Goal: Information Seeking & Learning: Learn about a topic

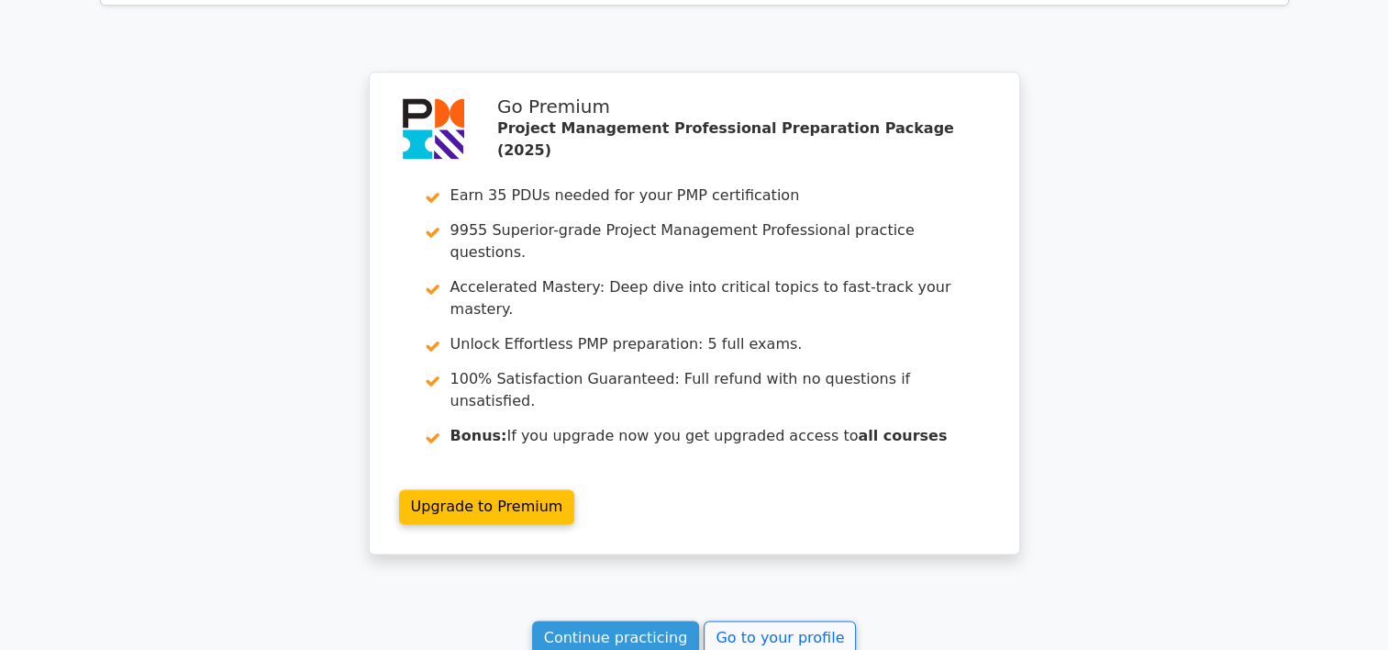
scroll to position [2525, 0]
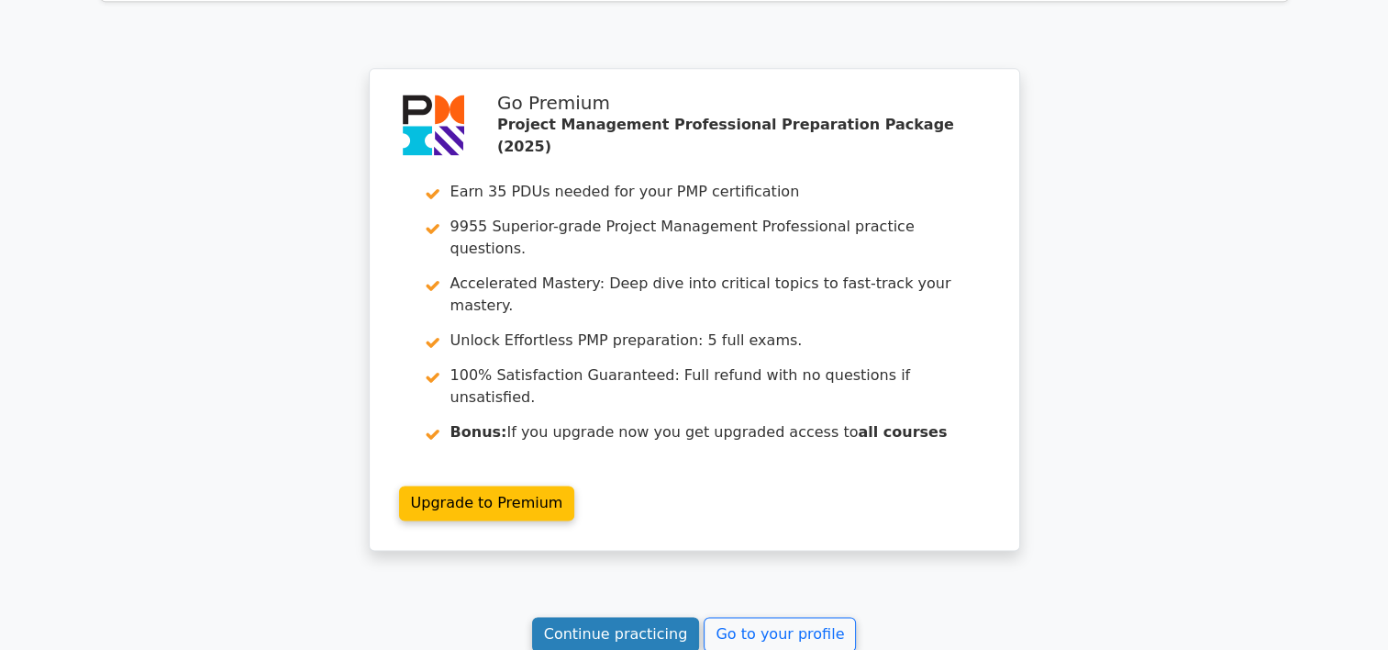
click at [588, 617] on link "Continue practicing" at bounding box center [616, 634] width 168 height 35
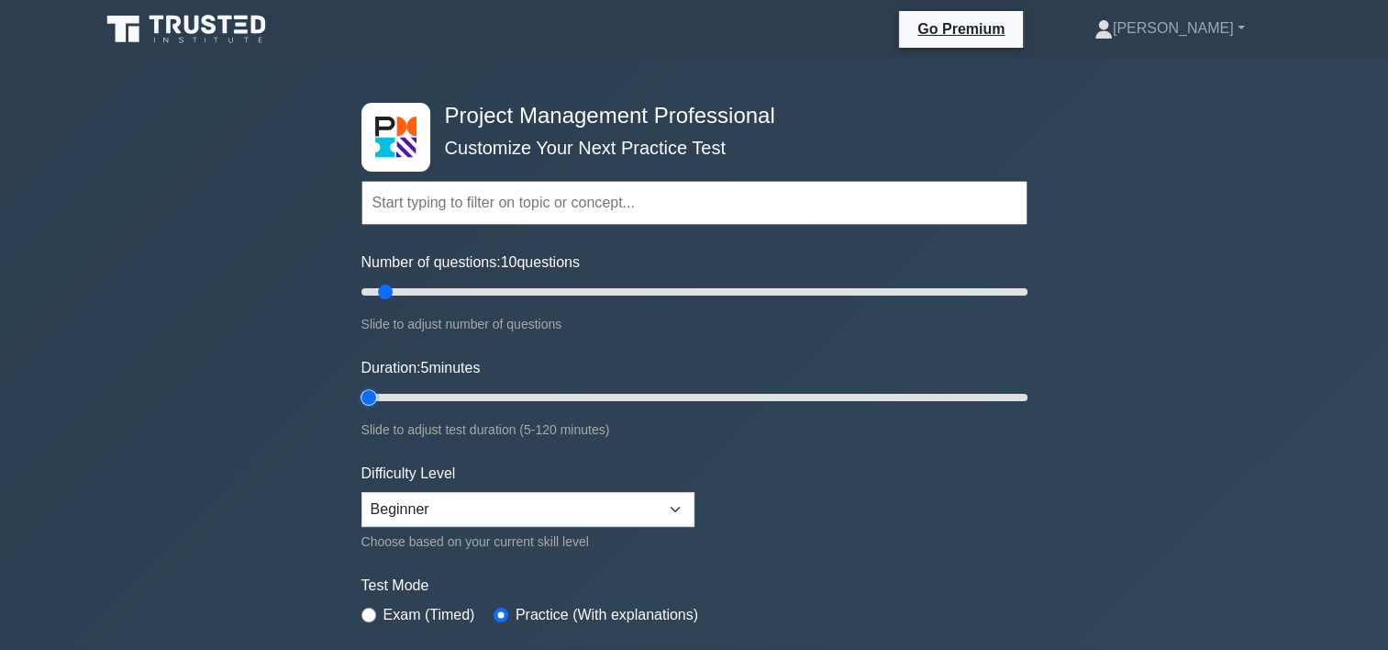
drag, startPoint x: 391, startPoint y: 394, endPoint x: 374, endPoint y: 394, distance: 17.4
type input "5"
click at [374, 394] on input "Duration: 5 minutes" at bounding box center [695, 397] width 666 height 22
drag, startPoint x: 385, startPoint y: 297, endPoint x: 372, endPoint y: 297, distance: 13.8
type input "5"
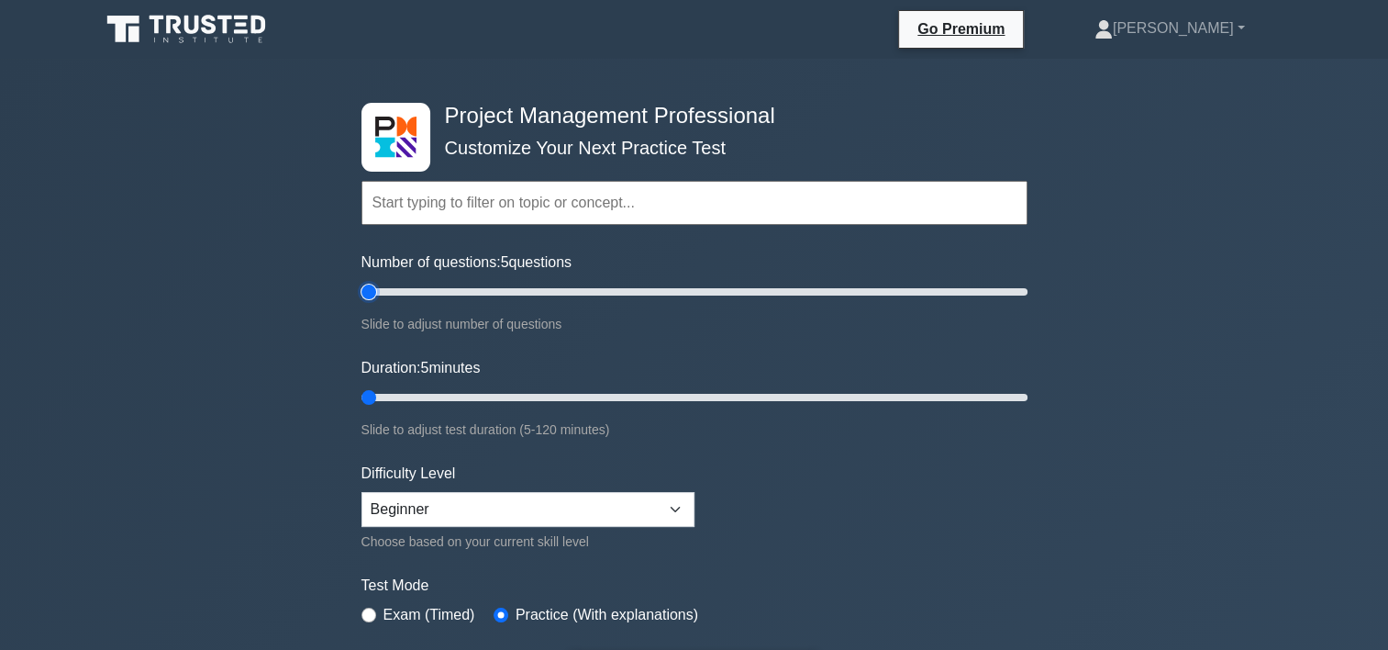
click at [372, 297] on input "Number of questions: 5 questions" at bounding box center [695, 292] width 666 height 22
click at [484, 215] on input "text" at bounding box center [695, 203] width 666 height 44
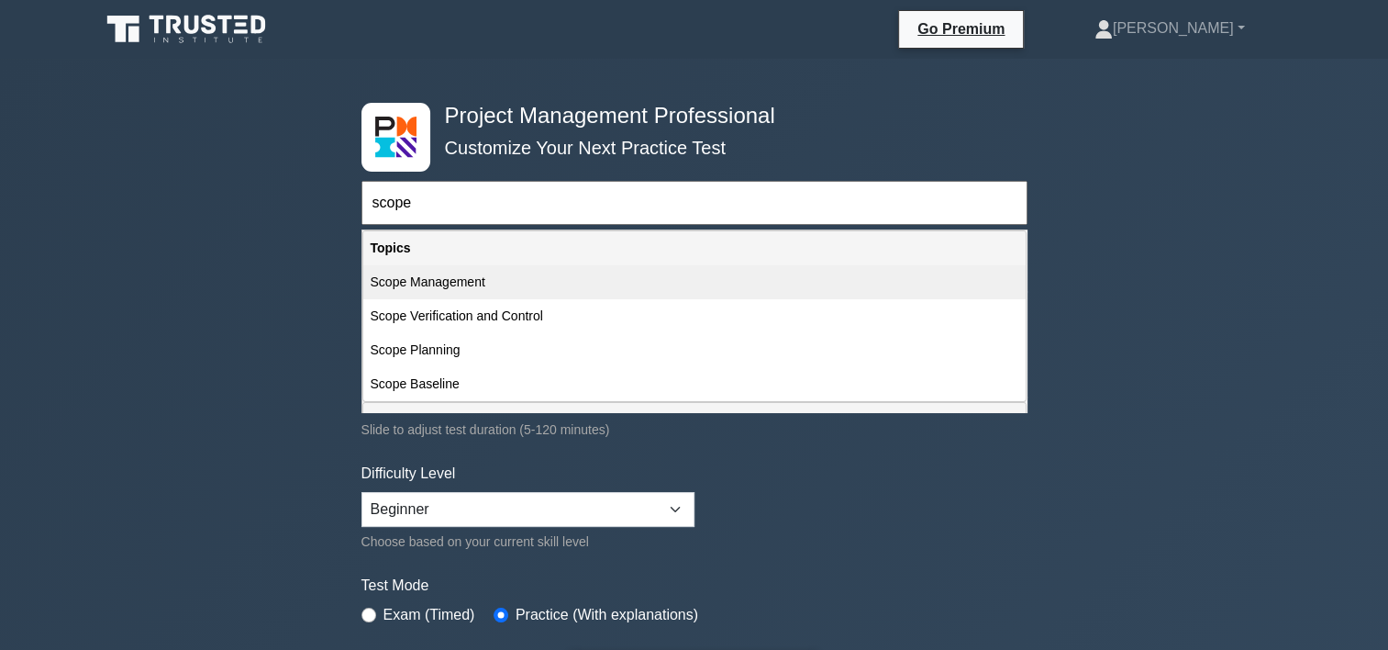
click at [462, 288] on div "Scope Management" at bounding box center [694, 282] width 663 height 34
type input "Scope Management"
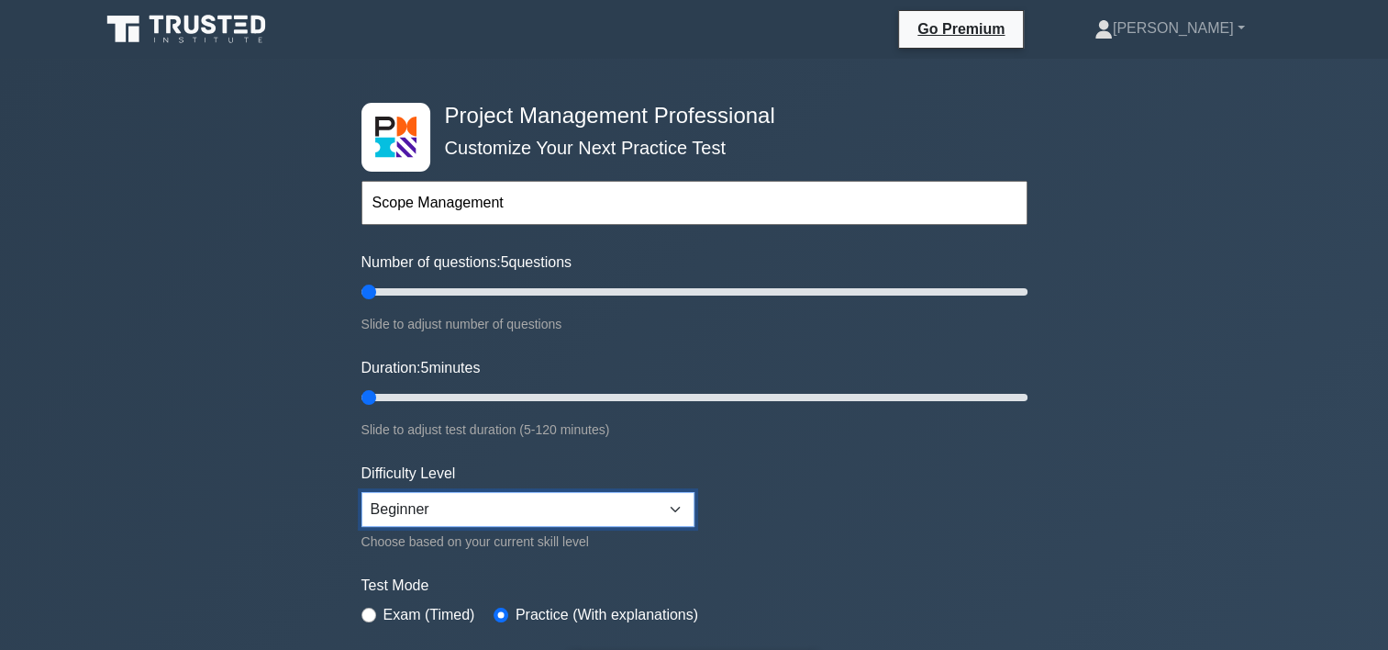
click at [667, 503] on select "Beginner Intermediate Expert" at bounding box center [528, 509] width 333 height 35
select select "expert"
click at [362, 492] on select "Beginner Intermediate Expert" at bounding box center [528, 509] width 333 height 35
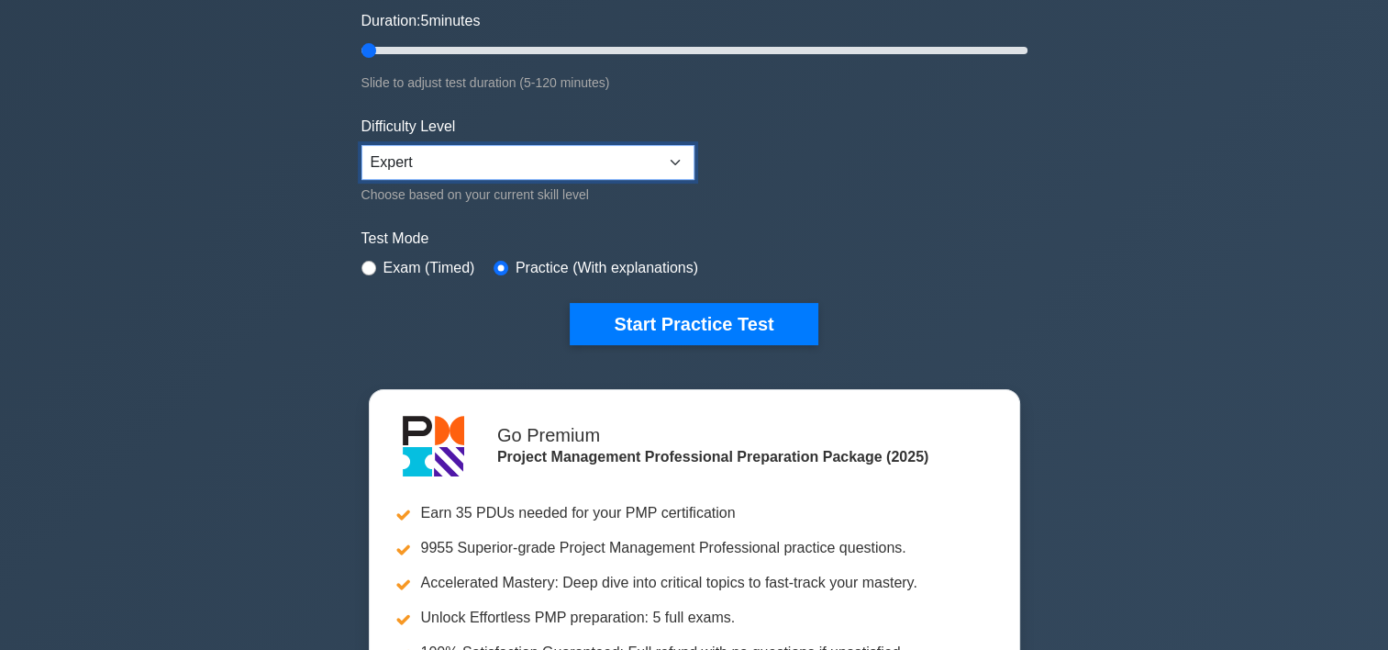
scroll to position [421, 0]
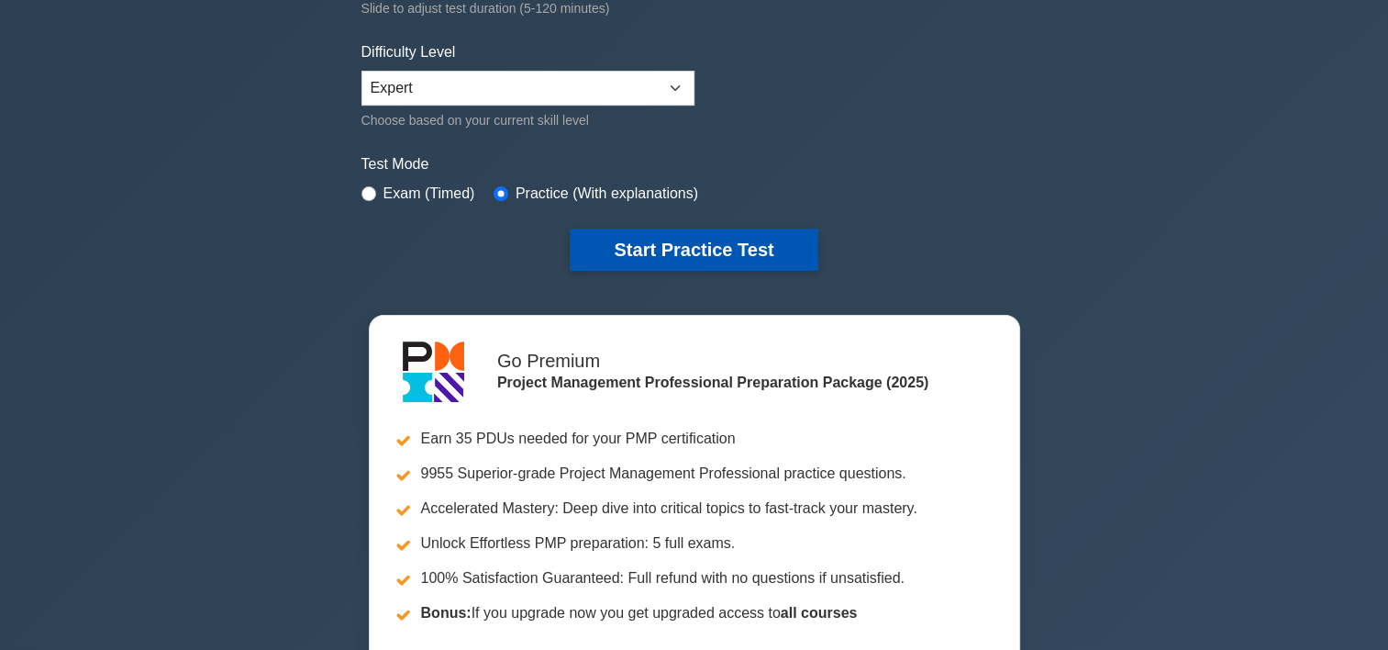
click at [650, 246] on button "Start Practice Test" at bounding box center [694, 250] width 248 height 42
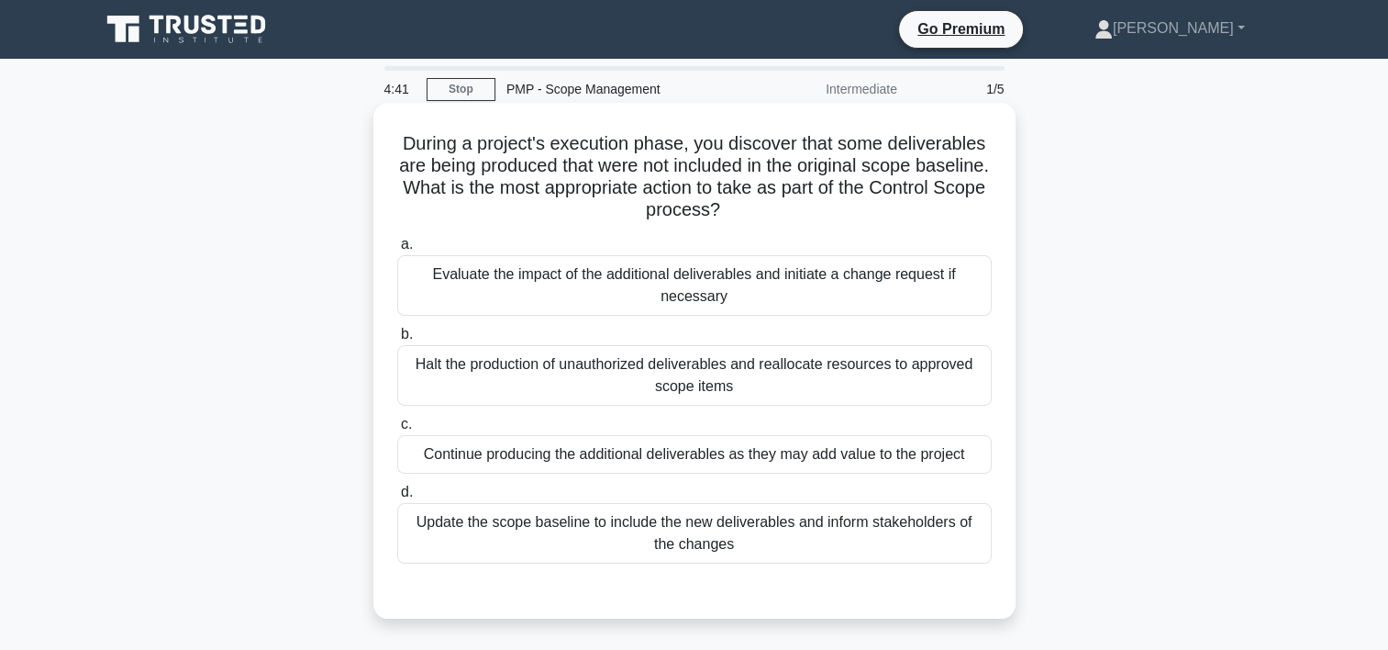
click at [716, 281] on div "Evaluate the impact of the additional deliverables and initiate a change reques…" at bounding box center [694, 285] width 595 height 61
click at [397, 251] on input "a. Evaluate the impact of the additional deliverables and initiate a change req…" at bounding box center [397, 245] width 0 height 12
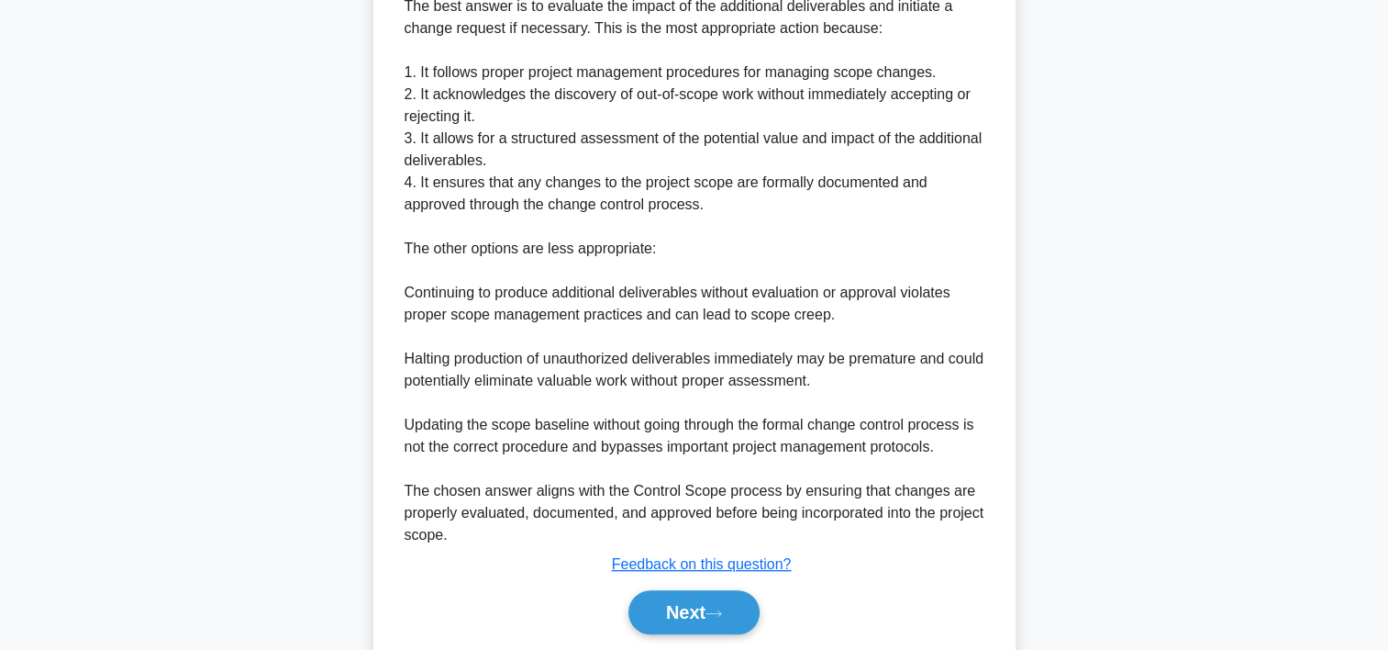
scroll to position [648, 0]
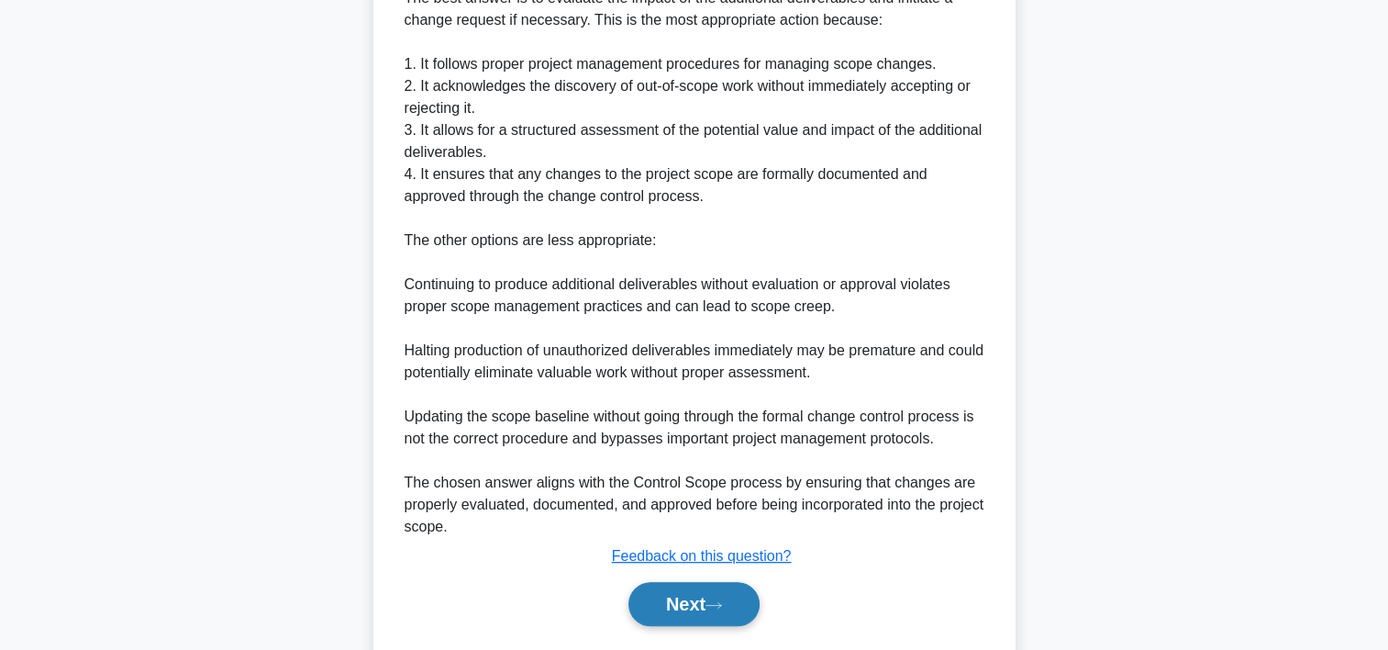
click at [681, 595] on button "Next" at bounding box center [694, 604] width 131 height 44
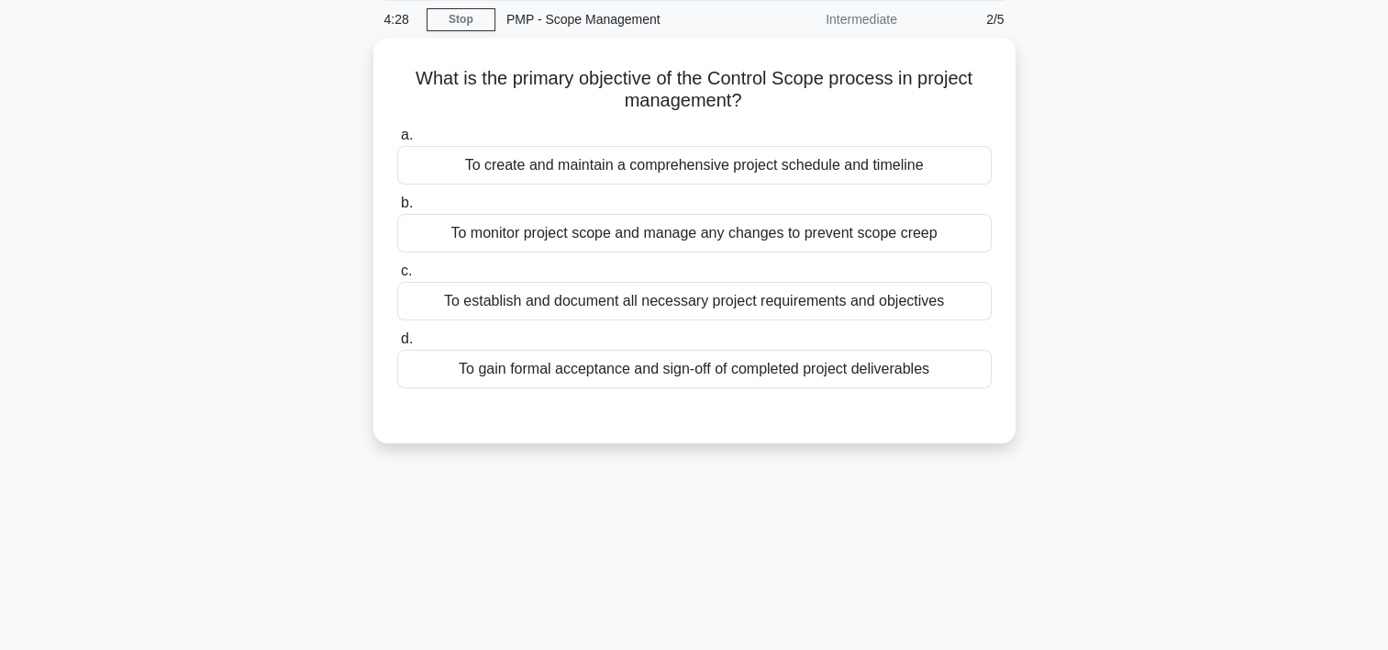
scroll to position [55, 0]
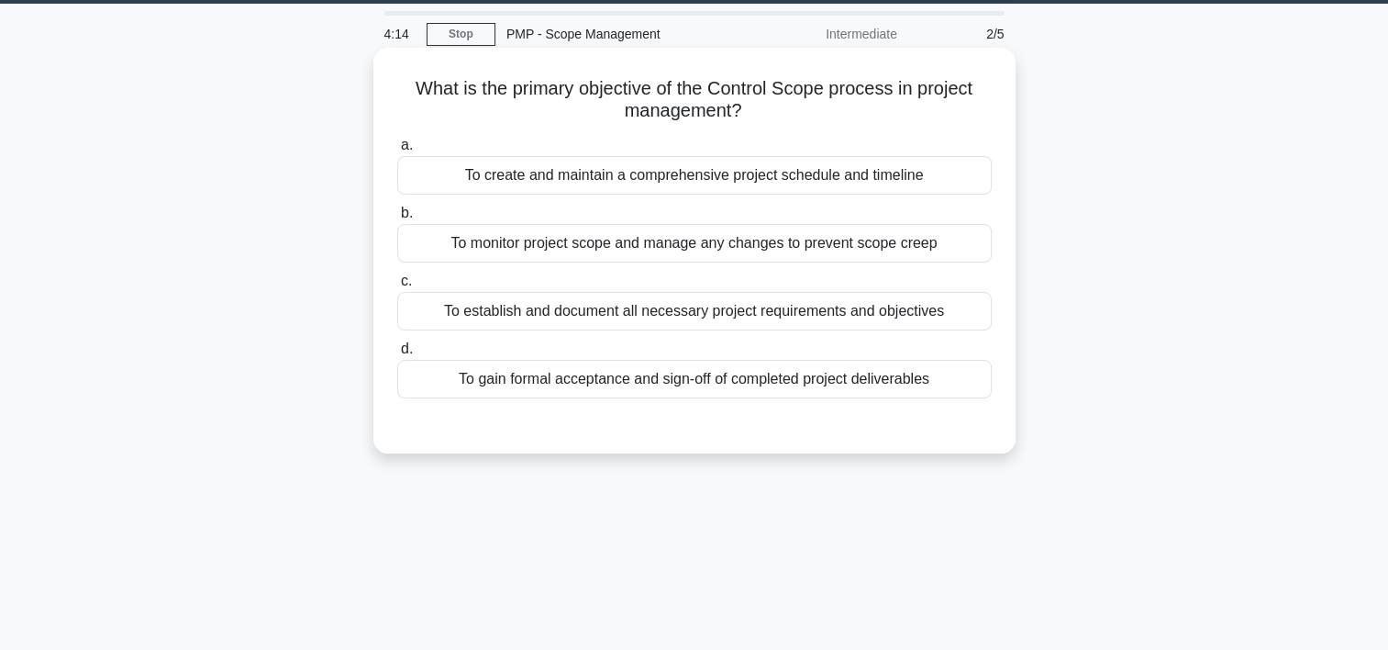
click at [781, 251] on div "To monitor project scope and manage any changes to prevent scope creep" at bounding box center [694, 243] width 595 height 39
click at [397, 219] on input "b. To monitor project scope and manage any changes to prevent scope creep" at bounding box center [397, 213] width 0 height 12
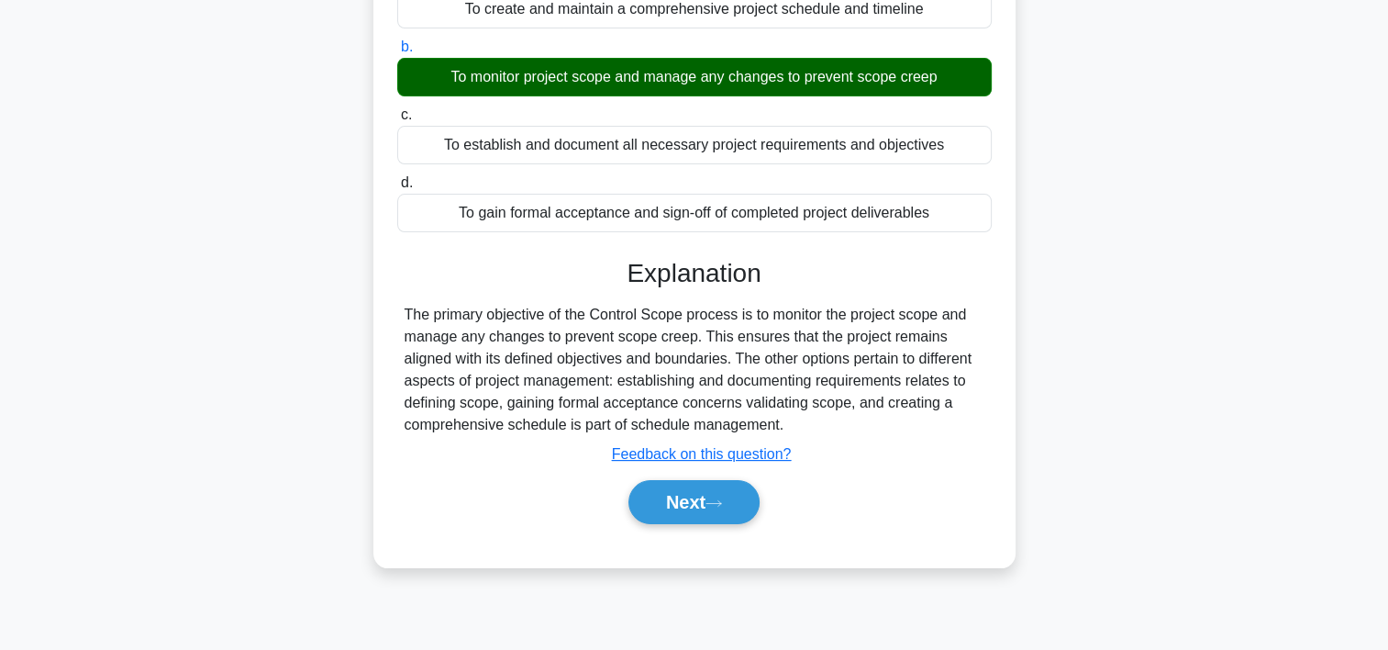
scroll to position [242, 0]
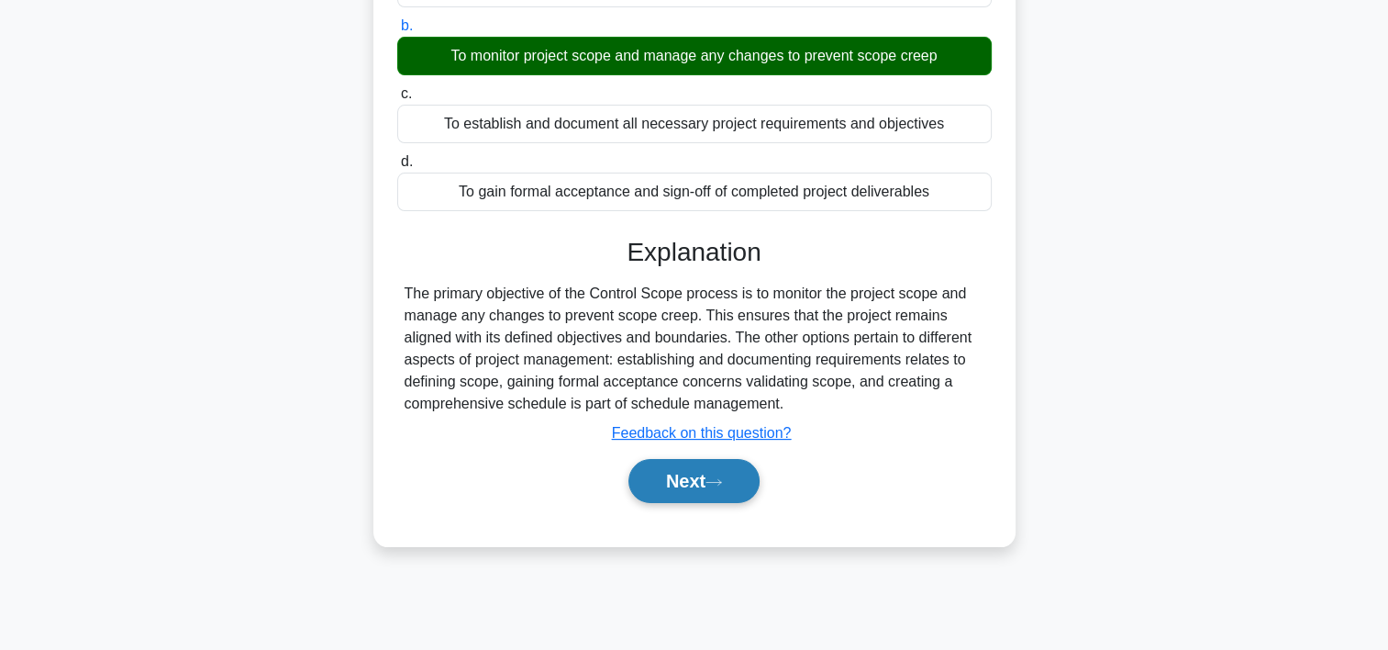
click at [689, 478] on button "Next" at bounding box center [694, 481] width 131 height 44
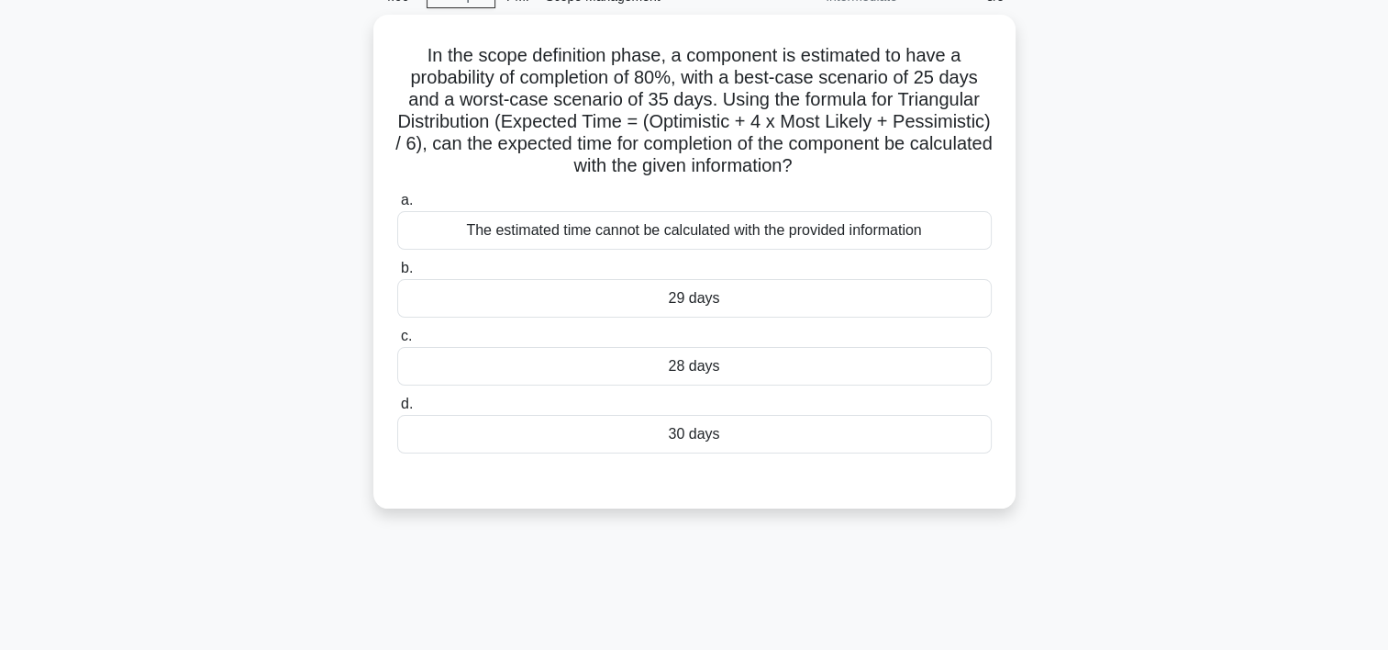
scroll to position [91, 0]
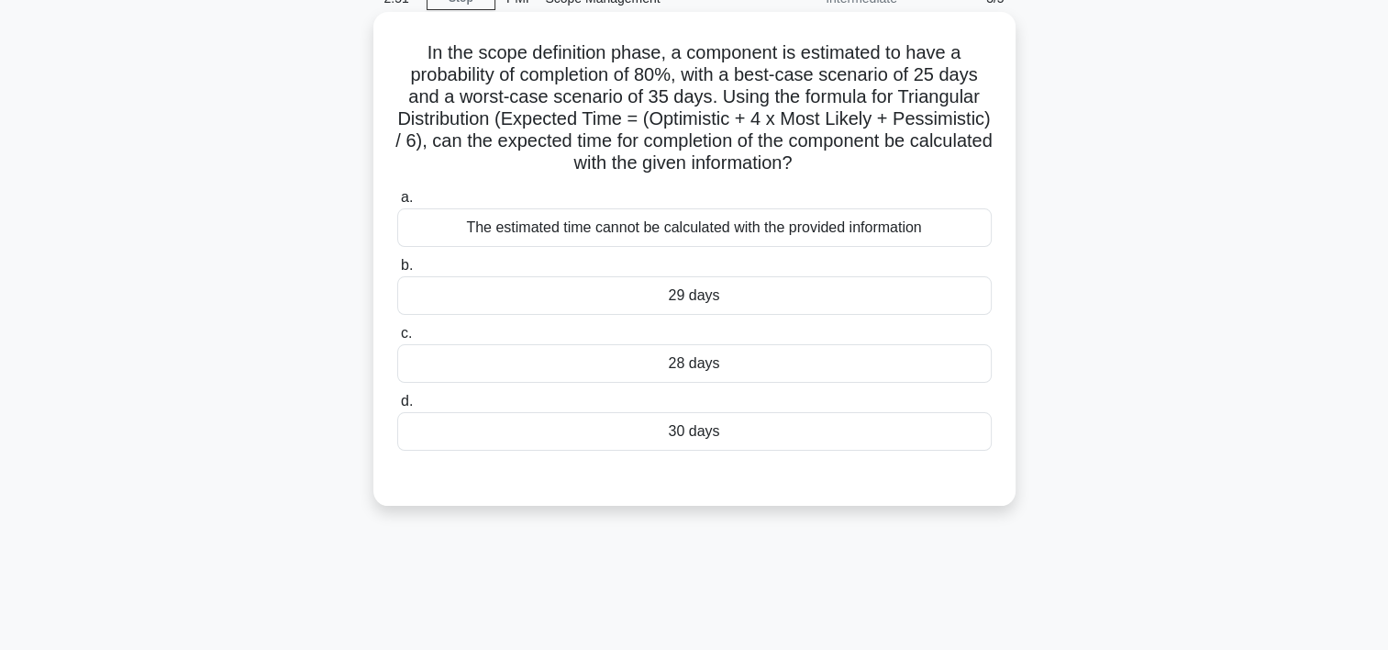
click at [424, 52] on h5 "In the scope definition phase, a component is estimated to have a probability o…" at bounding box center [695, 108] width 598 height 134
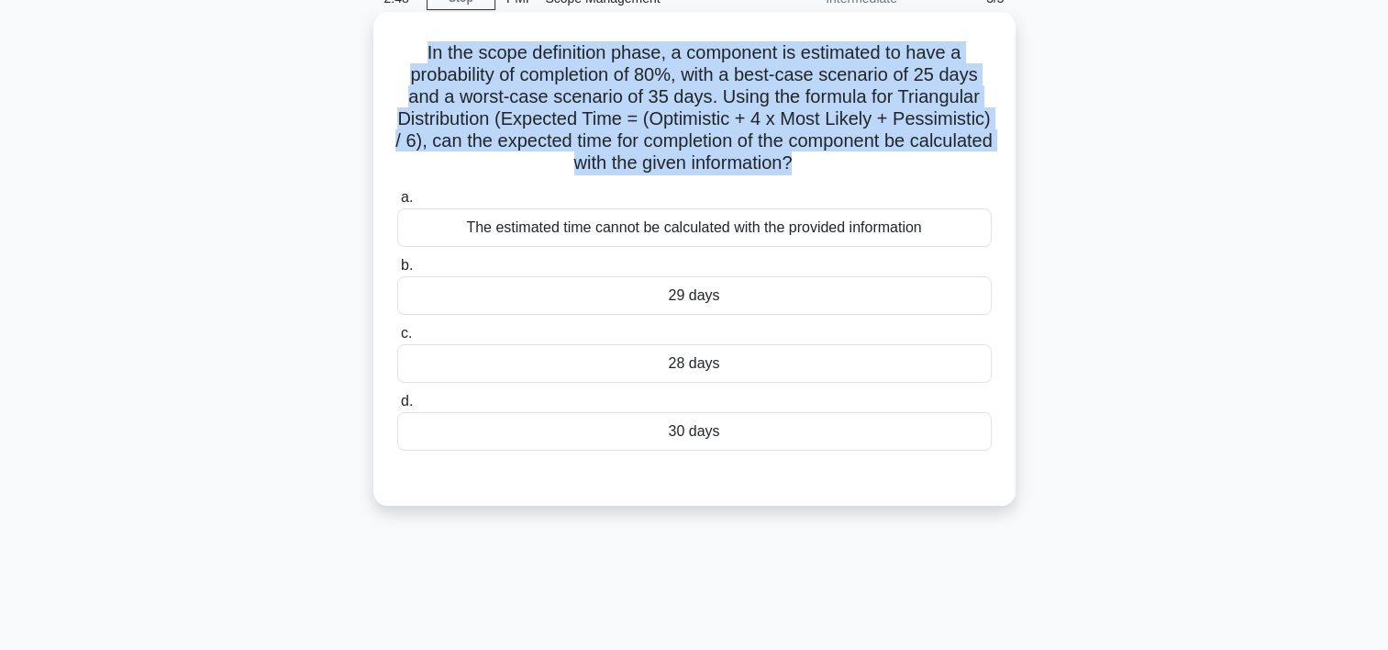
drag, startPoint x: 420, startPoint y: 45, endPoint x: 903, endPoint y: 161, distance: 496.4
click at [903, 161] on h5 "In the scope definition phase, a component is estimated to have a probability o…" at bounding box center [695, 108] width 598 height 134
drag, startPoint x: 903, startPoint y: 161, endPoint x: 814, endPoint y: 123, distance: 96.6
copy h5 "In the scope definition phase, a component is estimated to have a probability o…"
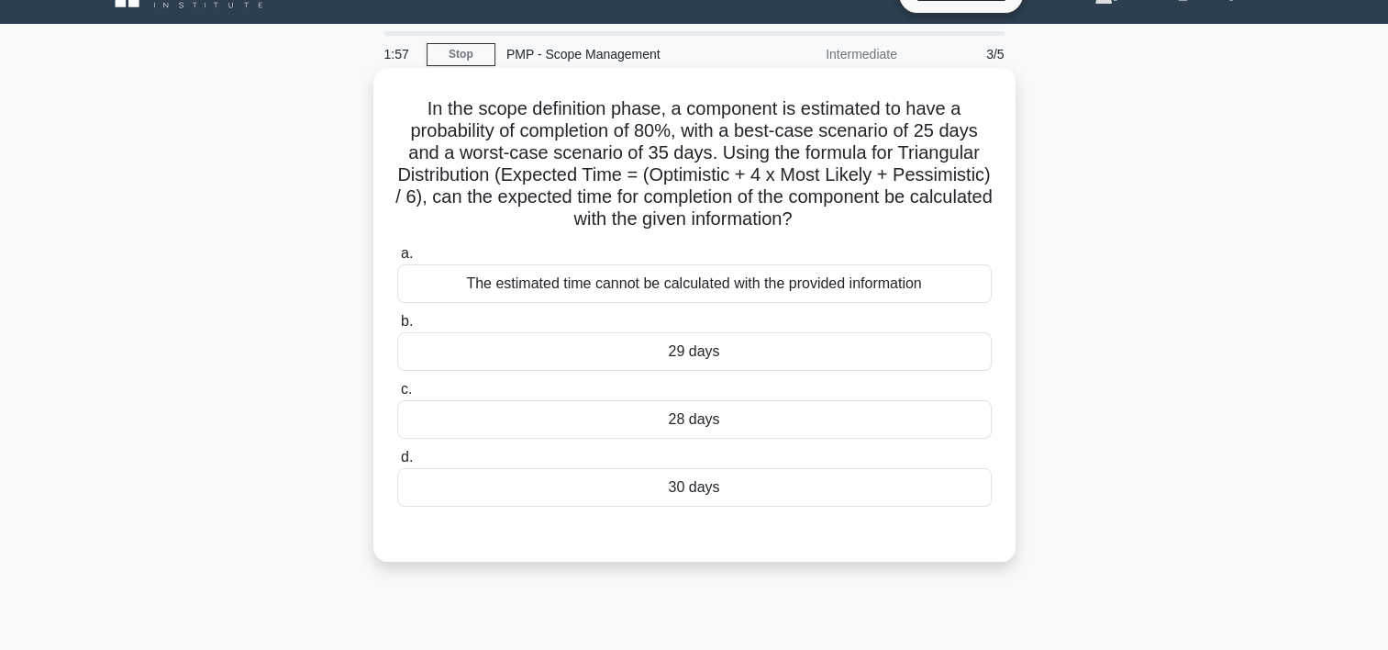
click at [997, 245] on div "a. The estimated time cannot be calculated with the provided information" at bounding box center [694, 272] width 617 height 61
click at [695, 488] on div "30 days" at bounding box center [694, 487] width 595 height 39
click at [397, 463] on input "d. 30 days" at bounding box center [397, 458] width 0 height 12
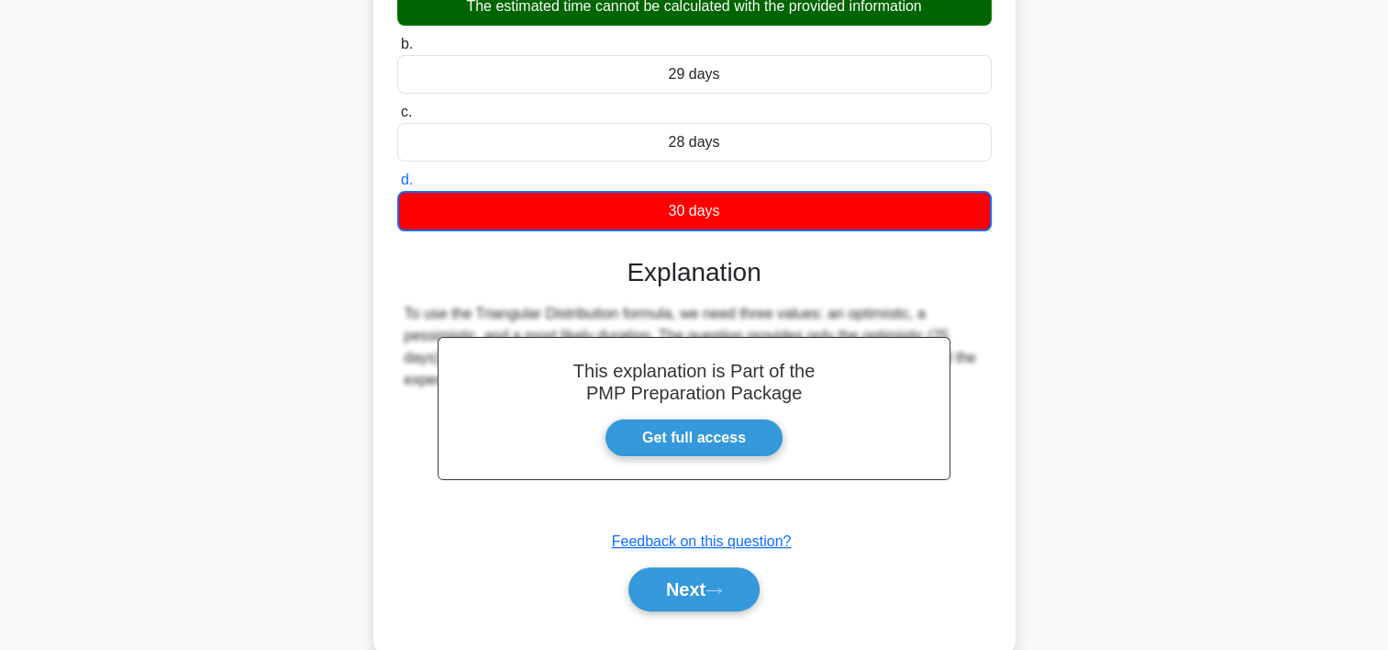
scroll to position [350, 0]
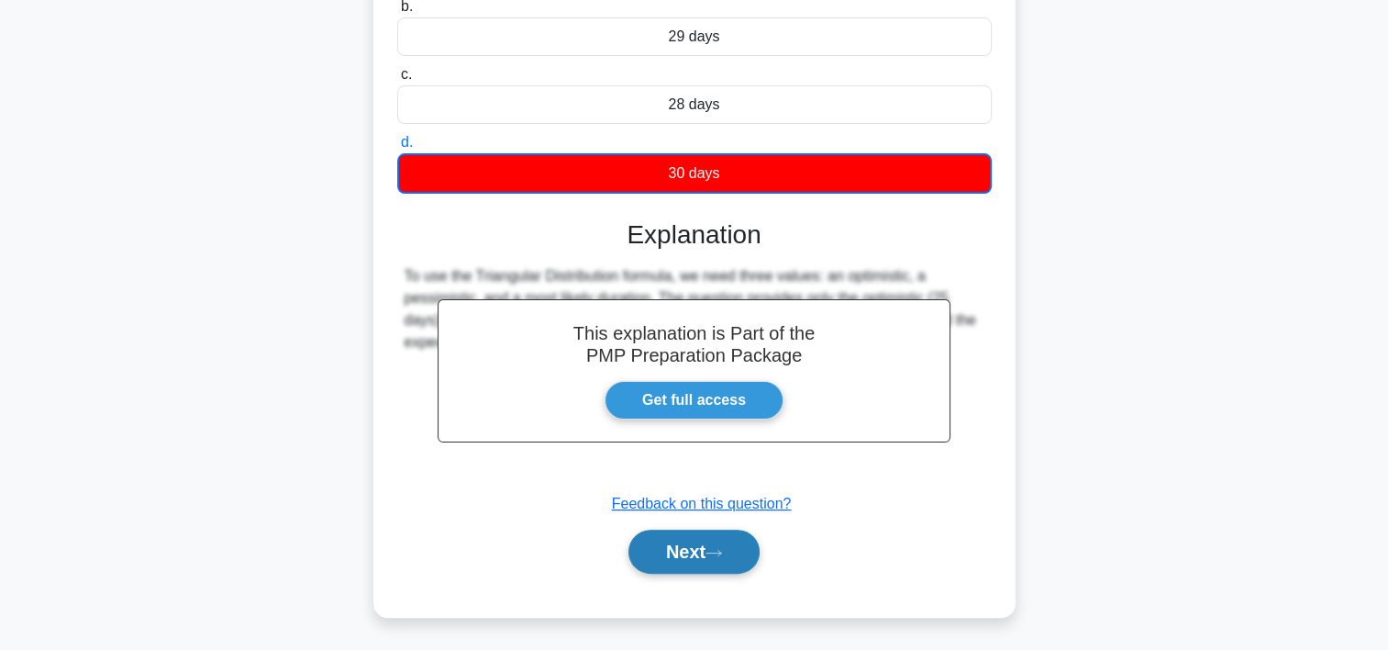
click at [705, 551] on button "Next" at bounding box center [694, 552] width 131 height 44
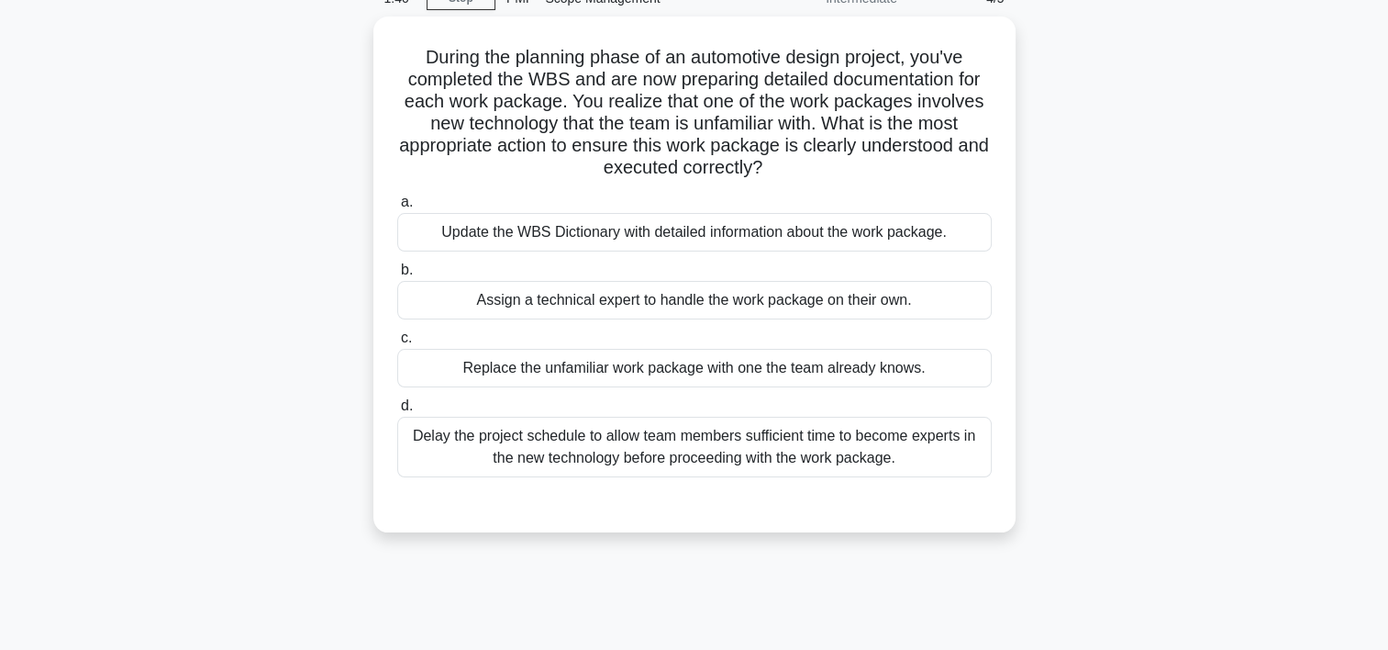
scroll to position [86, 0]
click at [657, 227] on div "Update the WBS Dictionary with detailed information about the work package." at bounding box center [694, 232] width 595 height 39
click at [397, 208] on input "a. Update the WBS Dictionary with detailed information about the work package." at bounding box center [397, 202] width 0 height 12
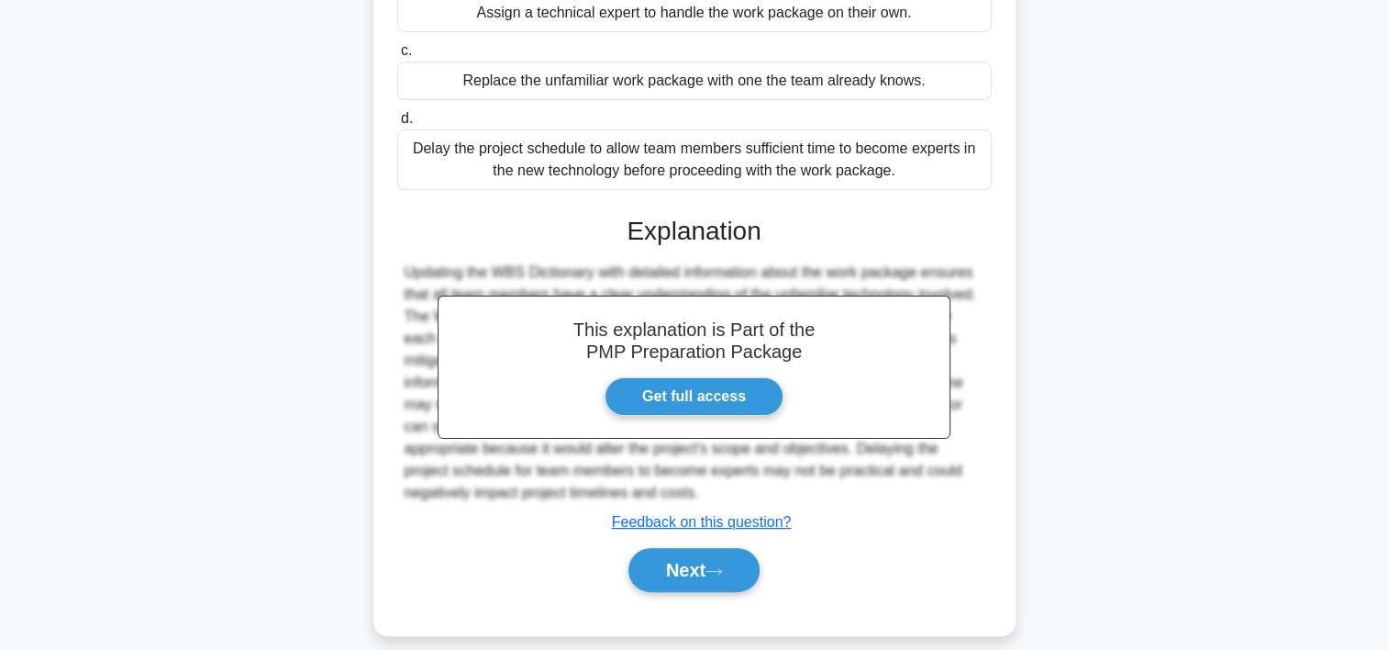
scroll to position [393, 0]
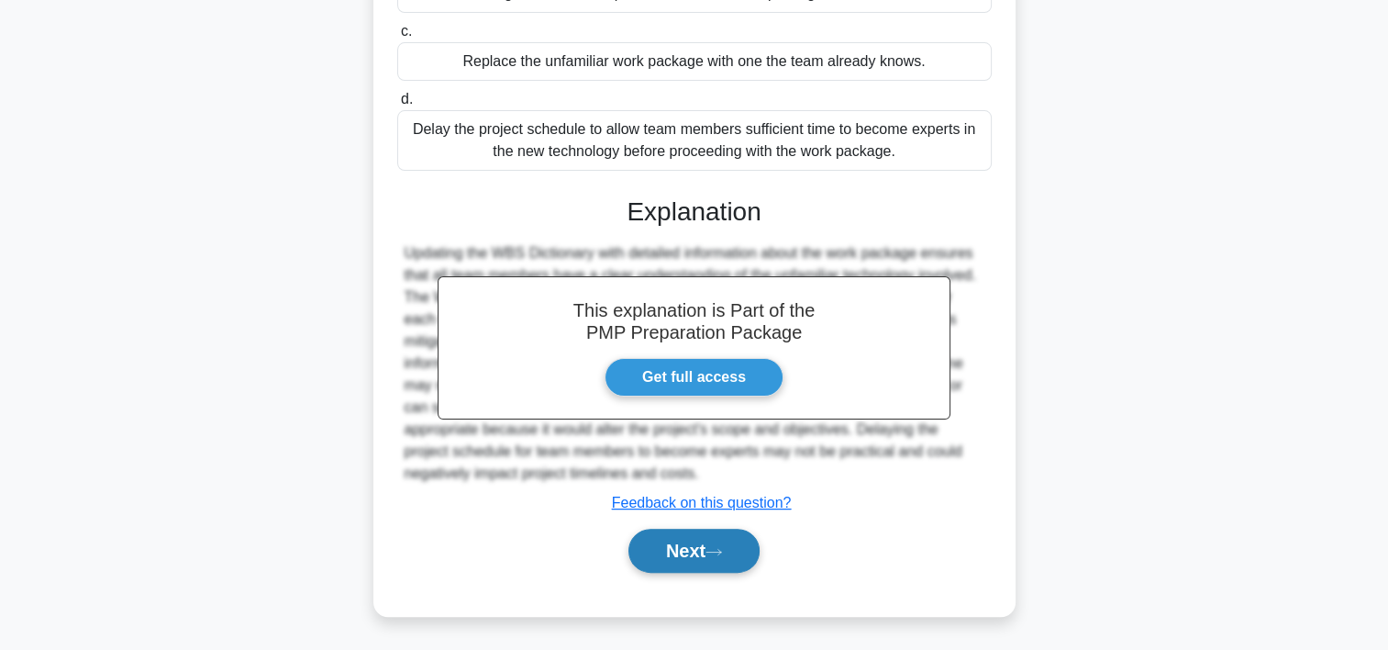
click at [738, 535] on button "Next" at bounding box center [694, 551] width 131 height 44
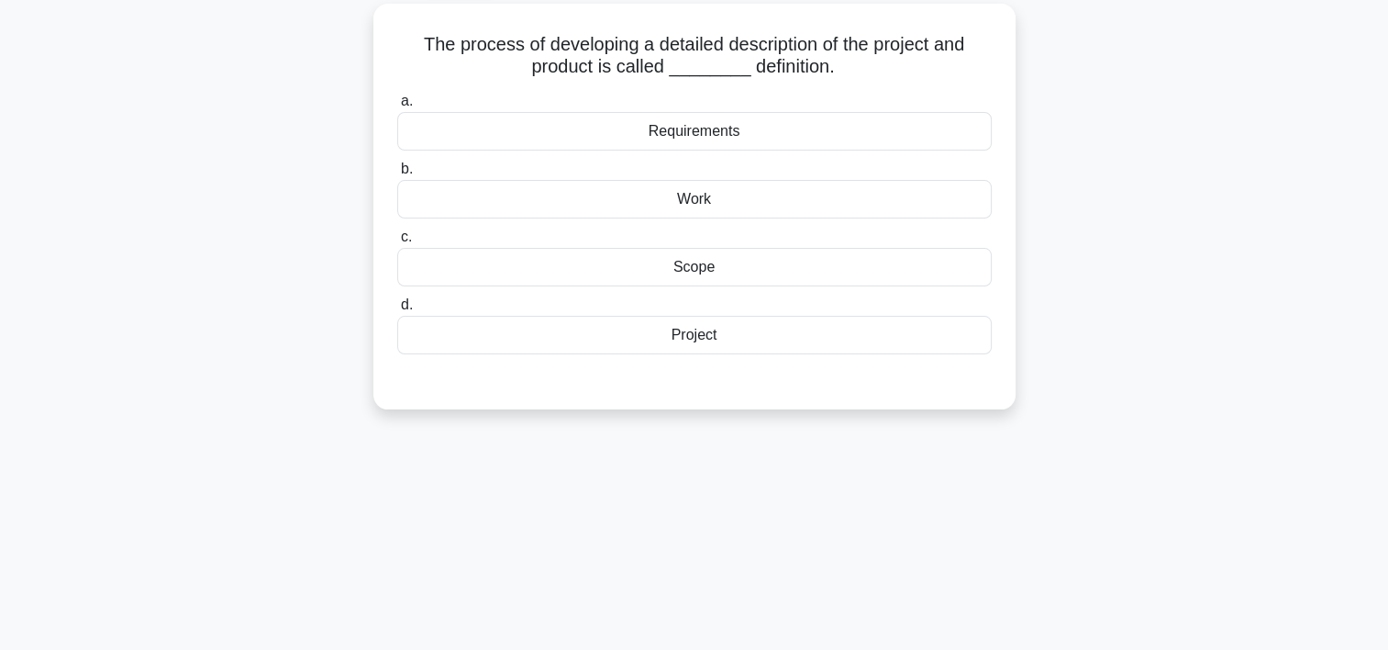
scroll to position [95, 0]
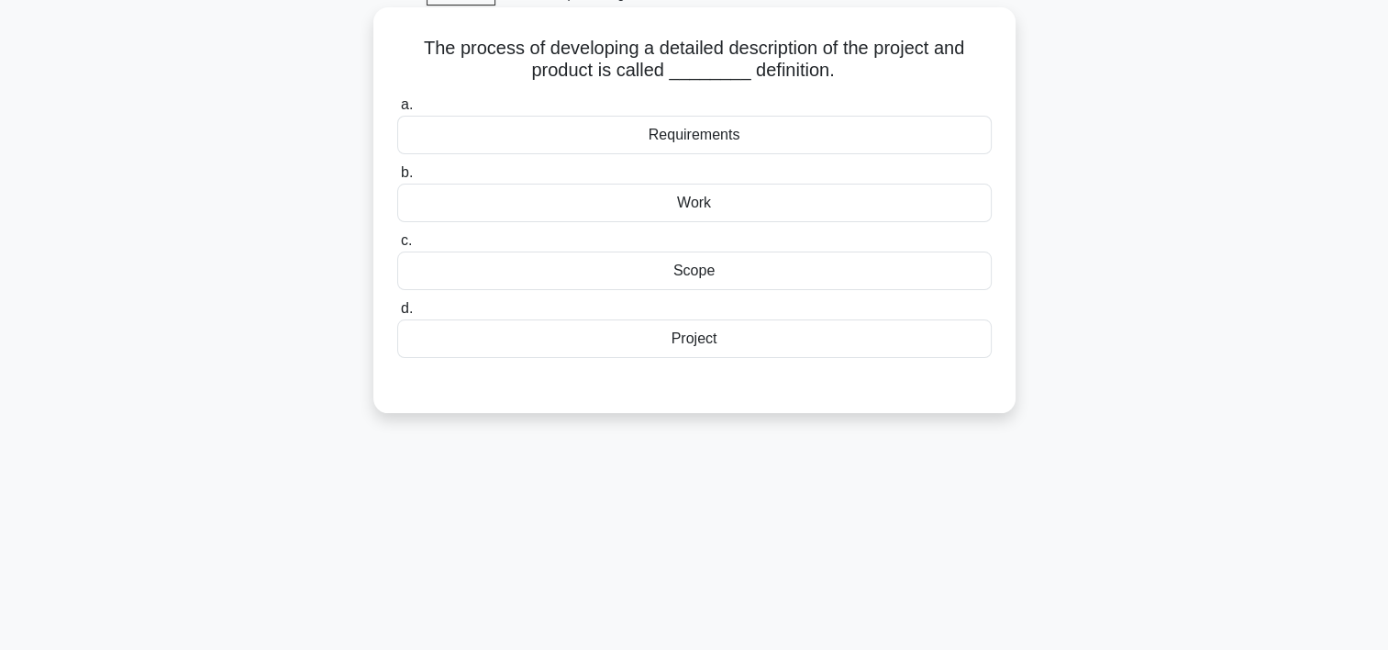
click at [692, 269] on div "Scope" at bounding box center [694, 270] width 595 height 39
click at [397, 247] on input "c. Scope" at bounding box center [397, 241] width 0 height 12
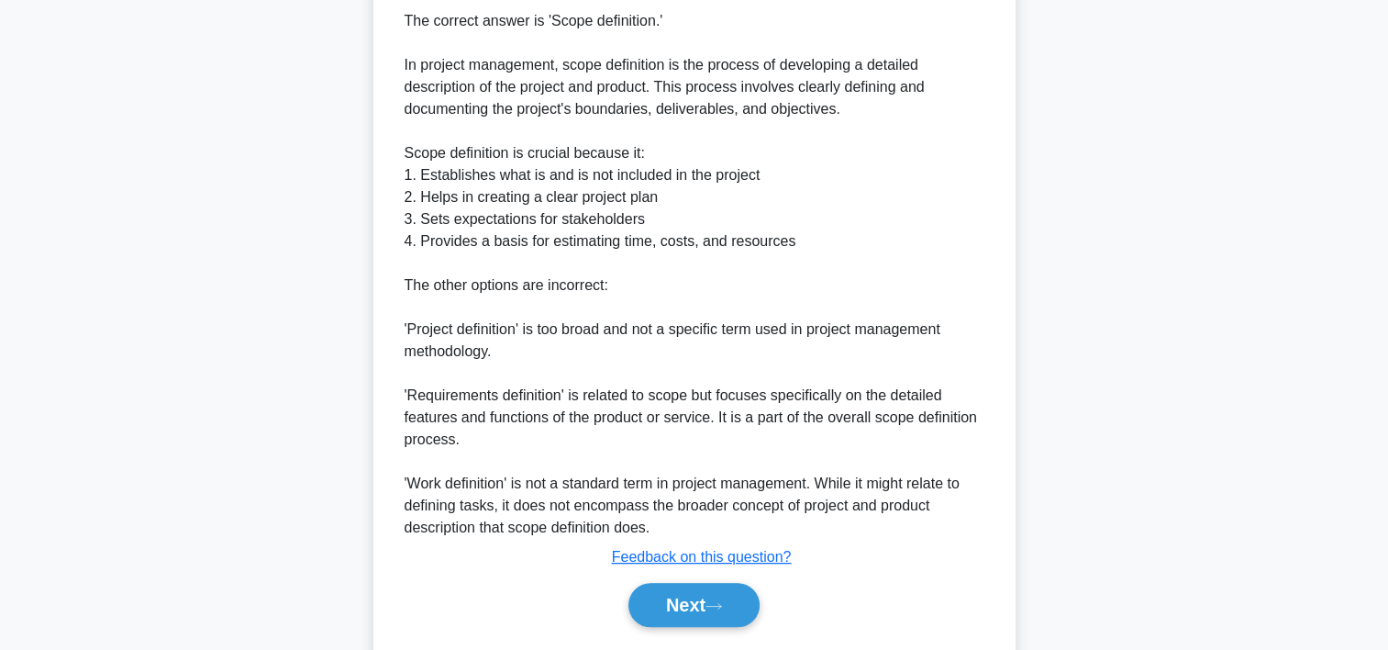
scroll to position [569, 0]
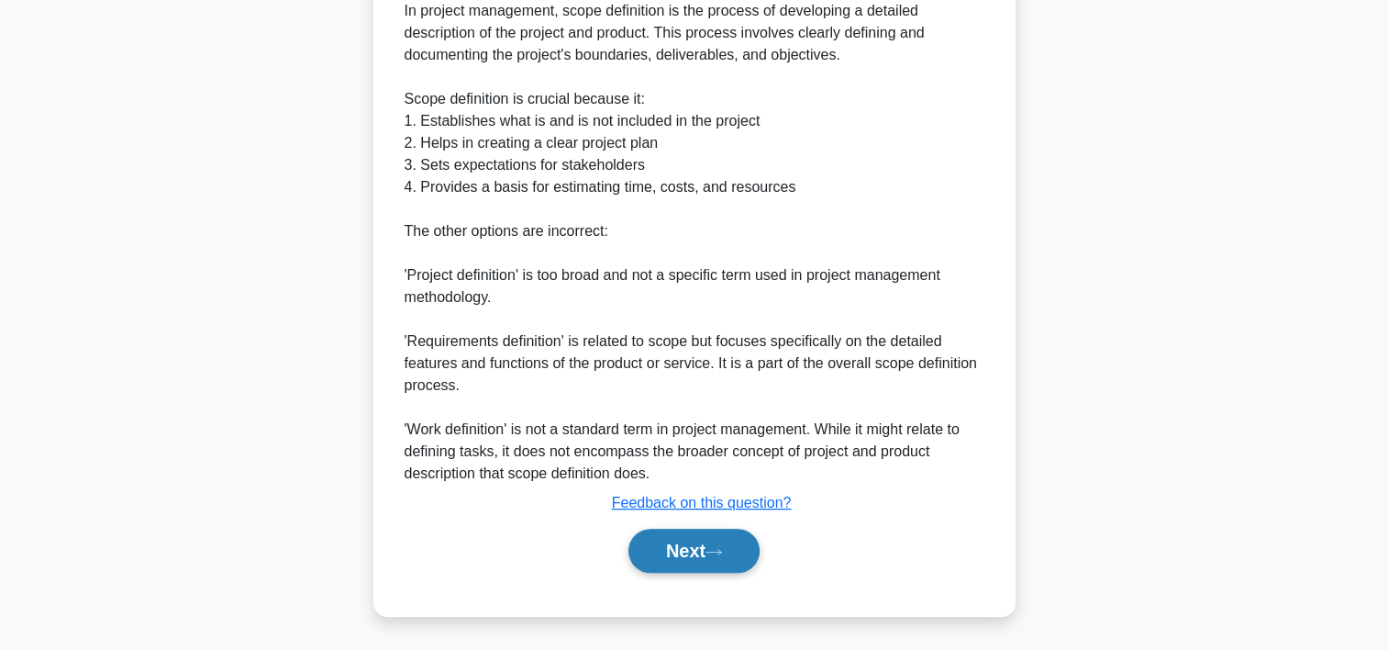
click at [744, 560] on button "Next" at bounding box center [694, 551] width 131 height 44
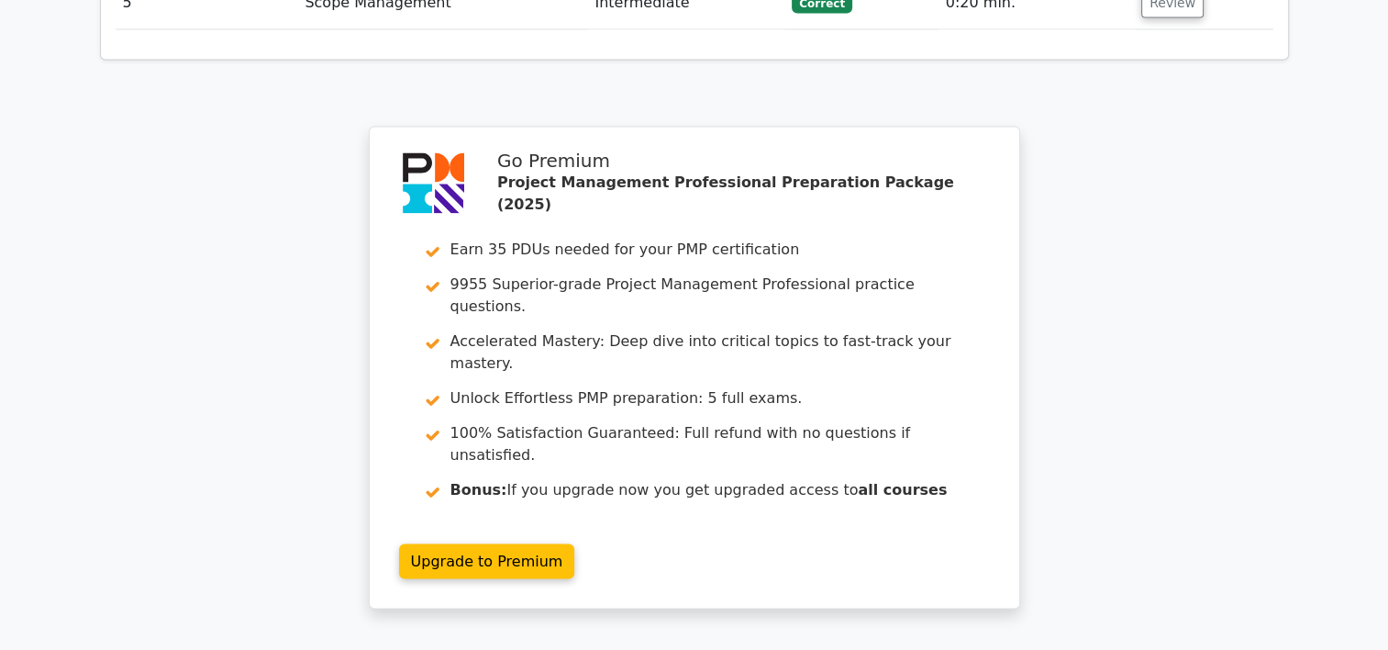
scroll to position [2919, 0]
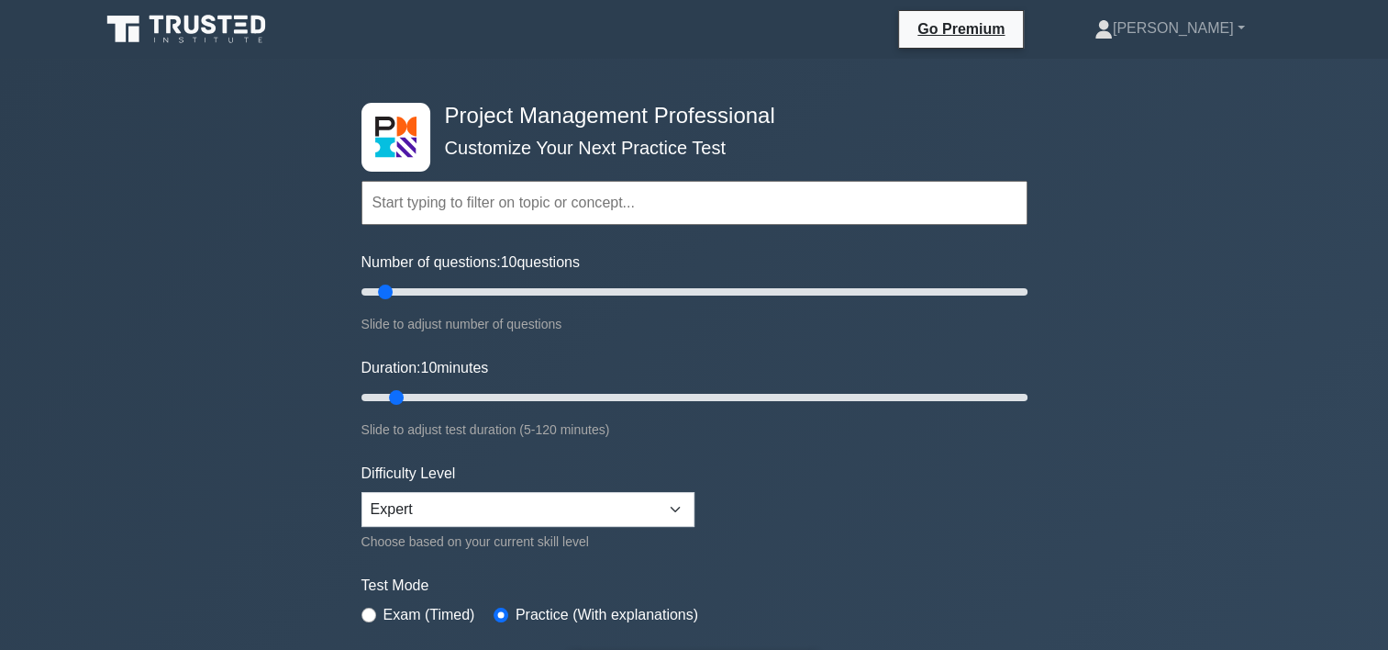
click at [463, 212] on input "text" at bounding box center [695, 203] width 666 height 44
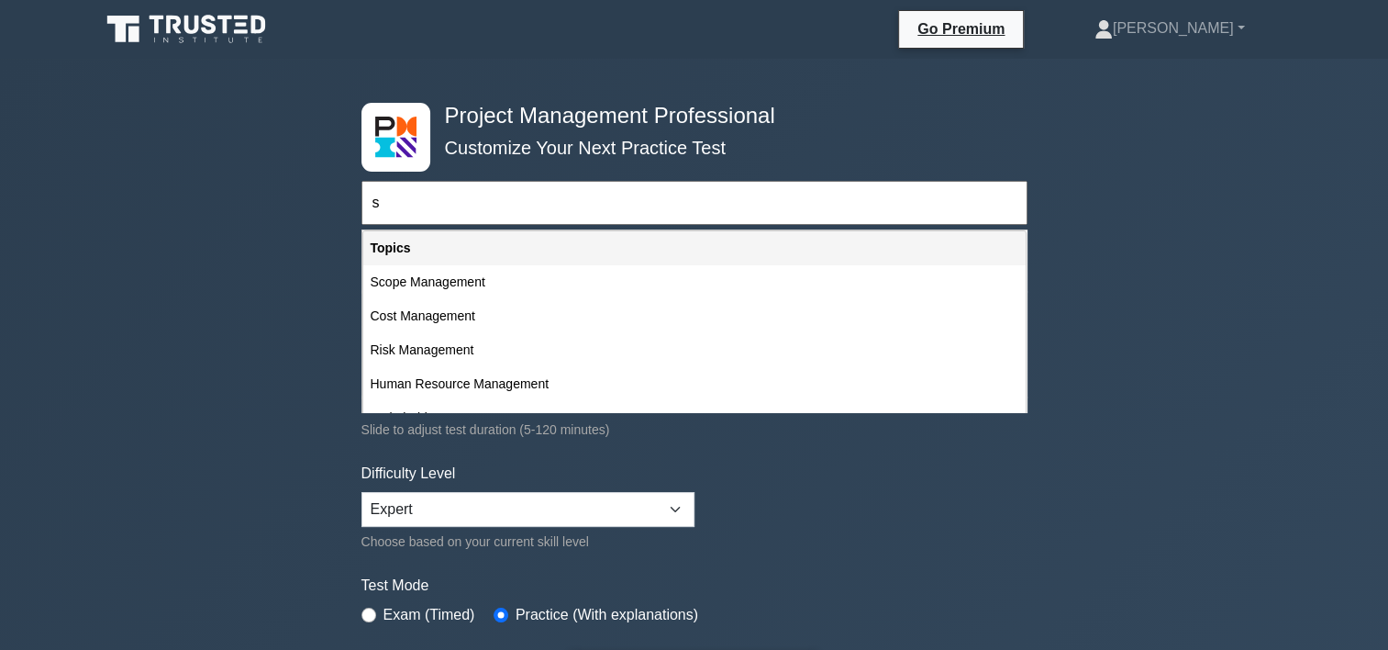
click at [442, 275] on div "Scope Management" at bounding box center [694, 282] width 663 height 34
type input "Scope Management"
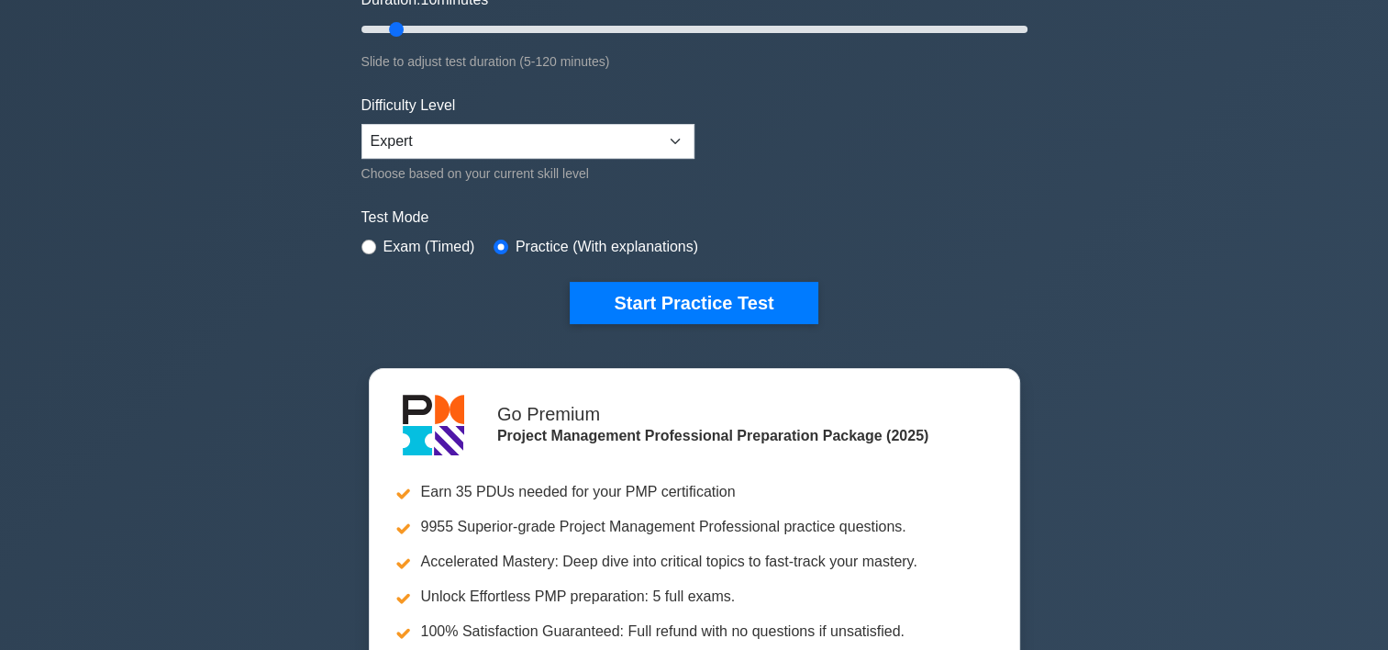
scroll to position [347, 0]
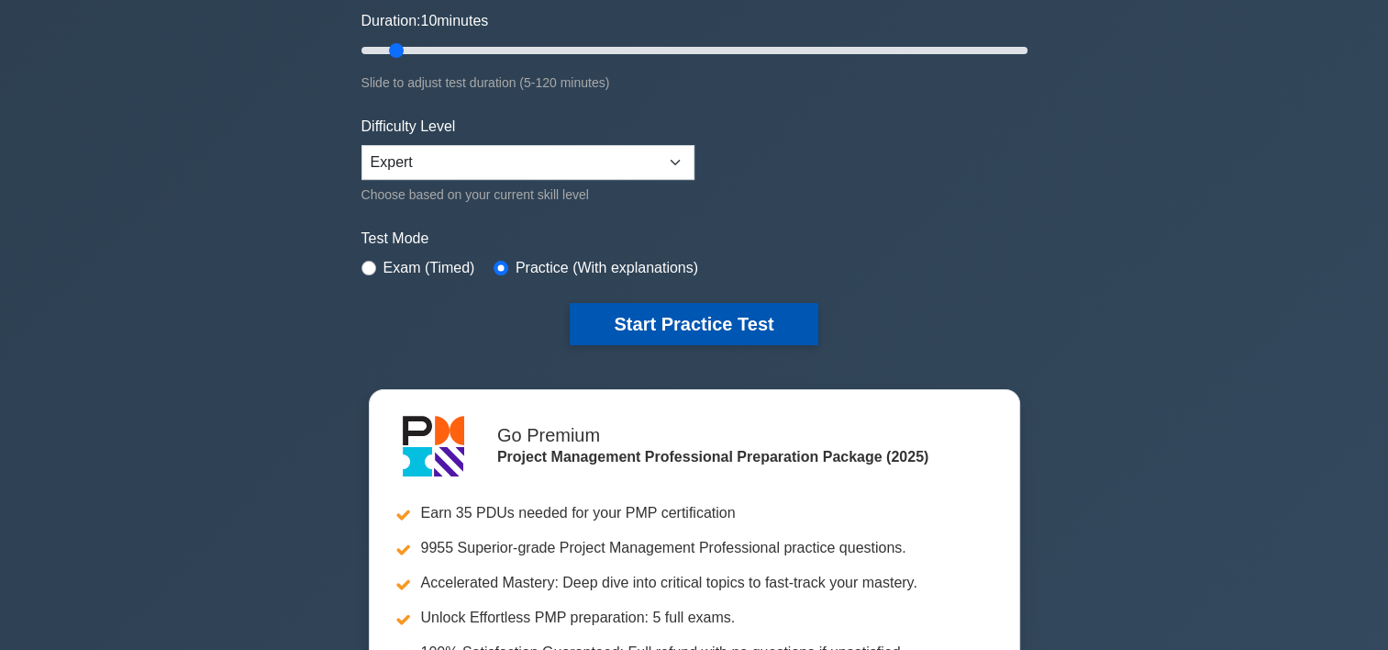
click at [605, 320] on button "Start Practice Test" at bounding box center [694, 324] width 248 height 42
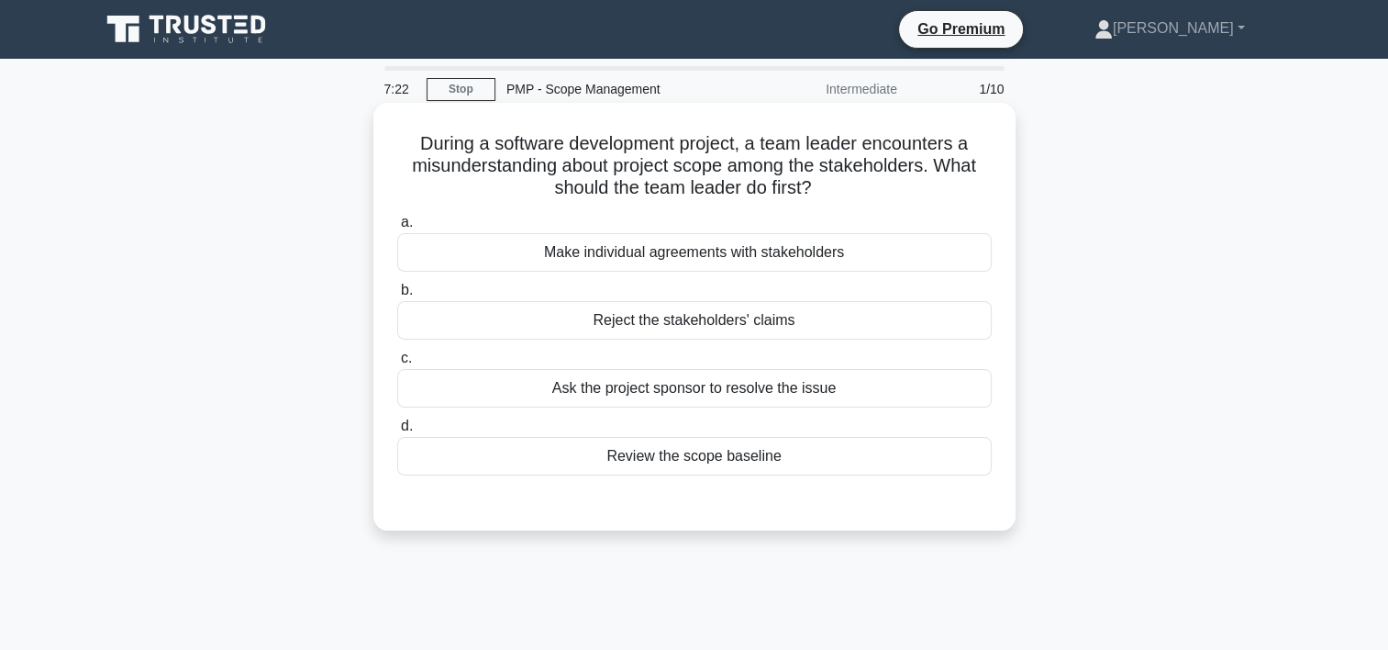
click at [676, 461] on div "Review the scope baseline" at bounding box center [694, 456] width 595 height 39
click at [397, 432] on input "d. Review the scope baseline" at bounding box center [397, 426] width 0 height 12
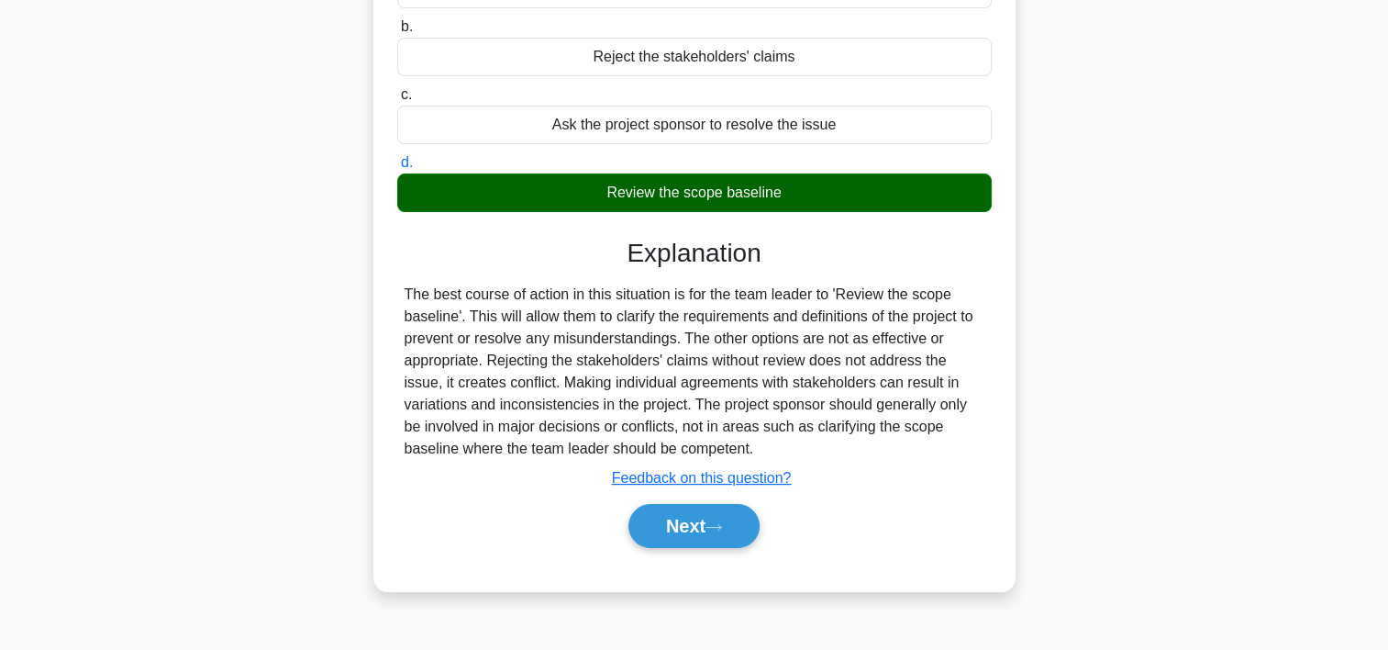
scroll to position [288, 0]
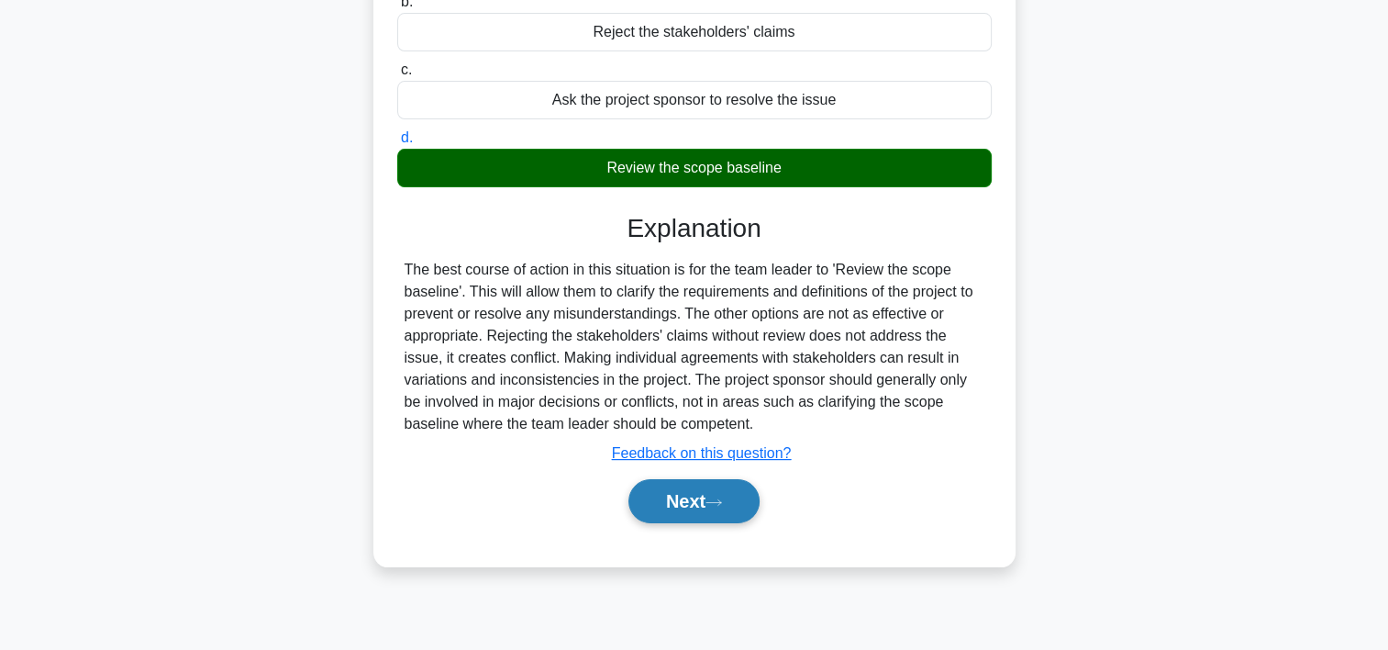
click at [641, 507] on button "Next" at bounding box center [694, 501] width 131 height 44
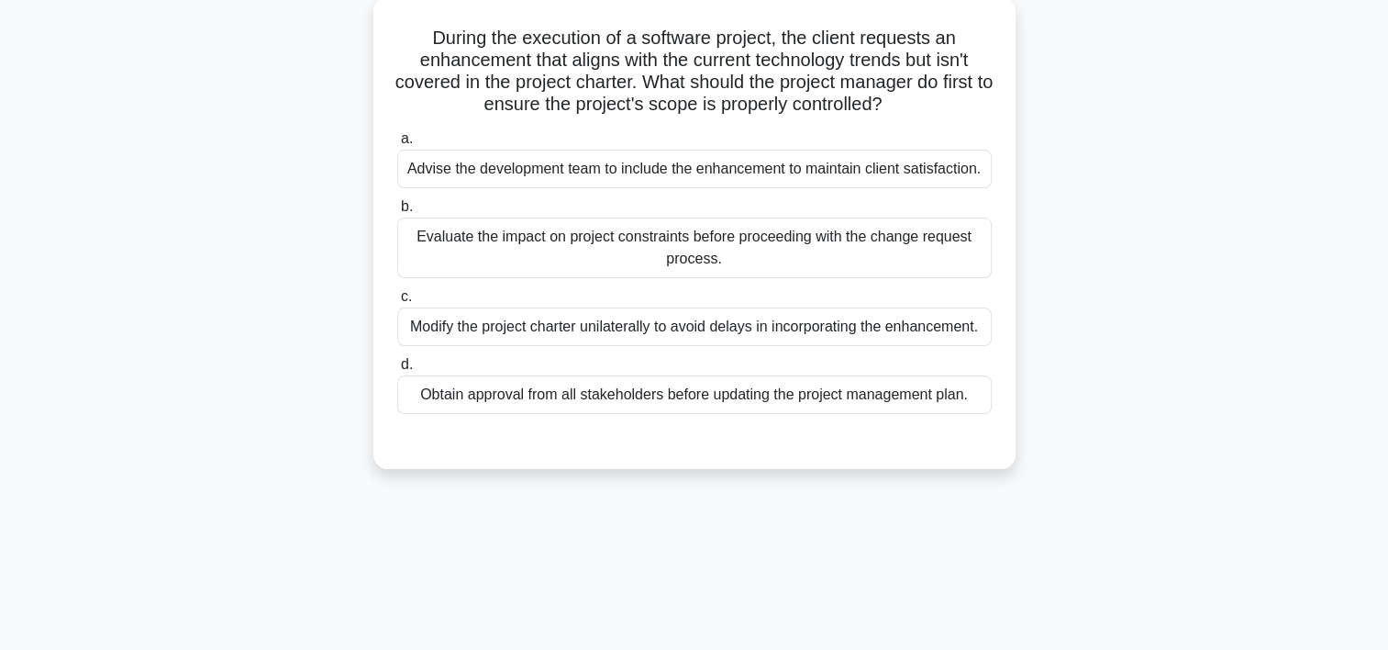
scroll to position [108, 0]
click at [921, 238] on div "Evaluate the impact on project constraints before proceeding with the change re…" at bounding box center [694, 245] width 595 height 61
click at [397, 210] on input "b. Evaluate the impact on project constraints before proceeding with the change…" at bounding box center [397, 204] width 0 height 12
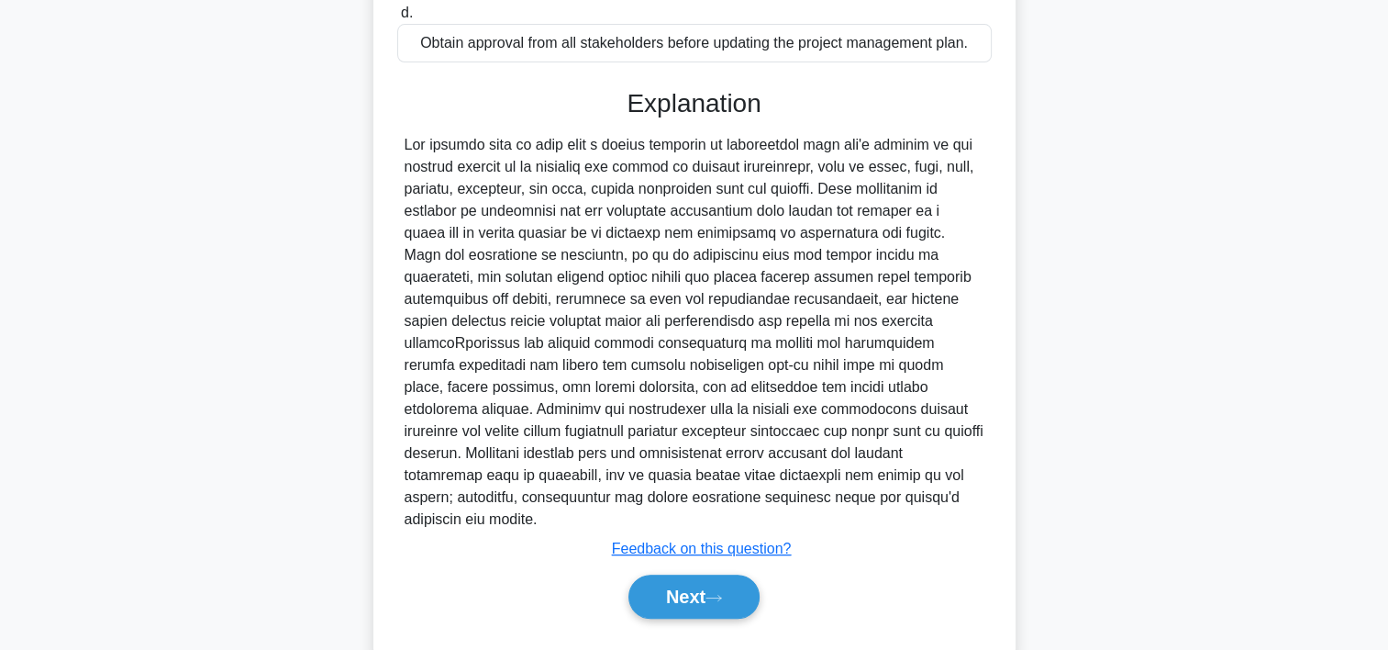
scroll to position [481, 0]
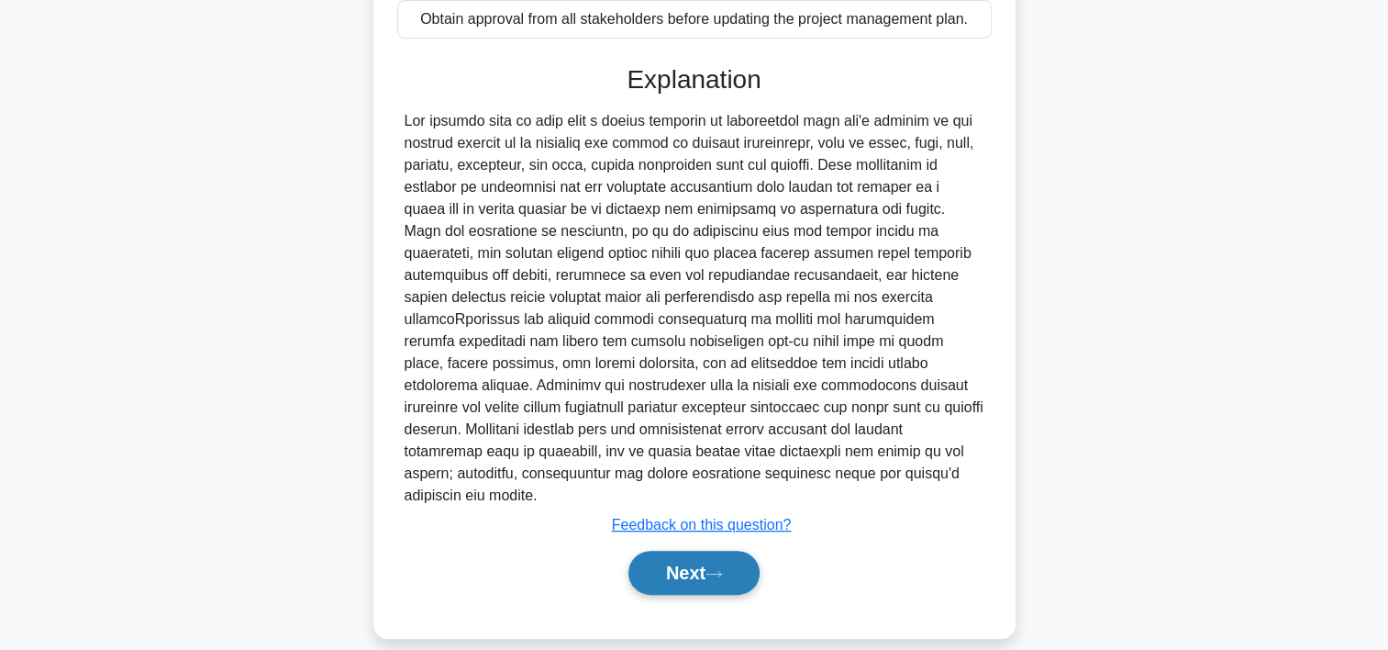
click at [708, 551] on button "Next" at bounding box center [694, 573] width 131 height 44
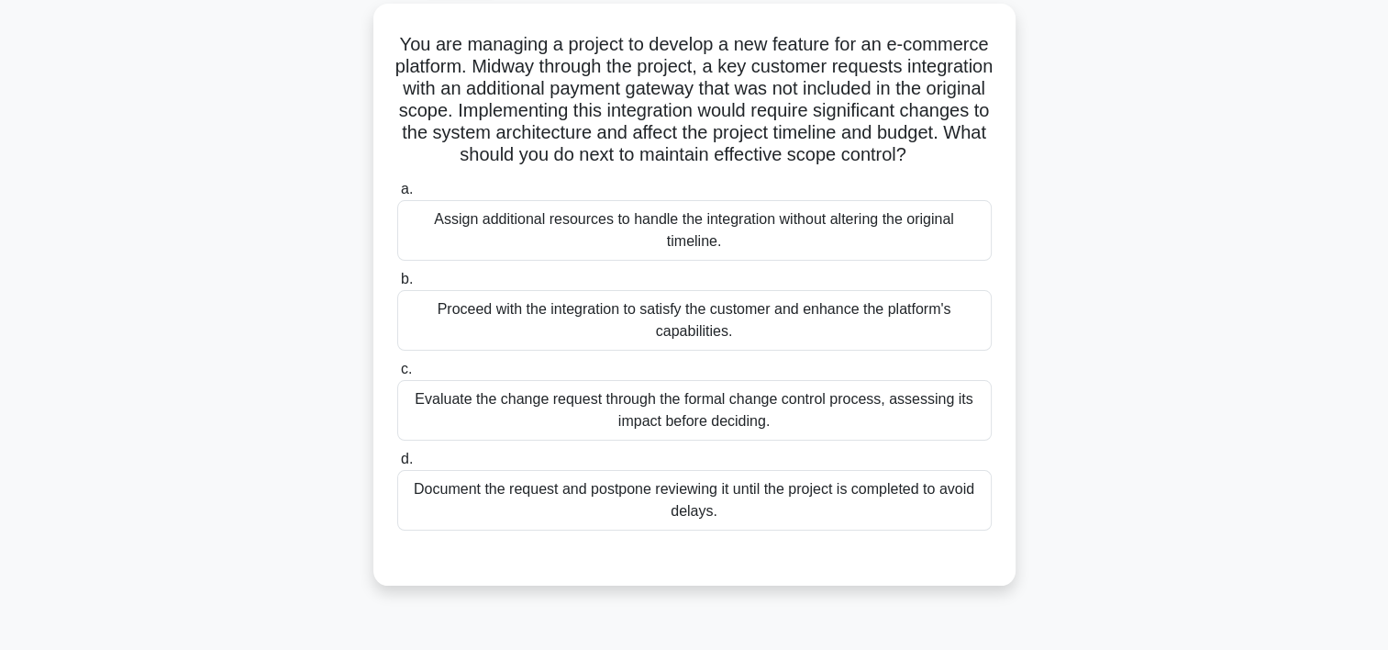
scroll to position [102, 0]
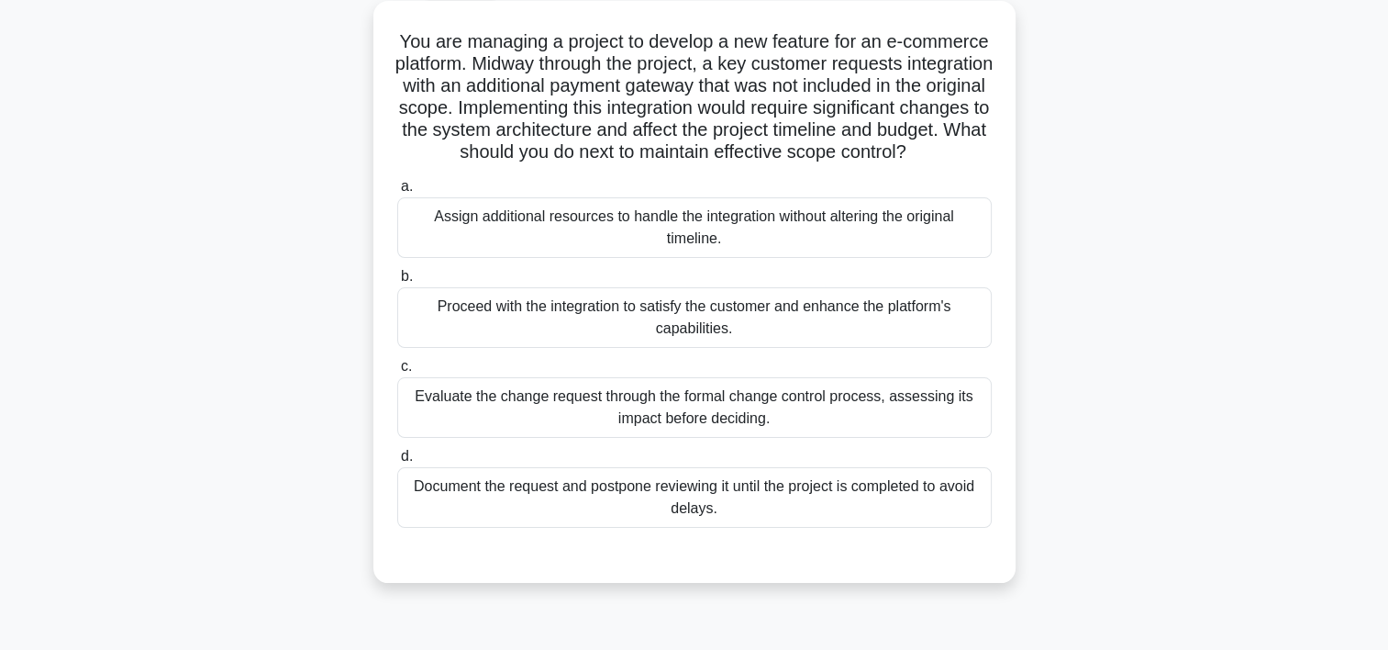
click at [747, 438] on div "Evaluate the change request through the formal change control process, assessin…" at bounding box center [694, 407] width 595 height 61
click at [397, 373] on input "c. Evaluate the change request through the formal change control process, asses…" at bounding box center [397, 367] width 0 height 12
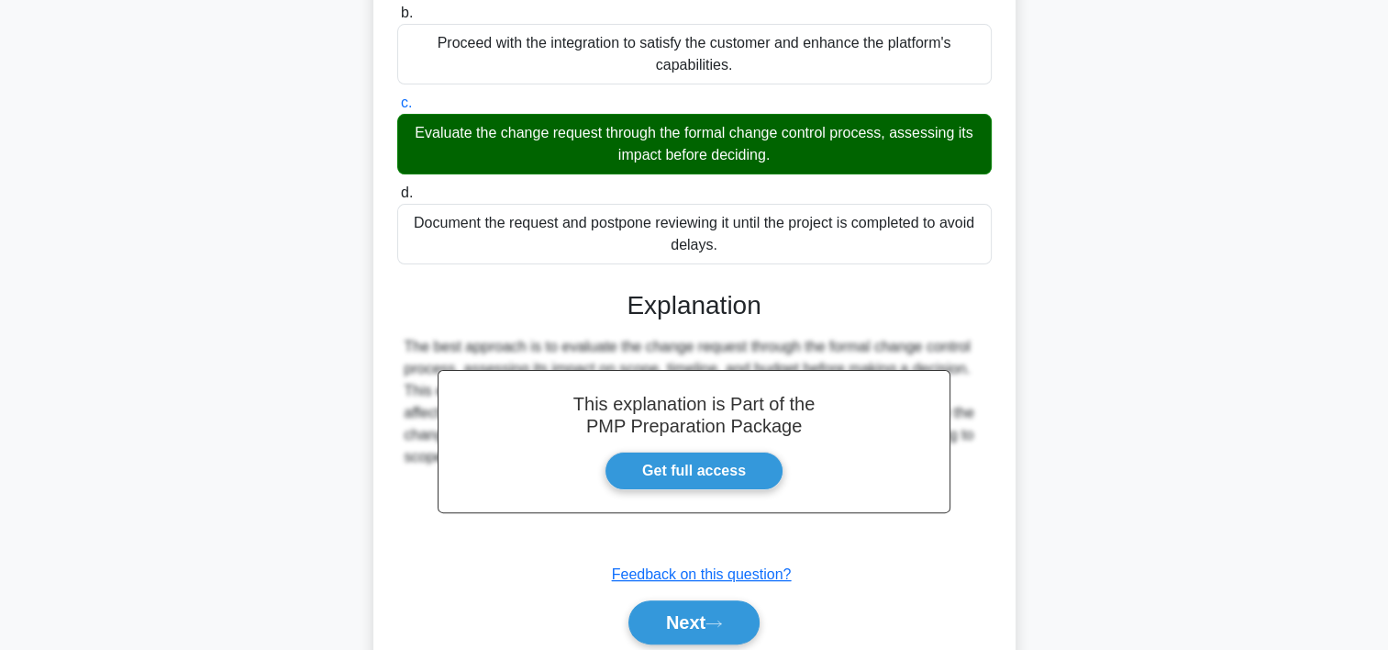
scroll to position [379, 0]
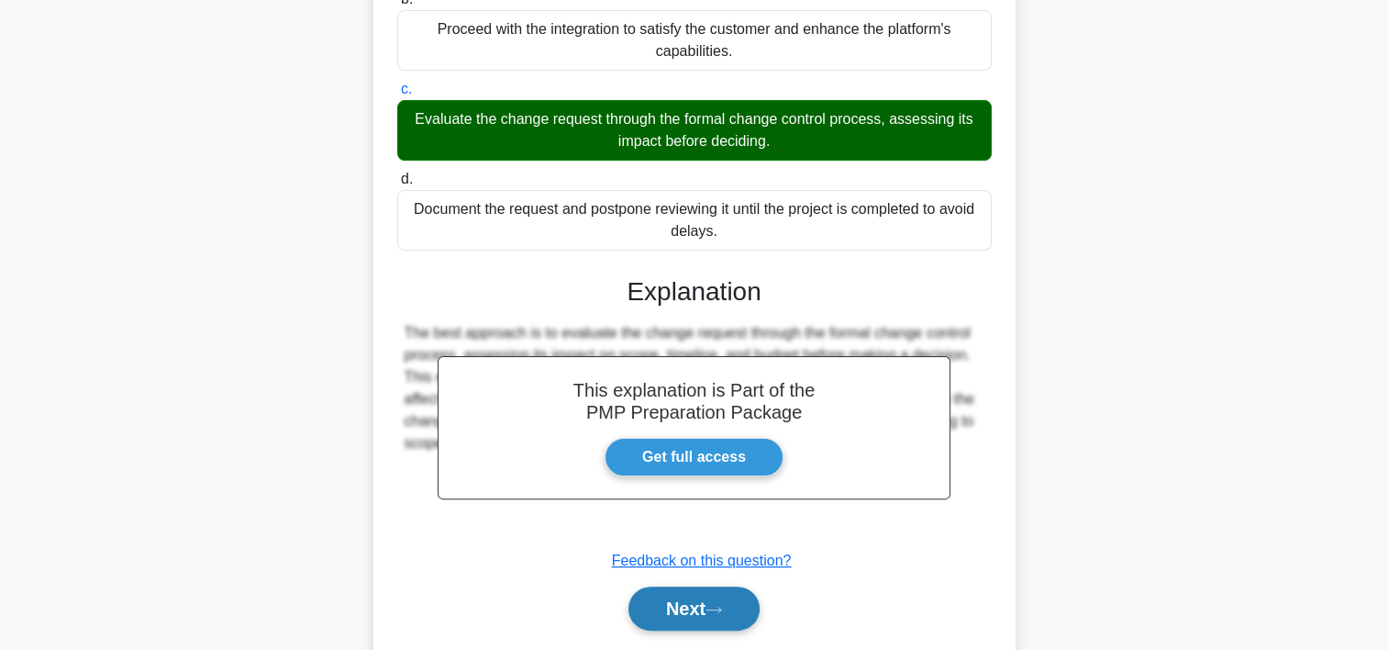
click at [700, 626] on button "Next" at bounding box center [694, 608] width 131 height 44
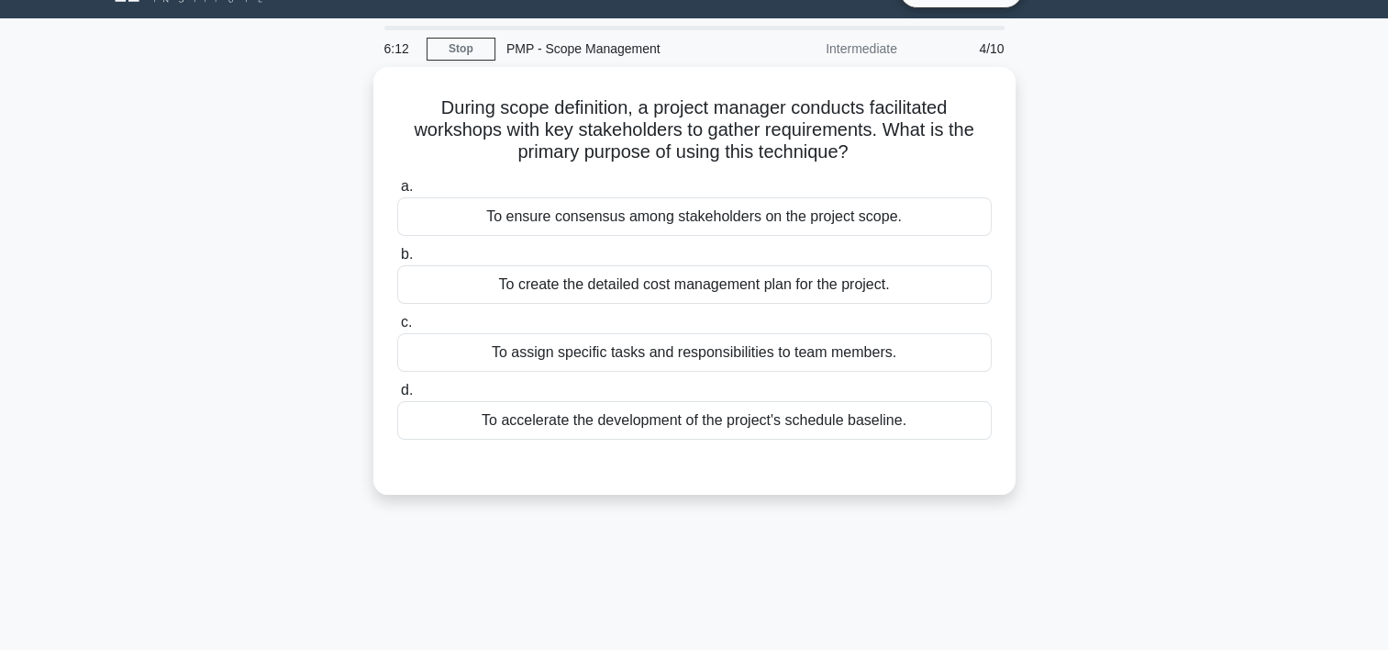
scroll to position [30, 0]
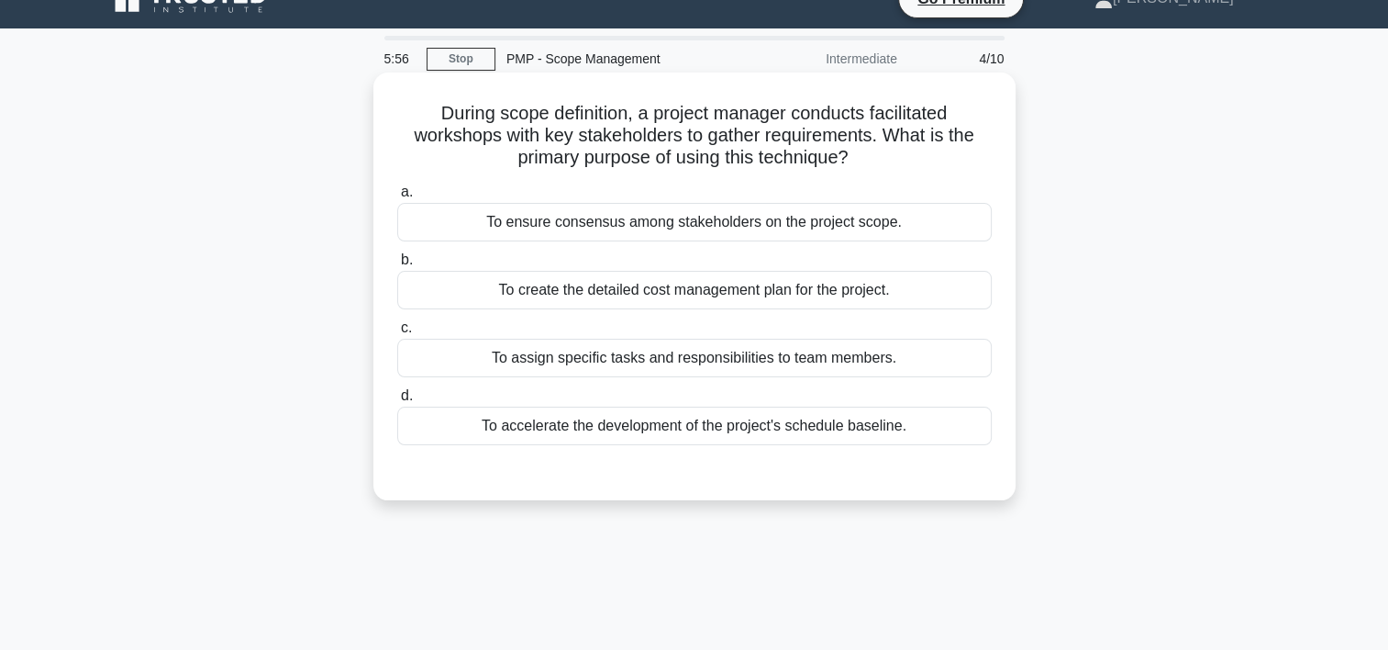
click at [778, 222] on div "To ensure consensus among stakeholders on the project scope." at bounding box center [694, 222] width 595 height 39
click at [397, 198] on input "a. To ensure consensus among stakeholders on the project scope." at bounding box center [397, 192] width 0 height 12
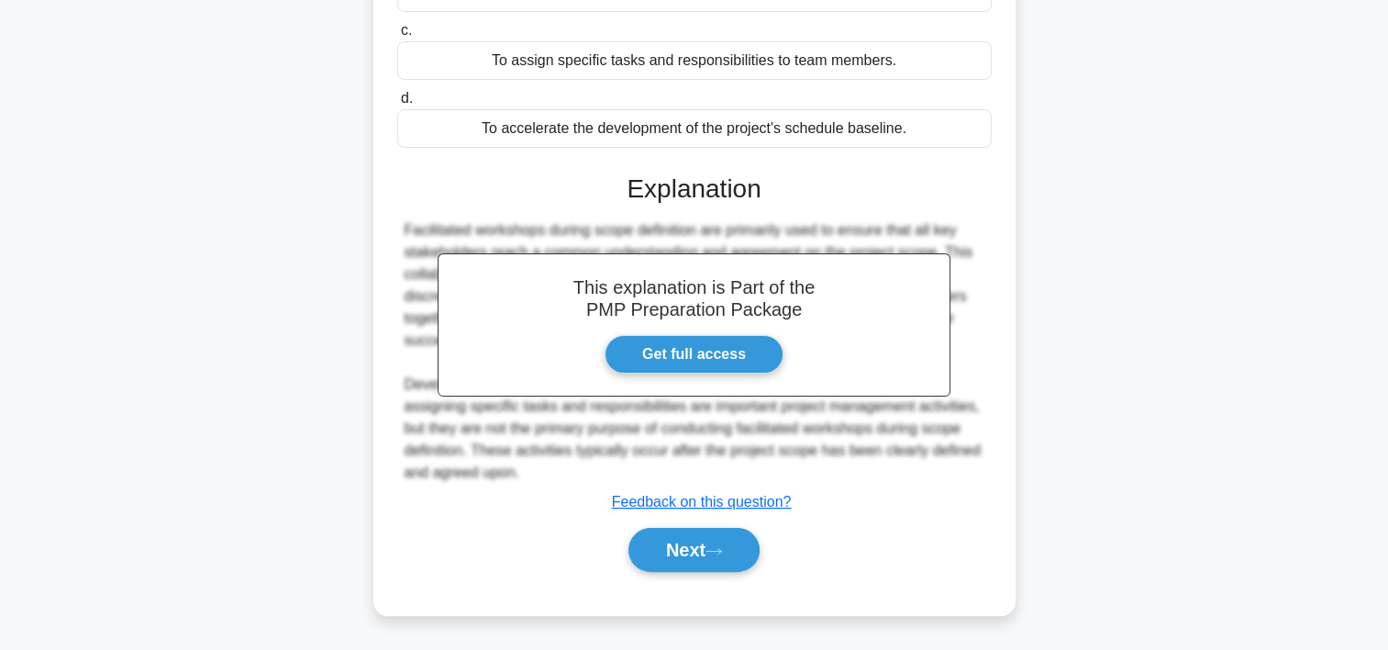
scroll to position [341, 0]
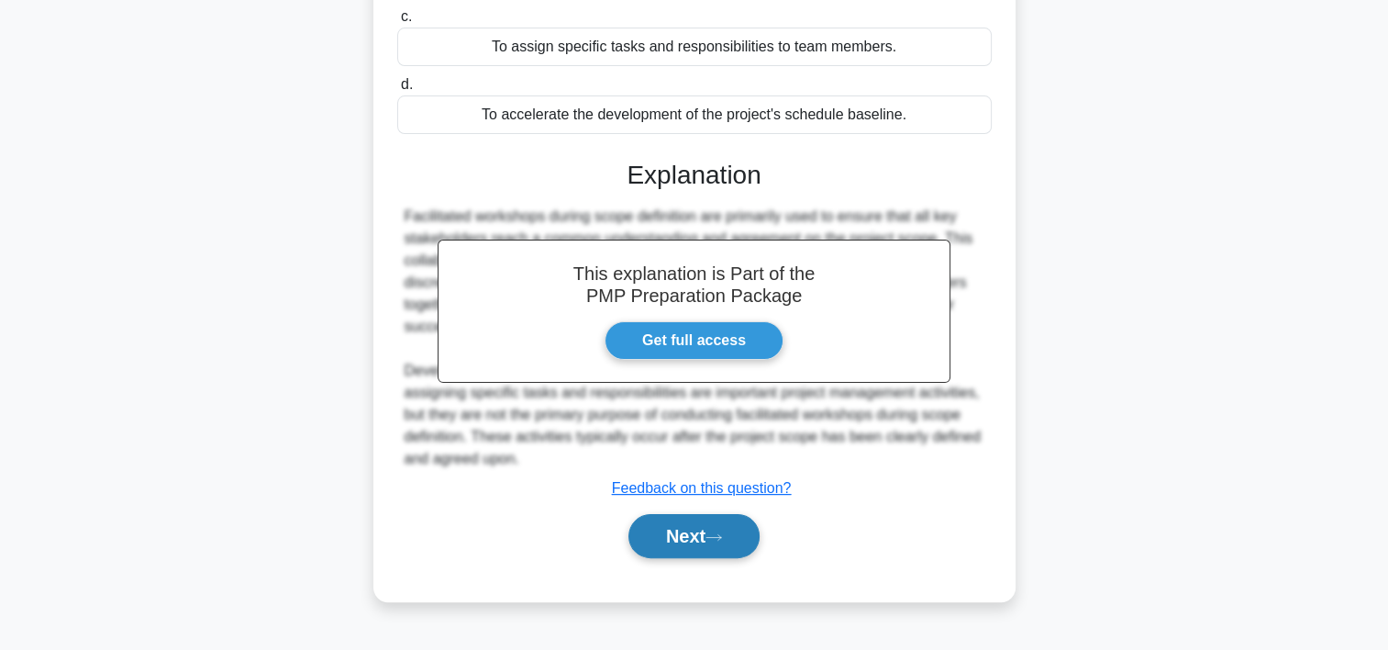
click at [657, 534] on button "Next" at bounding box center [694, 536] width 131 height 44
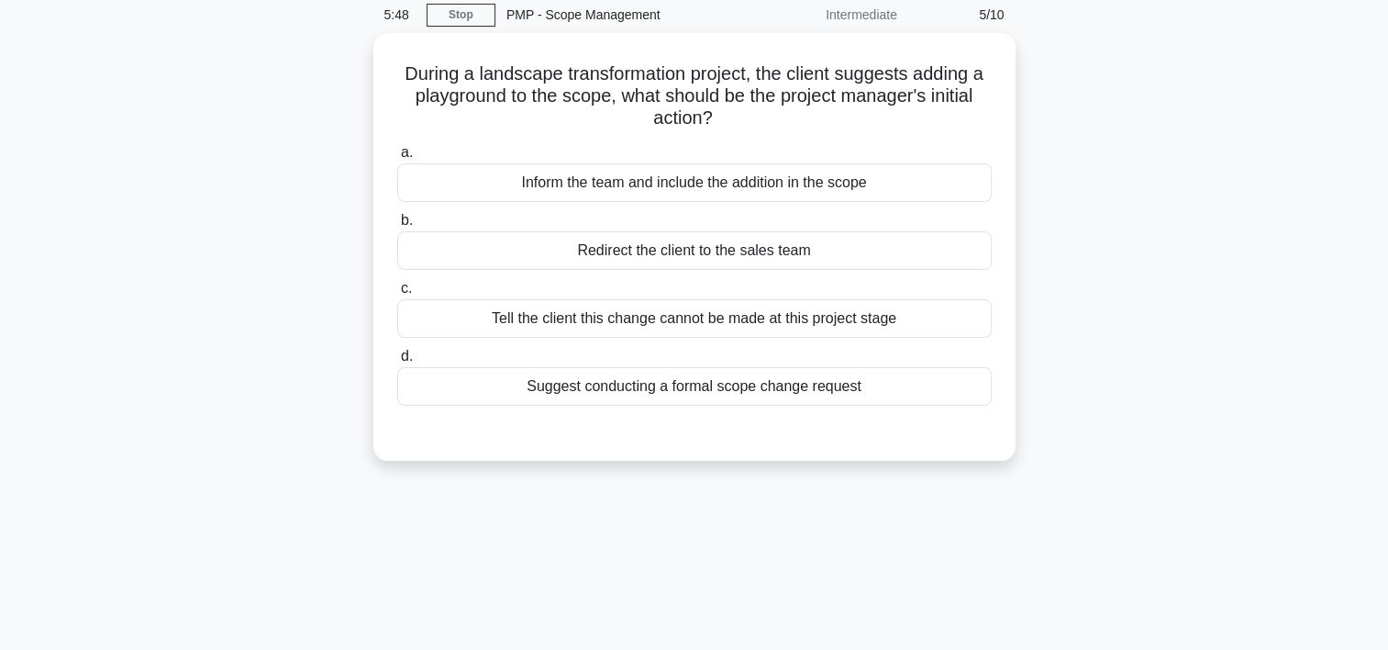
scroll to position [73, 0]
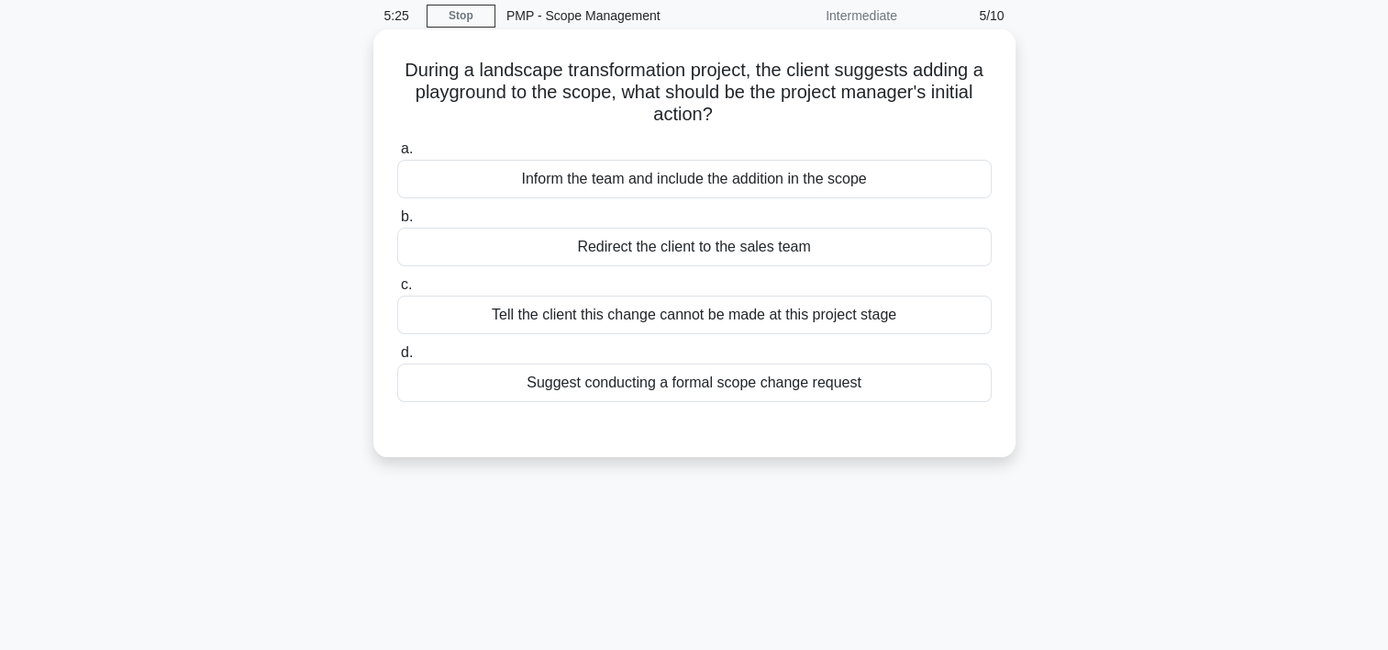
click at [833, 386] on div "Suggest conducting a formal scope change request" at bounding box center [694, 382] width 595 height 39
click at [397, 359] on input "d. Suggest conducting a formal scope change request" at bounding box center [397, 353] width 0 height 12
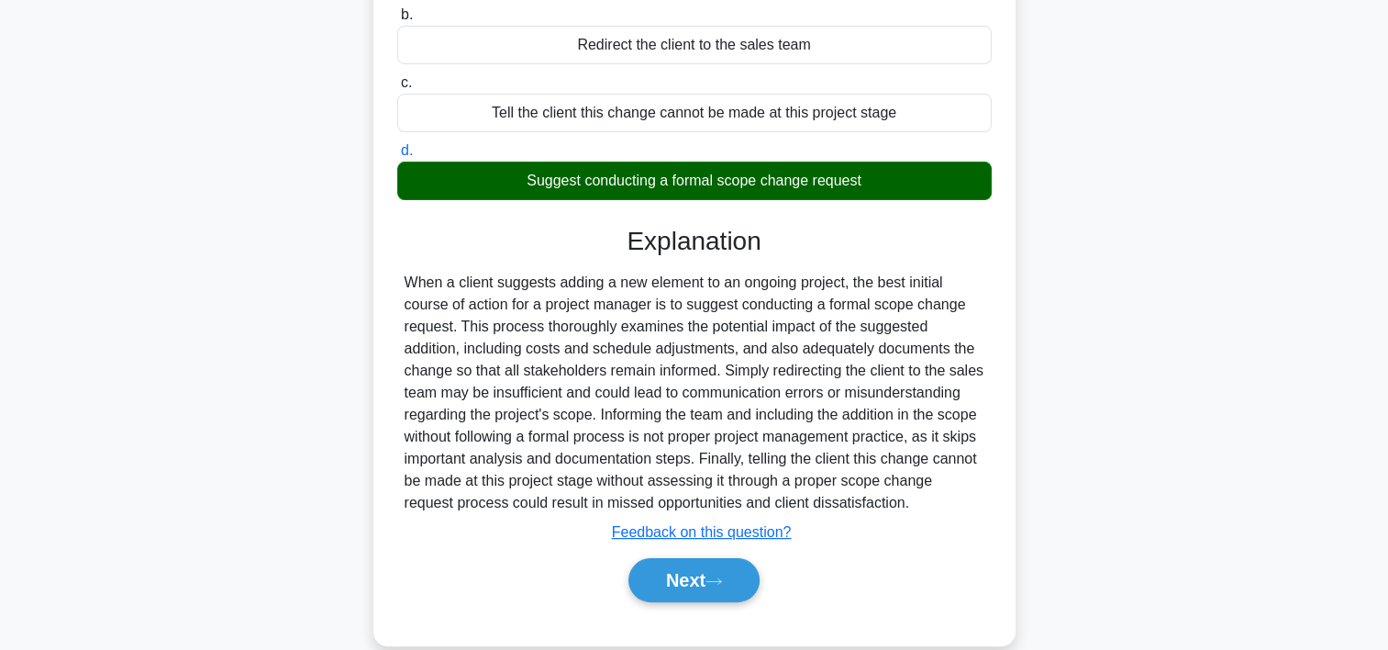
scroll to position [341, 0]
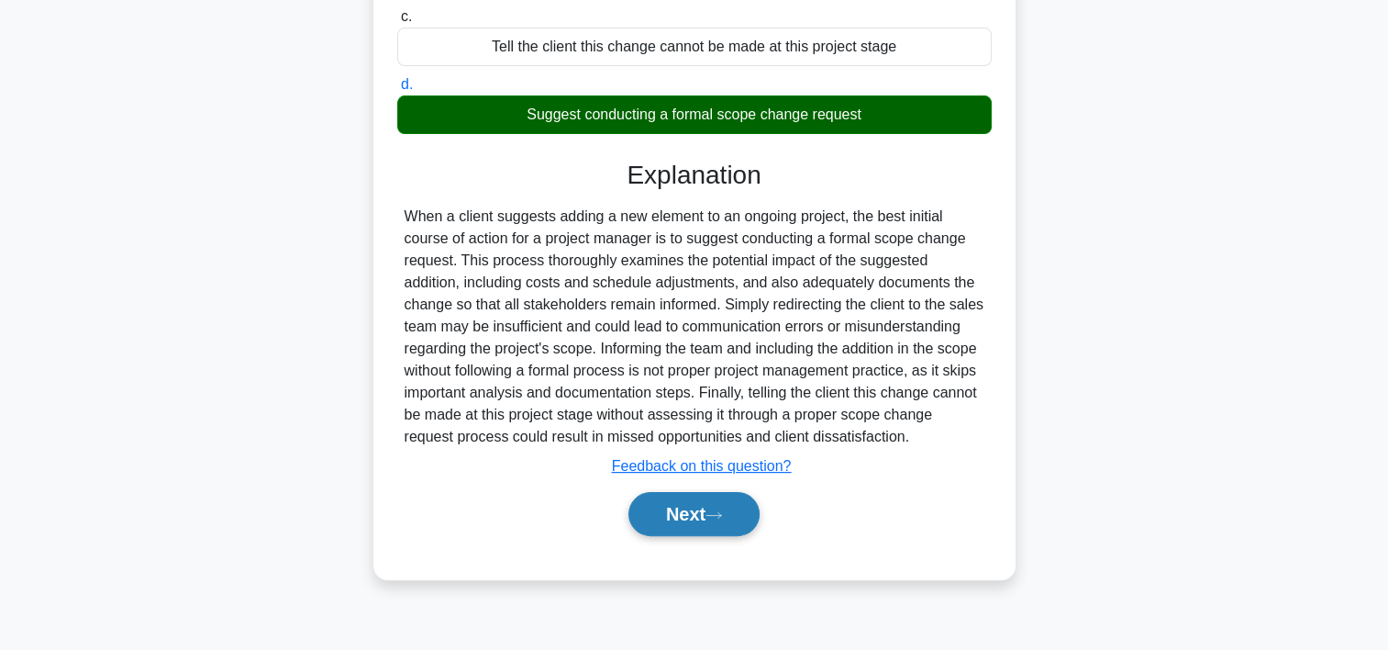
click at [712, 503] on button "Next" at bounding box center [694, 514] width 131 height 44
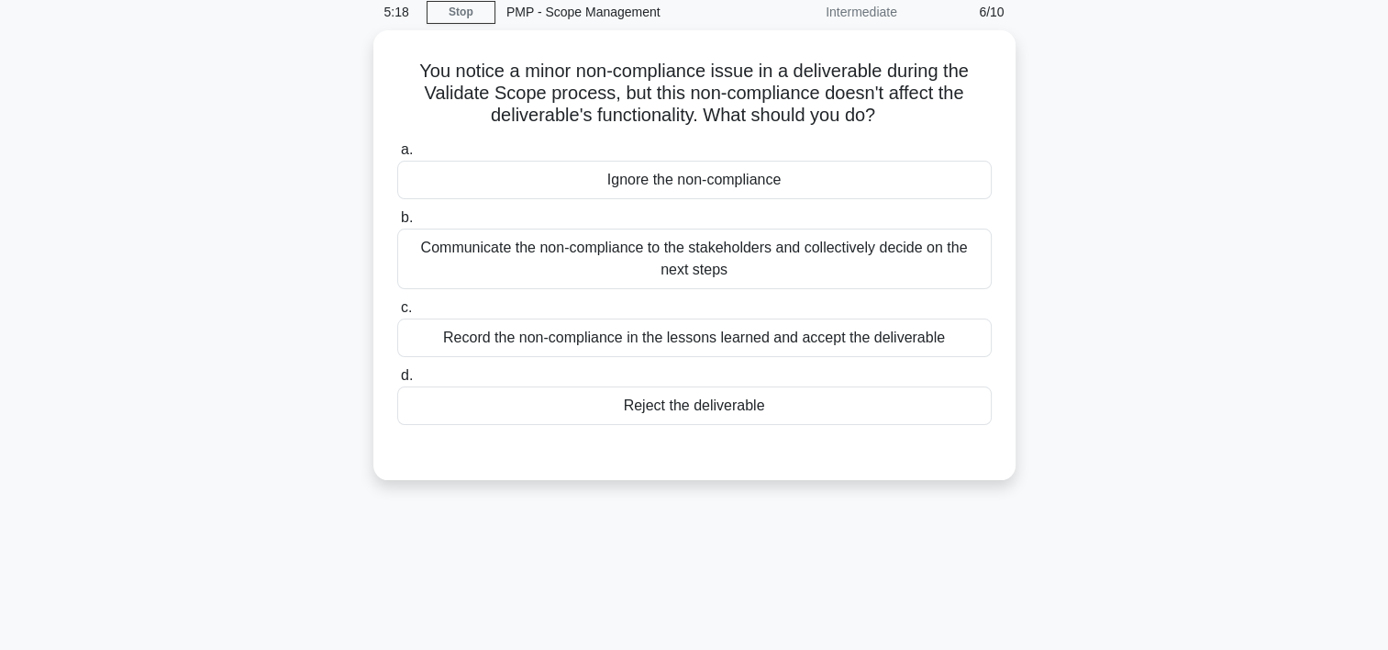
scroll to position [55, 0]
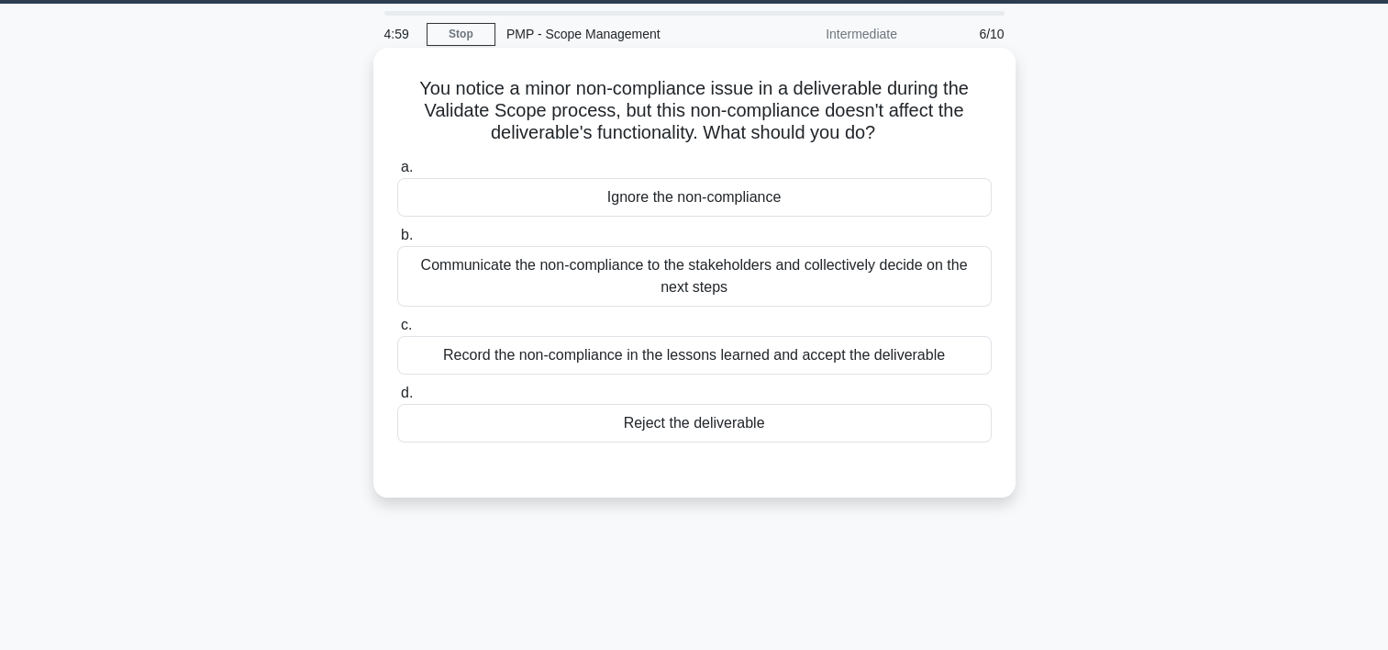
click at [802, 261] on div "Communicate the non-compliance to the stakeholders and collectively decide on t…" at bounding box center [694, 276] width 595 height 61
click at [397, 241] on input "b. Communicate the non-compliance to the stakeholders and collectively decide o…" at bounding box center [397, 235] width 0 height 12
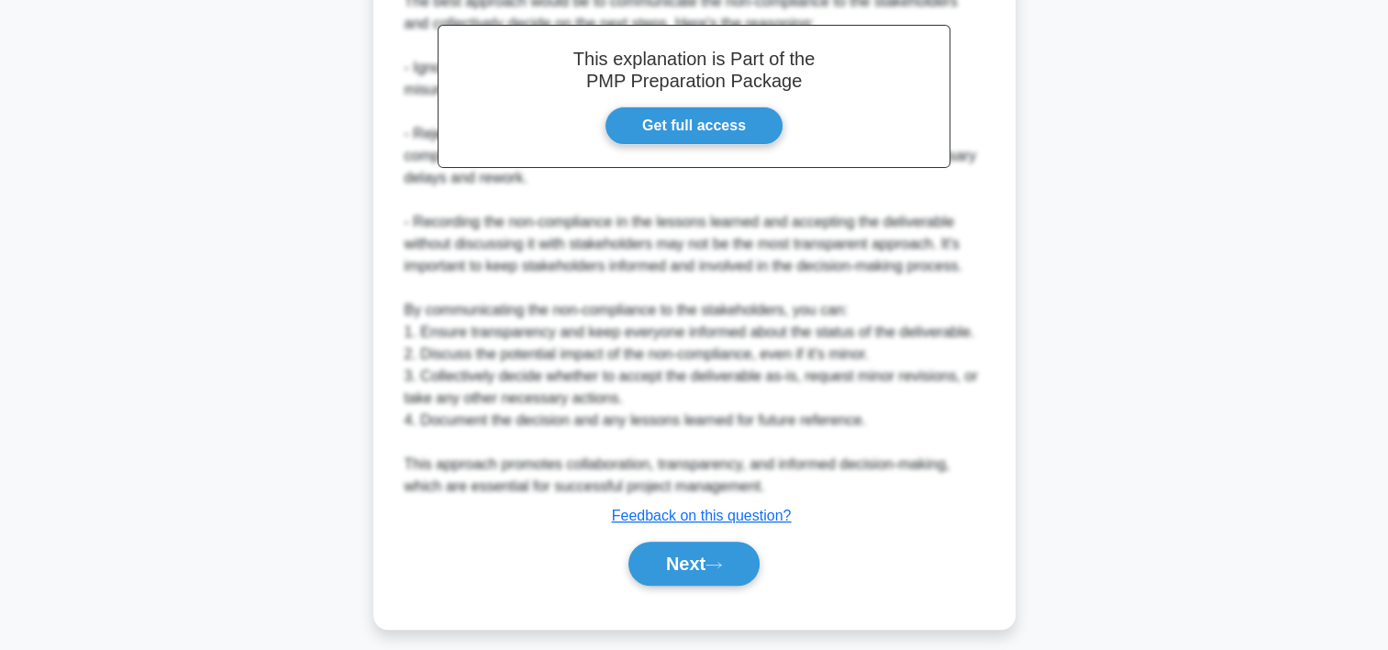
scroll to position [591, 0]
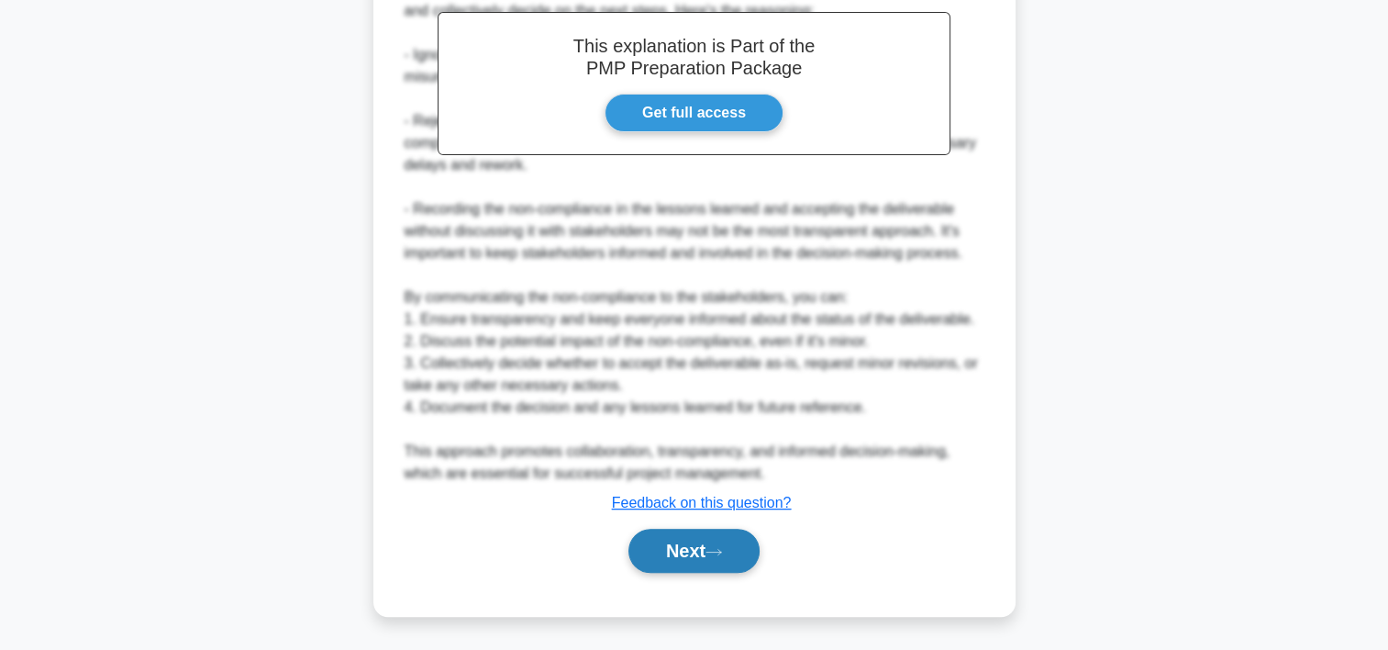
click at [653, 560] on button "Next" at bounding box center [694, 551] width 131 height 44
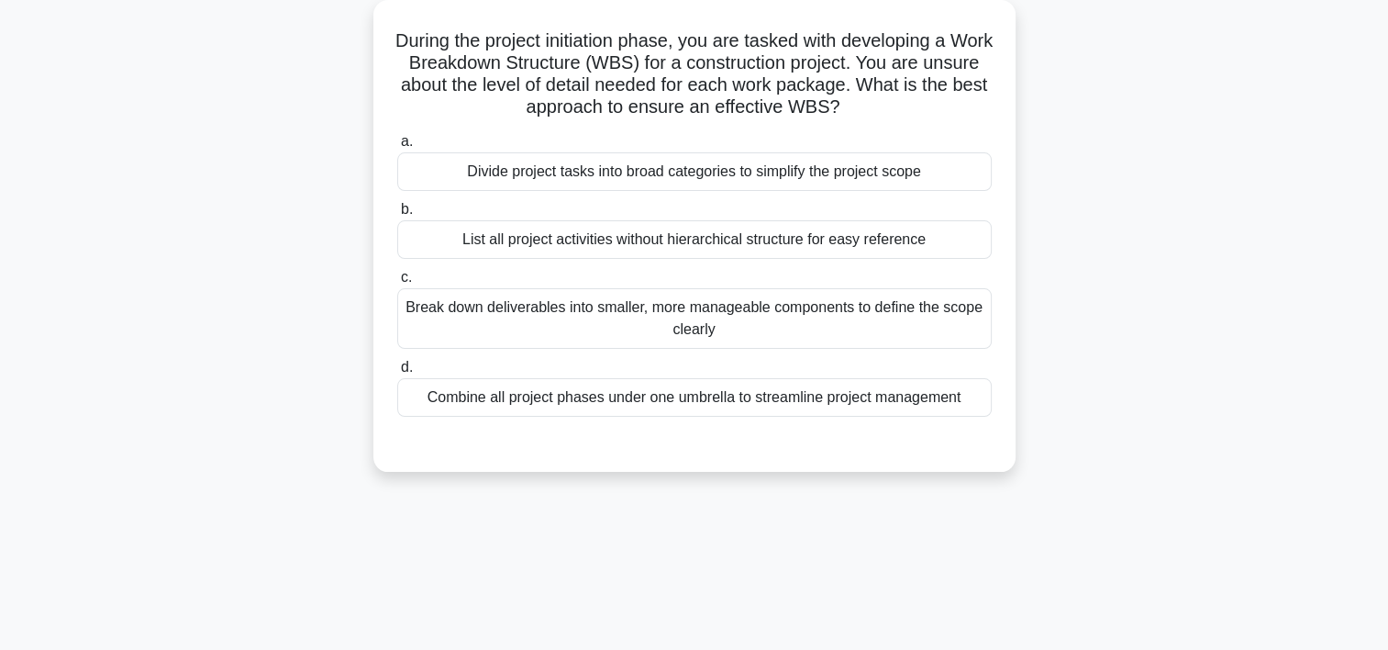
scroll to position [104, 0]
click at [602, 234] on div "List all project activities without hierarchical structure for easy reference" at bounding box center [694, 238] width 595 height 39
click at [397, 215] on input "b. List all project activities without hierarchical structure for easy reference" at bounding box center [397, 209] width 0 height 12
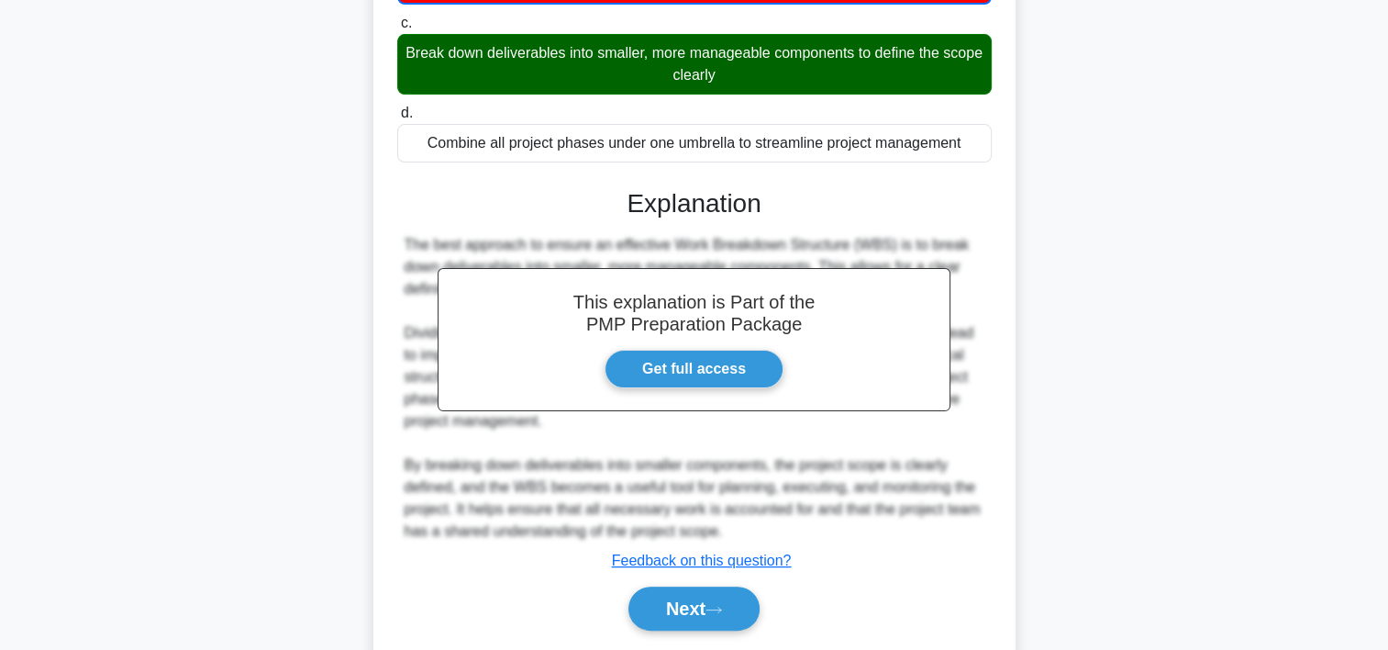
scroll to position [404, 0]
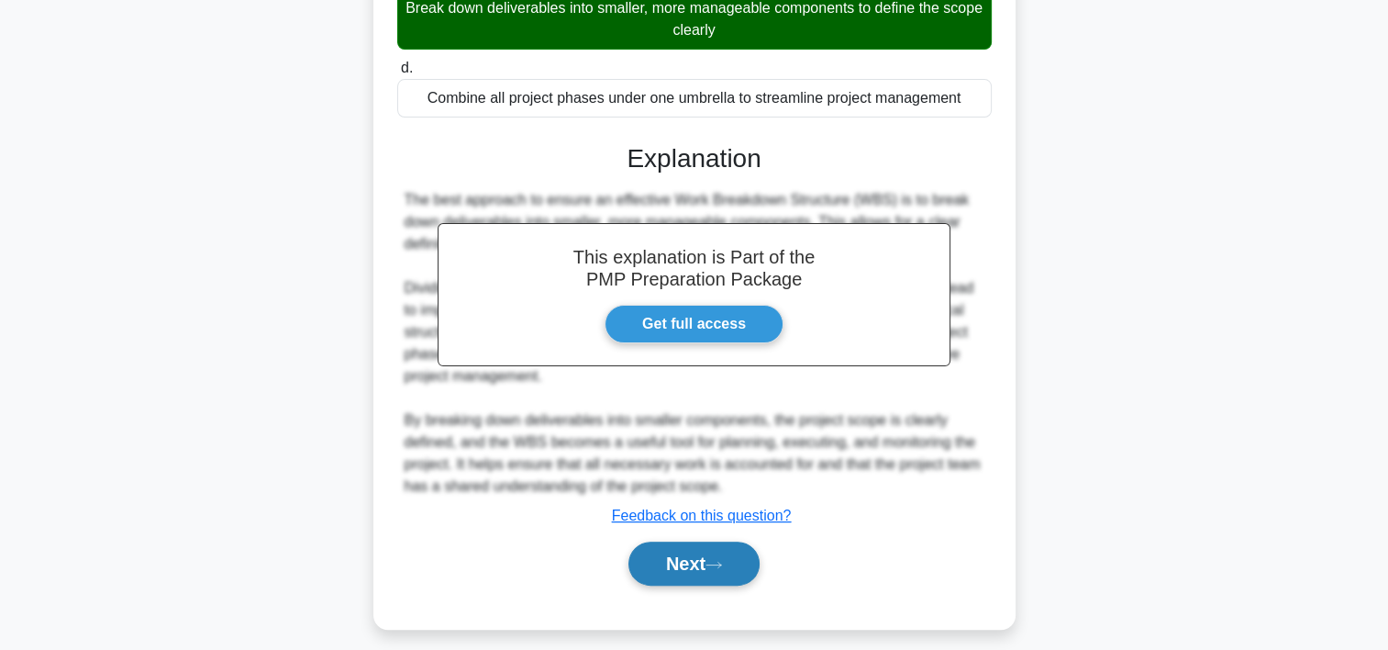
click at [722, 560] on icon at bounding box center [714, 565] width 17 height 10
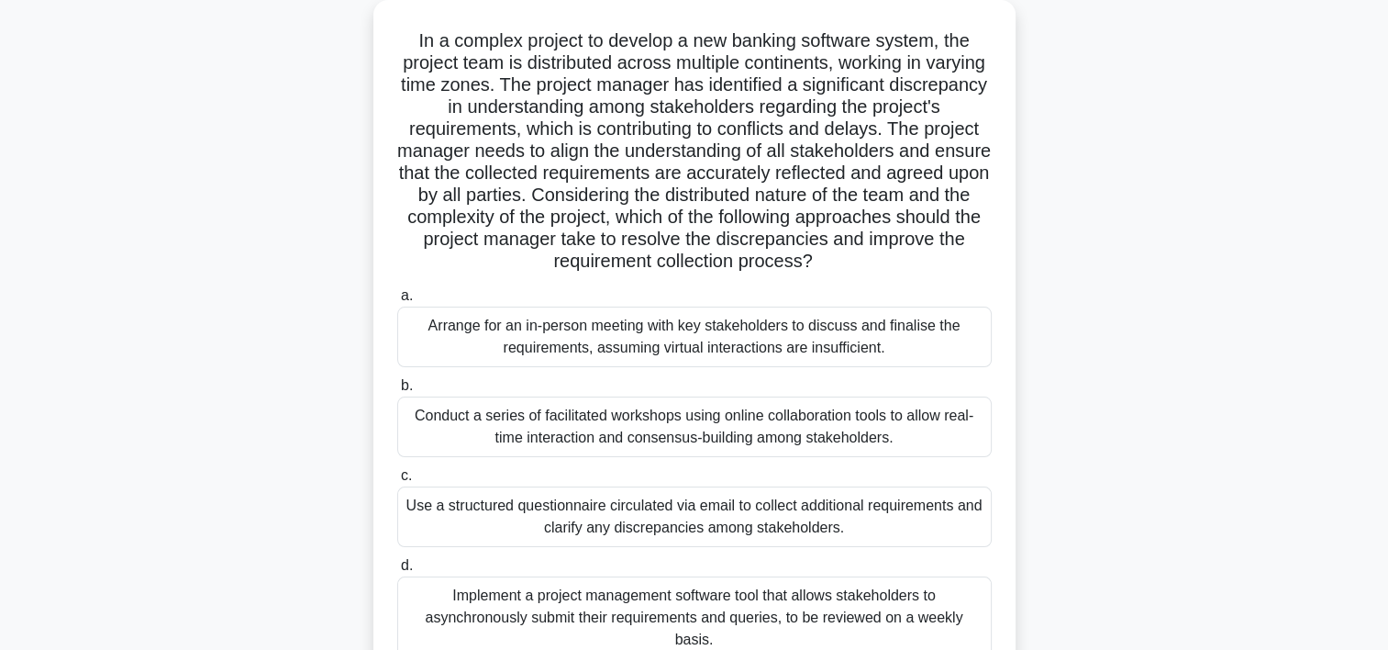
scroll to position [106, 0]
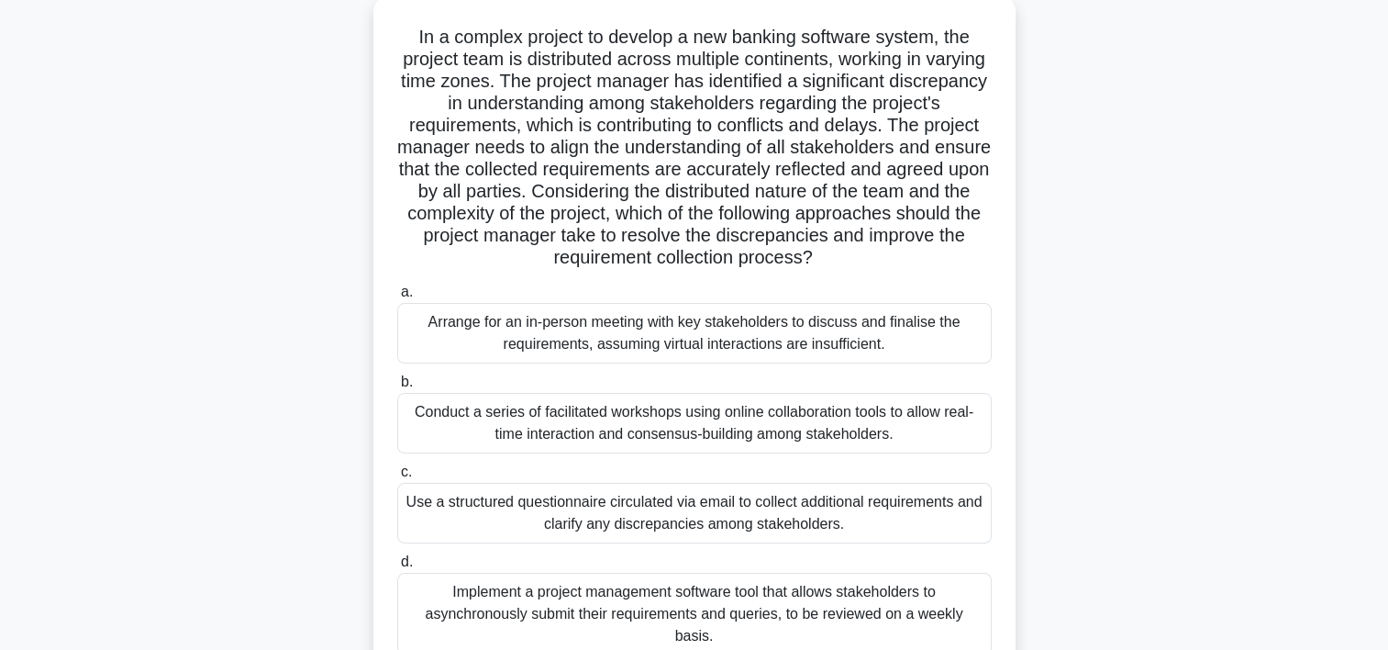
click at [723, 415] on div "Conduct a series of facilitated workshops using online collaboration tools to a…" at bounding box center [694, 423] width 595 height 61
click at [397, 388] on input "b. Conduct a series of facilitated workshops using online collaboration tools t…" at bounding box center [397, 382] width 0 height 12
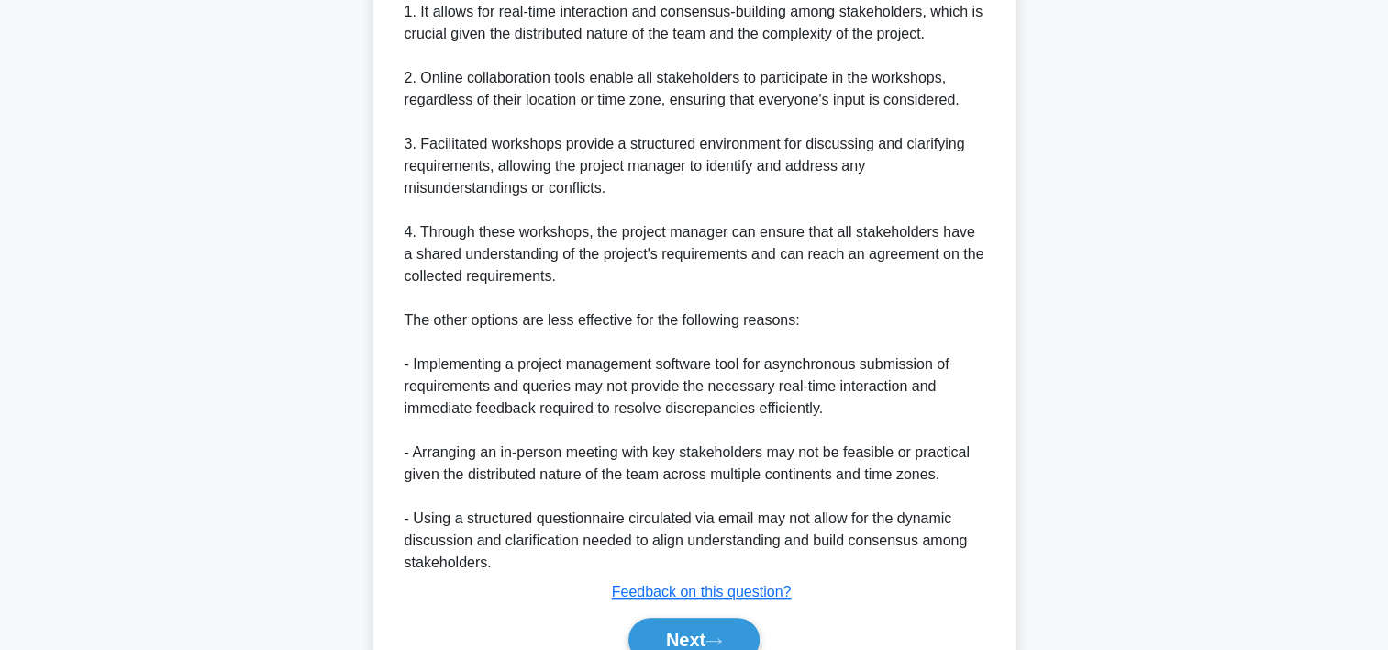
scroll to position [987, 0]
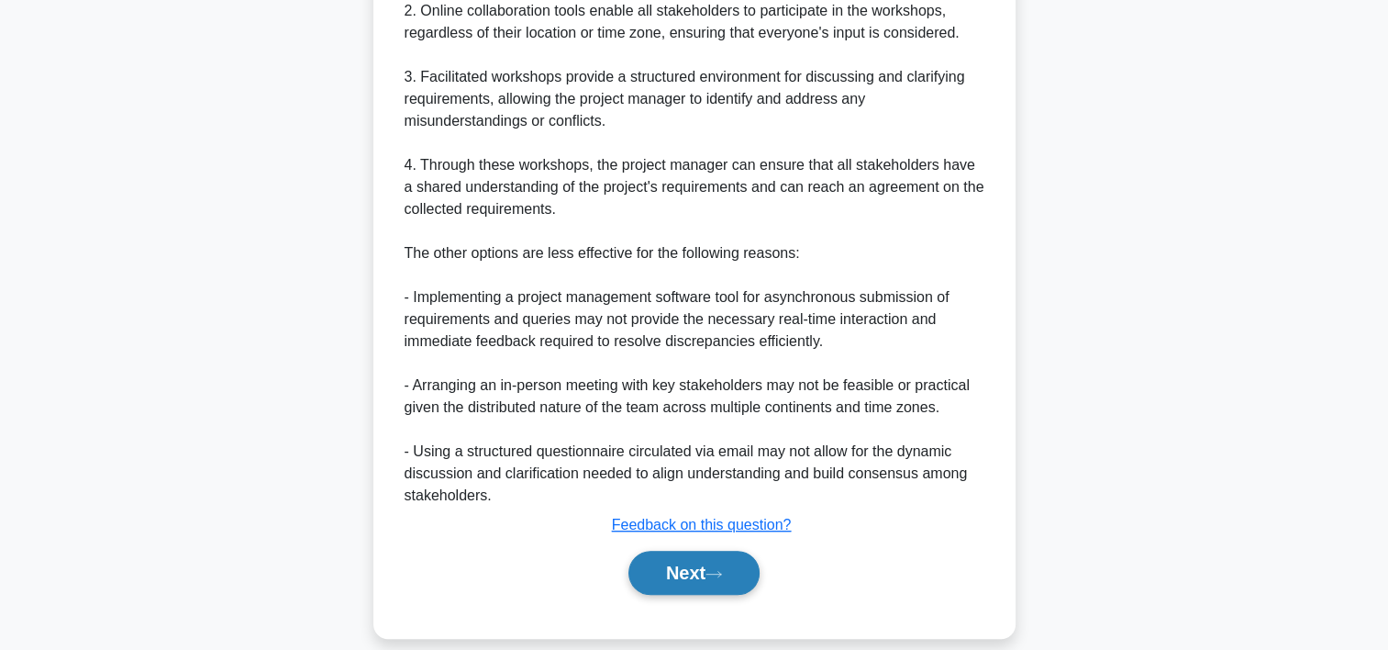
click at [707, 551] on button "Next" at bounding box center [694, 573] width 131 height 44
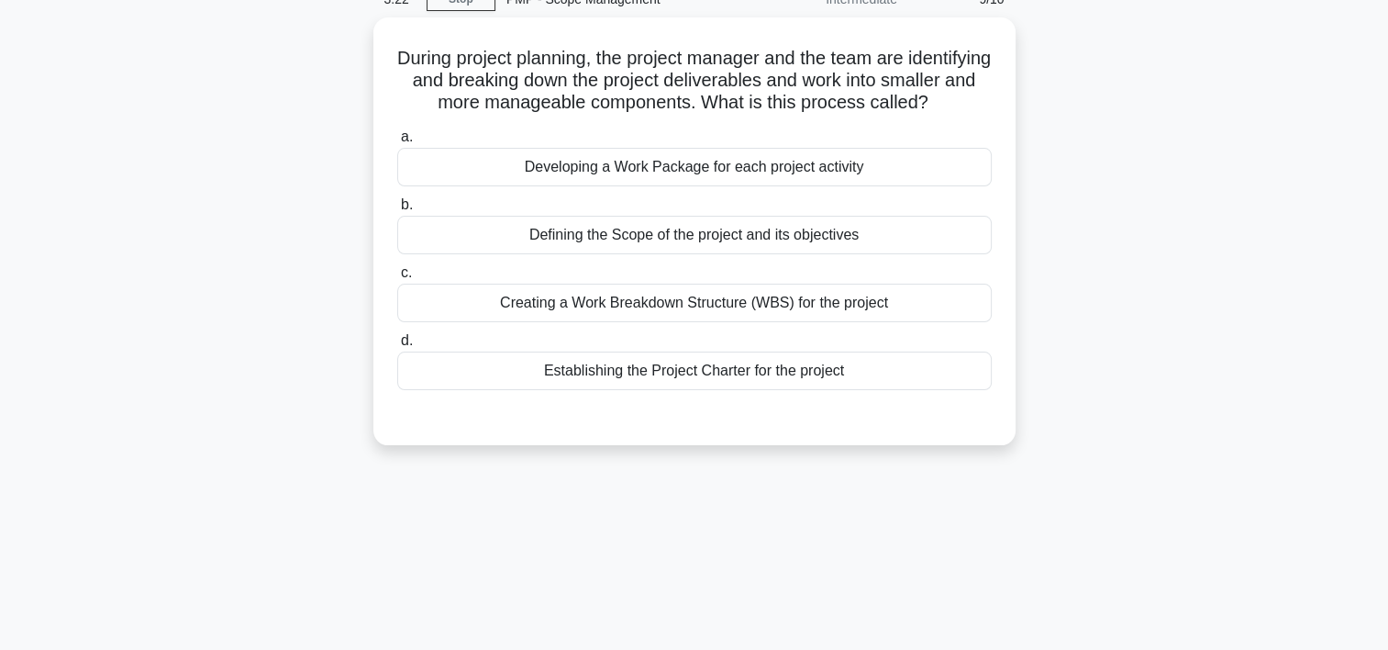
scroll to position [88, 0]
click at [831, 319] on div "Creating a Work Breakdown Structure (WBS) for the project" at bounding box center [694, 300] width 595 height 39
click at [397, 276] on input "c. Creating a Work Breakdown Structure (WBS) for the project" at bounding box center [397, 270] width 0 height 12
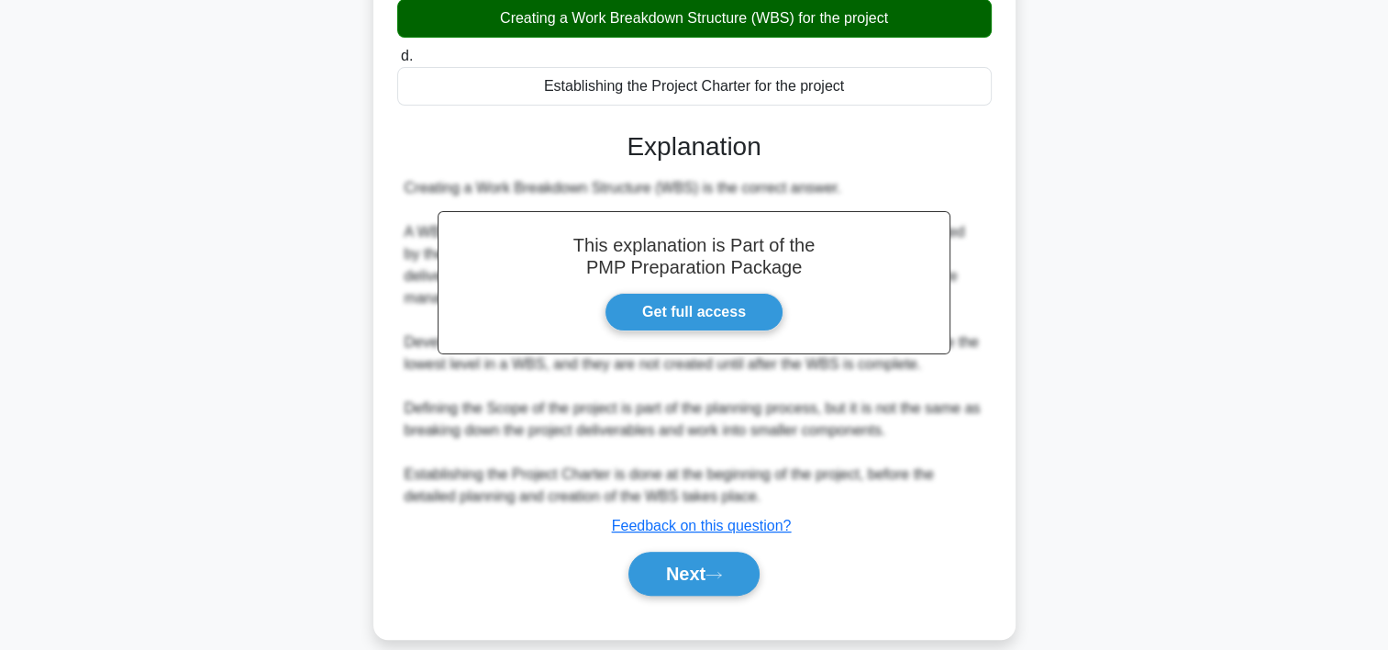
scroll to position [402, 0]
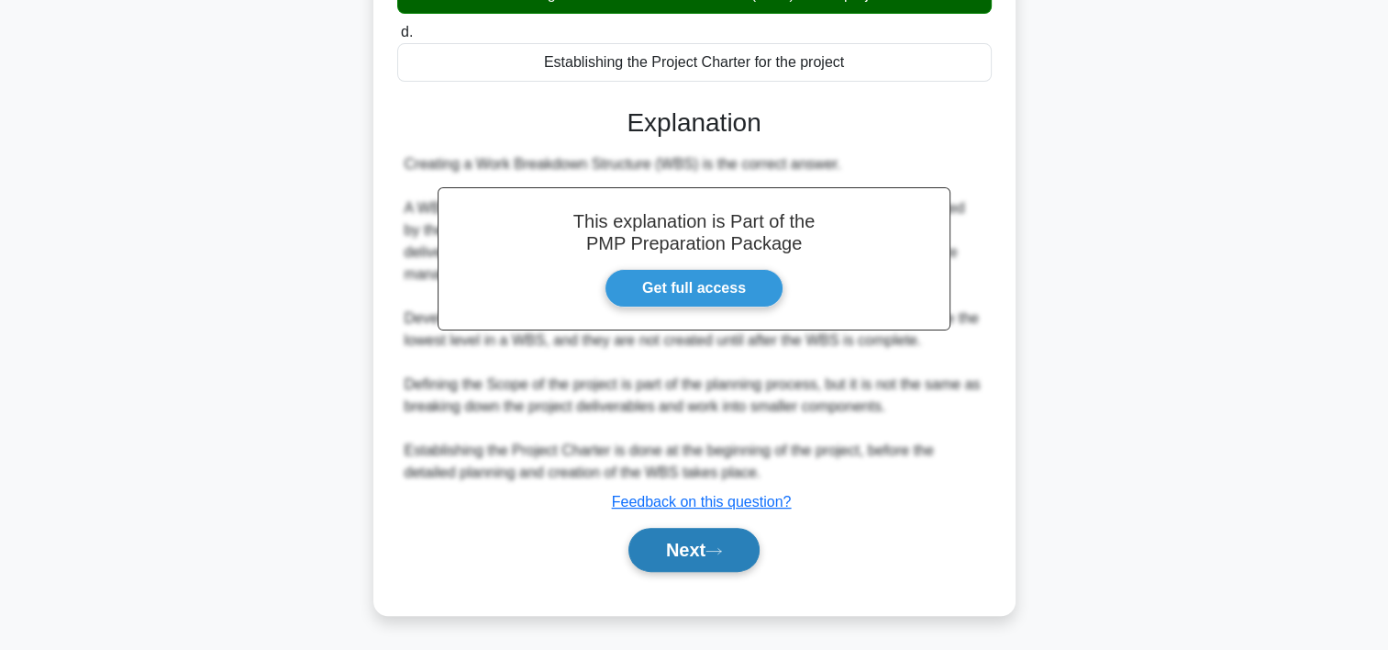
click at [675, 569] on button "Next" at bounding box center [694, 550] width 131 height 44
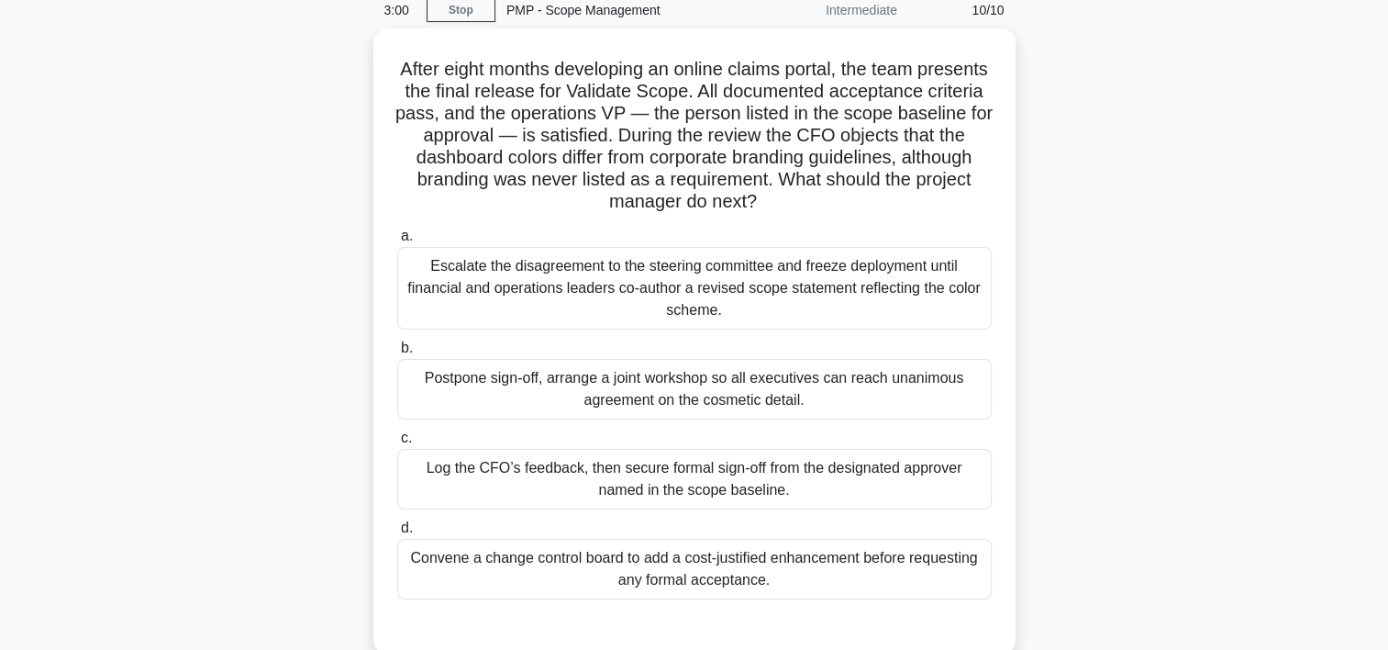
scroll to position [95, 0]
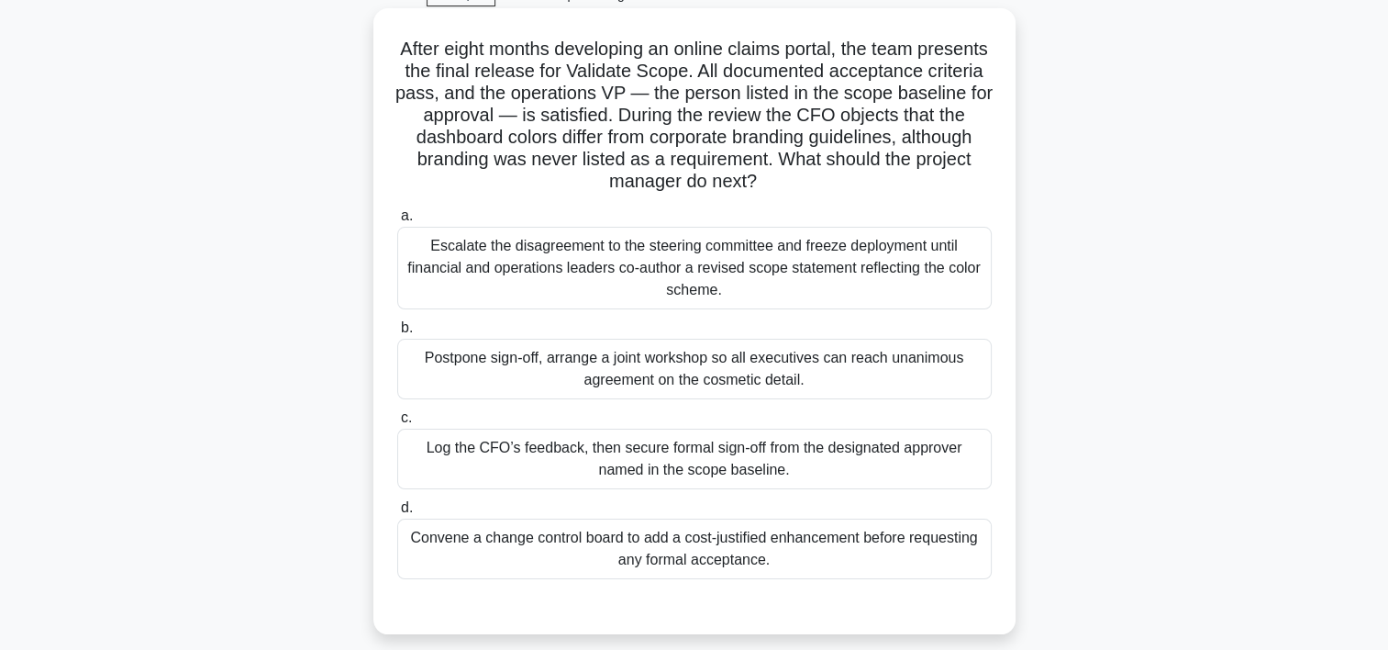
click at [817, 544] on div "Convene a change control board to add a cost-justified enhancement before reque…" at bounding box center [694, 548] width 595 height 61
click at [397, 514] on input "d. Convene a change control board to add a cost-justified enhancement before re…" at bounding box center [397, 508] width 0 height 12
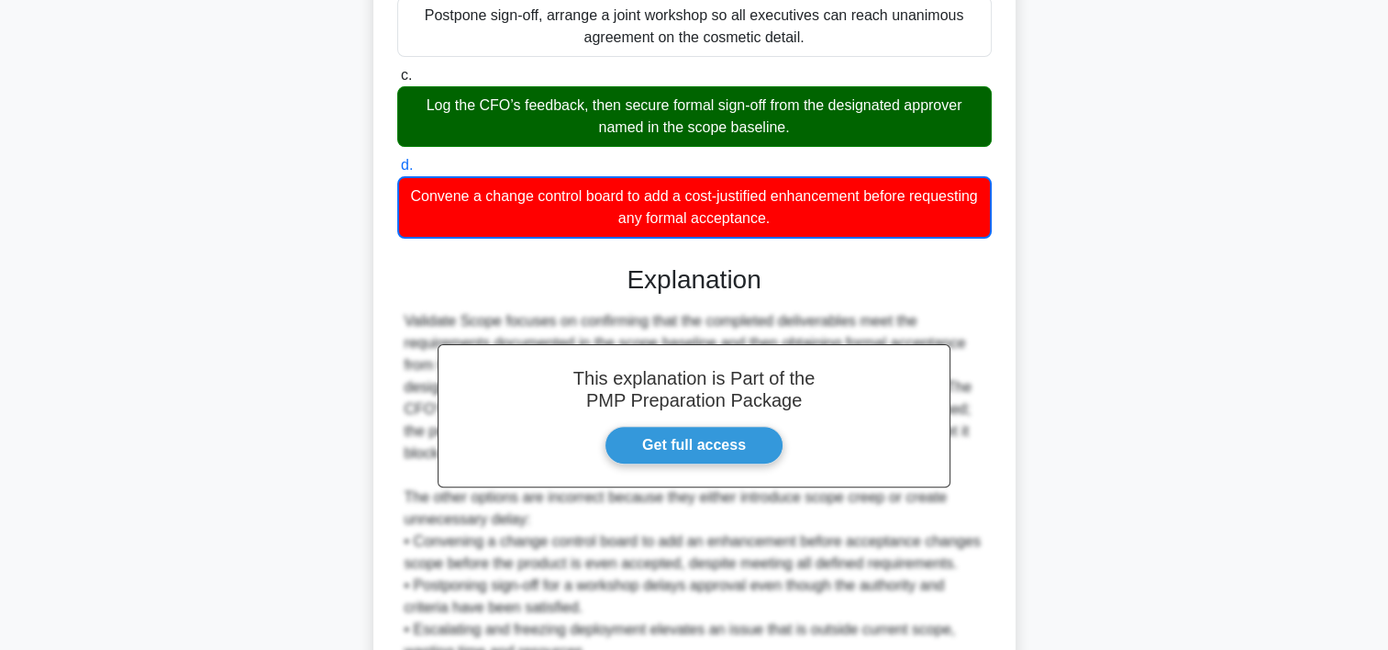
scroll to position [481, 0]
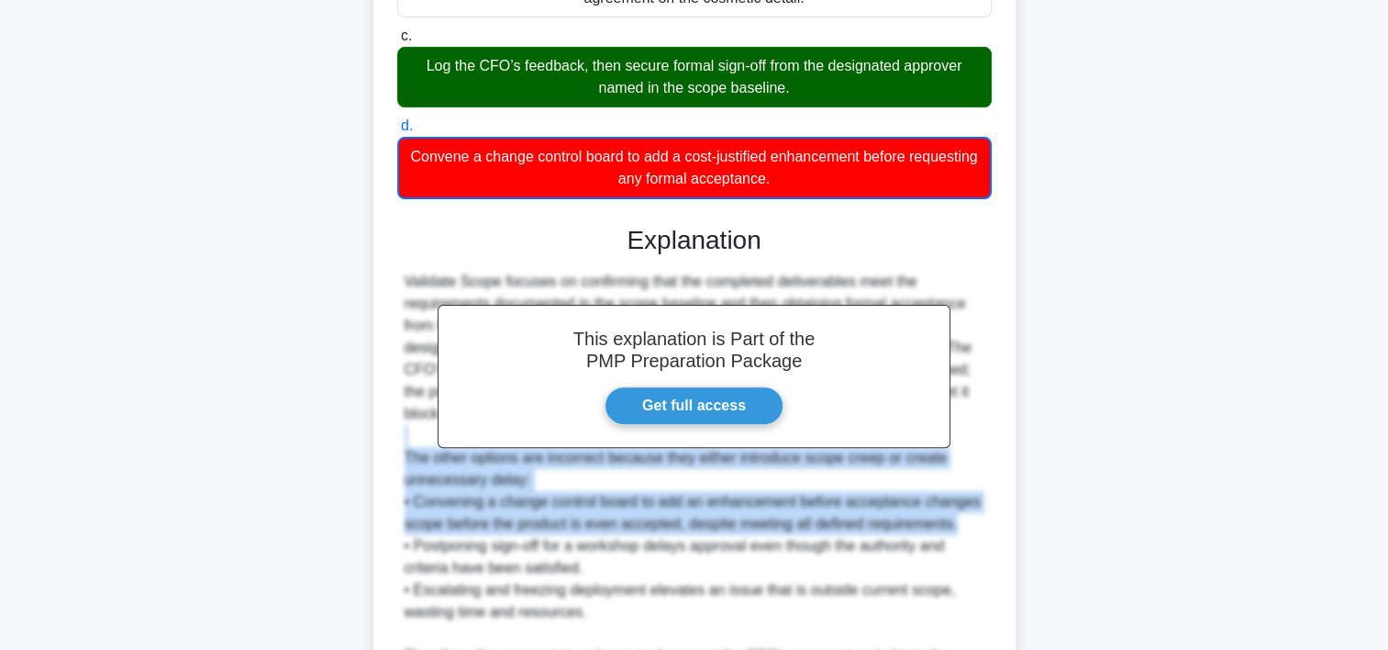
drag, startPoint x: 1355, startPoint y: 439, endPoint x: 1369, endPoint y: 530, distance: 92.9
click at [1369, 530] on main "2:08 Stop PMP - Scope Management Intermediate 10/10 After eight months developi…" at bounding box center [694, 214] width 1388 height 1272
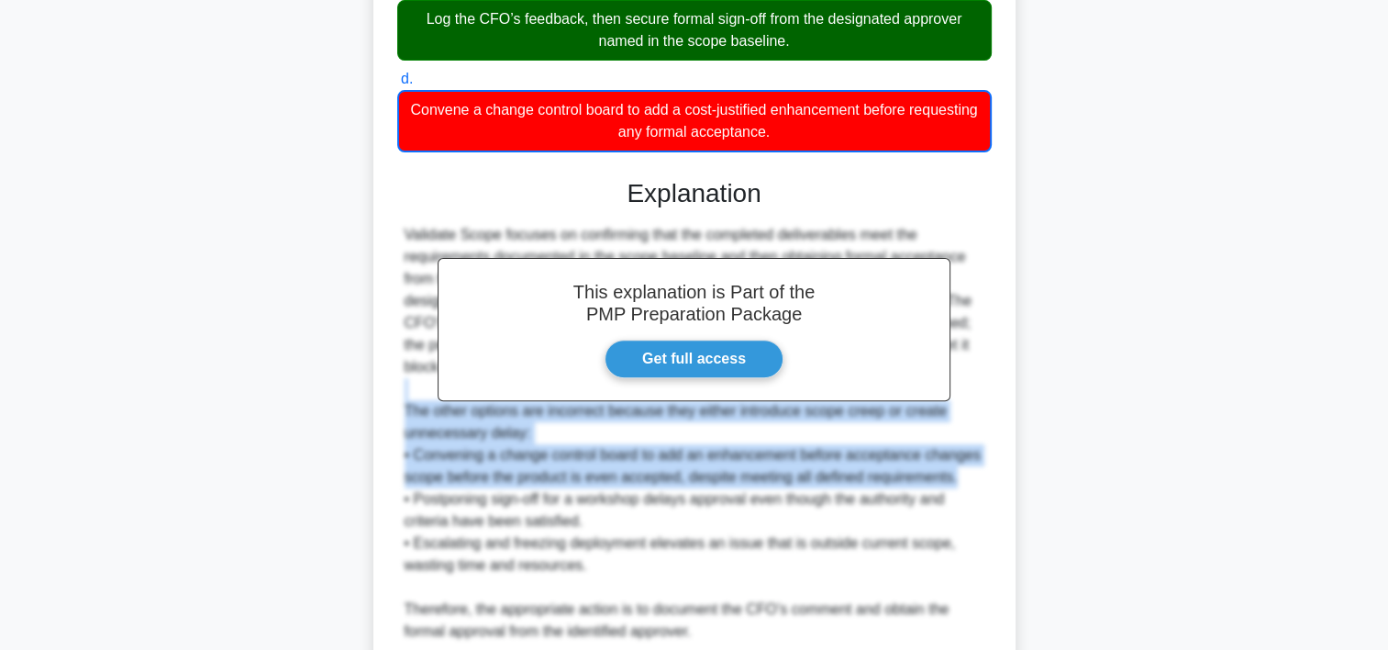
scroll to position [680, 0]
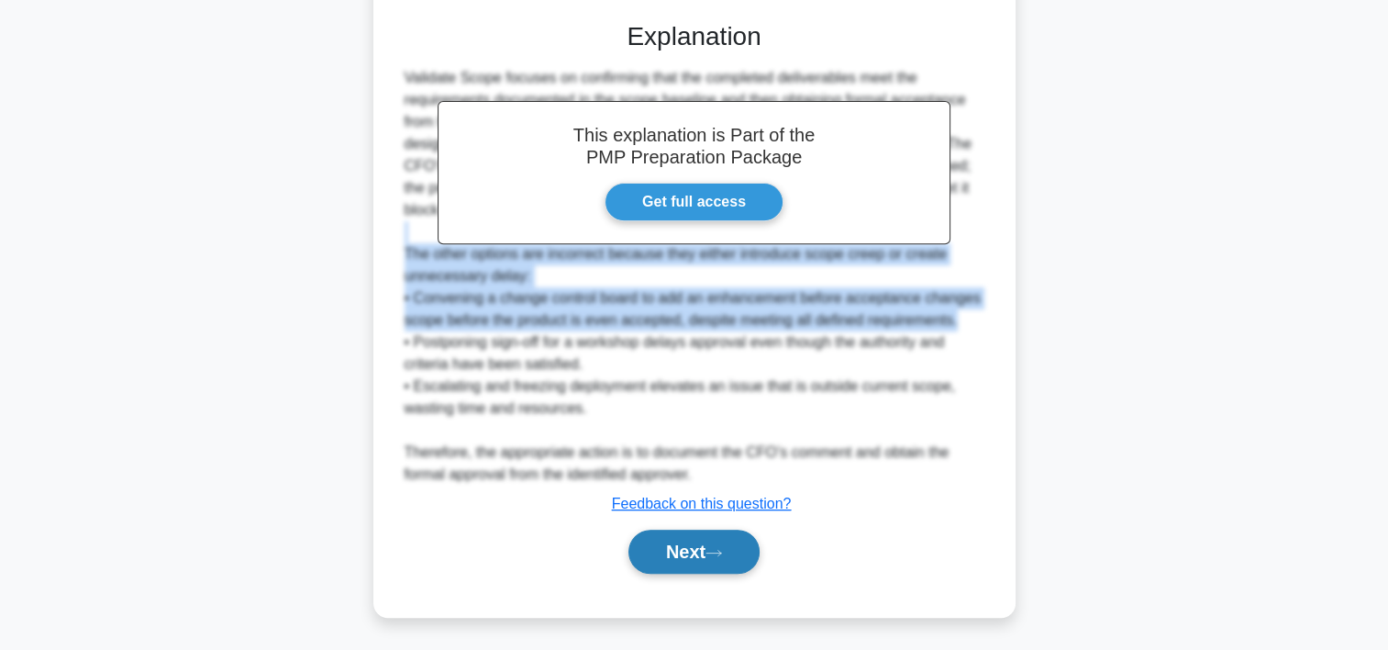
click at [734, 555] on button "Next" at bounding box center [694, 552] width 131 height 44
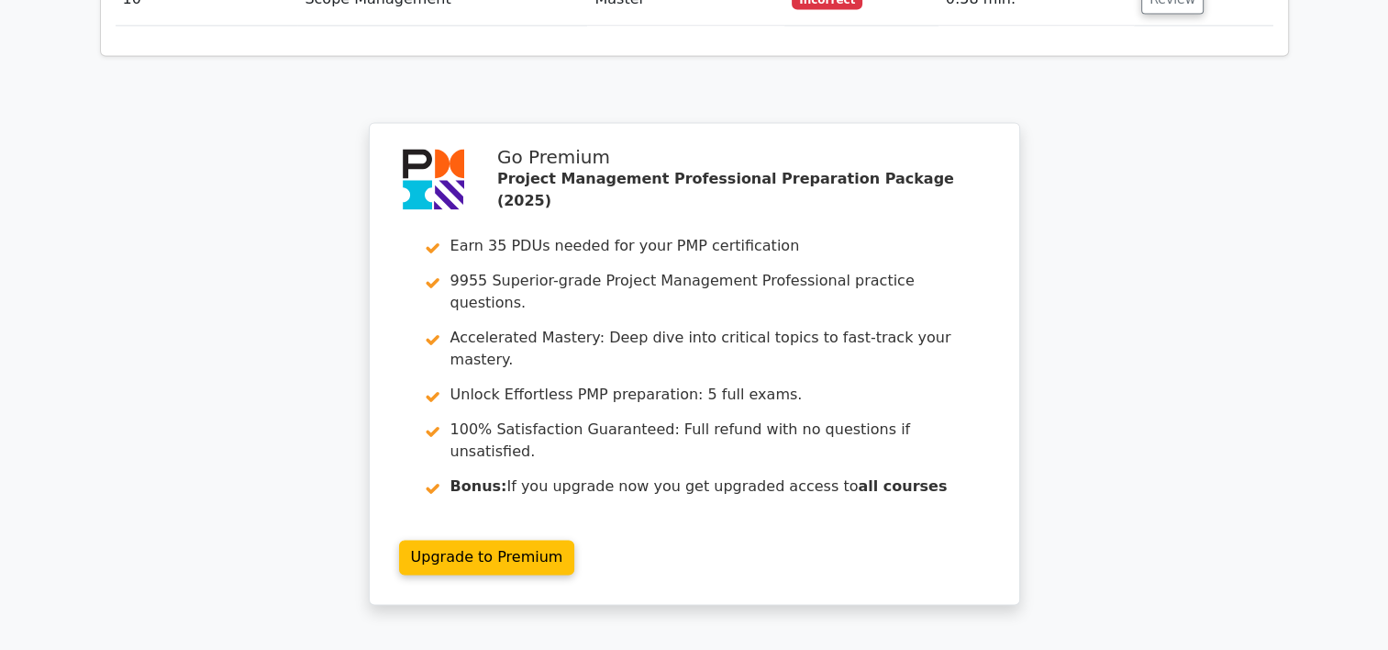
scroll to position [2727, 0]
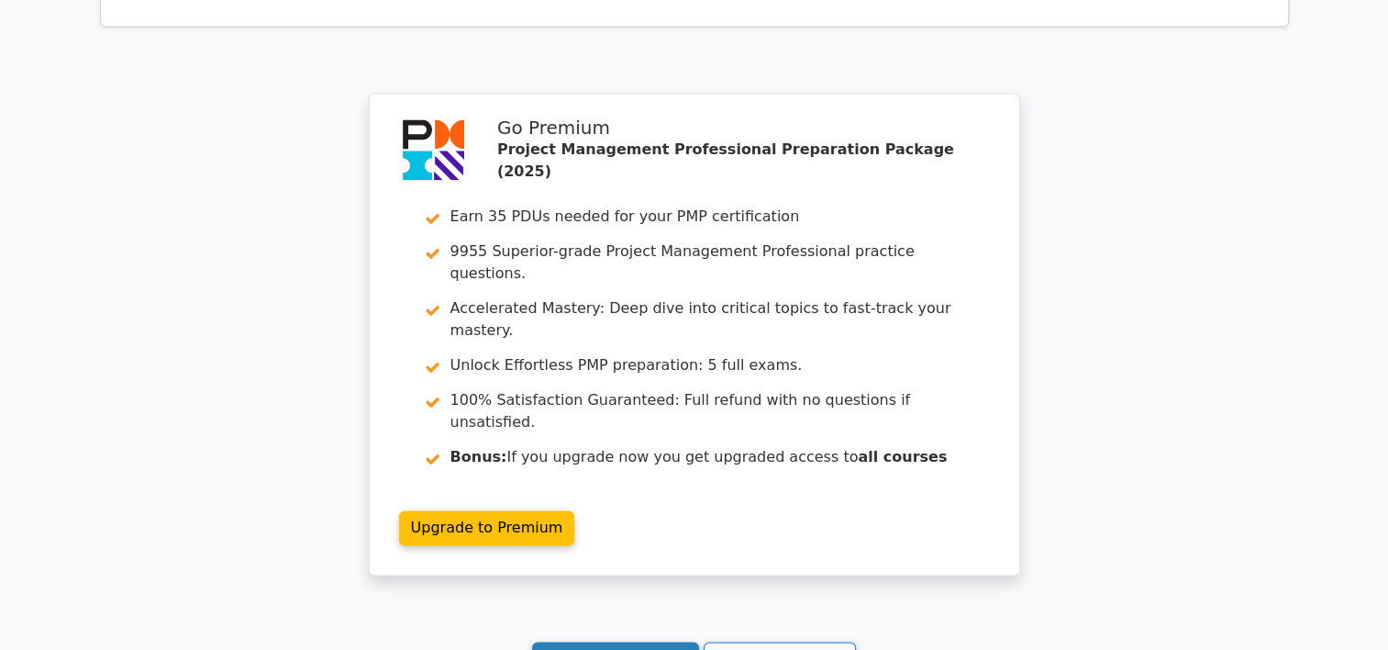
click at [613, 641] on link "Continue practicing" at bounding box center [616, 658] width 168 height 35
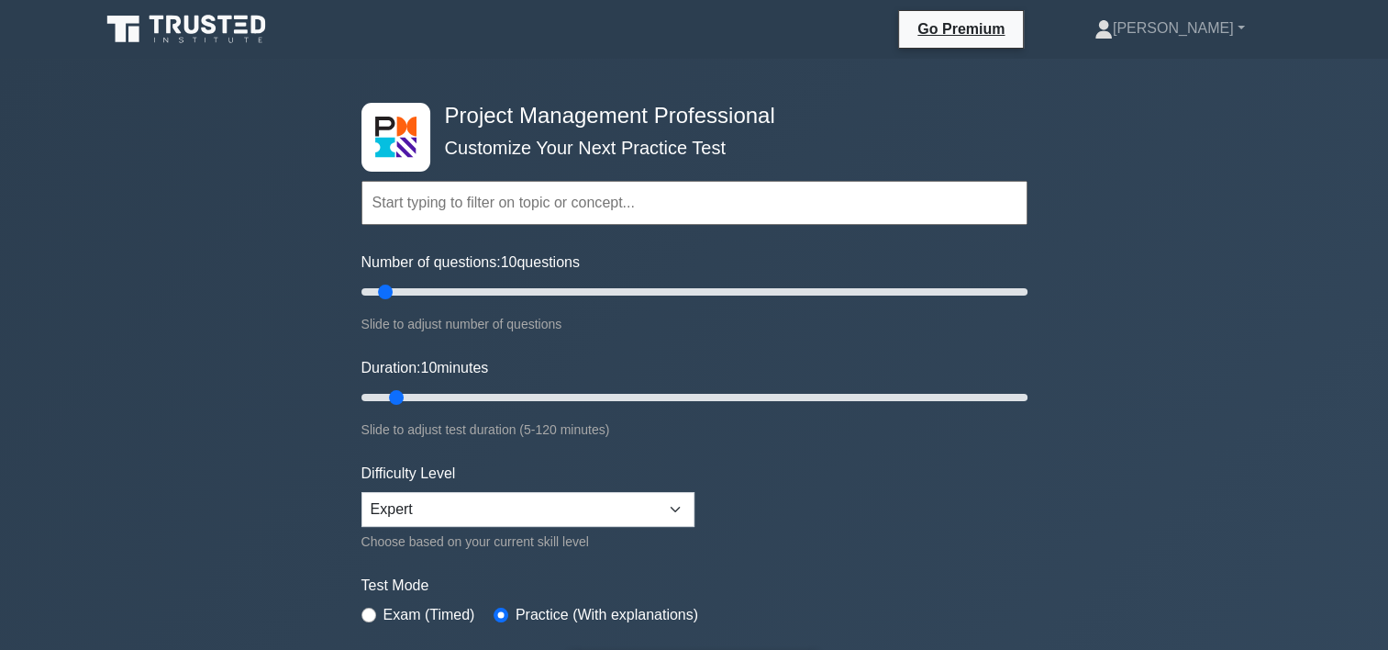
click at [555, 210] on input "text" at bounding box center [695, 203] width 666 height 44
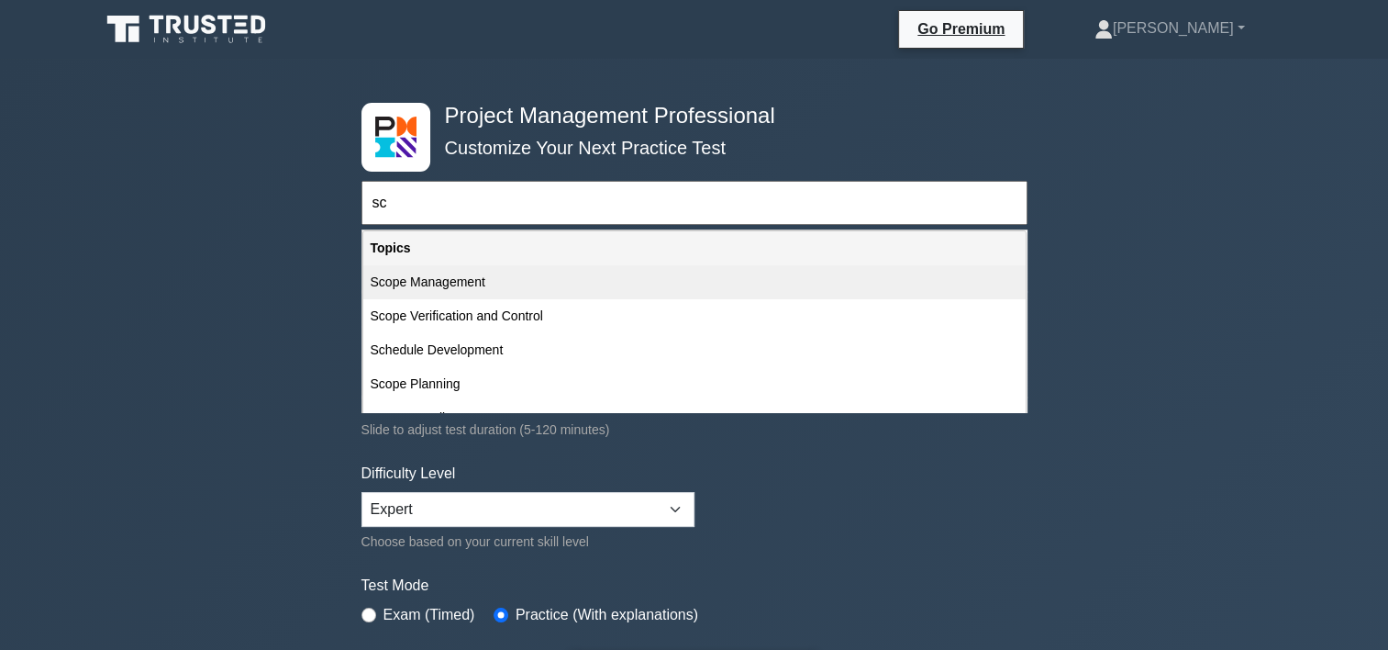
click at [481, 281] on div "Scope Management" at bounding box center [694, 282] width 663 height 34
type input "Scope Management"
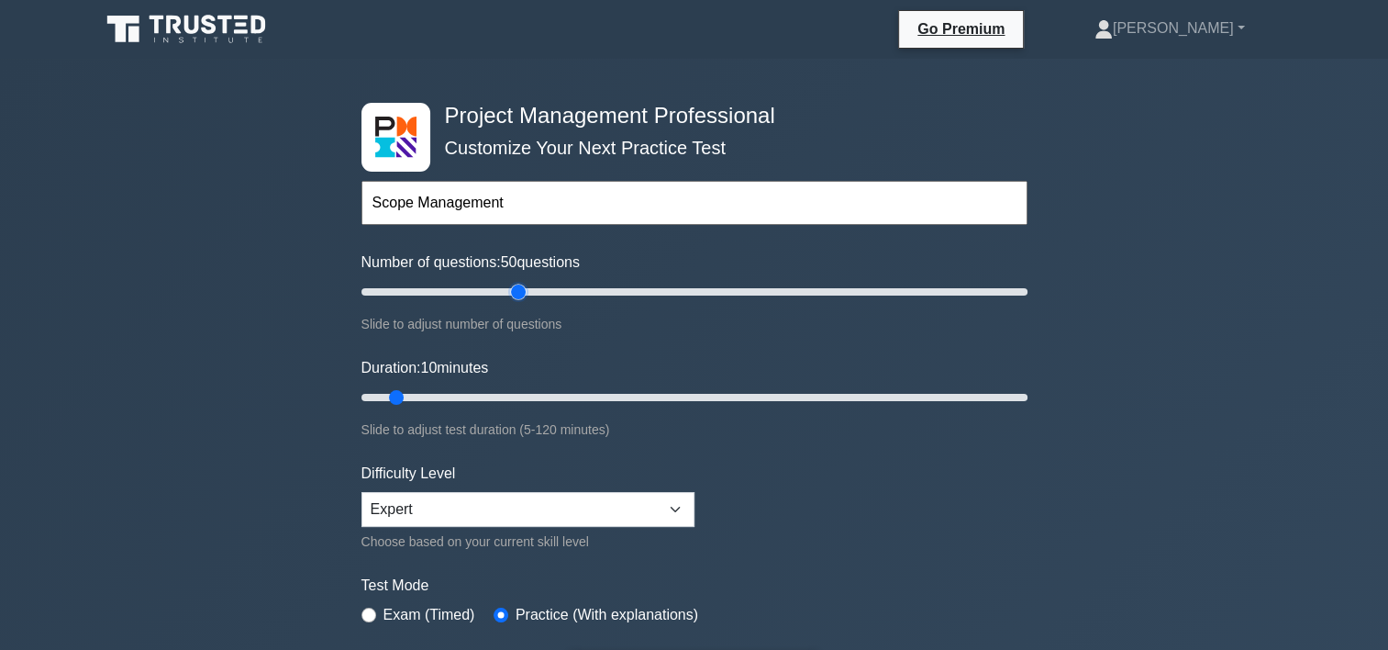
drag, startPoint x: 385, startPoint y: 293, endPoint x: 518, endPoint y: 298, distance: 132.3
type input "50"
click at [518, 298] on input "Number of questions: 50 questions" at bounding box center [695, 292] width 666 height 22
drag, startPoint x: 398, startPoint y: 391, endPoint x: 610, endPoint y: 401, distance: 212.2
type input "50"
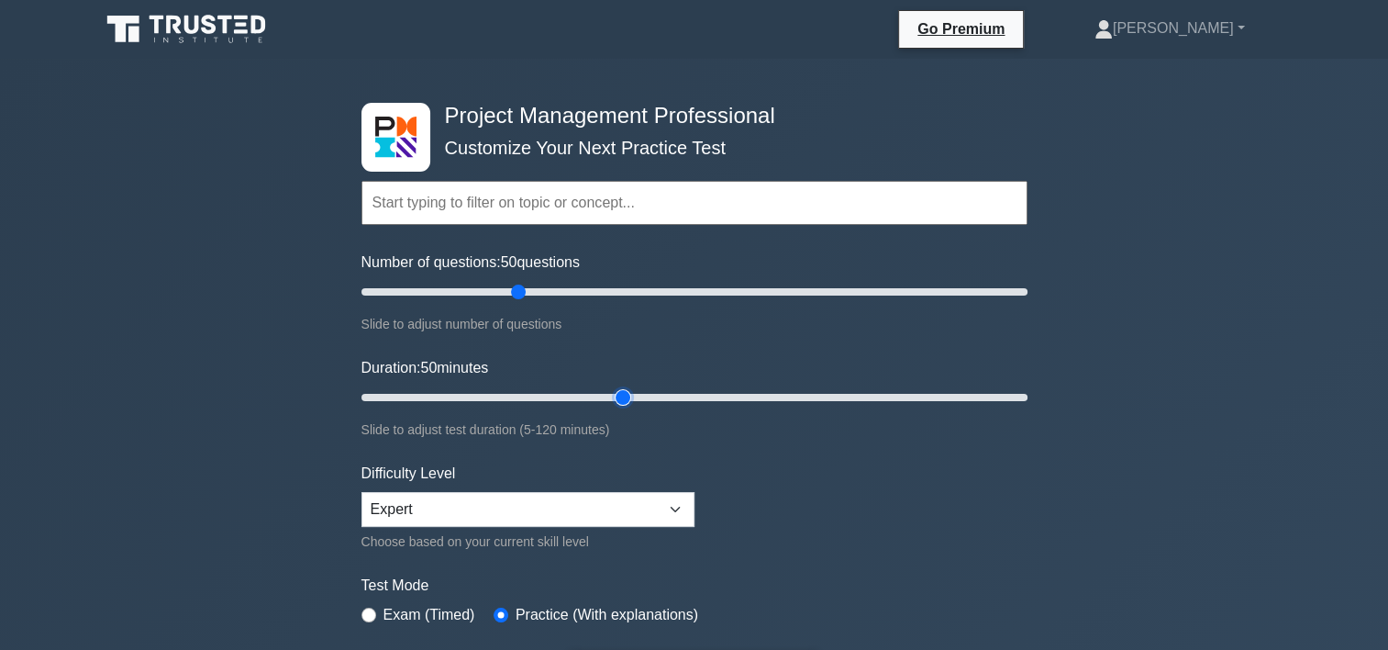
click at [610, 401] on input "Duration: 50 minutes" at bounding box center [695, 397] width 666 height 22
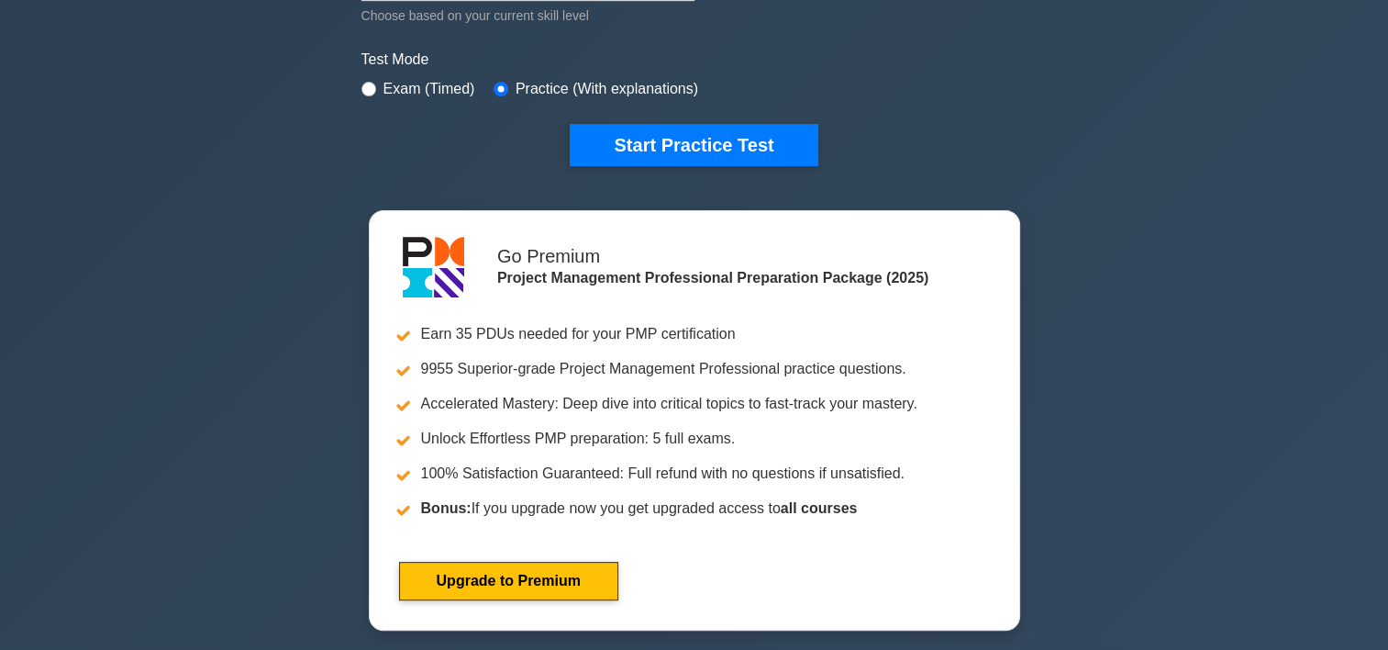
scroll to position [495, 0]
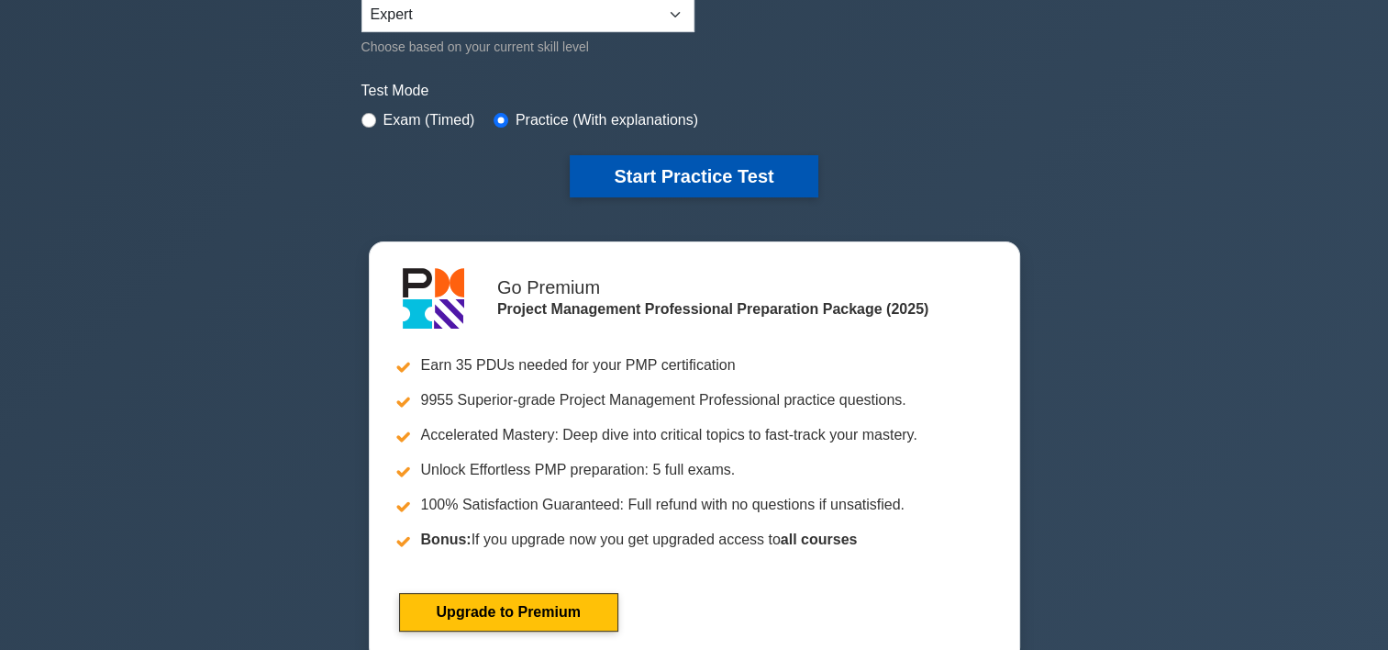
click at [766, 165] on button "Start Practice Test" at bounding box center [694, 176] width 248 height 42
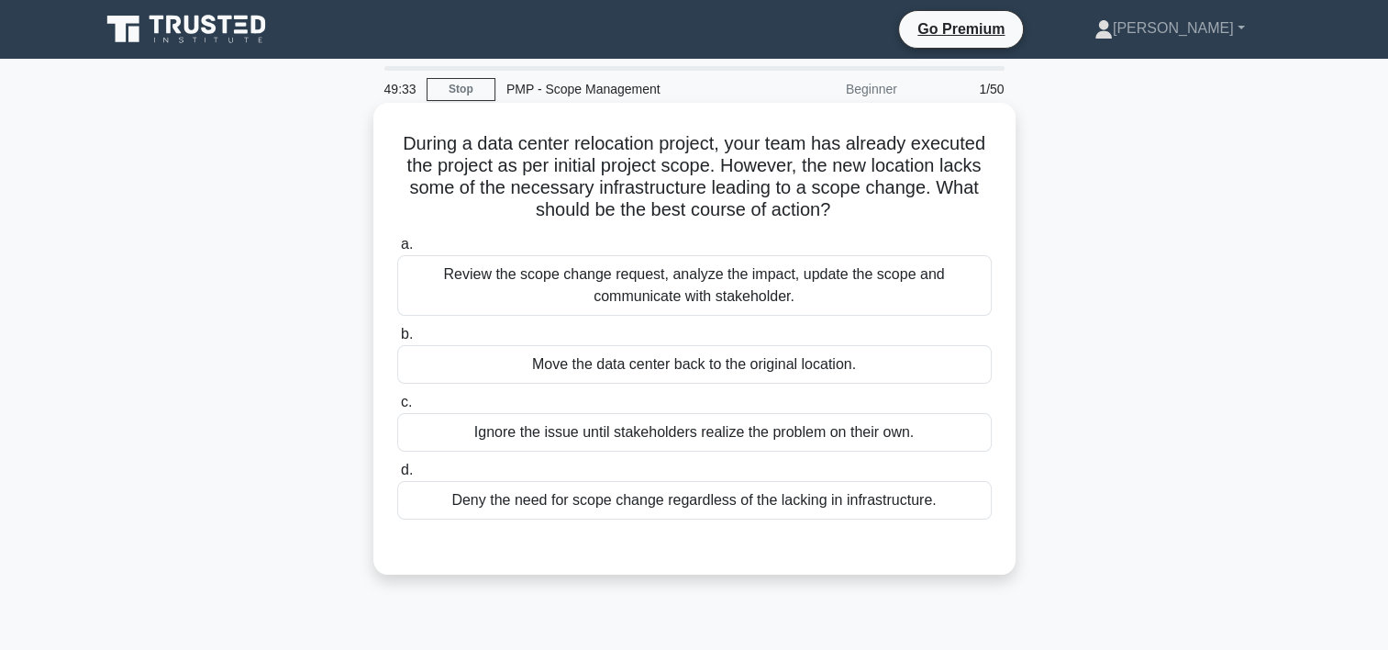
click at [672, 295] on div "Review the scope change request, analyze the impact, update the scope and commu…" at bounding box center [694, 285] width 595 height 61
click at [397, 251] on input "a. Review the scope change request, analyze the impact, update the scope and co…" at bounding box center [397, 245] width 0 height 12
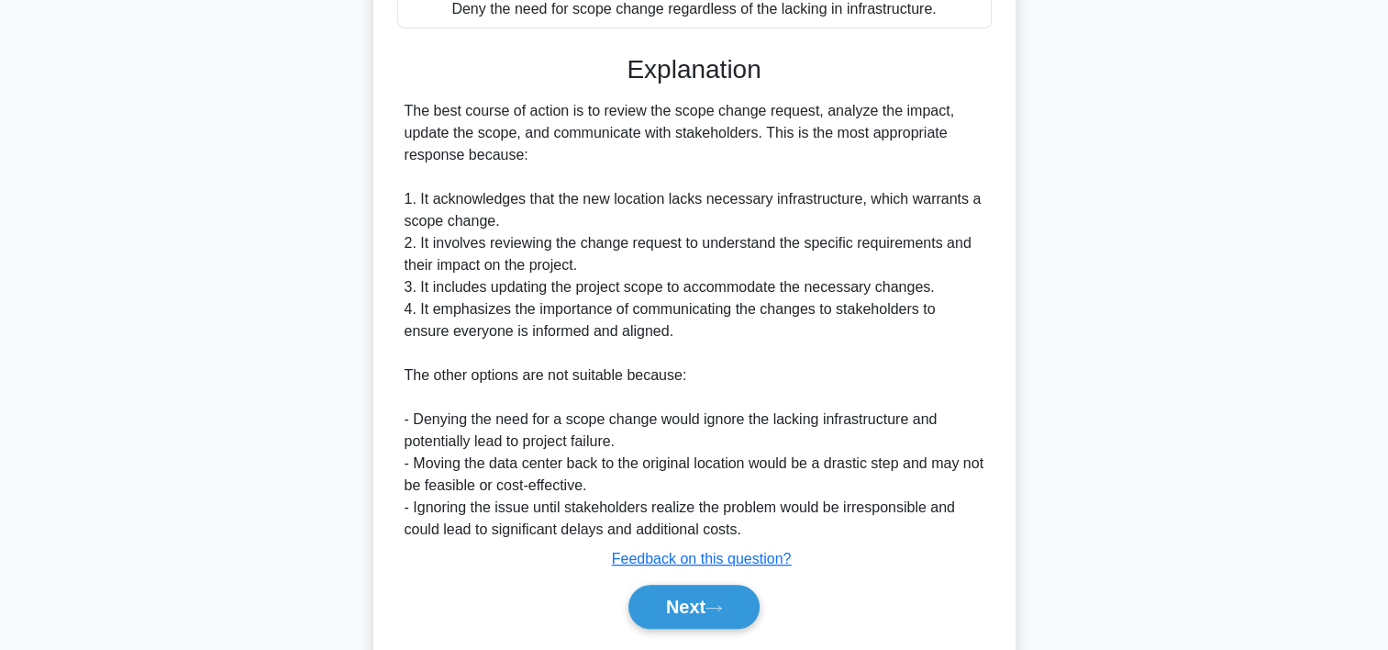
scroll to position [547, 0]
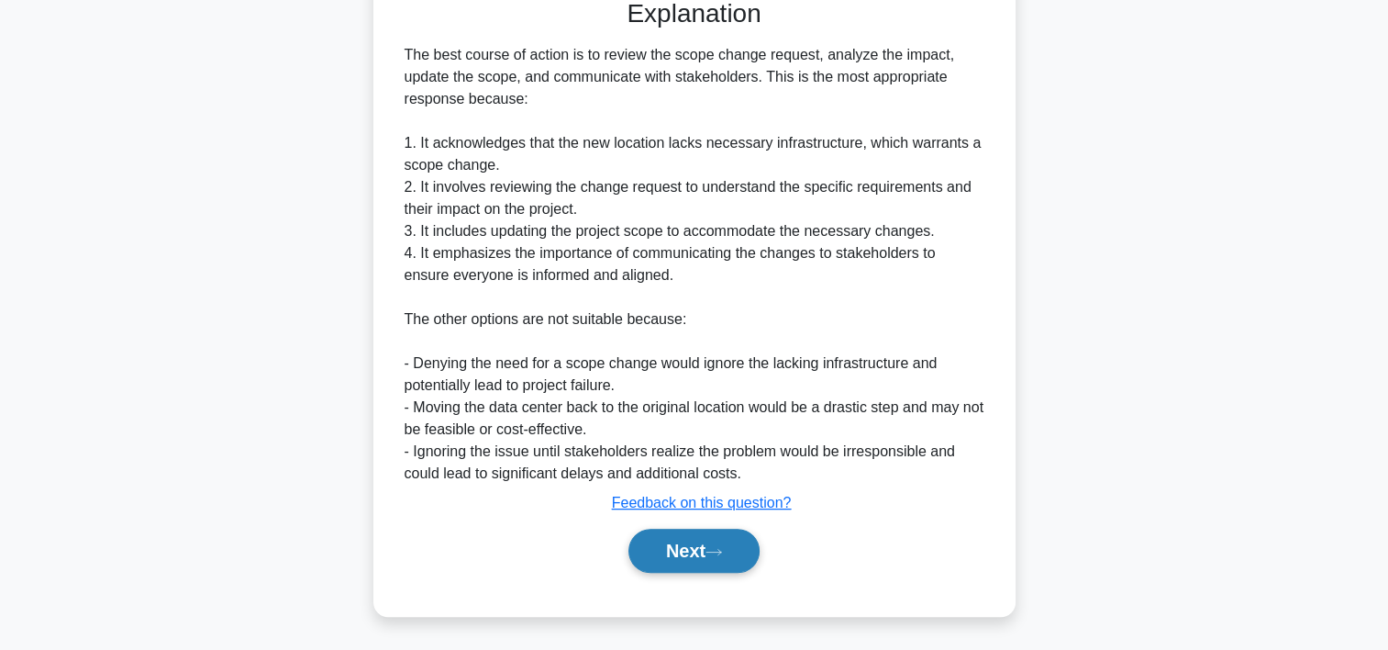
click at [713, 547] on icon at bounding box center [714, 552] width 17 height 10
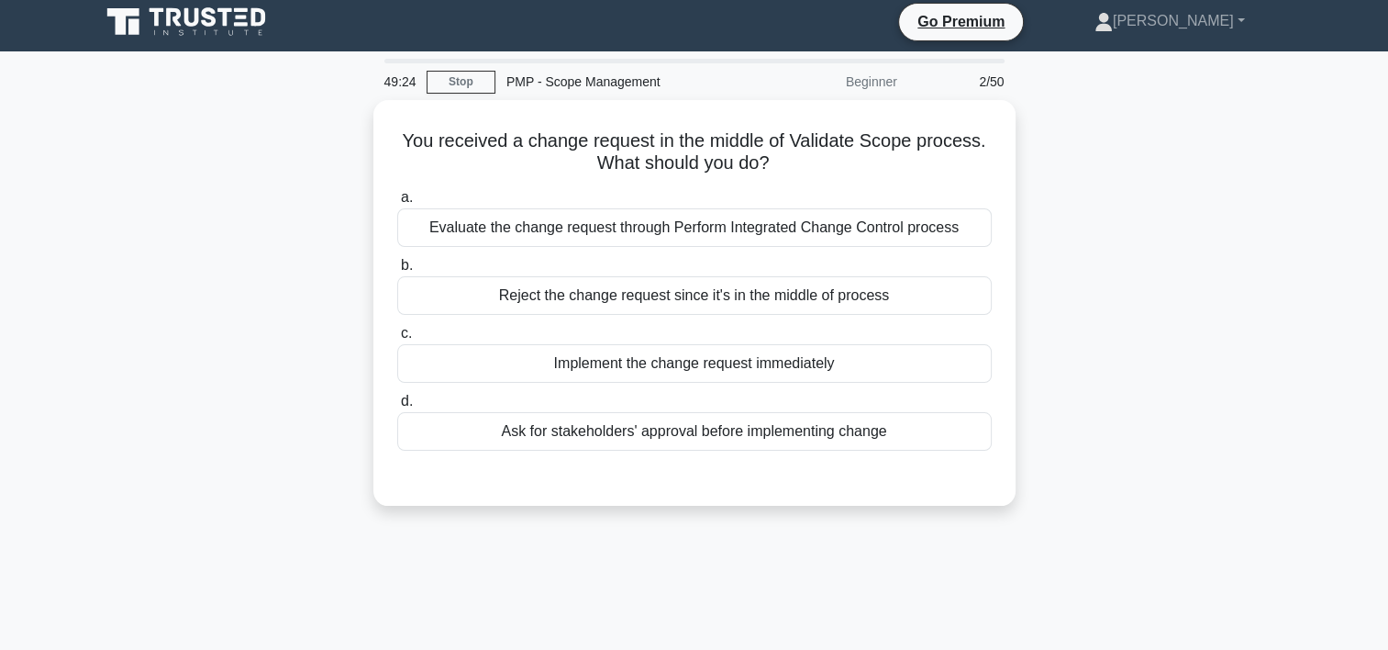
scroll to position [0, 0]
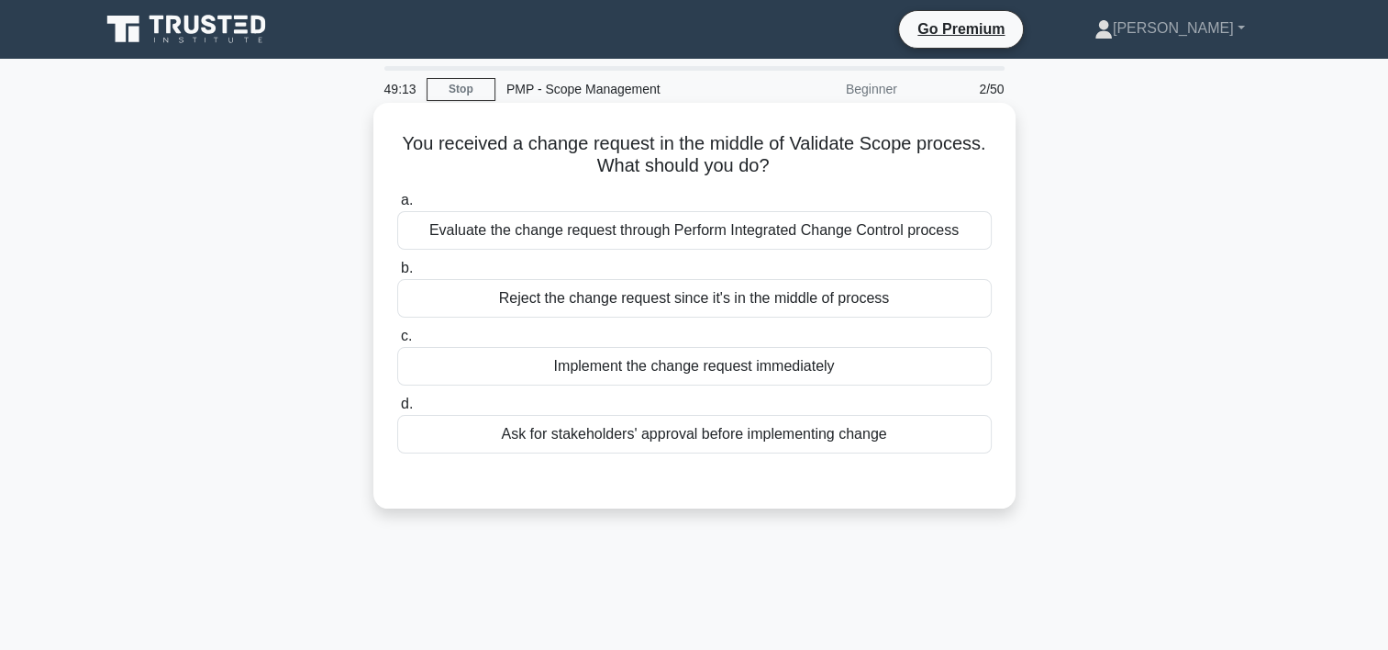
click at [717, 235] on div "Evaluate the change request through Perform Integrated Change Control process" at bounding box center [694, 230] width 595 height 39
click at [397, 206] on input "a. Evaluate the change request through Perform Integrated Change Control process" at bounding box center [397, 201] width 0 height 12
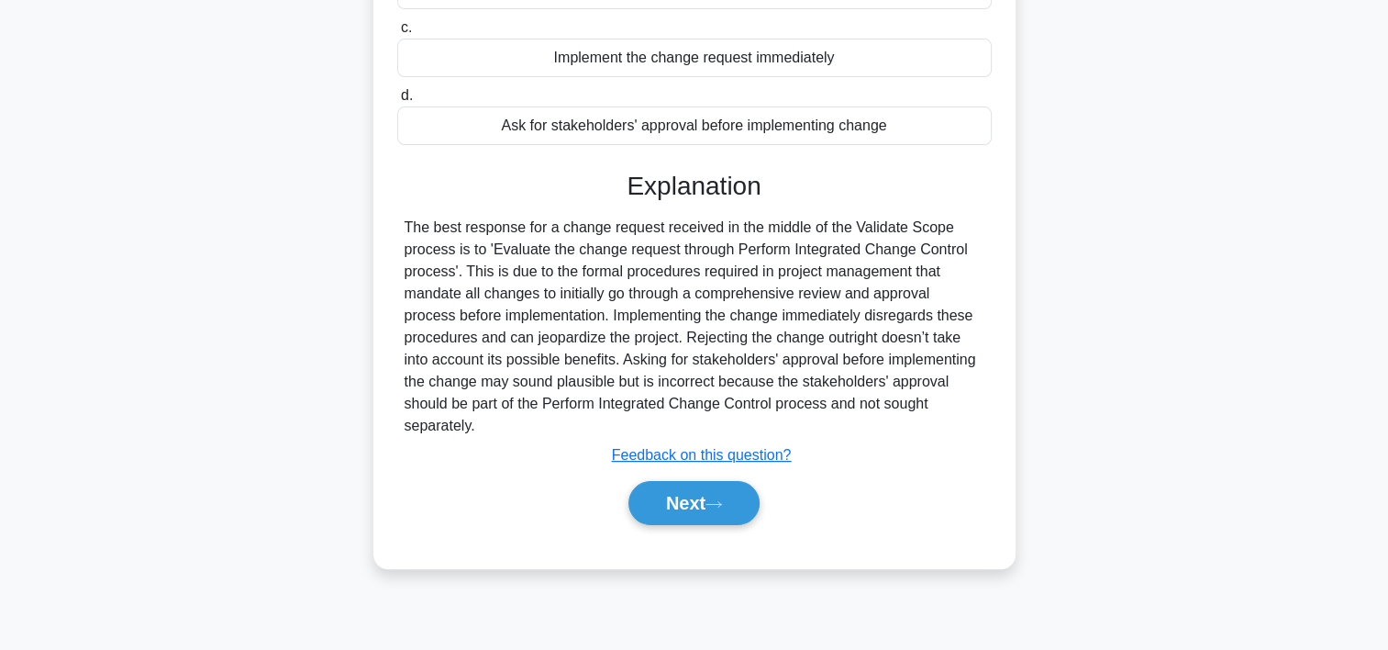
scroll to position [341, 0]
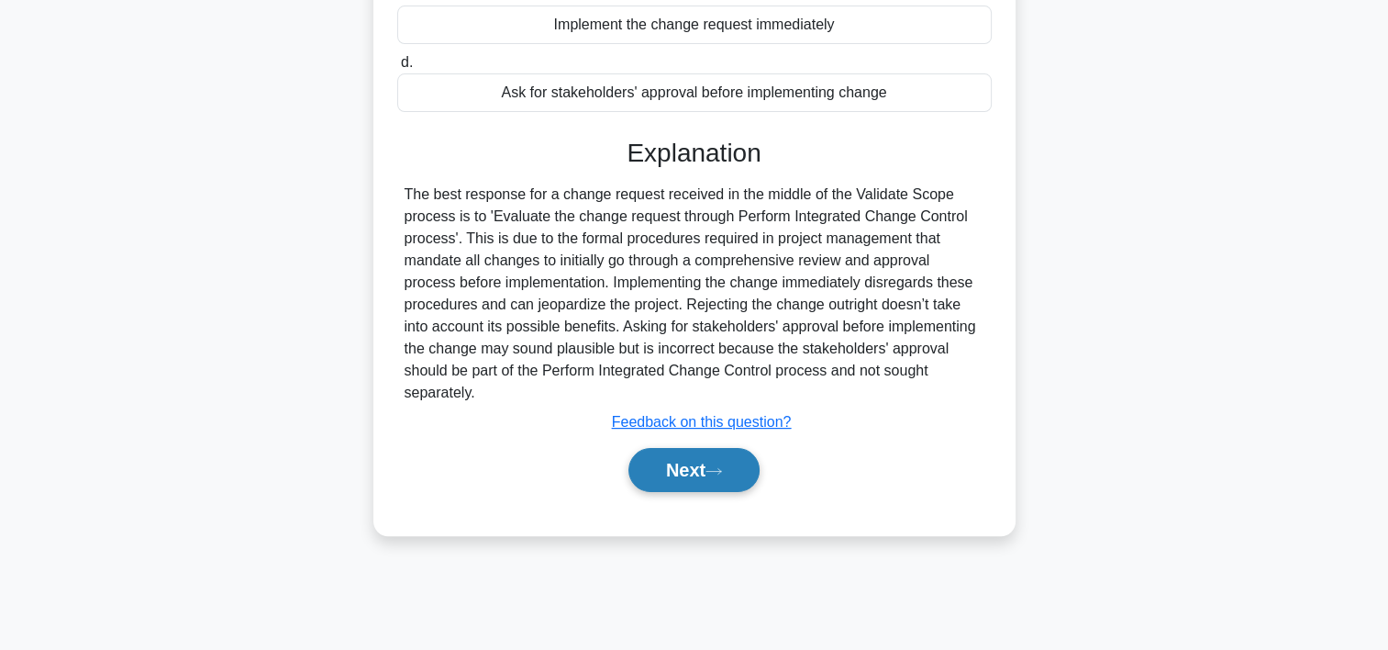
click at [727, 460] on button "Next" at bounding box center [694, 470] width 131 height 44
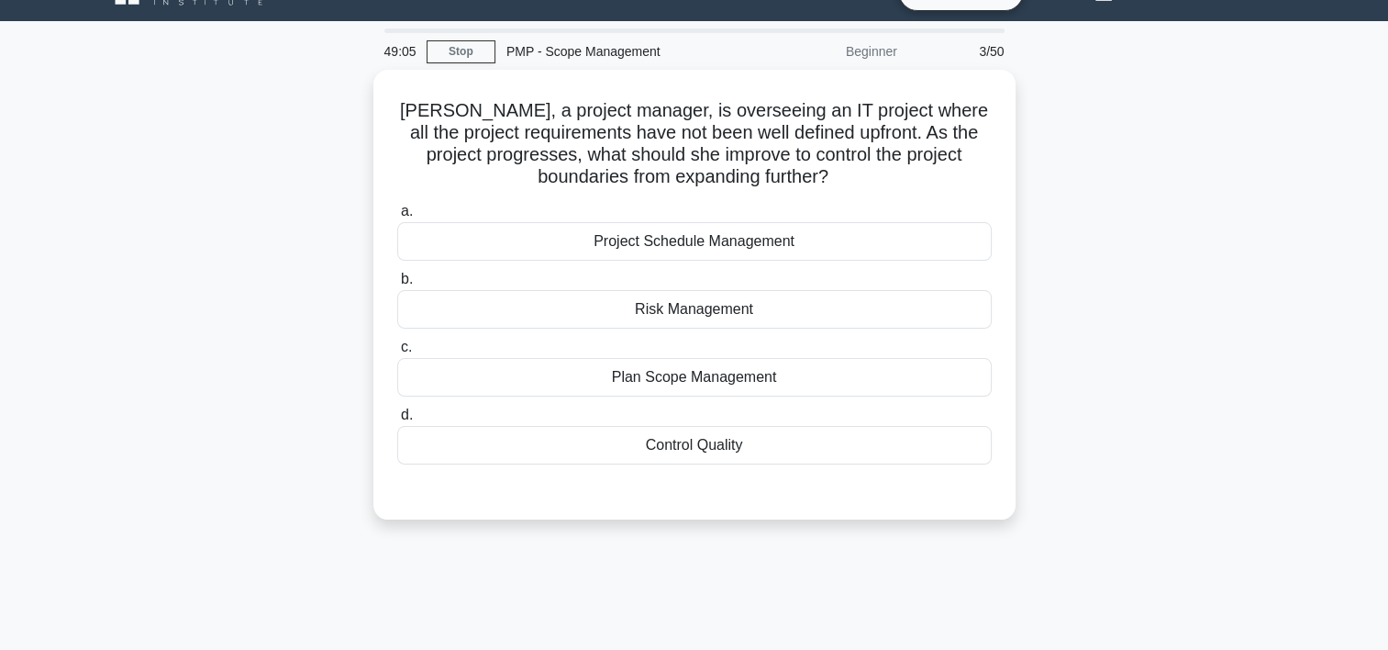
scroll to position [32, 0]
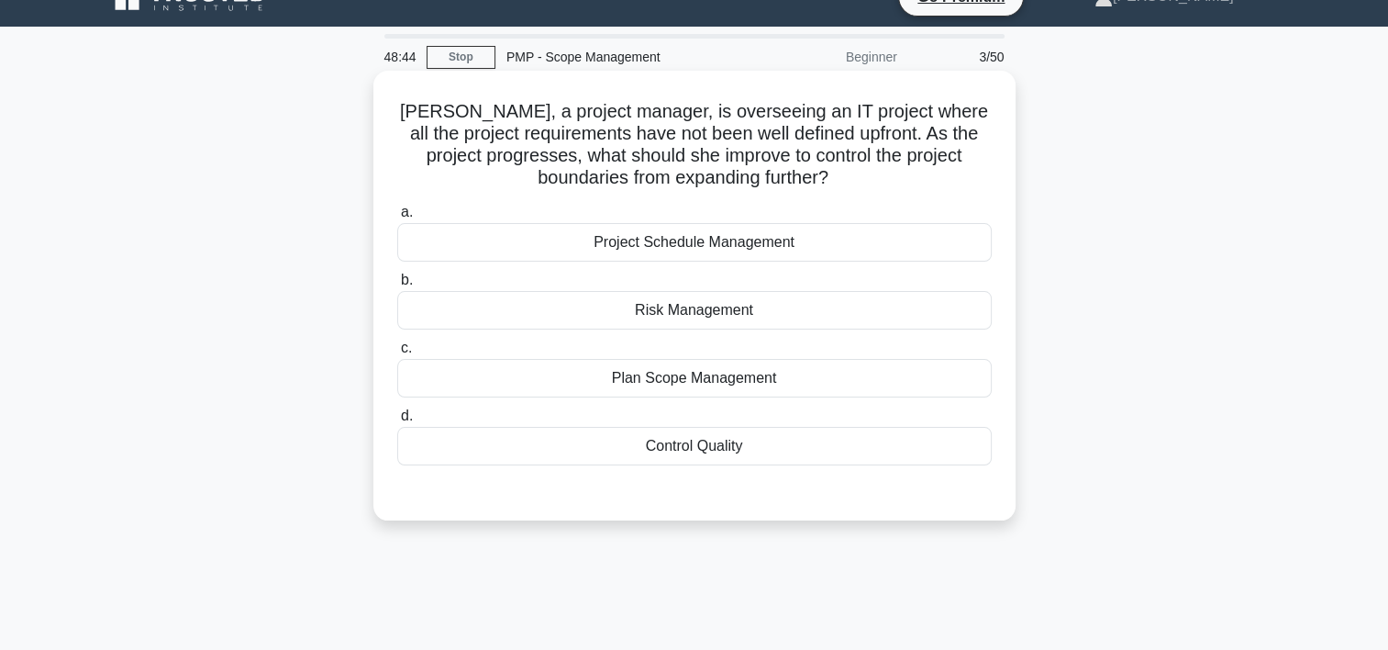
click at [730, 385] on div "Plan Scope Management" at bounding box center [694, 378] width 595 height 39
click at [397, 354] on input "c. Plan Scope Management" at bounding box center [397, 348] width 0 height 12
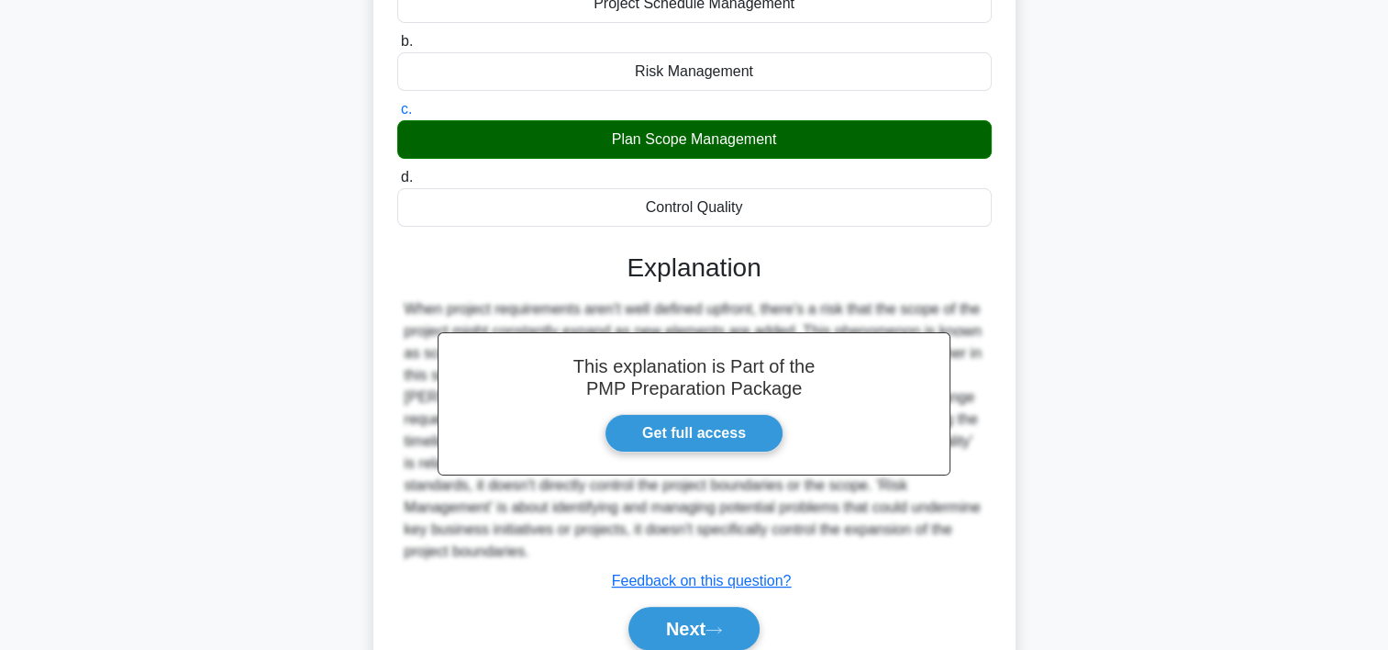
scroll to position [349, 0]
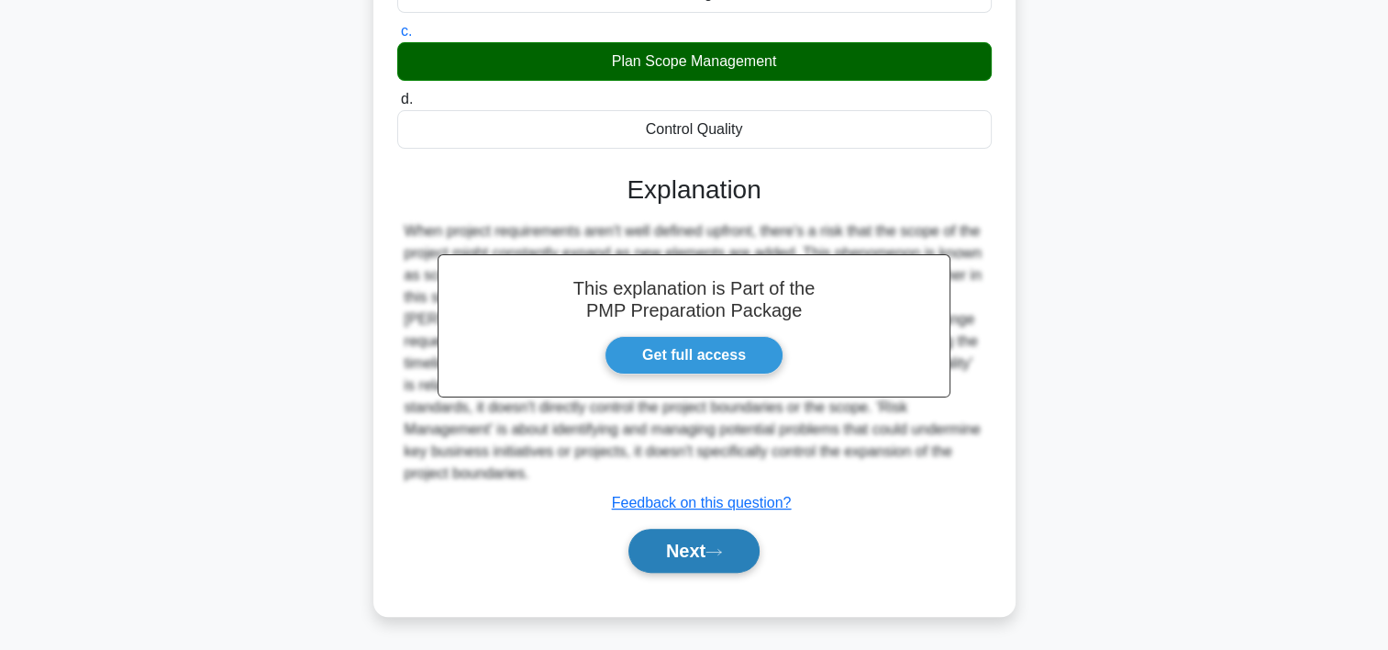
click at [736, 552] on button "Next" at bounding box center [694, 551] width 131 height 44
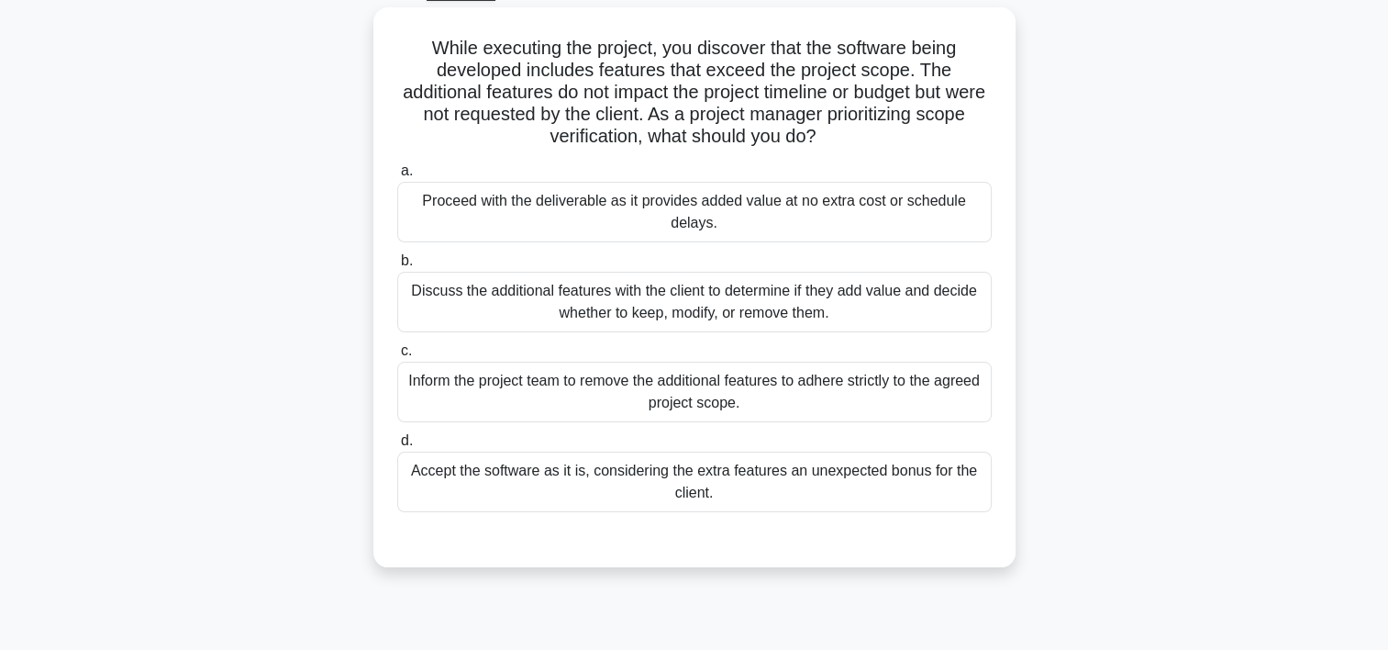
scroll to position [84, 0]
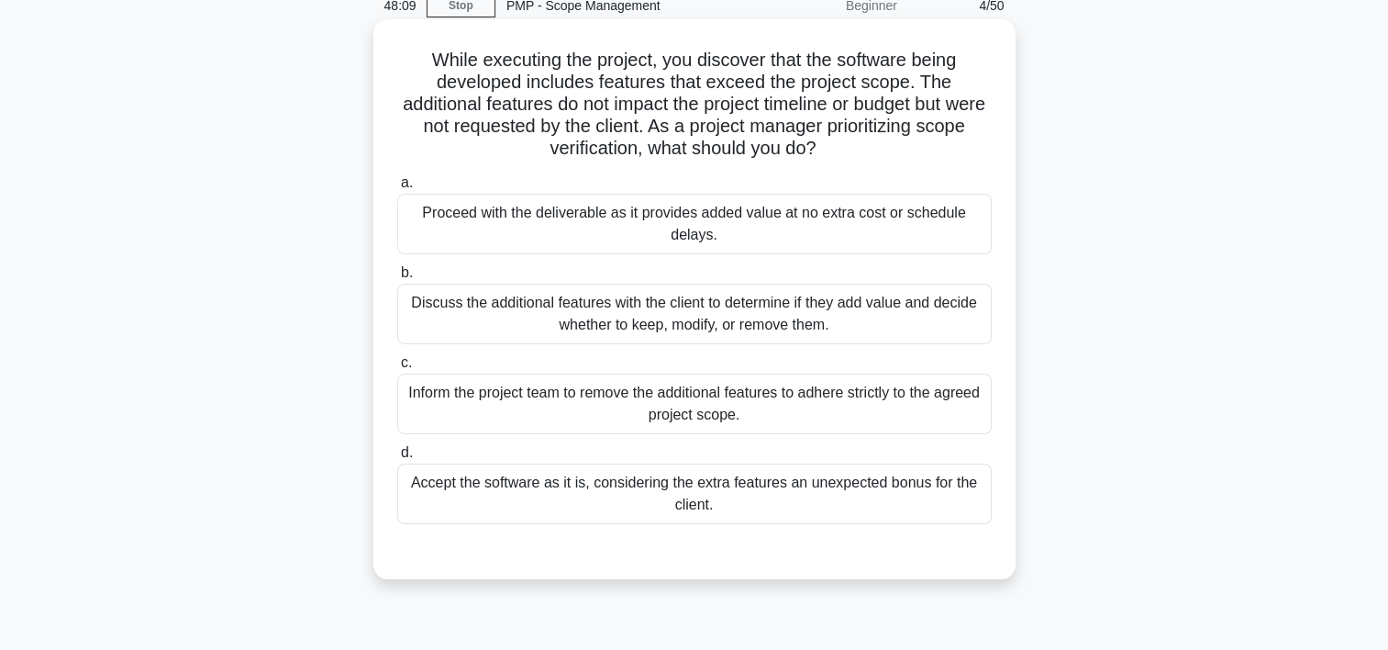
click at [630, 308] on div "Discuss the additional features with the client to determine if they add value …" at bounding box center [694, 314] width 595 height 61
click at [397, 279] on input "b. Discuss the additional features with the client to determine if they add val…" at bounding box center [397, 273] width 0 height 12
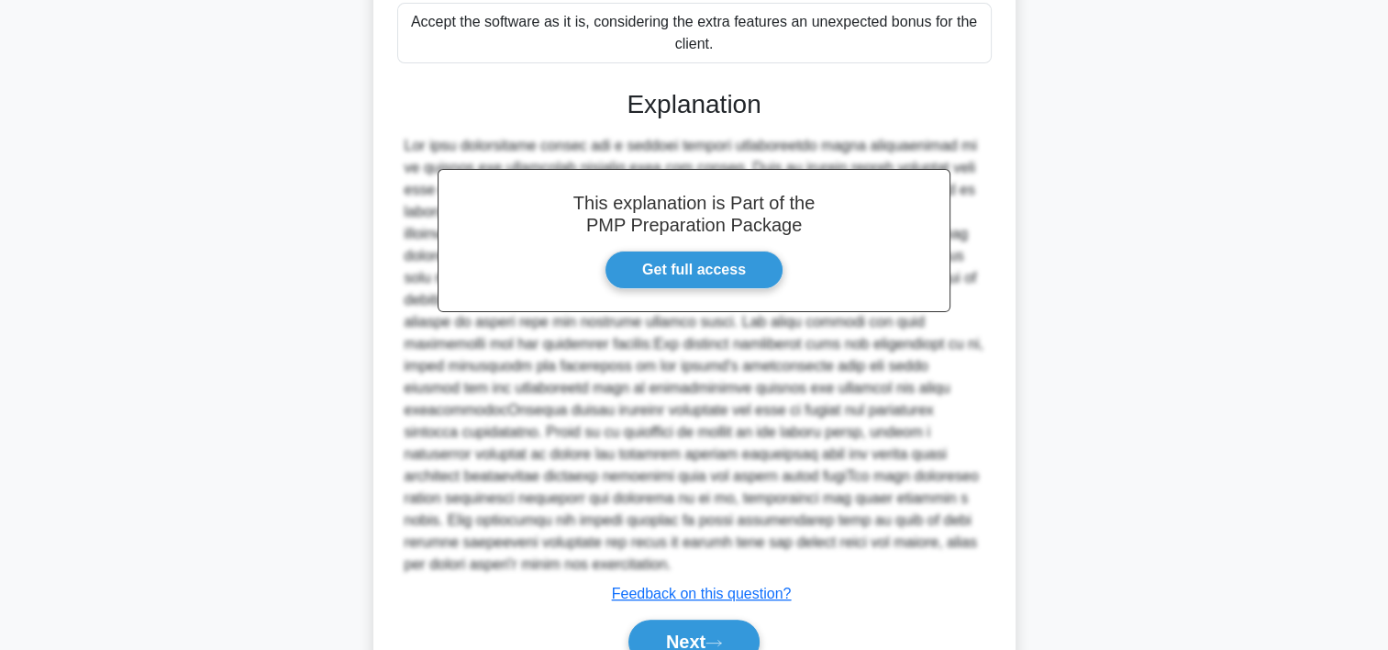
scroll to position [613, 0]
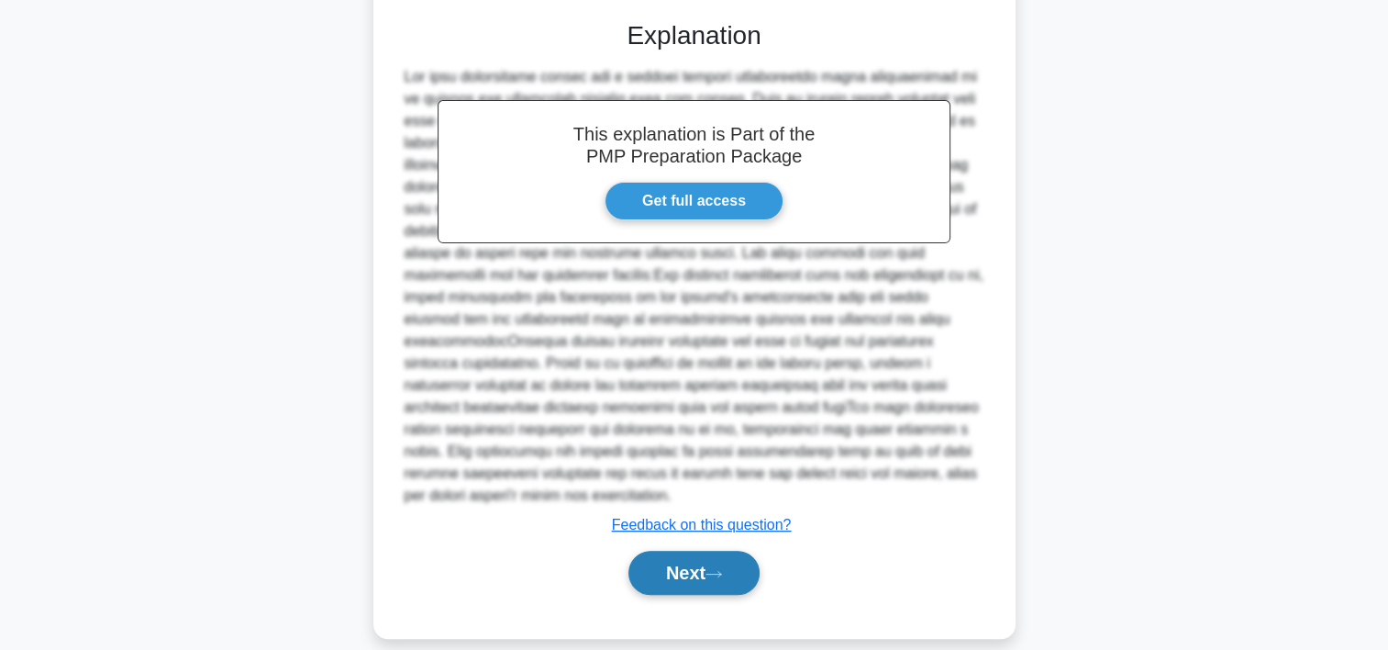
click at [756, 559] on button "Next" at bounding box center [694, 573] width 131 height 44
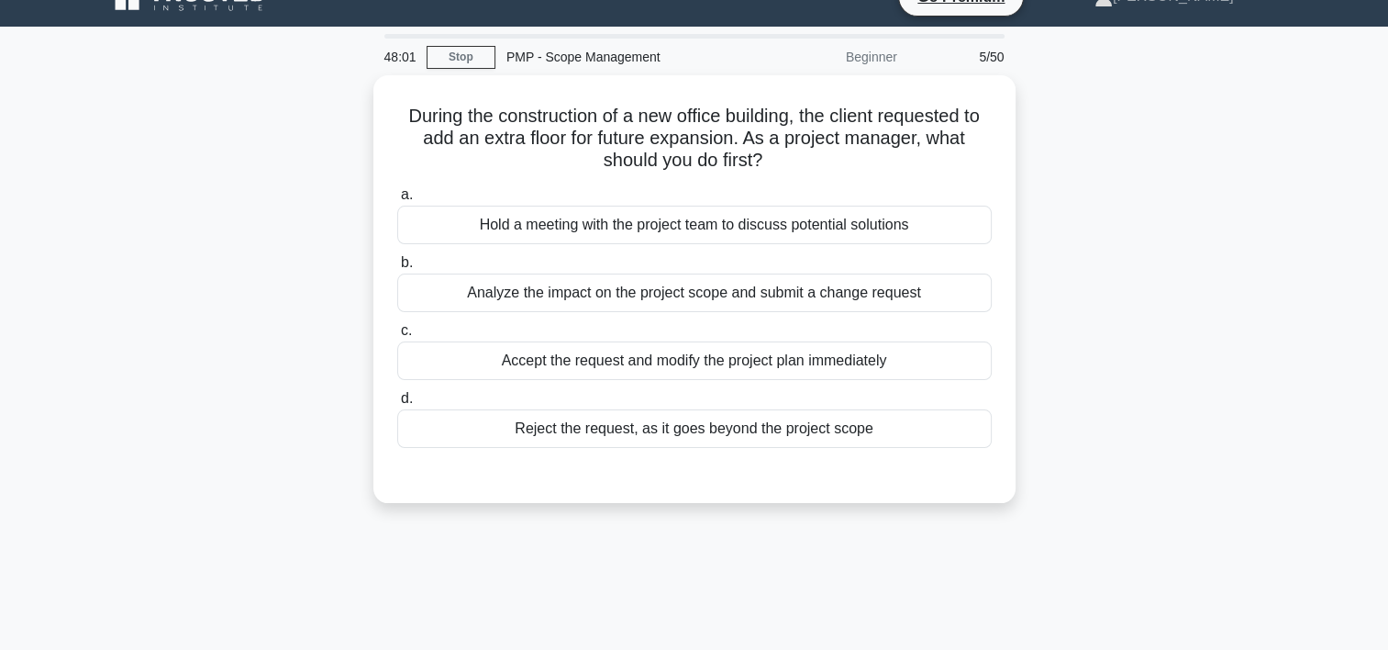
scroll to position [25, 0]
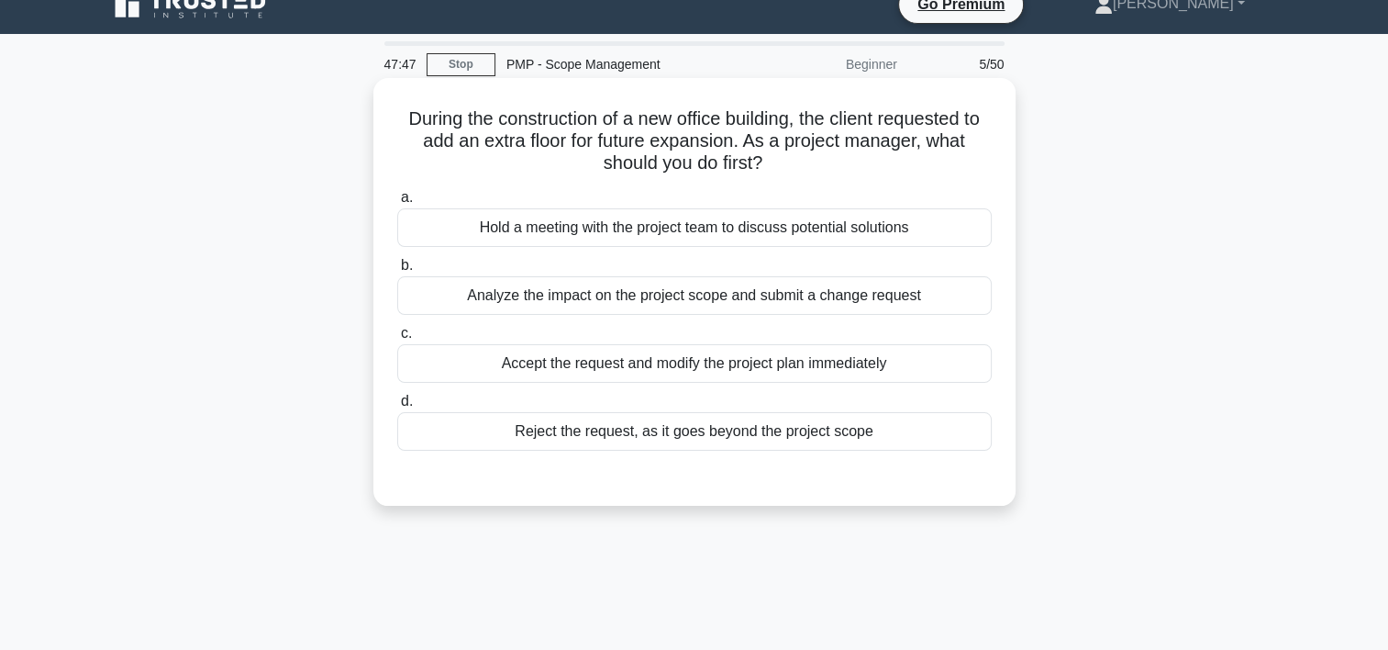
click at [730, 295] on div "Analyze the impact on the project scope and submit a change request" at bounding box center [694, 295] width 595 height 39
click at [397, 272] on input "b. Analyze the impact on the project scope and submit a change request" at bounding box center [397, 266] width 0 height 12
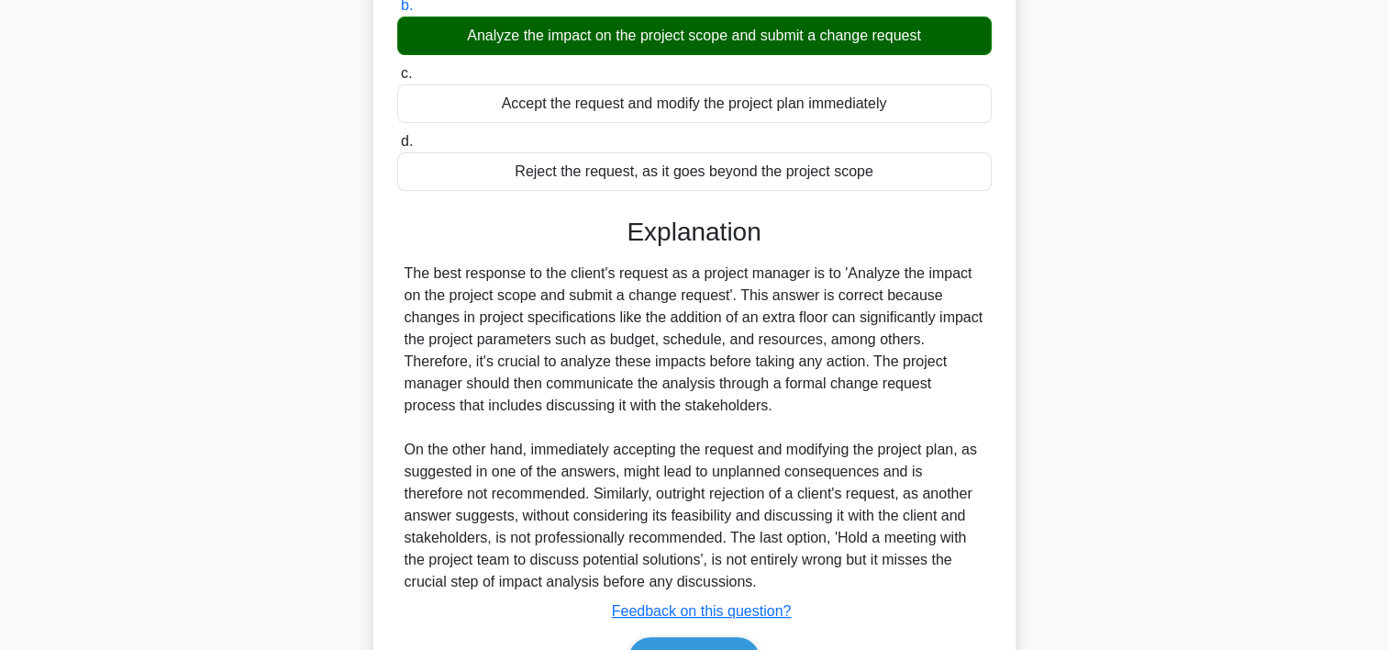
scroll to position [393, 0]
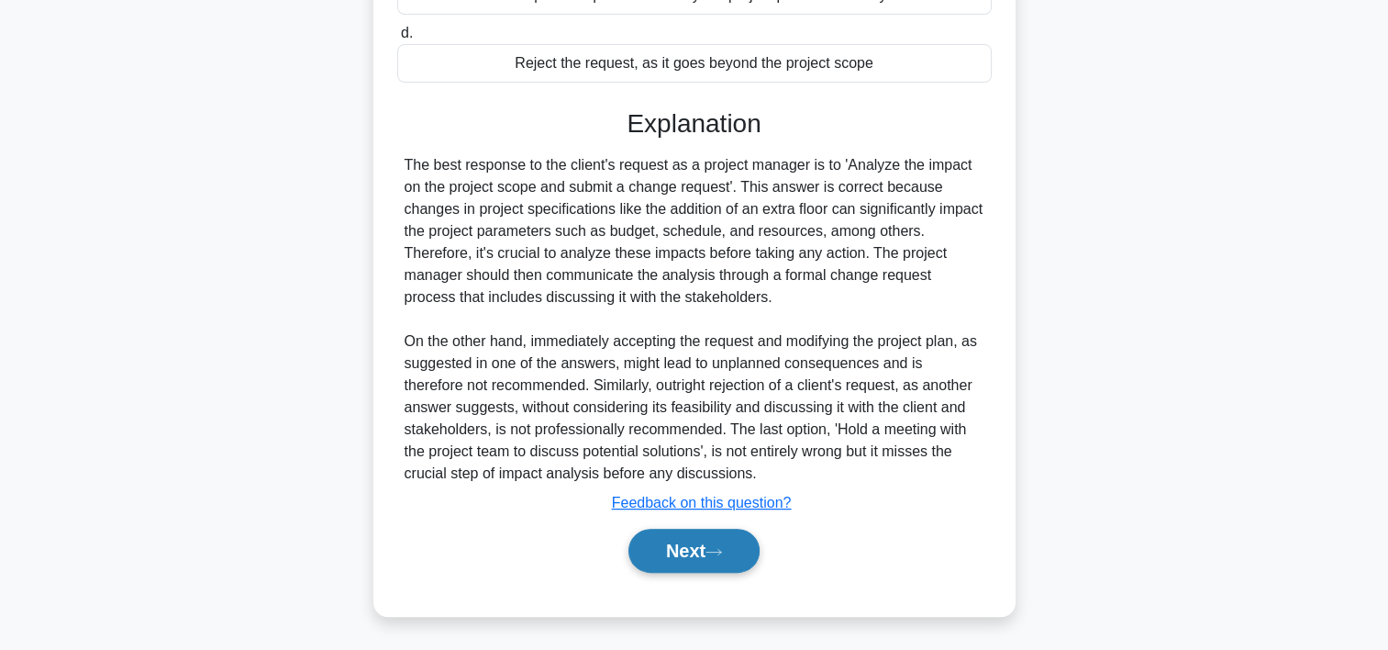
click at [743, 551] on button "Next" at bounding box center [694, 551] width 131 height 44
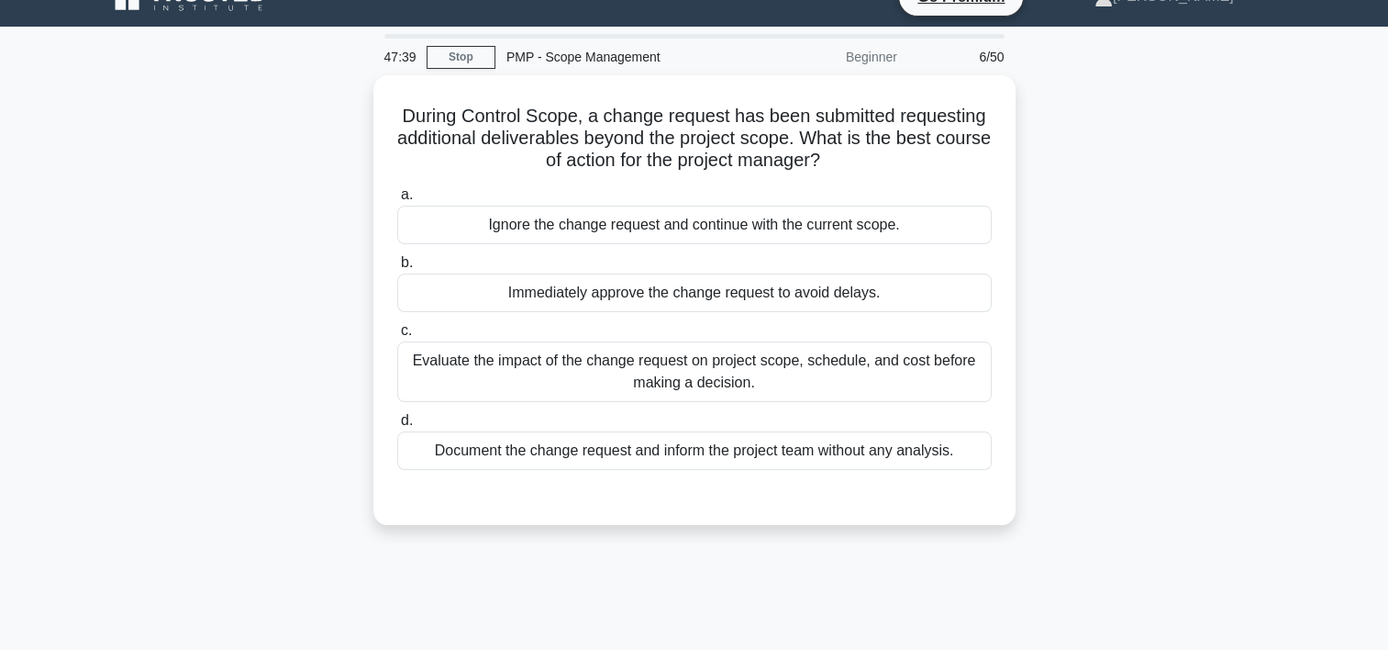
scroll to position [28, 0]
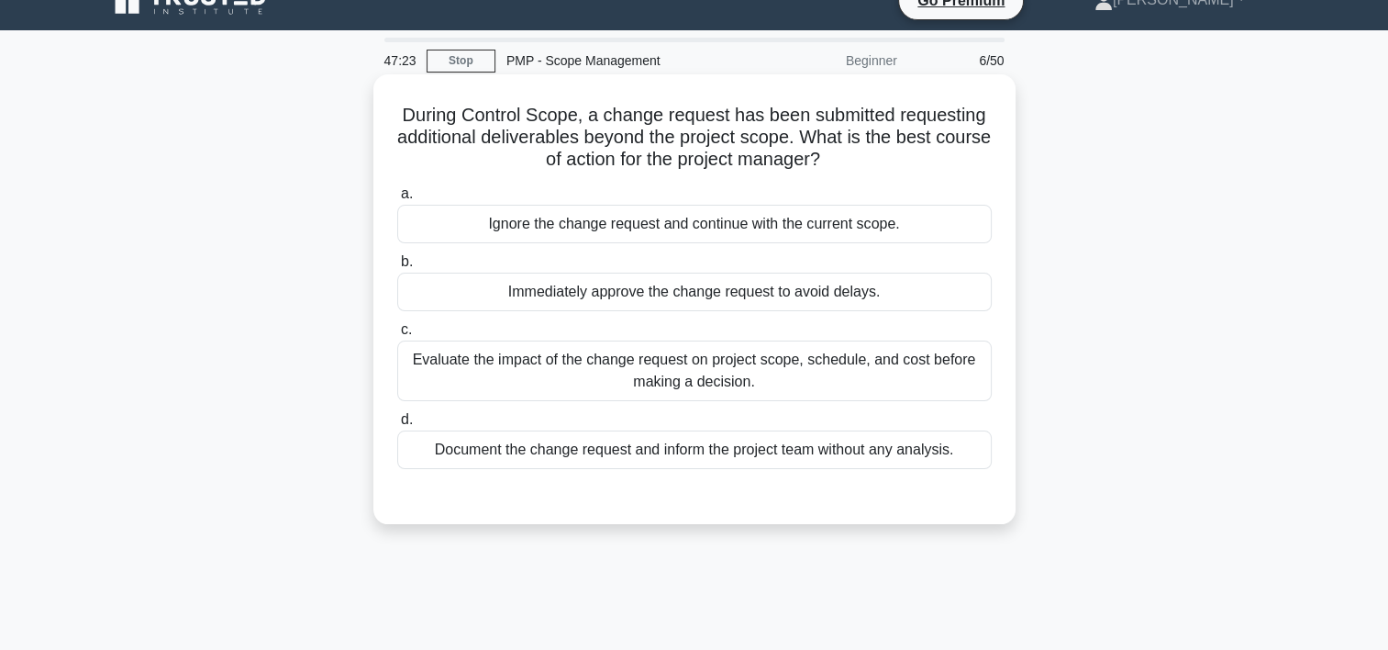
click at [640, 376] on div "Evaluate the impact of the change request on project scope, schedule, and cost …" at bounding box center [694, 370] width 595 height 61
click at [397, 336] on input "c. Evaluate the impact of the change request on project scope, schedule, and co…" at bounding box center [397, 330] width 0 height 12
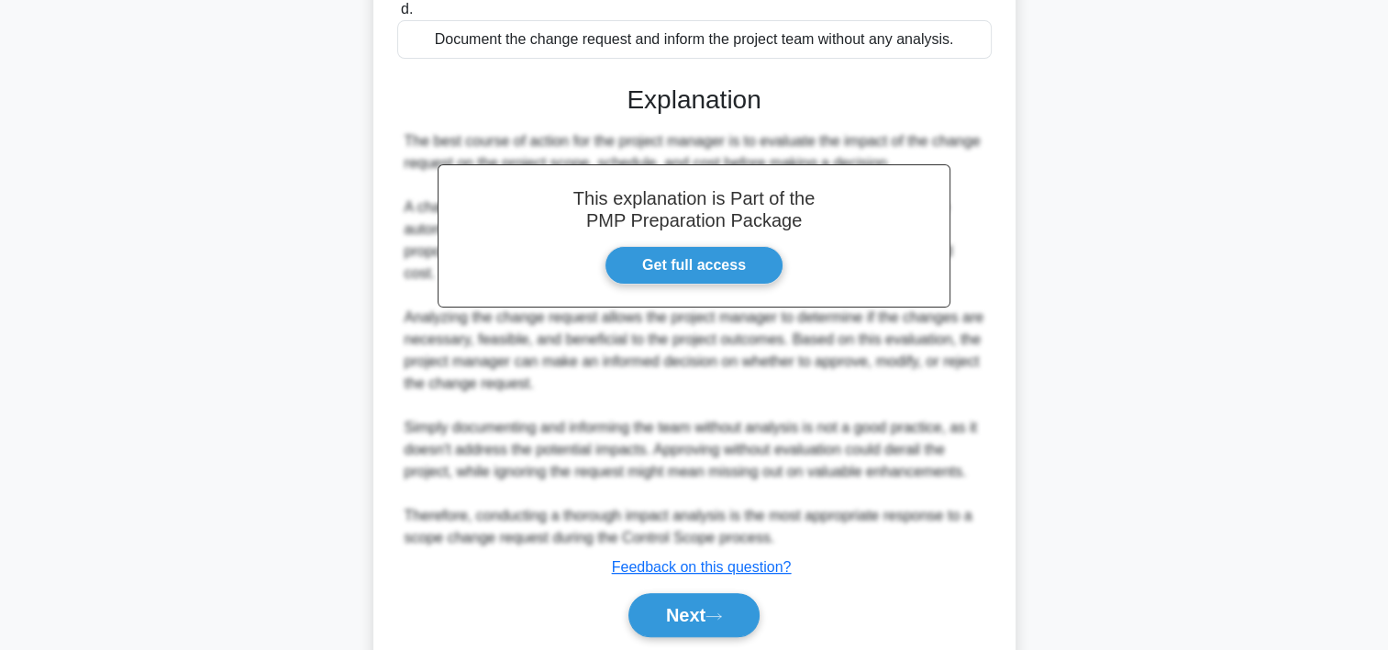
scroll to position [503, 0]
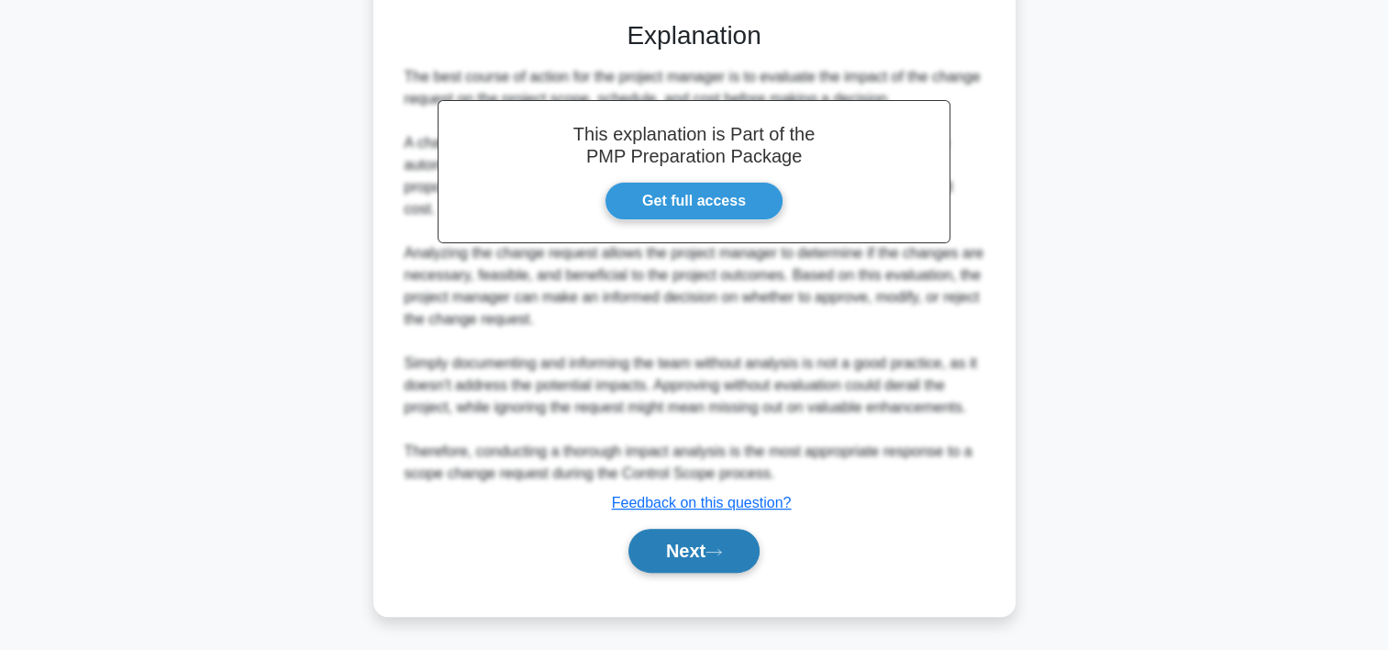
click at [697, 543] on button "Next" at bounding box center [694, 551] width 131 height 44
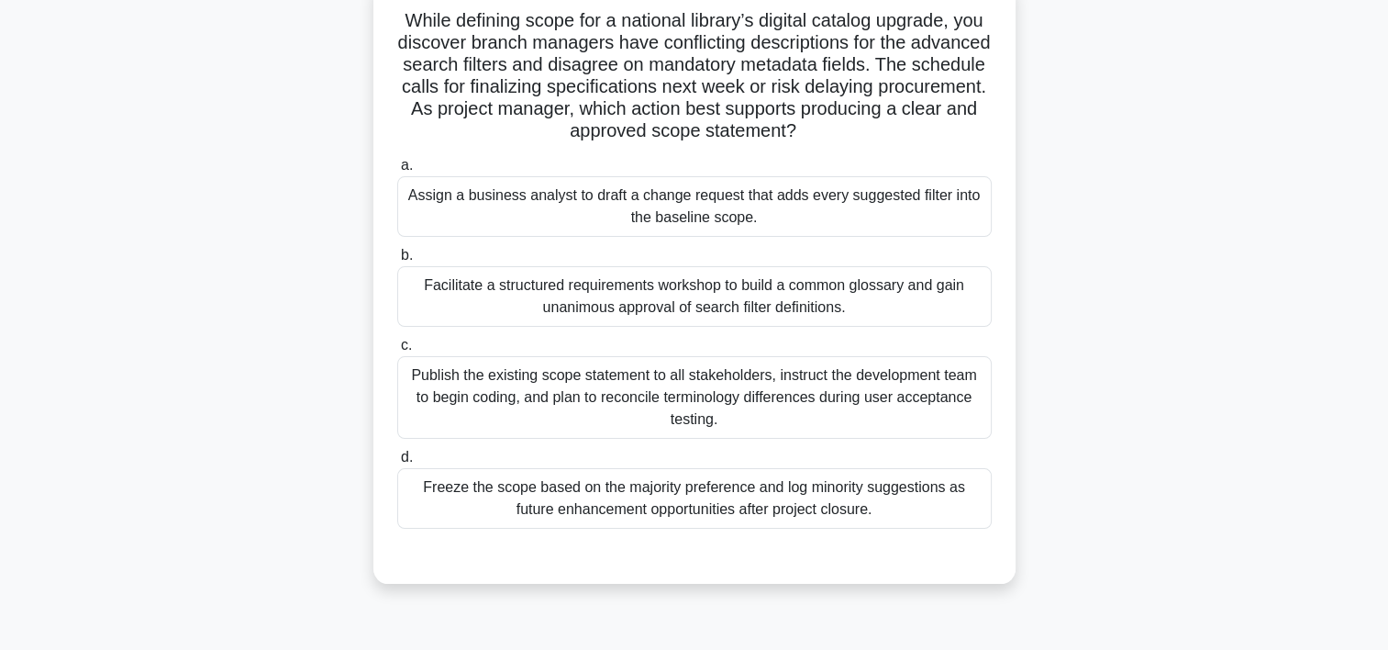
scroll to position [128, 0]
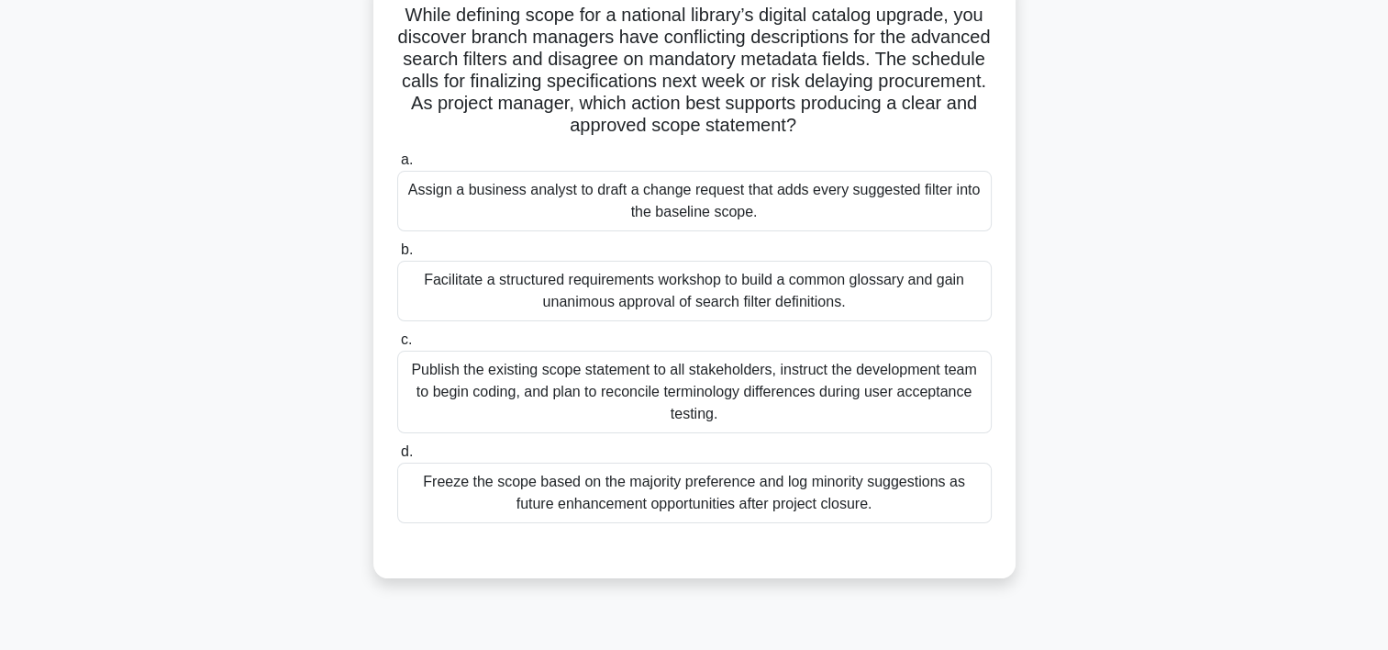
click at [775, 311] on div "Facilitate a structured requirements workshop to build a common glossary and ga…" at bounding box center [694, 291] width 595 height 61
click at [397, 256] on input "b. Facilitate a structured requirements workshop to build a common glossary and…" at bounding box center [397, 250] width 0 height 12
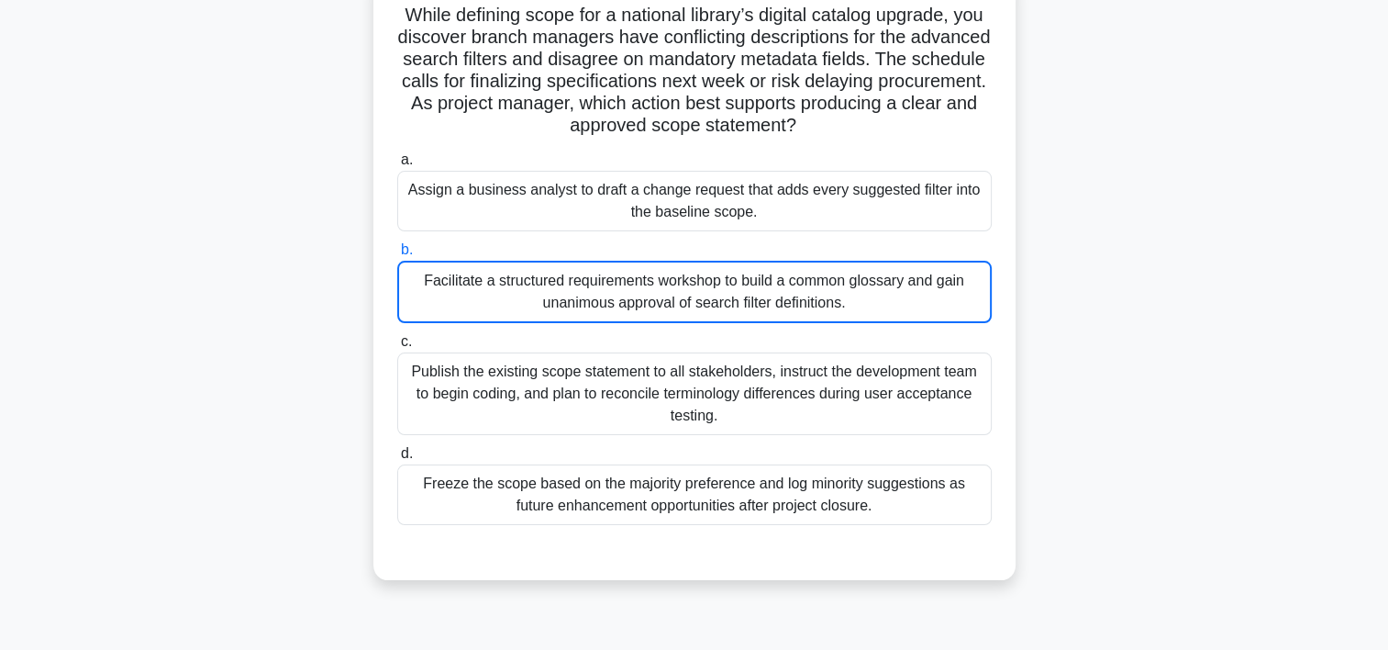
click at [775, 311] on div "Facilitate a structured requirements workshop to build a common glossary and ga…" at bounding box center [694, 292] width 595 height 62
click at [397, 256] on input "b. Facilitate a structured requirements workshop to build a common glossary and…" at bounding box center [397, 250] width 0 height 12
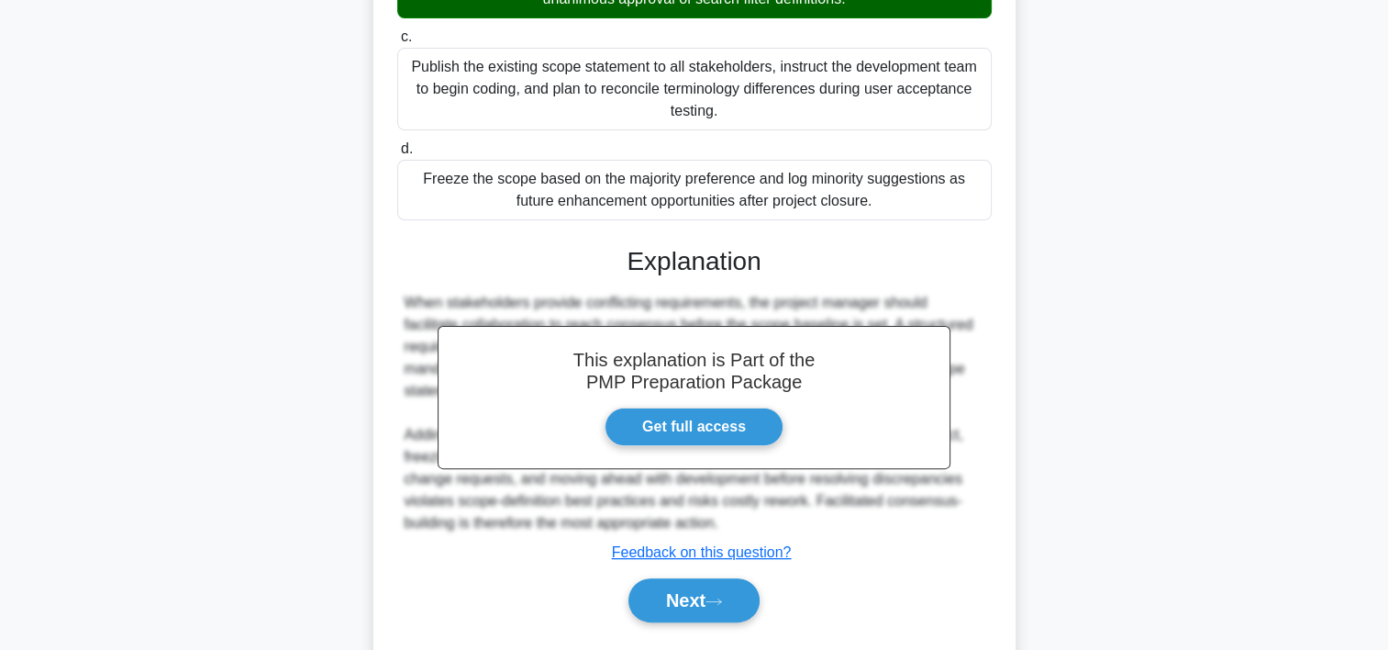
scroll to position [481, 0]
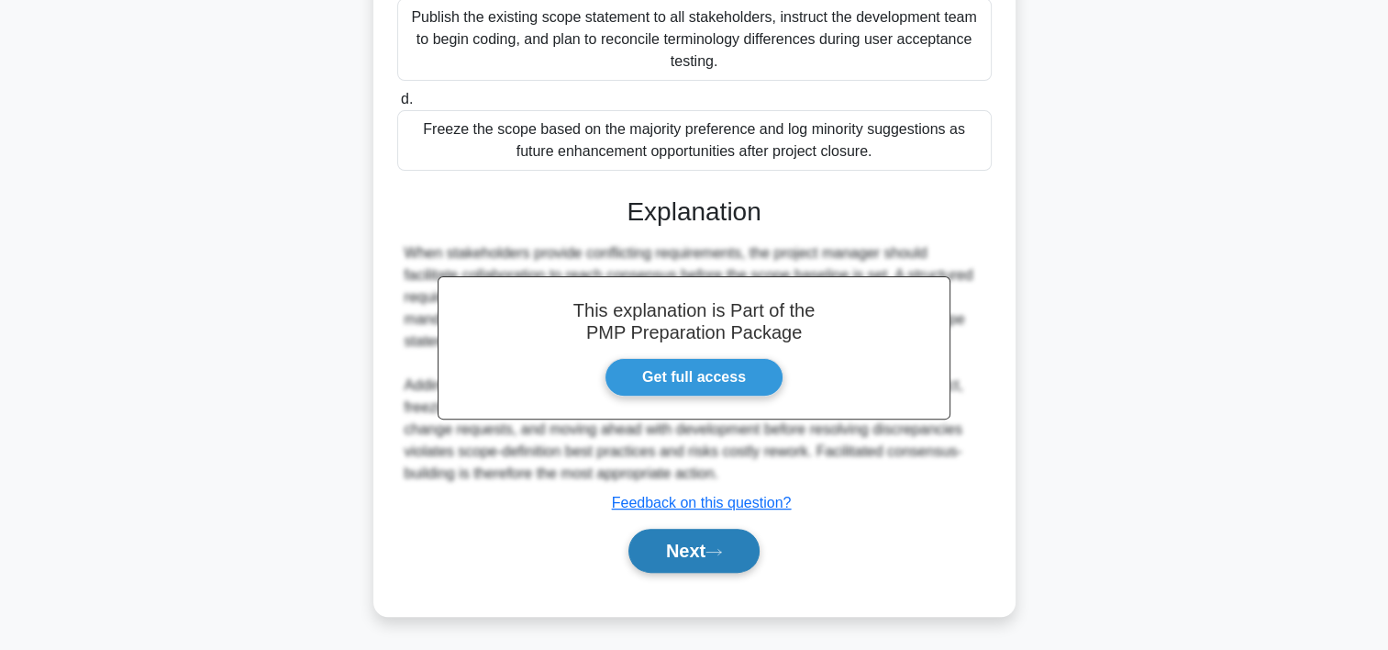
click at [711, 564] on button "Next" at bounding box center [694, 551] width 131 height 44
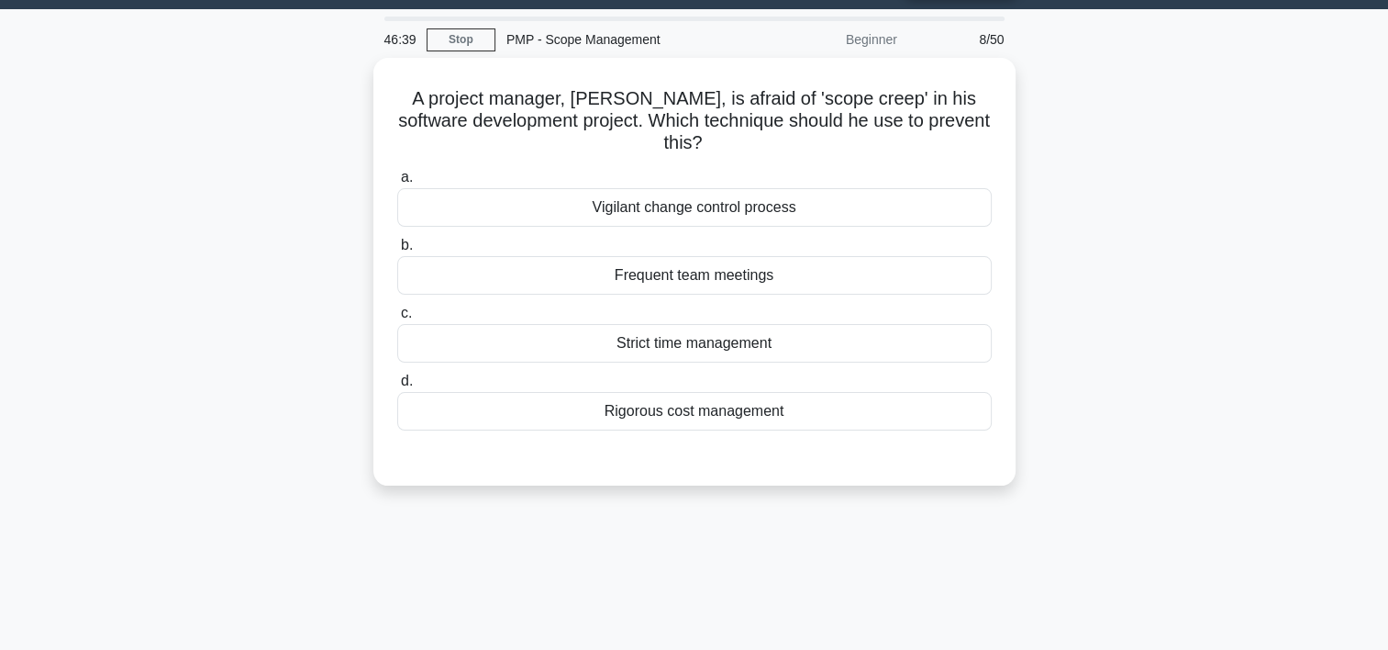
scroll to position [47, 0]
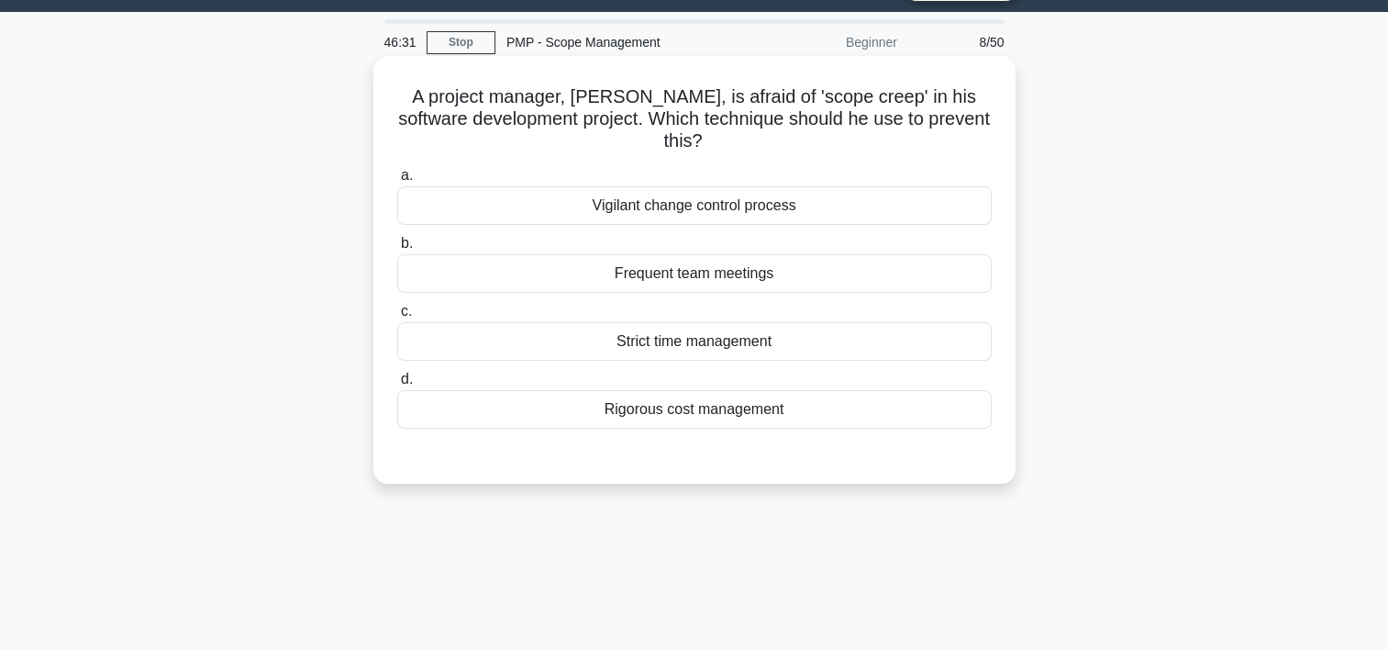
click at [740, 217] on div "Vigilant change control process" at bounding box center [694, 205] width 595 height 39
click at [397, 182] on input "a. Vigilant change control process" at bounding box center [397, 176] width 0 height 12
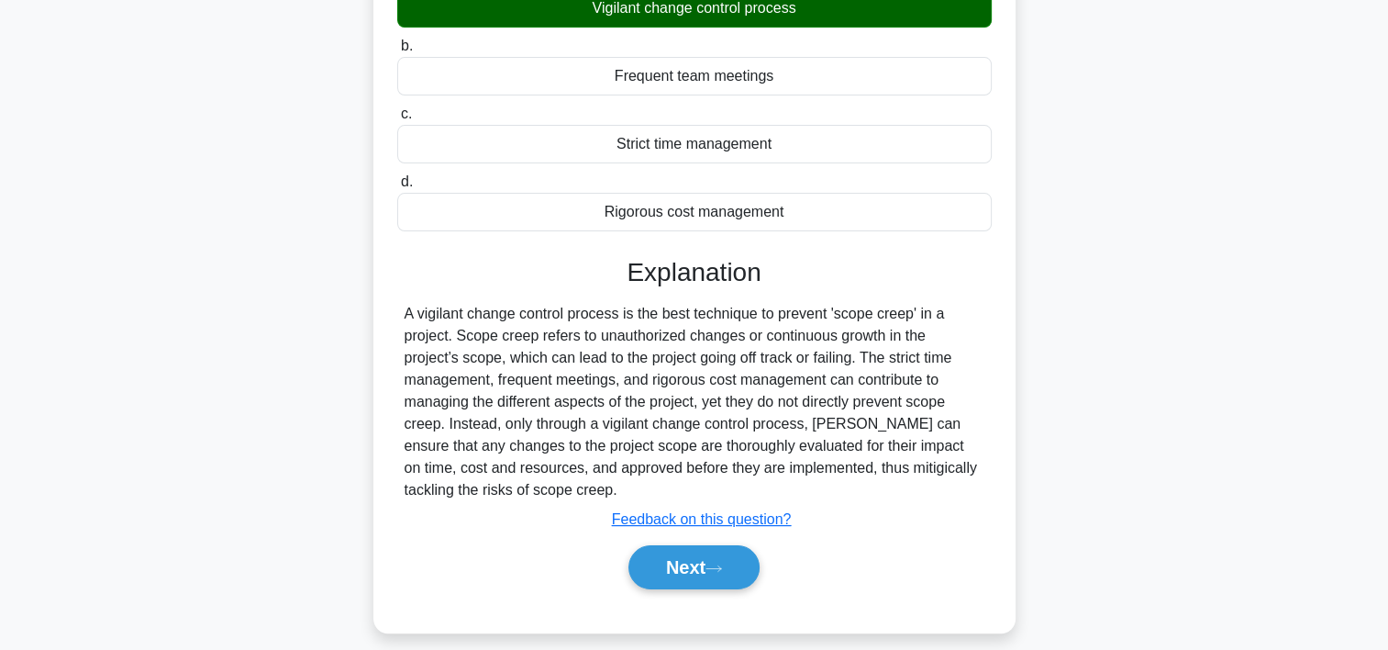
scroll to position [341, 0]
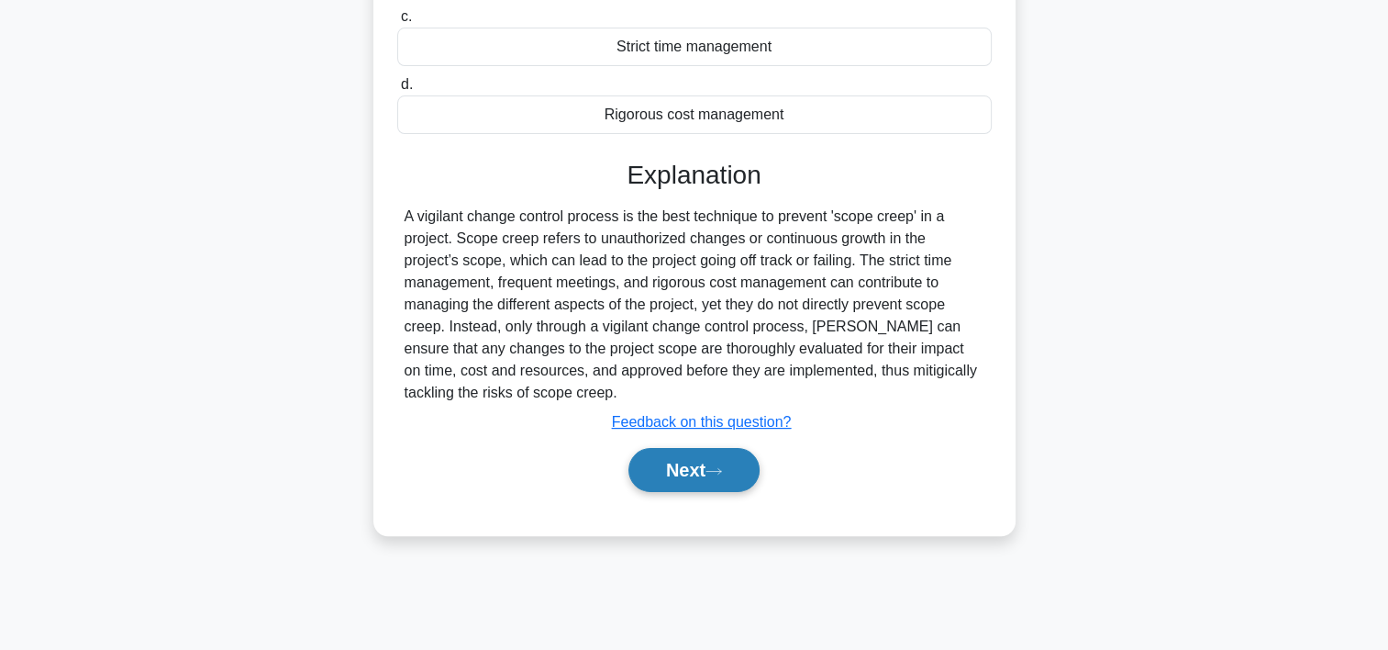
click at [717, 466] on icon at bounding box center [714, 471] width 17 height 10
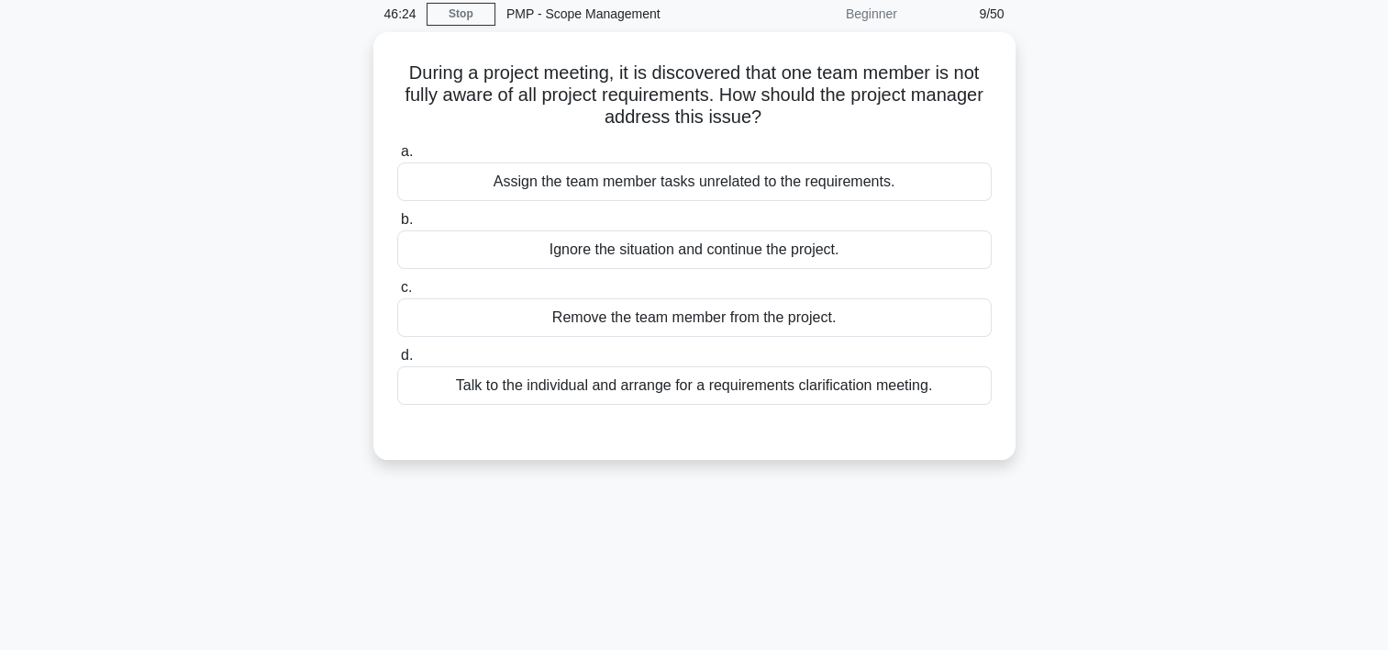
scroll to position [61, 0]
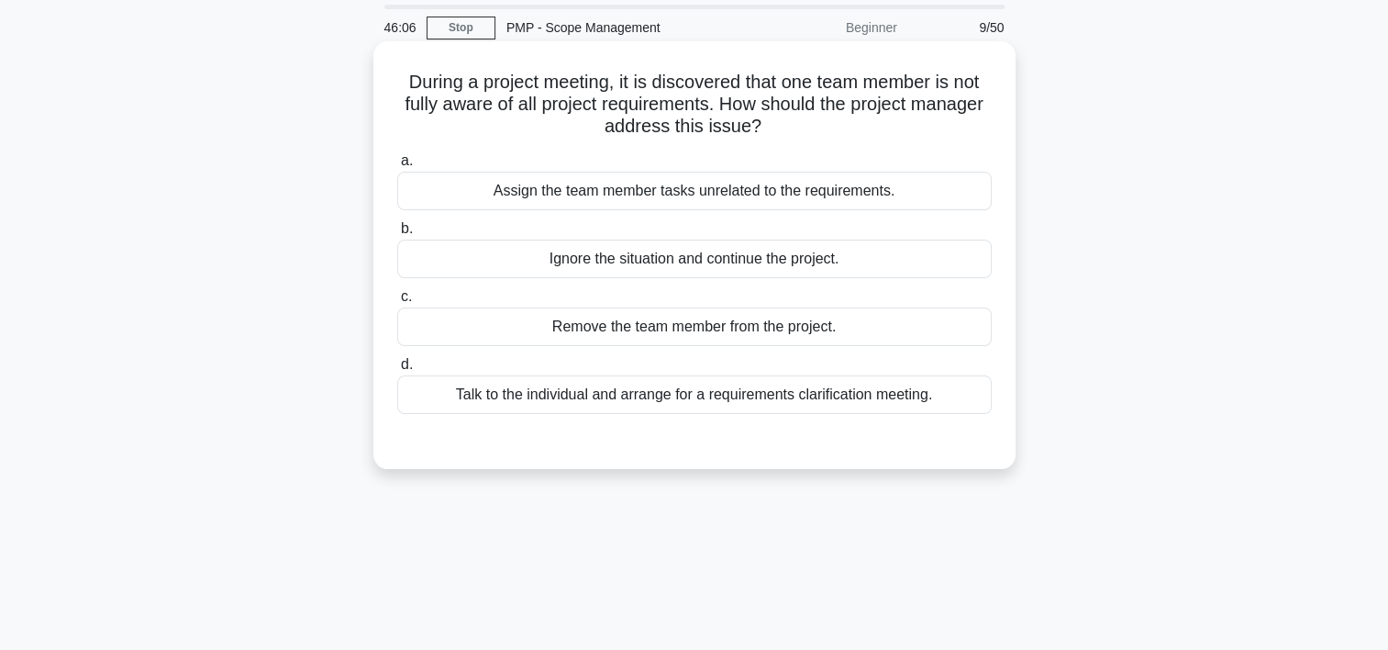
click at [697, 396] on div "Talk to the individual and arrange for a requirements clarification meeting." at bounding box center [694, 394] width 595 height 39
click at [397, 371] on input "d. Talk to the individual and arrange for a requirements clarification meeting." at bounding box center [397, 365] width 0 height 12
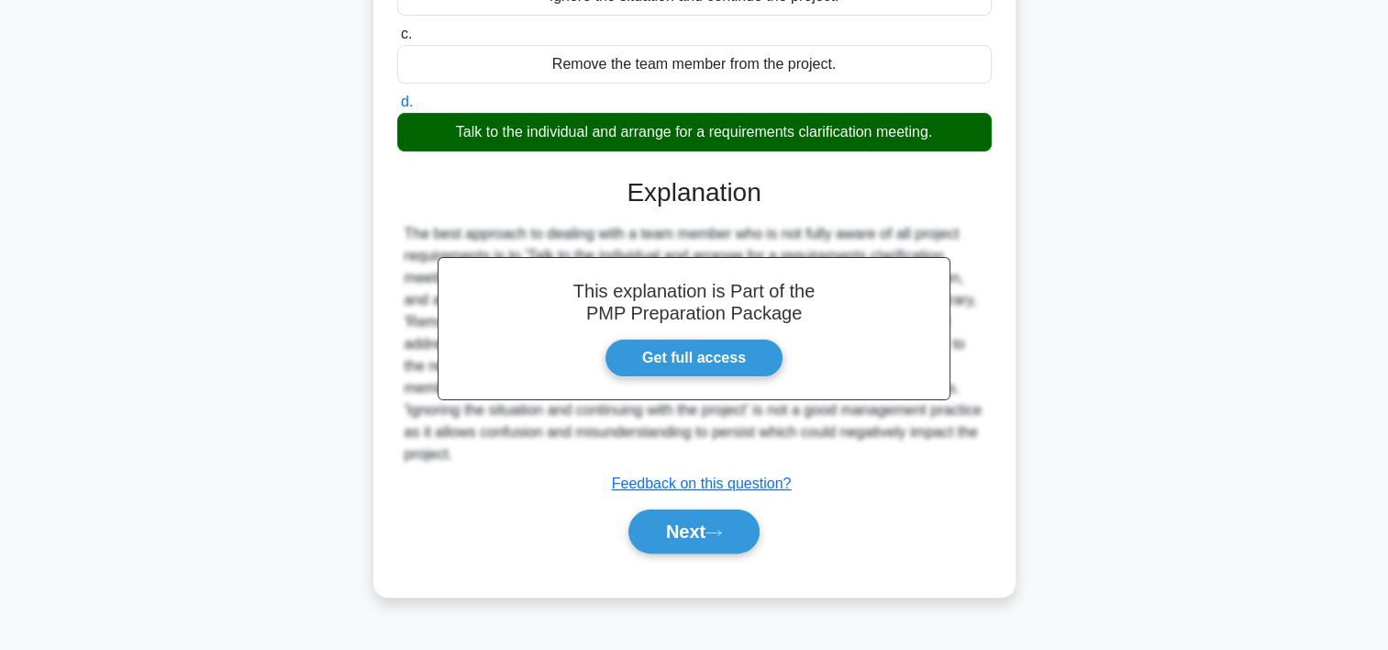
scroll to position [341, 0]
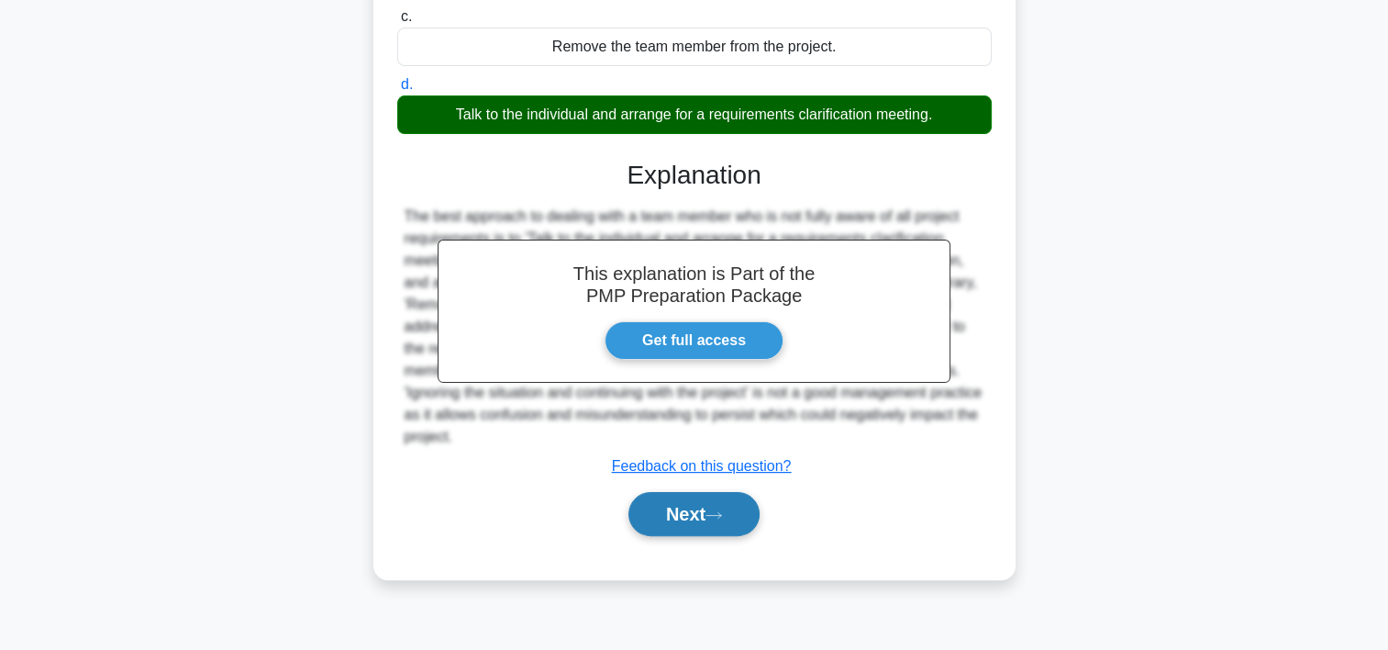
click at [744, 521] on button "Next" at bounding box center [694, 514] width 131 height 44
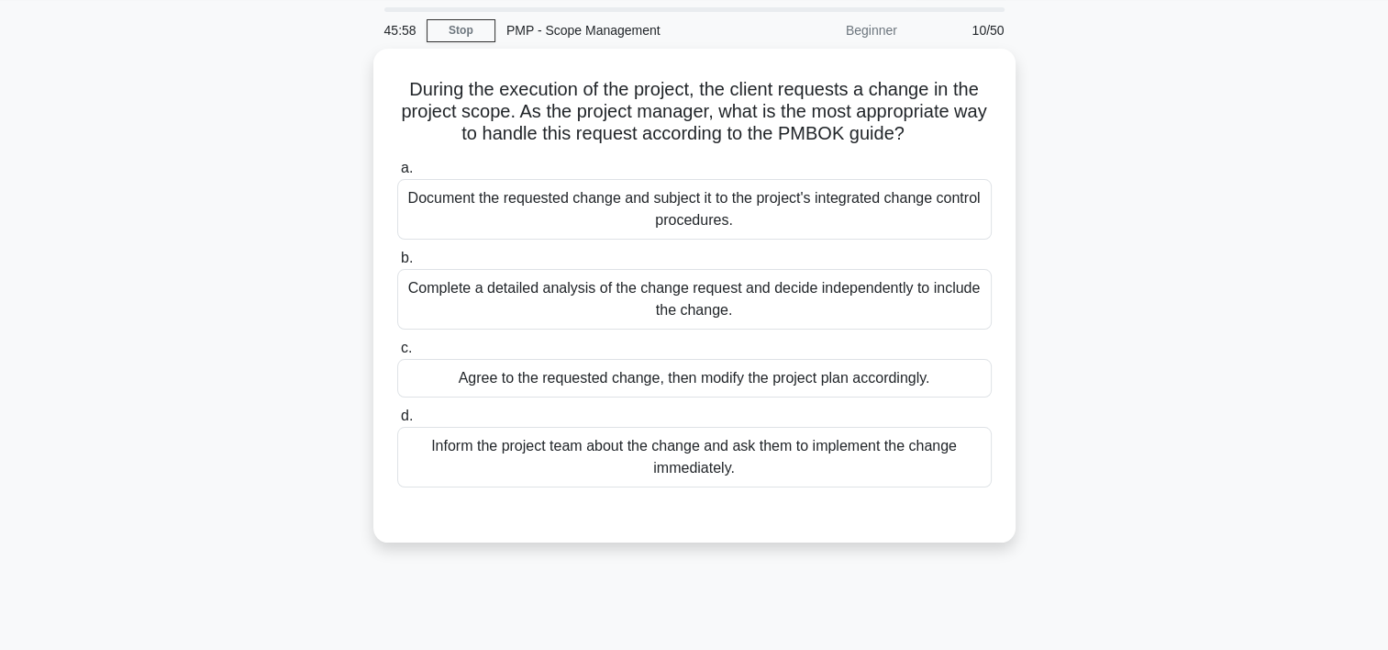
scroll to position [34, 0]
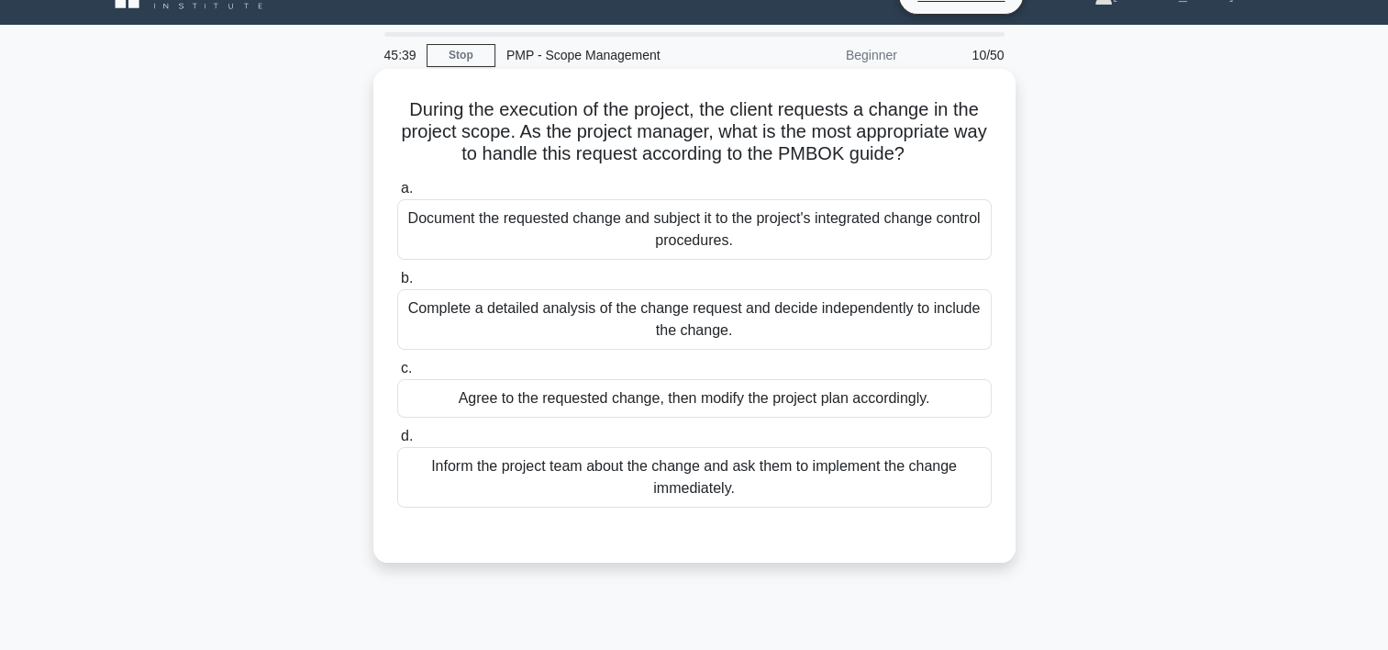
click at [690, 240] on div "Document the requested change and subject it to the project's integrated change…" at bounding box center [694, 229] width 595 height 61
click at [397, 195] on input "a. Document the requested change and subject it to the project's integrated cha…" at bounding box center [397, 189] width 0 height 12
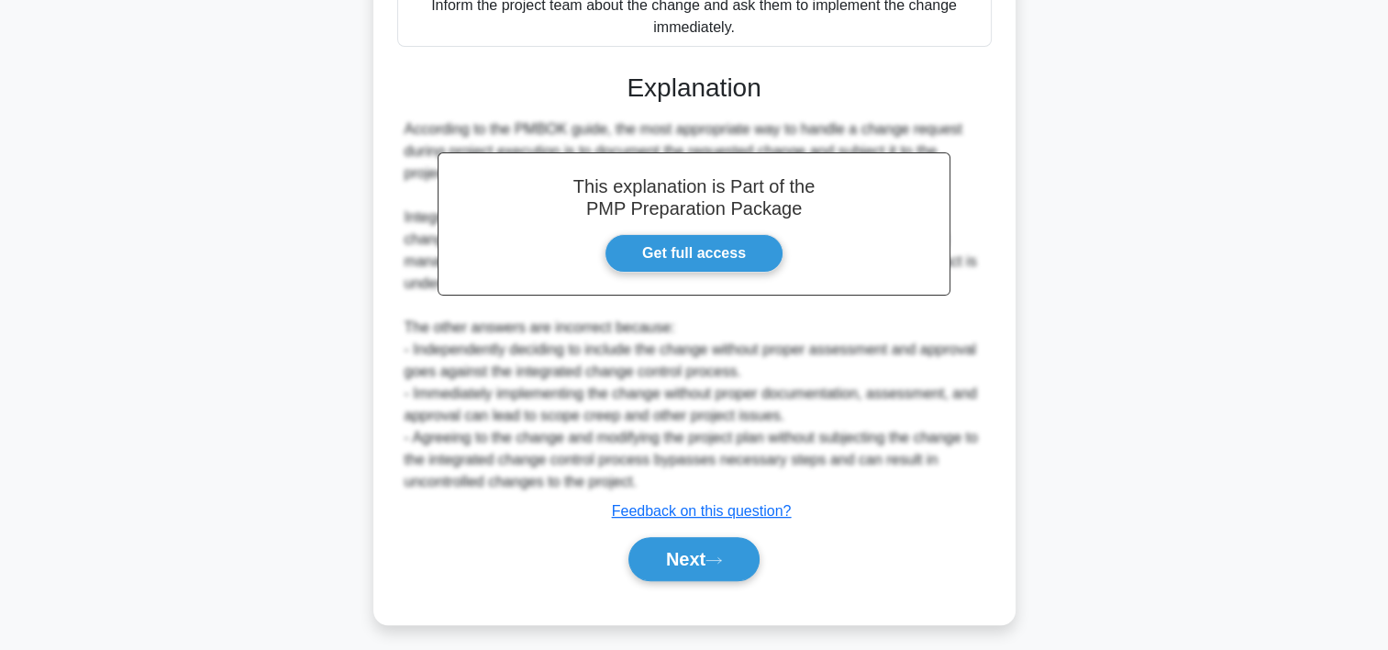
scroll to position [503, 0]
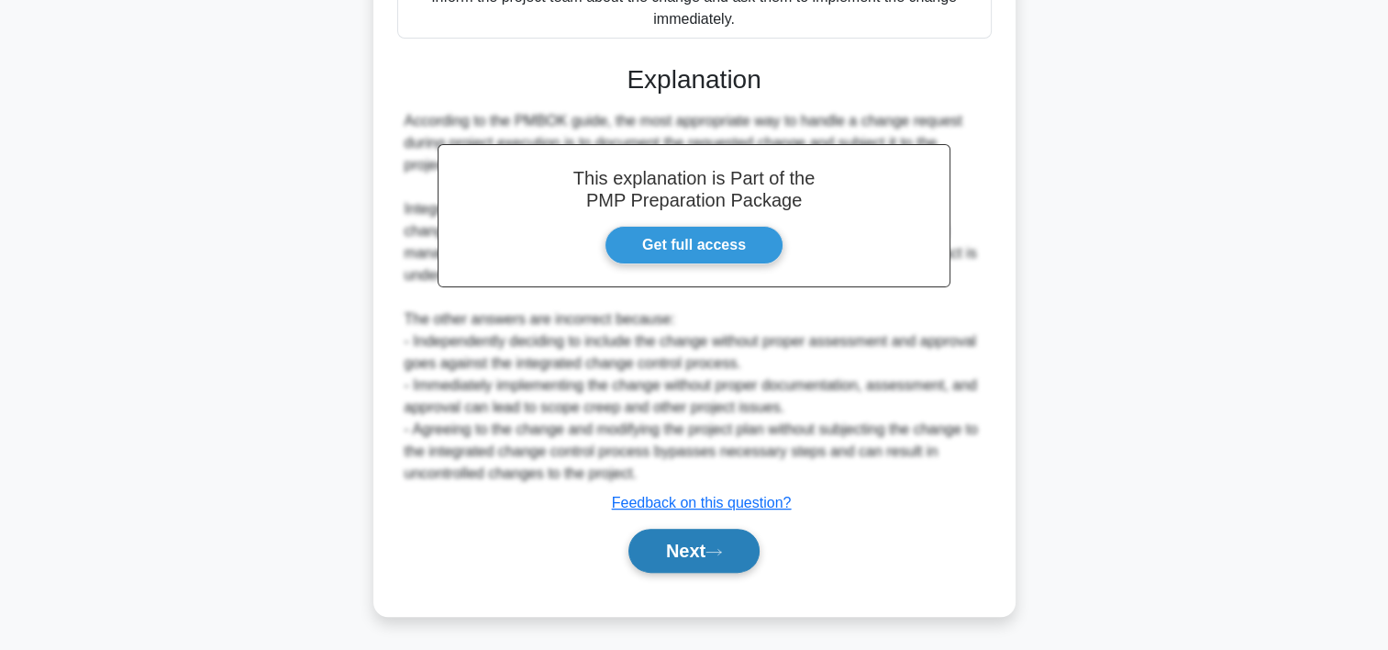
click at [722, 553] on icon at bounding box center [714, 552] width 17 height 10
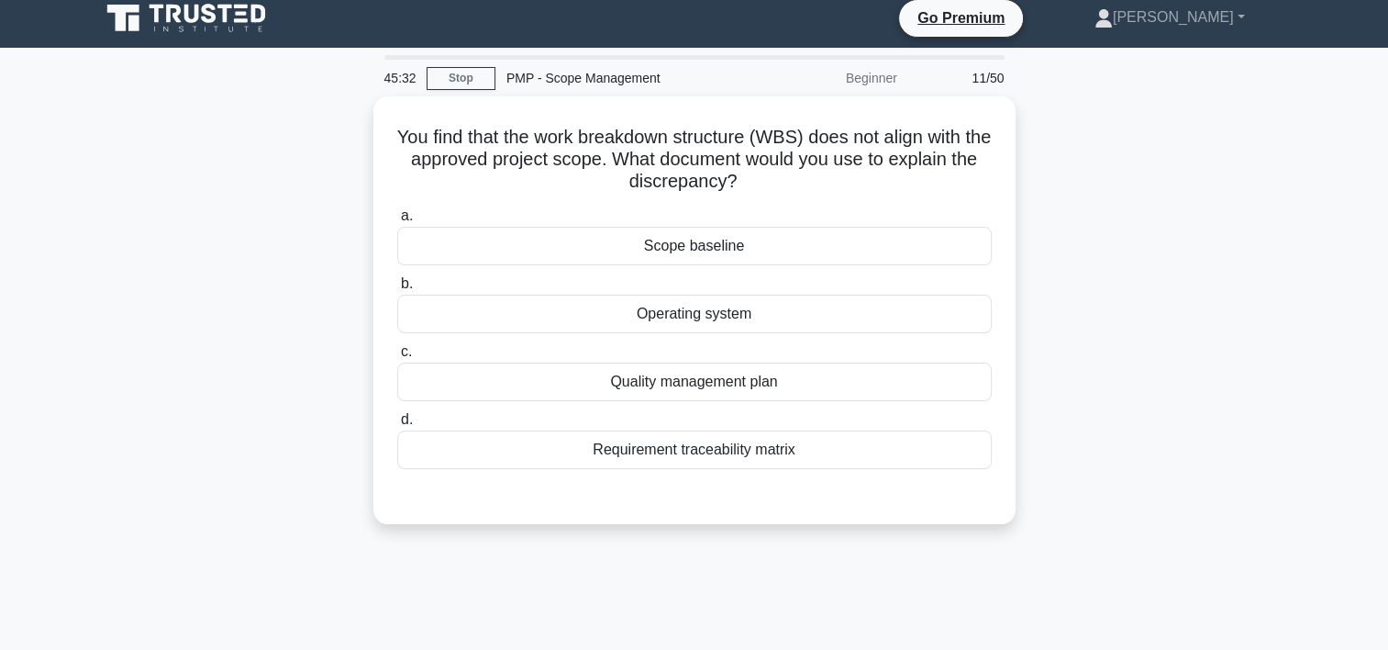
scroll to position [0, 0]
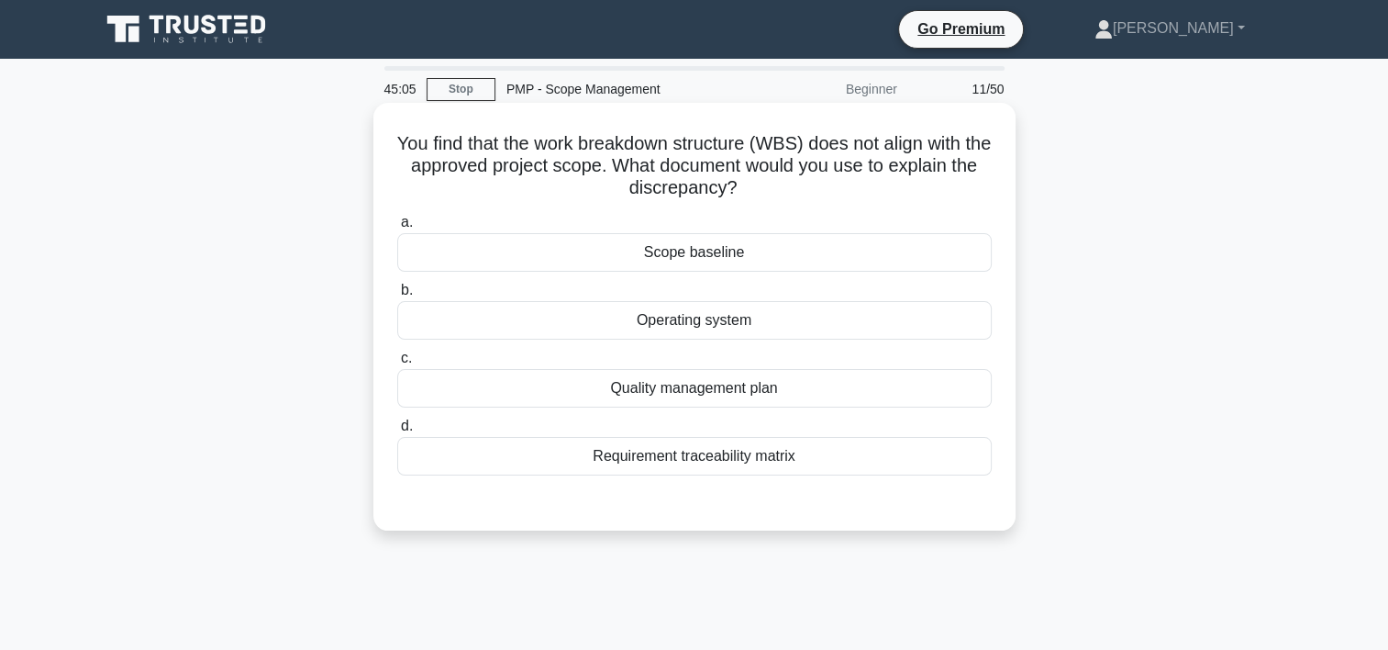
click at [737, 259] on div "Scope baseline" at bounding box center [694, 252] width 595 height 39
click at [397, 229] on input "a. Scope baseline" at bounding box center [397, 223] width 0 height 12
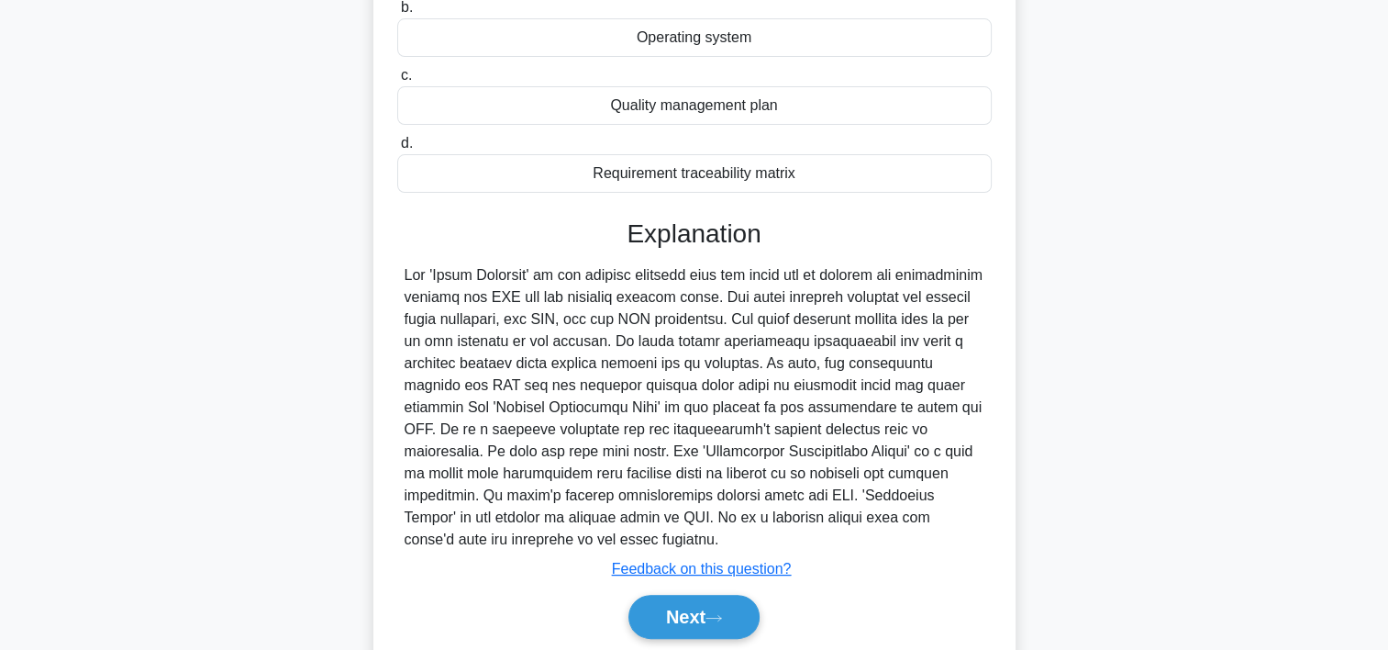
scroll to position [349, 0]
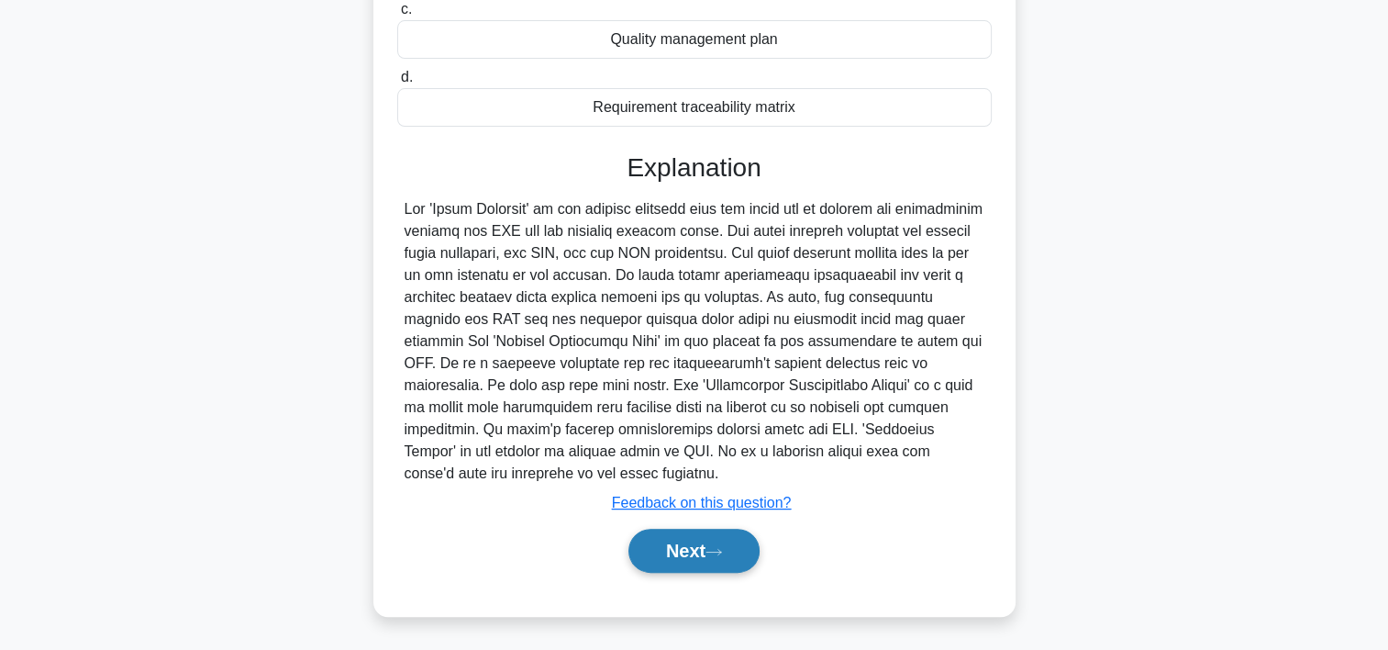
click at [727, 543] on button "Next" at bounding box center [694, 551] width 131 height 44
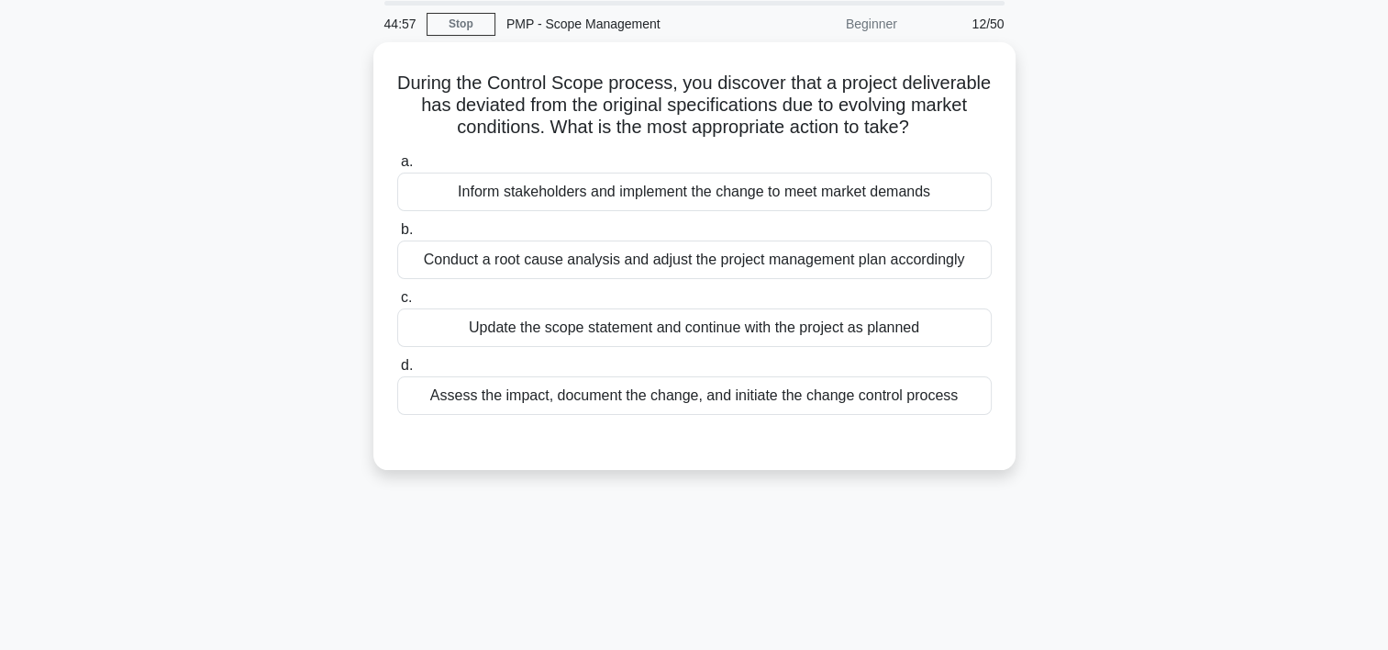
scroll to position [59, 0]
click at [630, 417] on div "Assess the impact, document the change, and initiate the change control process" at bounding box center [694, 397] width 595 height 39
click at [397, 374] on input "d. Assess the impact, document the change, and initiate the change control proc…" at bounding box center [397, 368] width 0 height 12
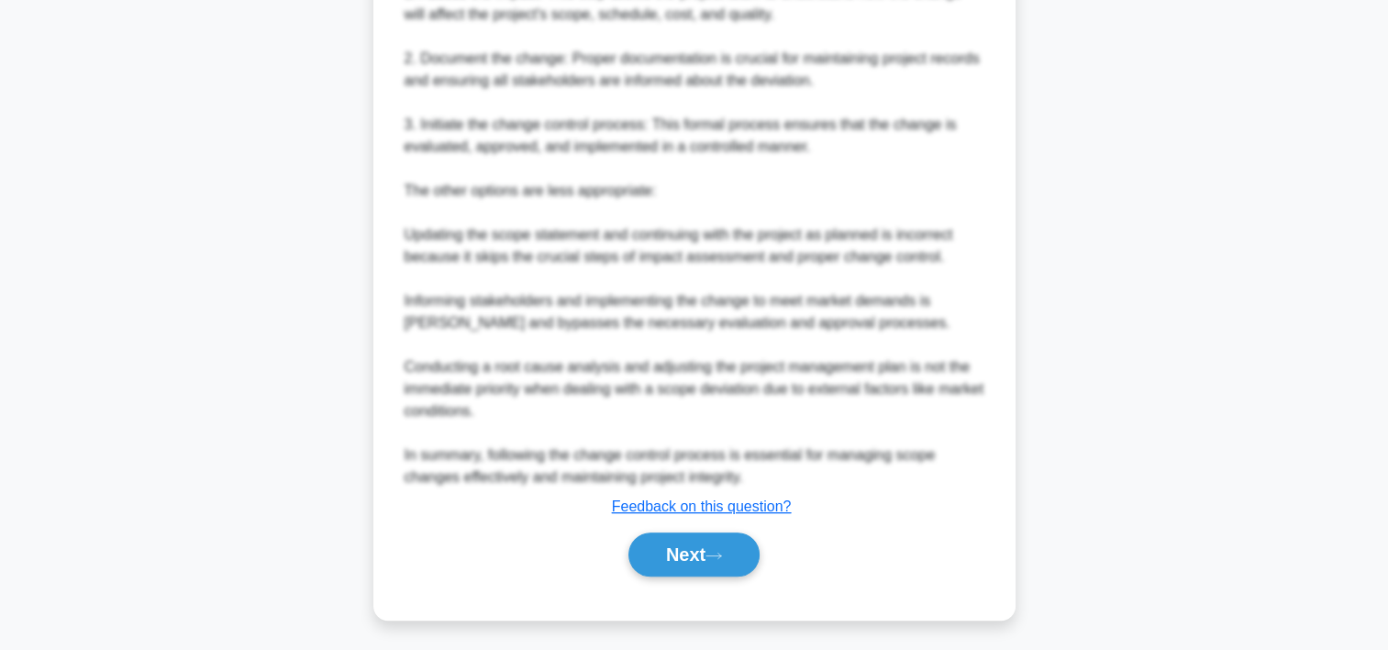
scroll to position [767, 0]
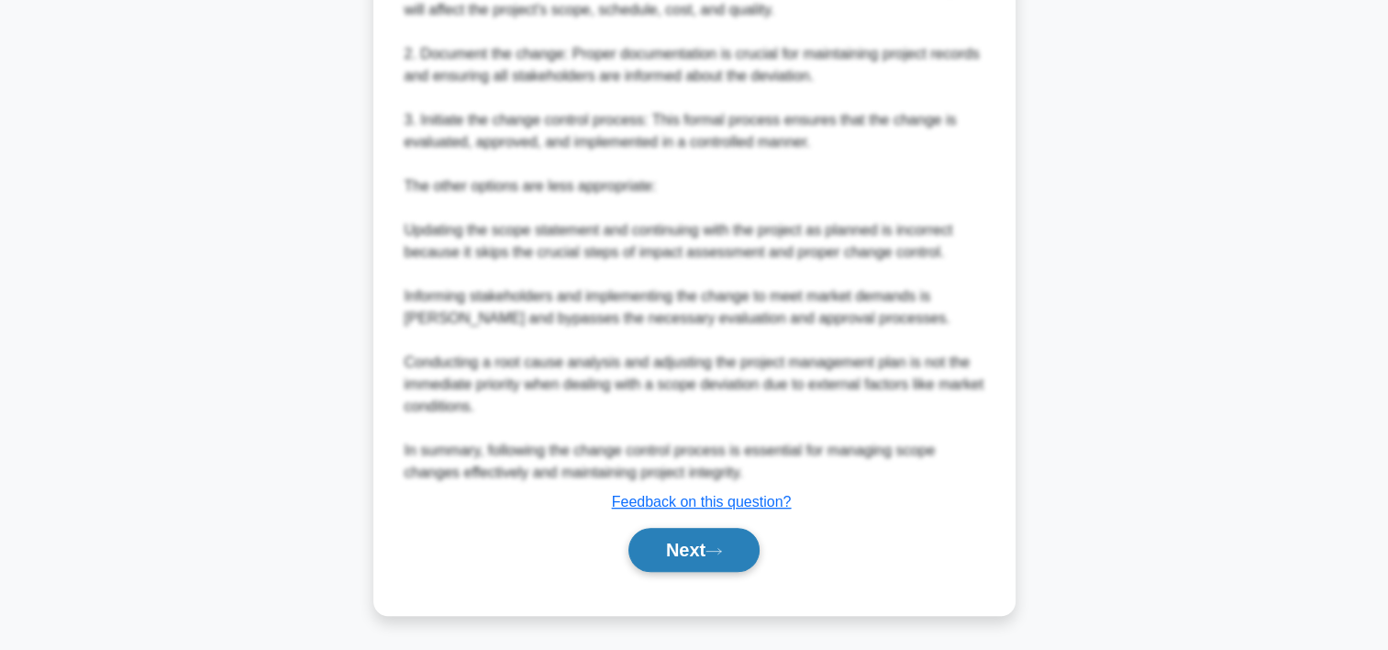
click at [727, 560] on button "Next" at bounding box center [694, 550] width 131 height 44
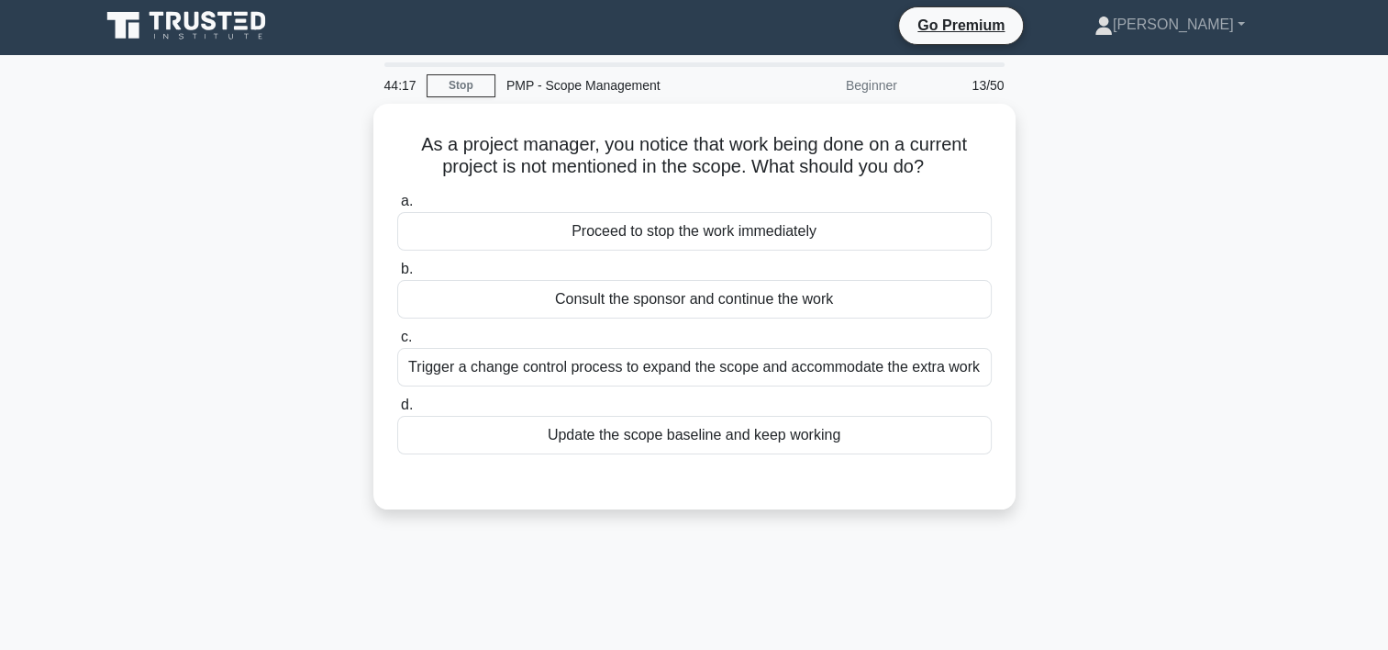
scroll to position [0, 0]
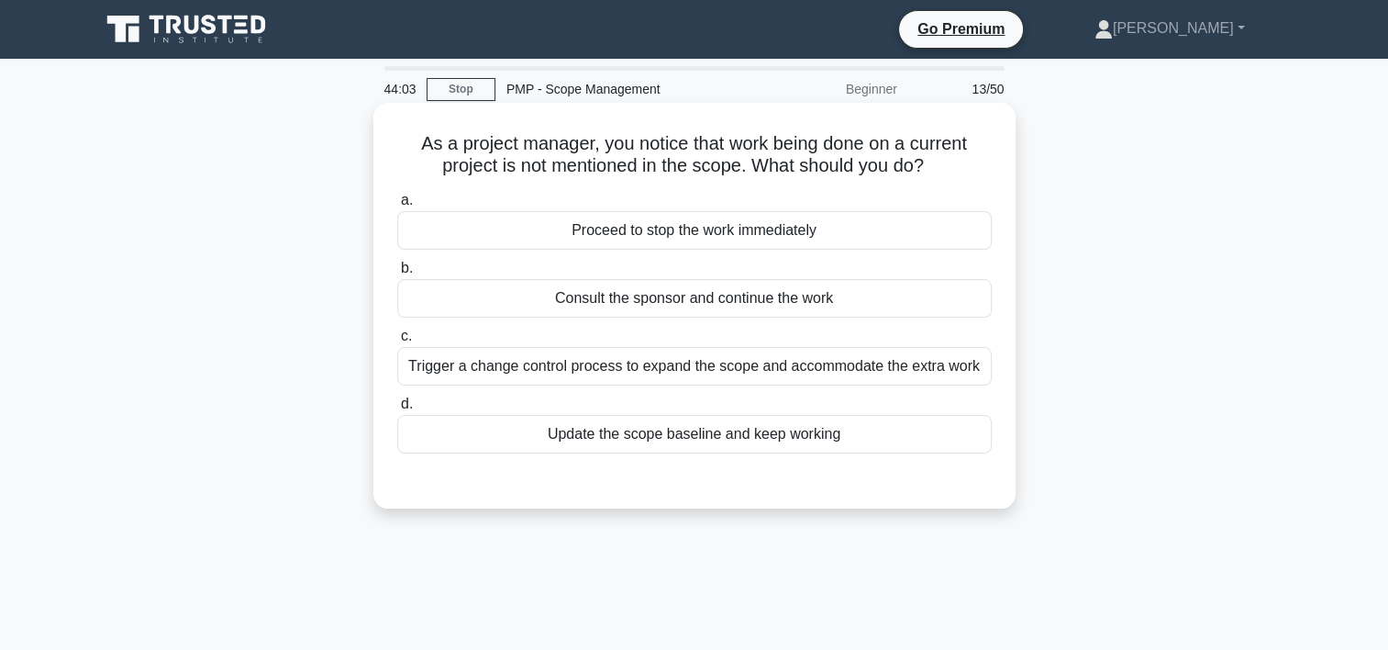
click at [617, 373] on div "Trigger a change control process to expand the scope and accommodate the extra …" at bounding box center [694, 366] width 595 height 39
click at [397, 342] on input "c. Trigger a change control process to expand the scope and accommodate the ext…" at bounding box center [397, 336] width 0 height 12
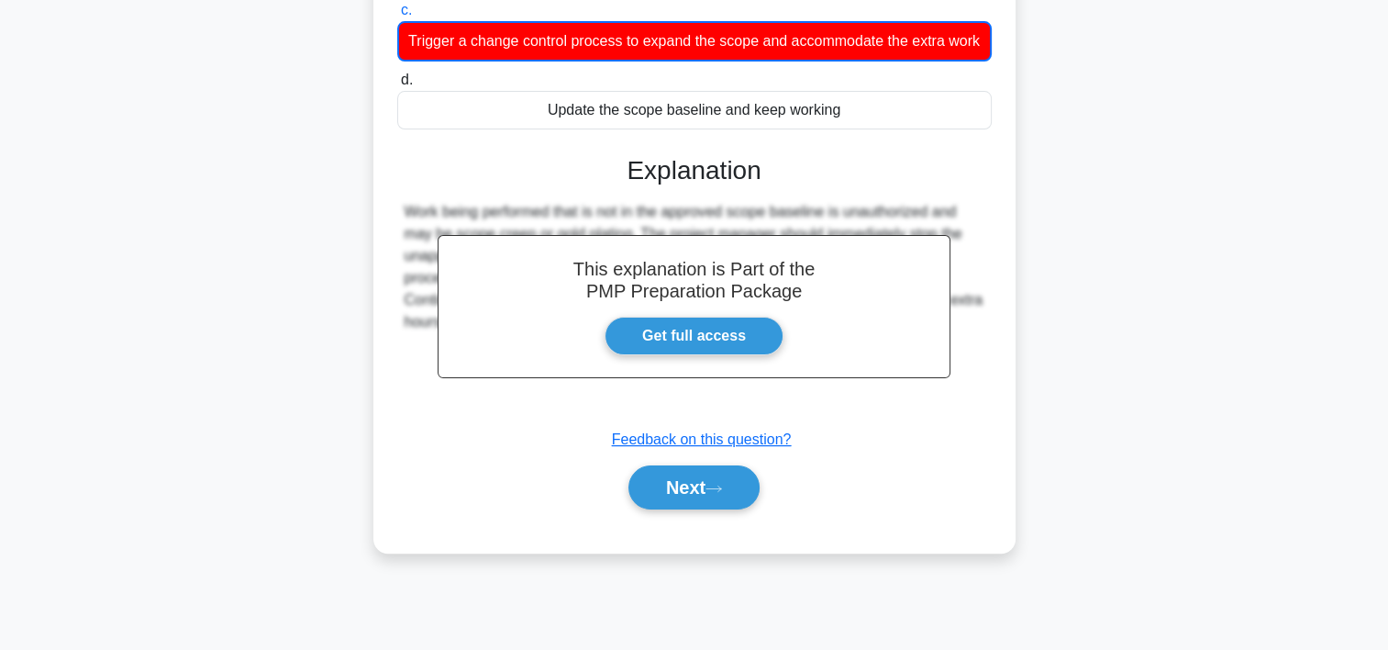
scroll to position [341, 0]
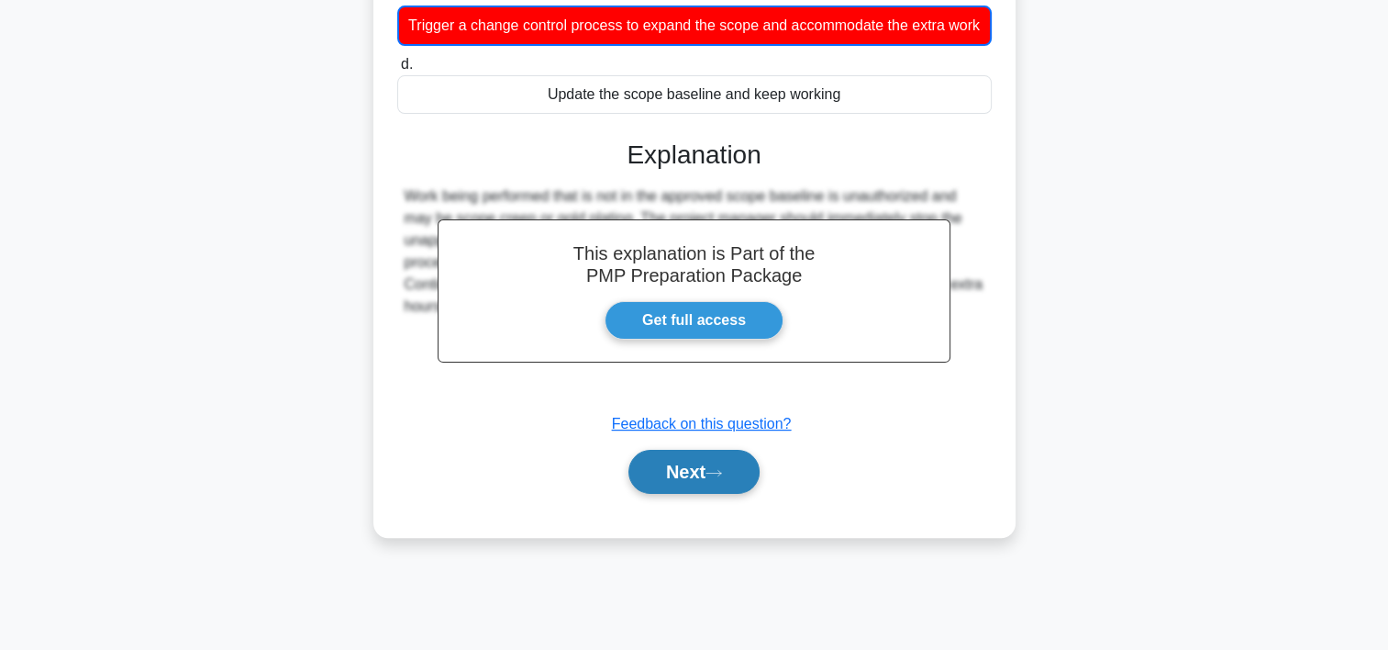
click at [736, 494] on button "Next" at bounding box center [694, 472] width 131 height 44
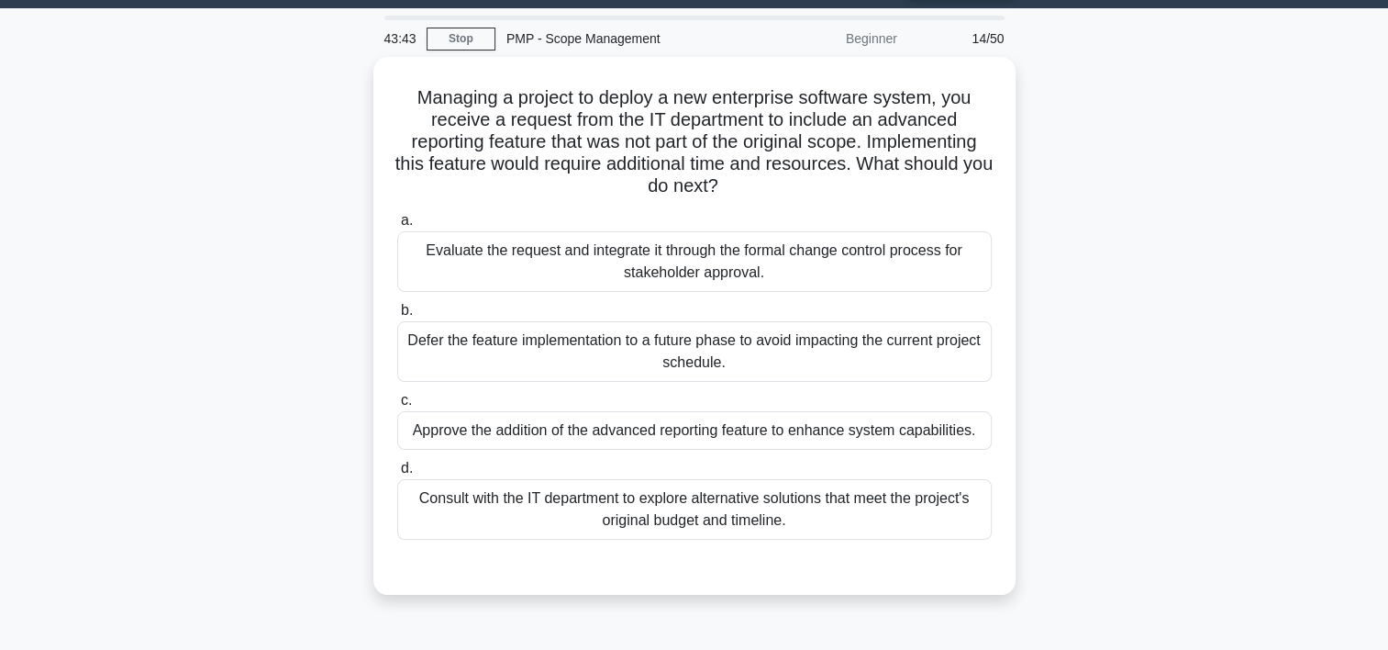
scroll to position [40, 0]
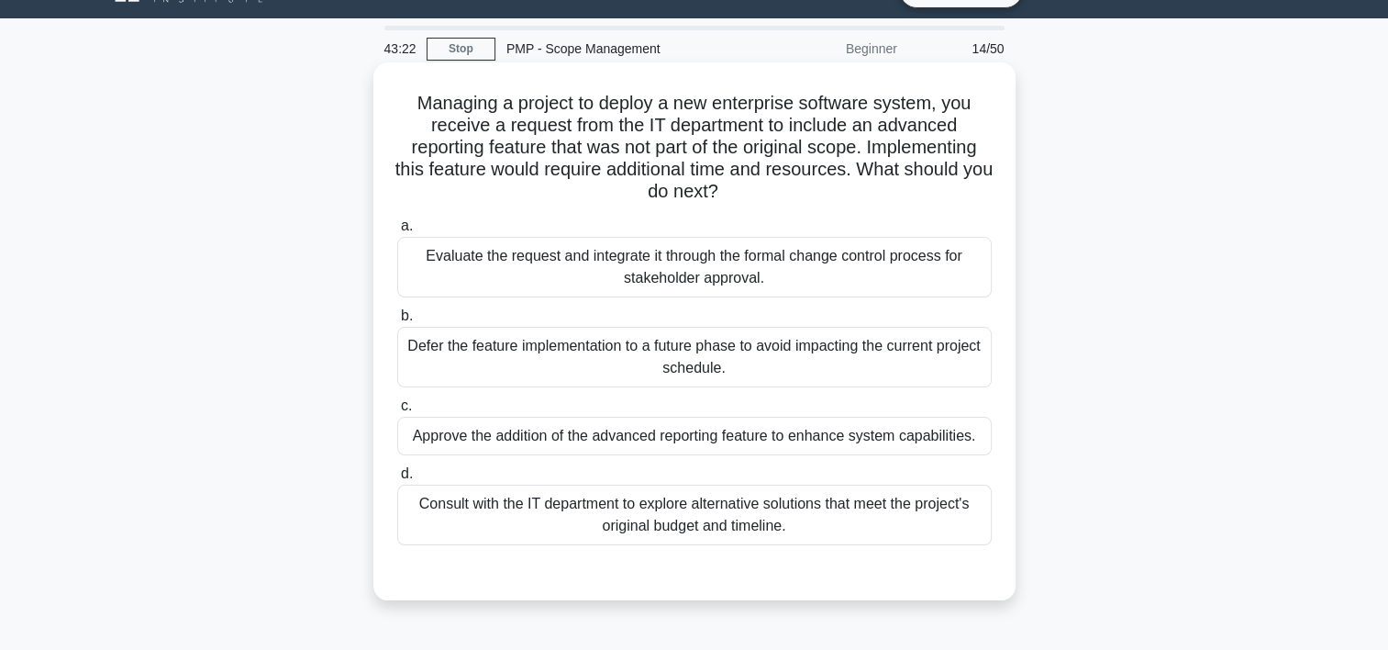
click at [696, 277] on div "Evaluate the request and integrate it through the formal change control process…" at bounding box center [694, 267] width 595 height 61
click at [397, 232] on input "a. Evaluate the request and integrate it through the formal change control proc…" at bounding box center [397, 226] width 0 height 12
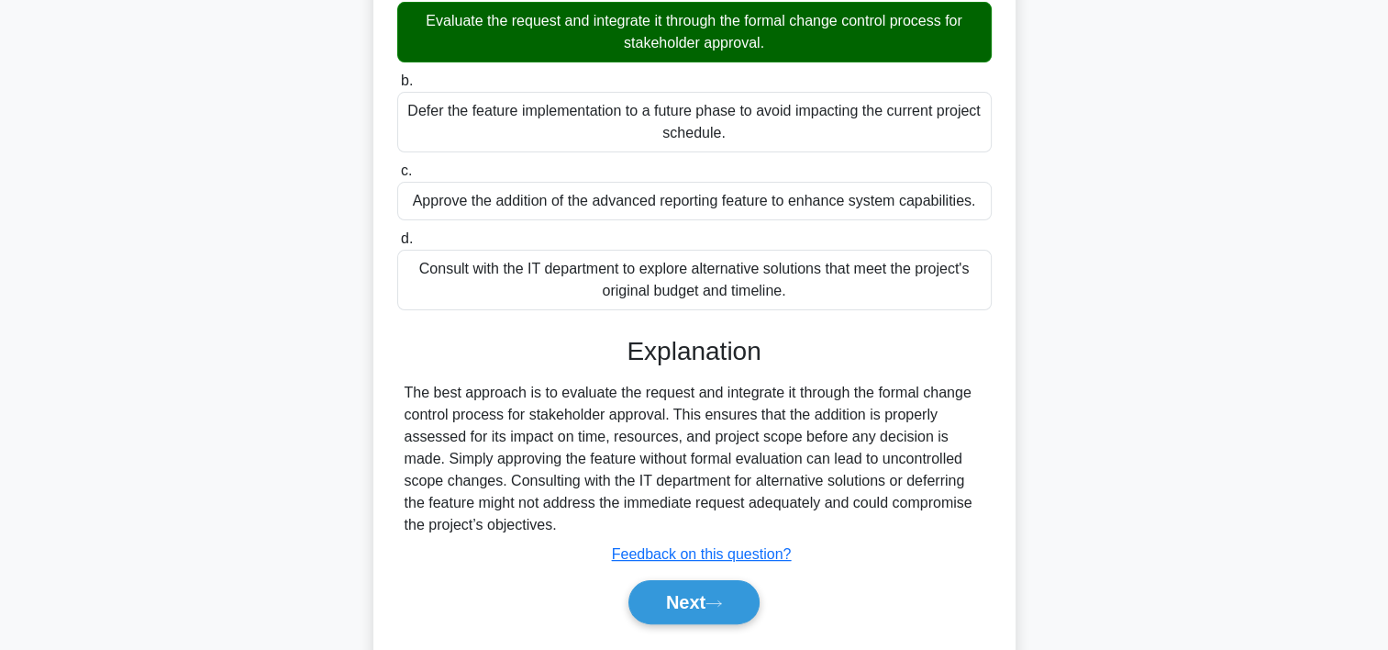
scroll to position [341, 0]
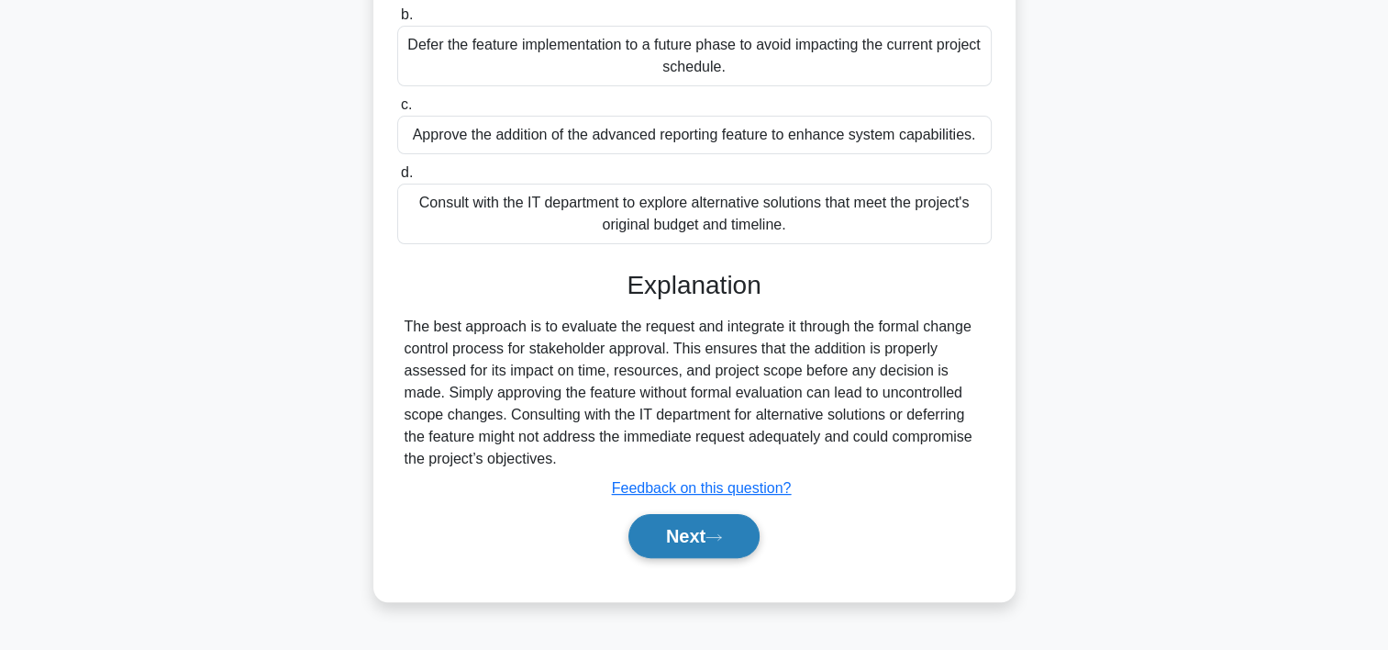
click at [713, 540] on icon at bounding box center [714, 537] width 17 height 10
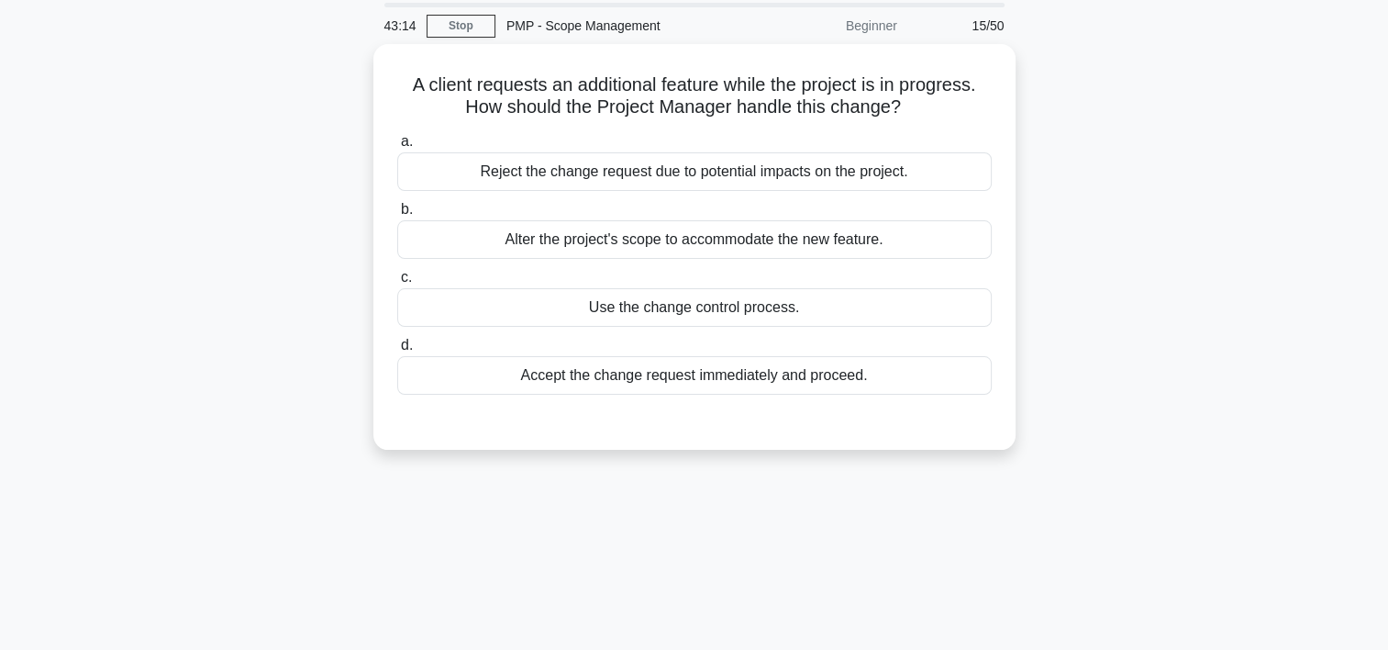
scroll to position [62, 0]
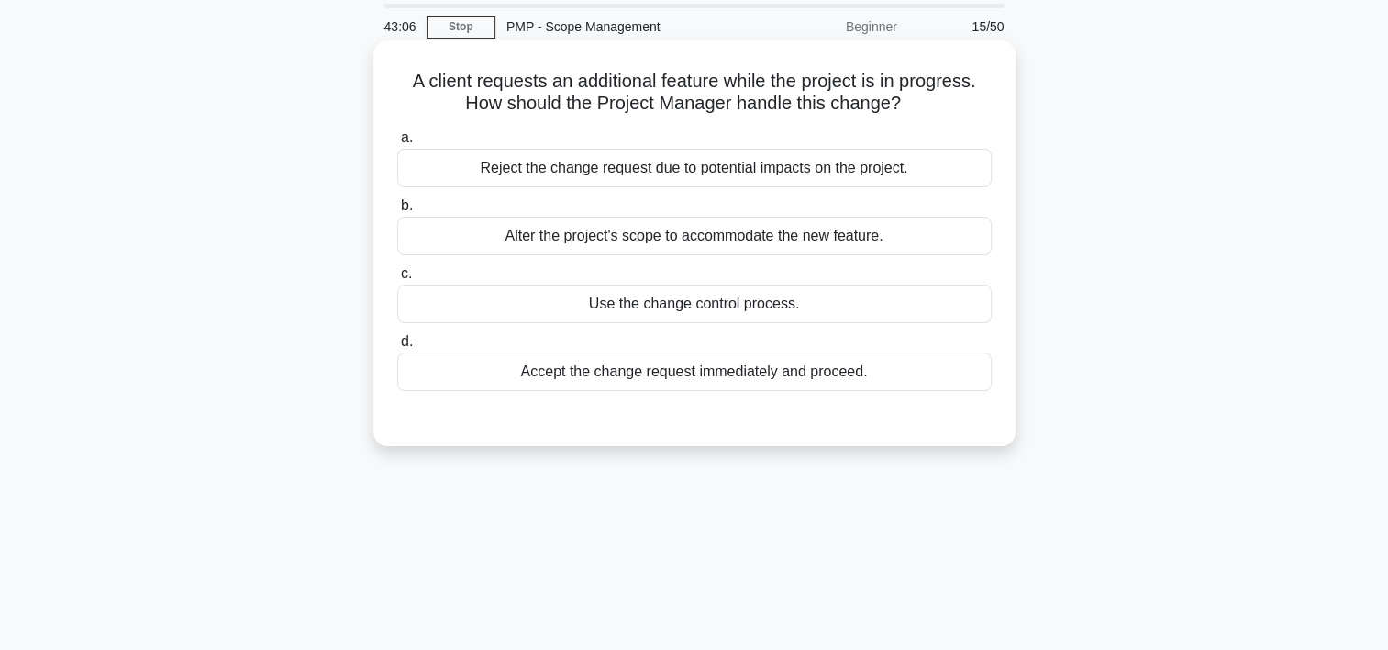
click at [680, 301] on div "Use the change control process." at bounding box center [694, 303] width 595 height 39
click at [397, 280] on input "c. Use the change control process." at bounding box center [397, 274] width 0 height 12
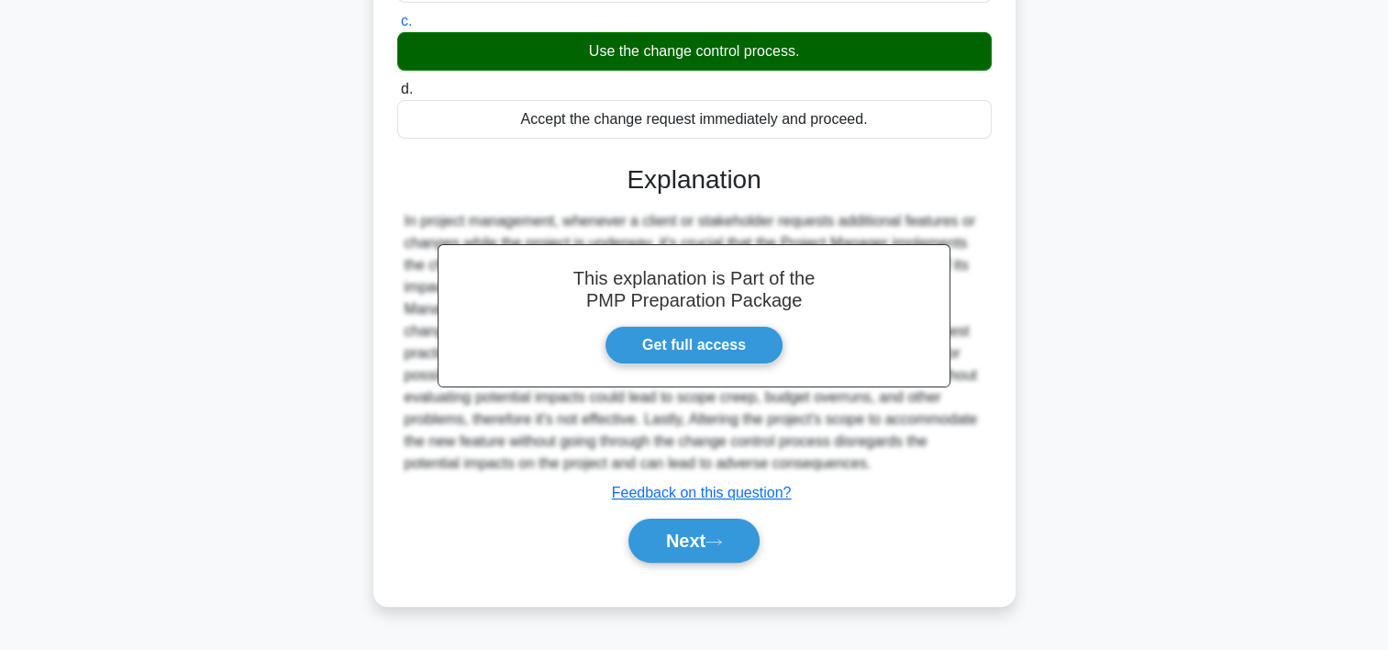
scroll to position [341, 0]
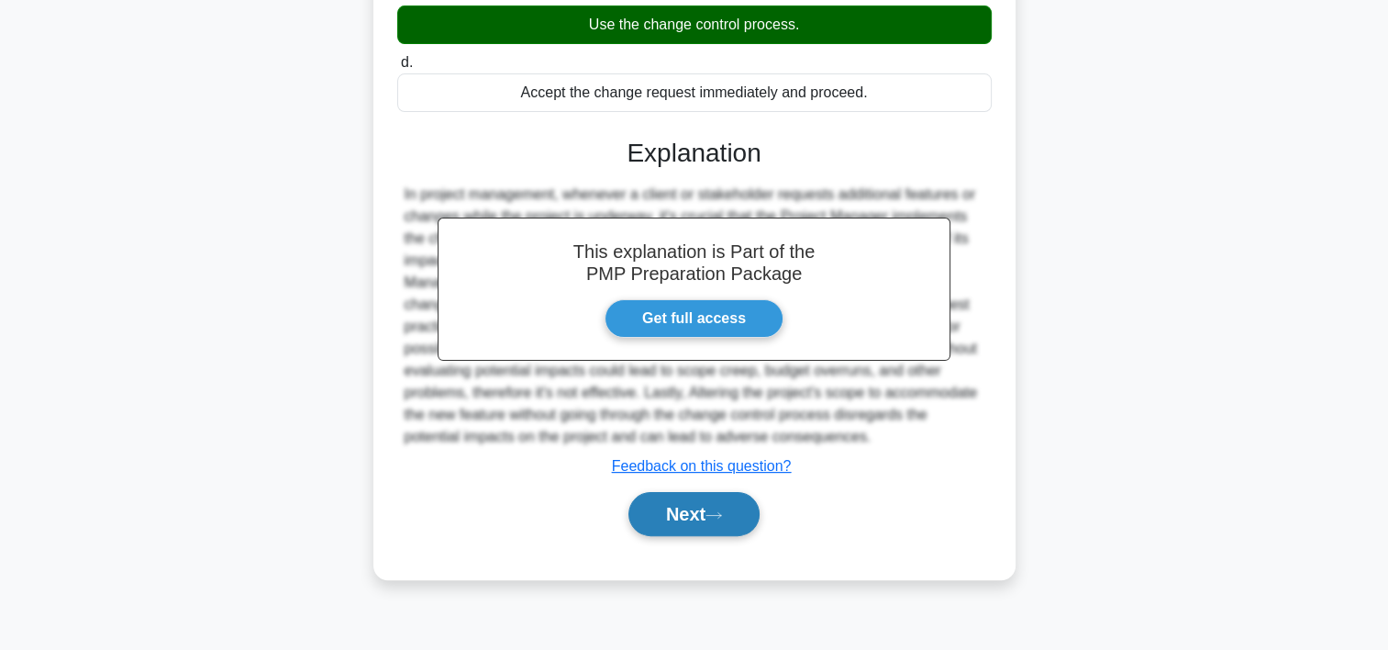
click at [732, 519] on button "Next" at bounding box center [694, 514] width 131 height 44
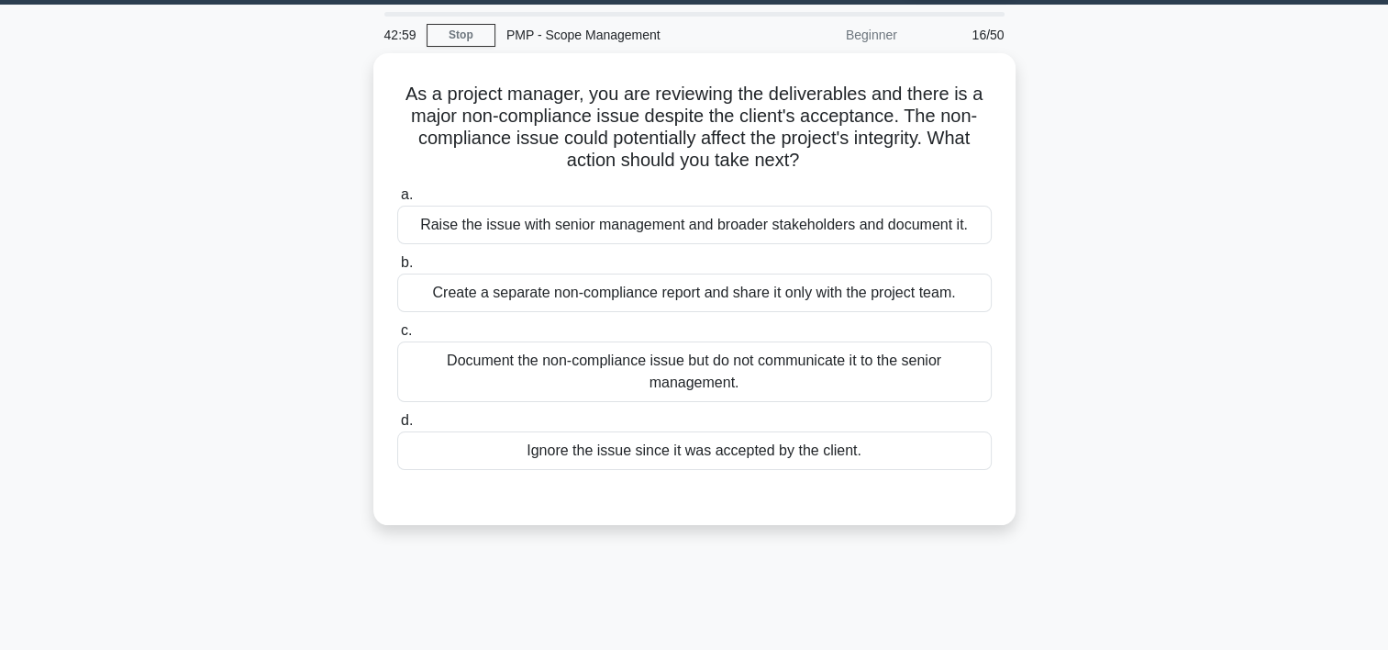
scroll to position [44, 0]
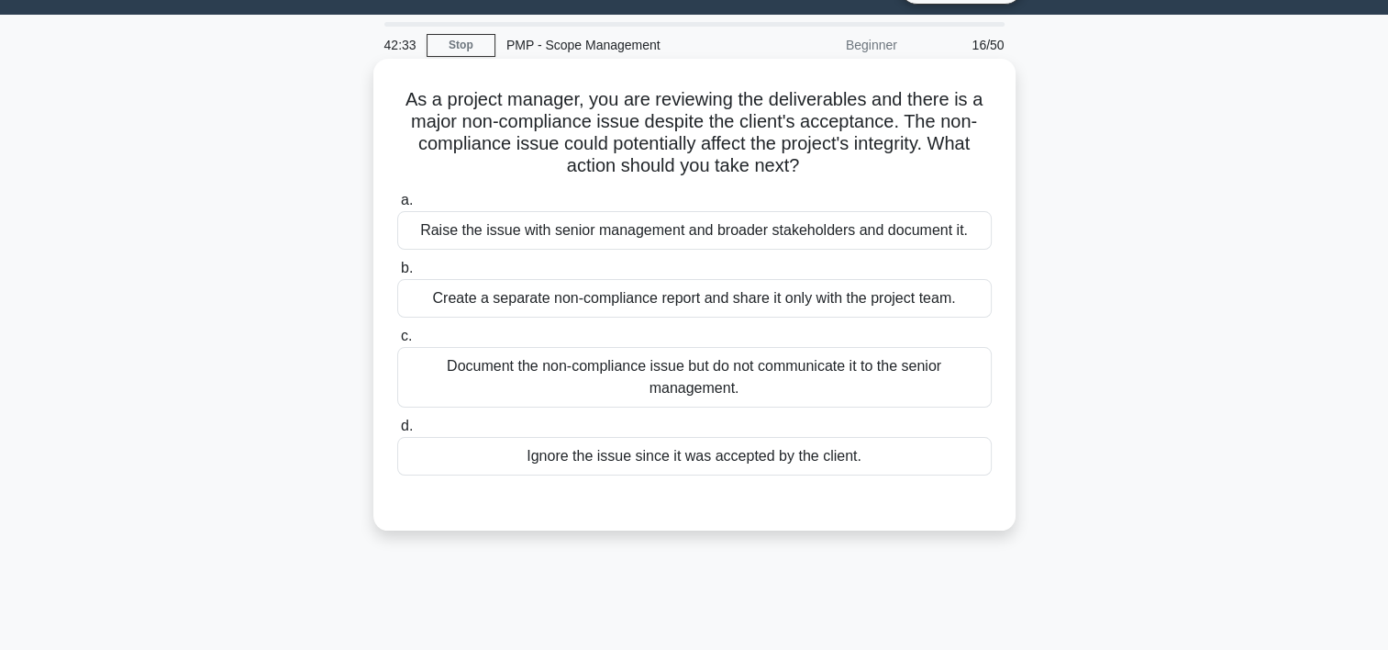
click at [757, 240] on div "Raise the issue with senior management and broader stakeholders and document it." at bounding box center [694, 230] width 595 height 39
click at [397, 206] on input "a. Raise the issue with senior management and broader stakeholders and document…" at bounding box center [397, 201] width 0 height 12
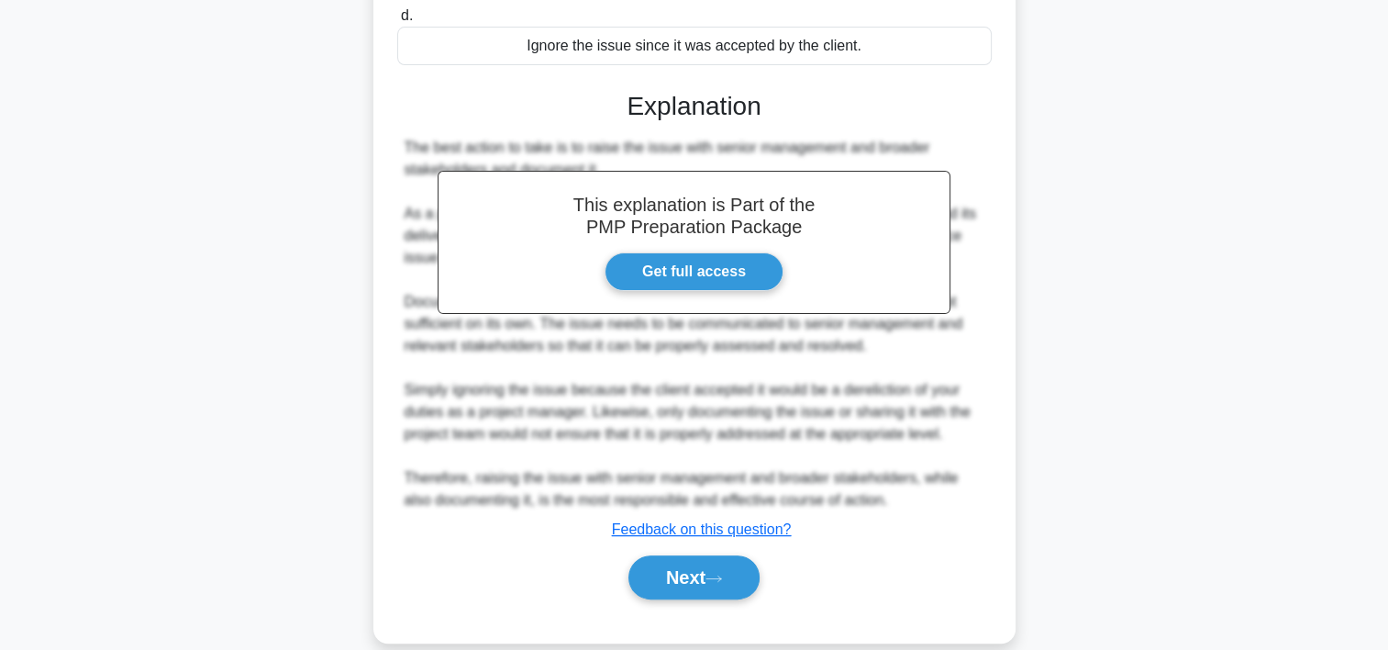
scroll to position [481, 0]
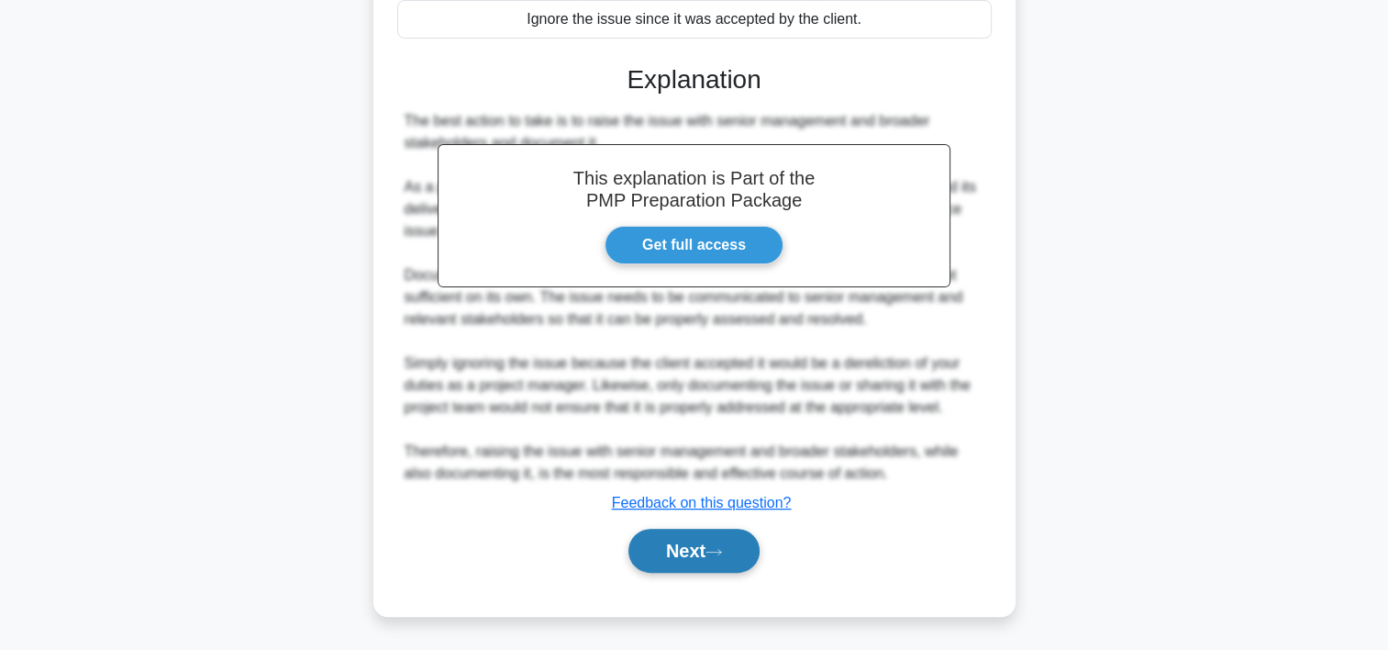
click at [722, 553] on icon at bounding box center [714, 552] width 17 height 10
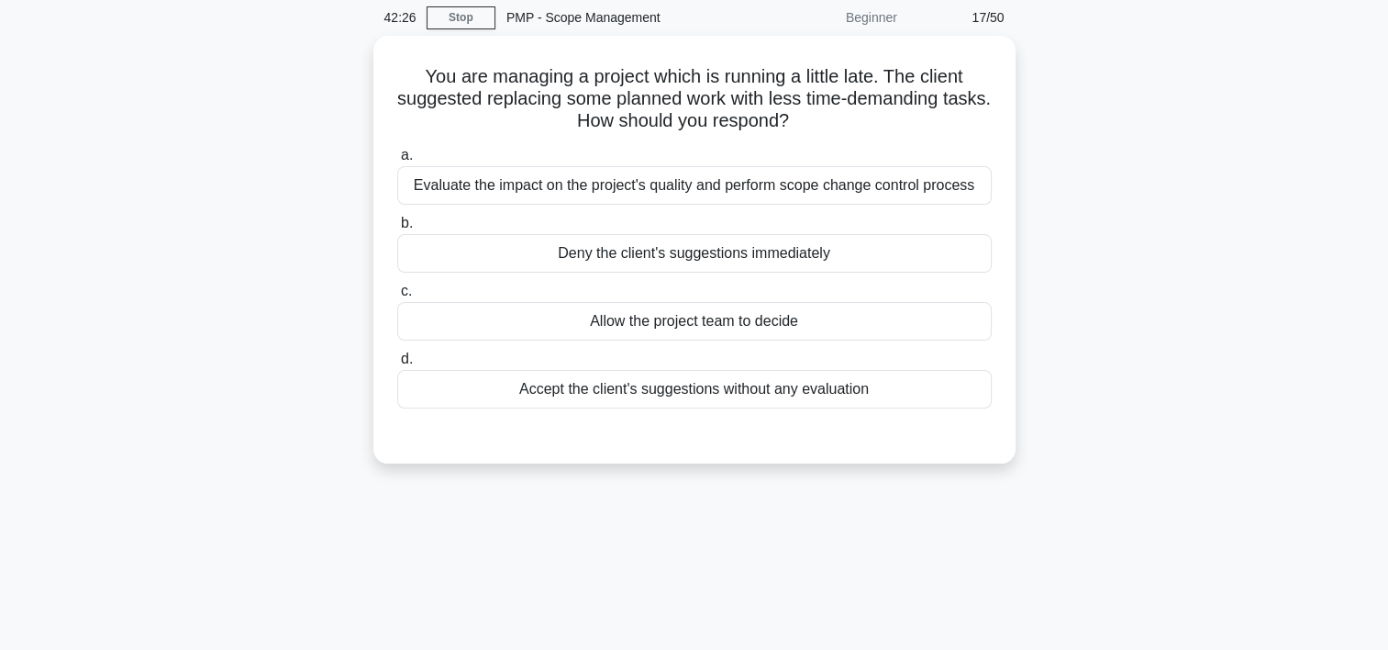
scroll to position [70, 0]
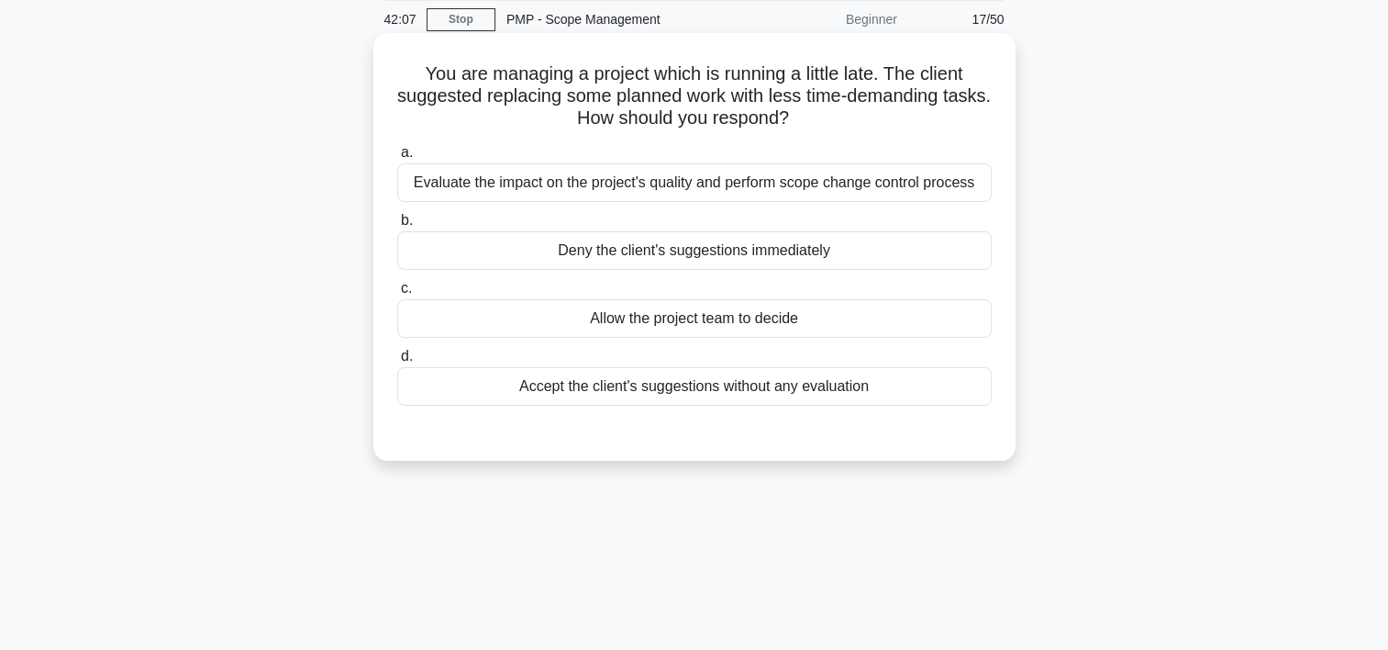
click at [810, 191] on div "Evaluate the impact on the project's quality and perform scope change control p…" at bounding box center [694, 182] width 595 height 39
click at [397, 159] on input "a. Evaluate the impact on the project's quality and perform scope change contro…" at bounding box center [397, 153] width 0 height 12
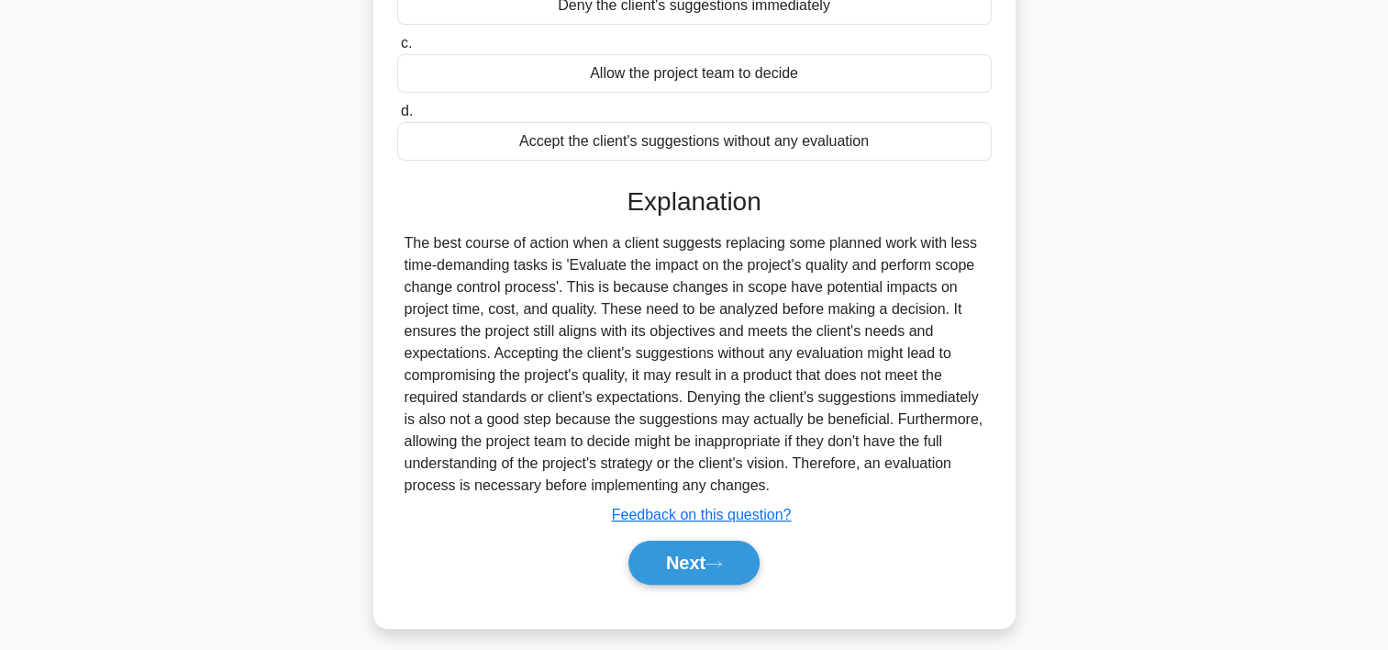
scroll to position [341, 0]
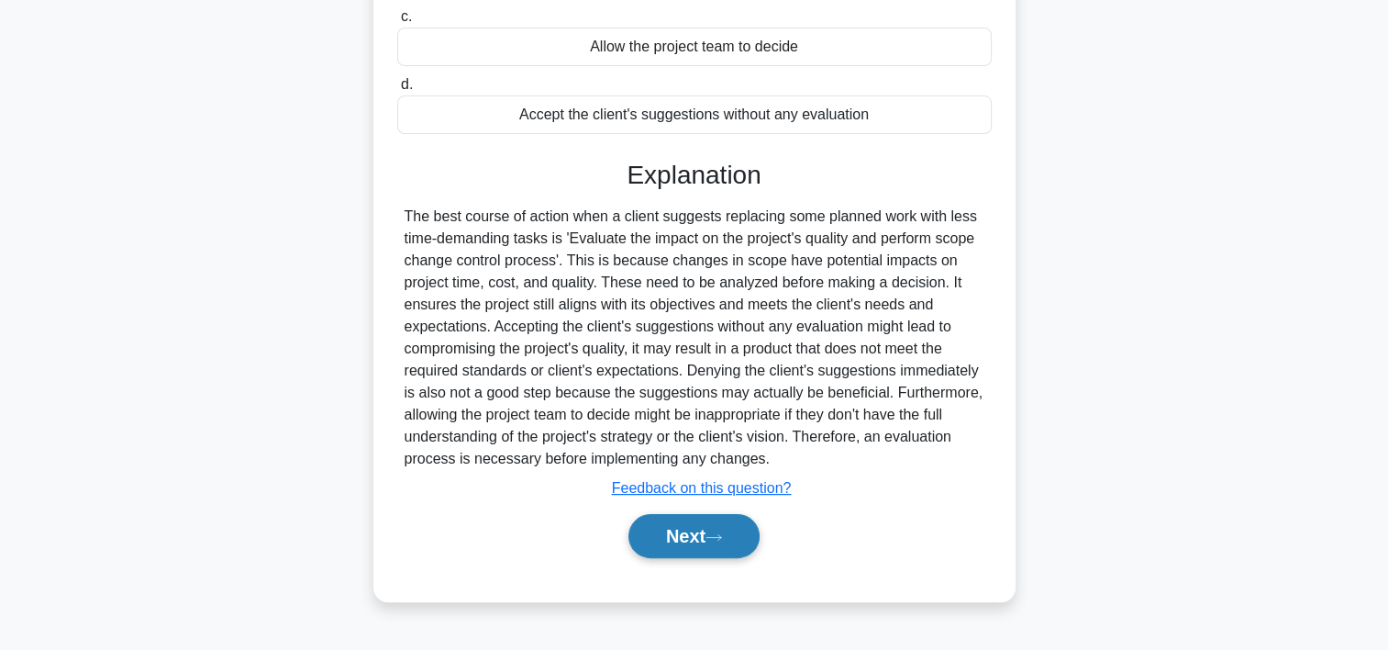
click at [714, 545] on button "Next" at bounding box center [694, 536] width 131 height 44
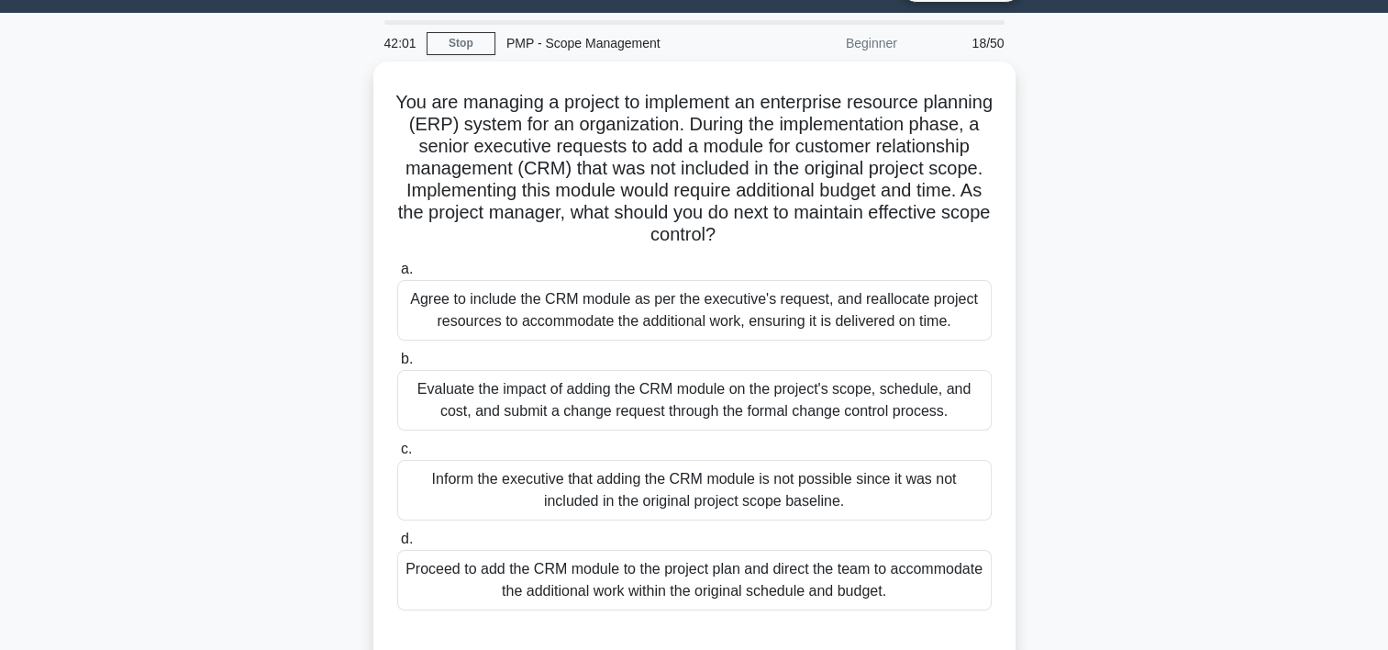
scroll to position [28, 0]
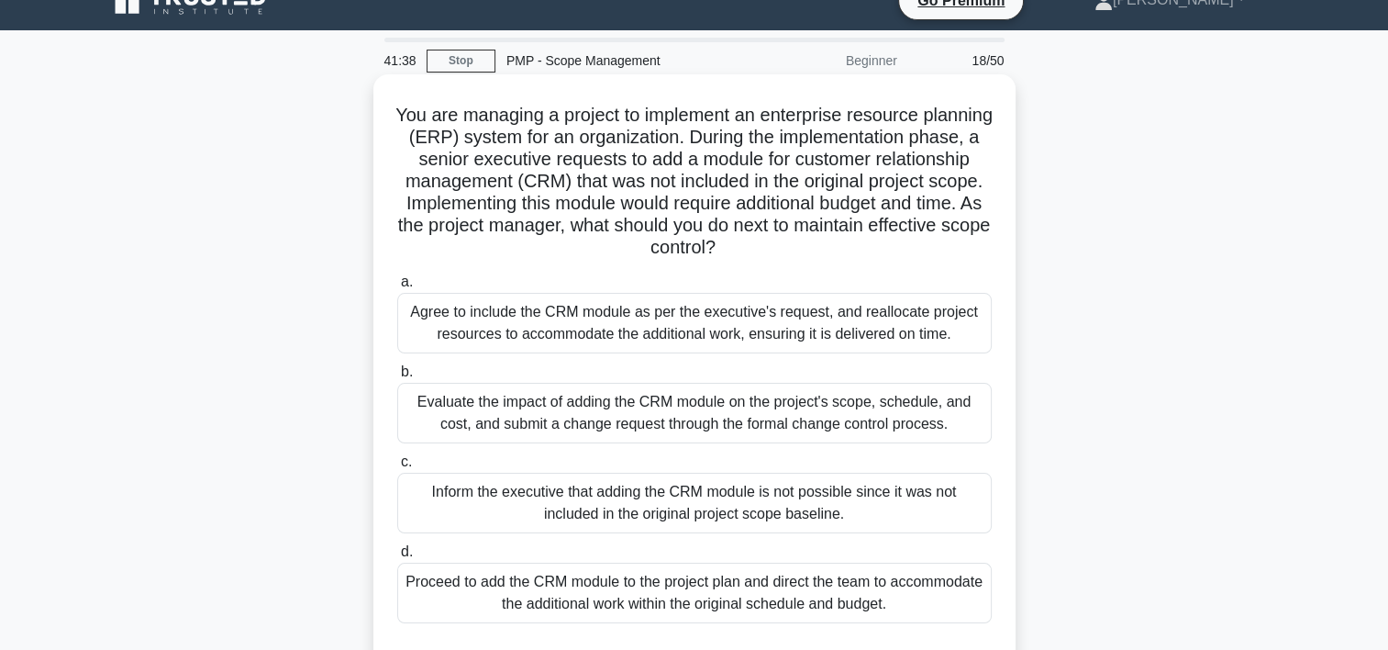
click at [805, 418] on div "Evaluate the impact of adding the CRM module on the project's scope, schedule, …" at bounding box center [694, 413] width 595 height 61
click at [397, 378] on input "b. Evaluate the impact of adding the CRM module on the project's scope, schedul…" at bounding box center [397, 372] width 0 height 12
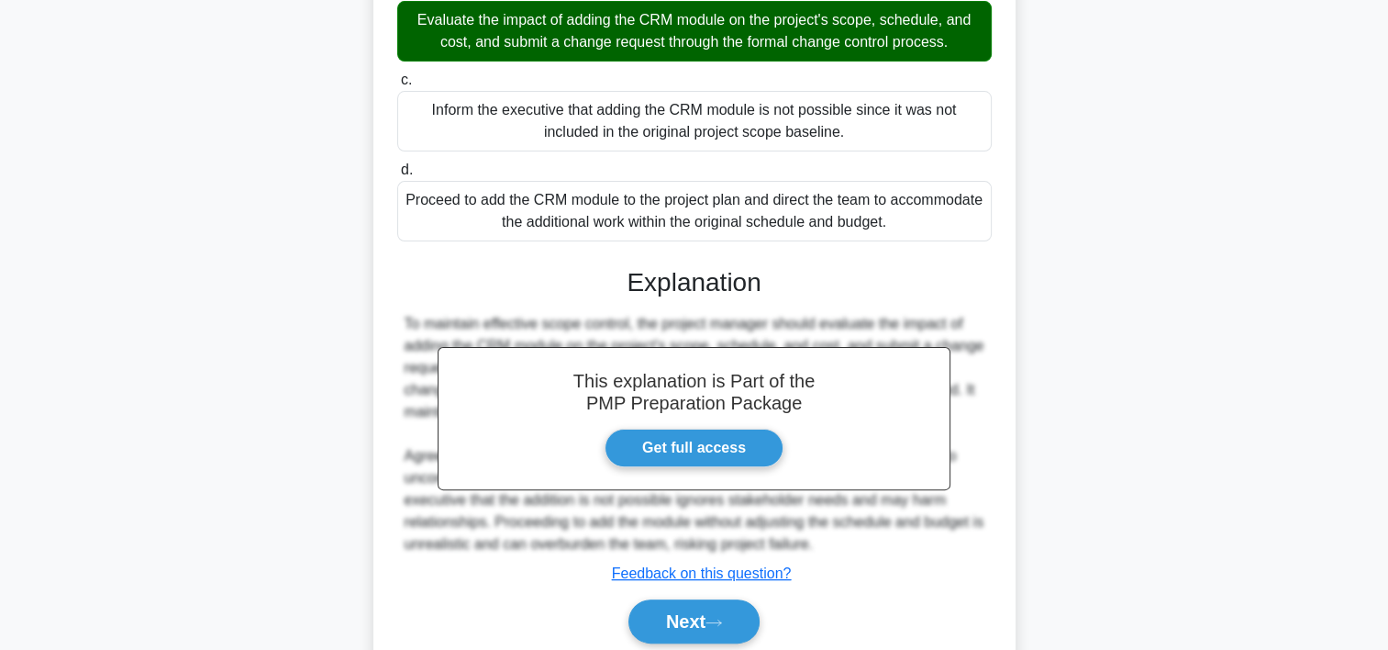
scroll to position [481, 0]
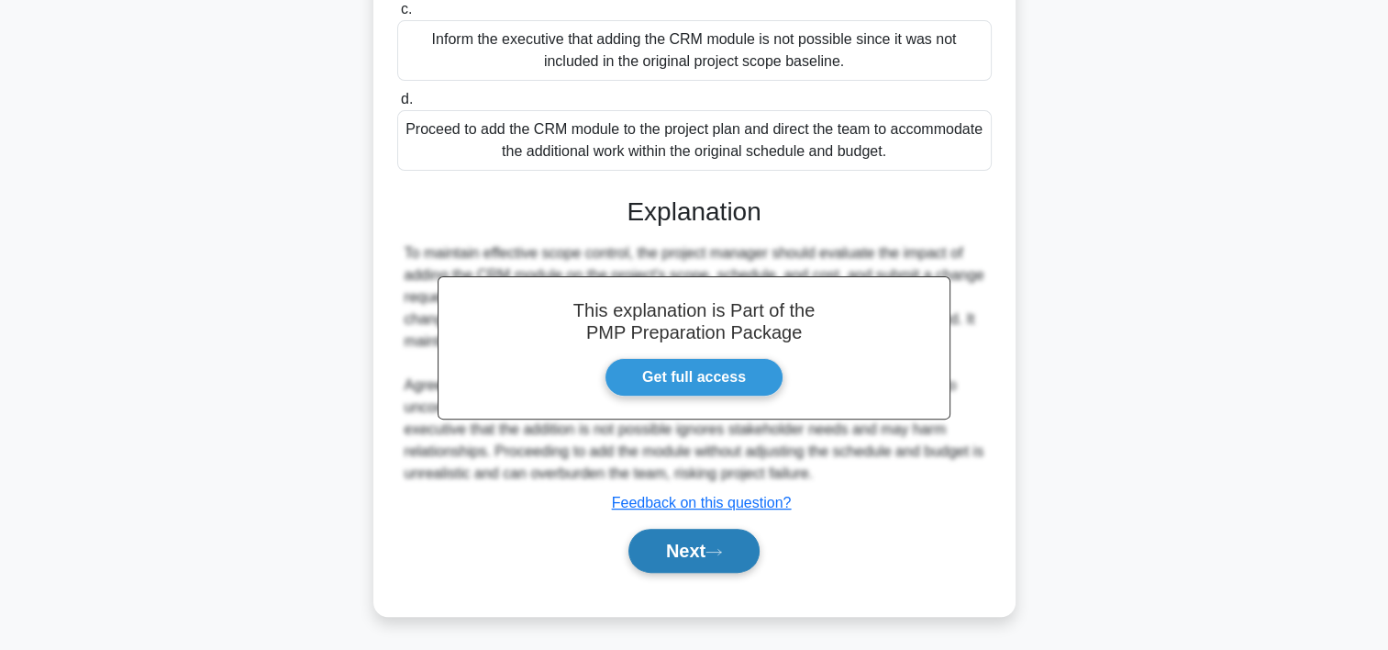
click at [722, 548] on icon at bounding box center [714, 552] width 17 height 10
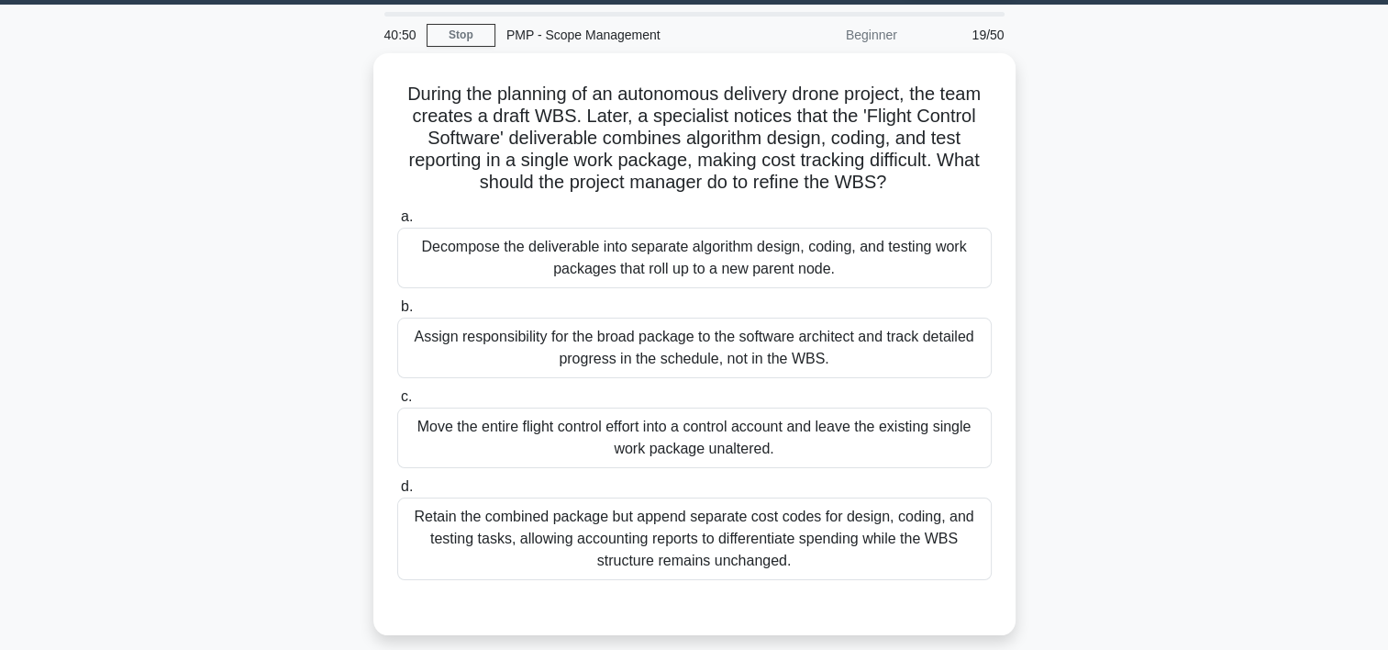
scroll to position [56, 0]
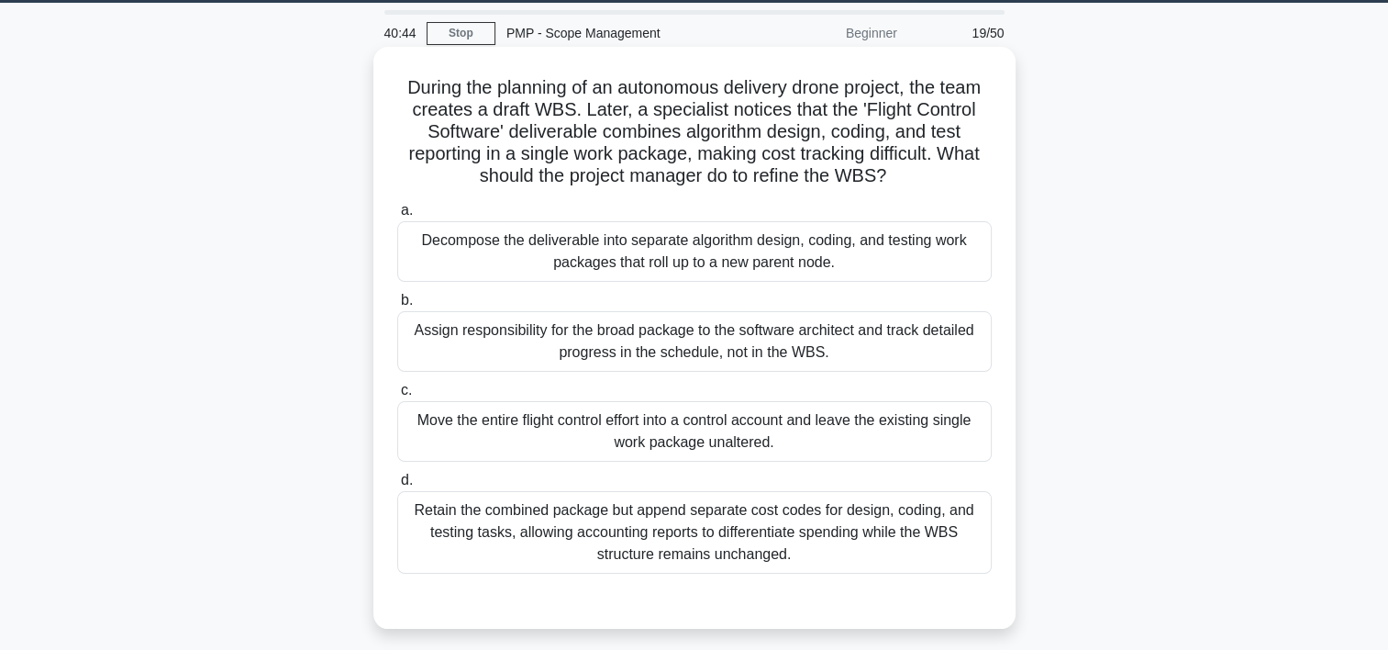
click at [745, 532] on div "Retain the combined package but append separate cost codes for design, coding, …" at bounding box center [694, 532] width 595 height 83
click at [397, 486] on input "d. Retain the combined package but append separate cost codes for design, codin…" at bounding box center [397, 480] width 0 height 12
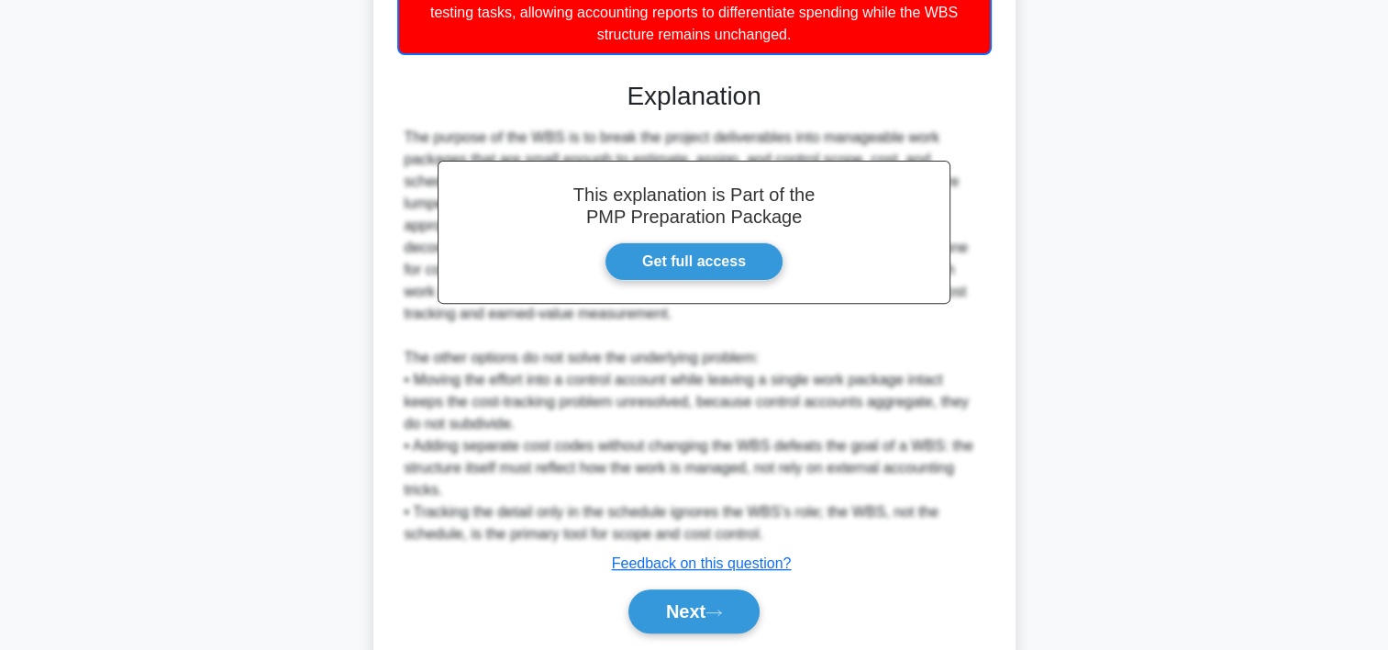
scroll to position [636, 0]
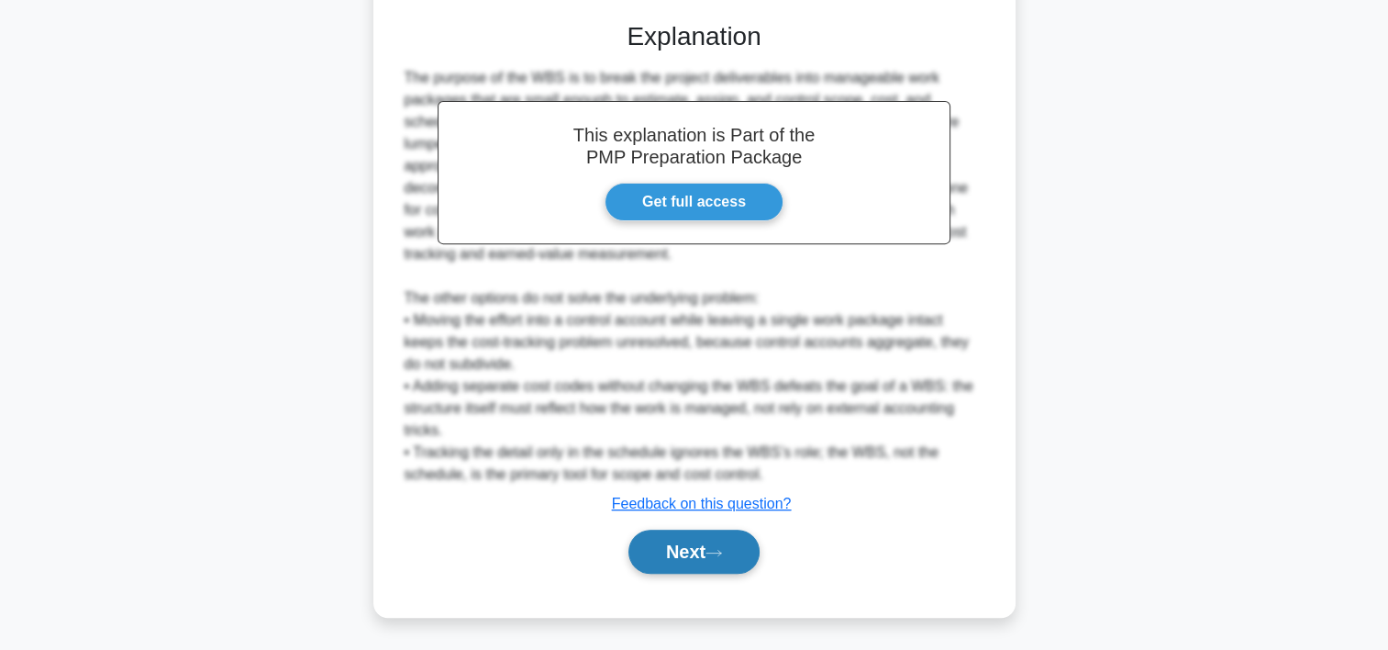
click at [676, 551] on button "Next" at bounding box center [694, 552] width 131 height 44
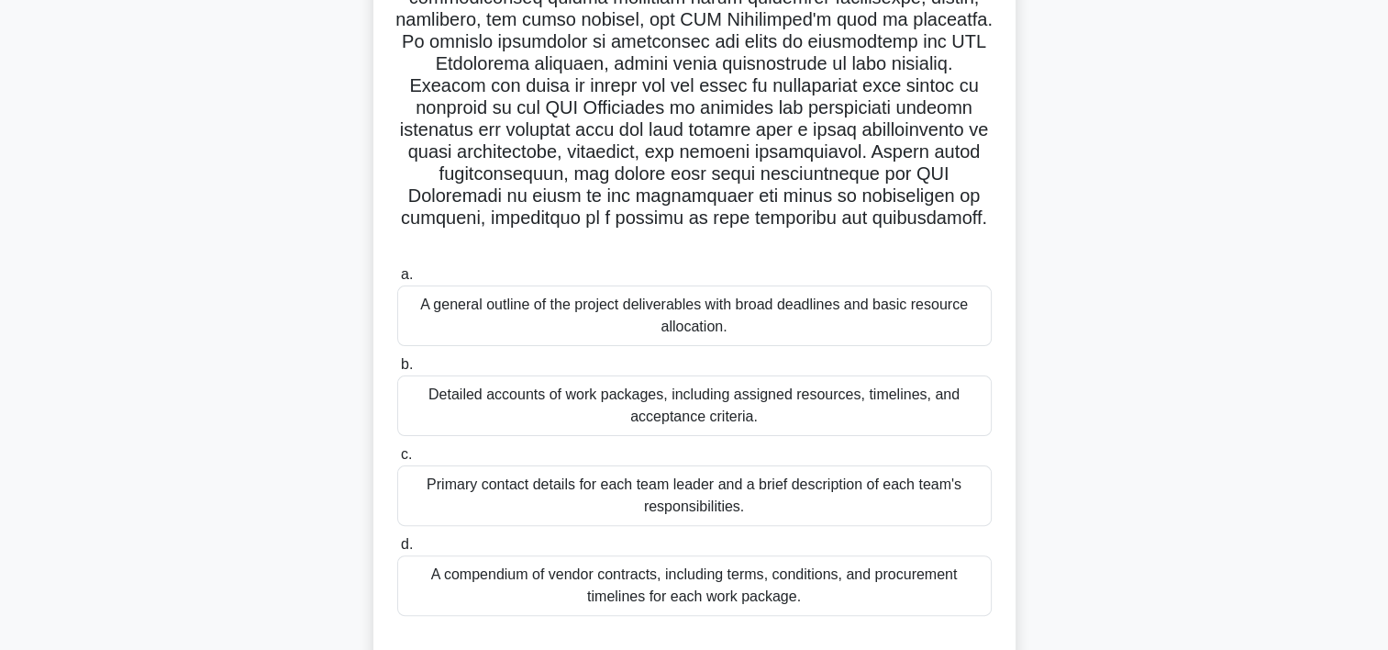
scroll to position [393, 0]
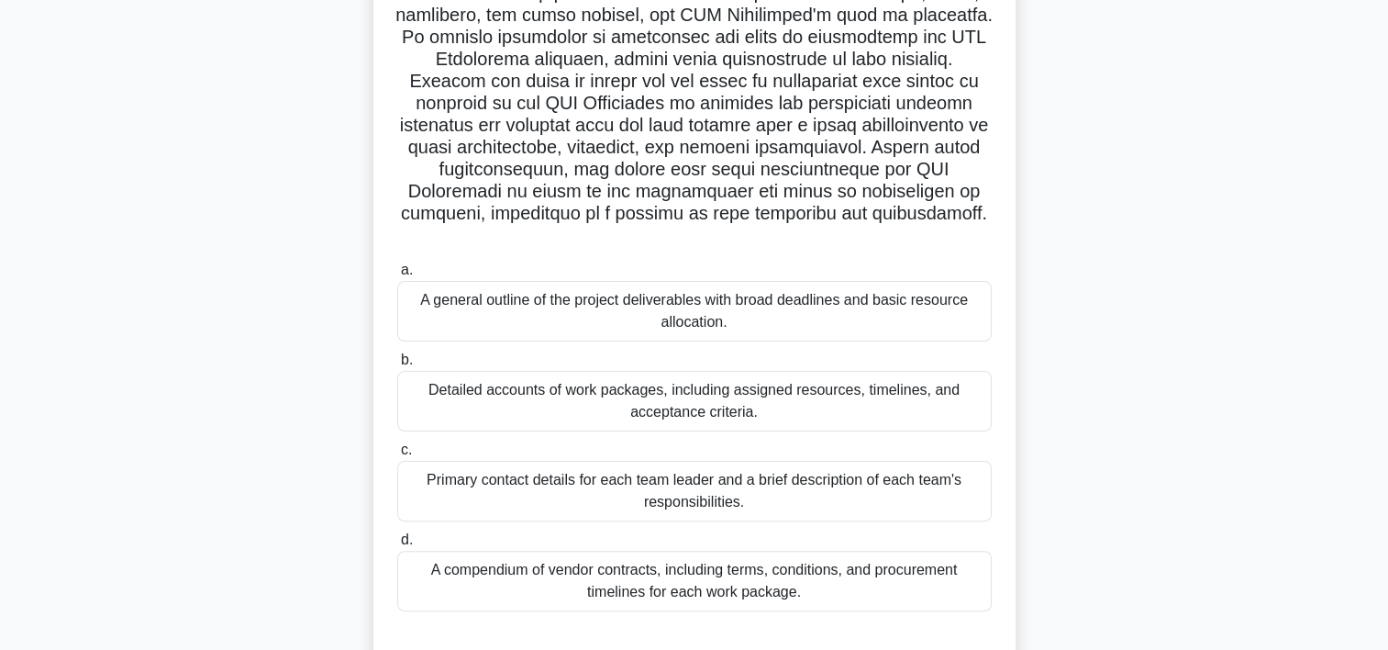
click at [775, 399] on div "Detailed accounts of work packages, including assigned resources, timelines, an…" at bounding box center [694, 401] width 595 height 61
click at [397, 366] on input "b. Detailed accounts of work packages, including assigned resources, timelines,…" at bounding box center [397, 360] width 0 height 12
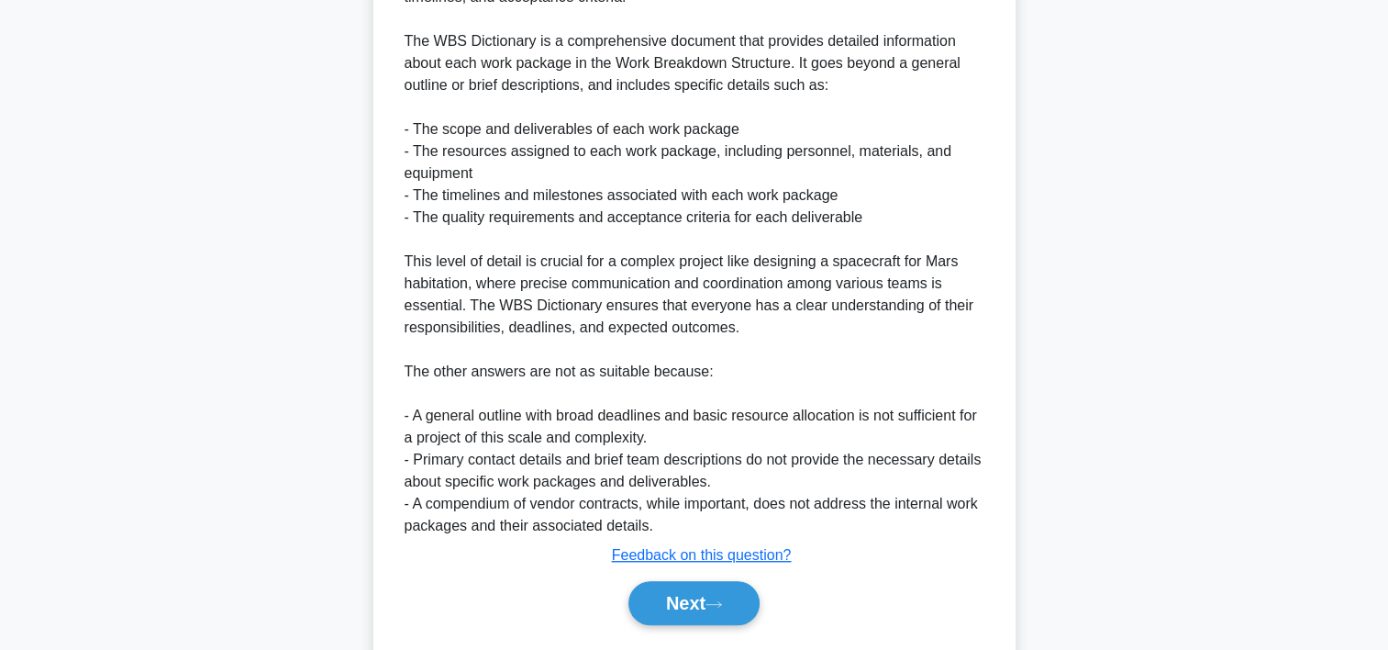
scroll to position [1164, 0]
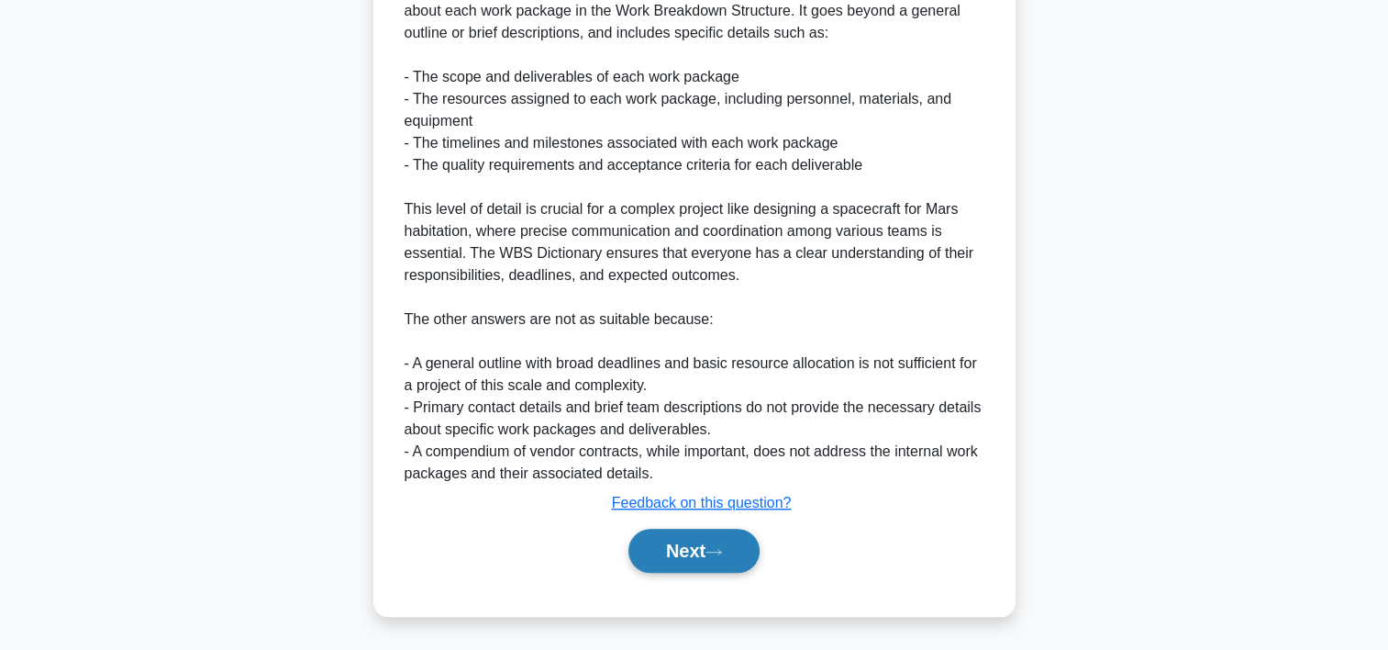
click at [754, 562] on button "Next" at bounding box center [694, 551] width 131 height 44
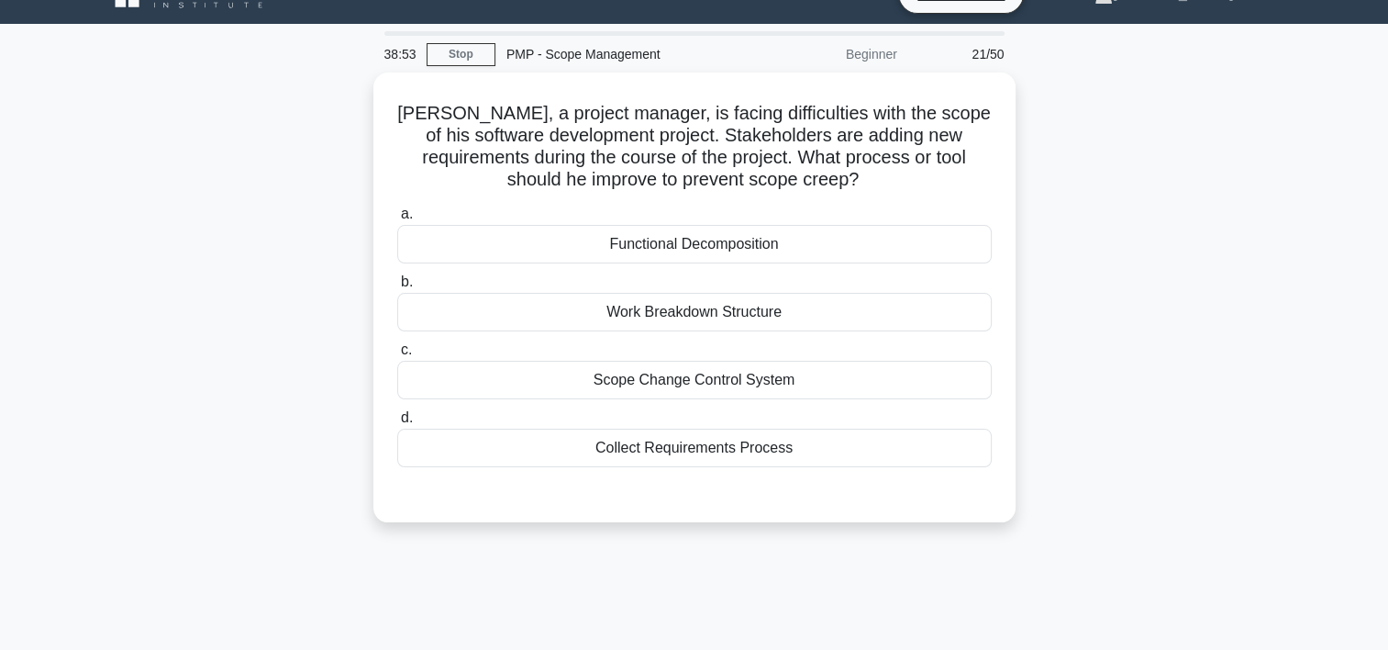
scroll to position [33, 0]
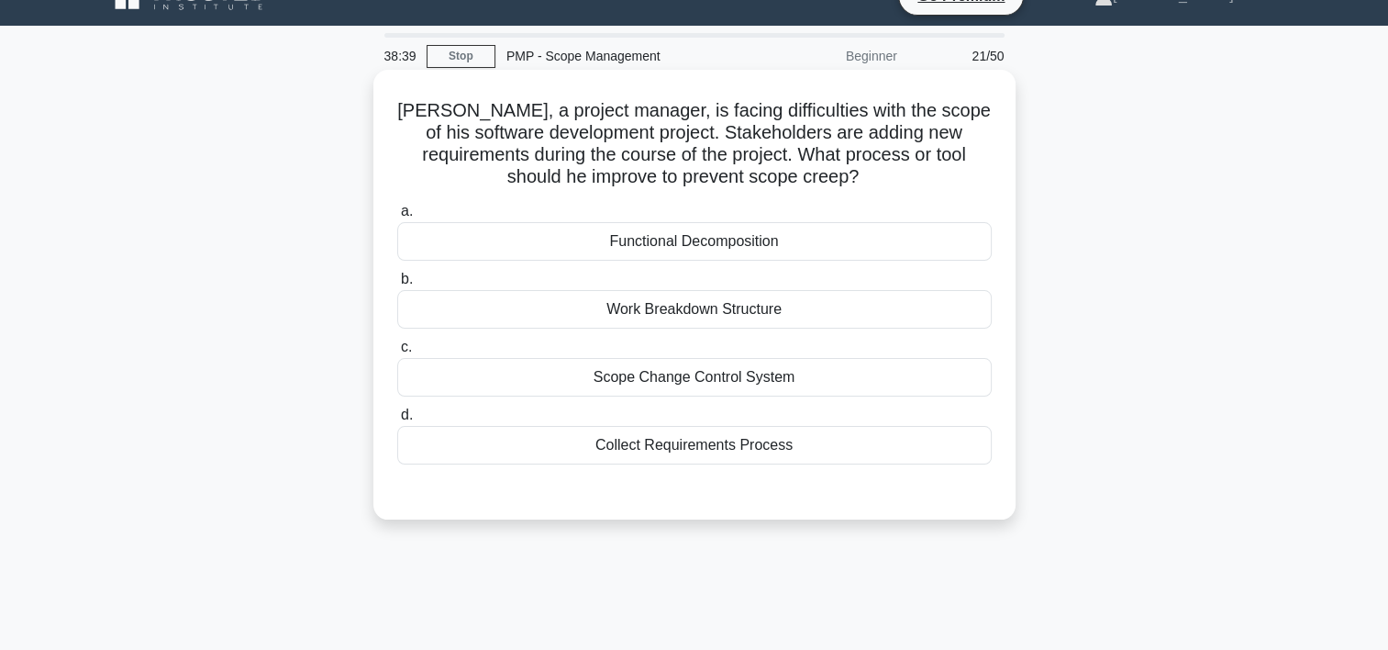
click at [719, 380] on div "Scope Change Control System" at bounding box center [694, 377] width 595 height 39
click at [397, 353] on input "c. Scope Change Control System" at bounding box center [397, 347] width 0 height 12
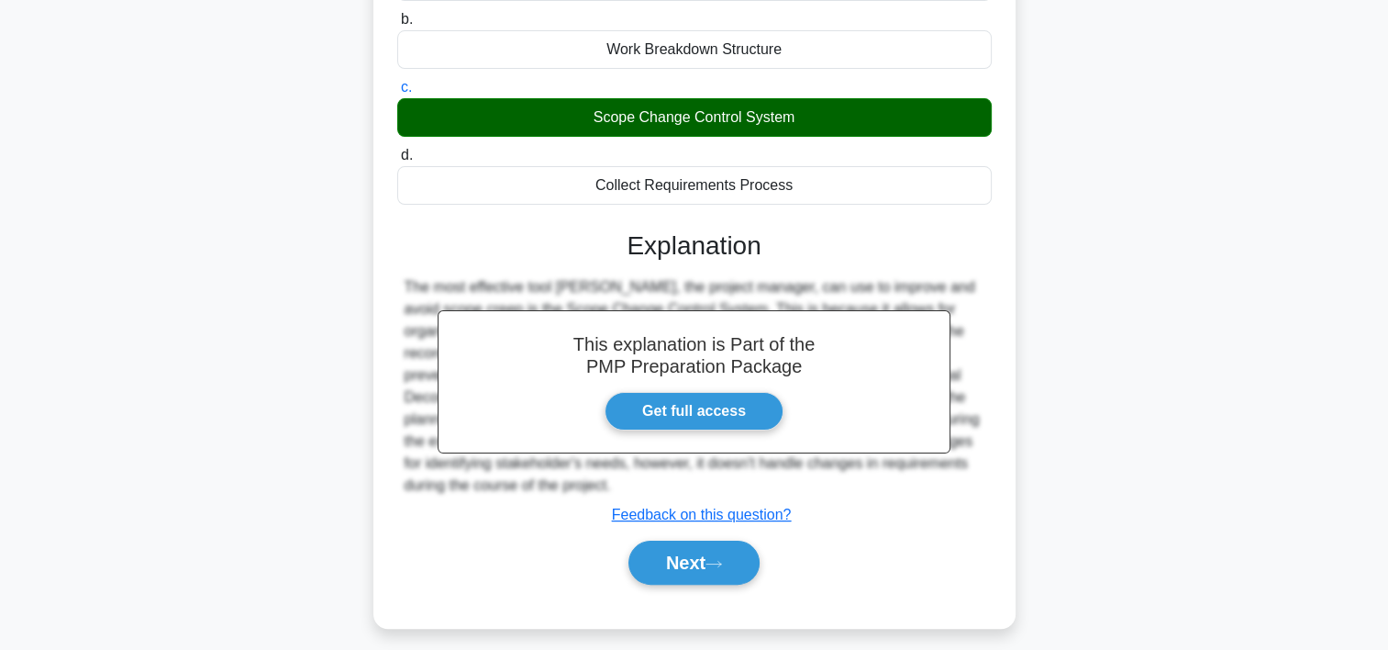
scroll to position [341, 0]
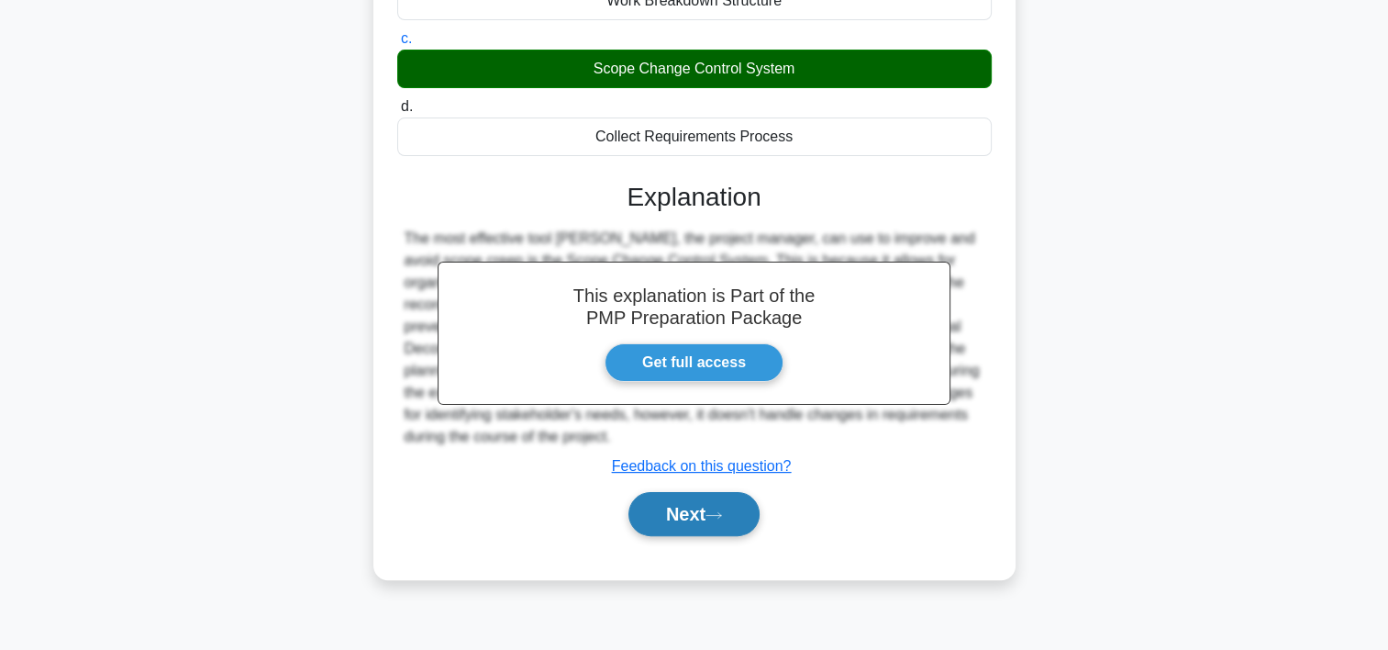
click at [739, 511] on button "Next" at bounding box center [694, 514] width 131 height 44
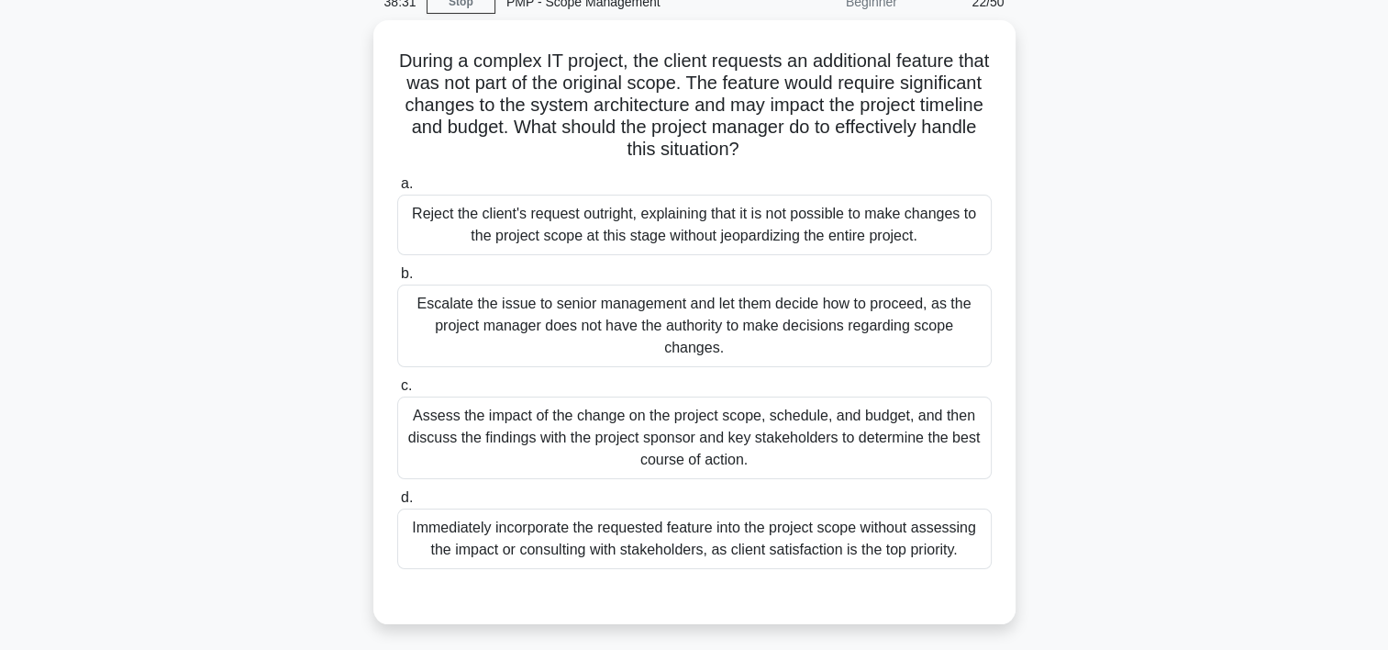
scroll to position [73, 0]
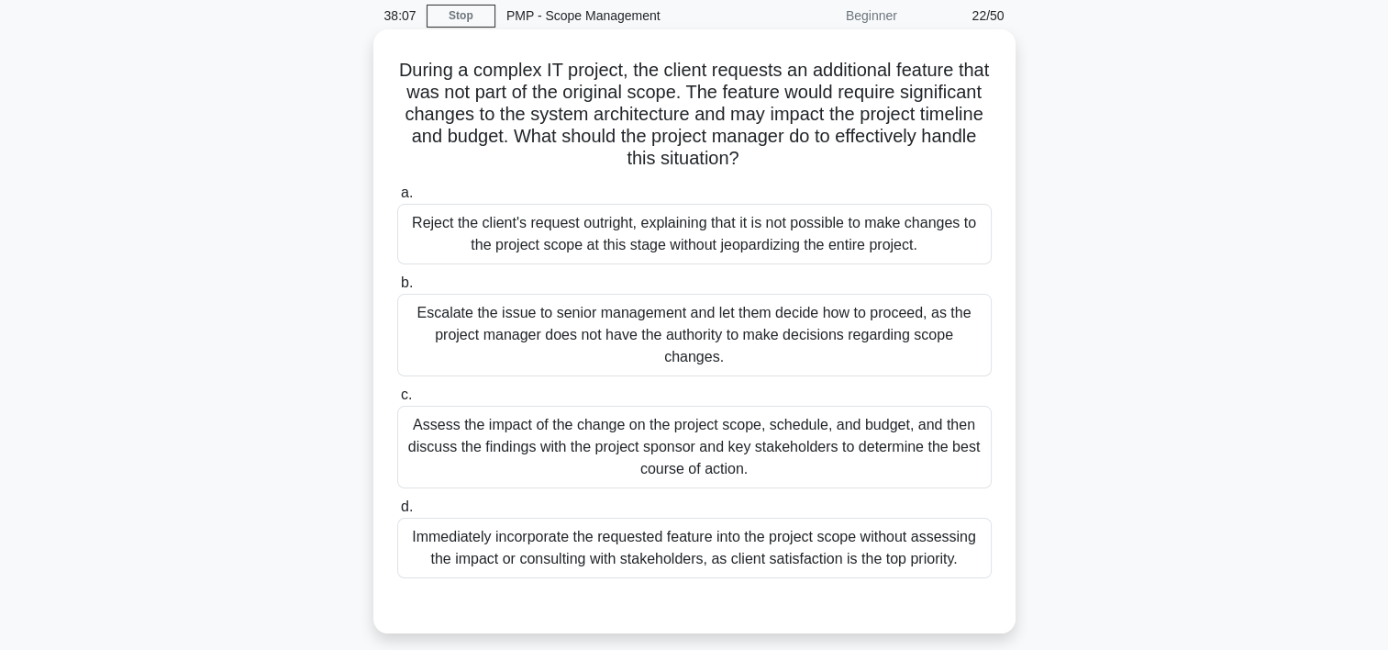
click at [741, 441] on div "Assess the impact of the change on the project scope, schedule, and budget, and…" at bounding box center [694, 447] width 595 height 83
click at [397, 401] on input "c. Assess the impact of the change on the project scope, schedule, and budget, …" at bounding box center [397, 395] width 0 height 12
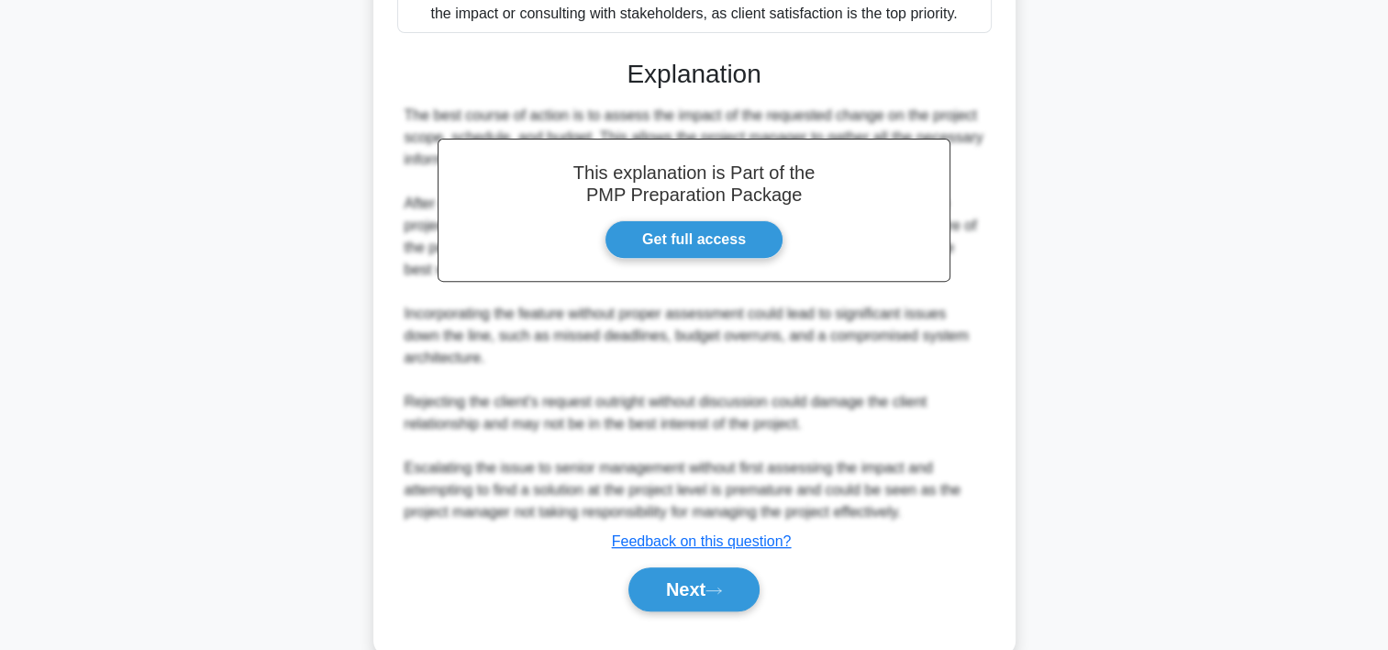
scroll to position [657, 0]
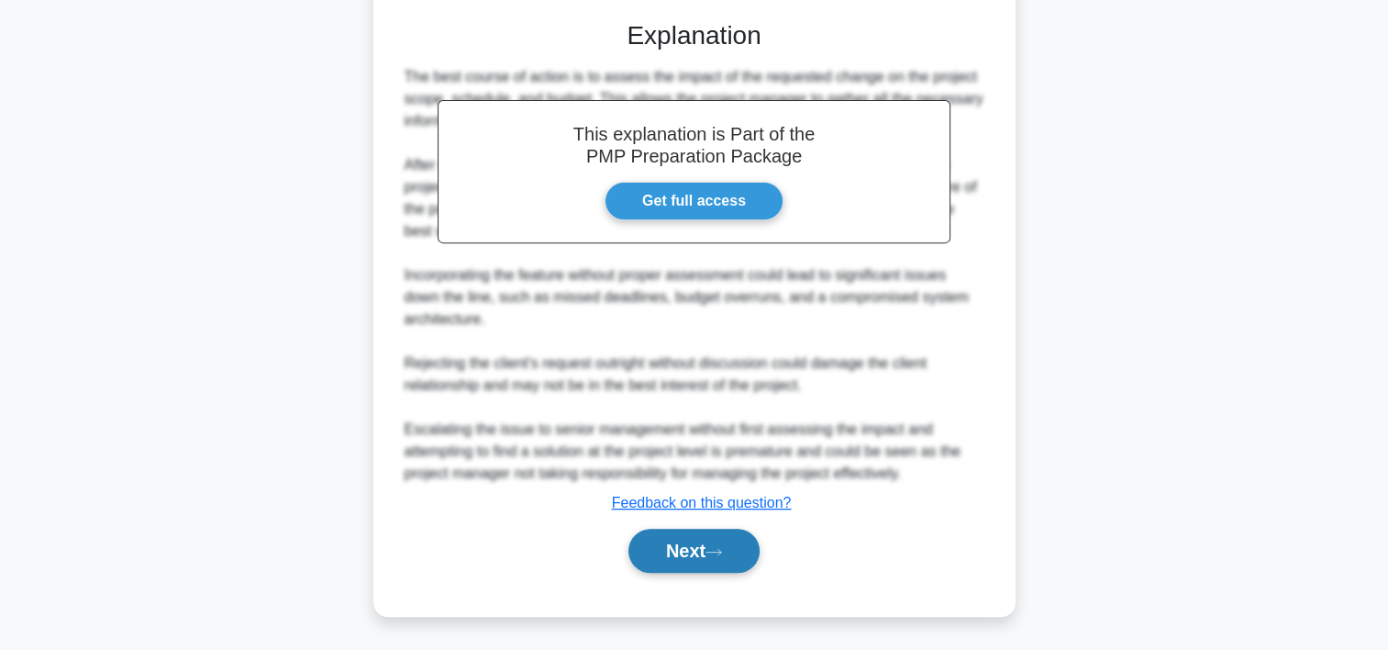
click at [756, 545] on button "Next" at bounding box center [694, 551] width 131 height 44
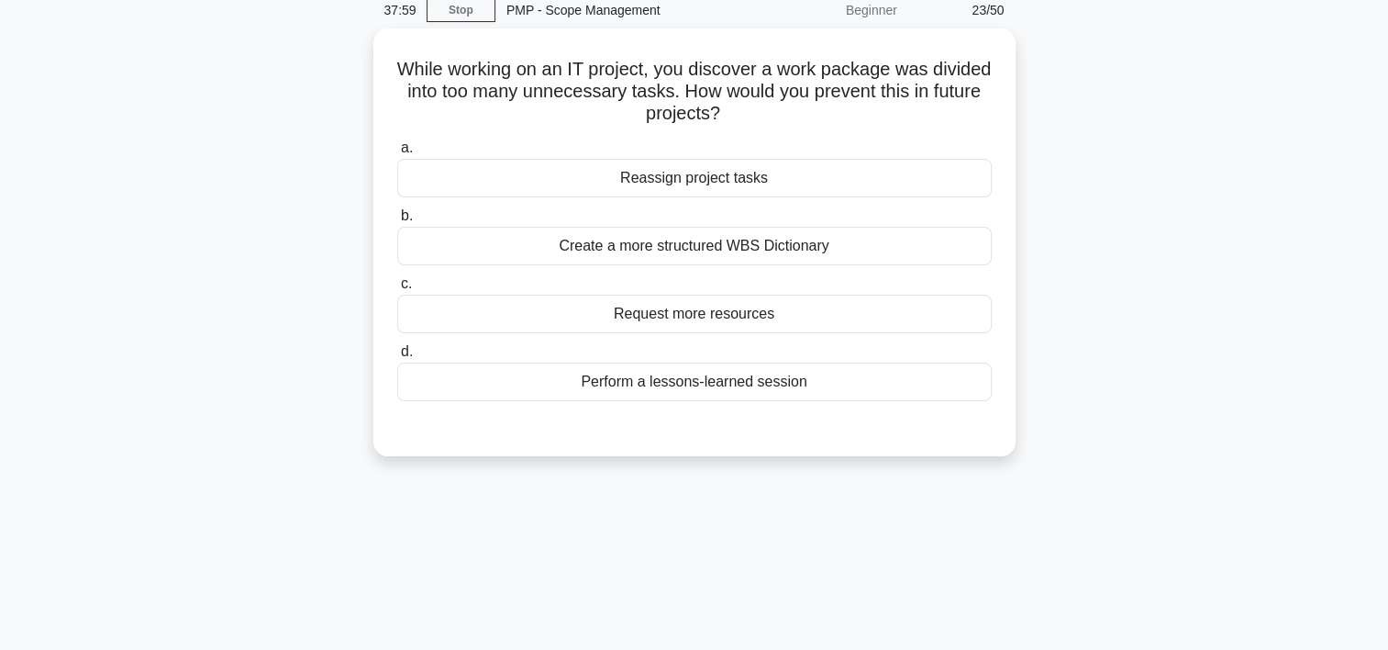
scroll to position [39, 0]
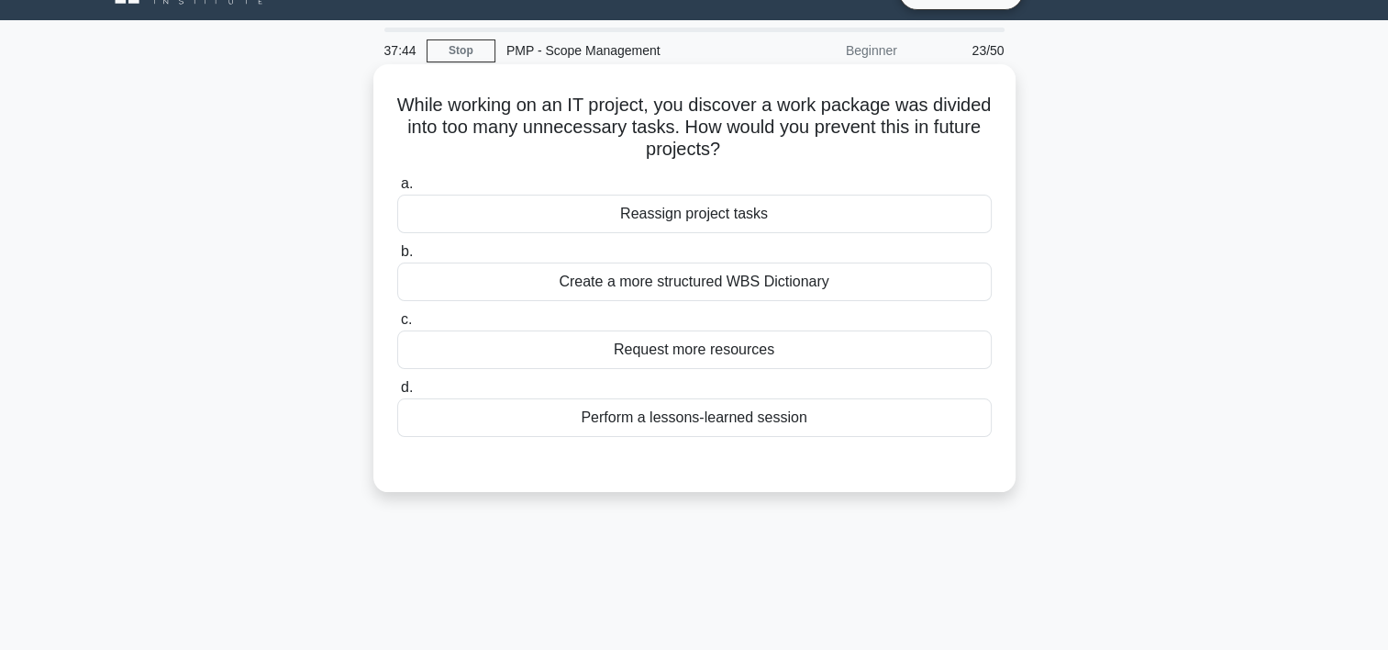
click at [720, 423] on div "Perform a lessons-learned session" at bounding box center [694, 417] width 595 height 39
click at [397, 394] on input "d. Perform a lessons-learned session" at bounding box center [397, 388] width 0 height 12
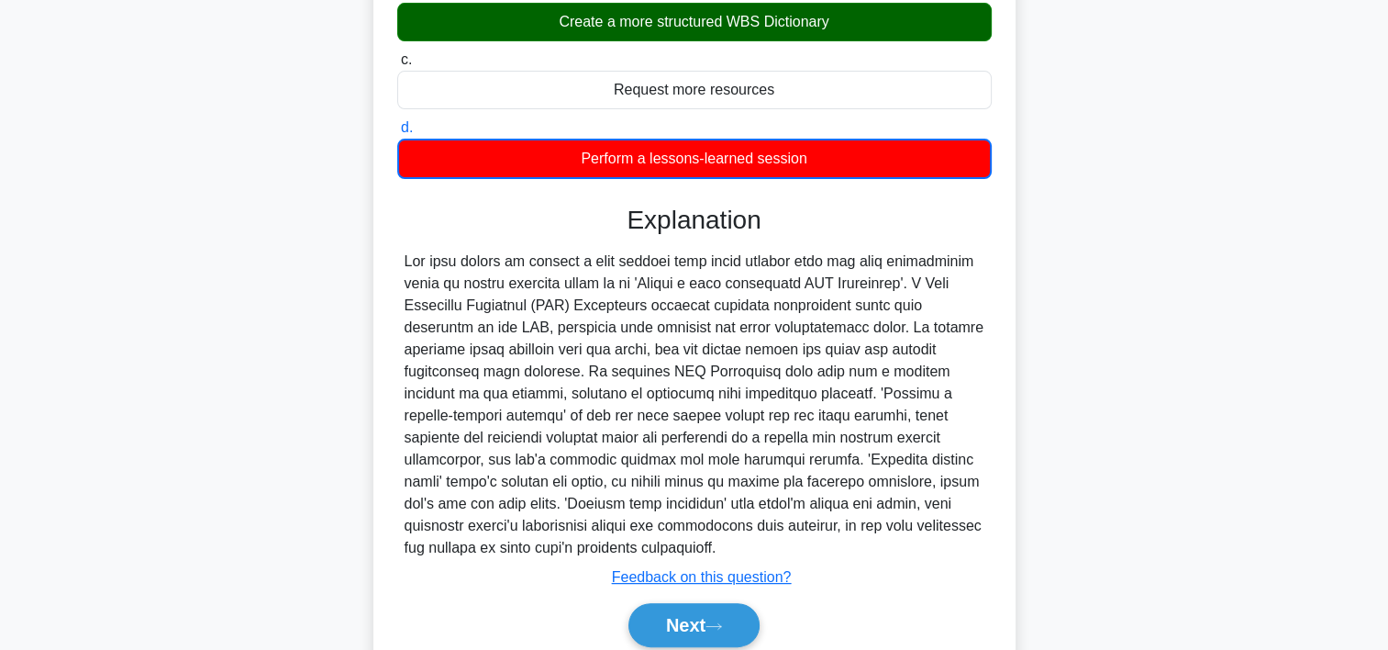
scroll to position [372, 0]
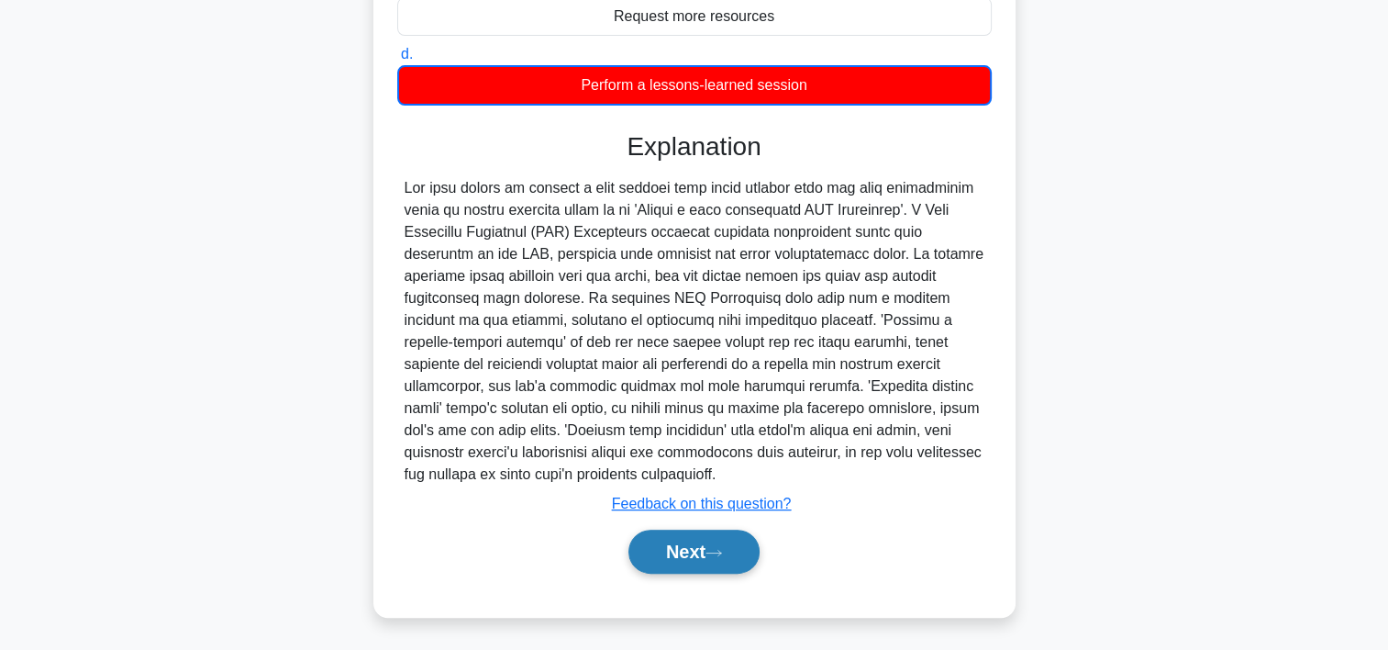
click at [720, 548] on icon at bounding box center [714, 553] width 17 height 10
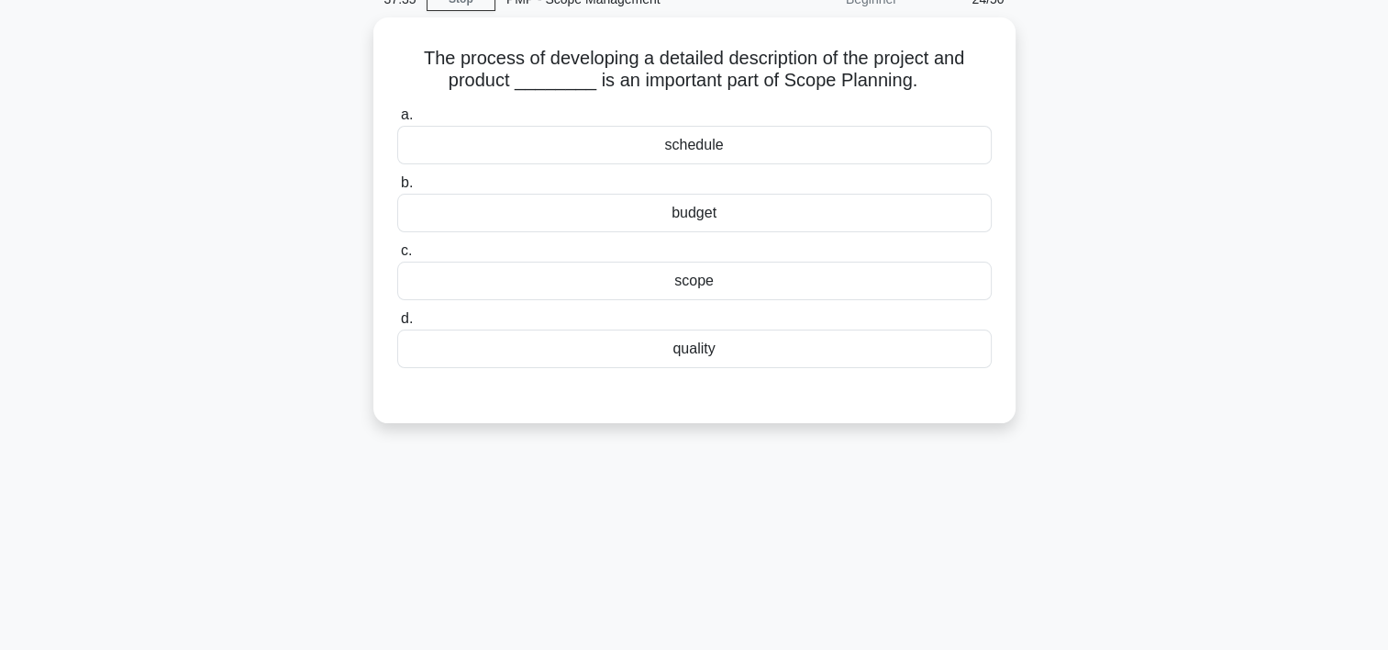
scroll to position [84, 0]
click at [707, 291] on div "scope" at bounding box center [694, 281] width 595 height 39
click at [397, 258] on input "c. scope" at bounding box center [397, 252] width 0 height 12
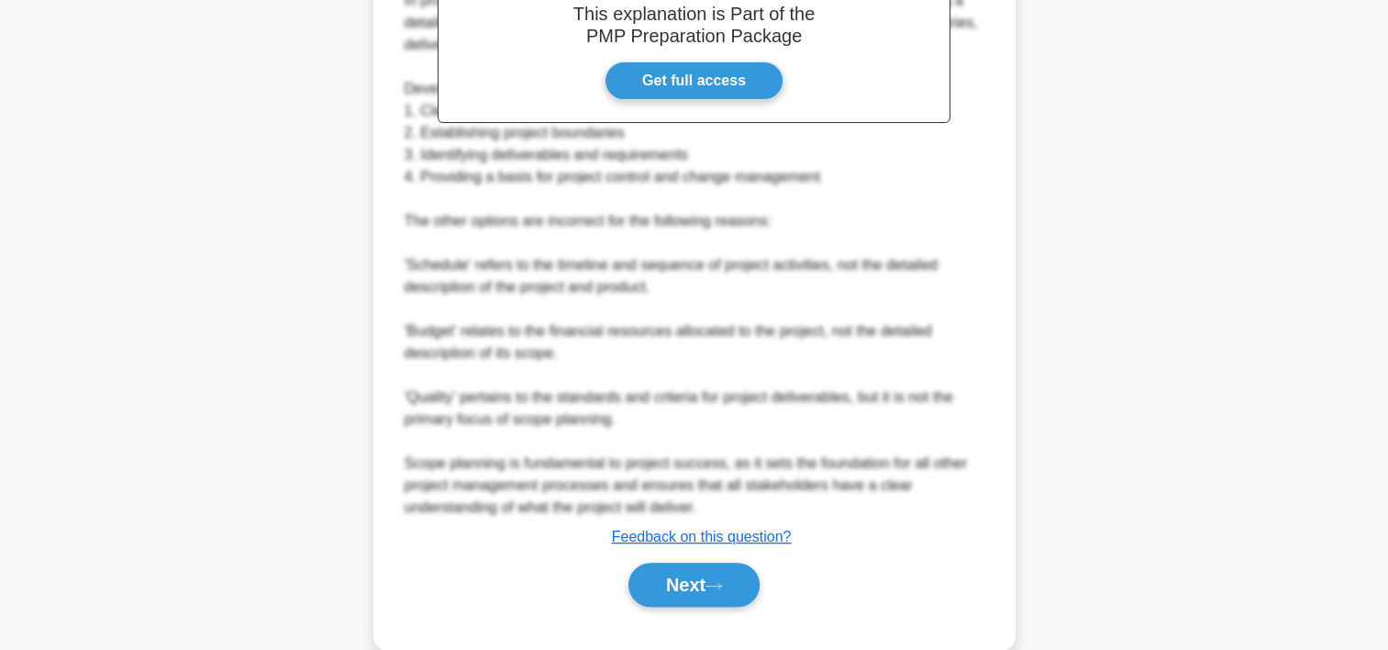
scroll to position [613, 0]
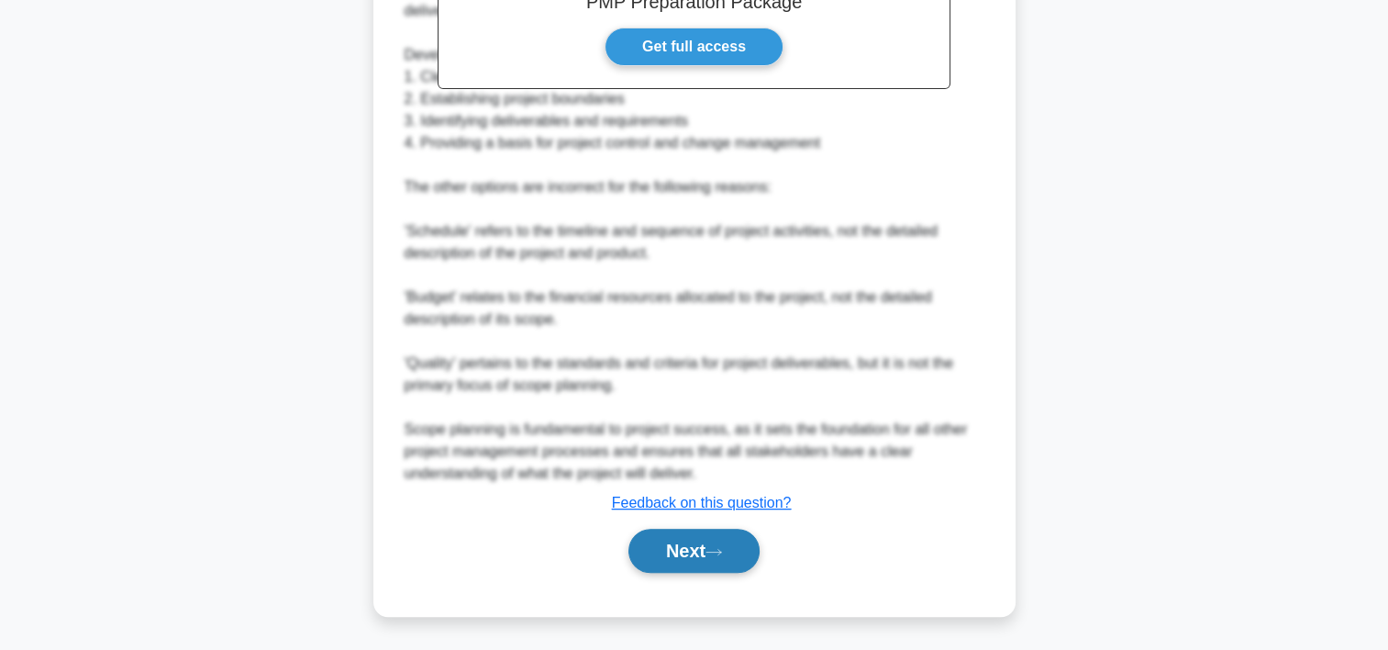
click at [649, 557] on button "Next" at bounding box center [694, 551] width 131 height 44
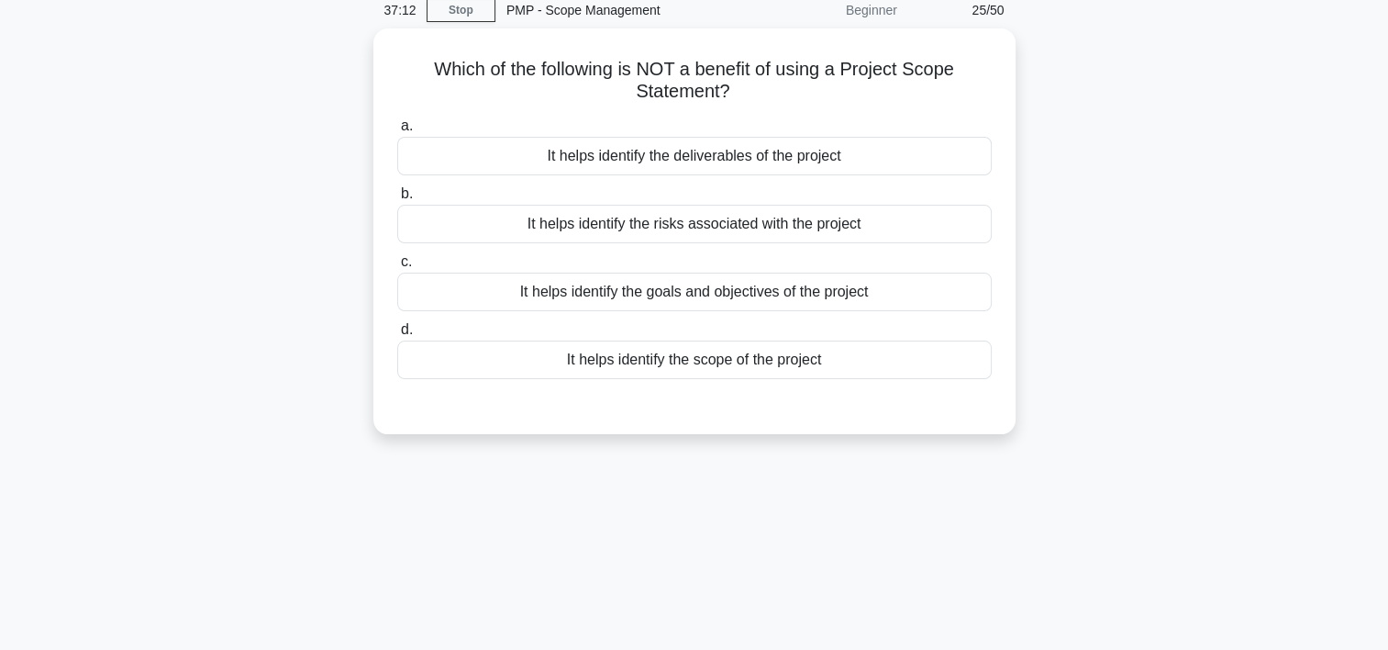
scroll to position [63, 0]
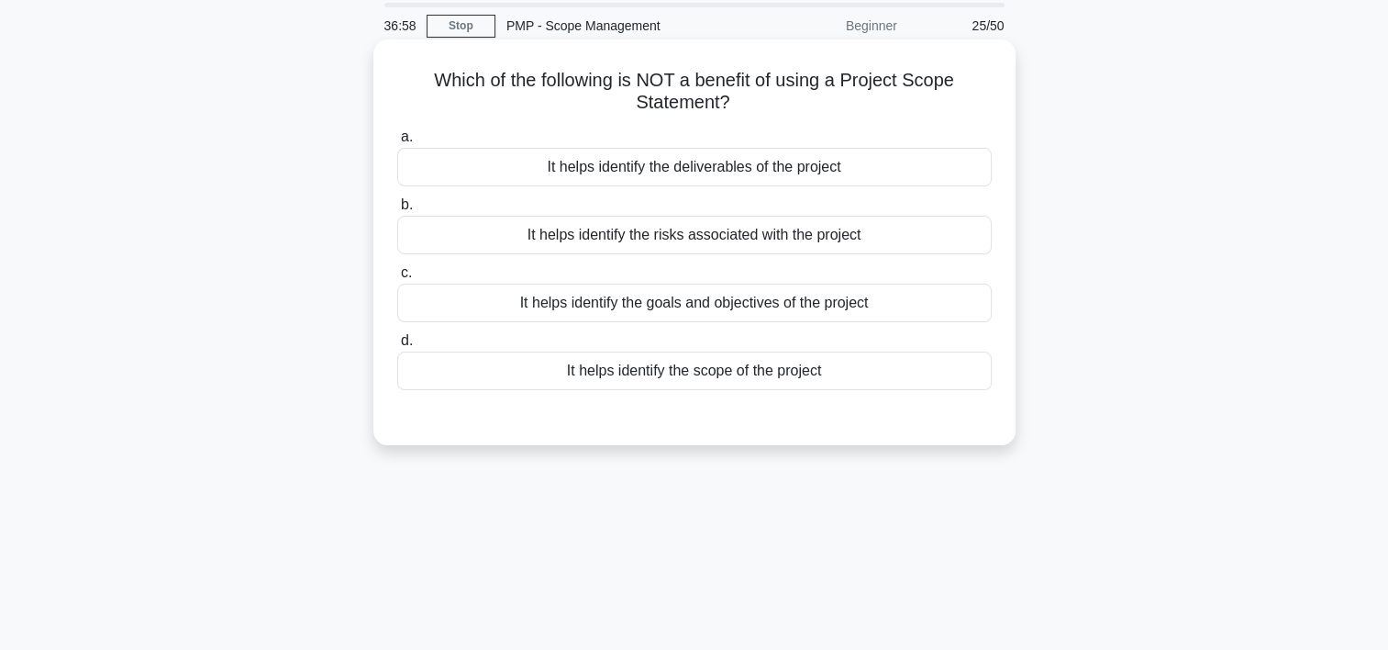
click at [697, 235] on div "It helps identify the risks associated with the project" at bounding box center [694, 235] width 595 height 39
click at [397, 211] on input "b. It helps identify the risks associated with the project" at bounding box center [397, 205] width 0 height 12
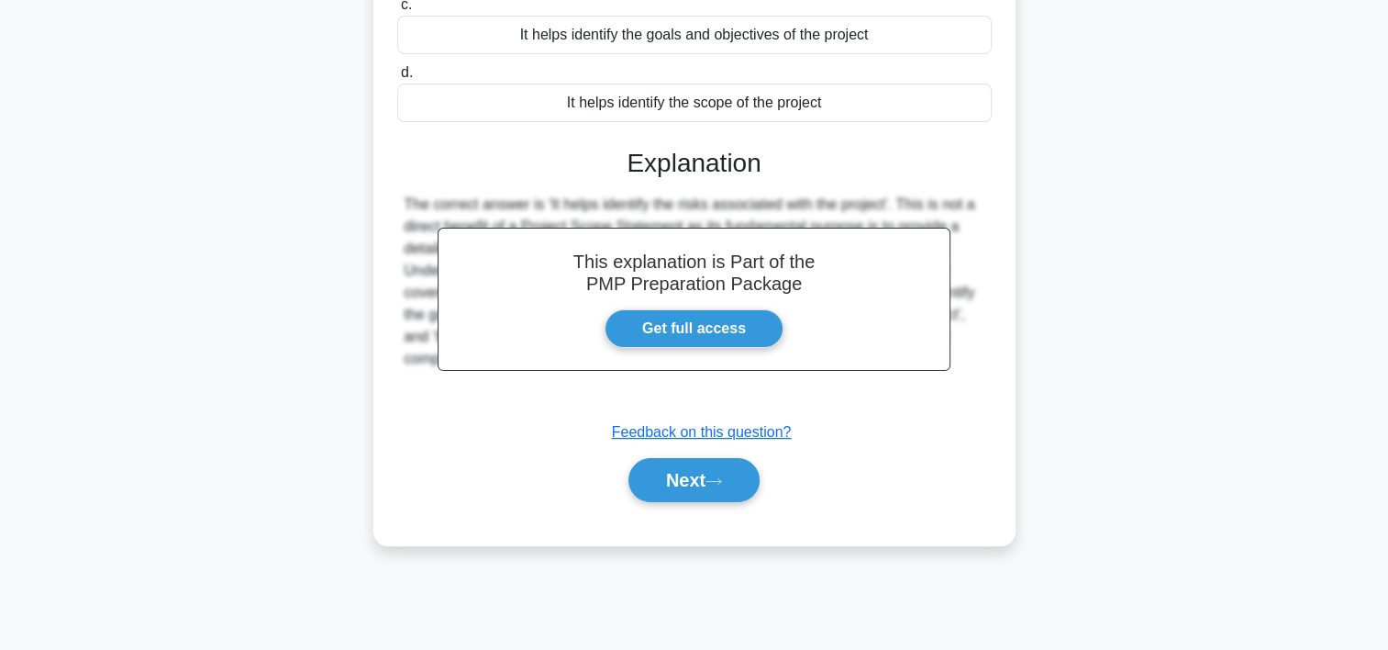
scroll to position [341, 0]
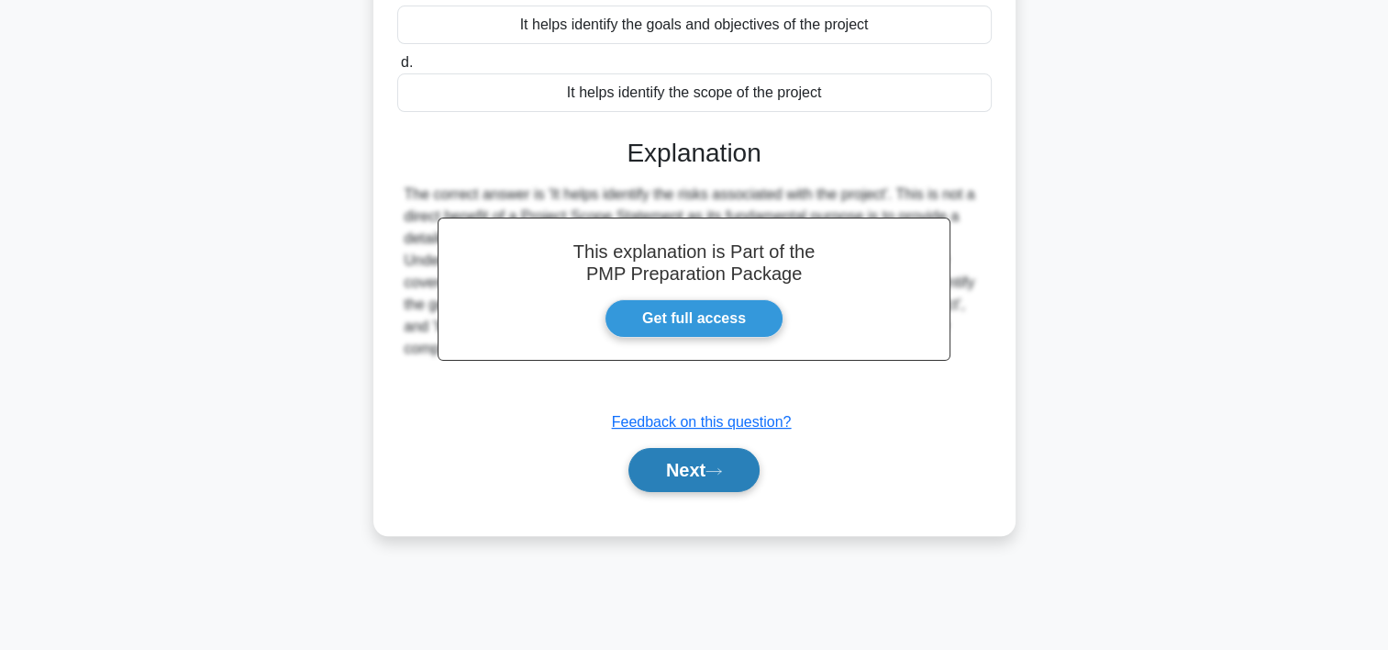
click at [759, 472] on button "Next" at bounding box center [694, 470] width 131 height 44
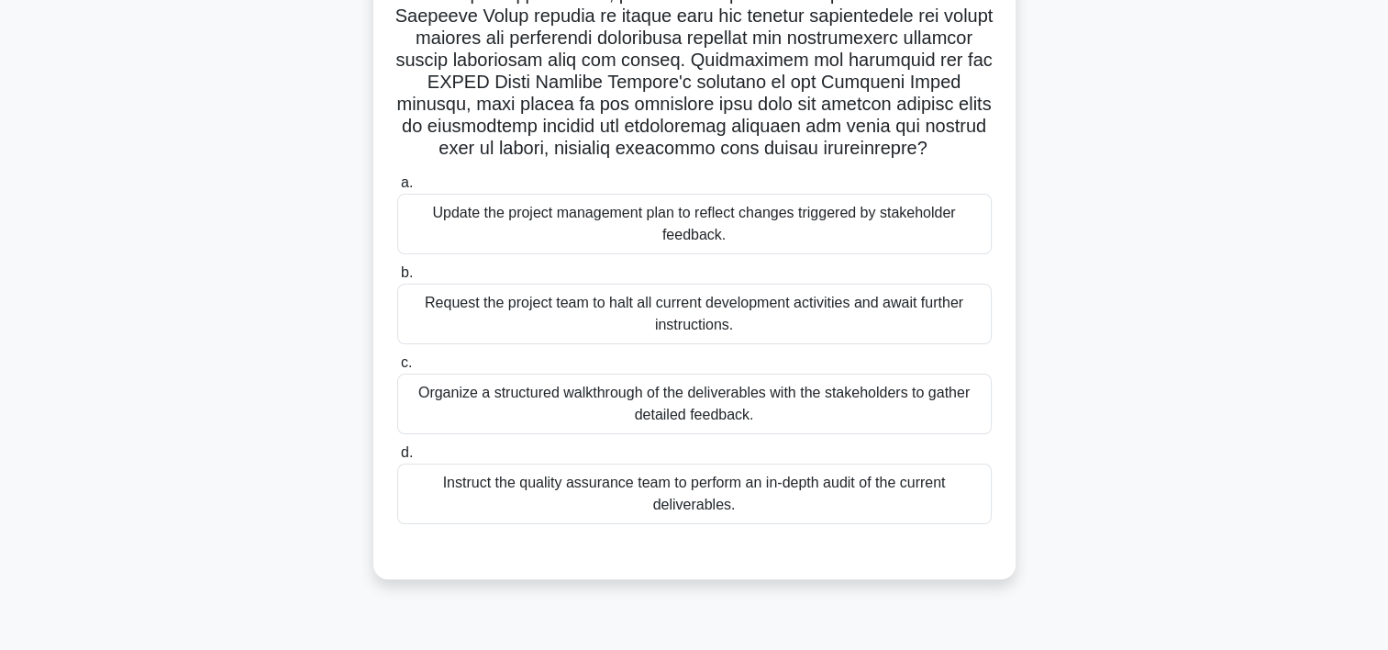
scroll to position [332, 0]
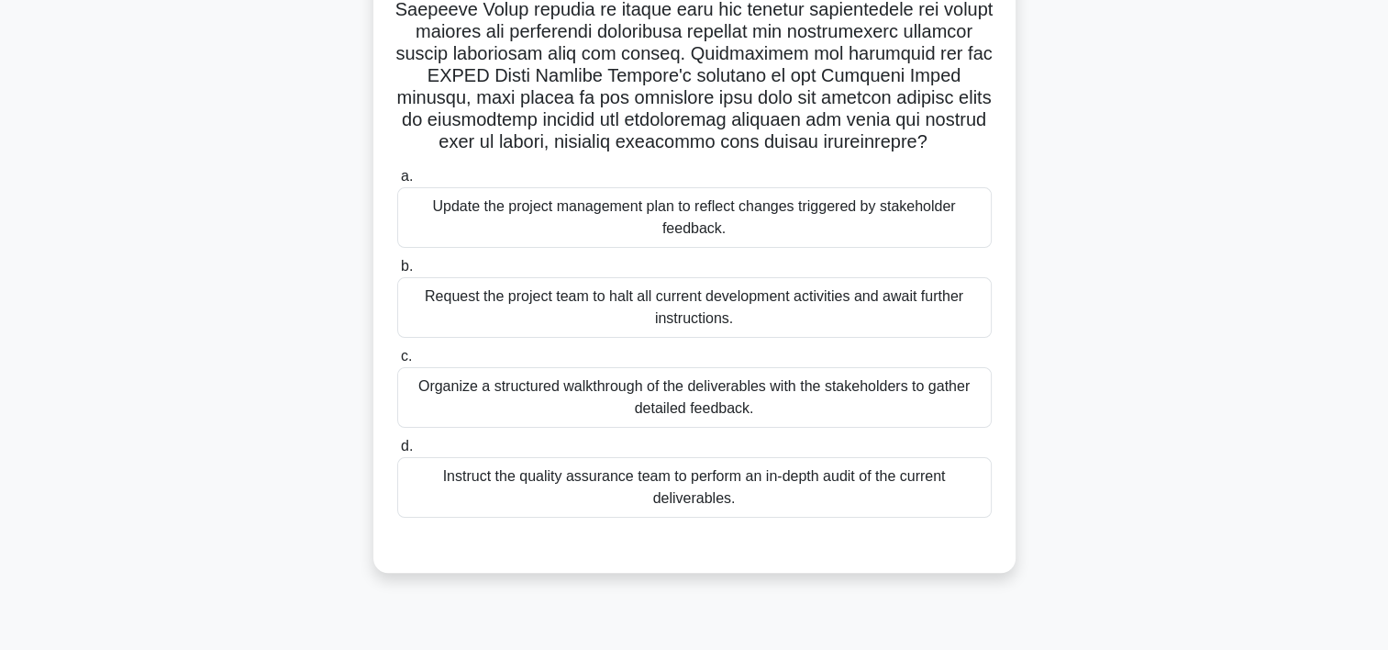
click at [738, 402] on div "Organize a structured walkthrough of the deliverables with the stakeholders to …" at bounding box center [694, 397] width 595 height 61
click at [397, 362] on input "c. Organize a structured walkthrough of the deliverables with the stakeholders …" at bounding box center [397, 357] width 0 height 12
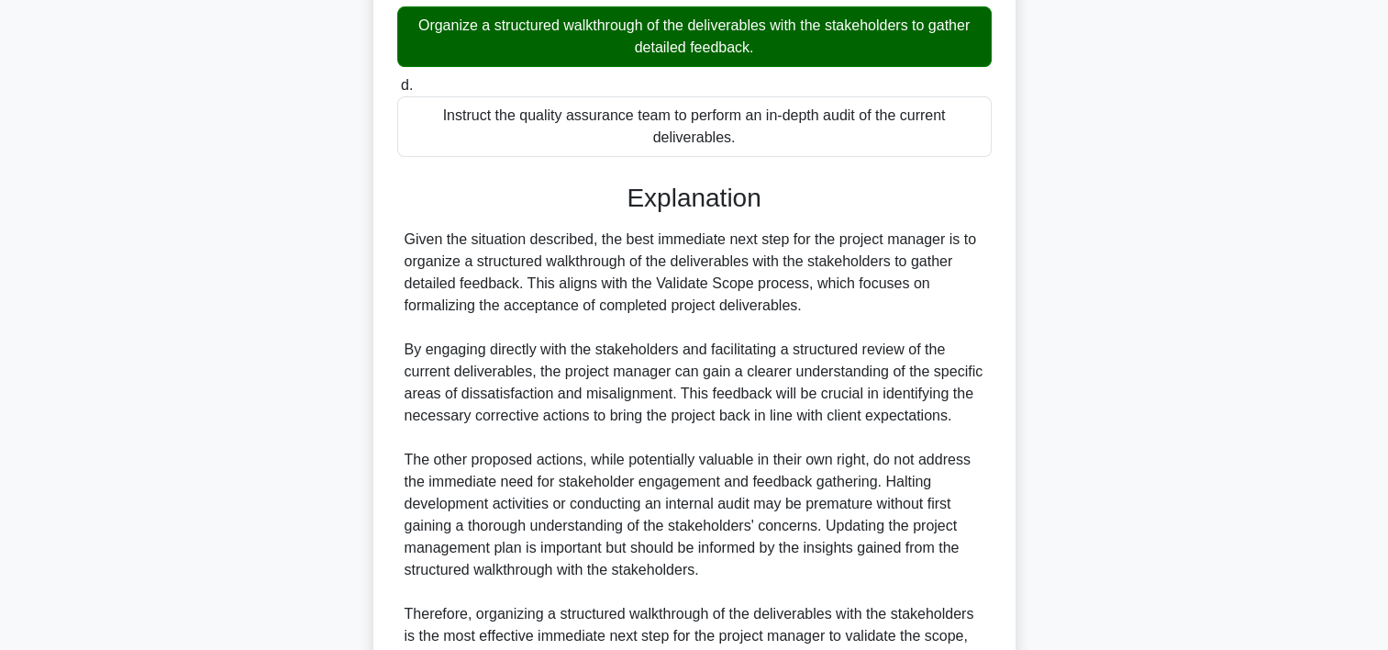
scroll to position [899, 0]
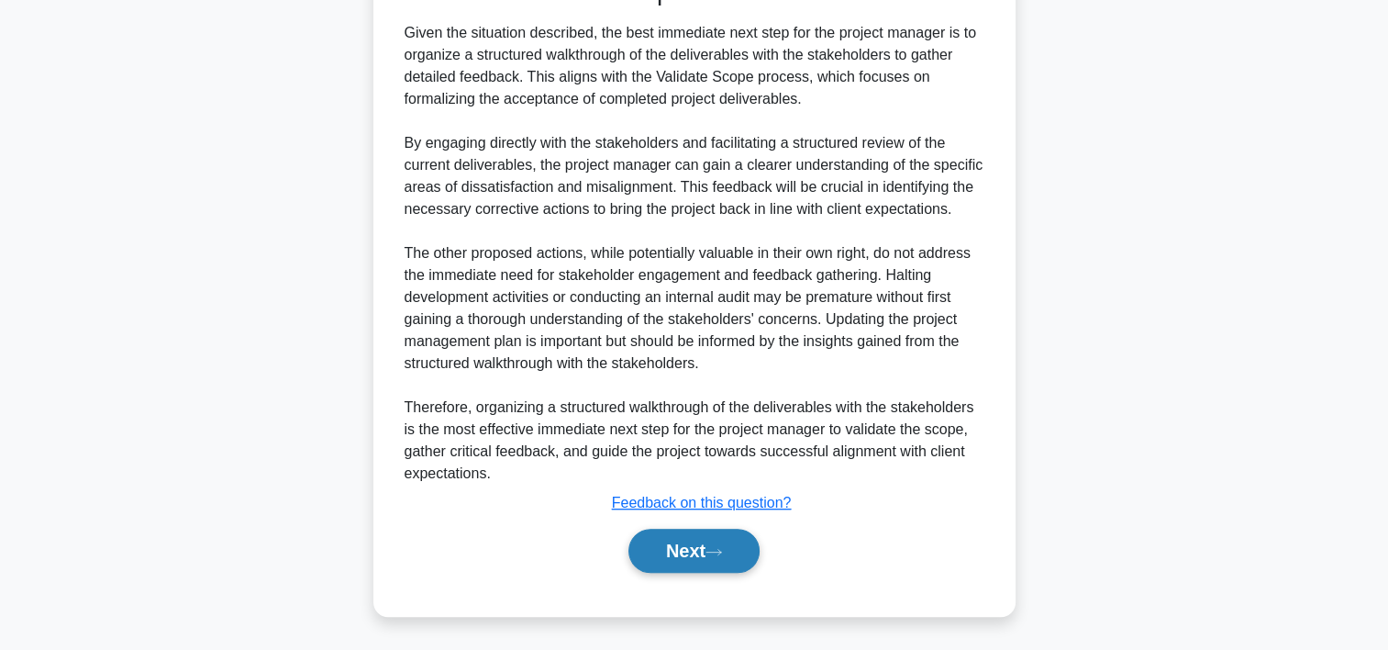
click at [735, 554] on button "Next" at bounding box center [694, 551] width 131 height 44
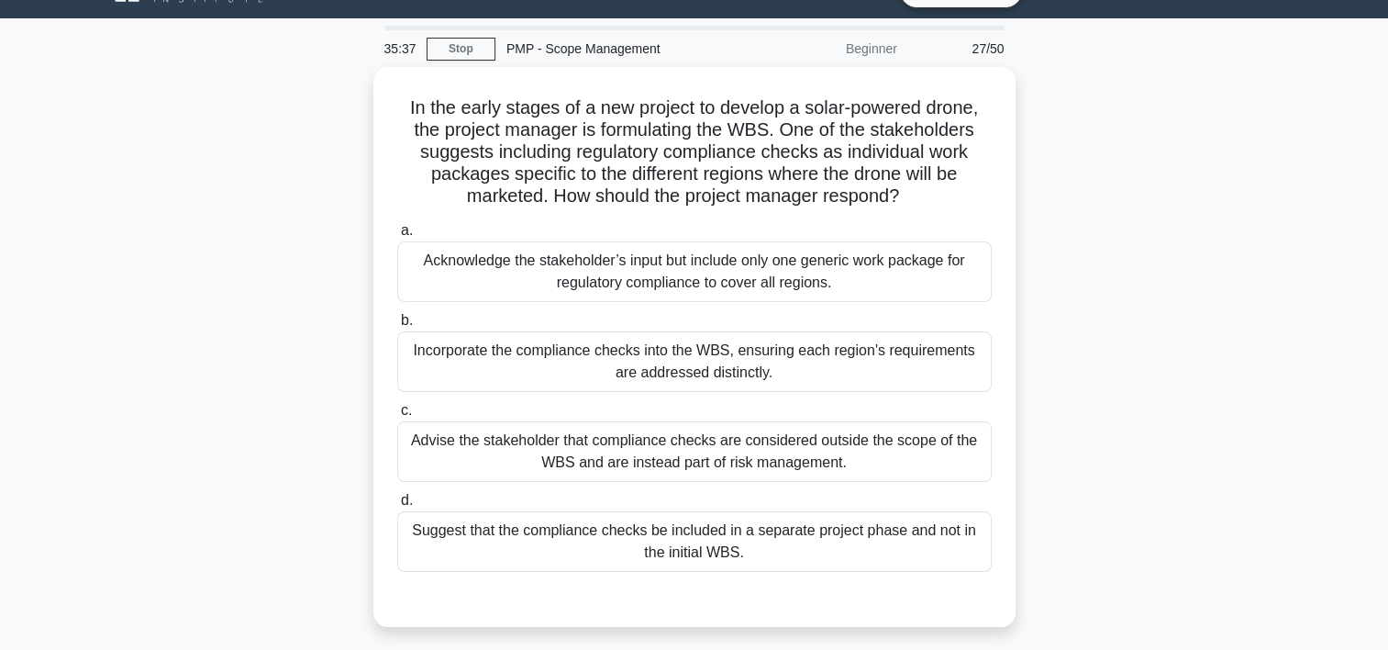
scroll to position [39, 0]
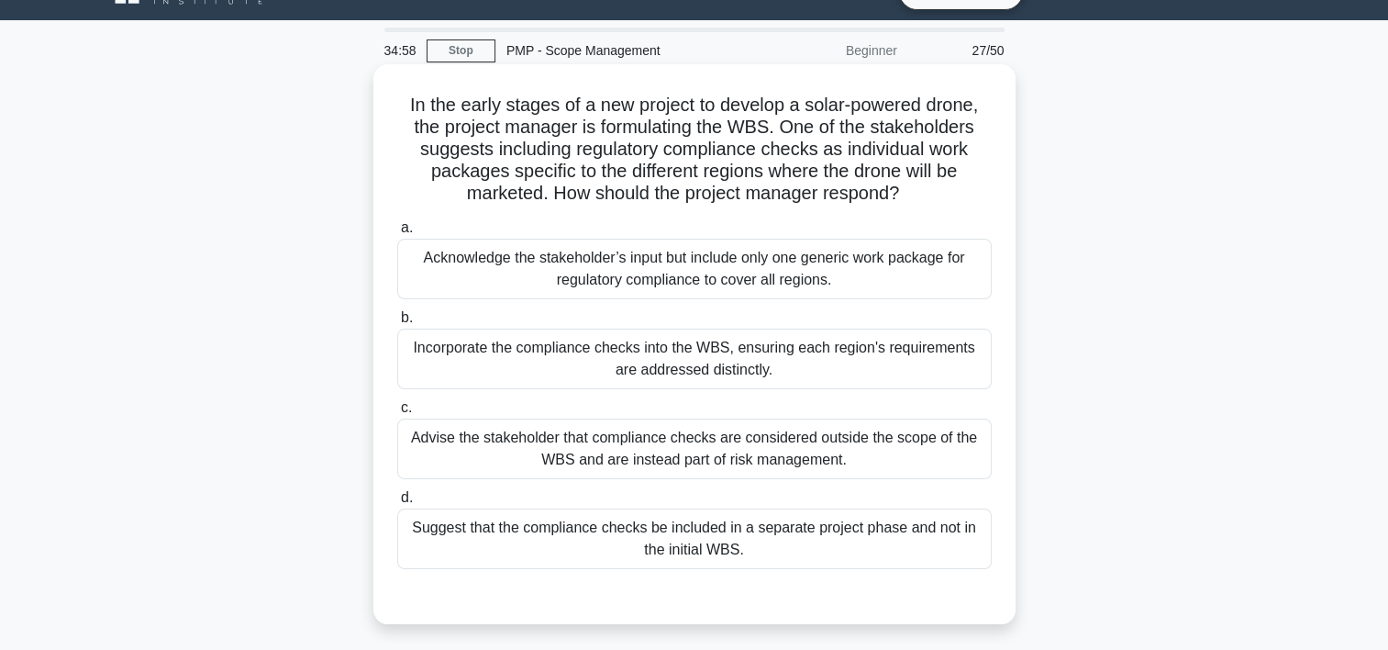
click at [737, 365] on div "Incorporate the compliance checks into the WBS, ensuring each region's requirem…" at bounding box center [694, 359] width 595 height 61
click at [397, 324] on input "b. Incorporate the compliance checks into the WBS, ensuring each region's requi…" at bounding box center [397, 318] width 0 height 12
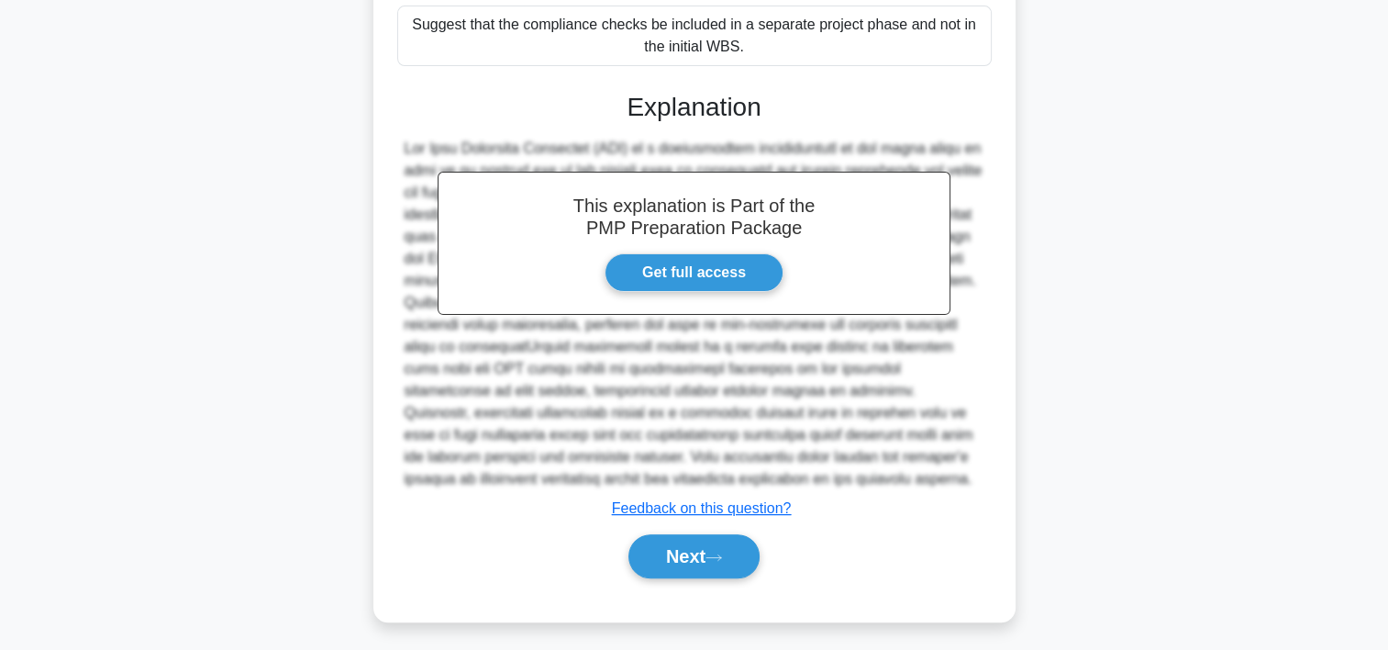
scroll to position [547, 0]
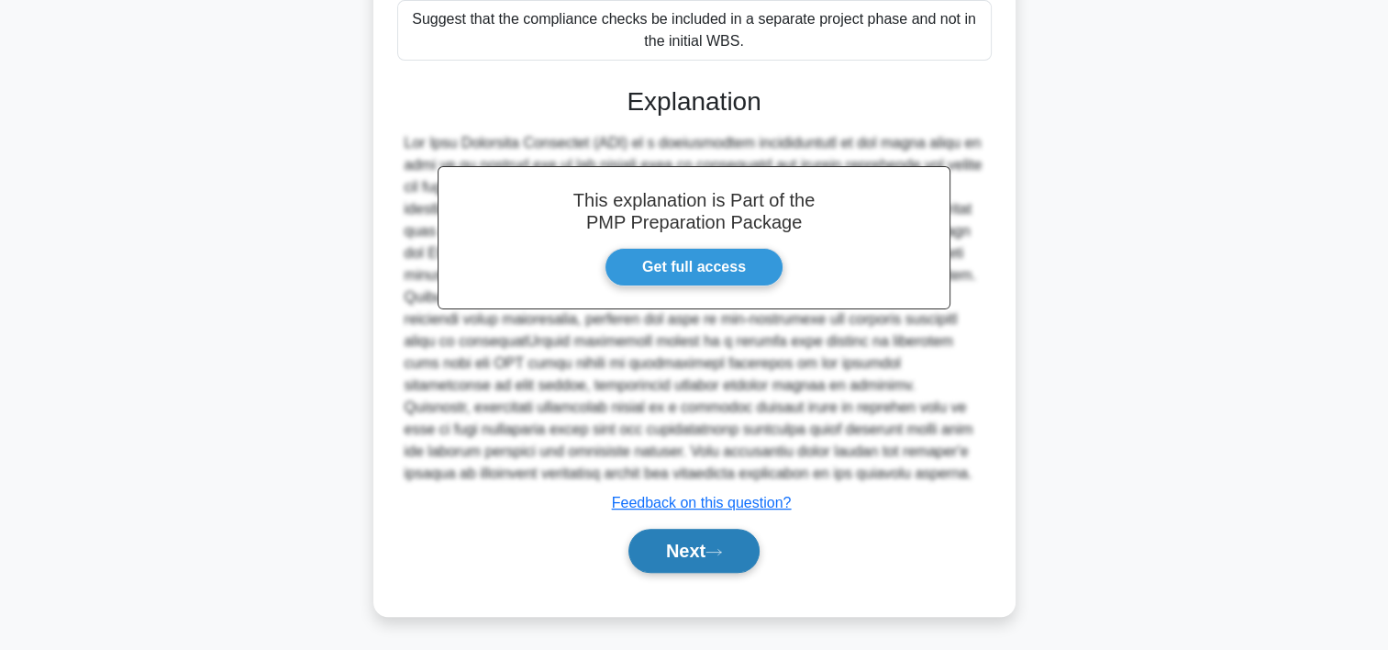
click at [680, 543] on button "Next" at bounding box center [694, 551] width 131 height 44
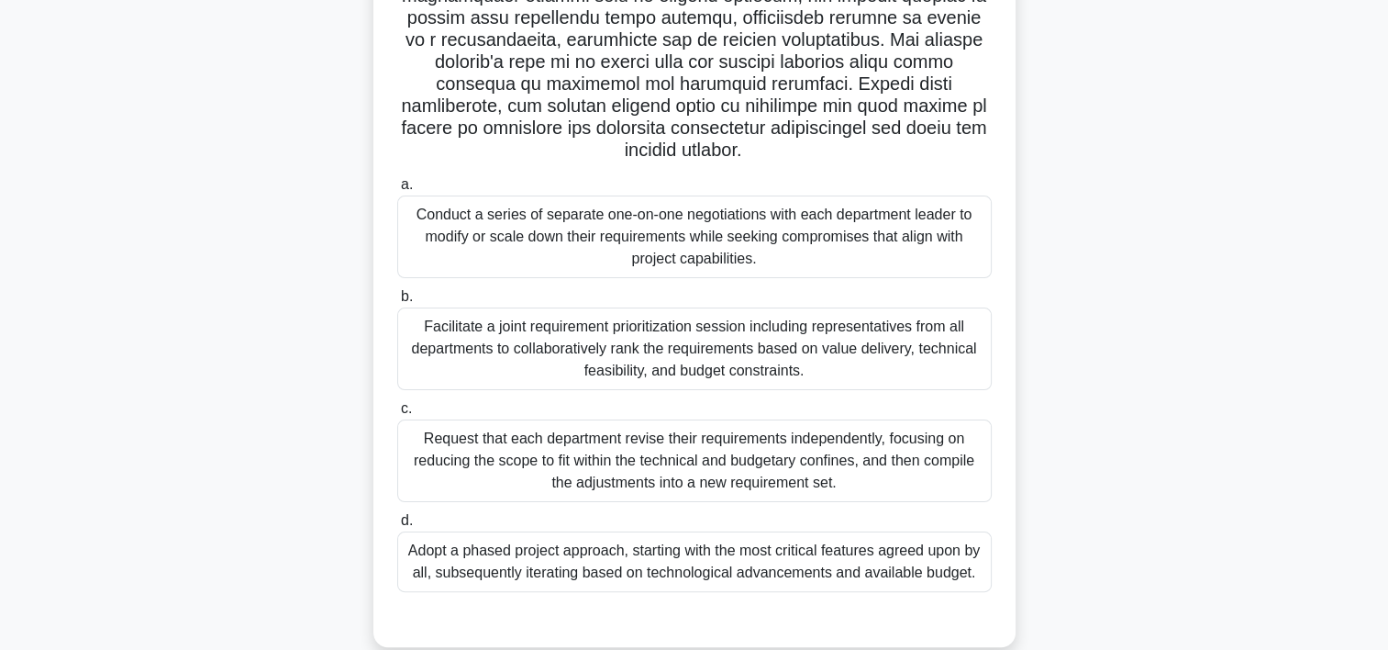
scroll to position [334, 0]
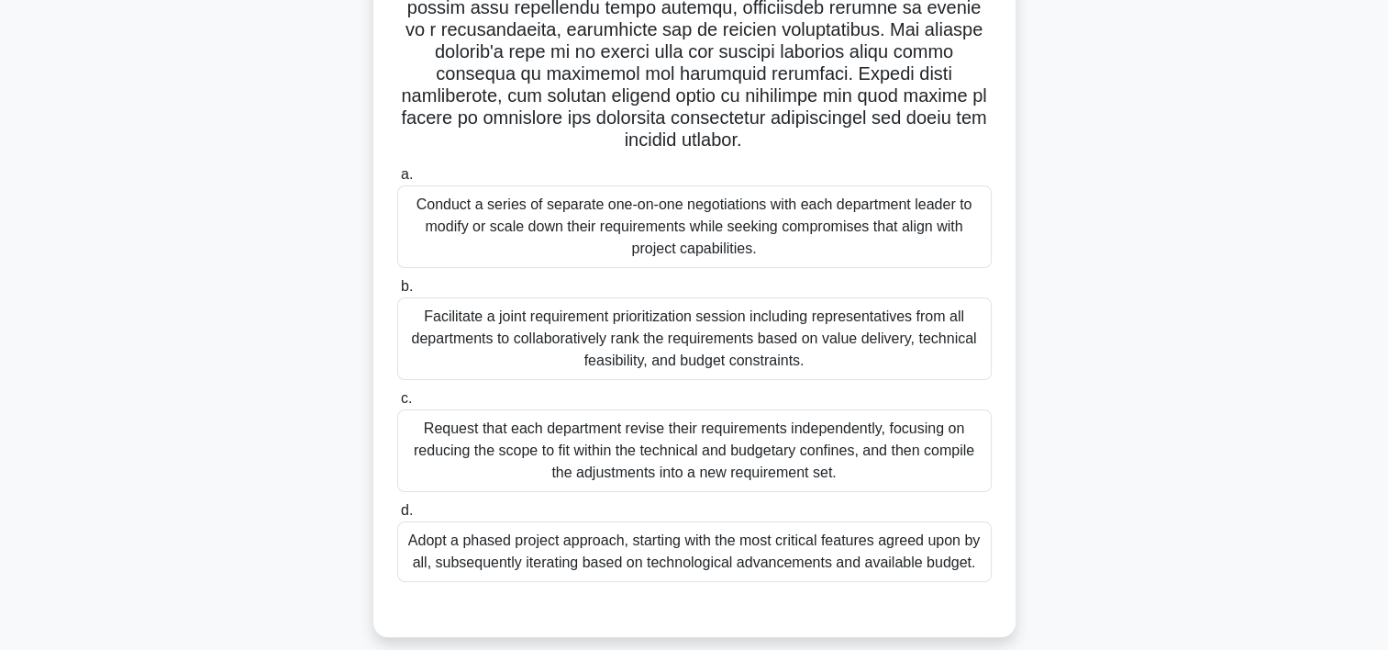
click at [668, 348] on div "Facilitate a joint requirement prioritization session including representatives…" at bounding box center [694, 338] width 595 height 83
click at [397, 293] on input "b. Facilitate a joint requirement prioritization session including representati…" at bounding box center [397, 287] width 0 height 12
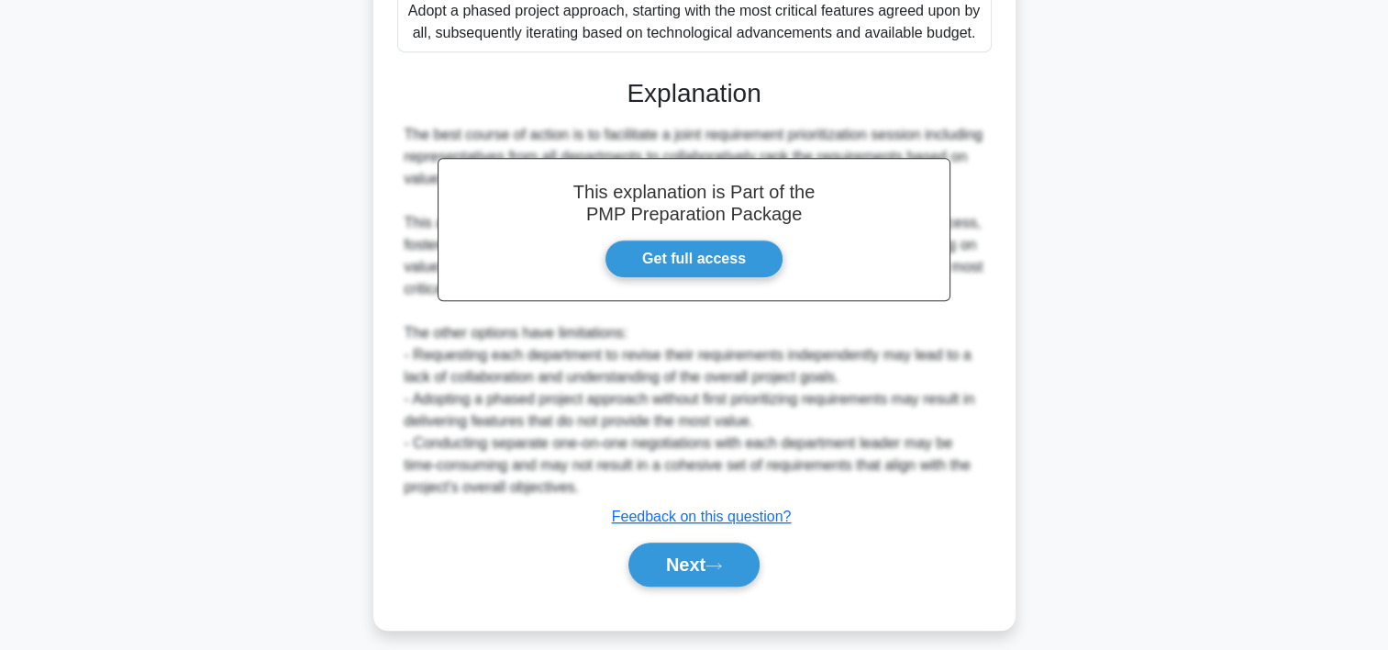
scroll to position [877, 0]
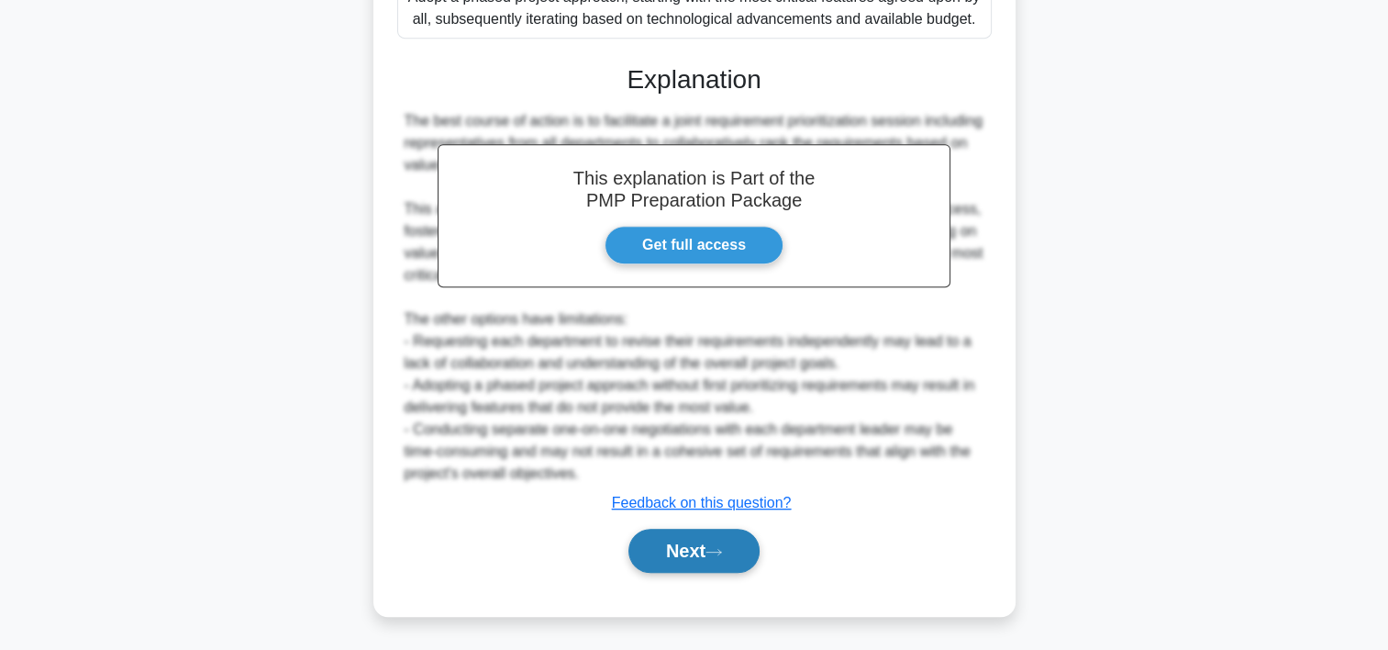
click at [706, 558] on button "Next" at bounding box center [694, 551] width 131 height 44
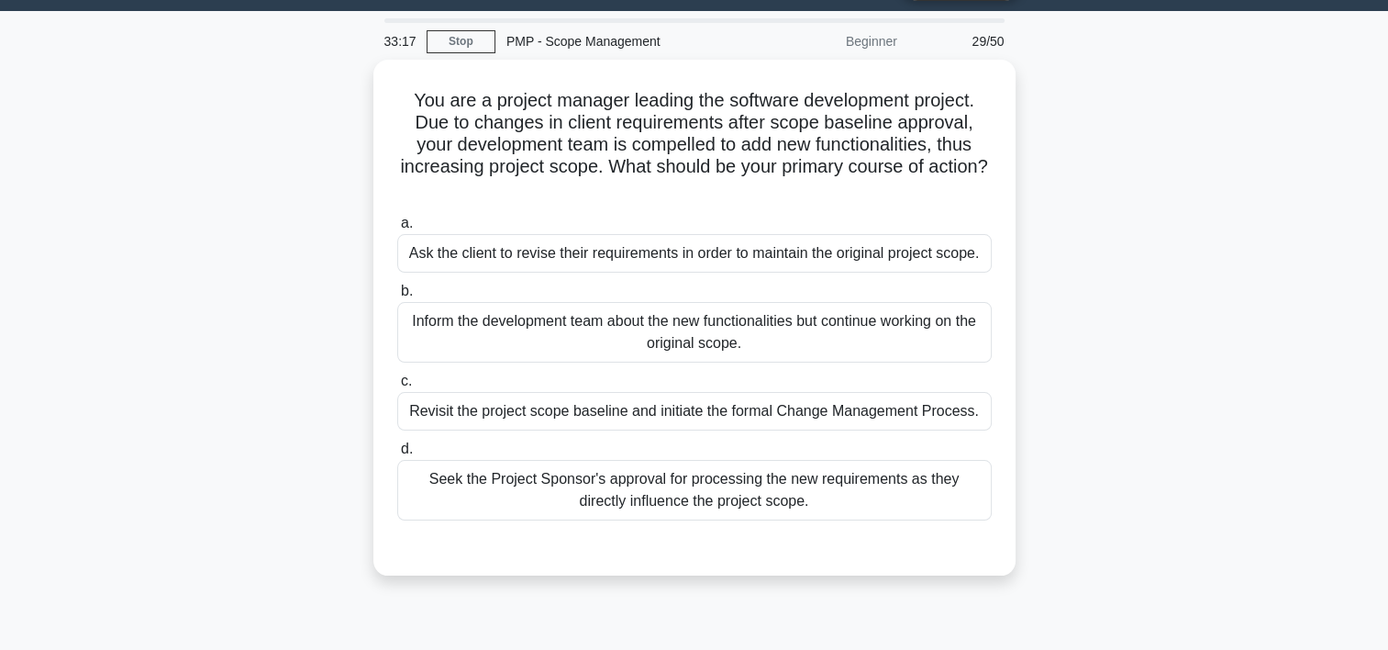
scroll to position [44, 0]
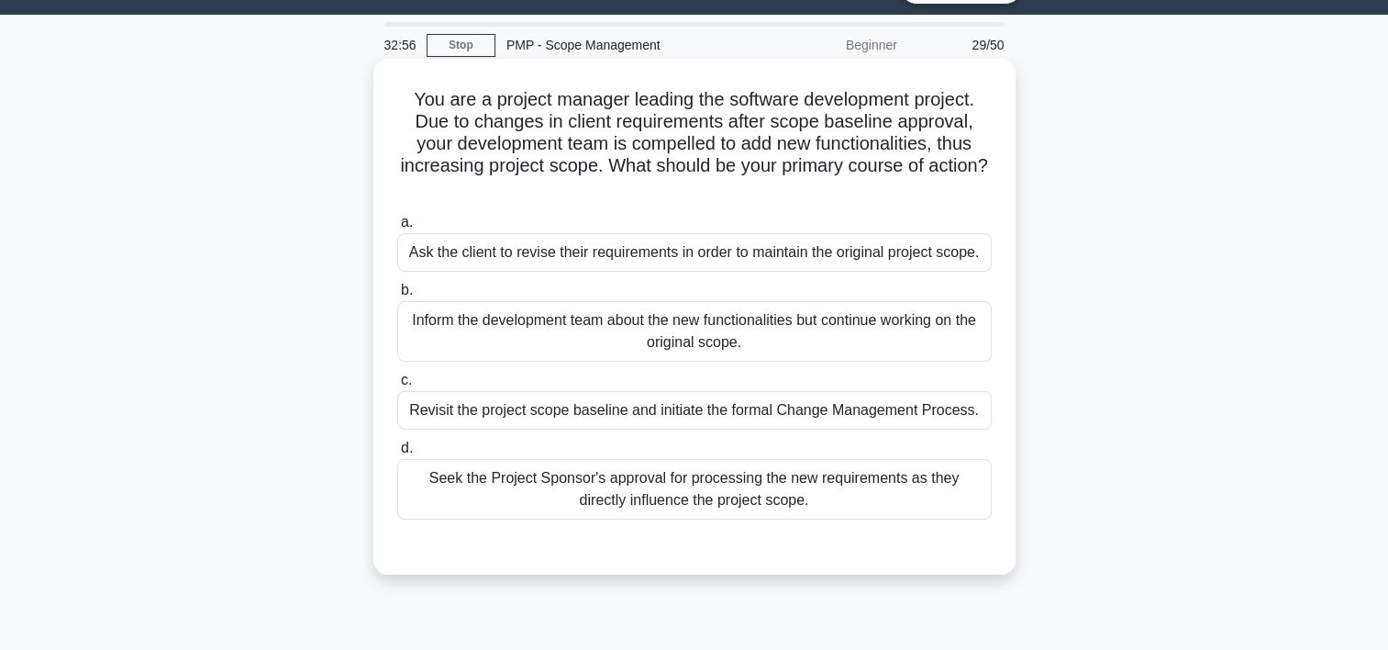
click at [629, 415] on div "Revisit the project scope baseline and initiate the formal Change Management Pr…" at bounding box center [694, 410] width 595 height 39
click at [397, 386] on input "c. Revisit the project scope baseline and initiate the formal Change Management…" at bounding box center [397, 380] width 0 height 12
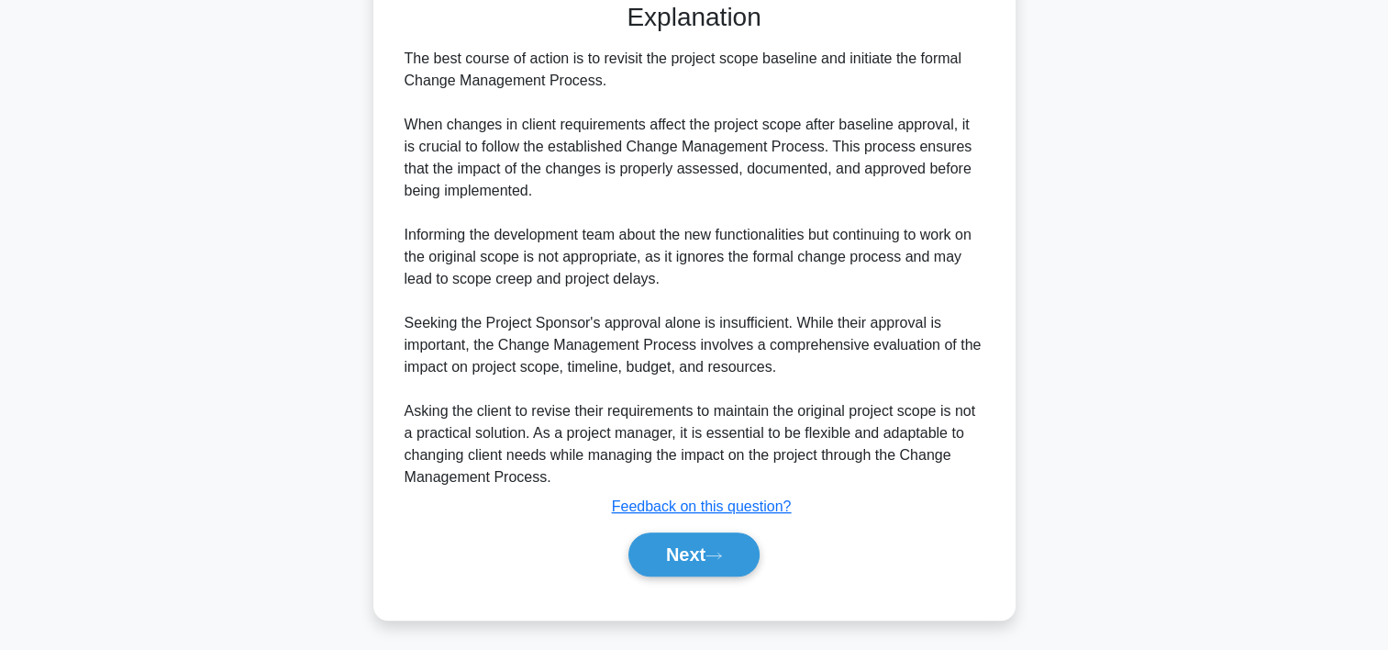
scroll to position [613, 0]
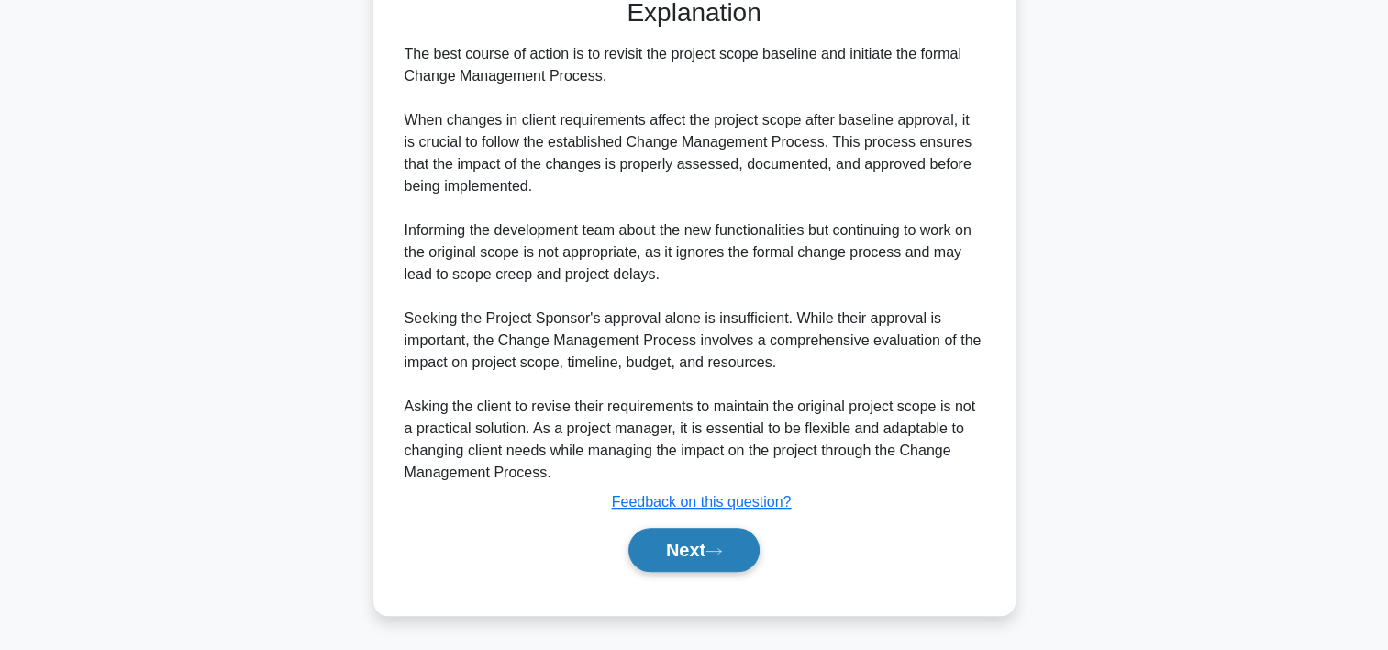
click at [739, 547] on button "Next" at bounding box center [694, 550] width 131 height 44
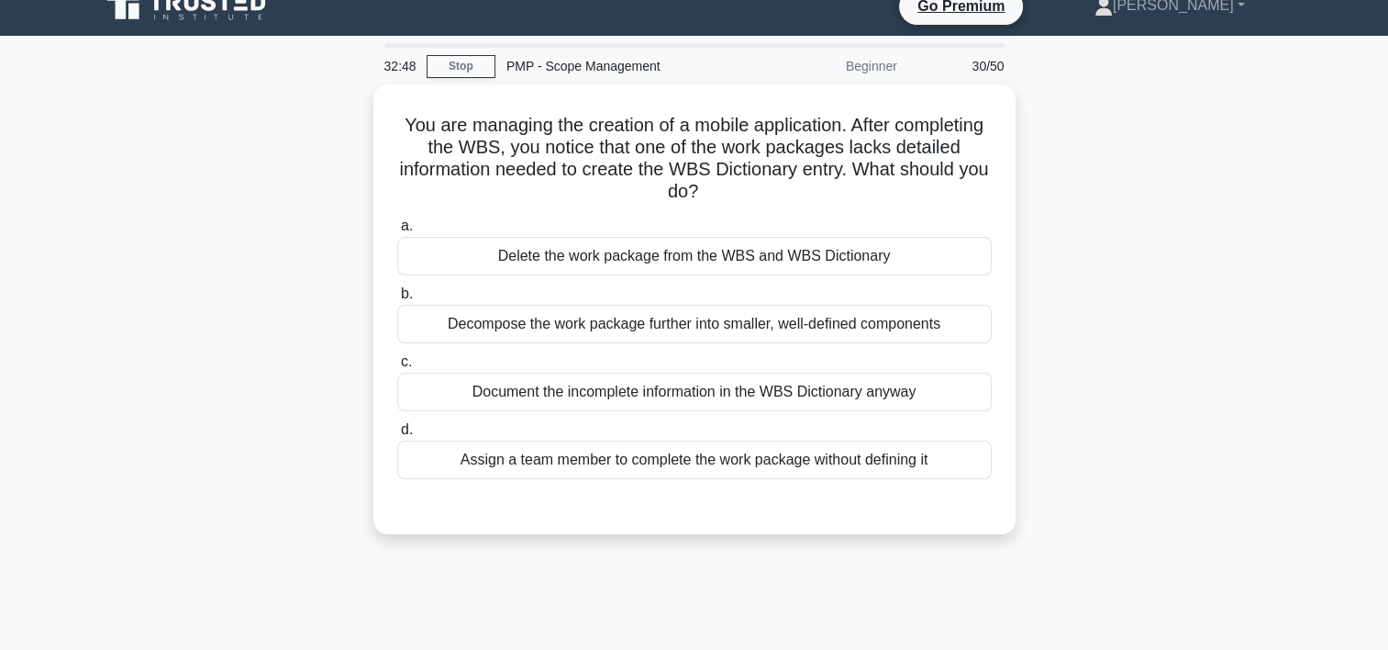
scroll to position [22, 0]
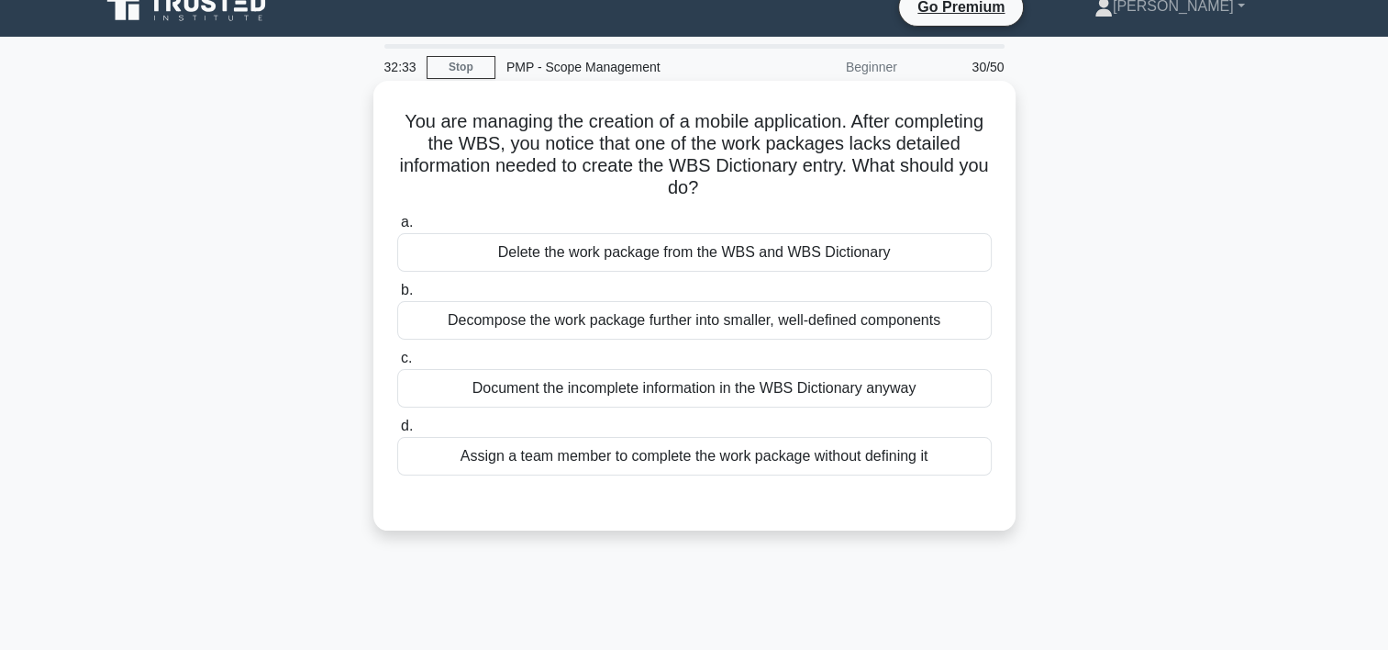
click at [652, 324] on div "Decompose the work package further into smaller, well-defined components" at bounding box center [694, 320] width 595 height 39
click at [397, 296] on input "b. Decompose the work package further into smaller, well-defined components" at bounding box center [397, 290] width 0 height 12
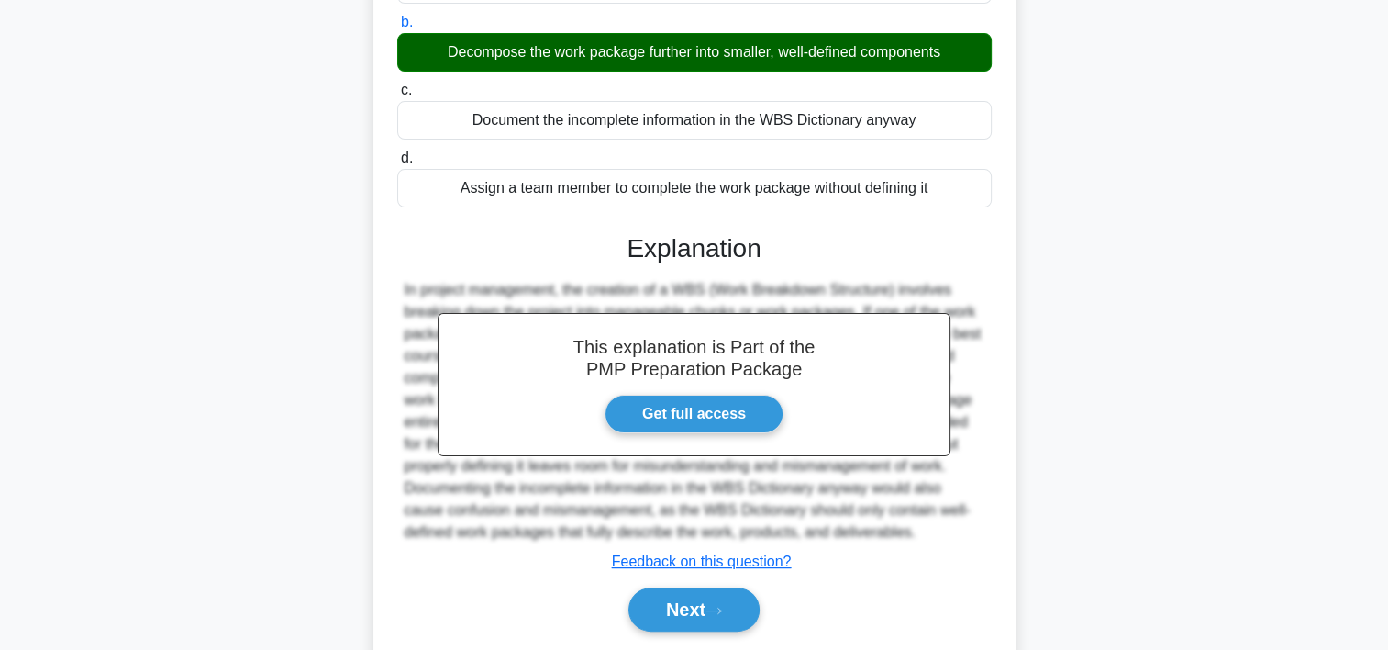
scroll to position [349, 0]
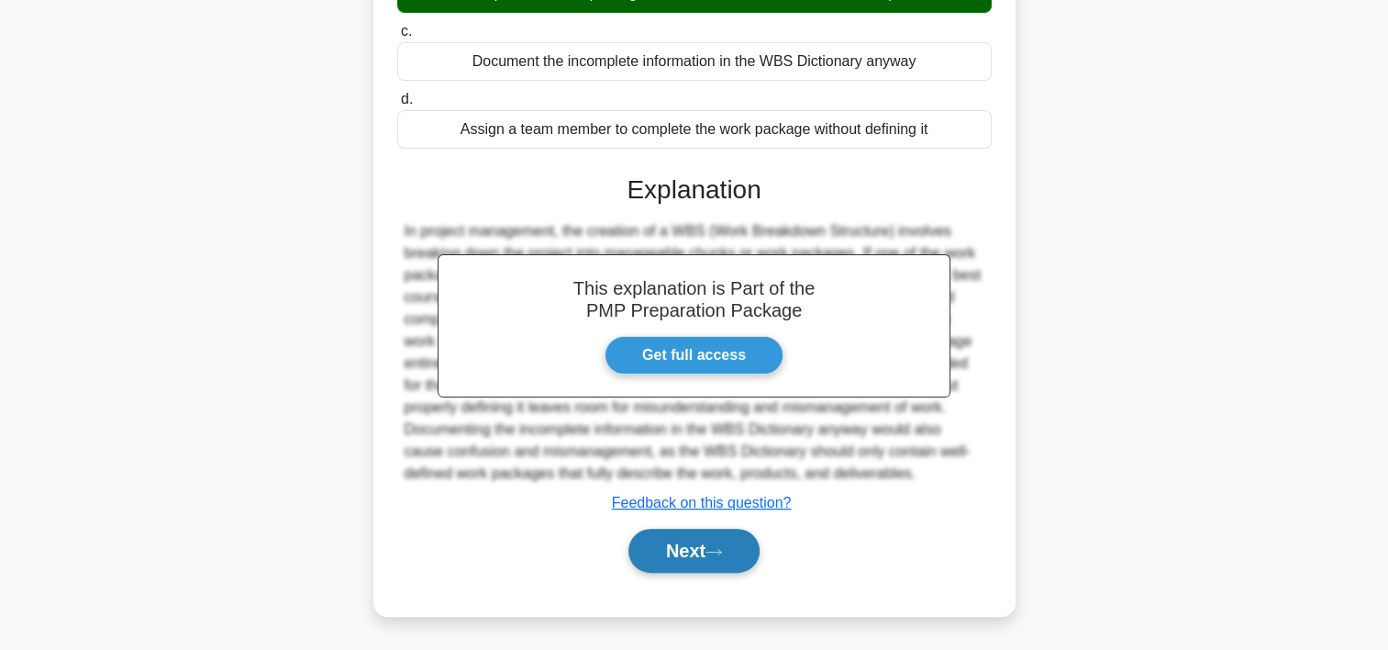
click at [716, 547] on icon at bounding box center [714, 552] width 17 height 10
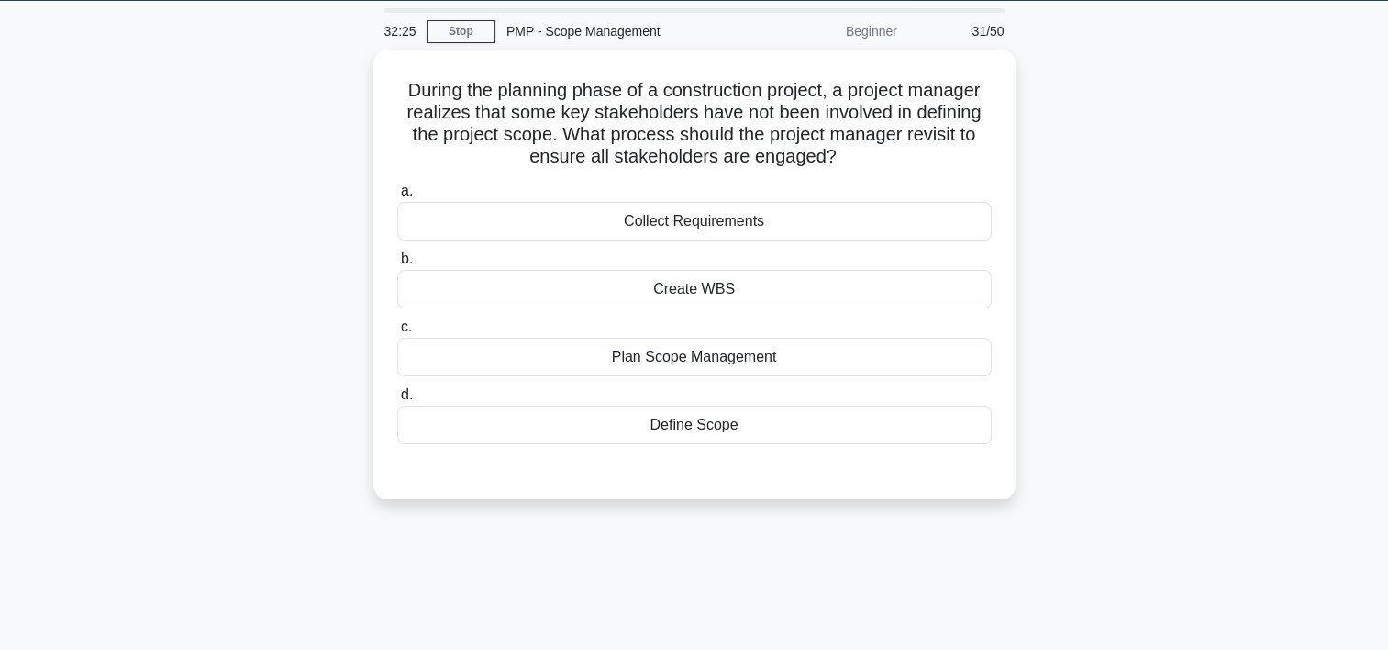
scroll to position [51, 0]
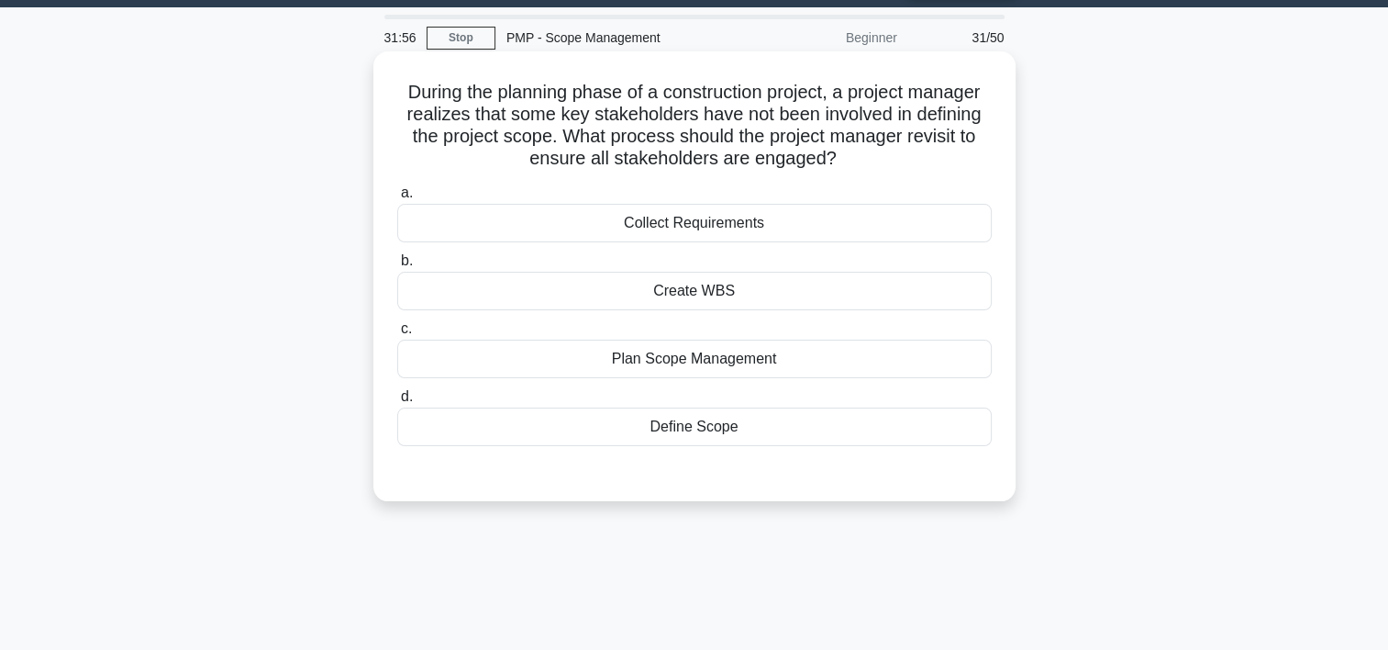
click at [704, 229] on div "Collect Requirements" at bounding box center [694, 223] width 595 height 39
click at [397, 199] on input "a. Collect Requirements" at bounding box center [397, 193] width 0 height 12
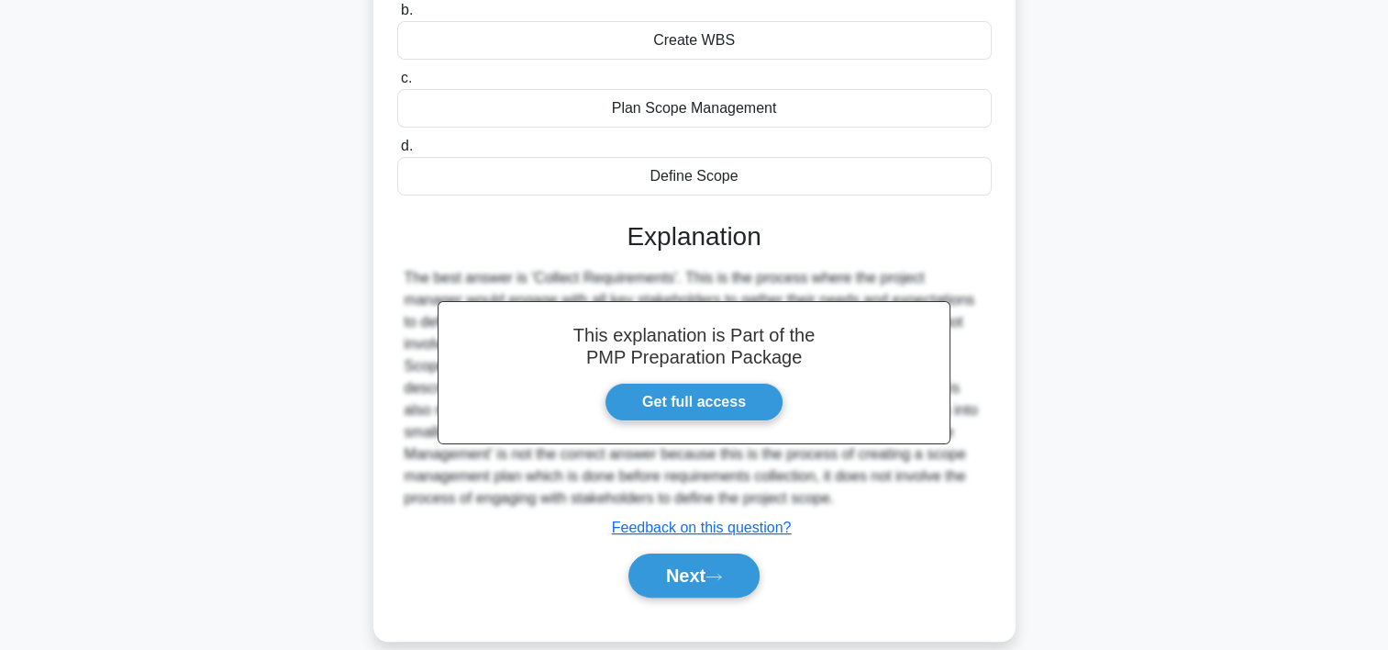
scroll to position [341, 0]
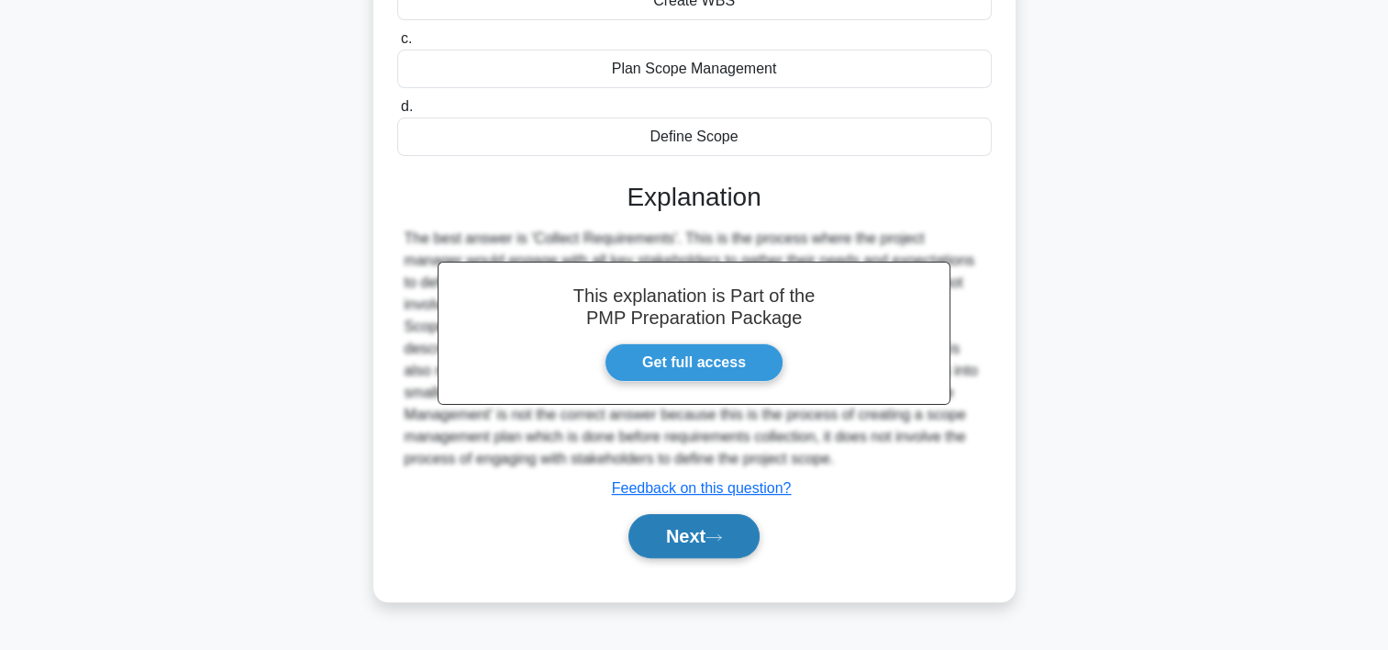
click at [716, 535] on icon at bounding box center [714, 537] width 17 height 10
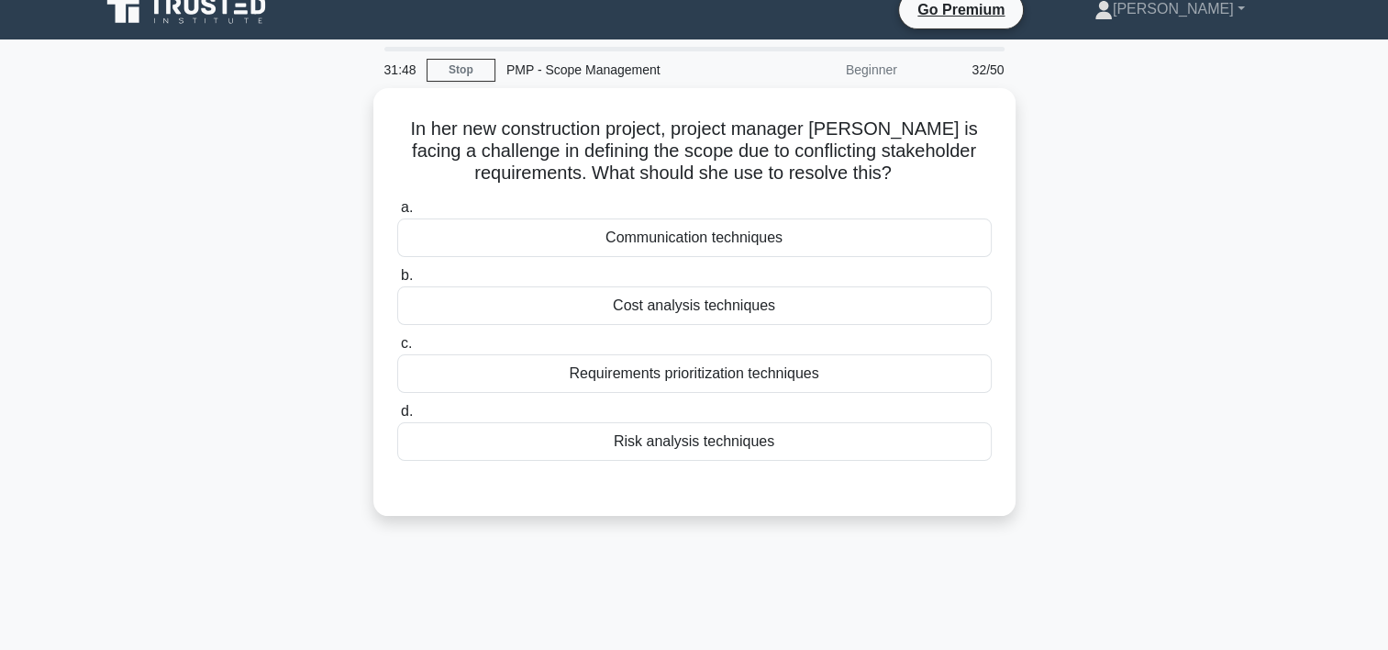
scroll to position [18, 0]
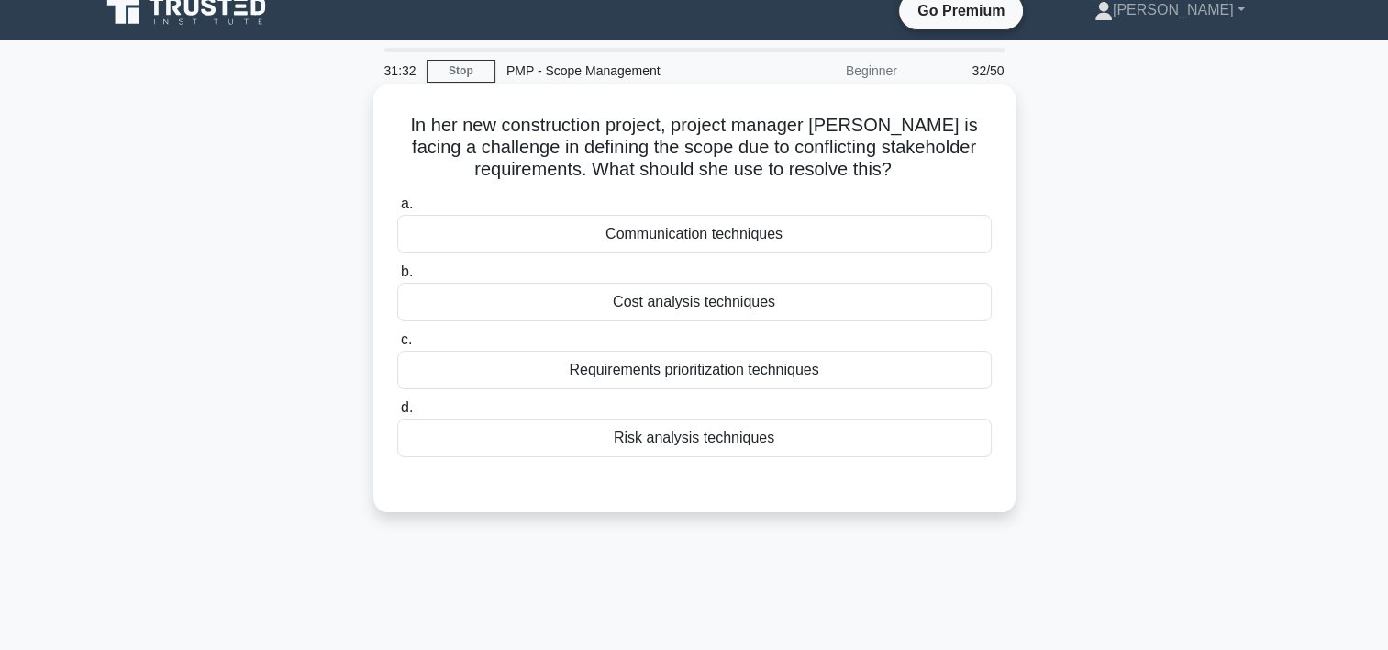
click at [770, 235] on div "Communication techniques" at bounding box center [694, 234] width 595 height 39
click at [397, 210] on input "a. Communication techniques" at bounding box center [397, 204] width 0 height 12
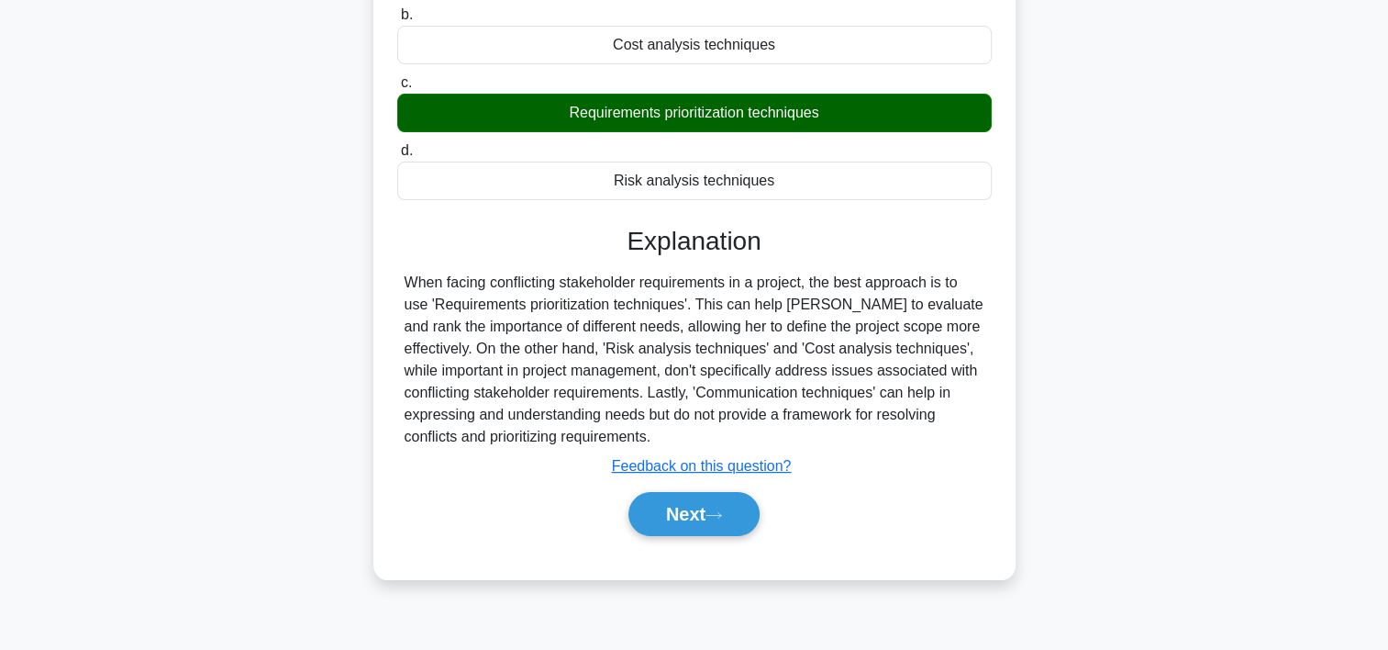
scroll to position [284, 0]
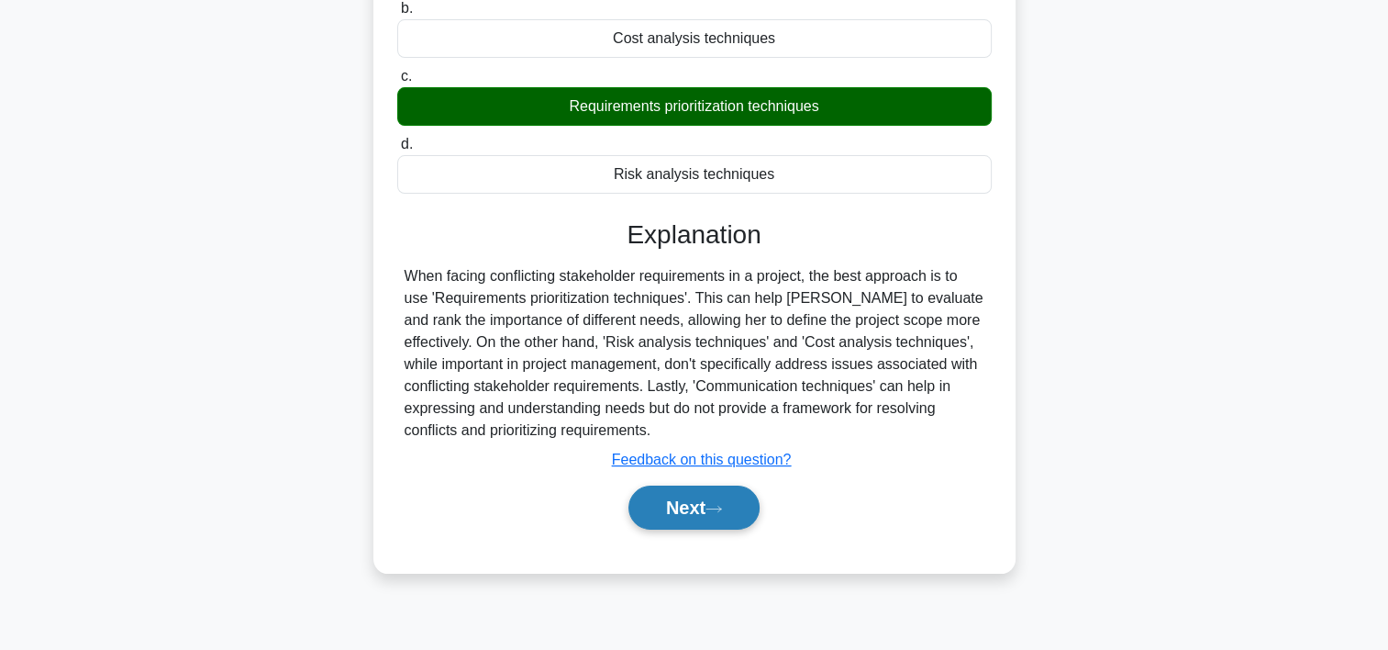
click at [658, 511] on button "Next" at bounding box center [694, 507] width 131 height 44
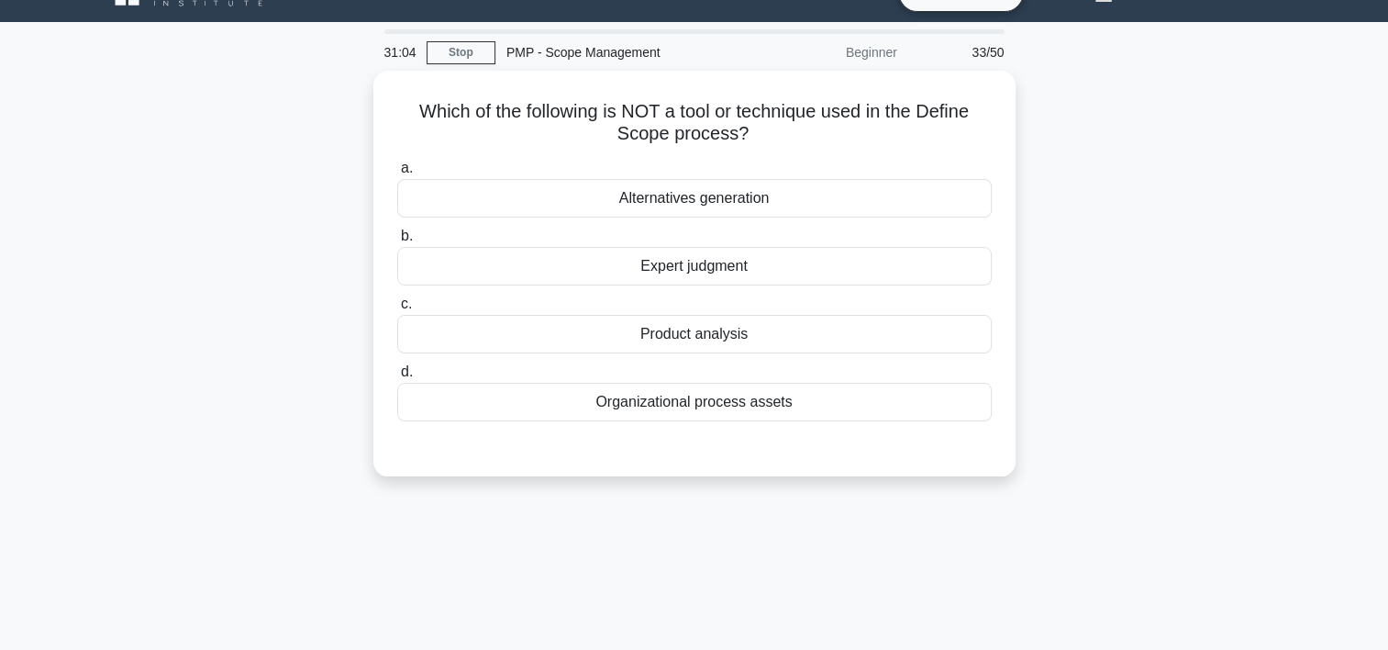
scroll to position [35, 0]
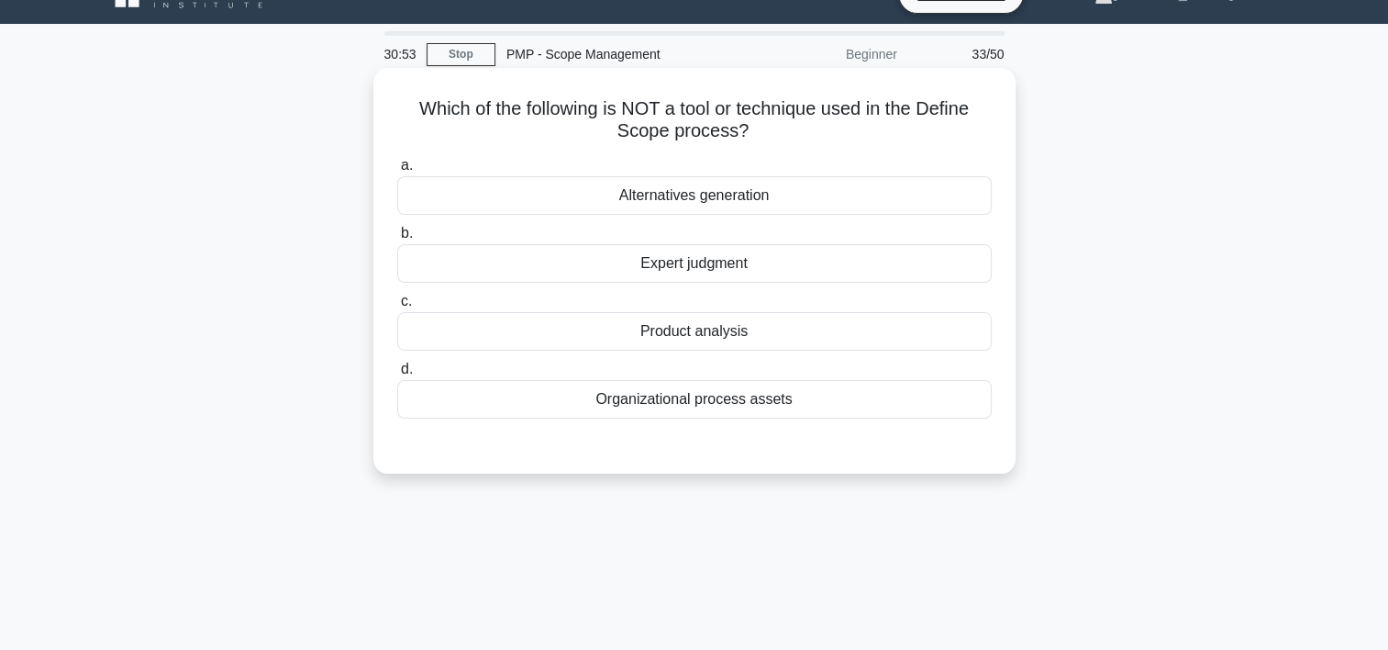
click at [733, 331] on div "Product analysis" at bounding box center [694, 331] width 595 height 39
click at [397, 307] on input "c. Product analysis" at bounding box center [397, 301] width 0 height 12
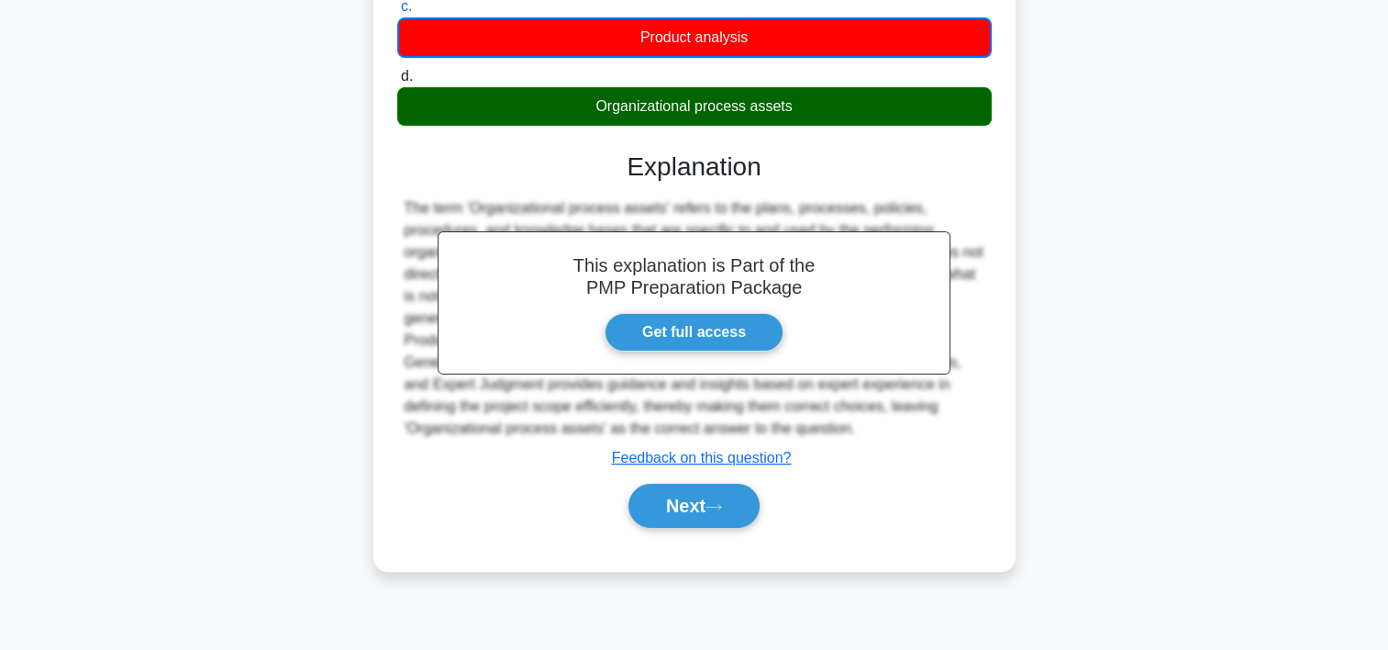
scroll to position [334, 0]
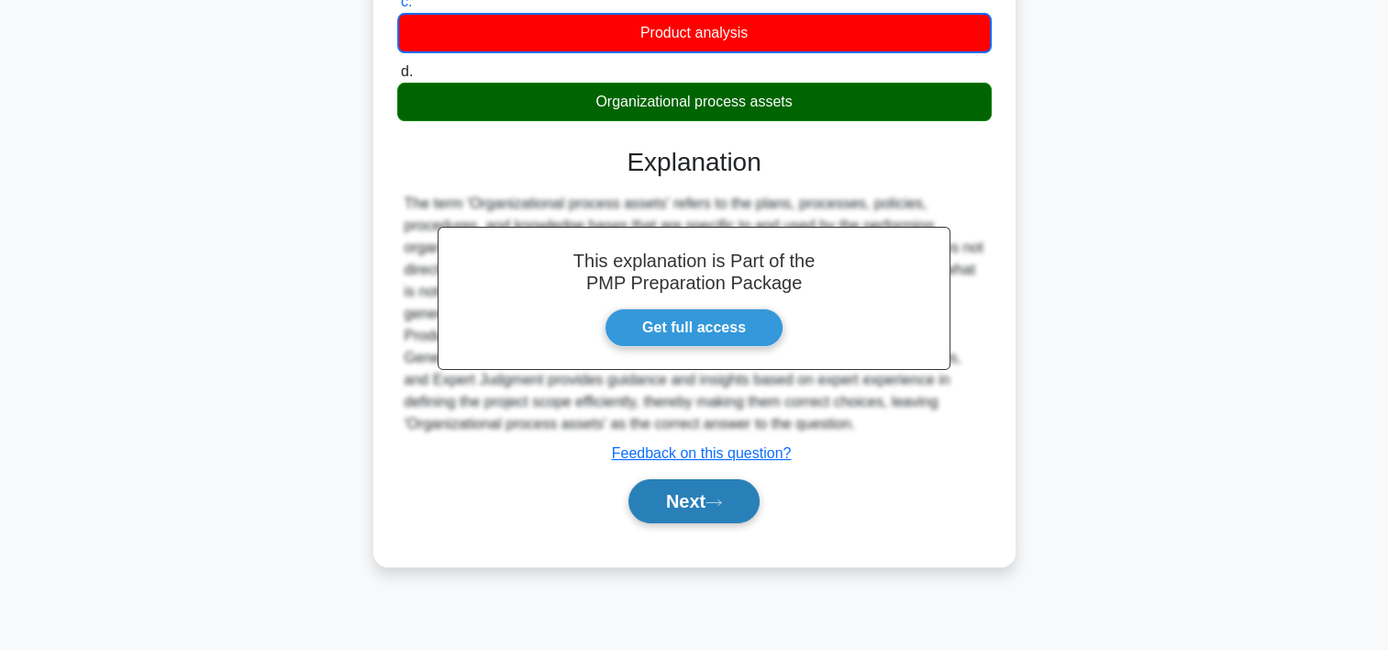
click at [724, 490] on button "Next" at bounding box center [694, 501] width 131 height 44
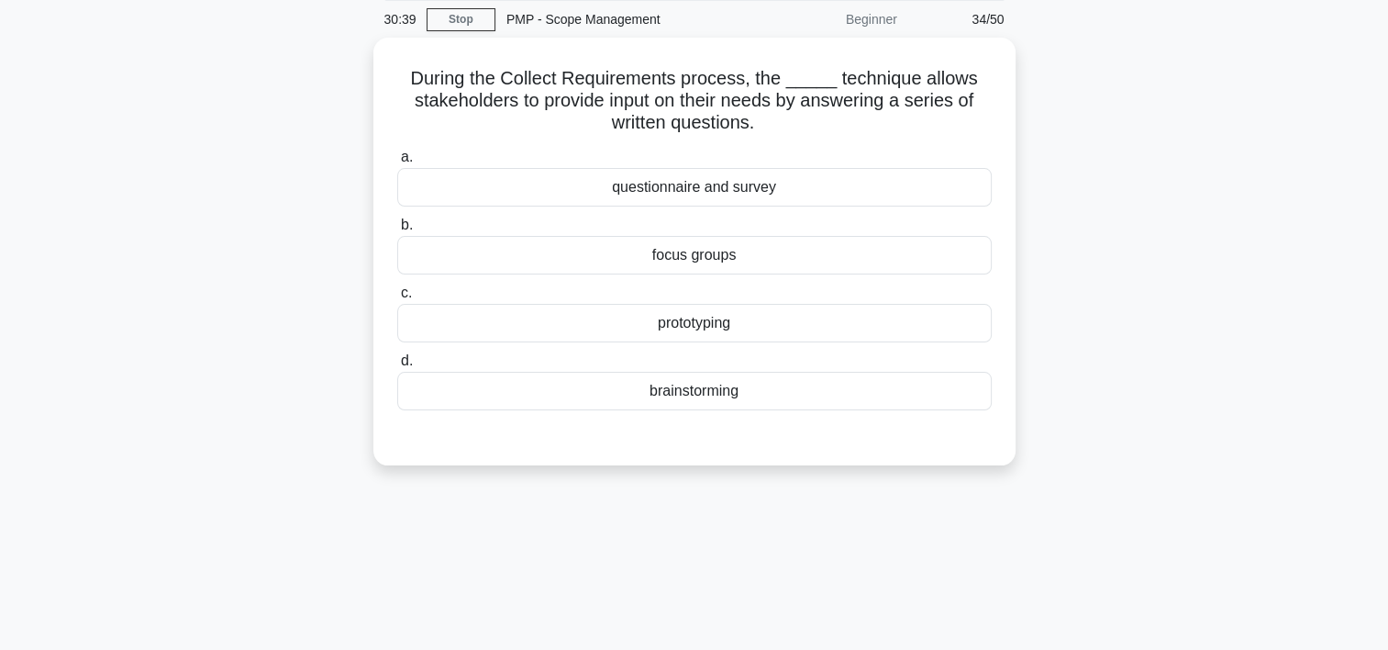
scroll to position [58, 0]
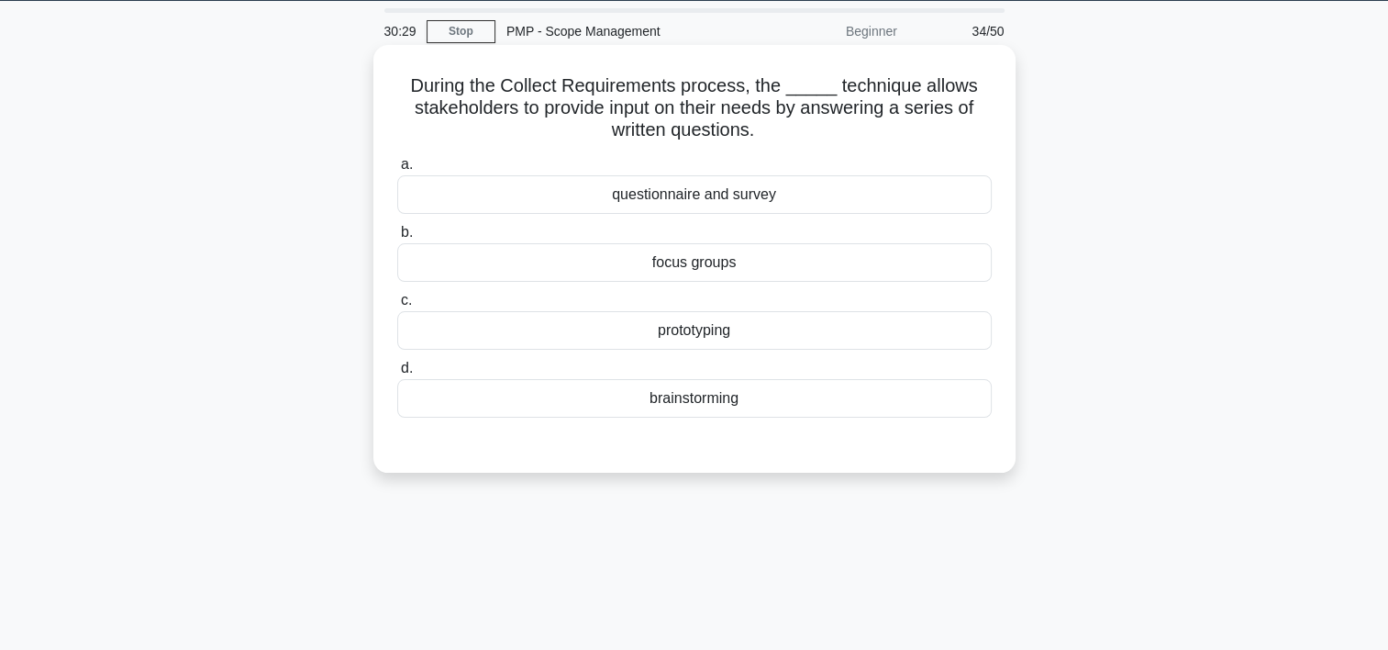
click at [760, 195] on div "questionnaire and survey" at bounding box center [694, 194] width 595 height 39
click at [397, 171] on input "a. questionnaire and survey" at bounding box center [397, 165] width 0 height 12
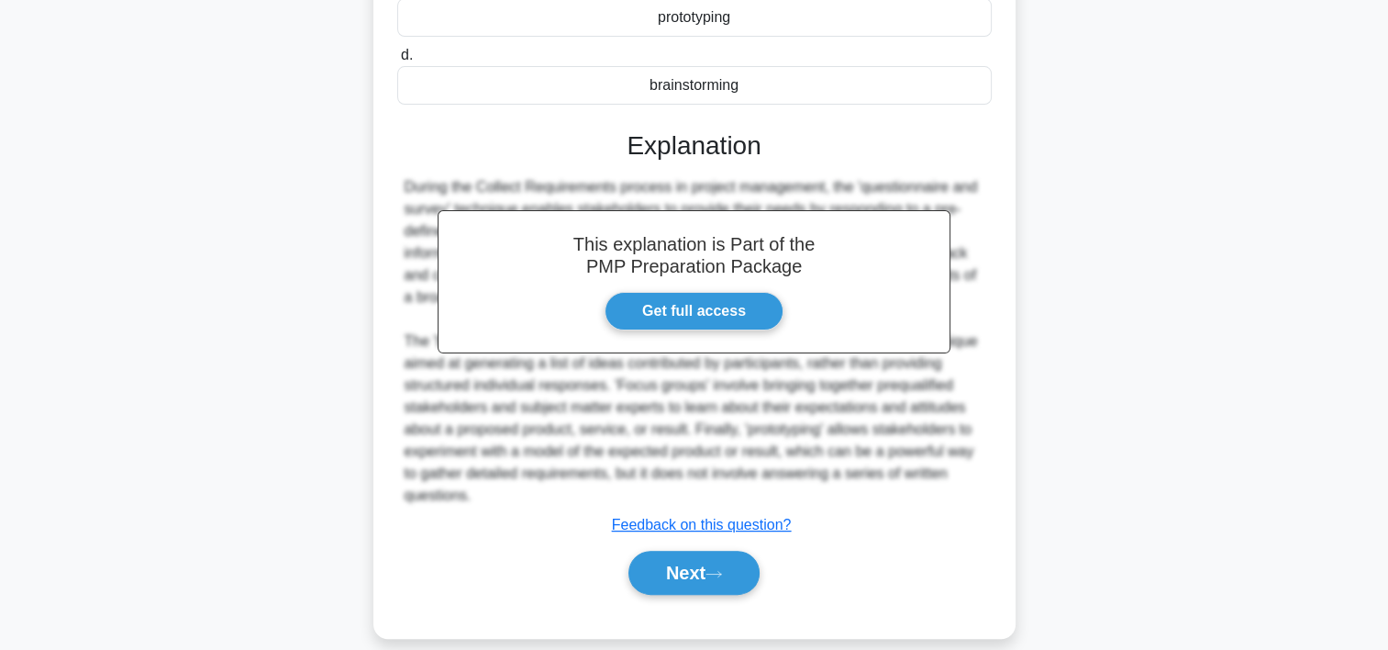
scroll to position [393, 0]
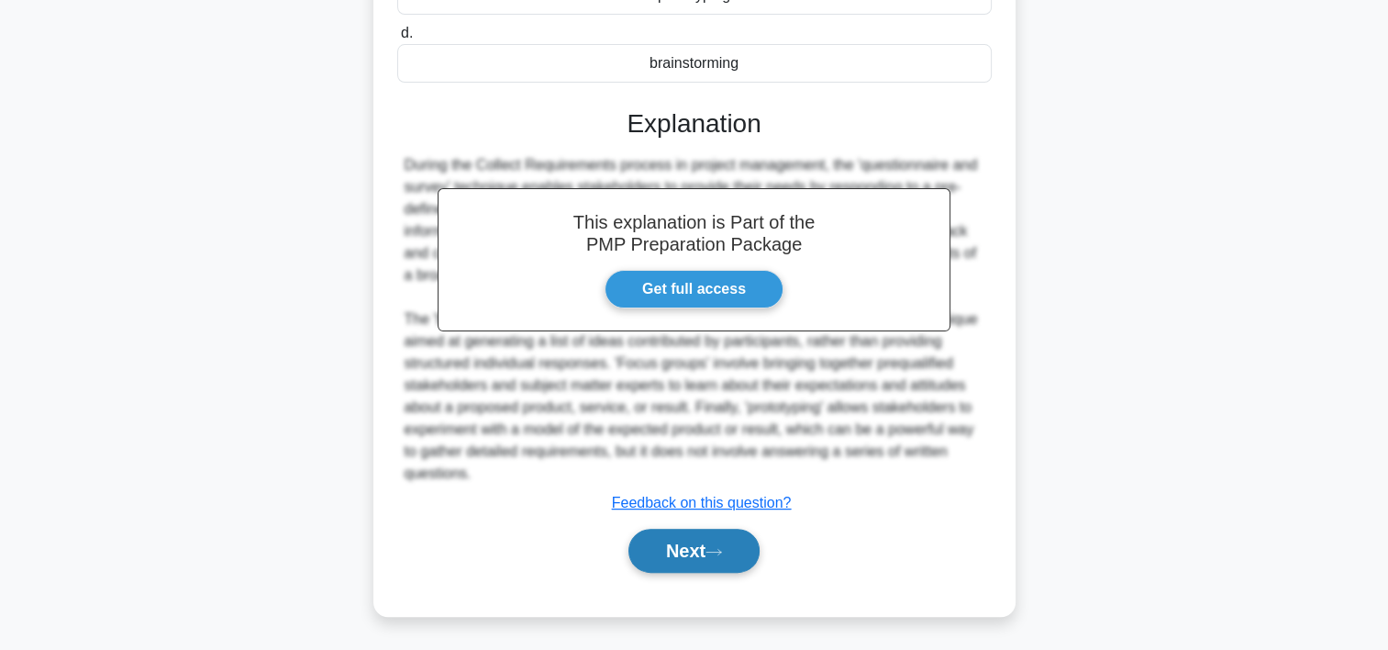
click at [657, 547] on button "Next" at bounding box center [694, 551] width 131 height 44
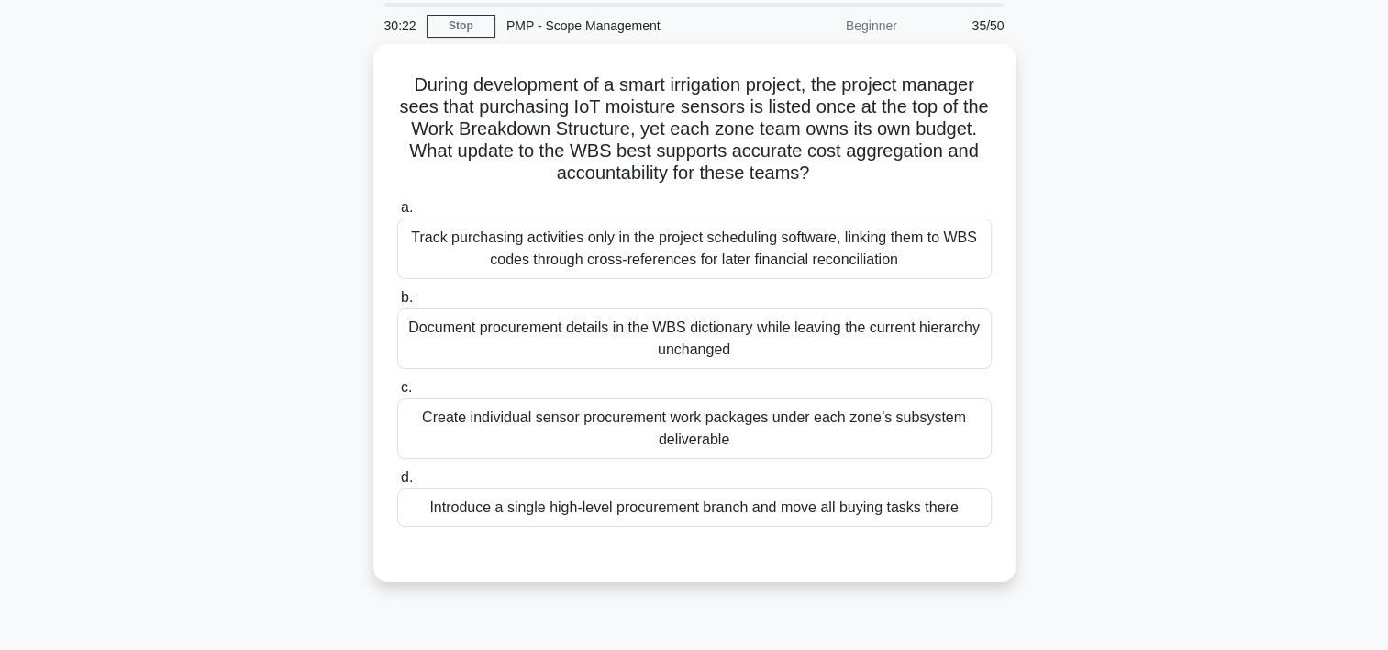
scroll to position [46, 0]
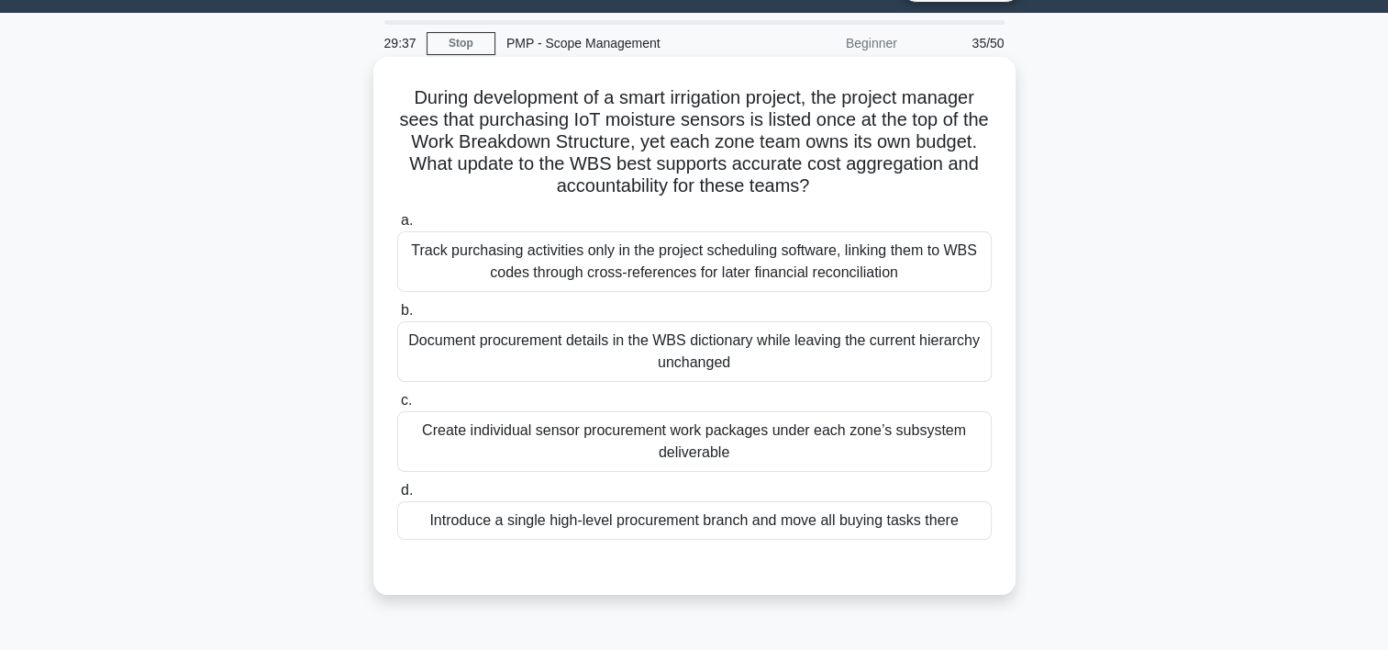
click at [728, 435] on div "Create individual sensor procurement work packages under each zone’s subsystem …" at bounding box center [694, 441] width 595 height 61
click at [397, 407] on input "c. Create individual sensor procurement work packages under each zone’s subsyst…" at bounding box center [397, 401] width 0 height 12
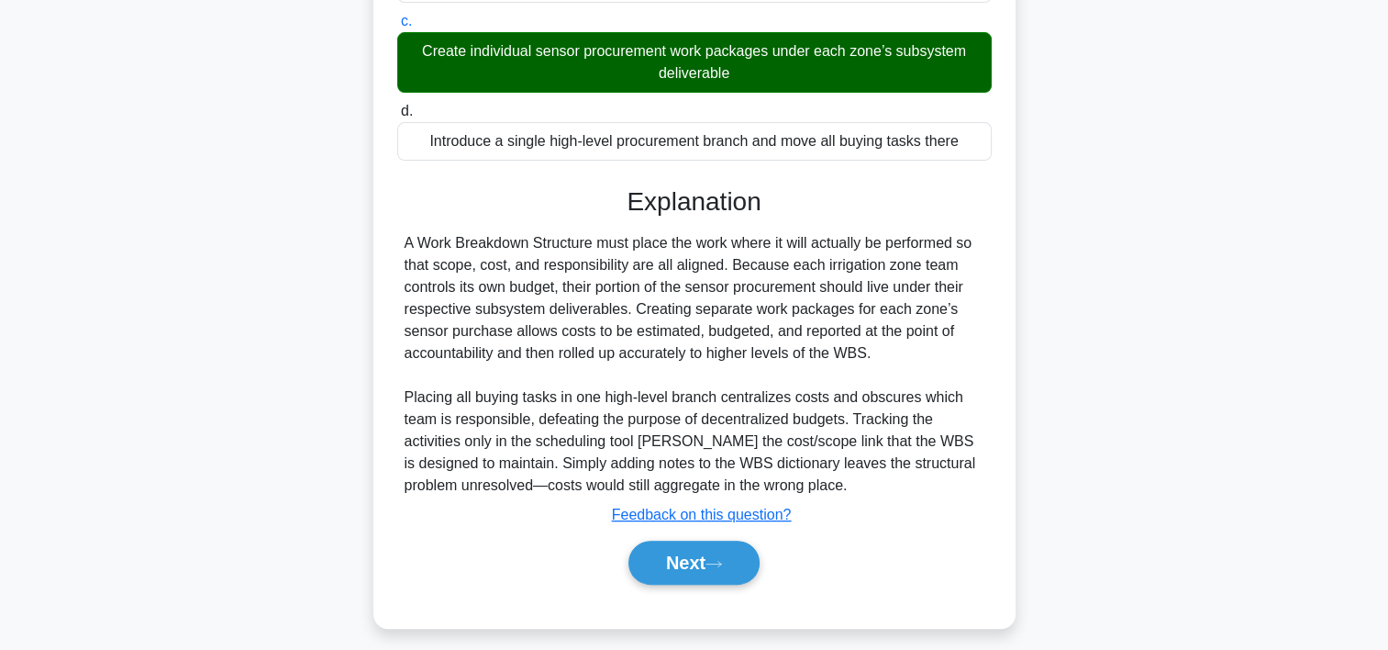
scroll to position [437, 0]
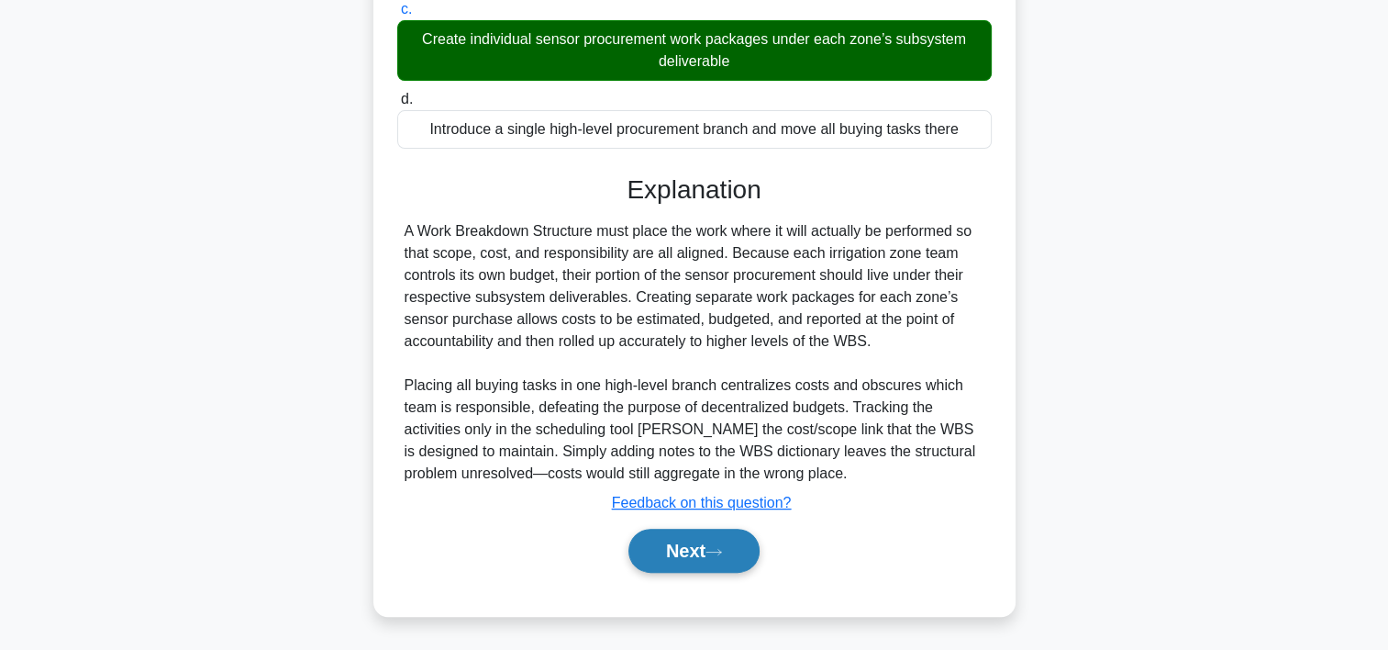
click at [745, 547] on button "Next" at bounding box center [694, 551] width 131 height 44
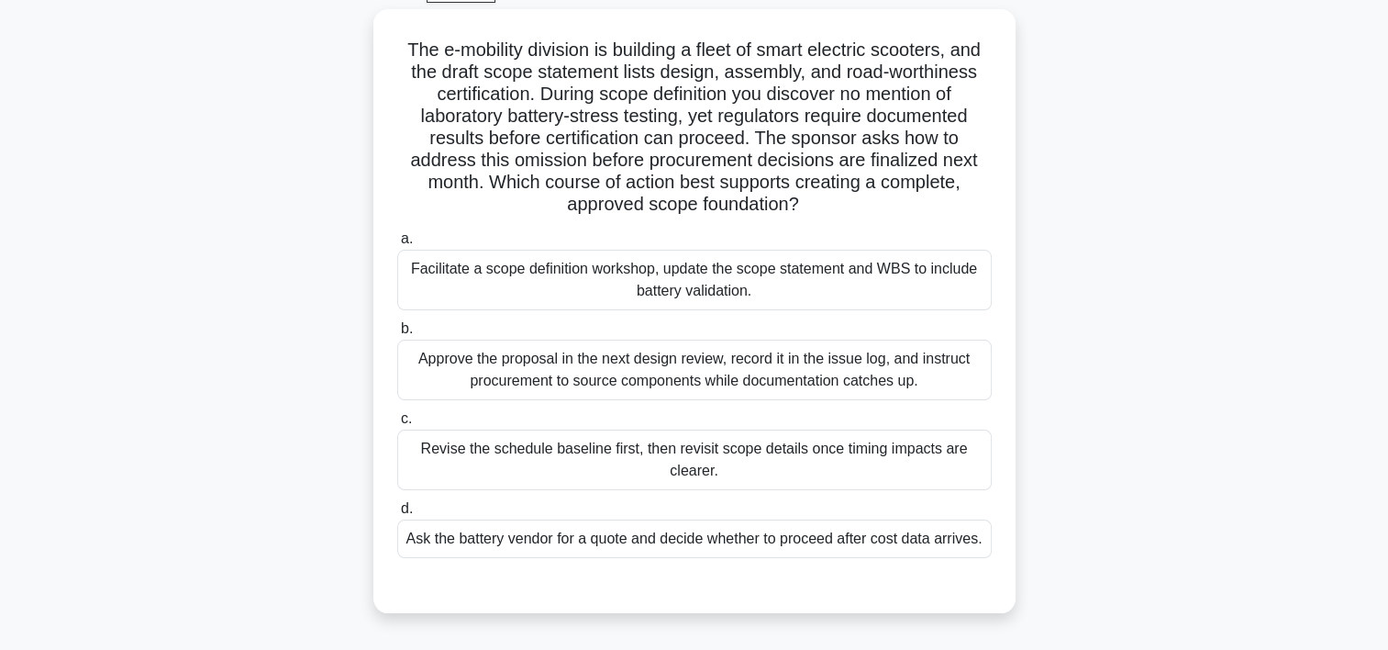
scroll to position [92, 0]
click at [716, 291] on div "Facilitate a scope definition workshop, update the scope statement and WBS to i…" at bounding box center [694, 281] width 595 height 61
click at [397, 247] on input "a. Facilitate a scope definition workshop, update the scope statement and WBS t…" at bounding box center [397, 241] width 0 height 12
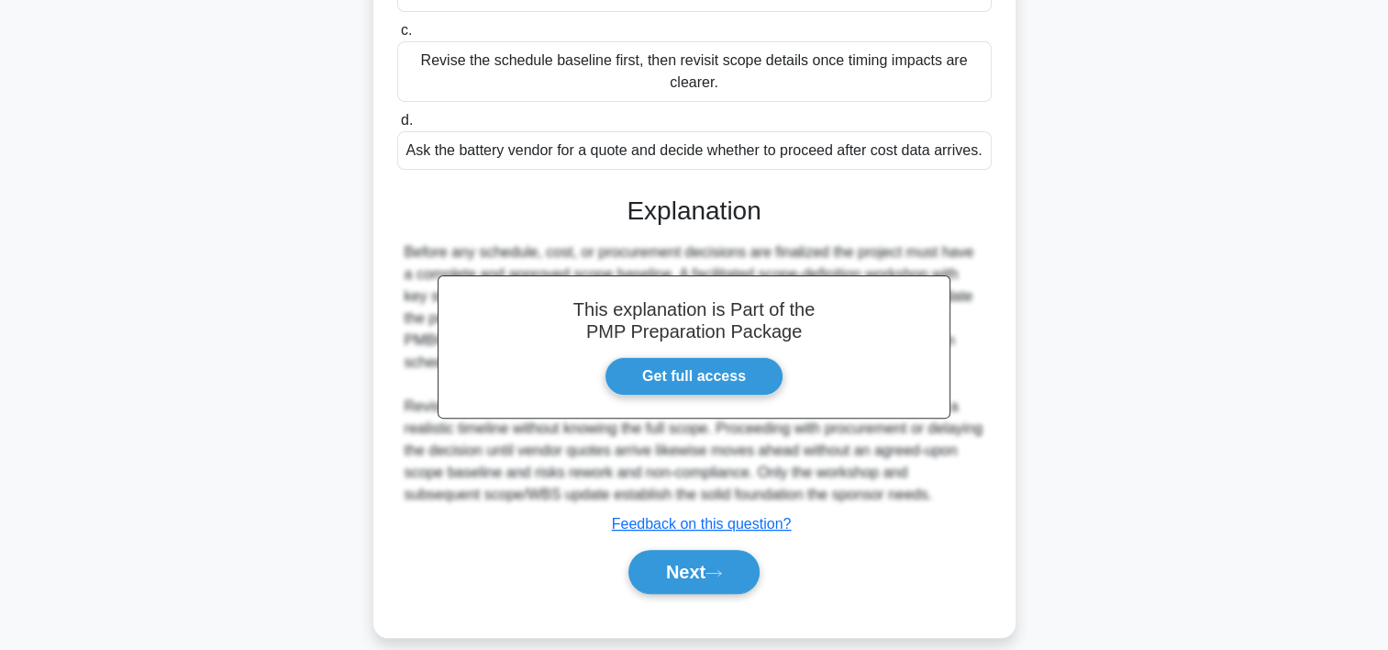
scroll to position [495, 0]
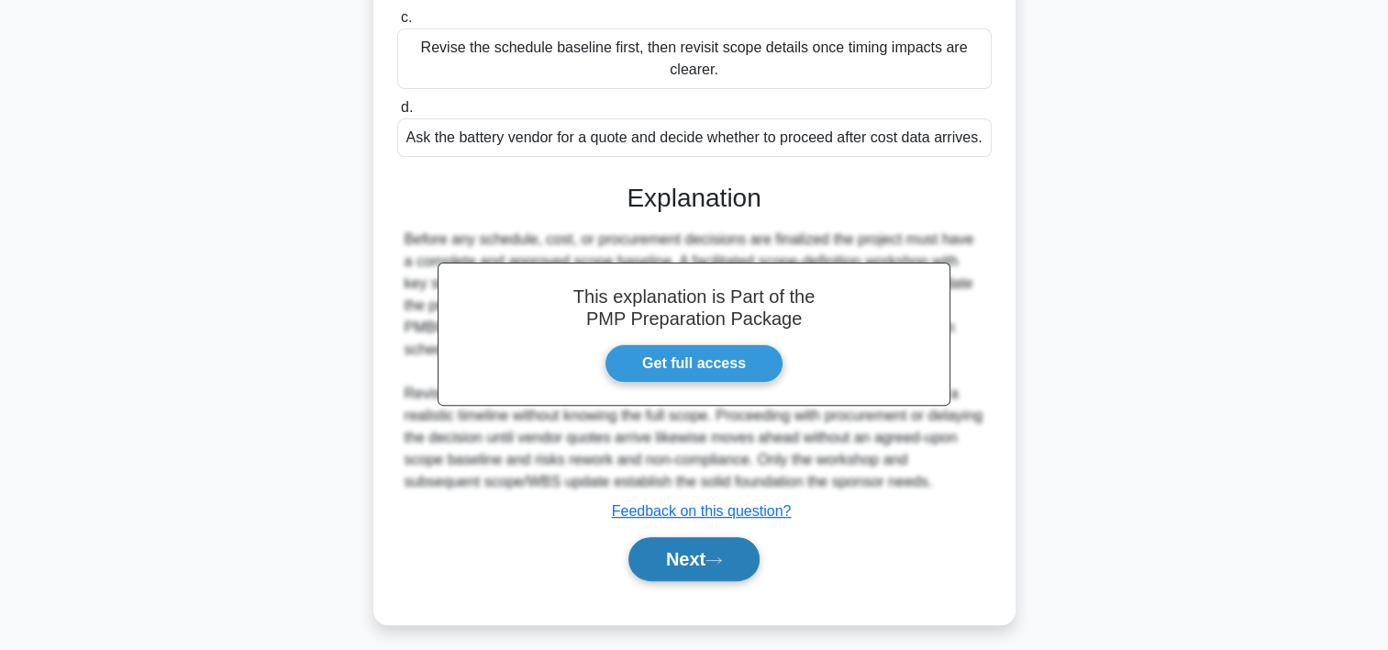
click at [748, 558] on button "Next" at bounding box center [694, 559] width 131 height 44
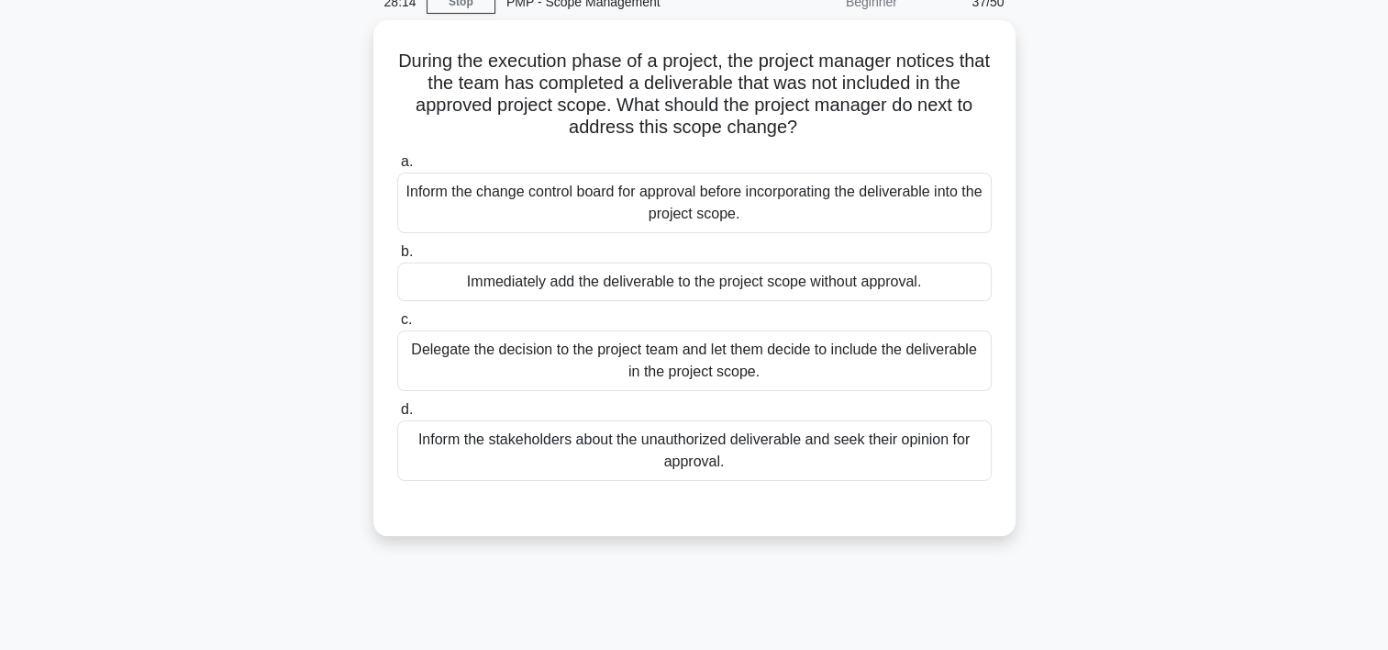
scroll to position [84, 0]
click at [663, 442] on div "Inform the stakeholders about the unauthorized deliverable and seek their opini…" at bounding box center [694, 448] width 595 height 61
click at [397, 414] on input "d. Inform the stakeholders about the unauthorized deliverable and seek their op…" at bounding box center [397, 408] width 0 height 12
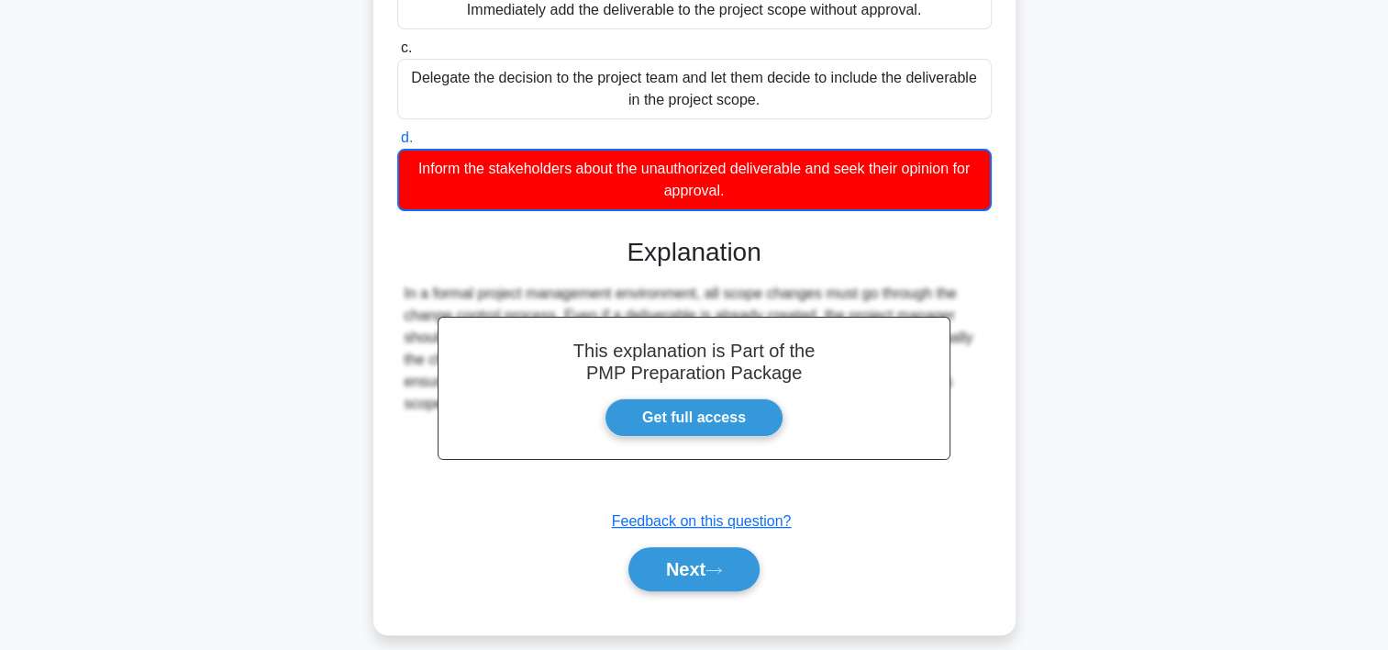
scroll to position [372, 0]
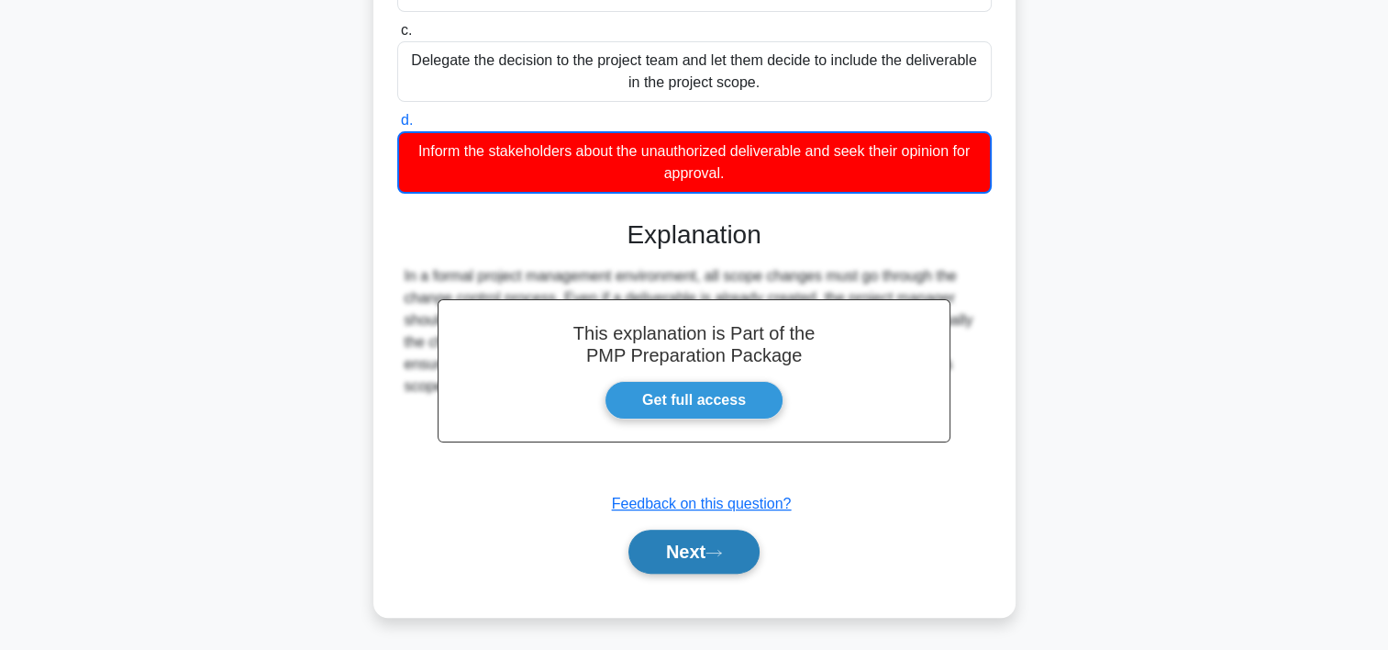
click at [711, 546] on button "Next" at bounding box center [694, 552] width 131 height 44
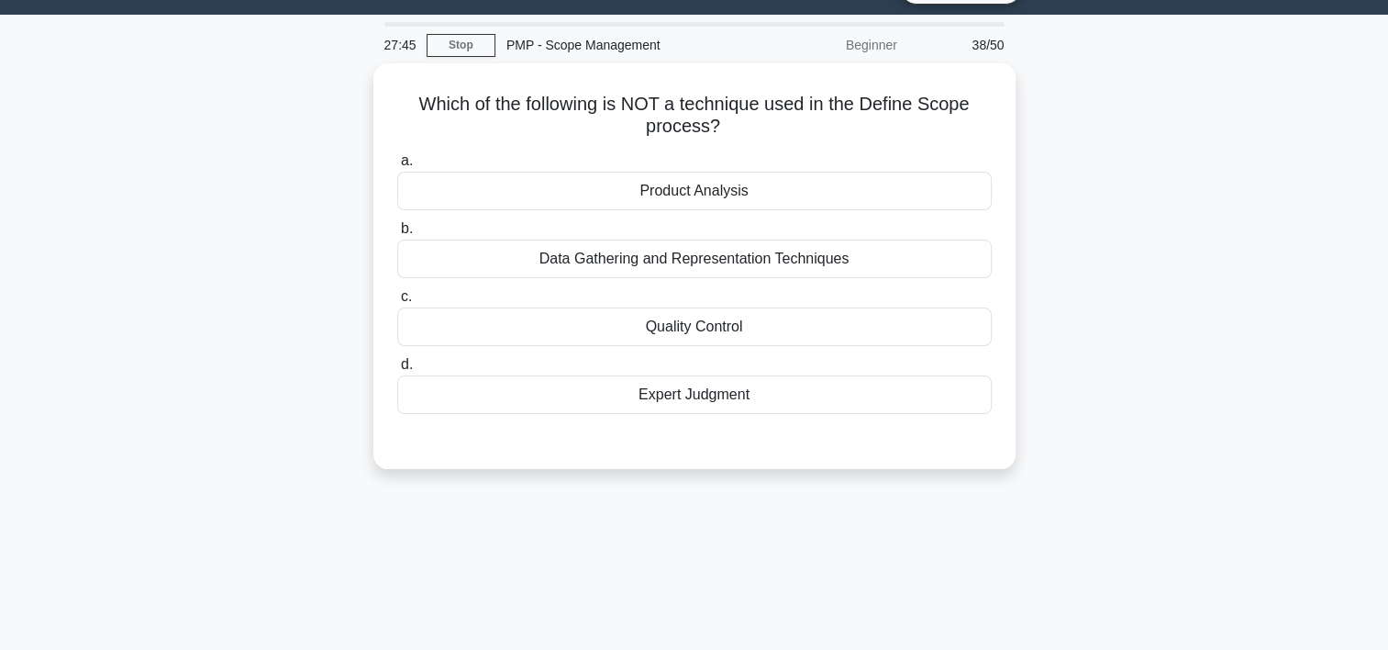
scroll to position [40, 0]
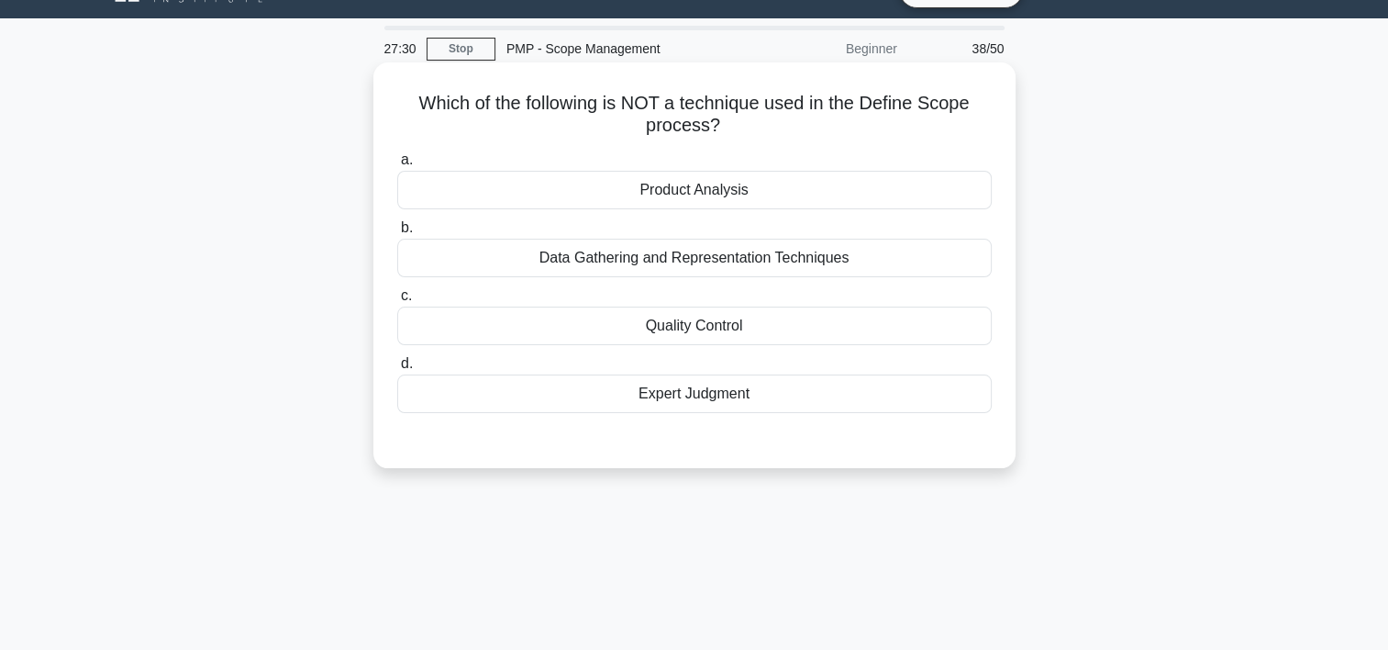
click at [708, 331] on div "Quality Control" at bounding box center [694, 326] width 595 height 39
click at [397, 302] on input "c. Quality Control" at bounding box center [397, 296] width 0 height 12
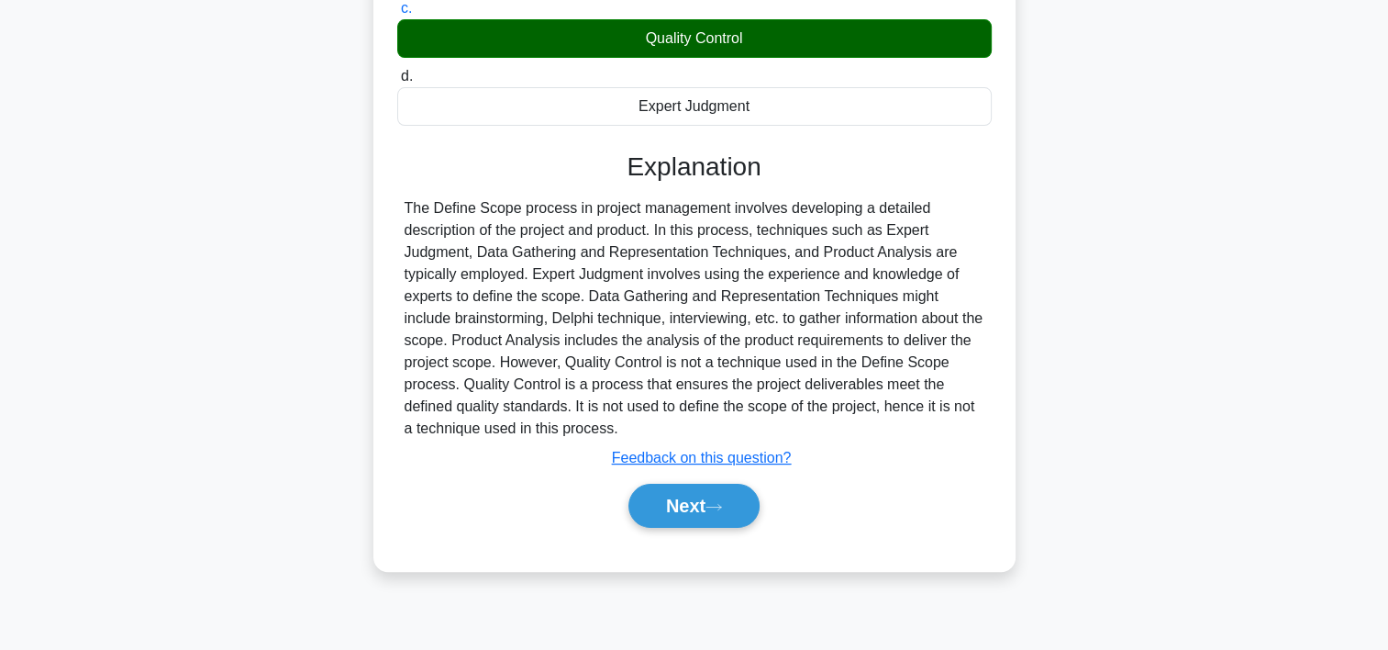
scroll to position [341, 0]
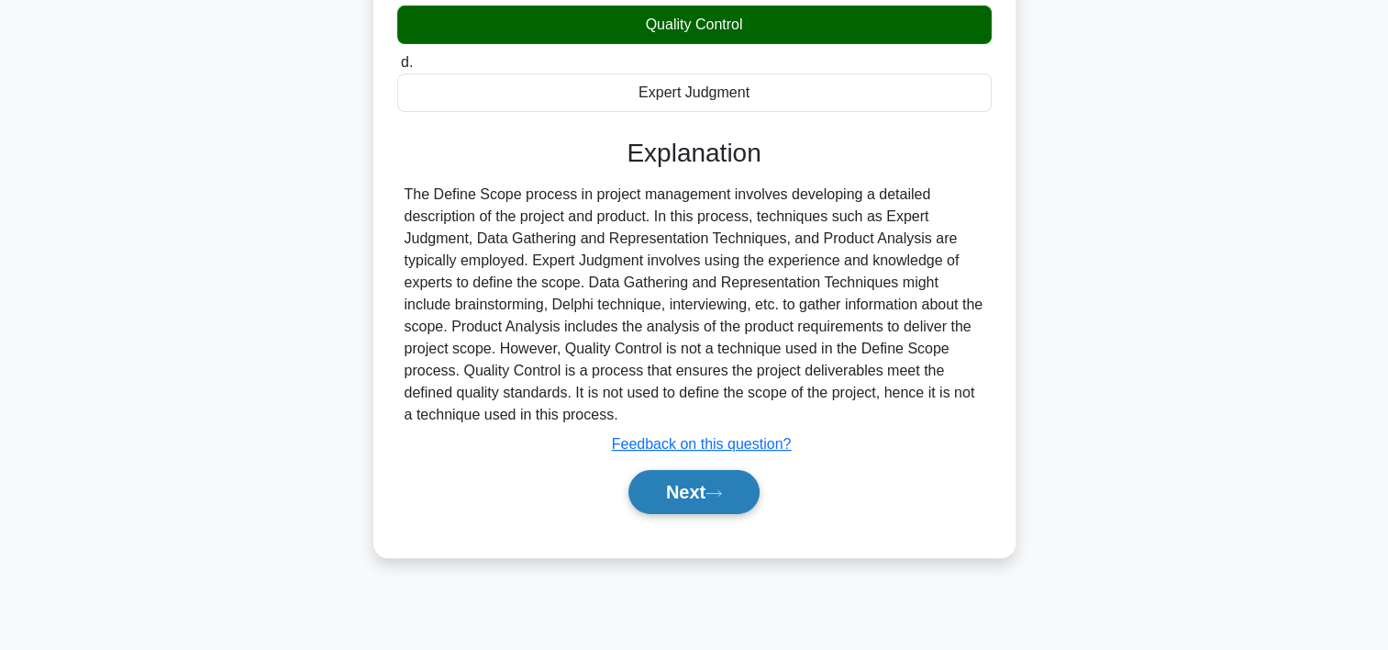
click at [738, 496] on button "Next" at bounding box center [694, 492] width 131 height 44
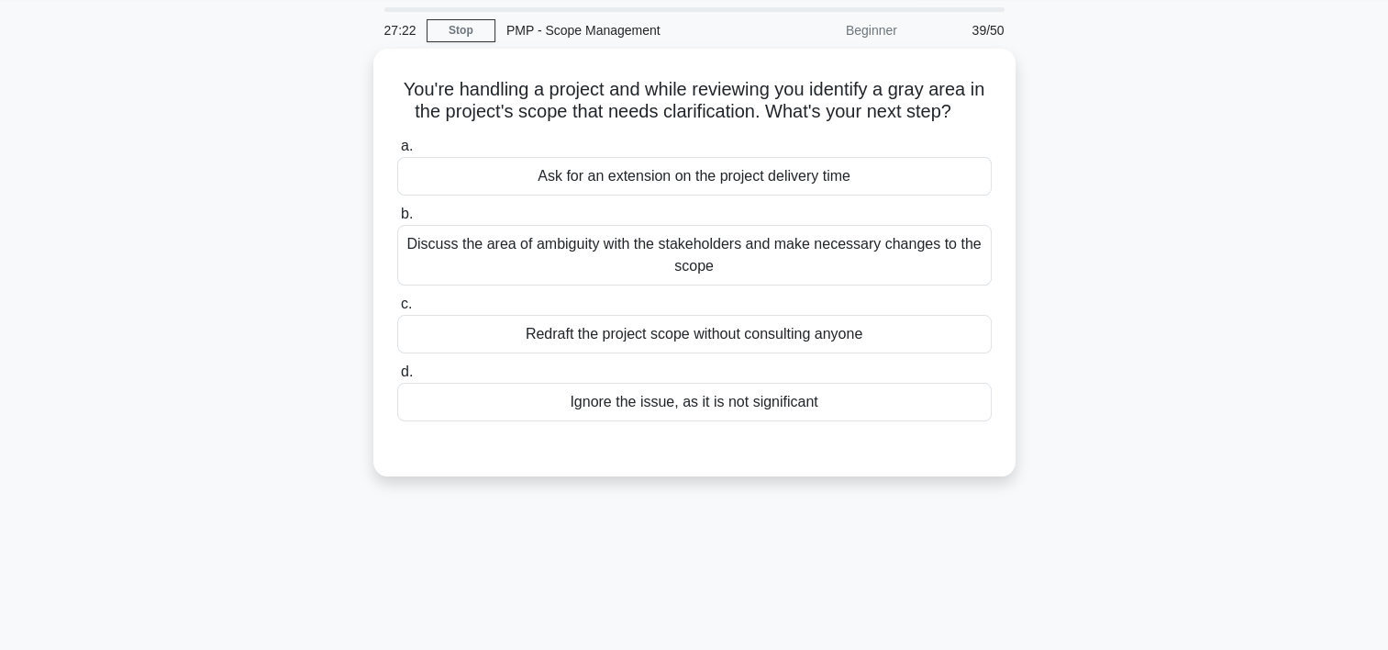
scroll to position [56, 0]
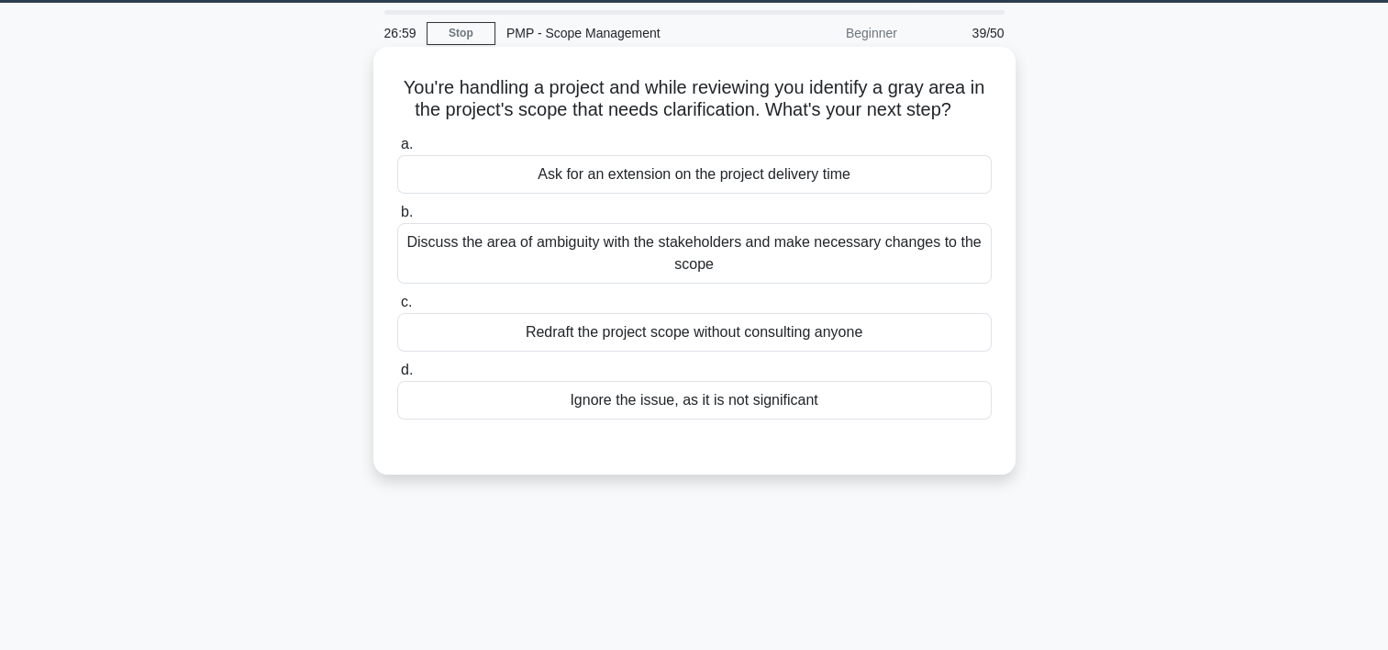
click at [681, 251] on div "Discuss the area of ambiguity with the stakeholders and make necessary changes …" at bounding box center [694, 253] width 595 height 61
click at [397, 218] on input "b. Discuss the area of ambiguity with the stakeholders and make necessary chang…" at bounding box center [397, 212] width 0 height 12
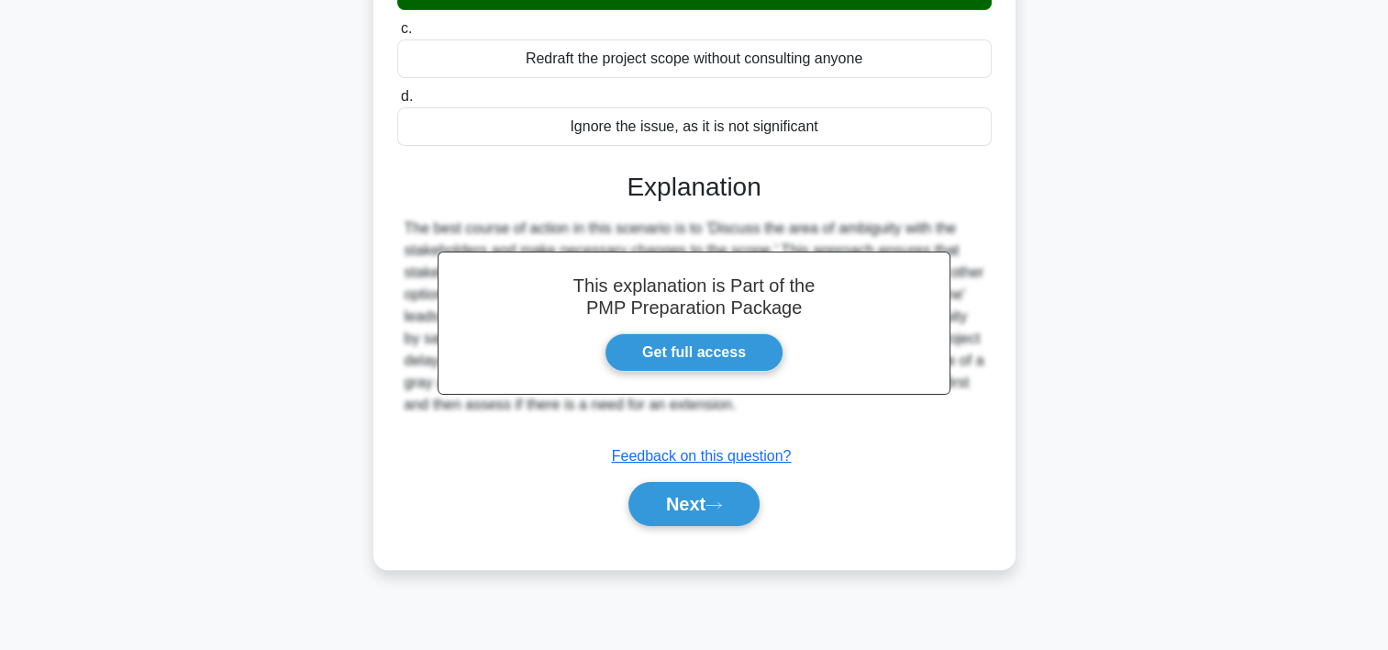
scroll to position [341, 0]
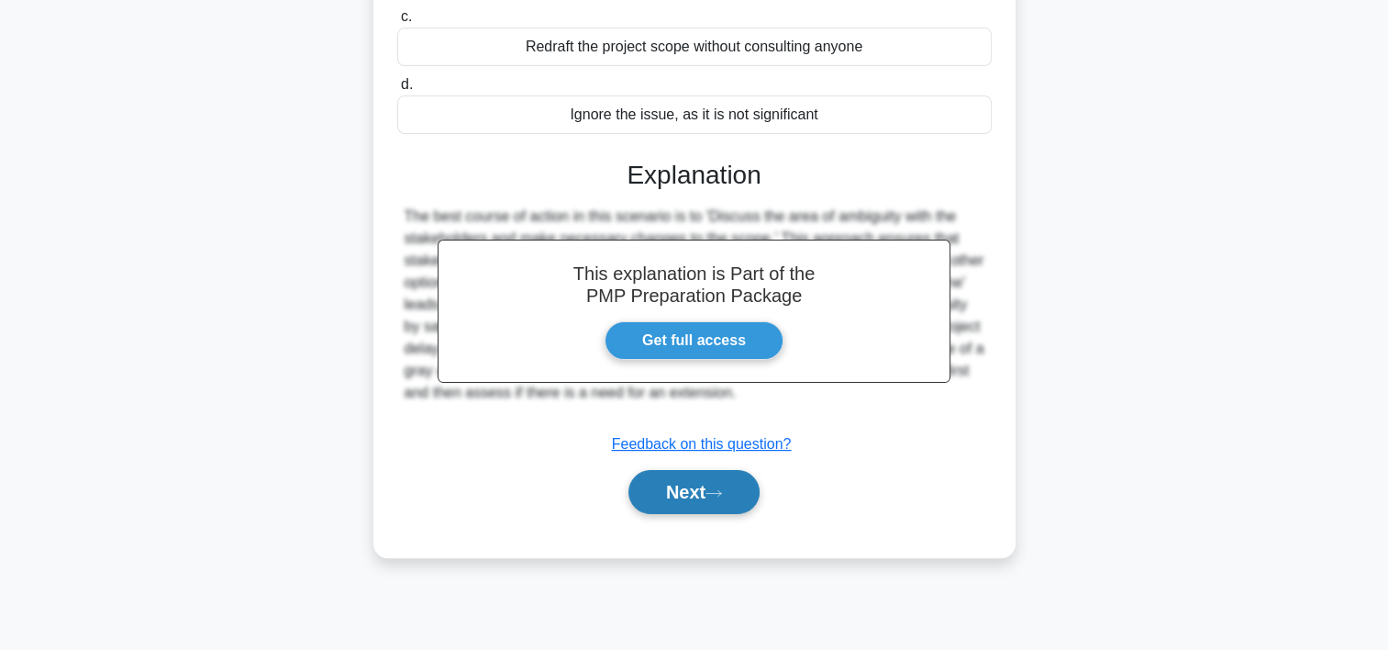
click at [745, 496] on button "Next" at bounding box center [694, 492] width 131 height 44
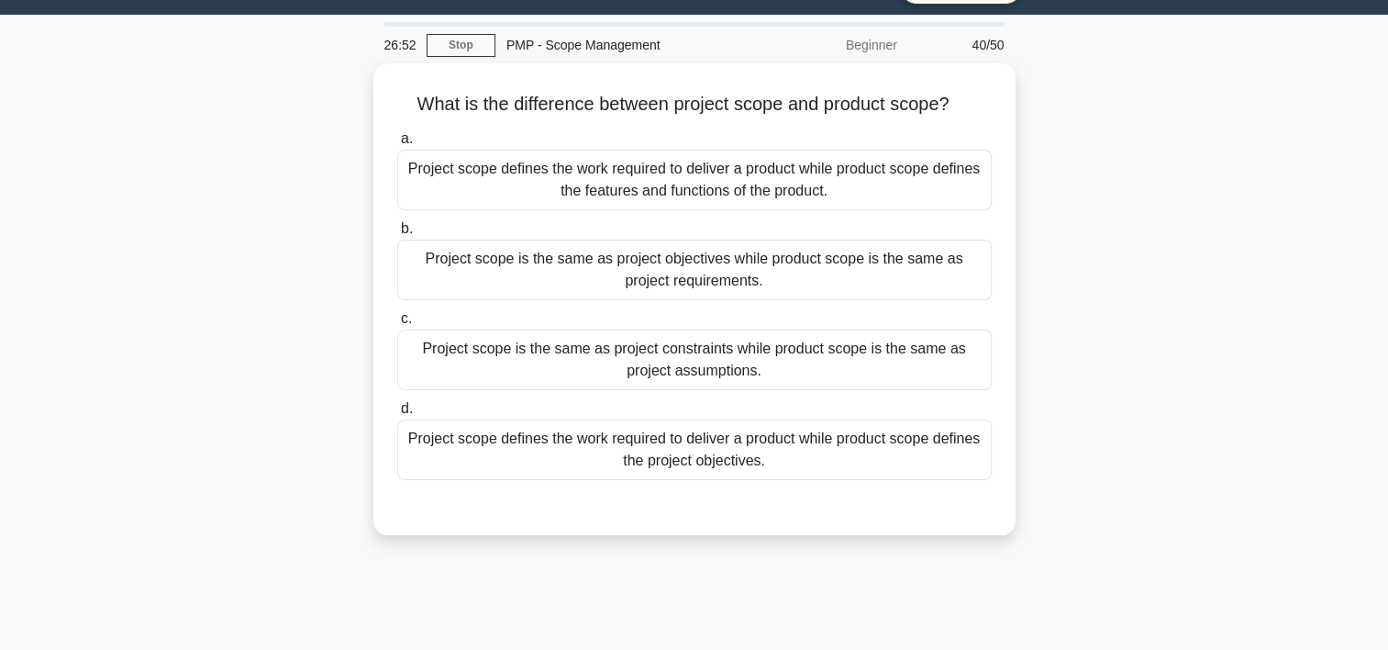
scroll to position [30, 0]
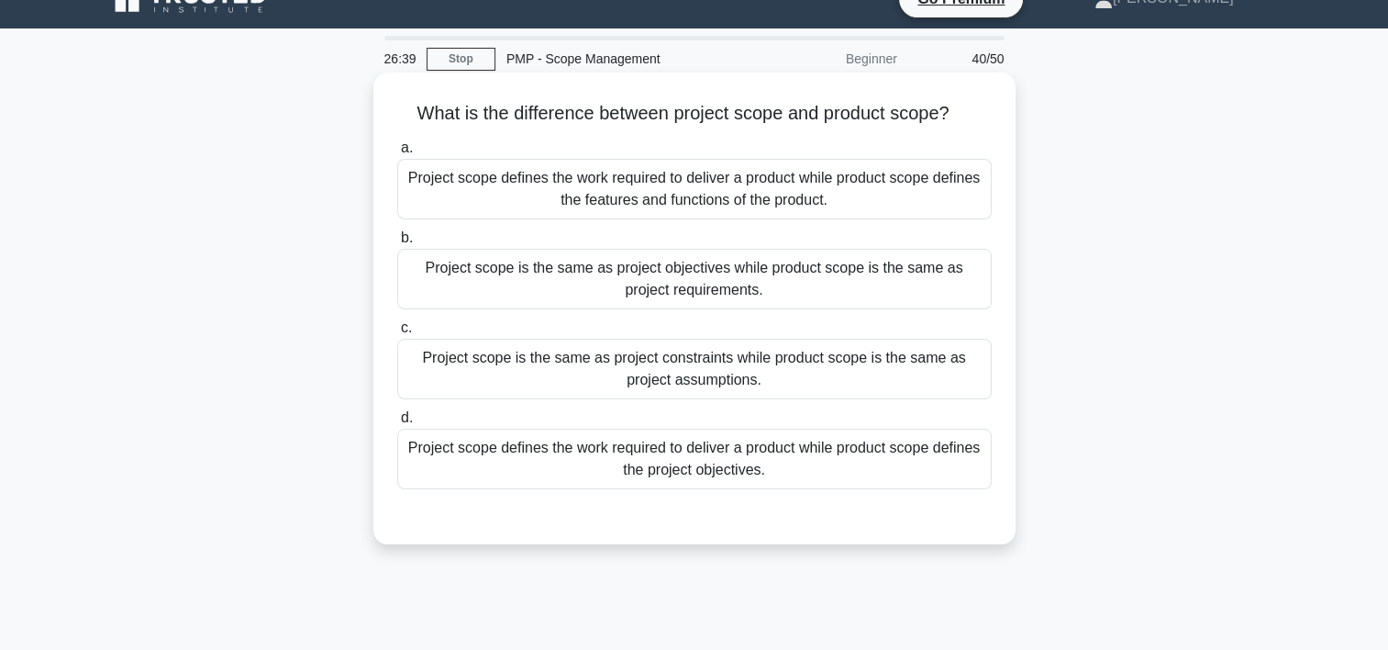
click at [776, 197] on div "Project scope defines the work required to deliver a product while product scop…" at bounding box center [694, 189] width 595 height 61
click at [397, 154] on input "a. Project scope defines the work required to deliver a product while product s…" at bounding box center [397, 148] width 0 height 12
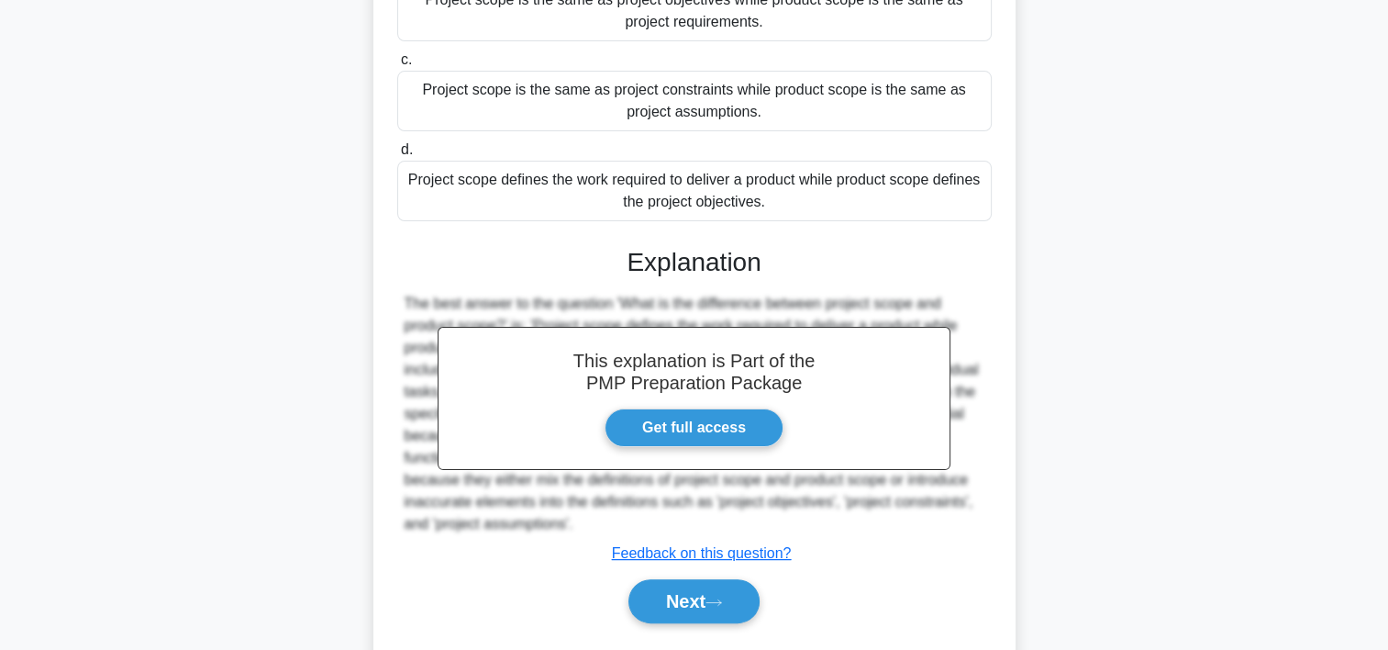
scroll to position [349, 0]
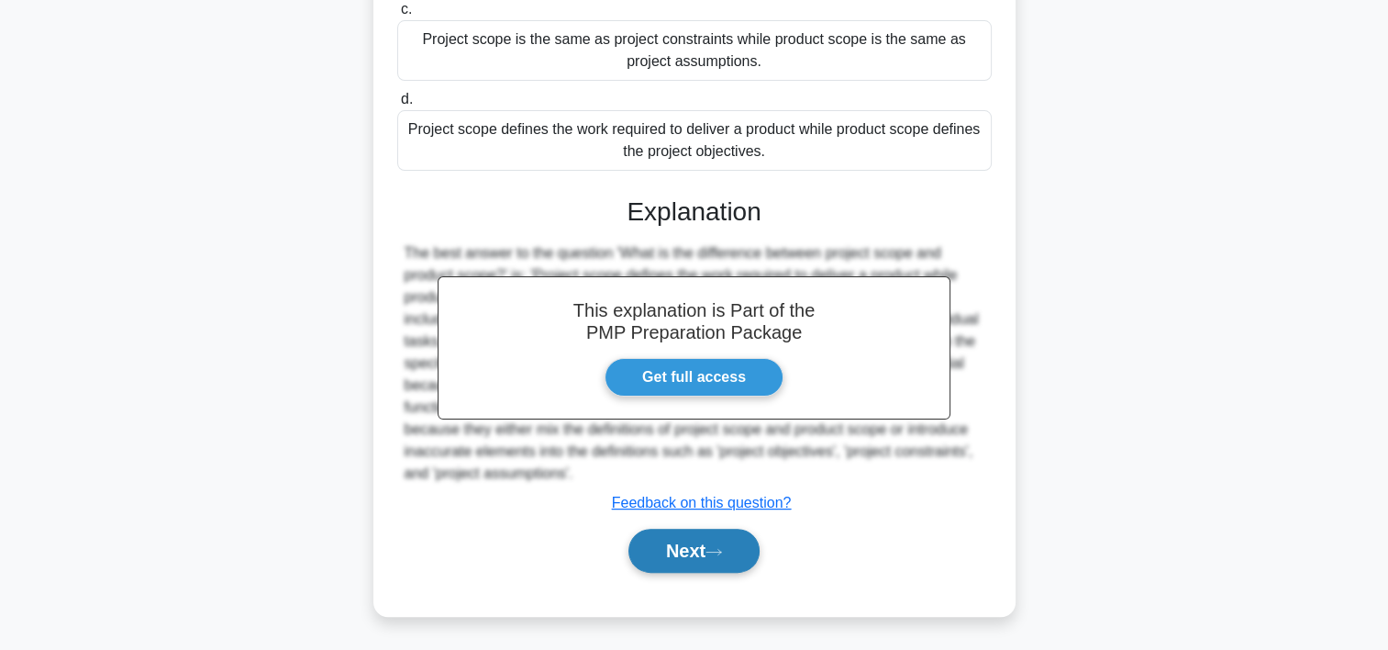
click at [672, 549] on button "Next" at bounding box center [694, 551] width 131 height 44
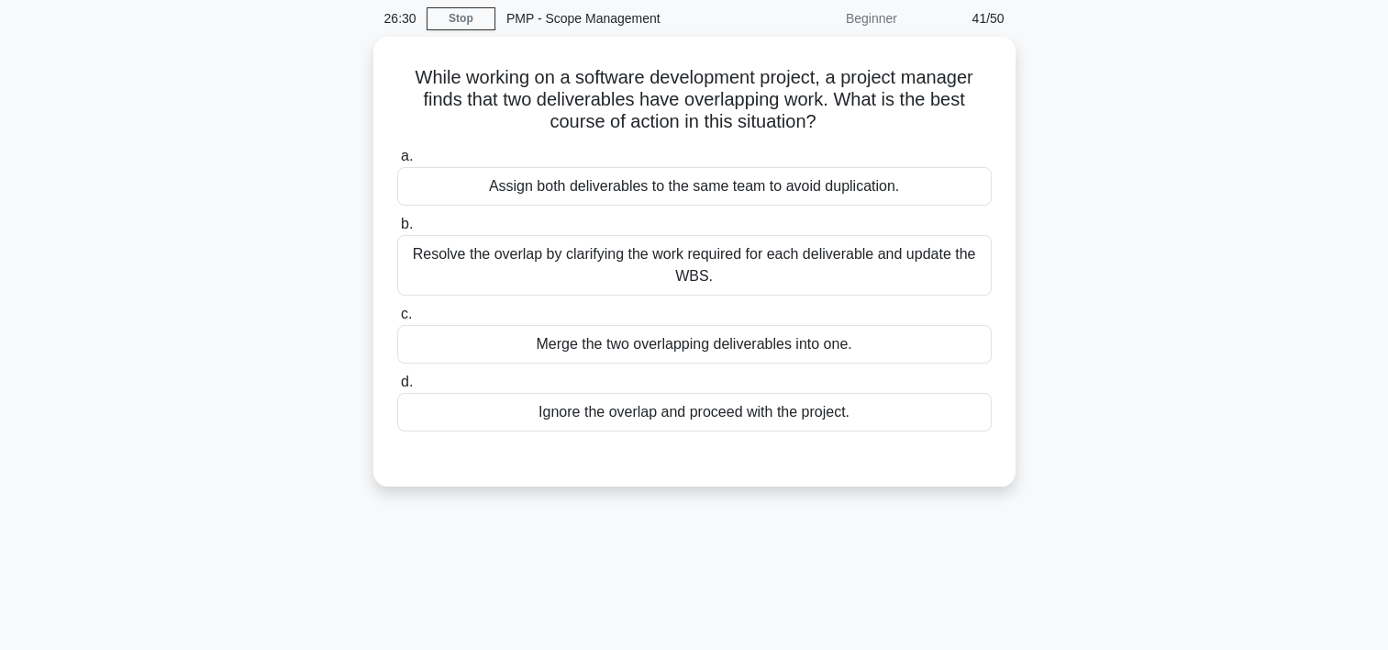
scroll to position [69, 0]
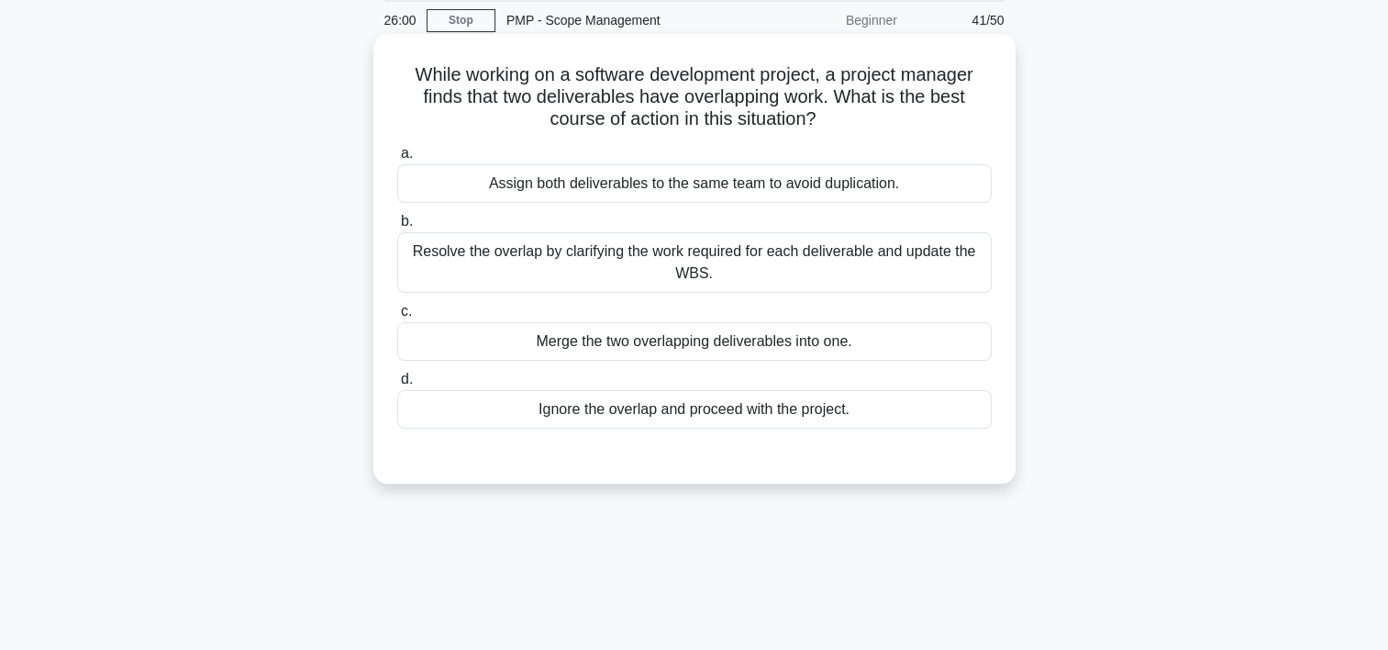
click at [797, 264] on div "Resolve the overlap by clarifying the work required for each deliverable and up…" at bounding box center [694, 262] width 595 height 61
click at [397, 228] on input "b. Resolve the overlap by clarifying the work required for each deliverable and…" at bounding box center [397, 222] width 0 height 12
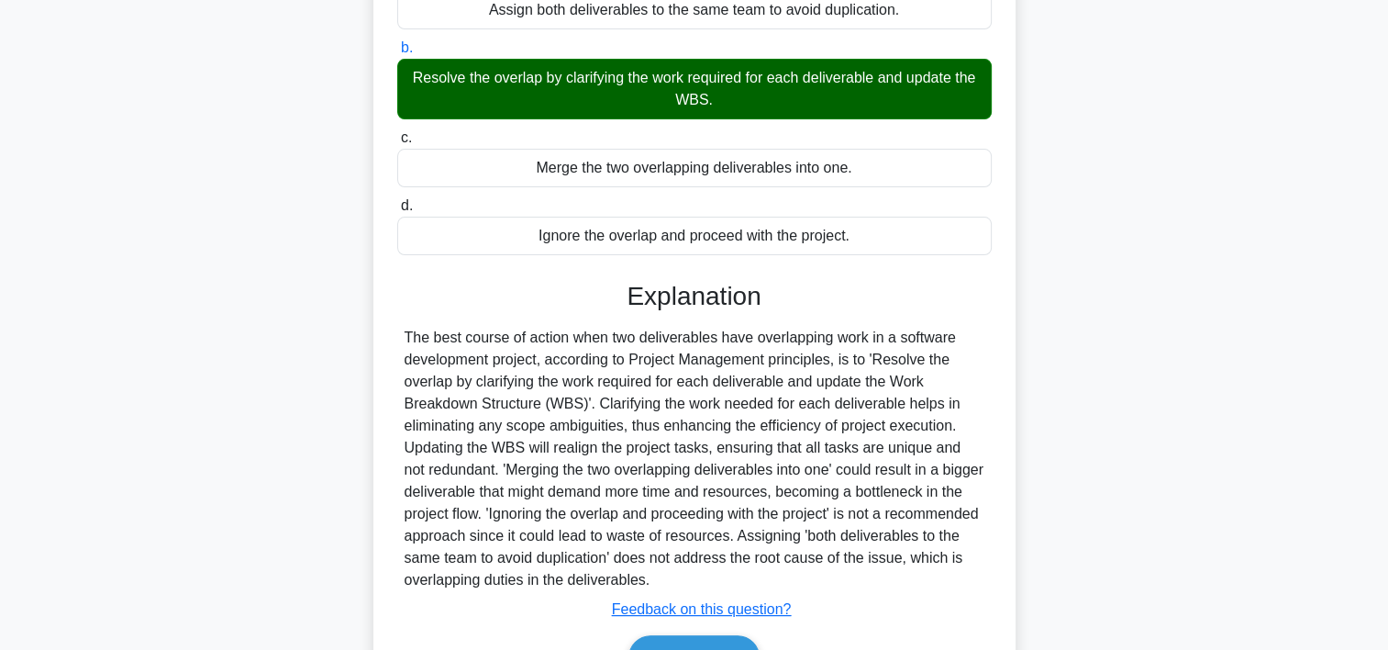
scroll to position [349, 0]
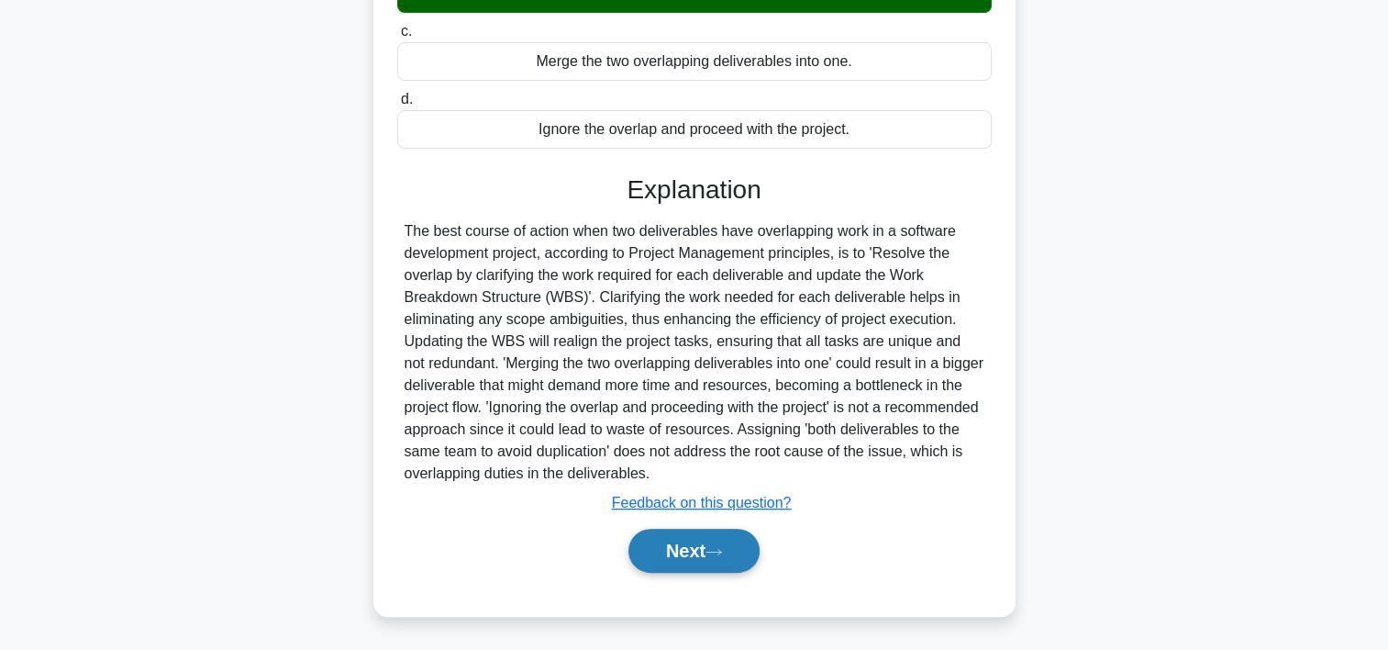
click at [738, 547] on button "Next" at bounding box center [694, 551] width 131 height 44
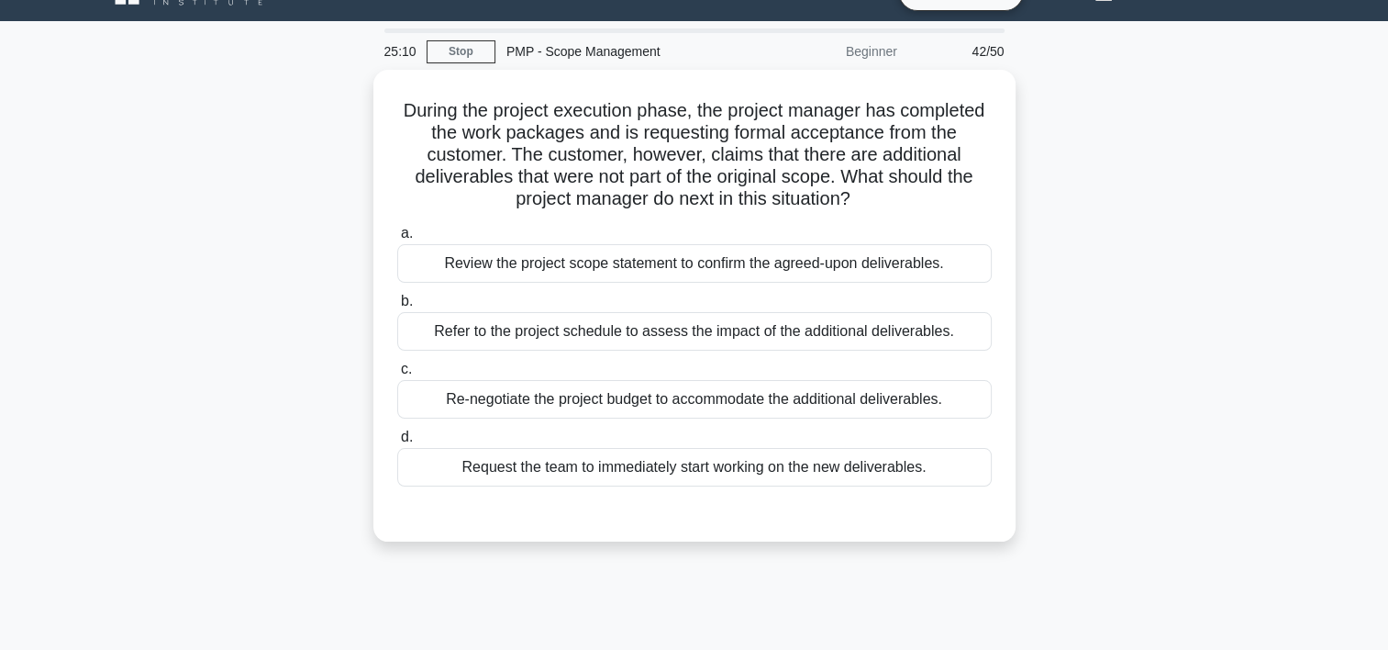
scroll to position [13, 0]
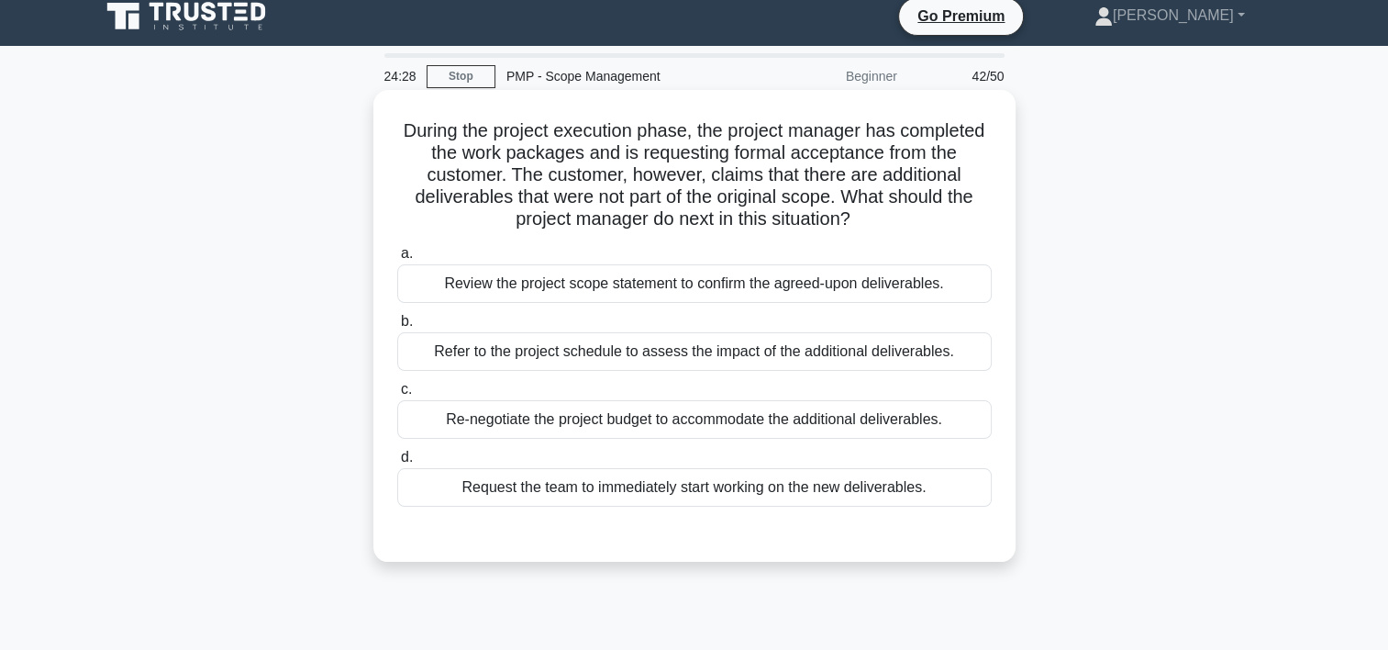
click at [638, 290] on div "Review the project scope statement to confirm the agreed-upon deliverables." at bounding box center [694, 283] width 595 height 39
click at [397, 260] on input "a. Review the project scope statement to confirm the agreed-upon deliverables." at bounding box center [397, 254] width 0 height 12
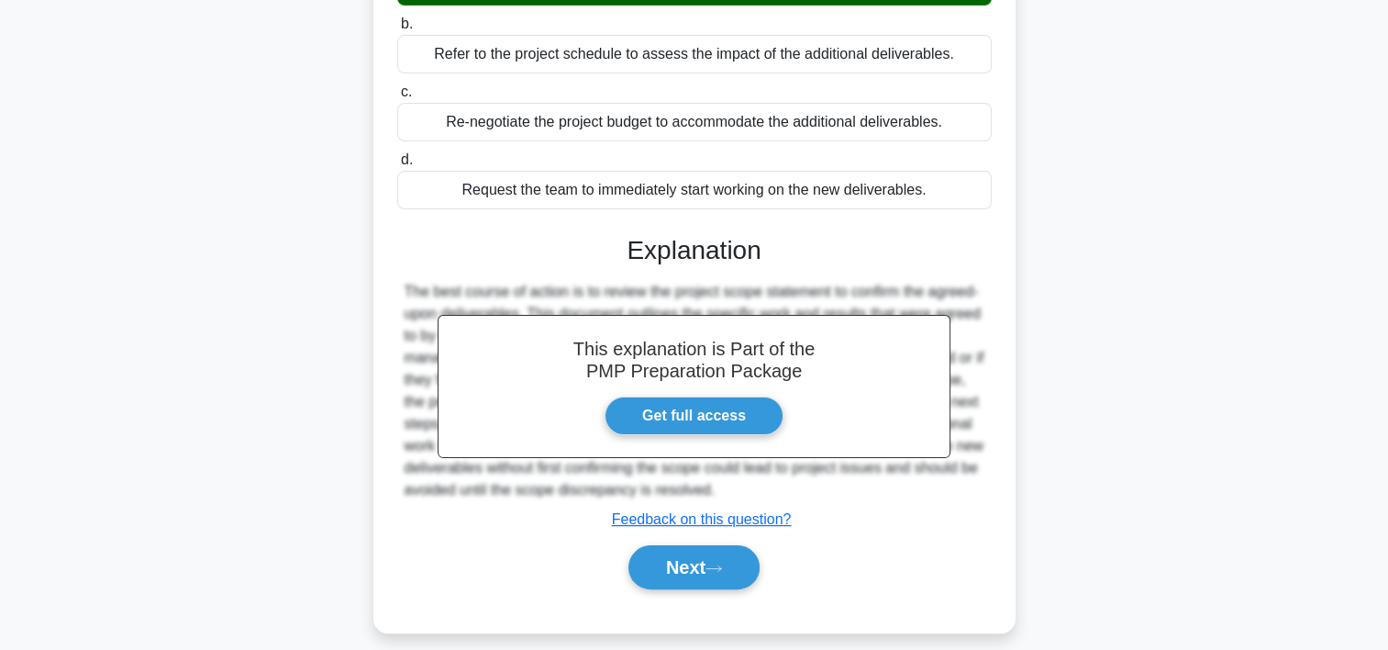
scroll to position [341, 0]
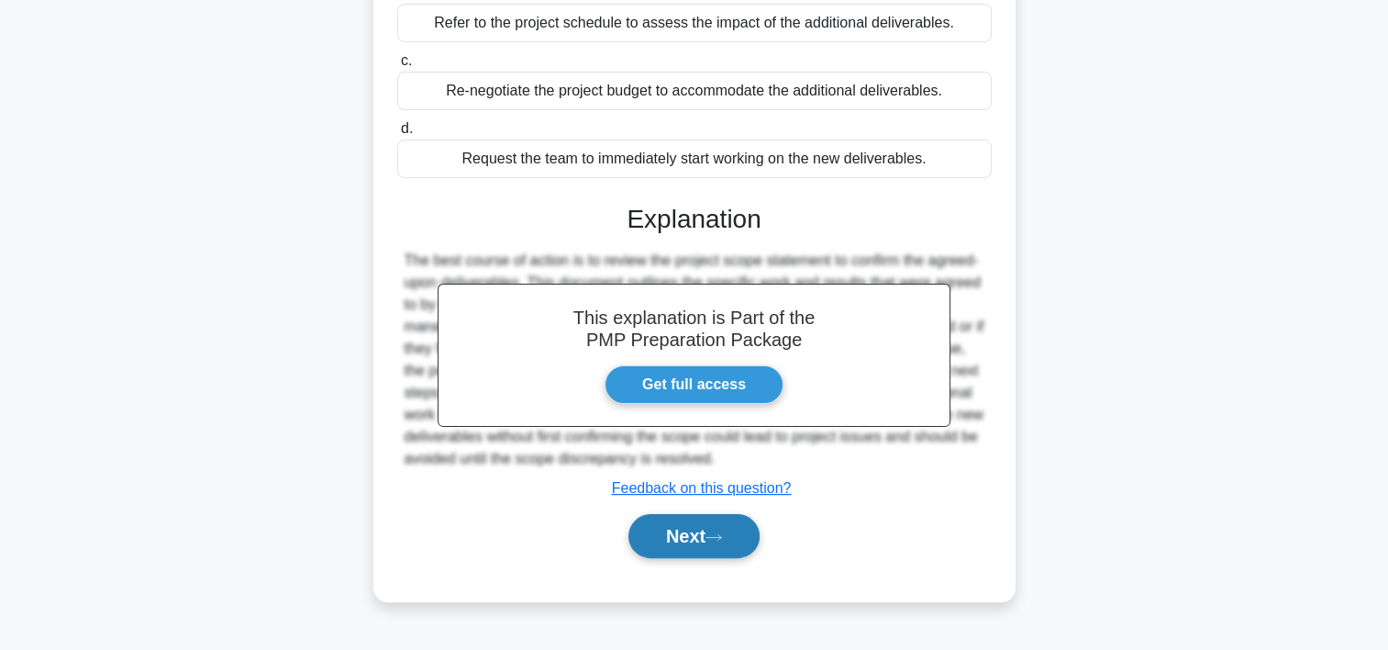
click at [703, 524] on button "Next" at bounding box center [694, 536] width 131 height 44
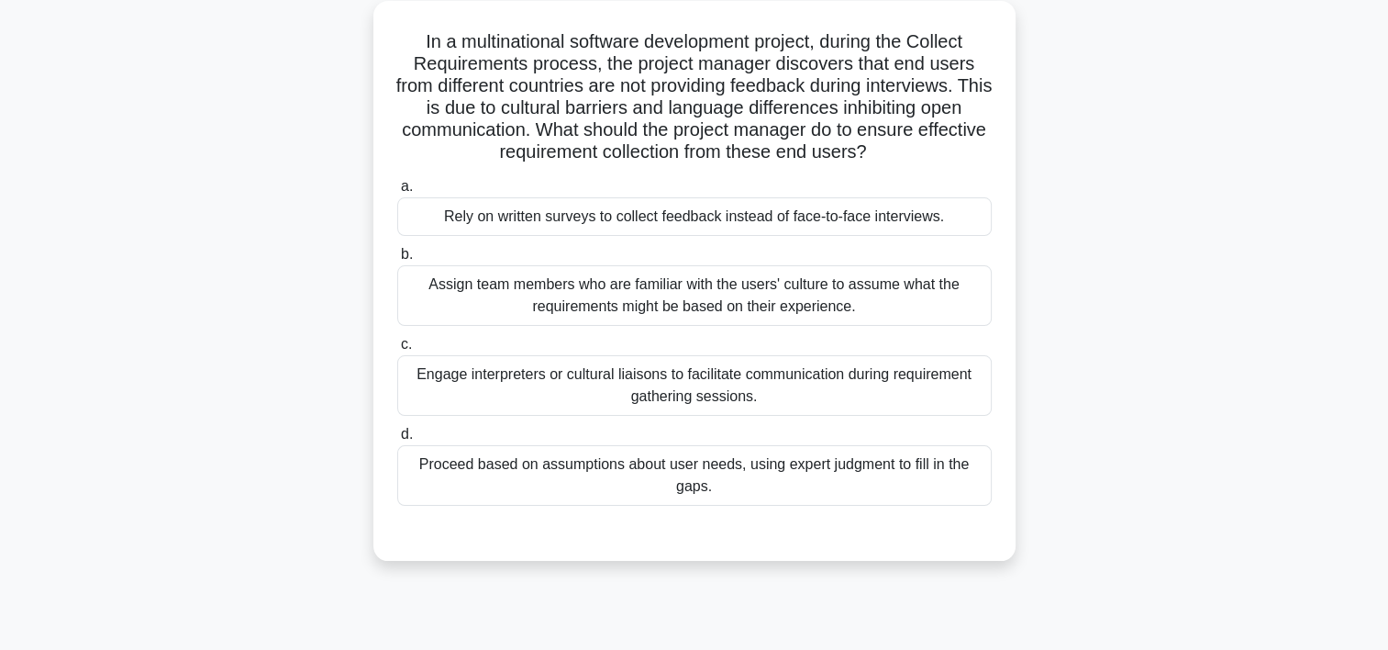
scroll to position [84, 0]
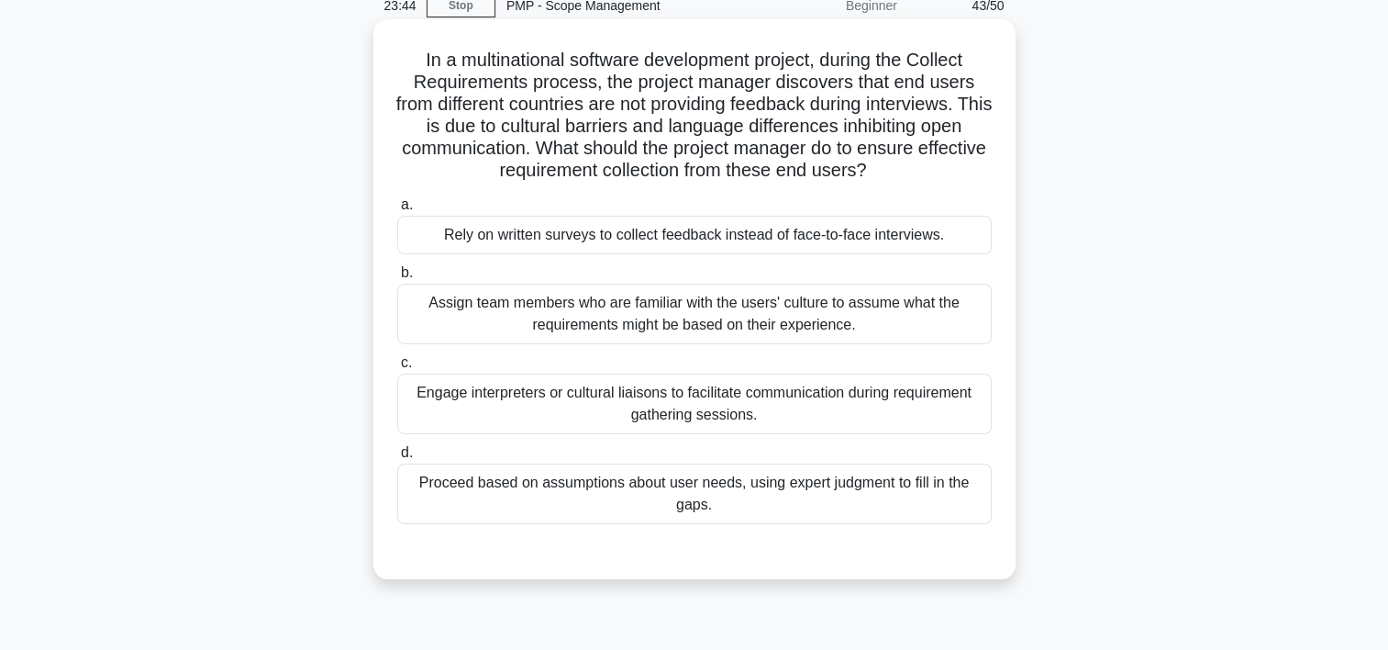
click at [679, 395] on div "Engage interpreters or cultural liaisons to facilitate communication during req…" at bounding box center [694, 404] width 595 height 61
click at [397, 369] on input "c. Engage interpreters or cultural liaisons to facilitate communication during …" at bounding box center [397, 363] width 0 height 12
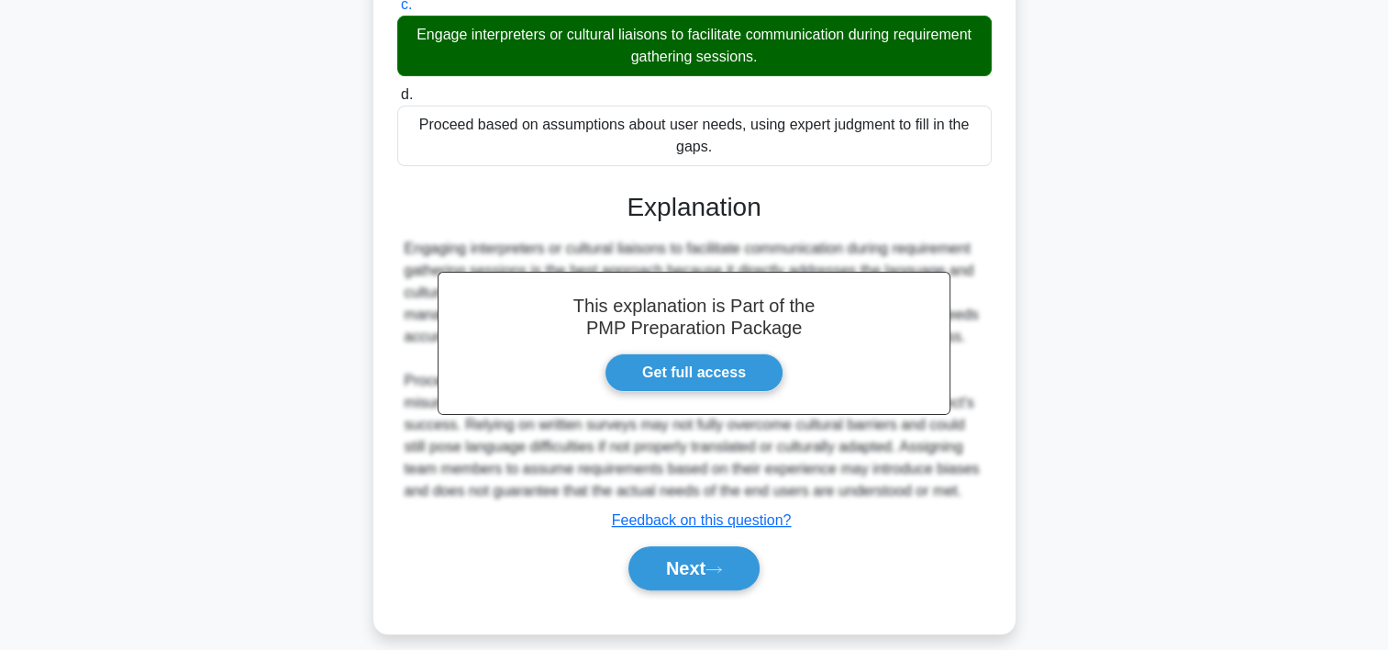
scroll to position [459, 0]
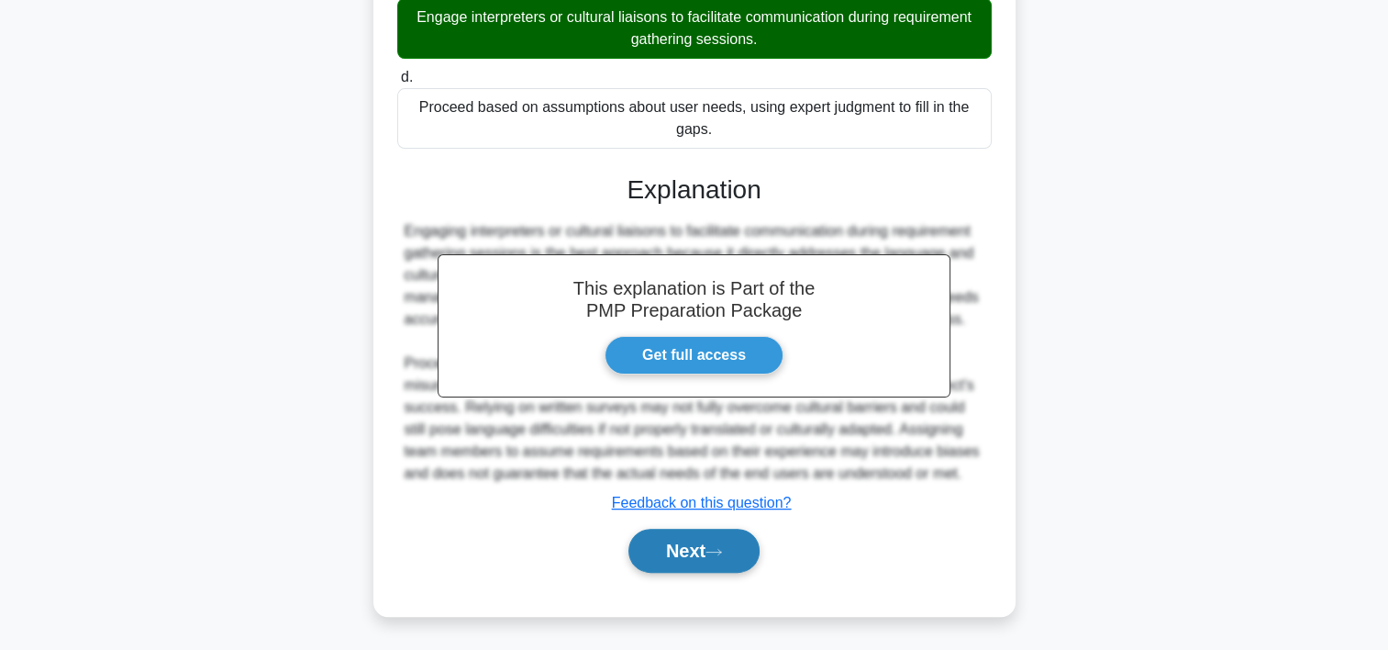
click at [725, 540] on button "Next" at bounding box center [694, 551] width 131 height 44
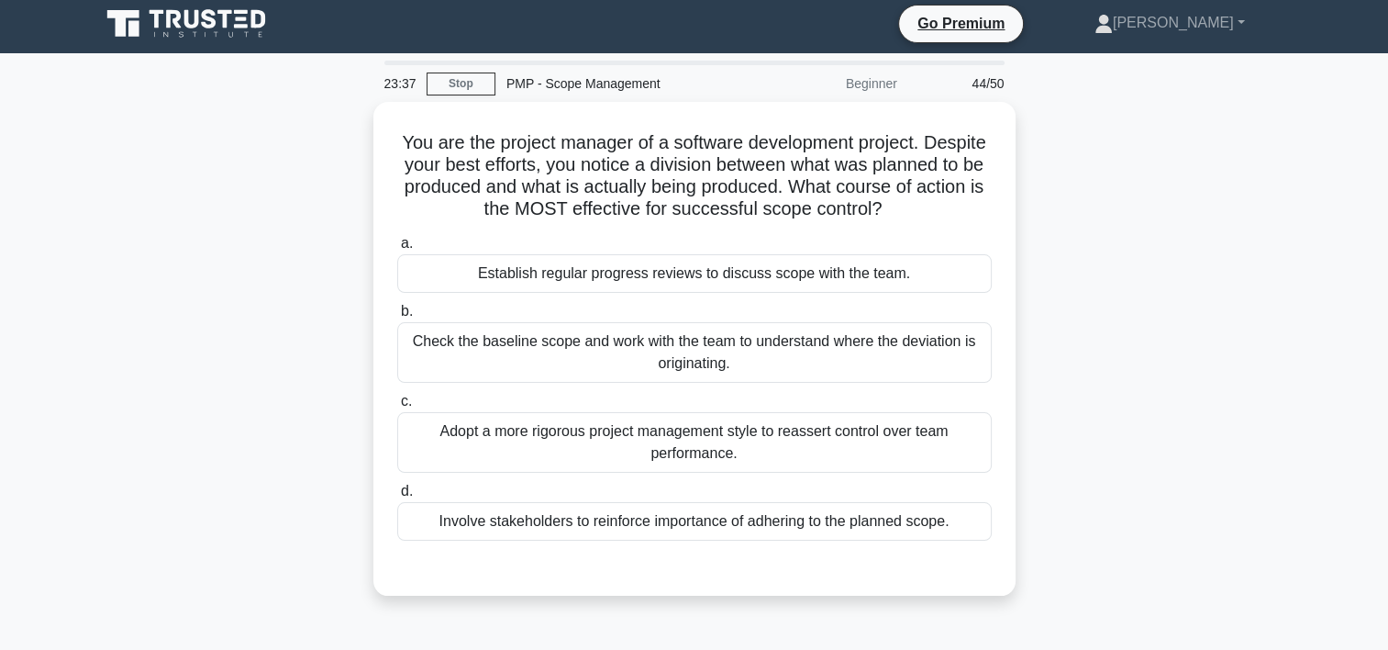
scroll to position [0, 0]
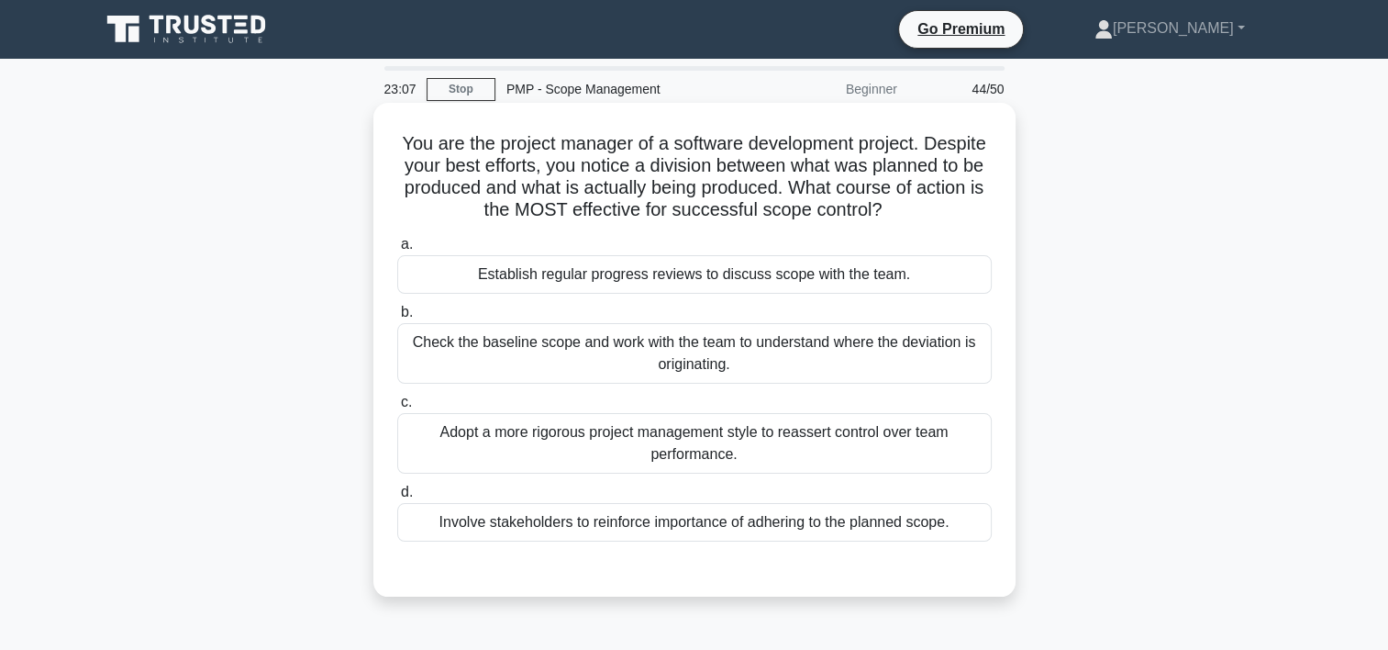
click at [630, 341] on div "Check the baseline scope and work with the team to understand where the deviati…" at bounding box center [694, 353] width 595 height 61
click at [397, 318] on input "b. Check the baseline scope and work with the team to understand where the devi…" at bounding box center [397, 313] width 0 height 12
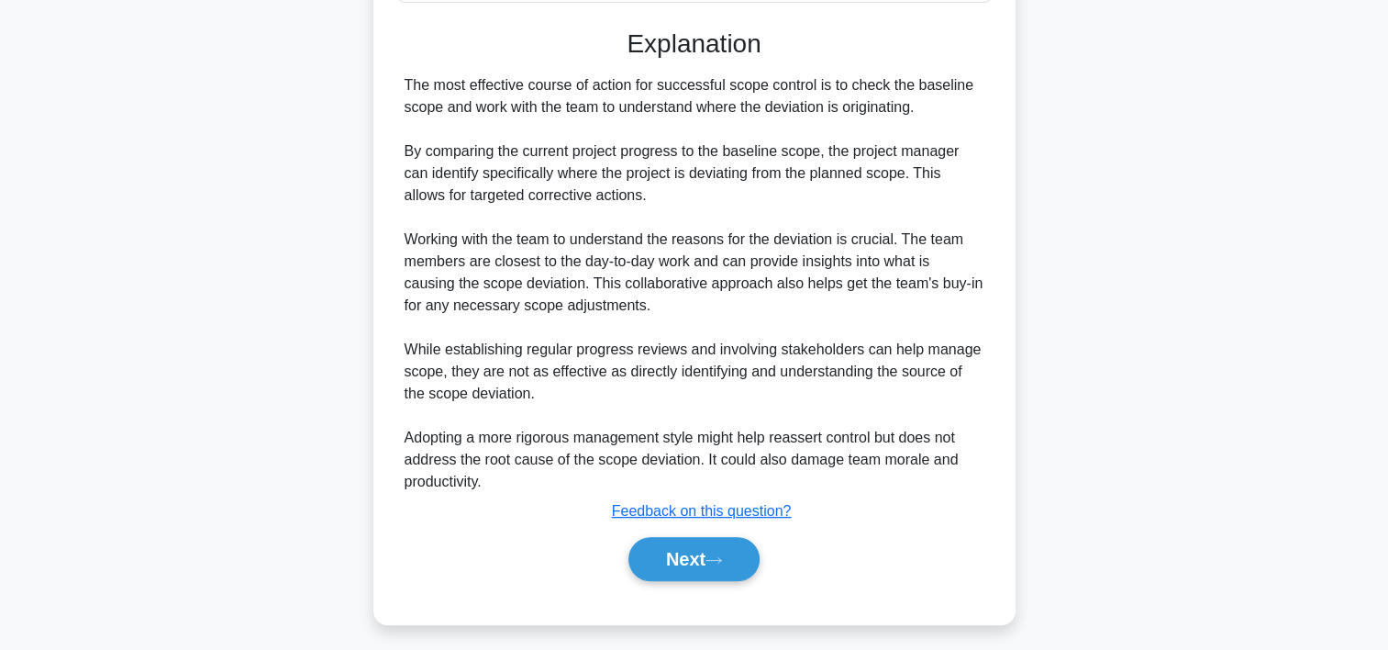
scroll to position [547, 0]
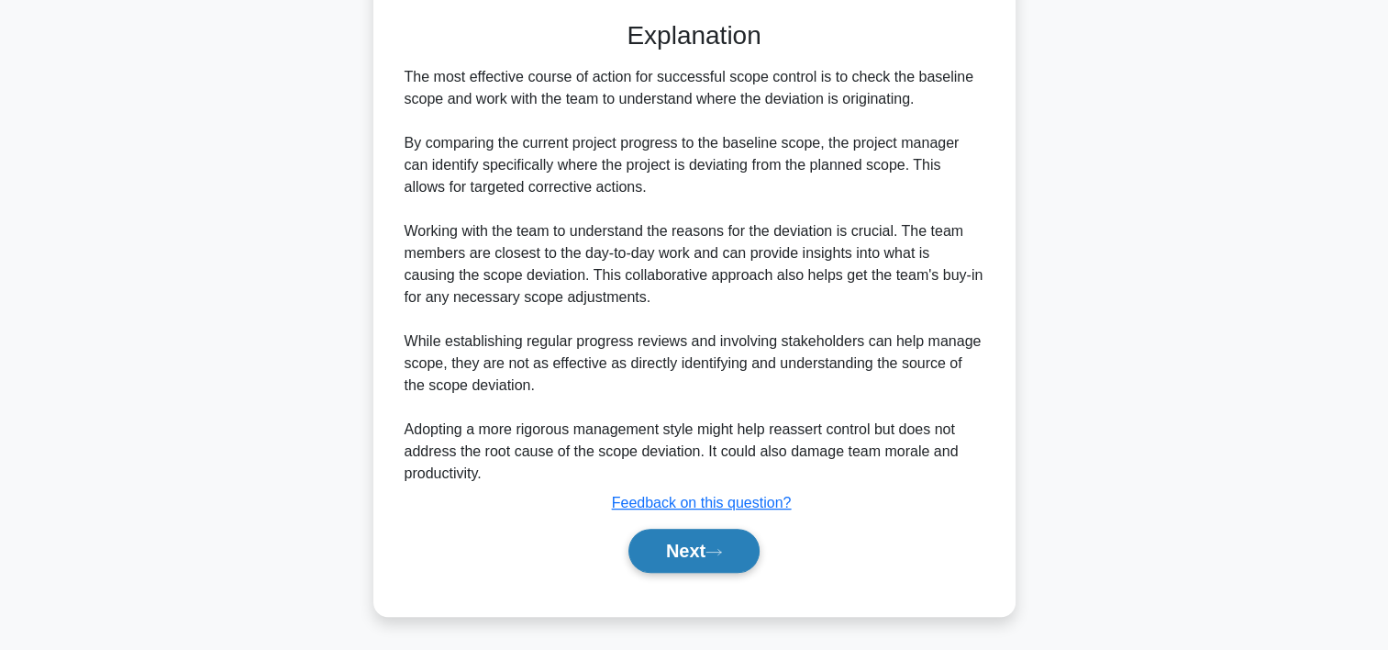
click at [662, 550] on button "Next" at bounding box center [694, 551] width 131 height 44
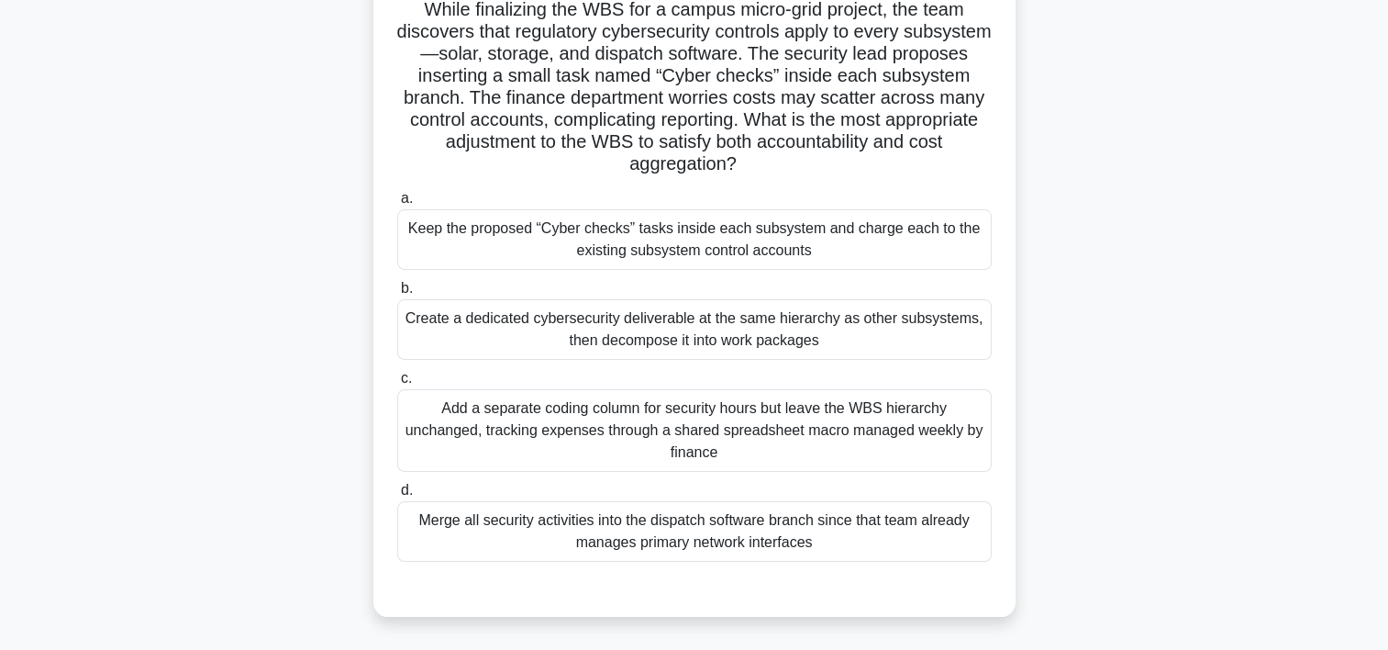
scroll to position [140, 0]
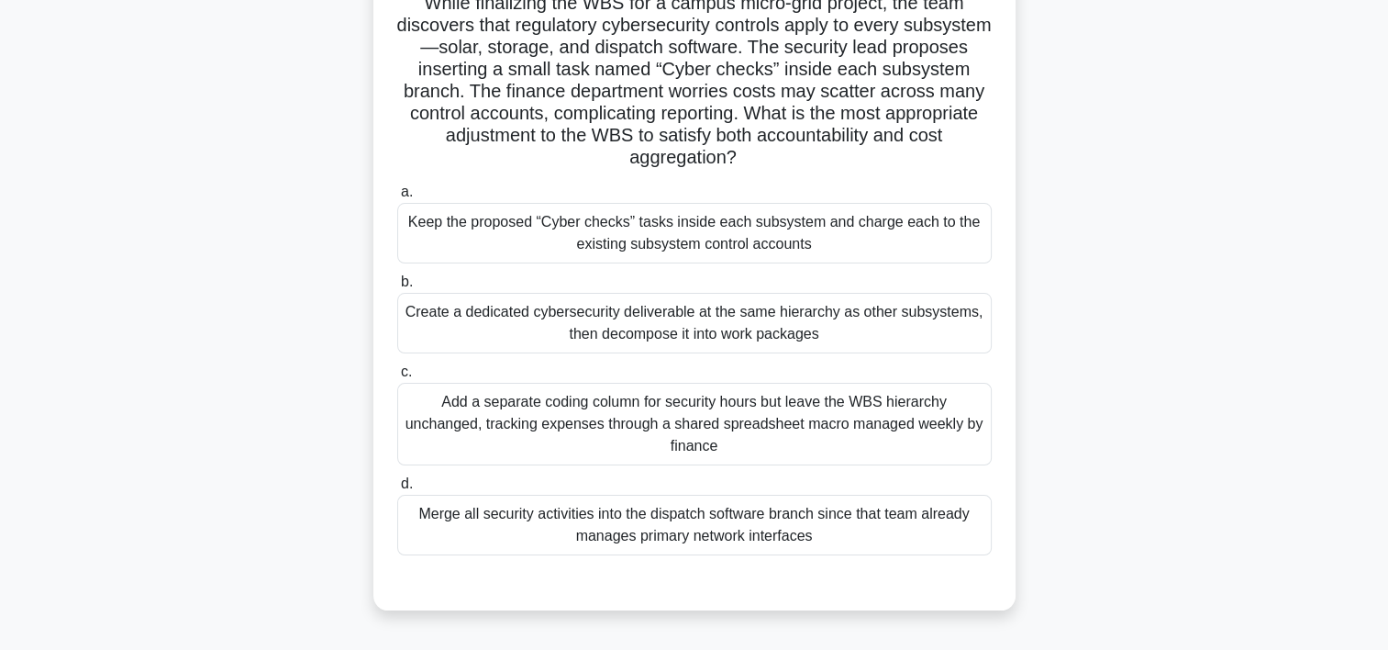
click at [786, 326] on div "Create a dedicated cybersecurity deliverable at the same hierarchy as other sub…" at bounding box center [694, 323] width 595 height 61
click at [397, 288] on input "b. Create a dedicated cybersecurity deliverable at the same hierarchy as other …" at bounding box center [397, 282] width 0 height 12
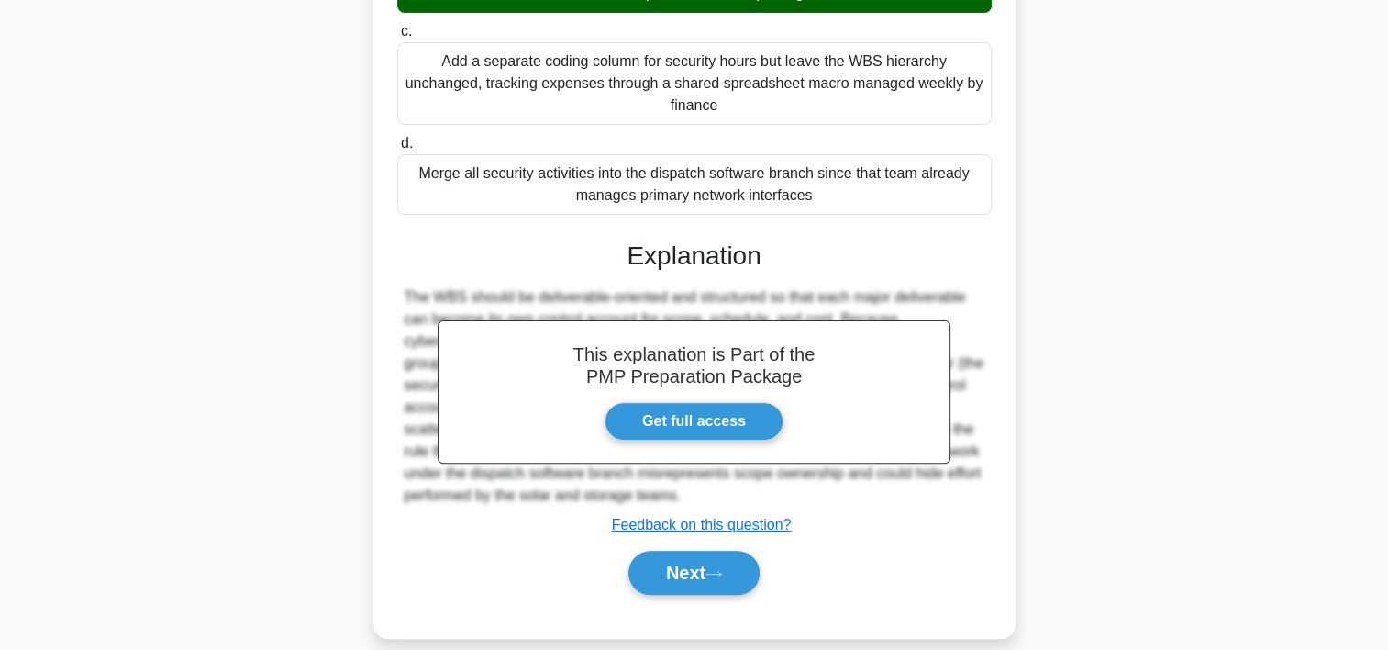
scroll to position [496, 0]
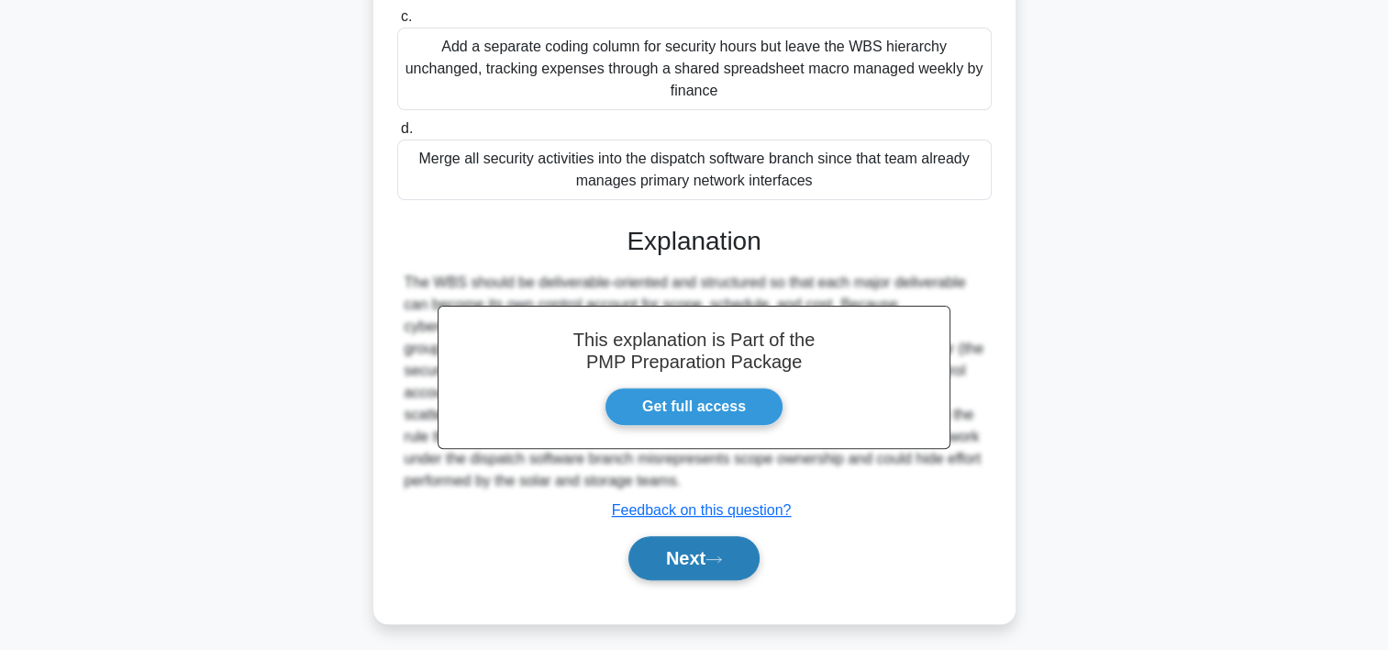
click at [677, 551] on button "Next" at bounding box center [694, 558] width 131 height 44
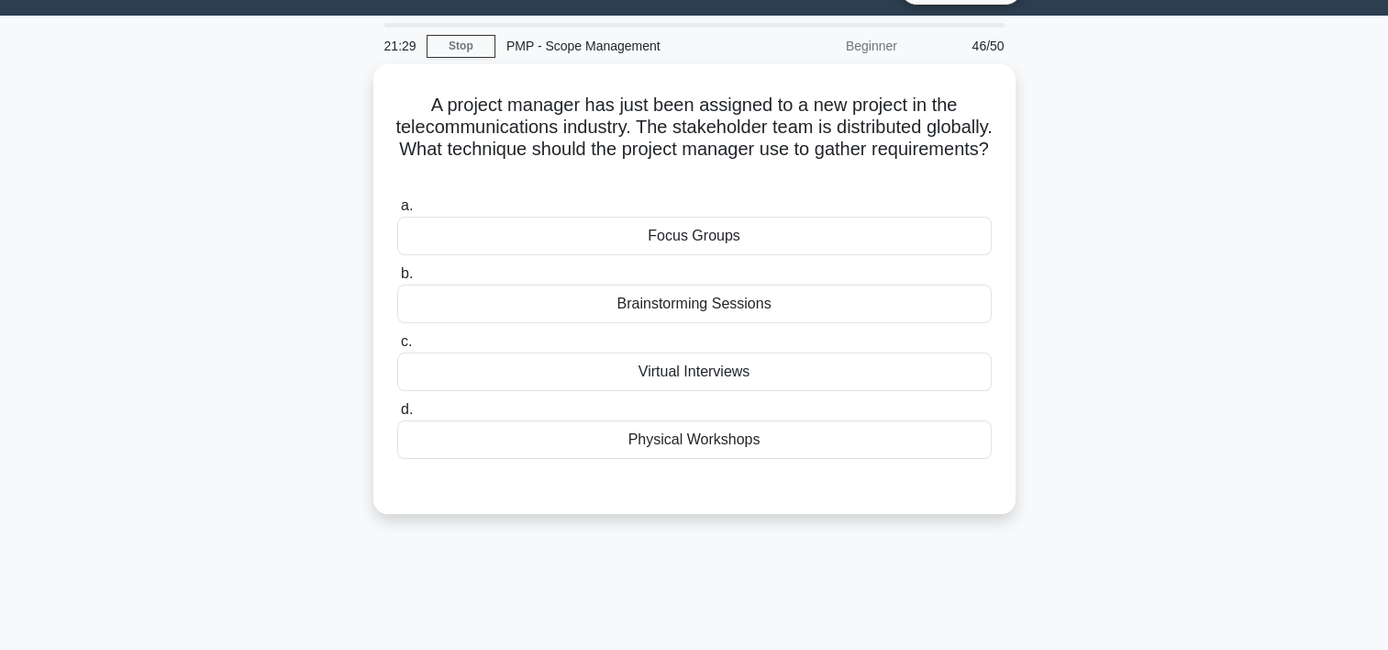
scroll to position [30, 0]
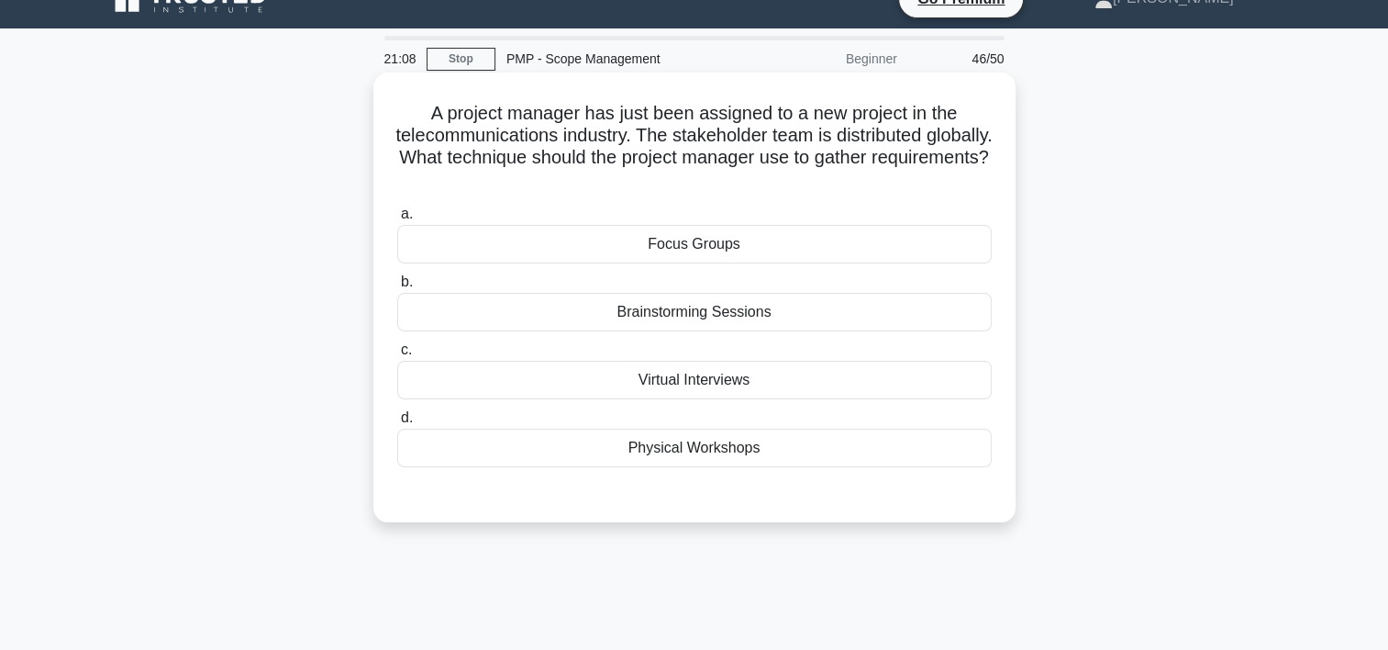
click at [727, 375] on div "Virtual Interviews" at bounding box center [694, 380] width 595 height 39
click at [397, 356] on input "c. Virtual Interviews" at bounding box center [397, 350] width 0 height 12
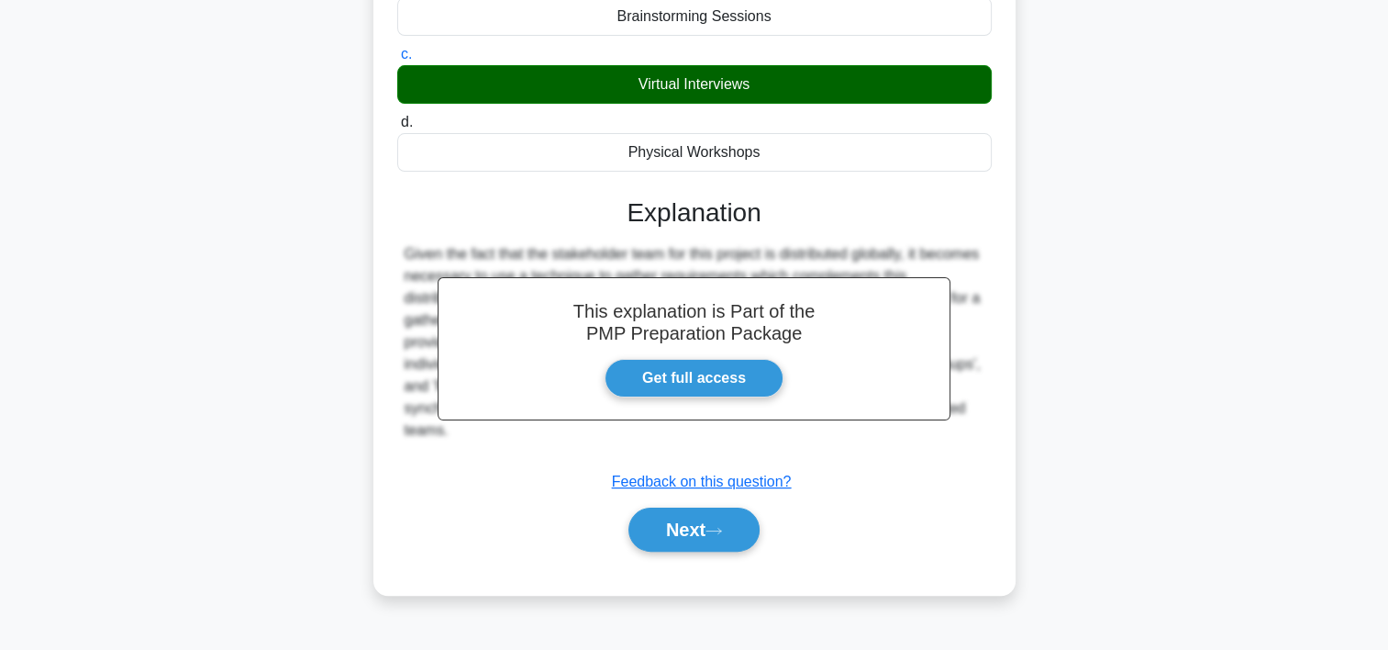
scroll to position [341, 0]
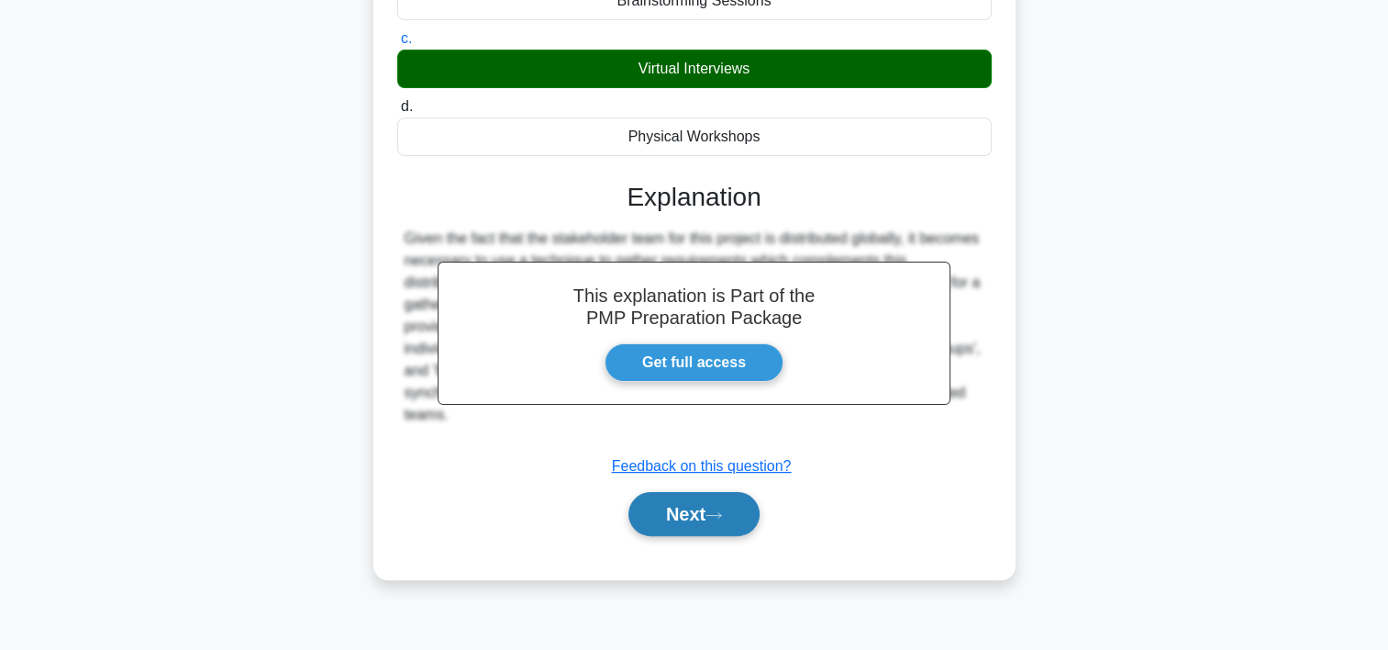
click at [735, 515] on button "Next" at bounding box center [694, 514] width 131 height 44
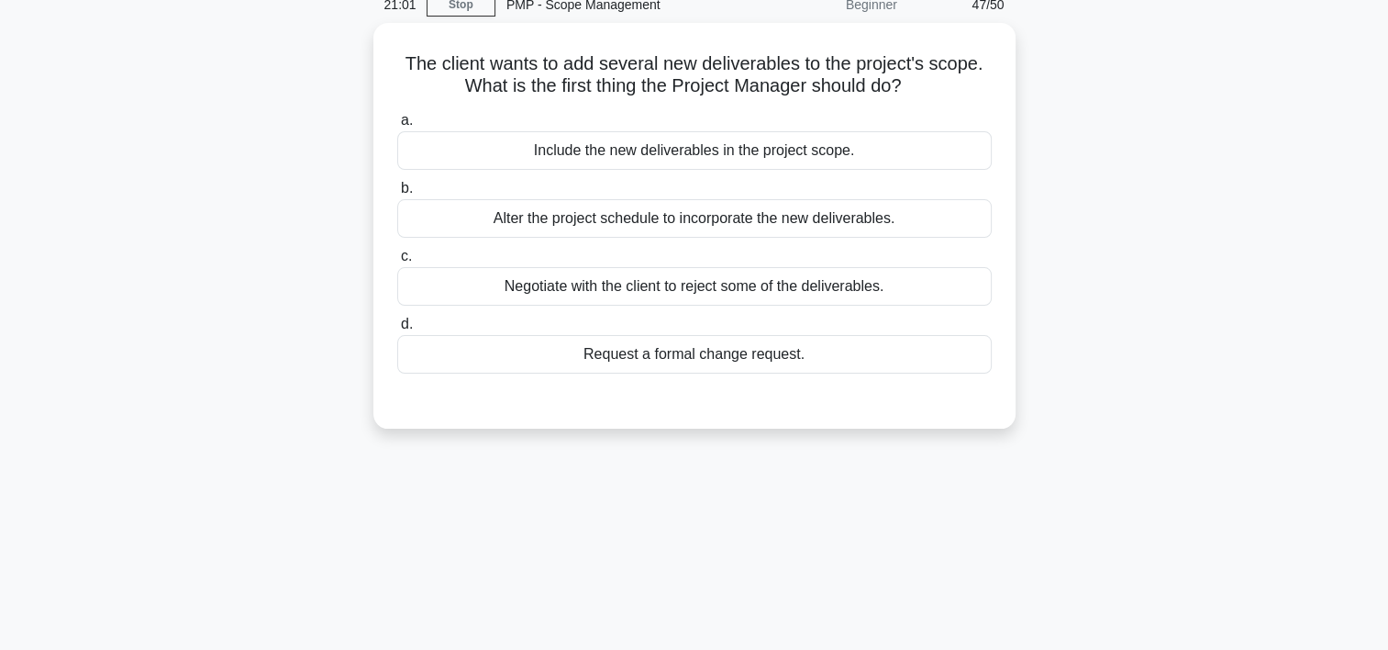
scroll to position [81, 0]
click at [696, 362] on div "Request a formal change request." at bounding box center [694, 353] width 595 height 39
click at [397, 329] on input "d. Request a formal change request." at bounding box center [397, 324] width 0 height 12
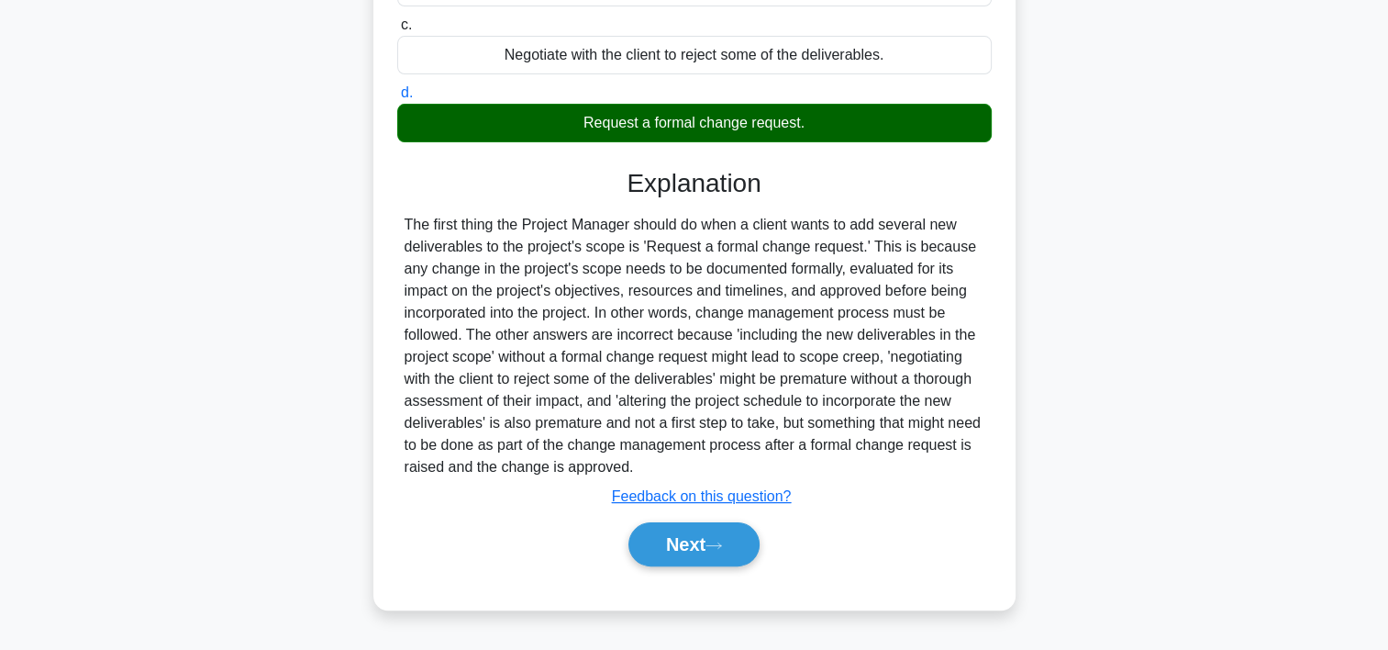
scroll to position [341, 0]
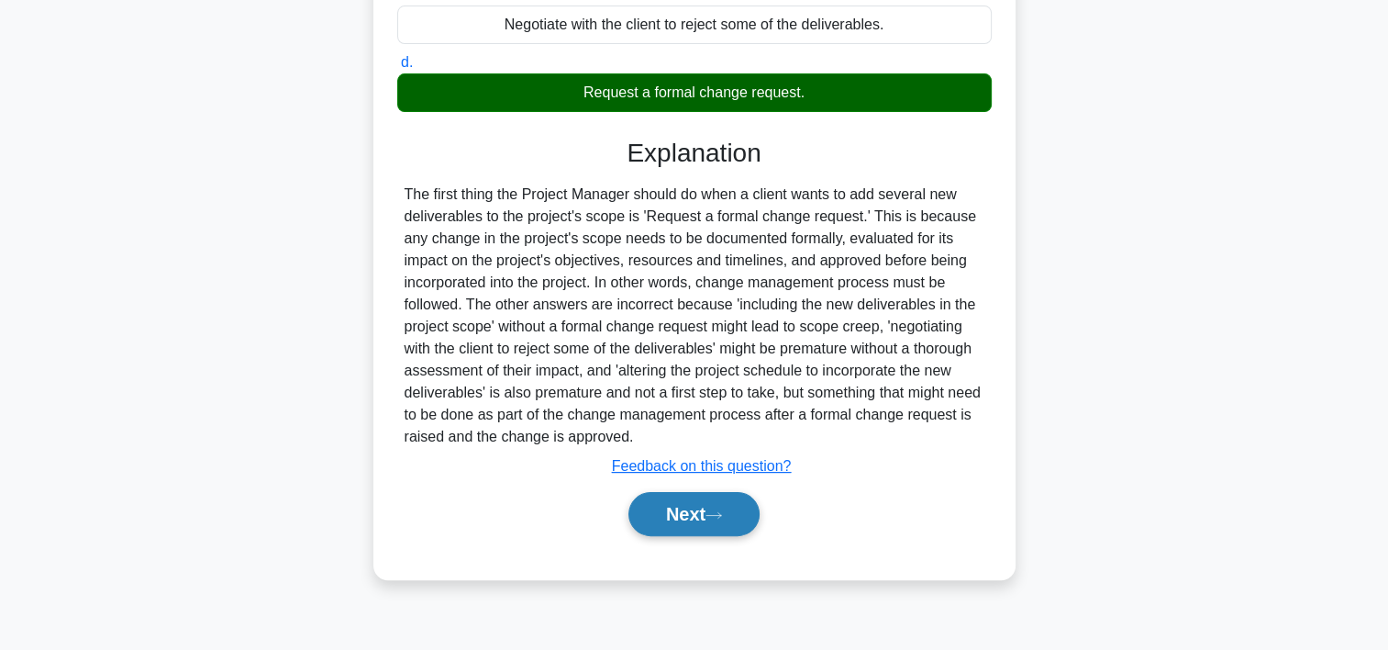
click at [752, 514] on button "Next" at bounding box center [694, 514] width 131 height 44
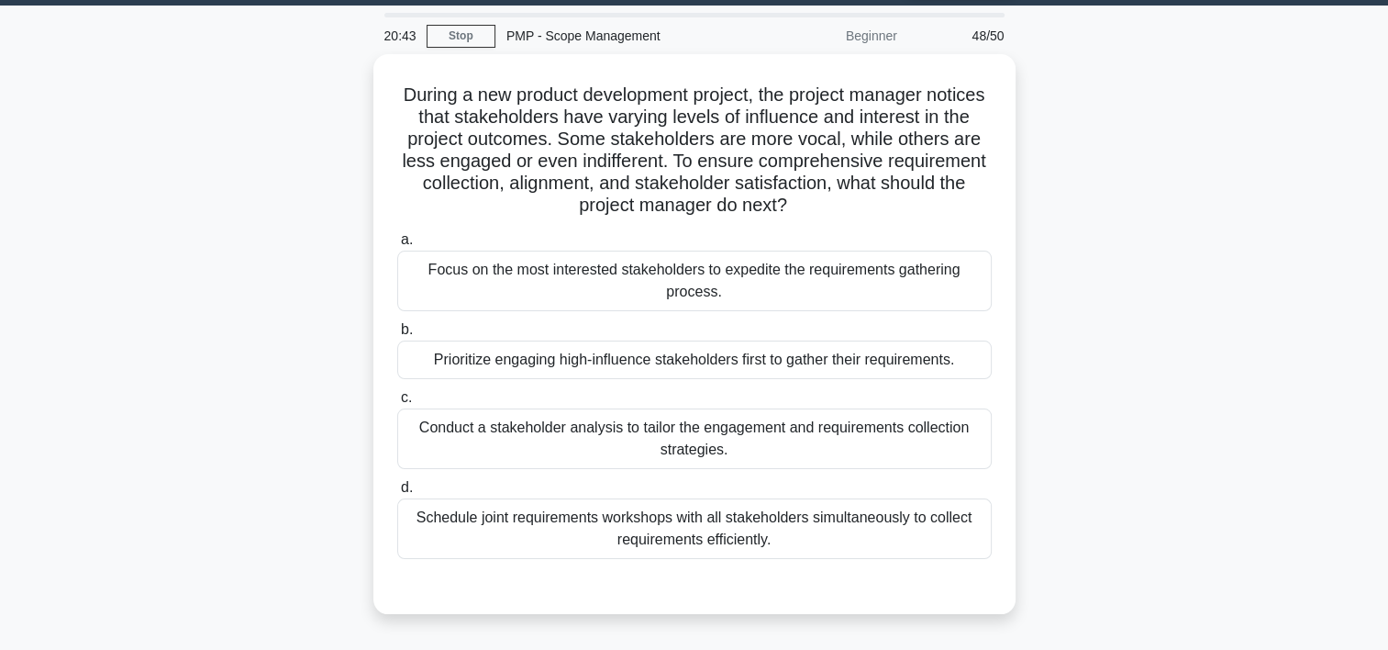
scroll to position [51, 0]
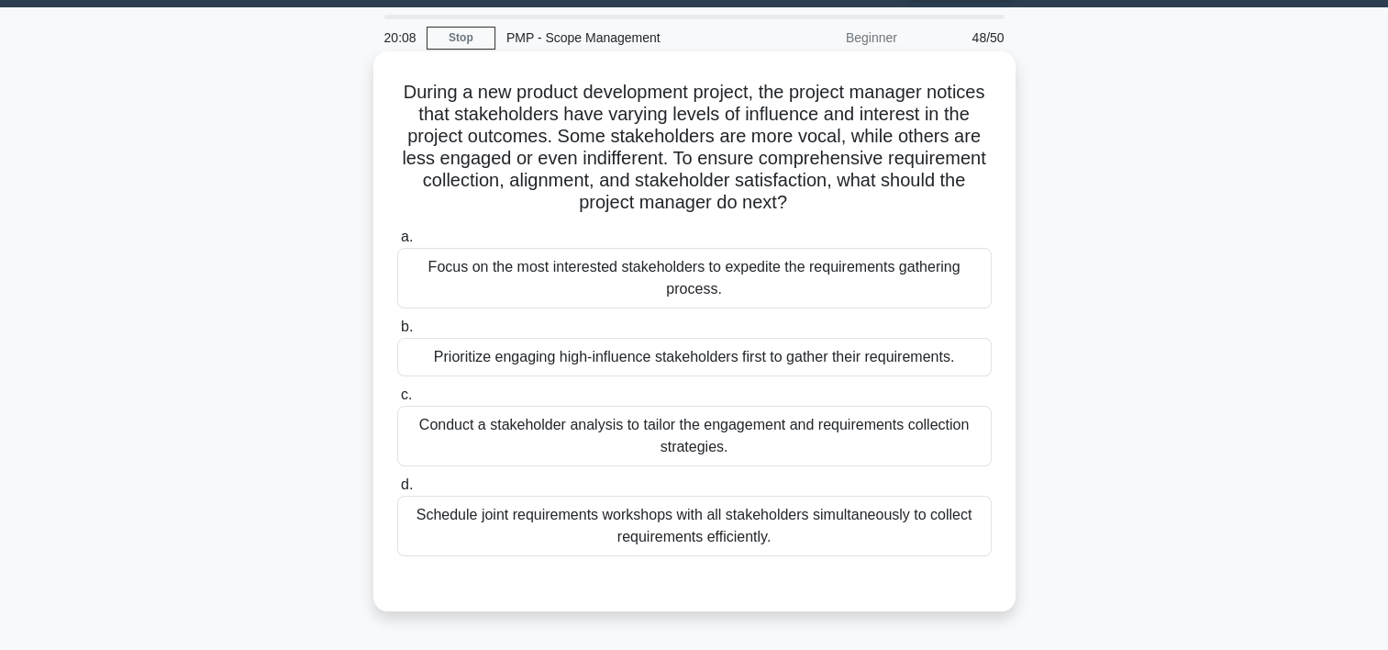
click at [717, 439] on div "Conduct a stakeholder analysis to tailor the engagement and requirements collec…" at bounding box center [694, 436] width 595 height 61
click at [397, 401] on input "c. Conduct a stakeholder analysis to tailor the engagement and requirements col…" at bounding box center [397, 395] width 0 height 12
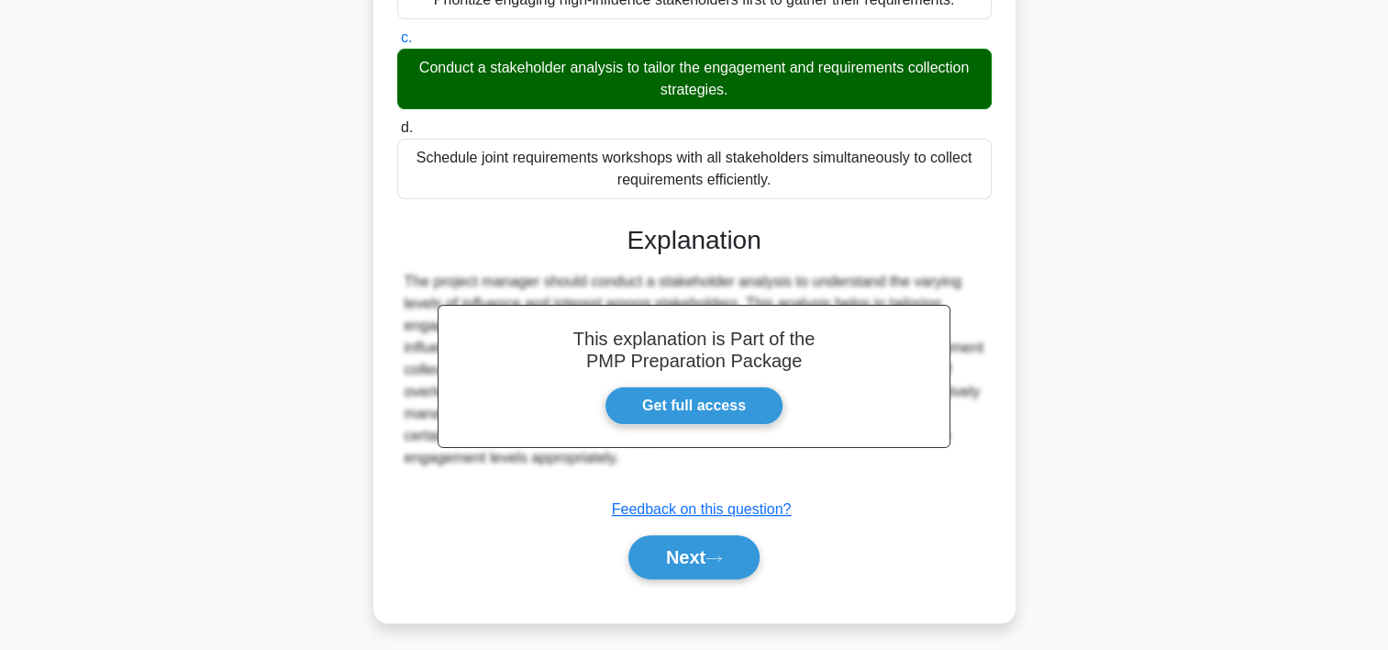
scroll to position [415, 0]
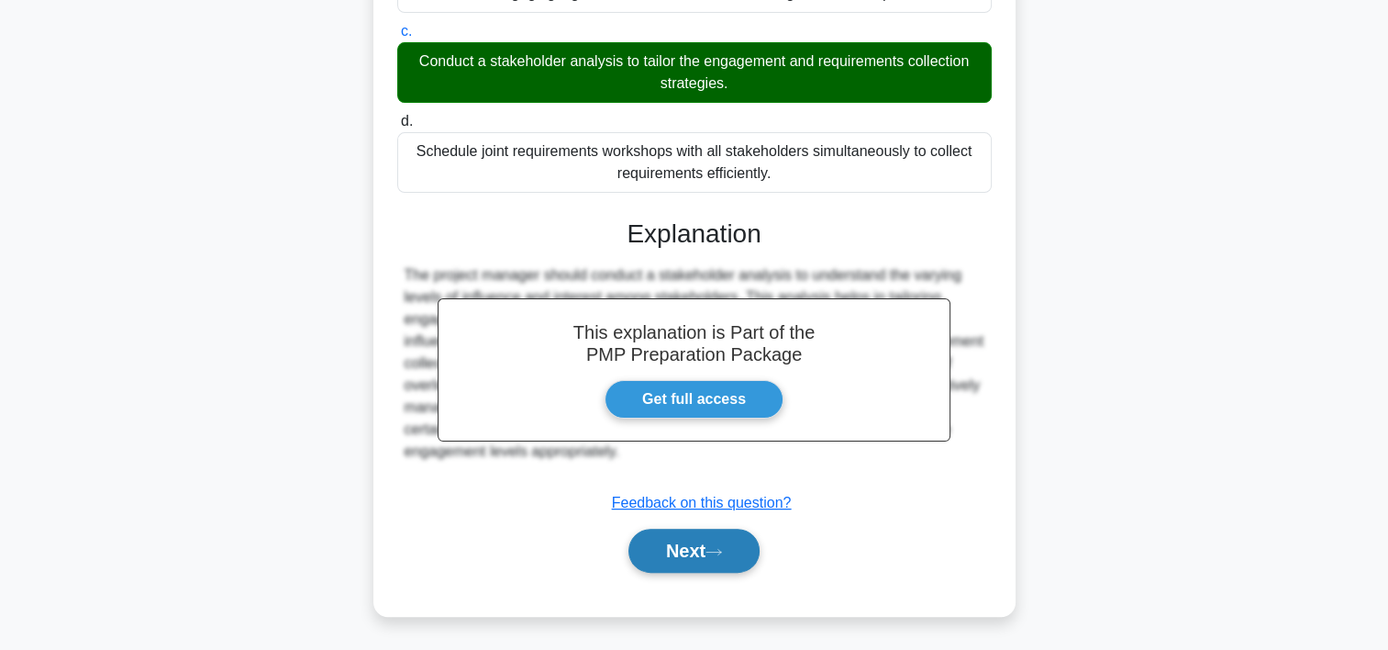
click at [744, 546] on button "Next" at bounding box center [694, 551] width 131 height 44
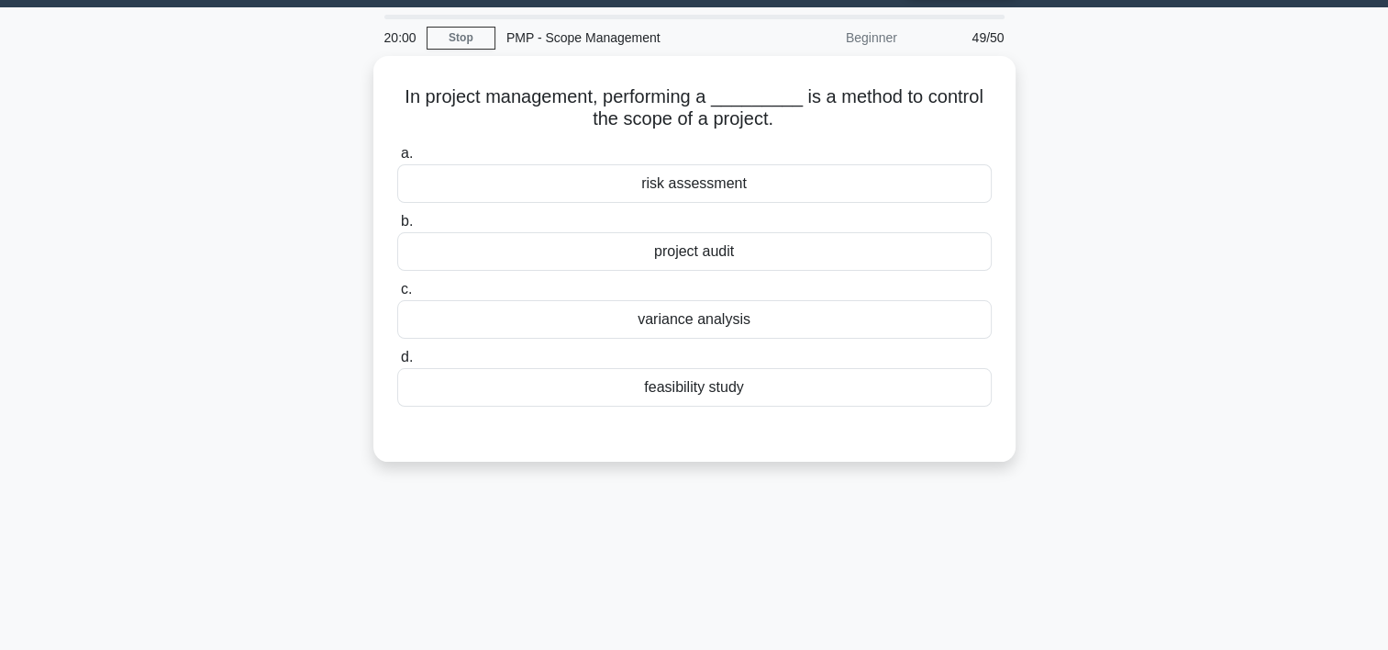
scroll to position [37, 0]
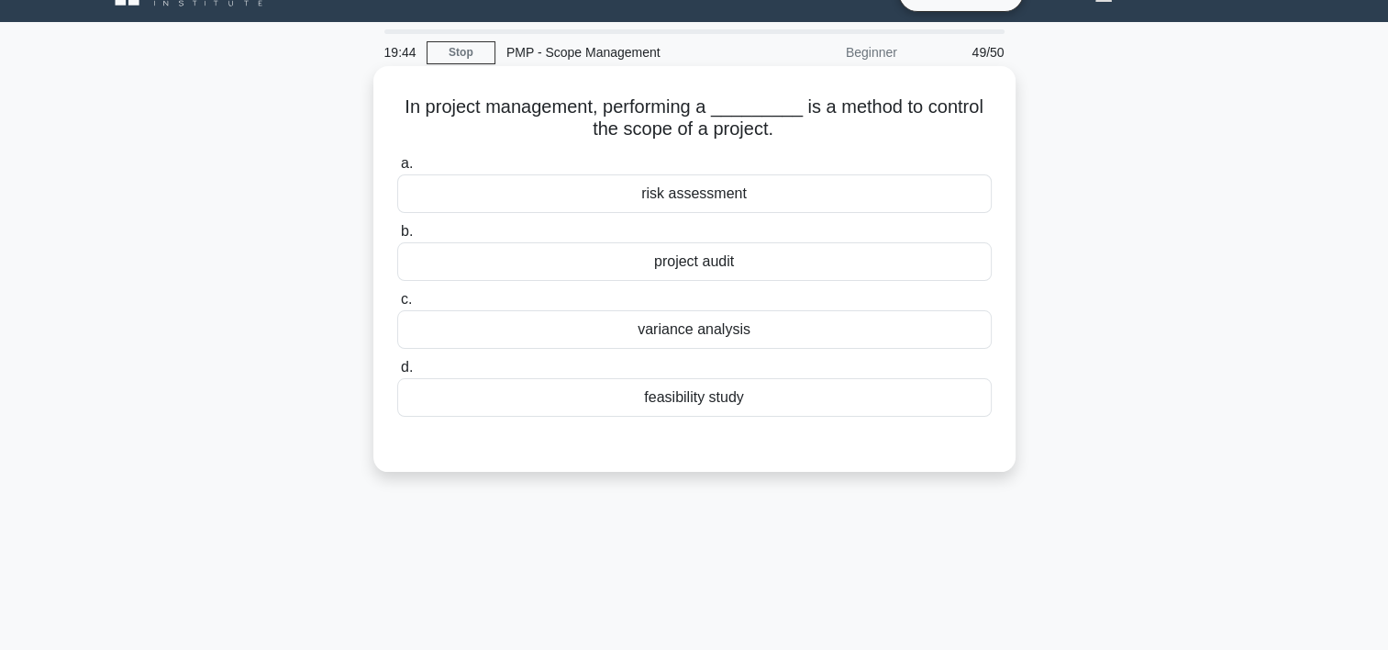
click at [732, 262] on div "project audit" at bounding box center [694, 261] width 595 height 39
click at [397, 238] on input "b. project audit" at bounding box center [397, 232] width 0 height 12
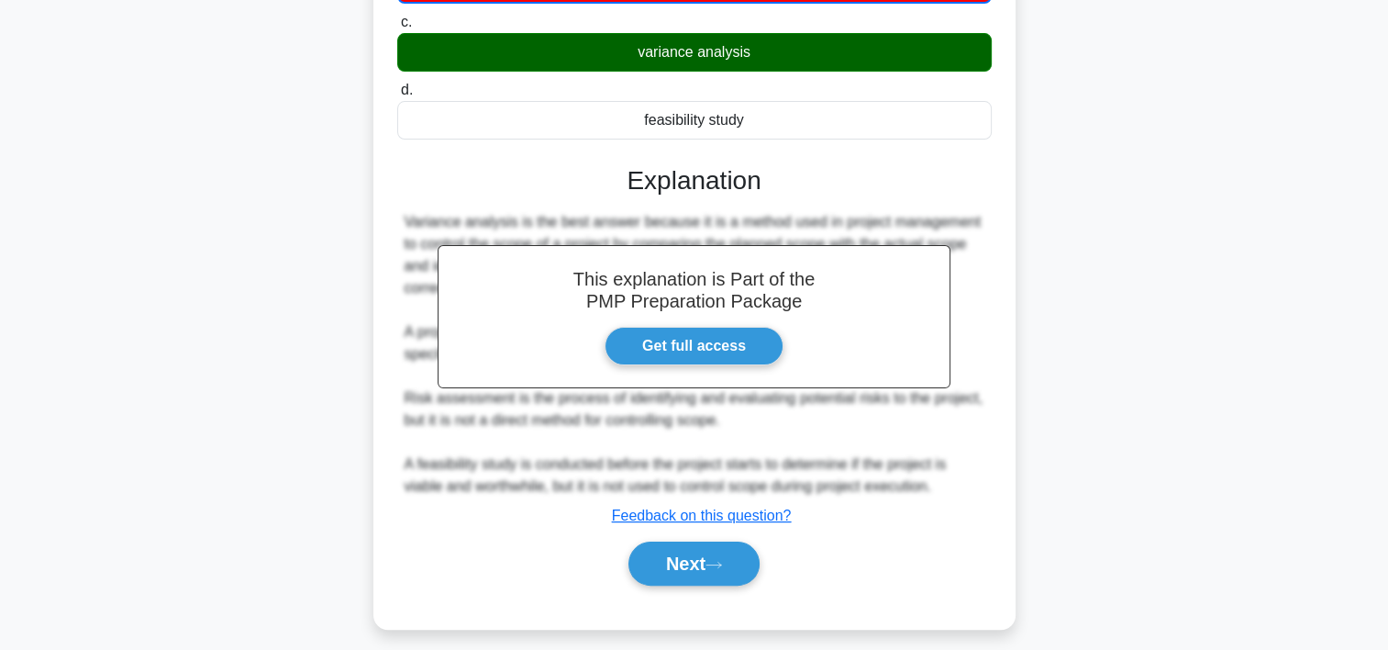
scroll to position [341, 0]
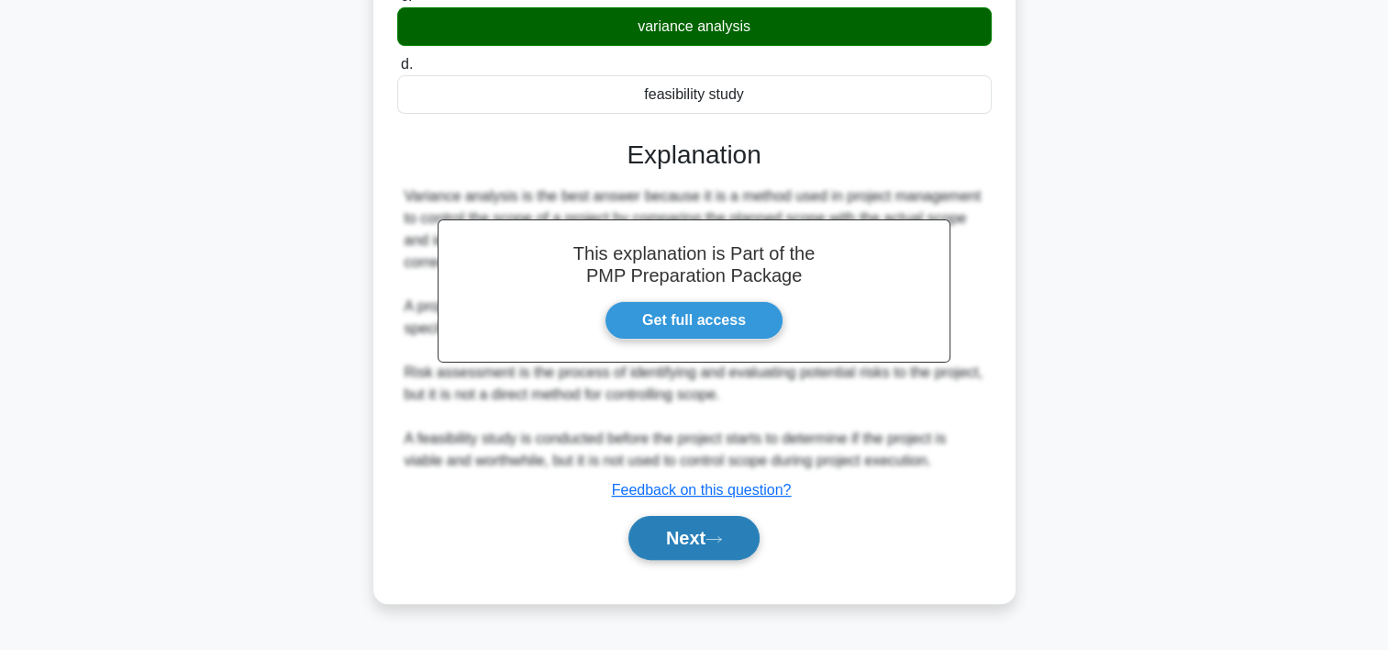
click at [737, 532] on button "Next" at bounding box center [694, 538] width 131 height 44
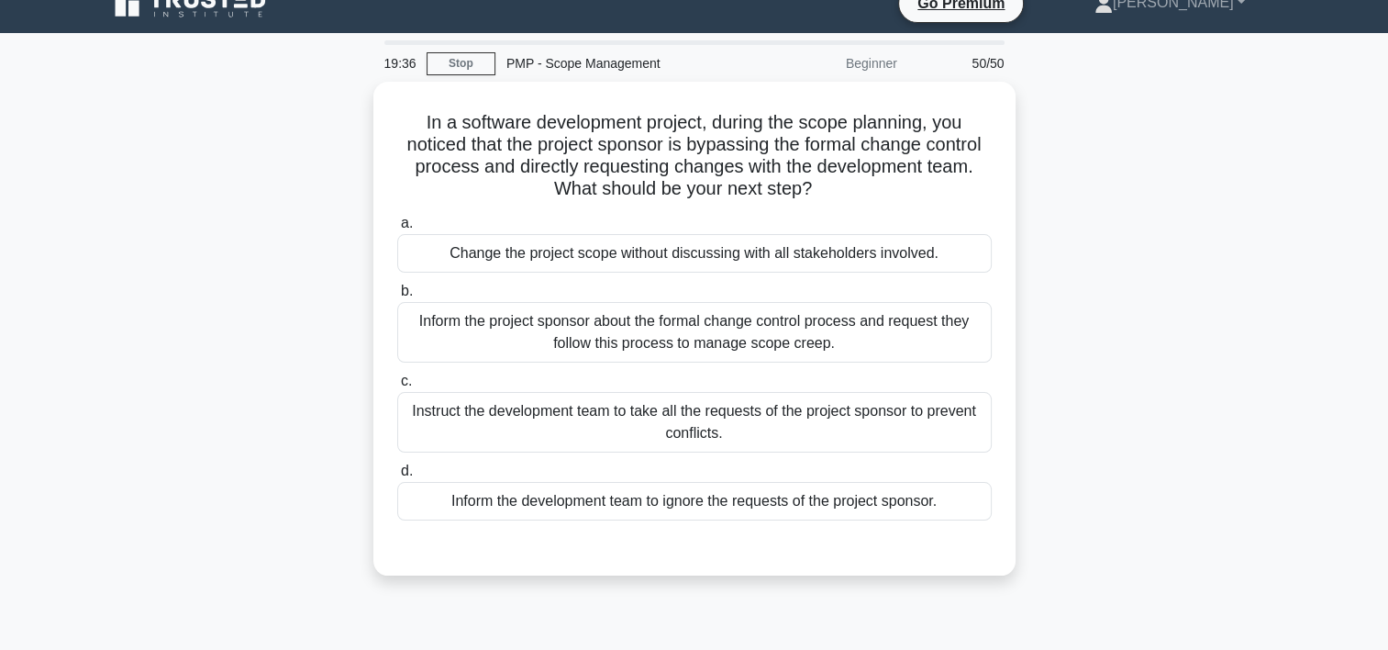
scroll to position [11, 0]
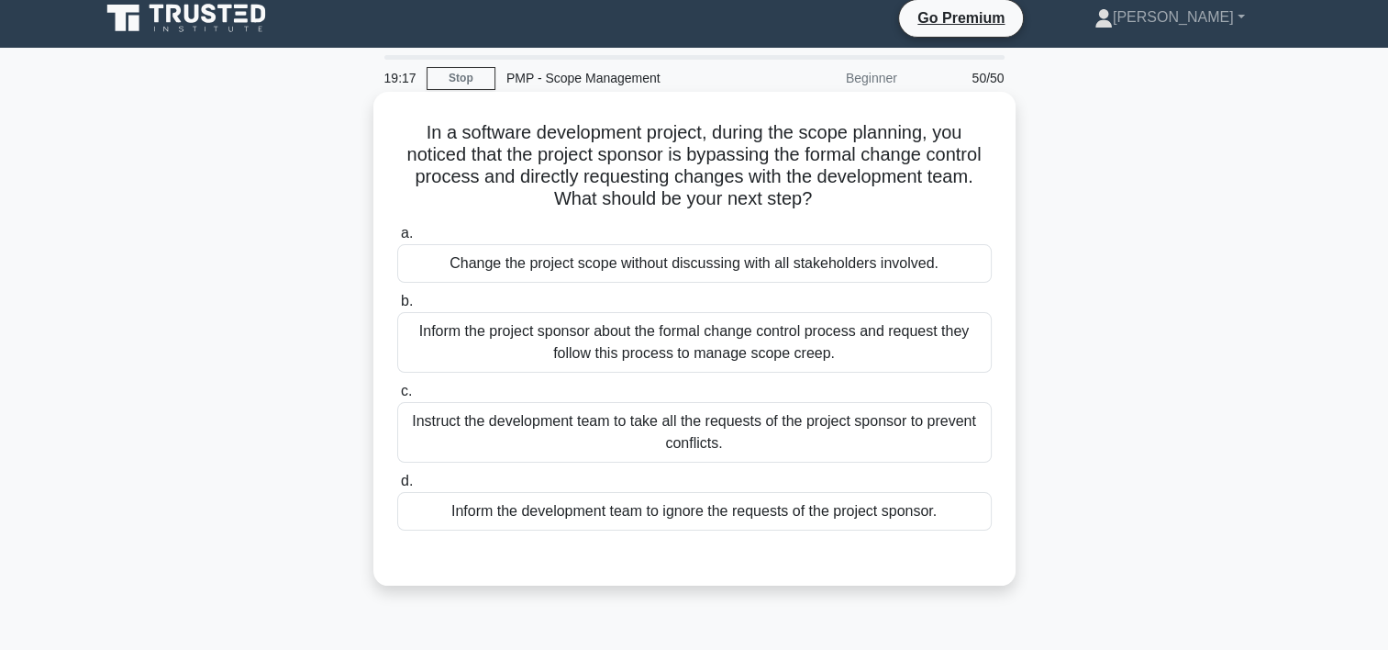
click at [642, 354] on div "Inform the project sponsor about the formal change control process and request …" at bounding box center [694, 342] width 595 height 61
click at [397, 307] on input "b. Inform the project sponsor about the formal change control process and reque…" at bounding box center [397, 301] width 0 height 12
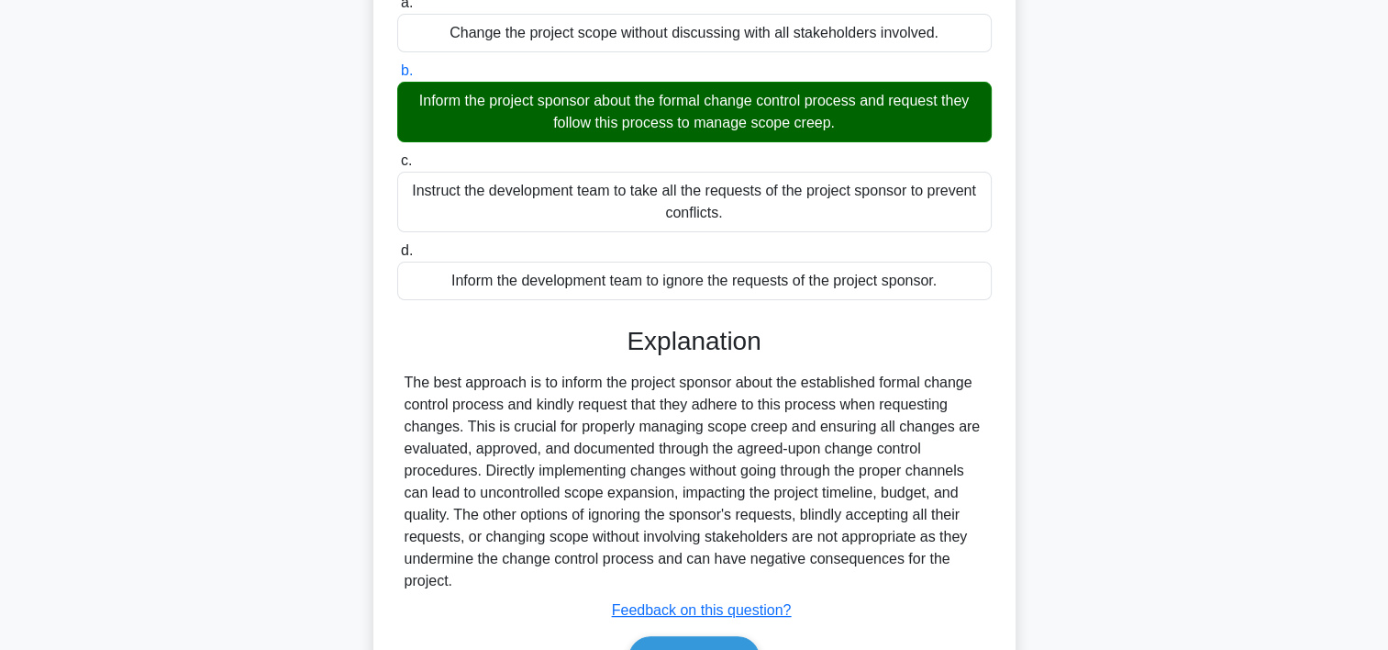
scroll to position [349, 0]
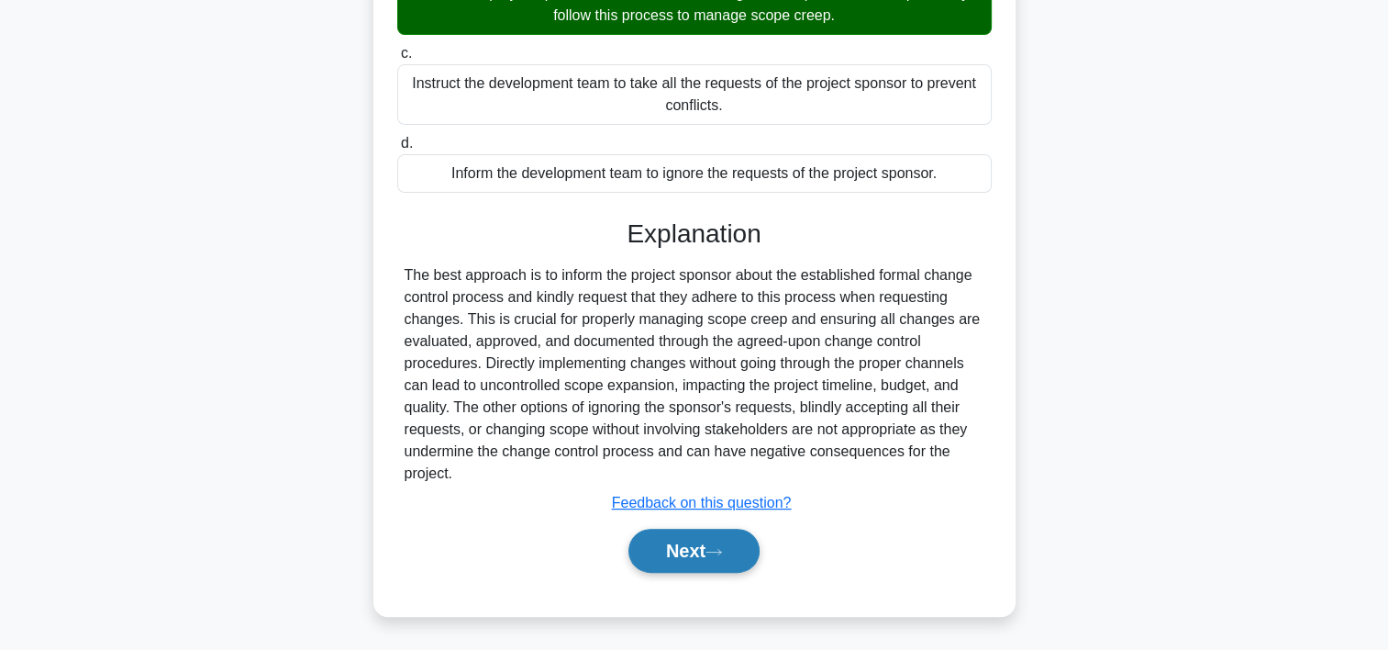
click at [735, 547] on button "Next" at bounding box center [694, 551] width 131 height 44
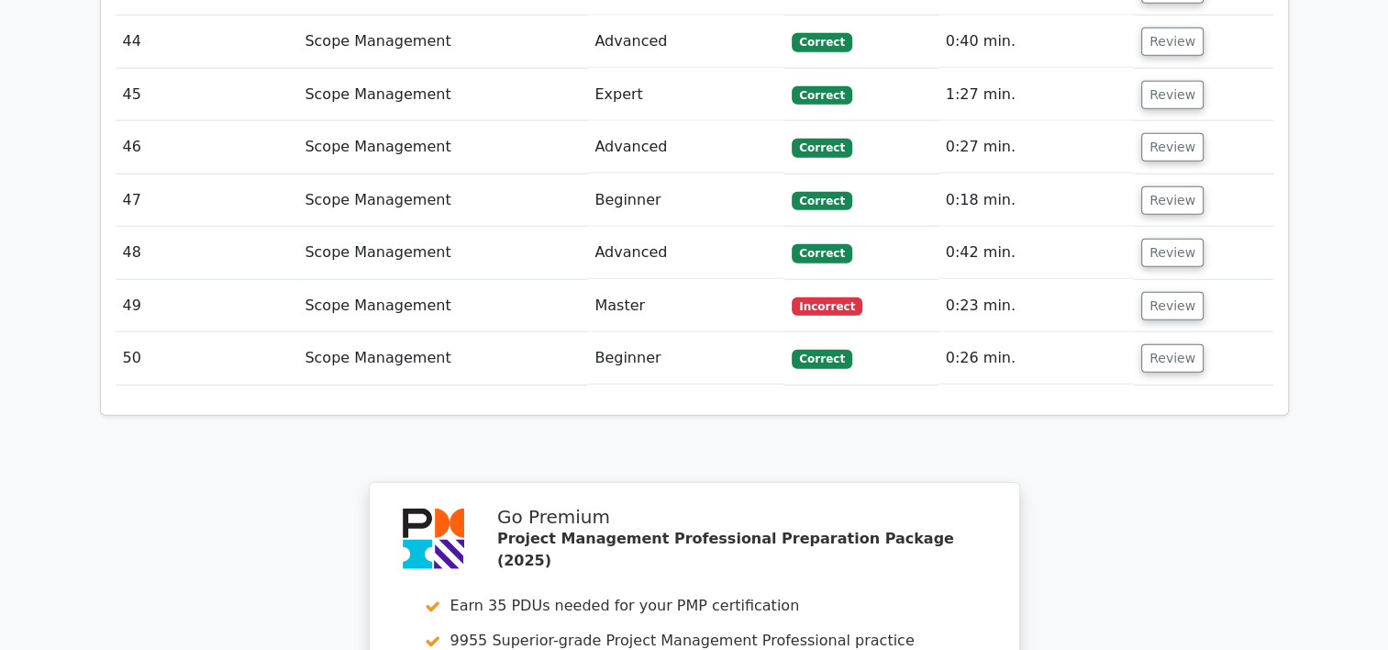
scroll to position [5239, 0]
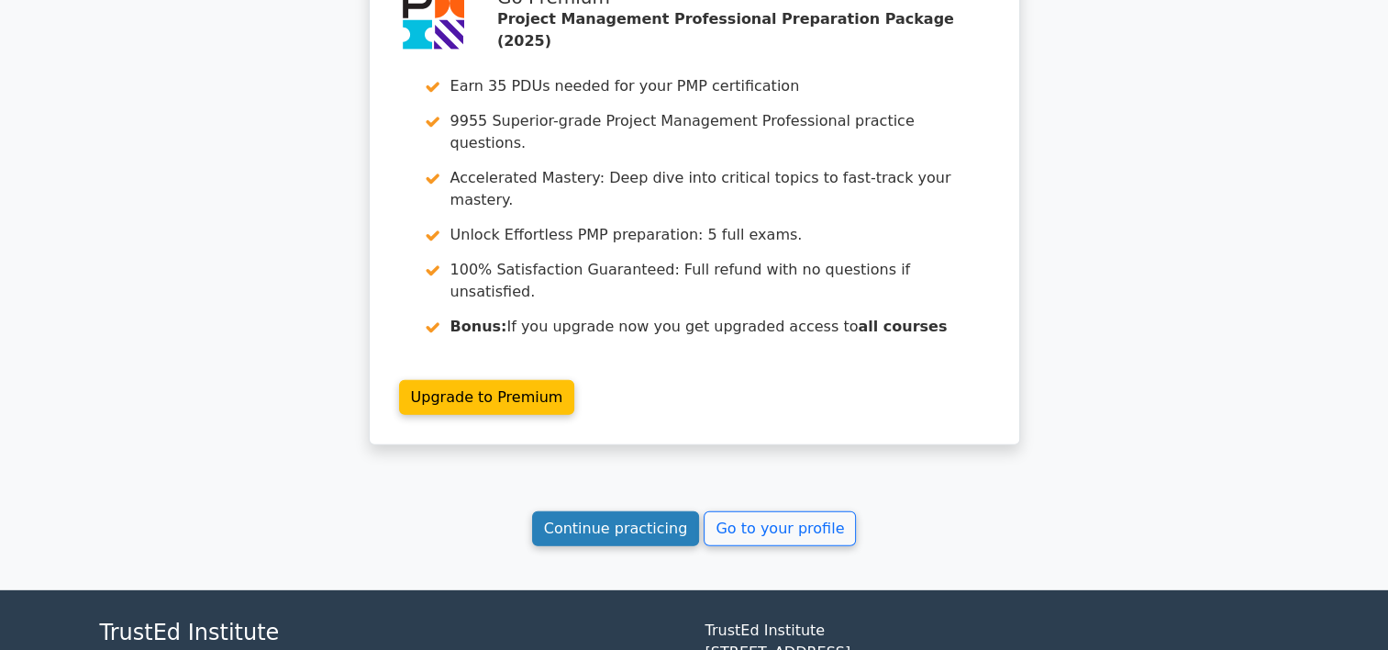
click at [620, 511] on link "Continue practicing" at bounding box center [616, 528] width 168 height 35
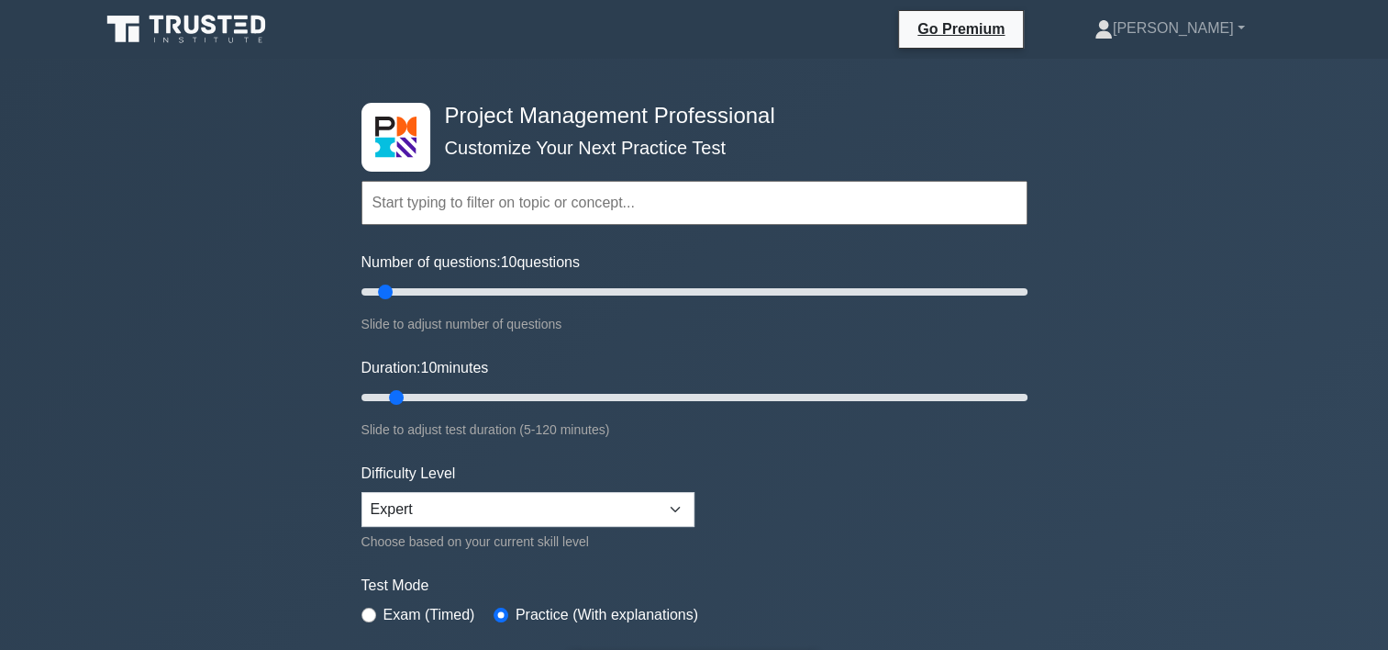
click at [762, 213] on input "text" at bounding box center [695, 203] width 666 height 44
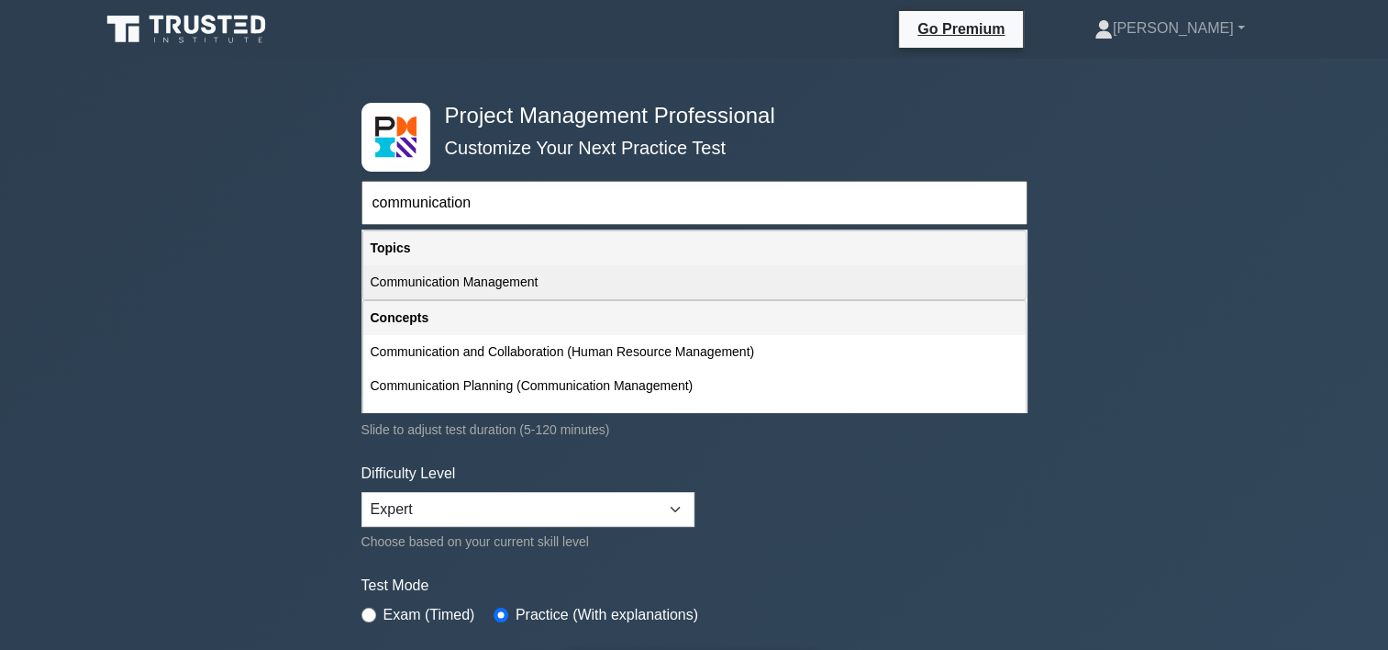
click at [466, 279] on div "Communication Management" at bounding box center [694, 282] width 663 height 34
type input "Communication Management"
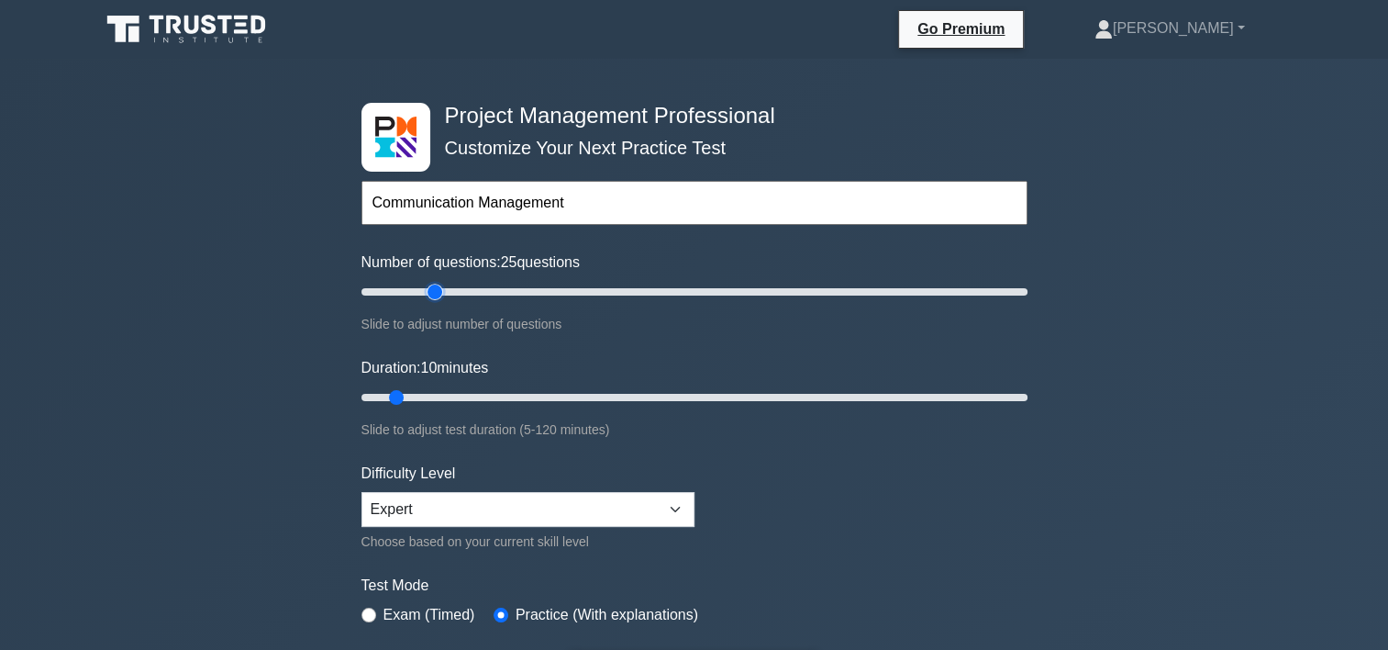
drag, startPoint x: 385, startPoint y: 291, endPoint x: 435, endPoint y: 301, distance: 50.6
type input "25"
click at [435, 301] on input "Number of questions: 25 questions" at bounding box center [695, 292] width 666 height 22
drag, startPoint x: 395, startPoint y: 396, endPoint x: 436, endPoint y: 396, distance: 41.3
click at [436, 396] on input "Duration: 15 minutes" at bounding box center [695, 397] width 666 height 22
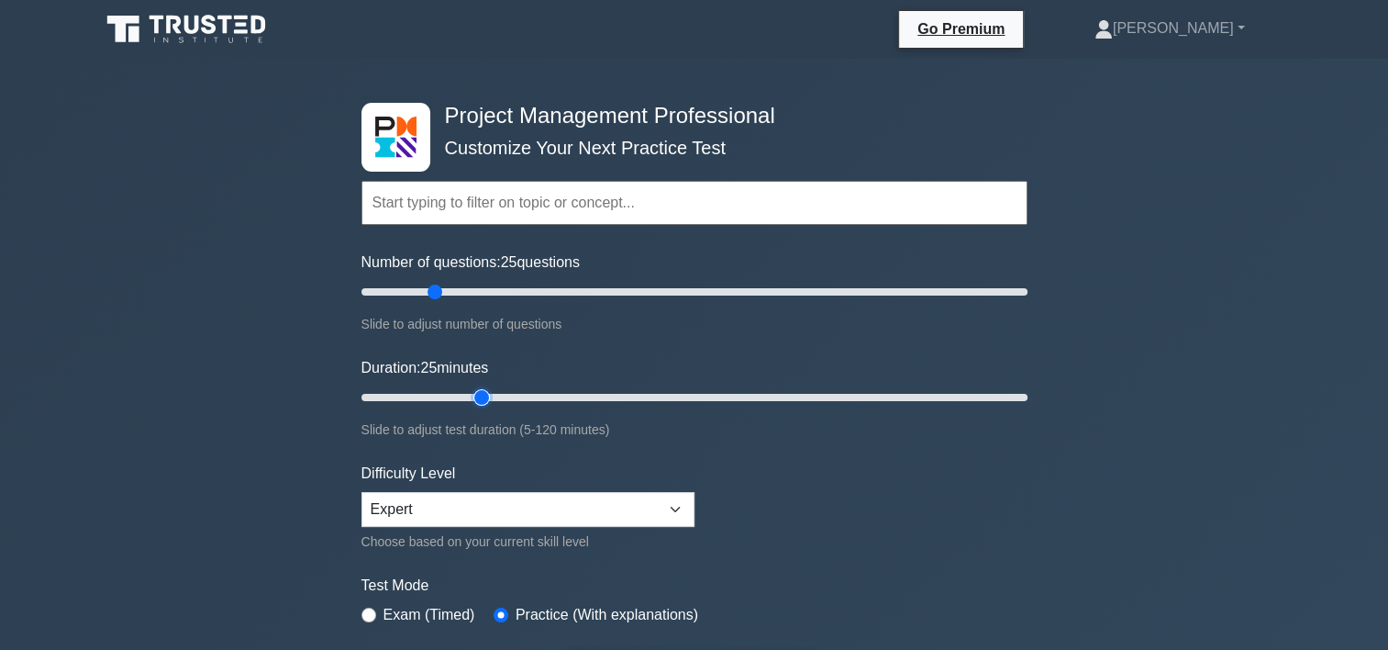
drag, startPoint x: 425, startPoint y: 396, endPoint x: 473, endPoint y: 395, distance: 47.8
type input "25"
click at [473, 395] on input "Duration: 25 minutes" at bounding box center [695, 397] width 666 height 22
click at [679, 508] on select "Beginner Intermediate Expert" at bounding box center [528, 509] width 333 height 35
click at [362, 492] on select "Beginner Intermediate Expert" at bounding box center [528, 509] width 333 height 35
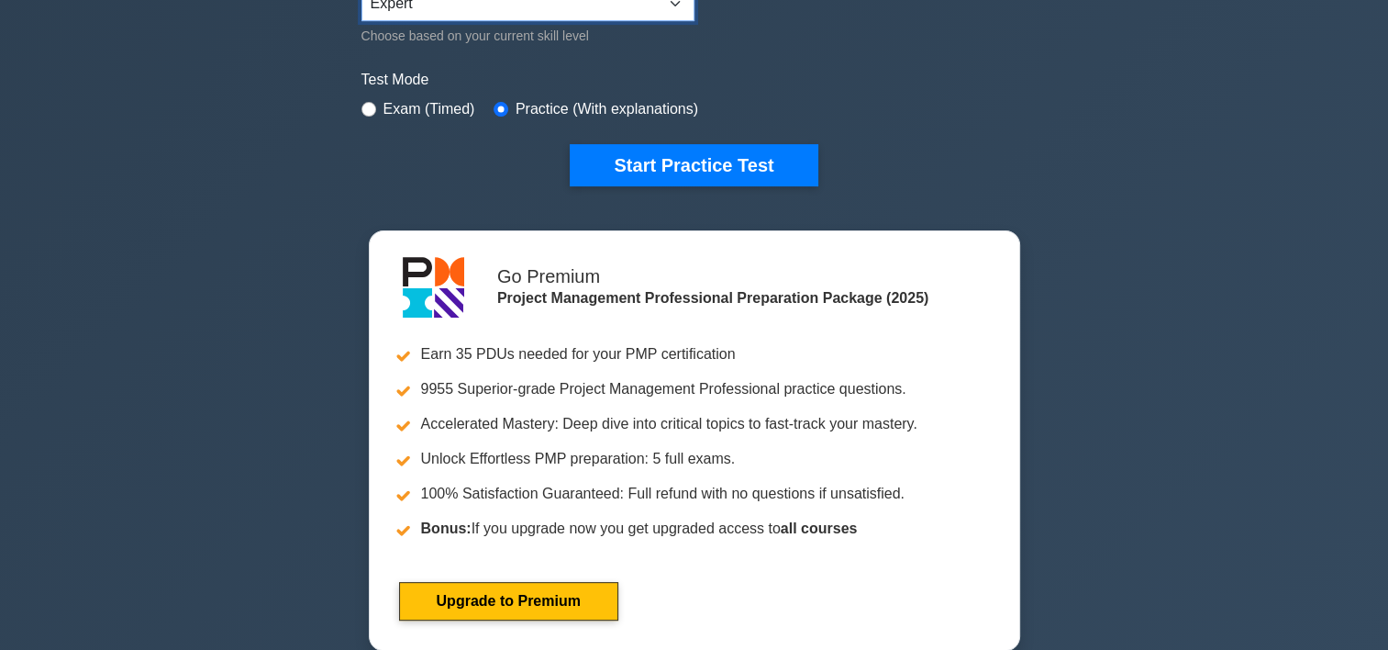
scroll to position [389, 0]
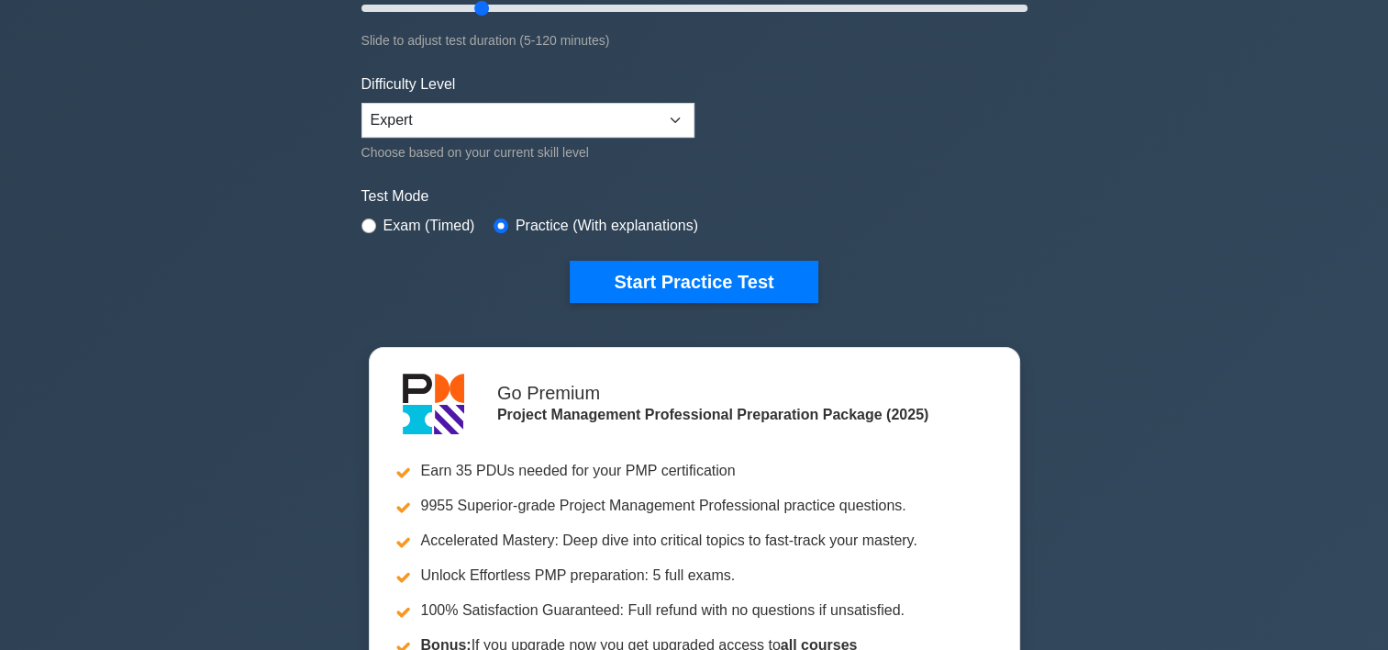
click at [430, 222] on label "Exam (Timed)" at bounding box center [430, 226] width 92 height 22
click at [391, 226] on label "Exam (Timed)" at bounding box center [430, 226] width 92 height 22
click at [367, 221] on input "radio" at bounding box center [369, 225] width 15 height 15
radio input "true"
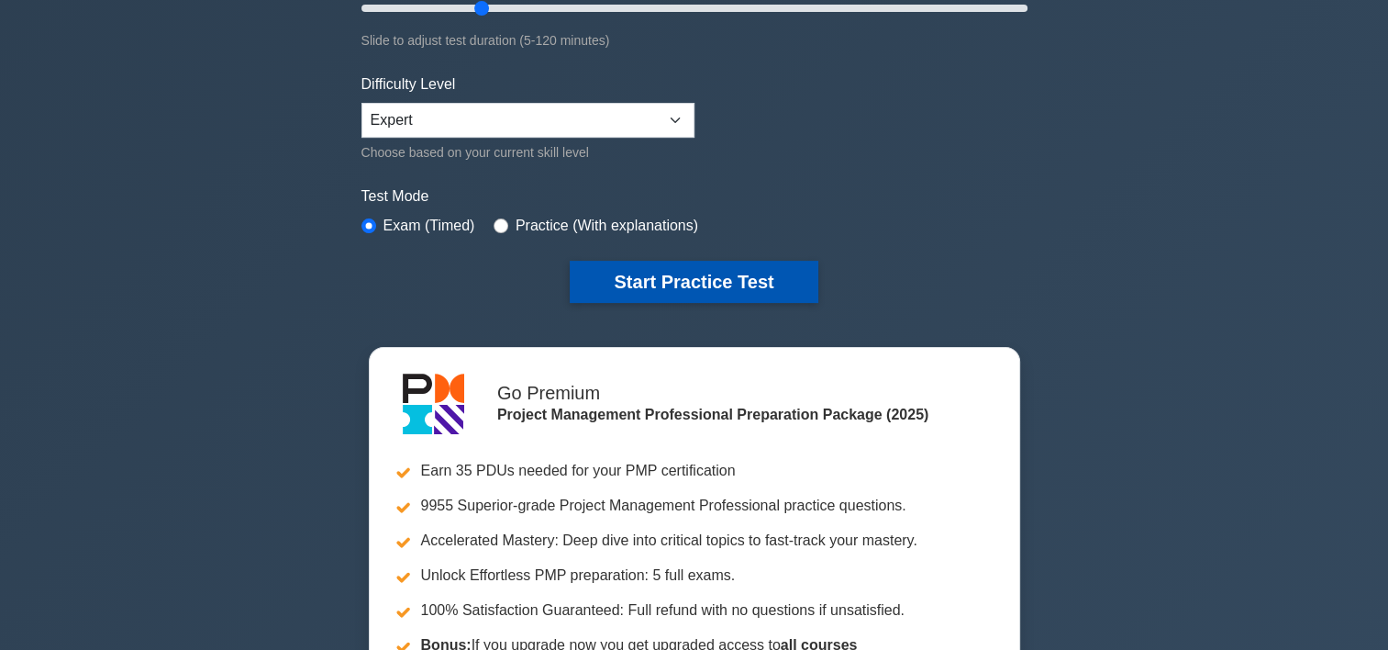
click at [639, 276] on button "Start Practice Test" at bounding box center [694, 282] width 248 height 42
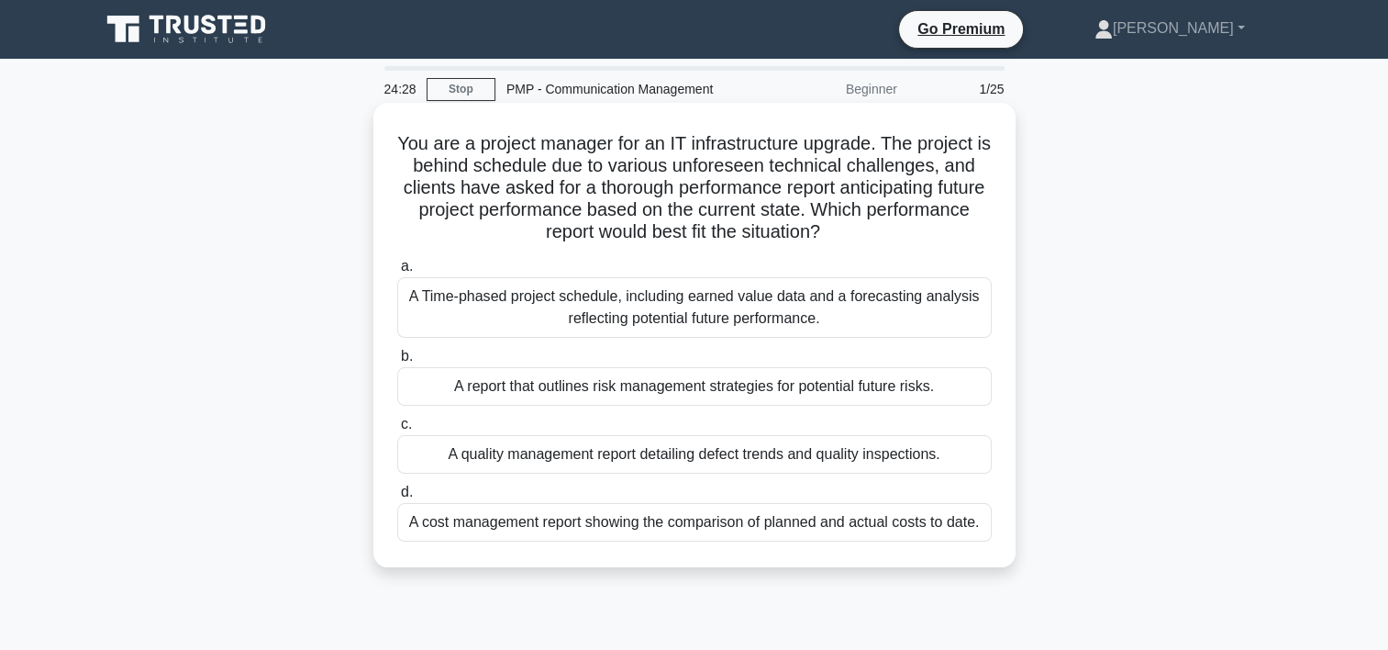
click at [824, 320] on div "A Time-phased project schedule, including earned value data and a forecasting a…" at bounding box center [694, 307] width 595 height 61
click at [397, 273] on input "a. A Time-phased project schedule, including earned value data and a forecastin…" at bounding box center [397, 267] width 0 height 12
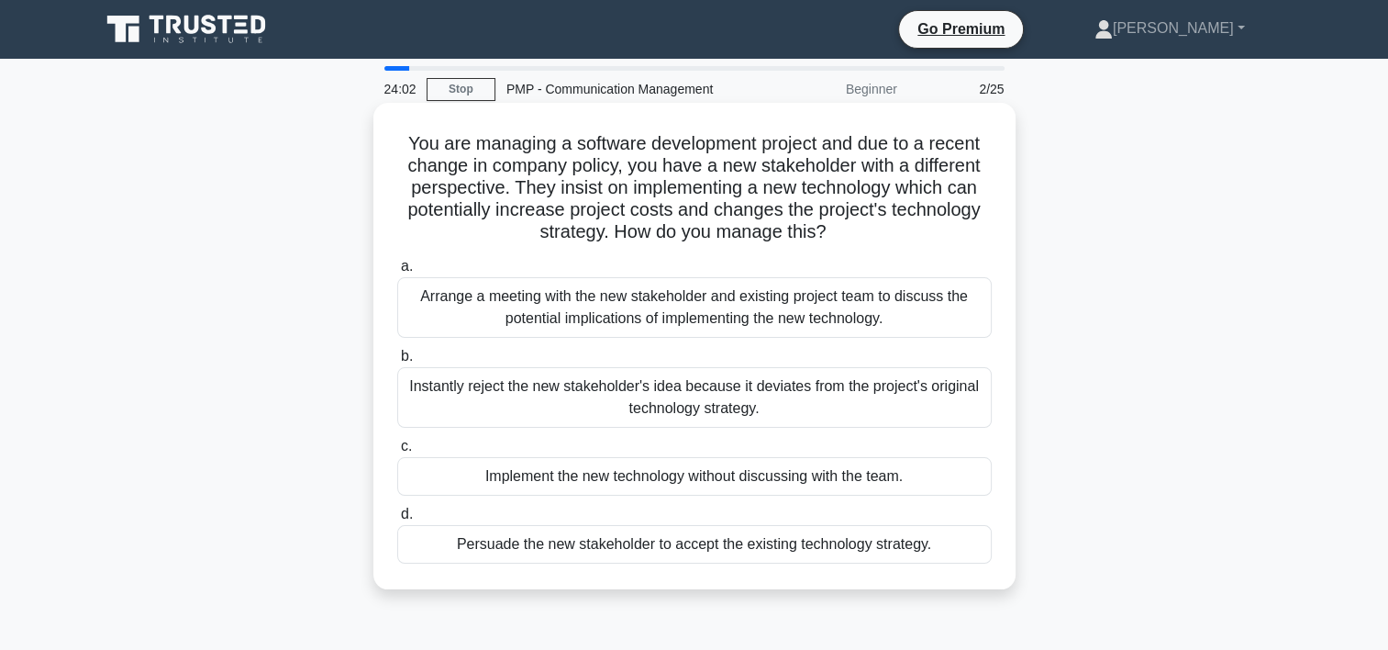
click at [733, 318] on div "Arrange a meeting with the new stakeholder and existing project team to discuss…" at bounding box center [694, 307] width 595 height 61
click at [397, 273] on input "a. Arrange a meeting with the new stakeholder and existing project team to disc…" at bounding box center [397, 267] width 0 height 12
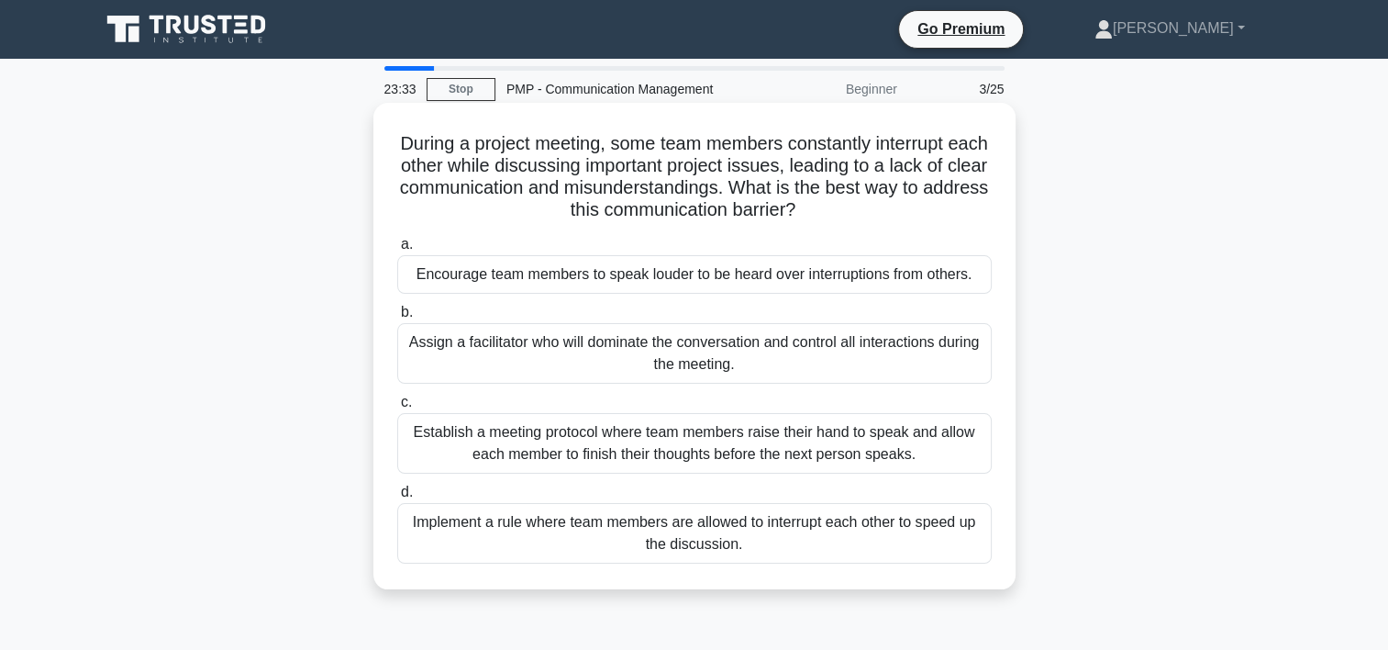
click at [668, 453] on div "Establish a meeting protocol where team members raise their hand to speak and a…" at bounding box center [694, 443] width 595 height 61
click at [397, 408] on input "c. Establish a meeting protocol where team members raise their hand to speak an…" at bounding box center [397, 402] width 0 height 12
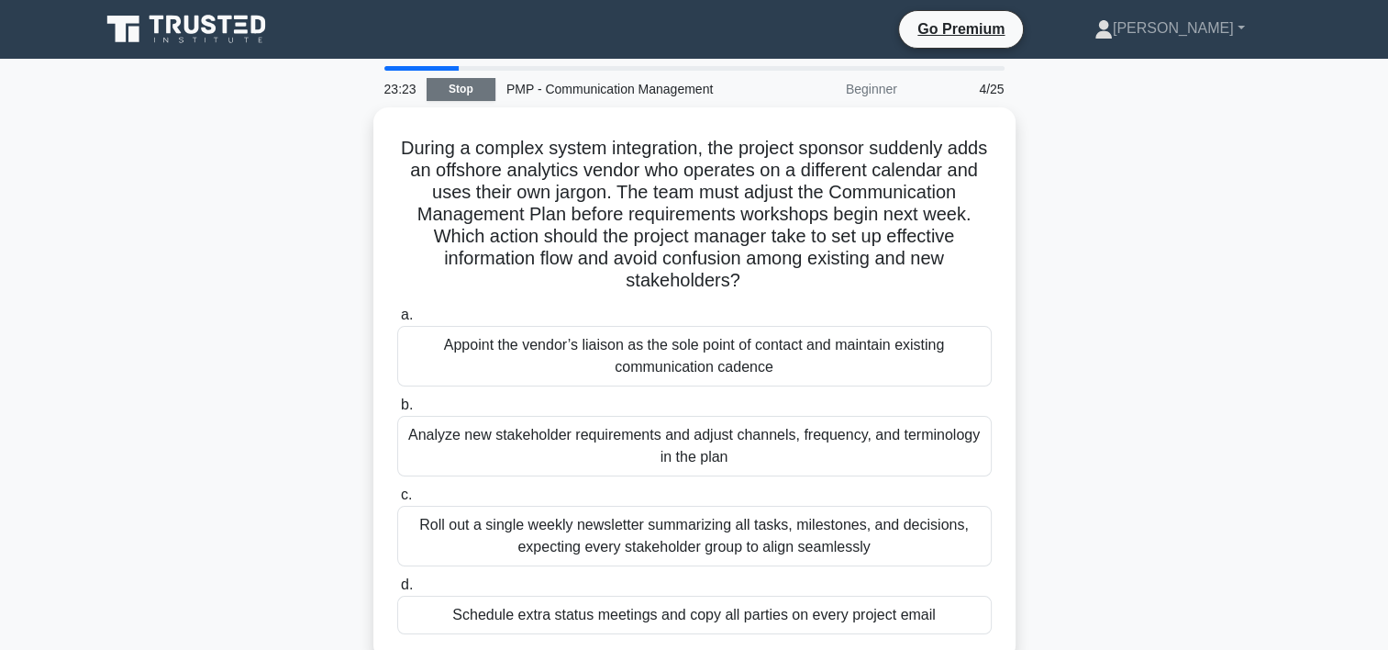
click at [474, 93] on link "Stop" at bounding box center [461, 89] width 69 height 23
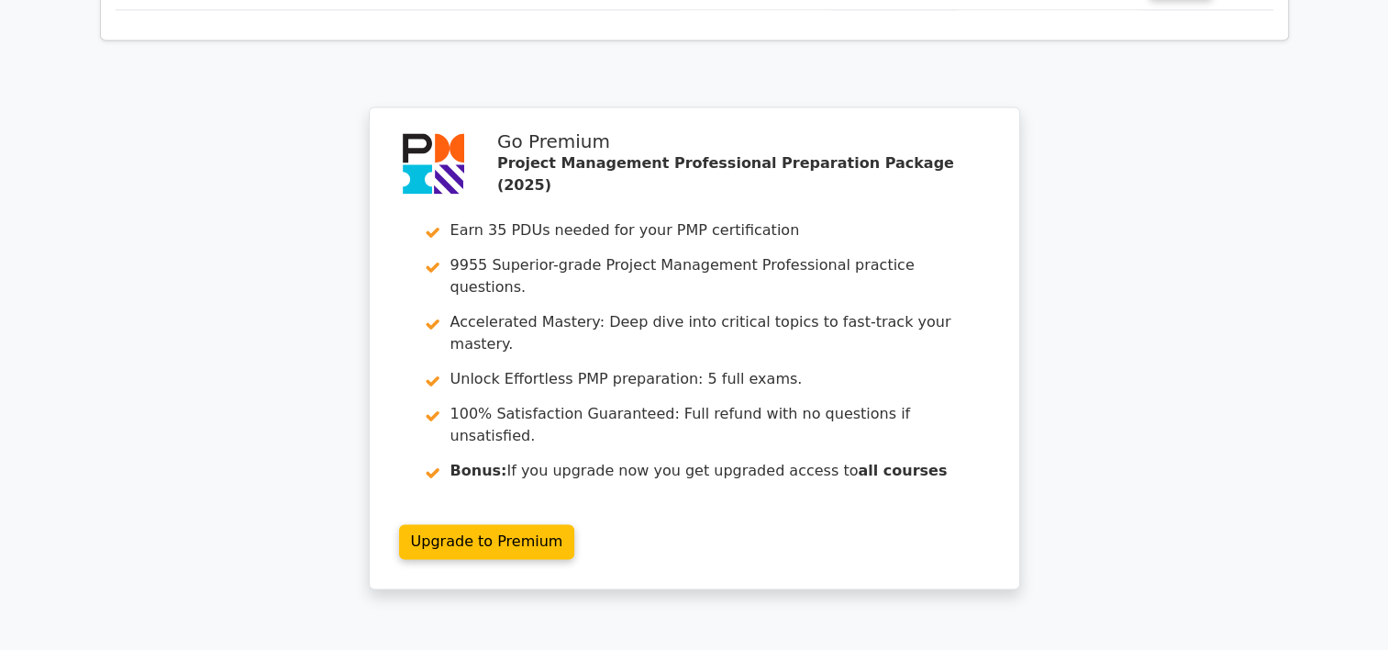
scroll to position [2698, 0]
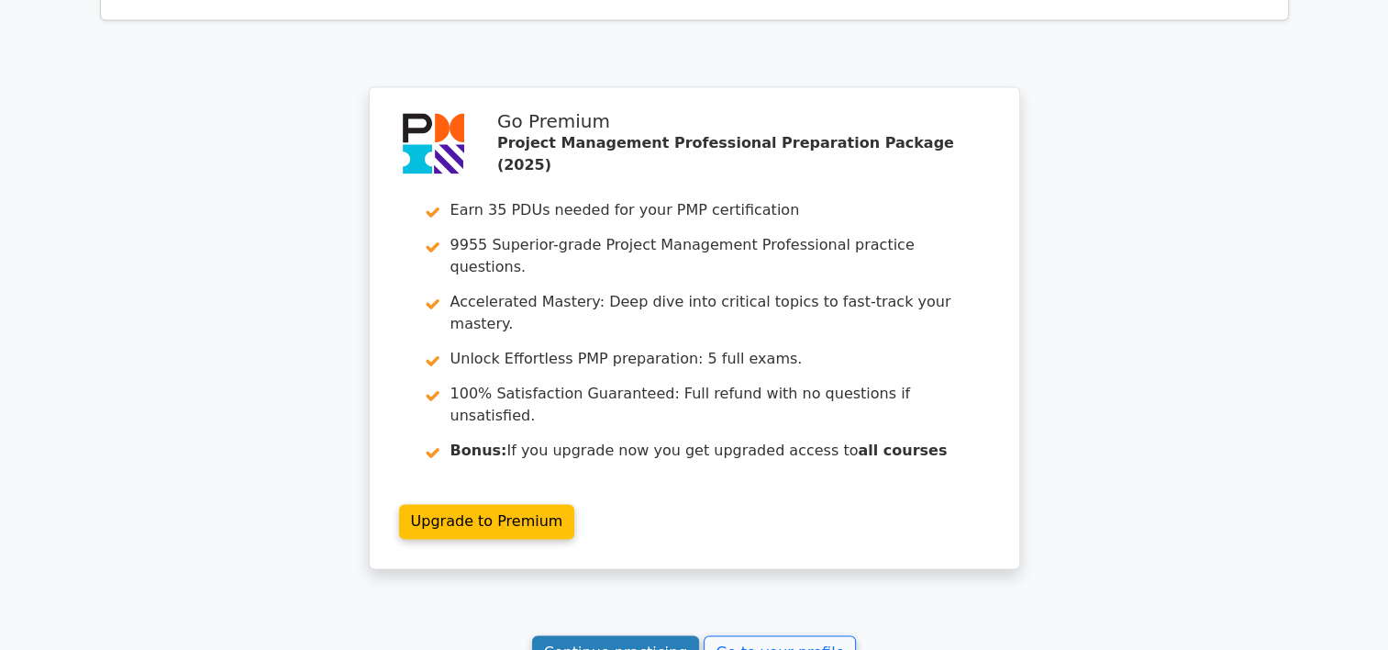
click at [663, 635] on link "Continue practicing" at bounding box center [616, 652] width 168 height 35
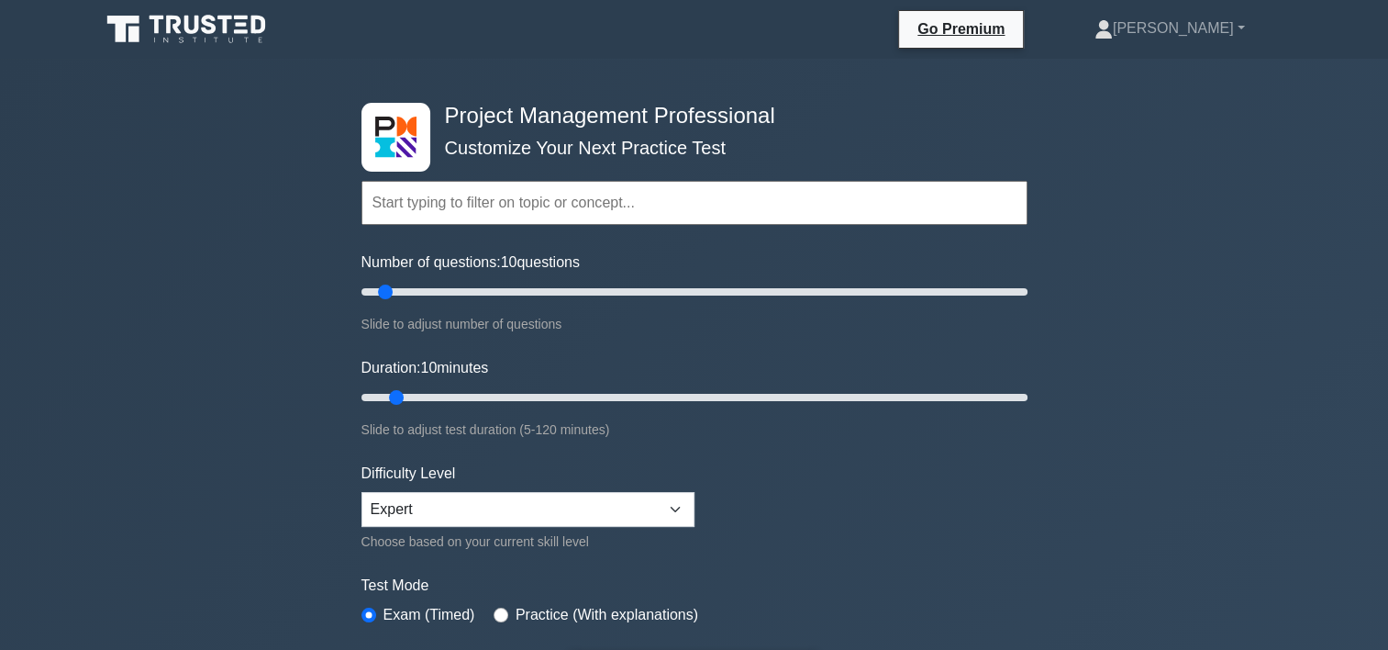
click at [505, 217] on input "text" at bounding box center [695, 203] width 666 height 44
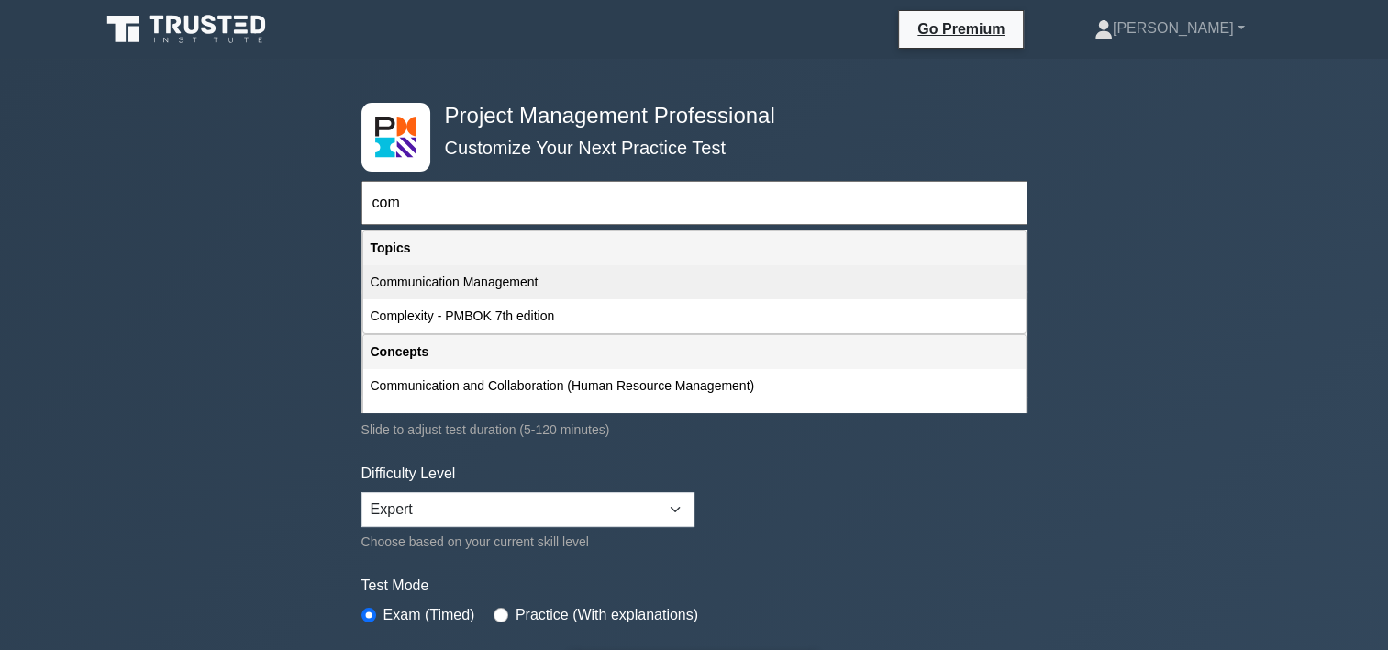
click at [492, 282] on div "Communication Management" at bounding box center [694, 282] width 663 height 34
type input "Communication Management"
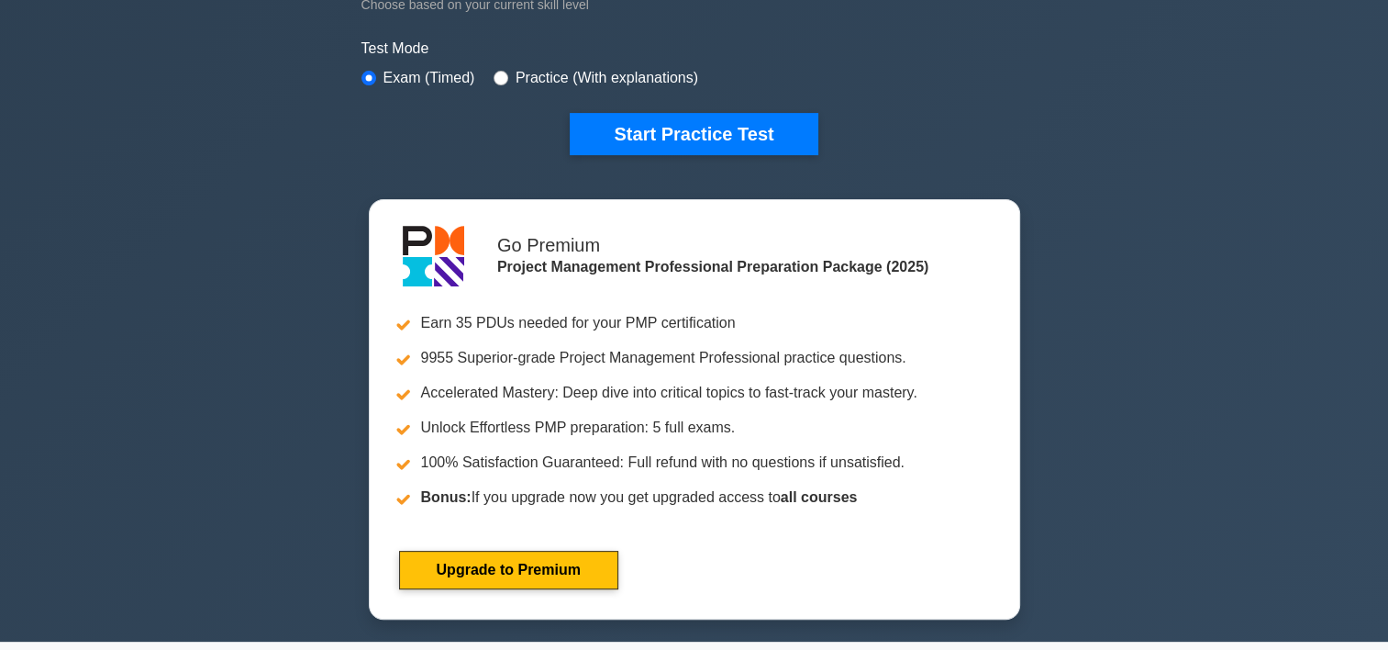
scroll to position [526, 0]
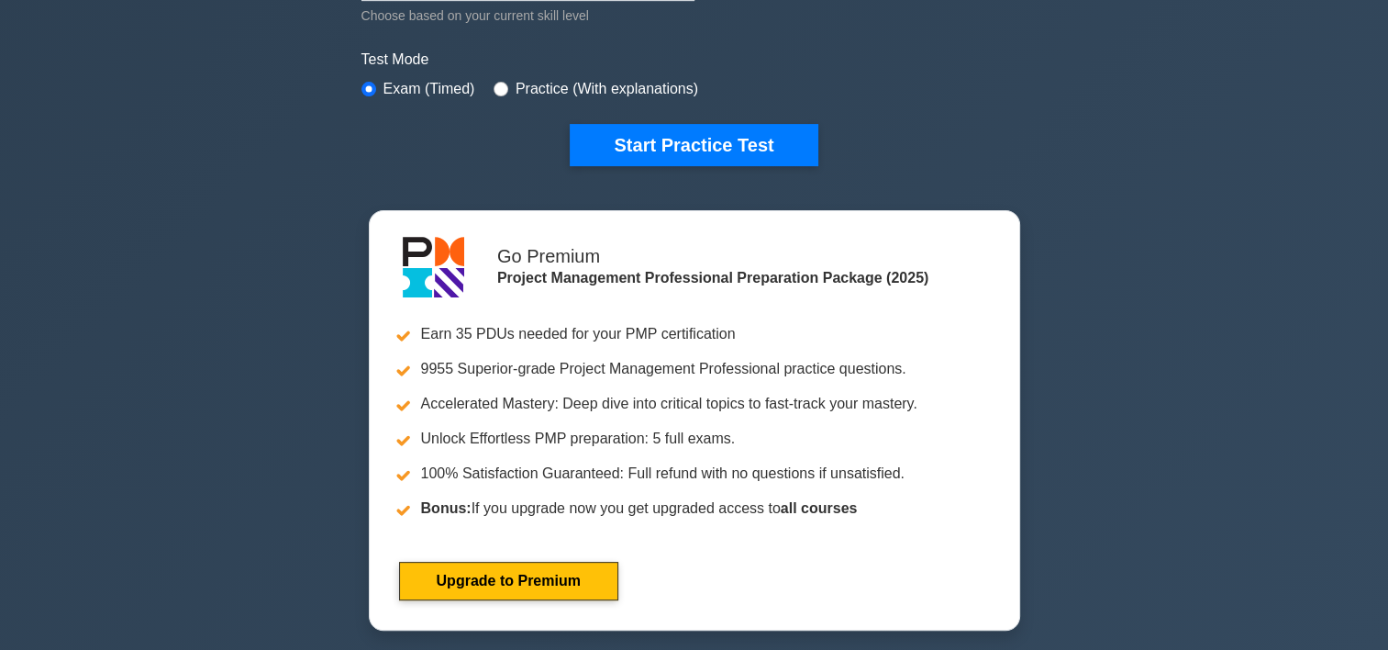
click at [583, 86] on label "Practice (With explanations)" at bounding box center [607, 89] width 183 height 22
click at [536, 84] on label "Practice (With explanations)" at bounding box center [607, 89] width 183 height 22
click at [498, 82] on input "radio" at bounding box center [501, 89] width 15 height 15
radio input "true"
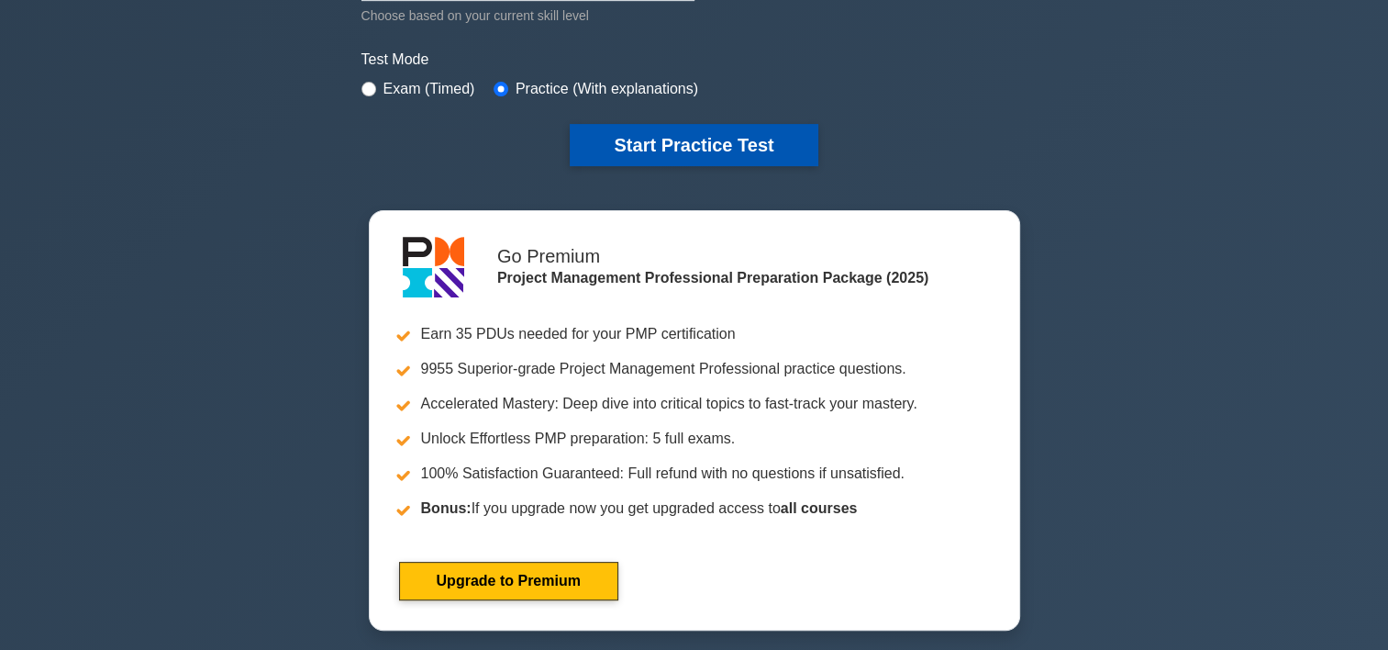
click at [625, 126] on button "Start Practice Test" at bounding box center [694, 145] width 248 height 42
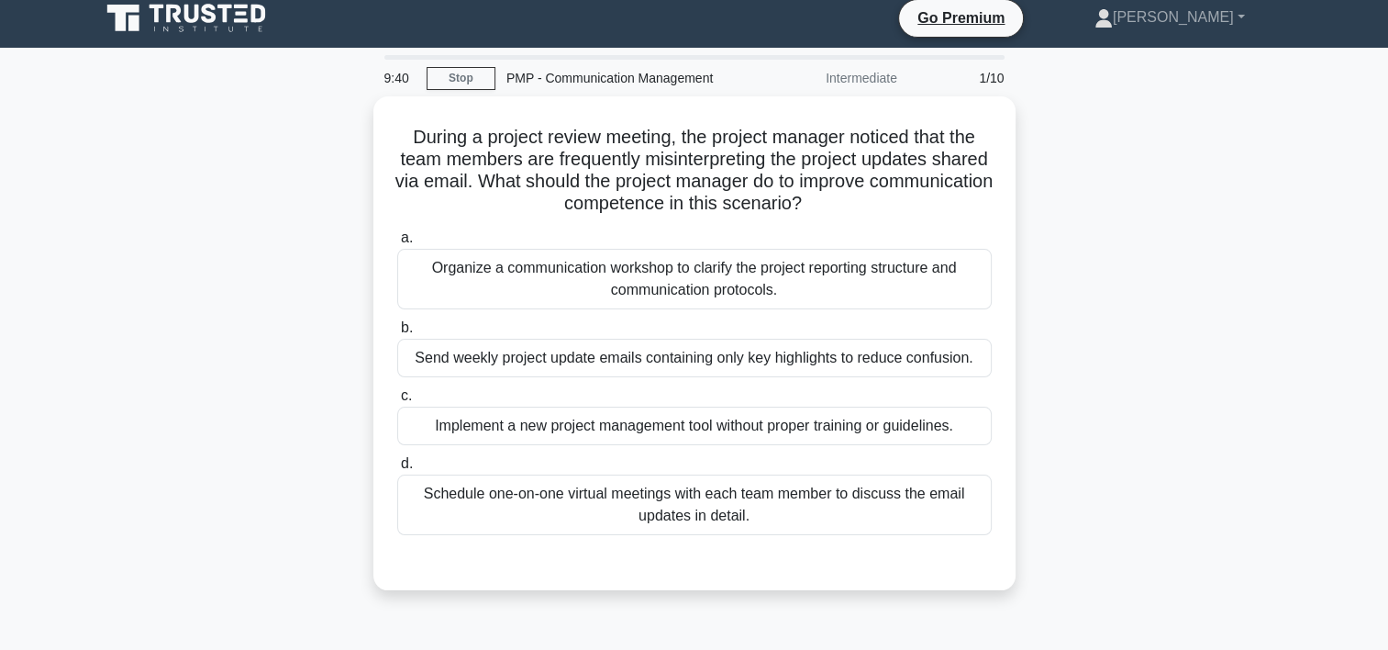
scroll to position [11, 0]
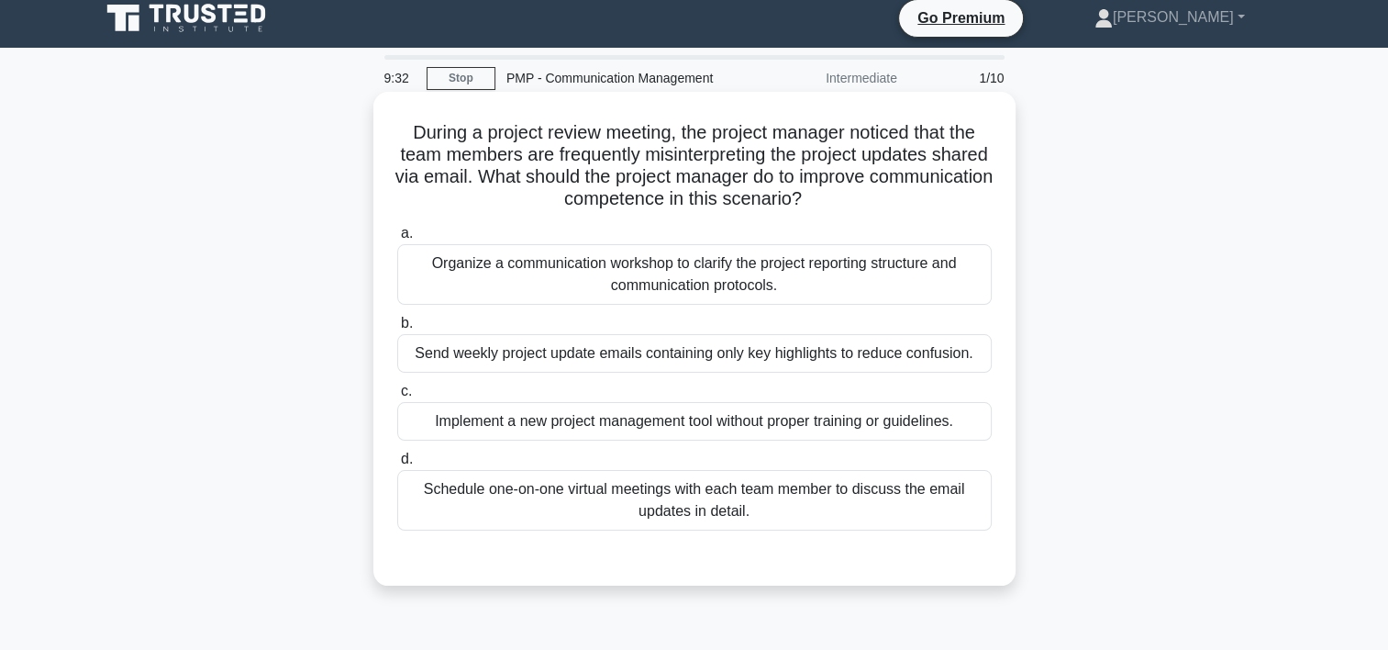
click at [467, 261] on div "Organize a communication workshop to clarify the project reporting structure an…" at bounding box center [694, 274] width 595 height 61
click at [397, 240] on input "a. Organize a communication workshop to clarify the project reporting structure…" at bounding box center [397, 234] width 0 height 12
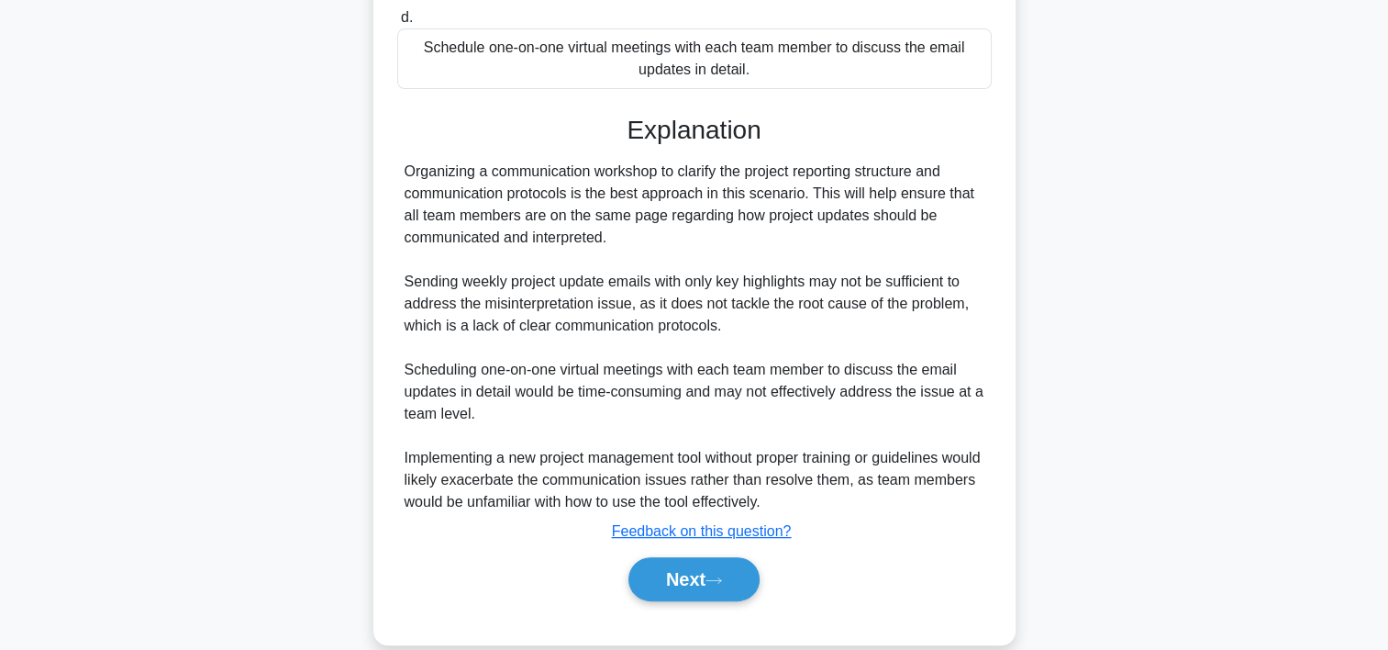
scroll to position [462, 0]
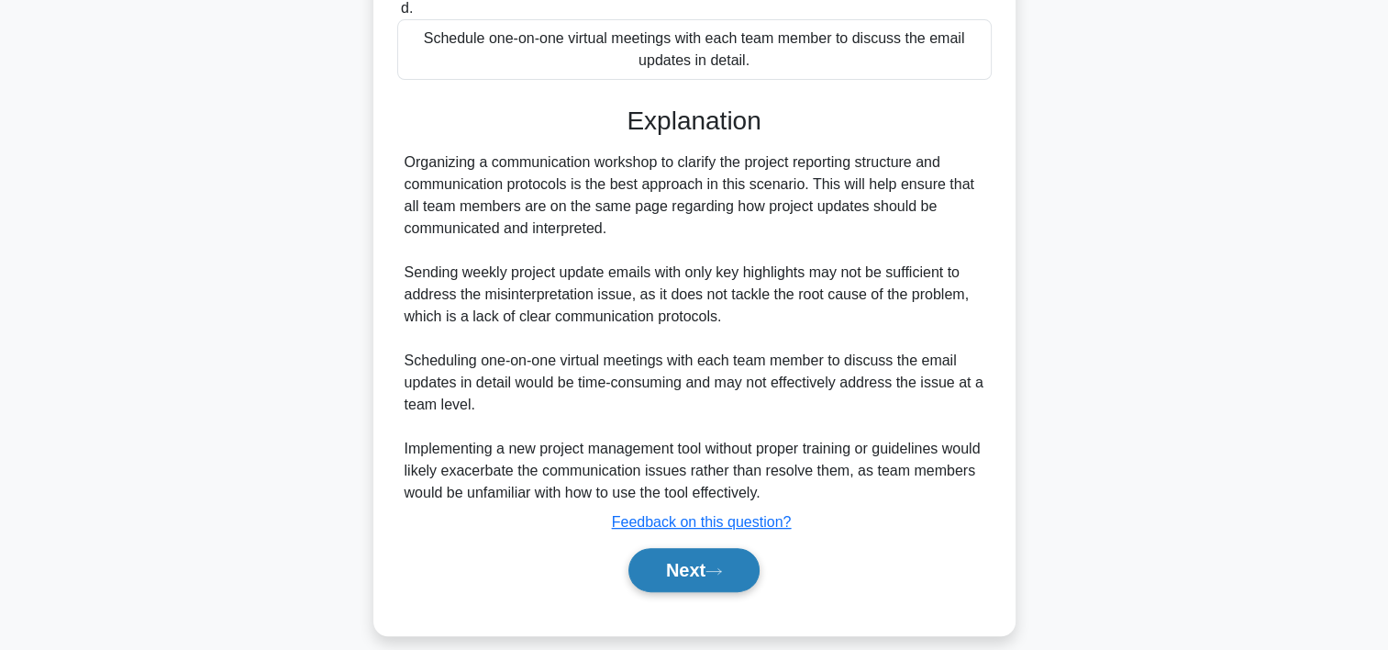
click at [708, 565] on button "Next" at bounding box center [694, 570] width 131 height 44
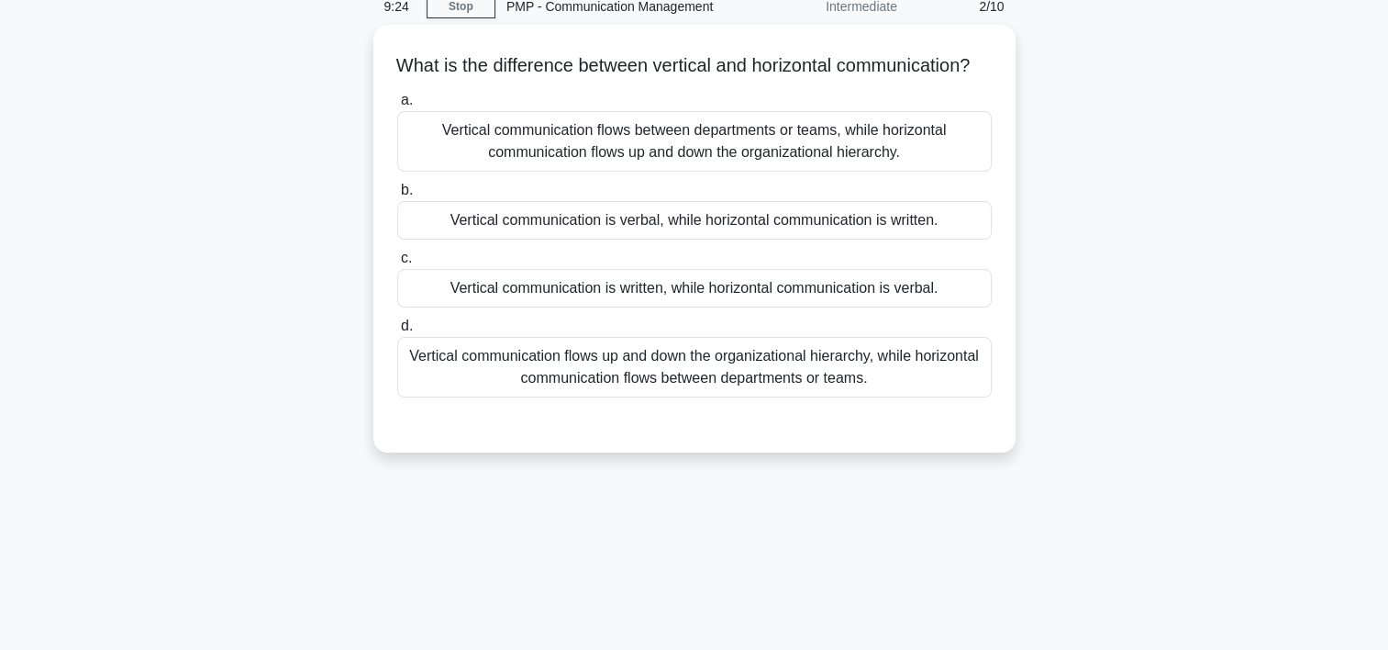
scroll to position [79, 0]
click at [822, 171] on div "Vertical communication flows between departments or teams, while horizontal com…" at bounding box center [694, 140] width 595 height 61
click at [397, 106] on input "a. Vertical communication flows between departments or teams, while horizontal …" at bounding box center [397, 100] width 0 height 12
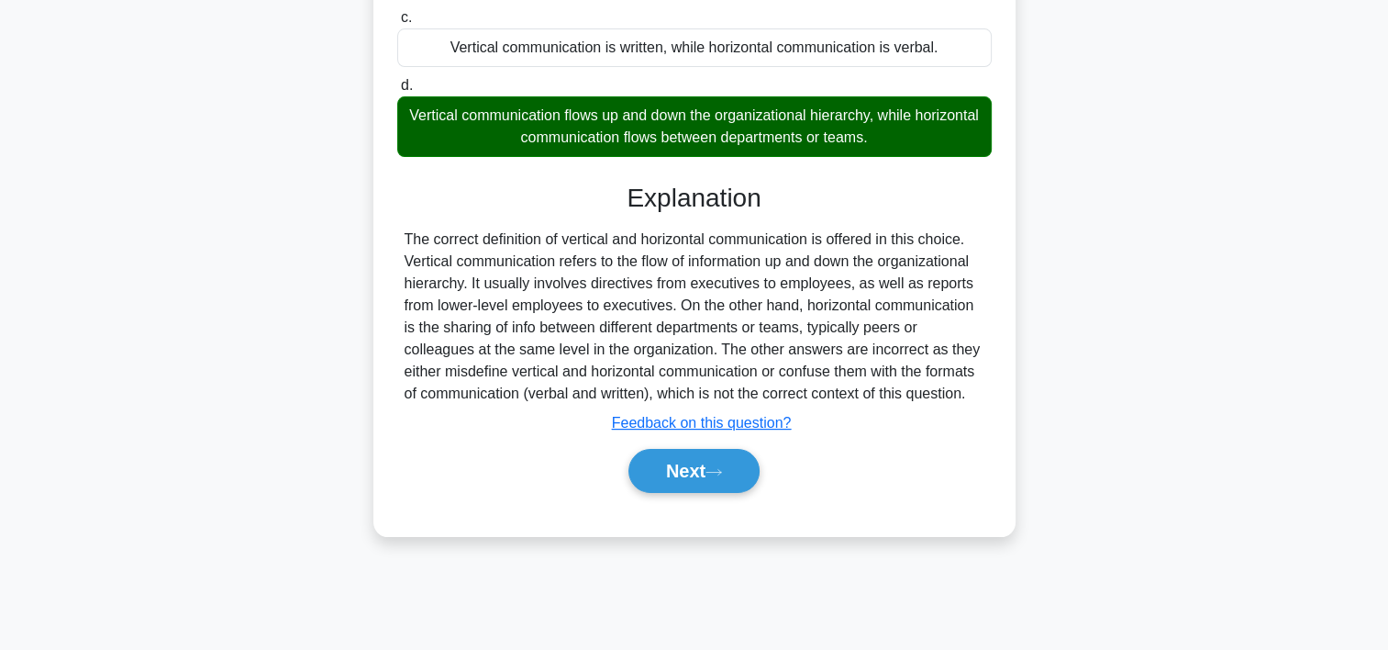
scroll to position [336, 0]
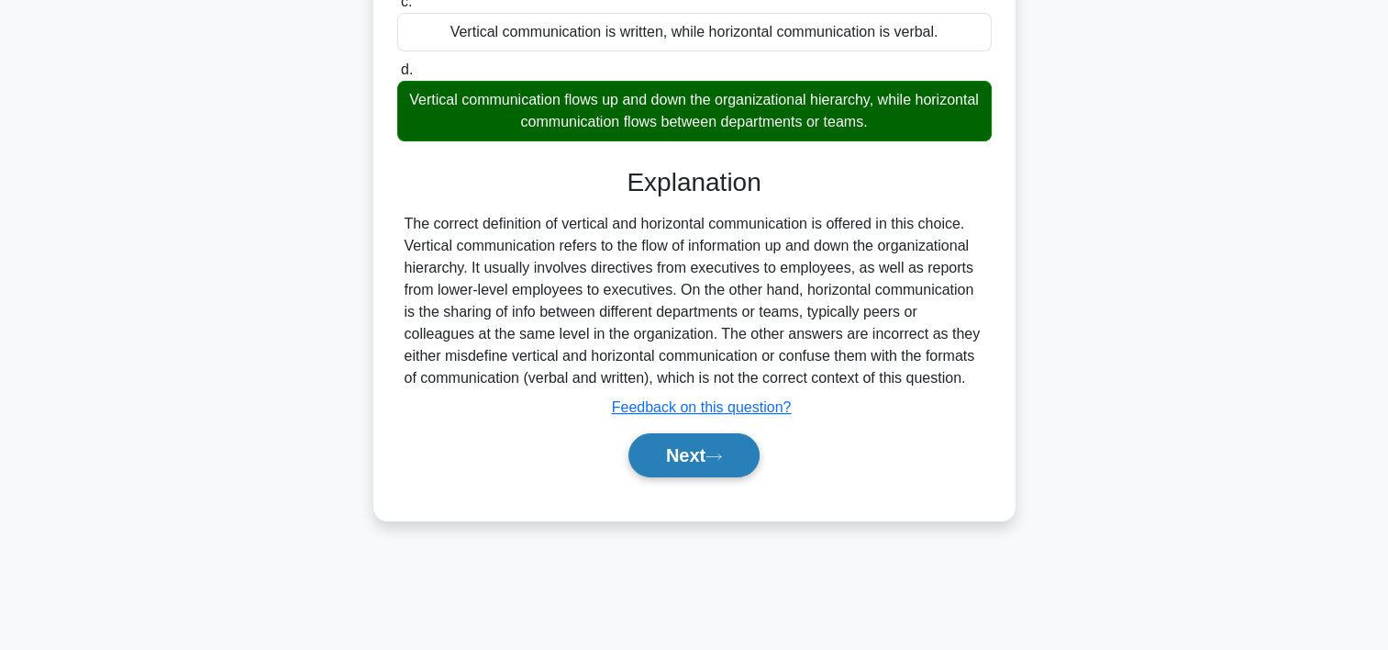
click at [675, 470] on button "Next" at bounding box center [694, 455] width 131 height 44
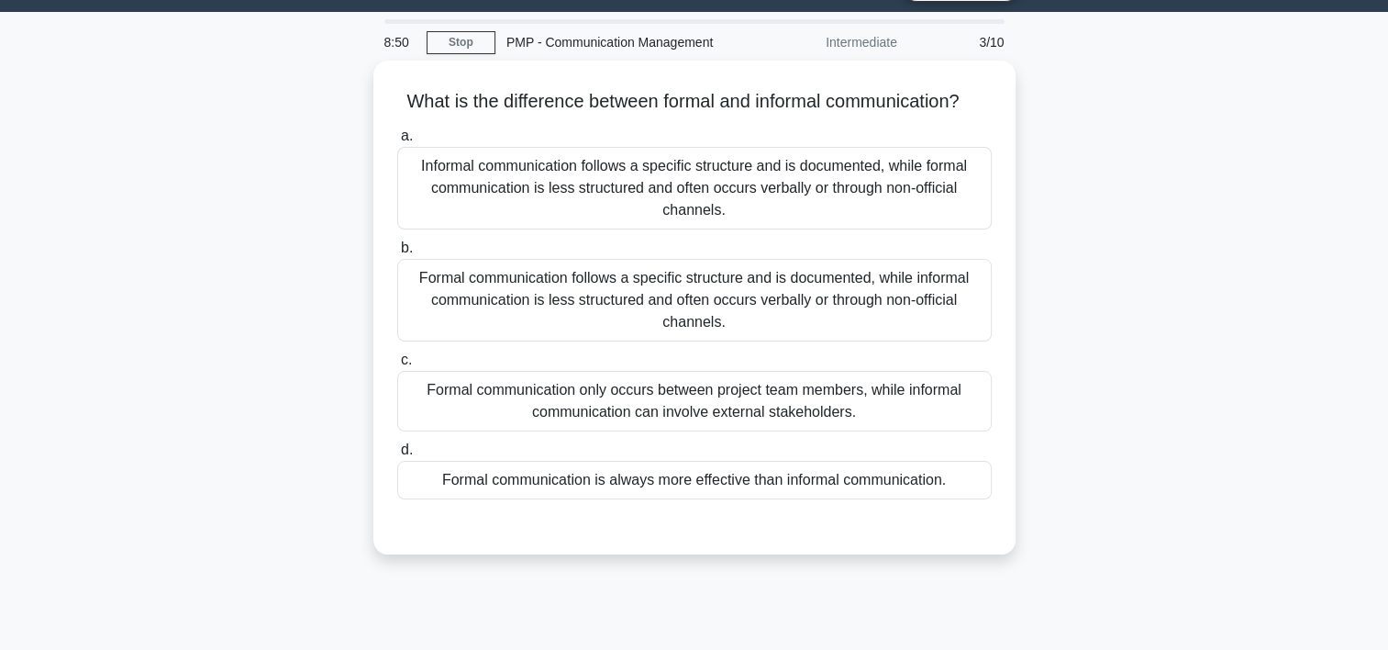
scroll to position [42, 0]
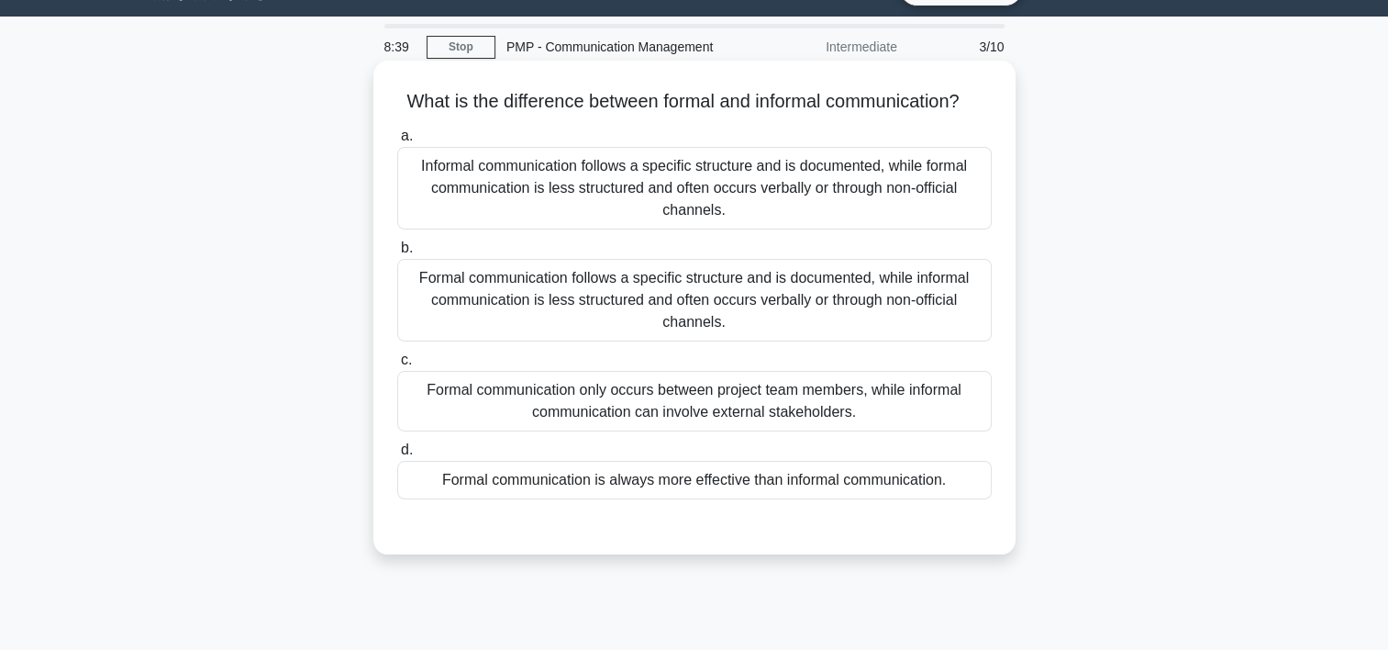
click at [656, 323] on div "Formal communication follows a specific structure and is documented, while info…" at bounding box center [694, 300] width 595 height 83
click at [397, 254] on input "b. Formal communication follows a specific structure and is documented, while i…" at bounding box center [397, 248] width 0 height 12
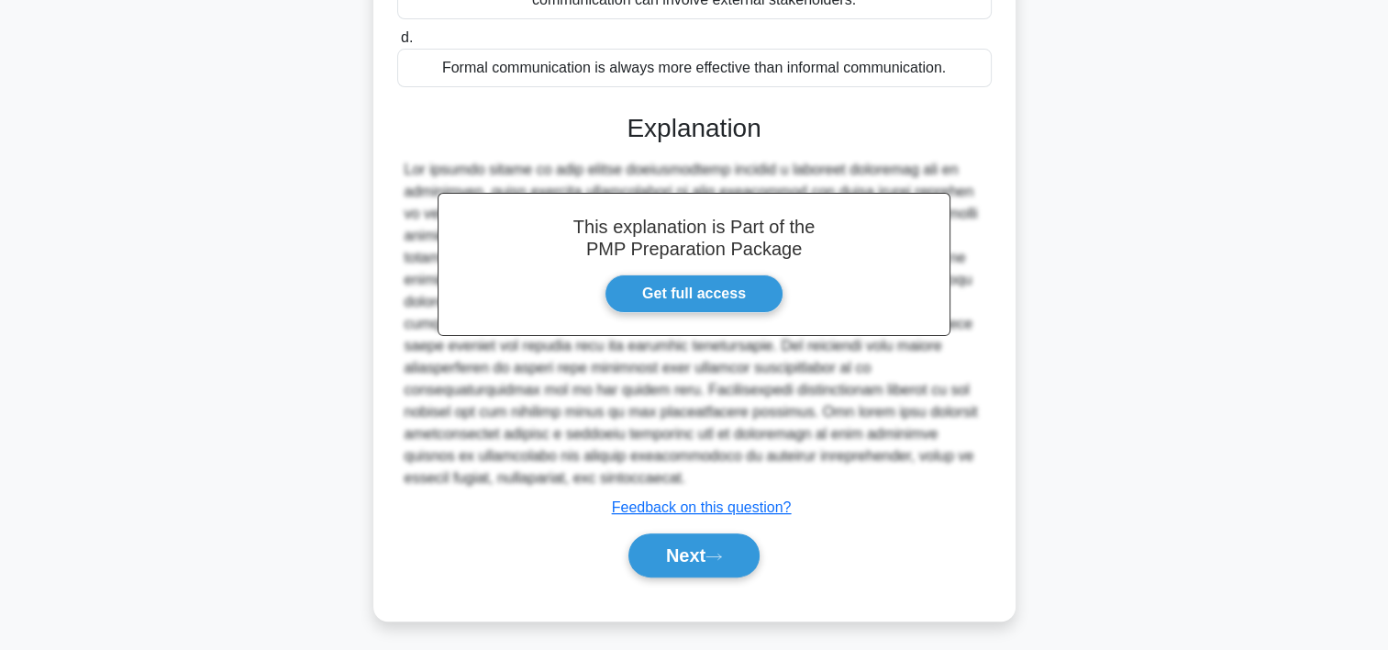
scroll to position [477, 0]
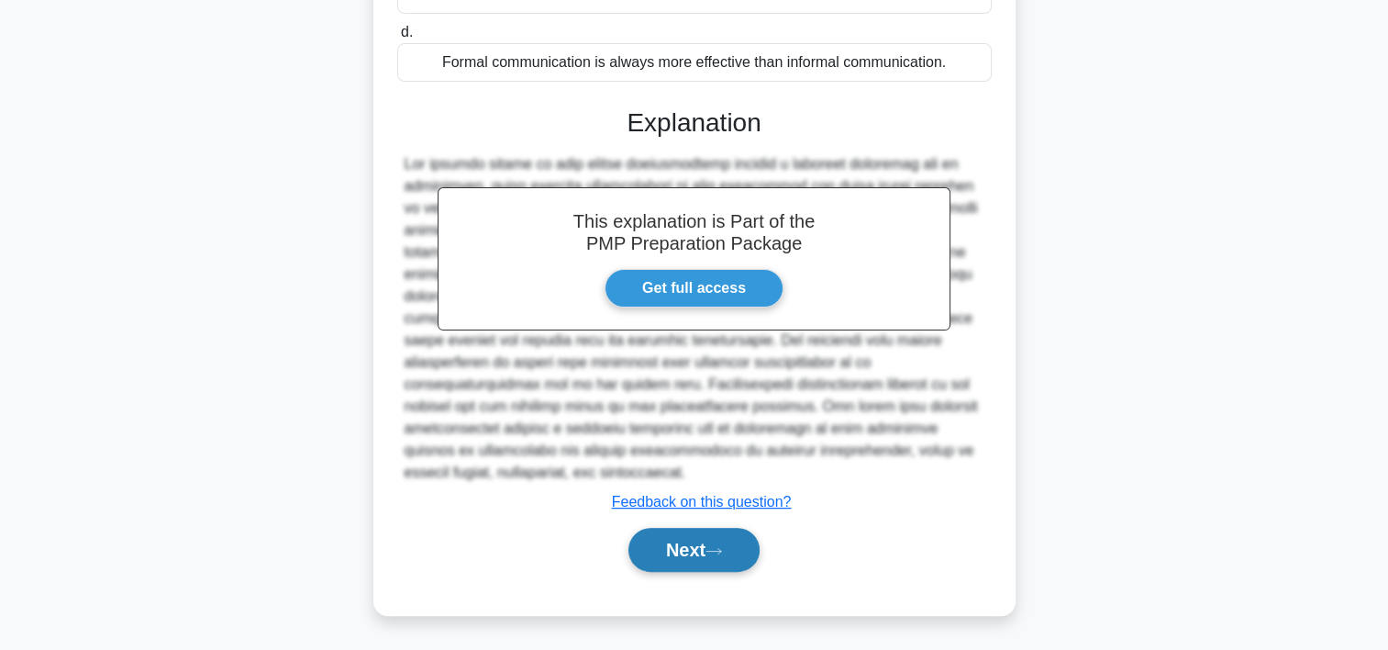
click at [636, 542] on button "Next" at bounding box center [694, 550] width 131 height 44
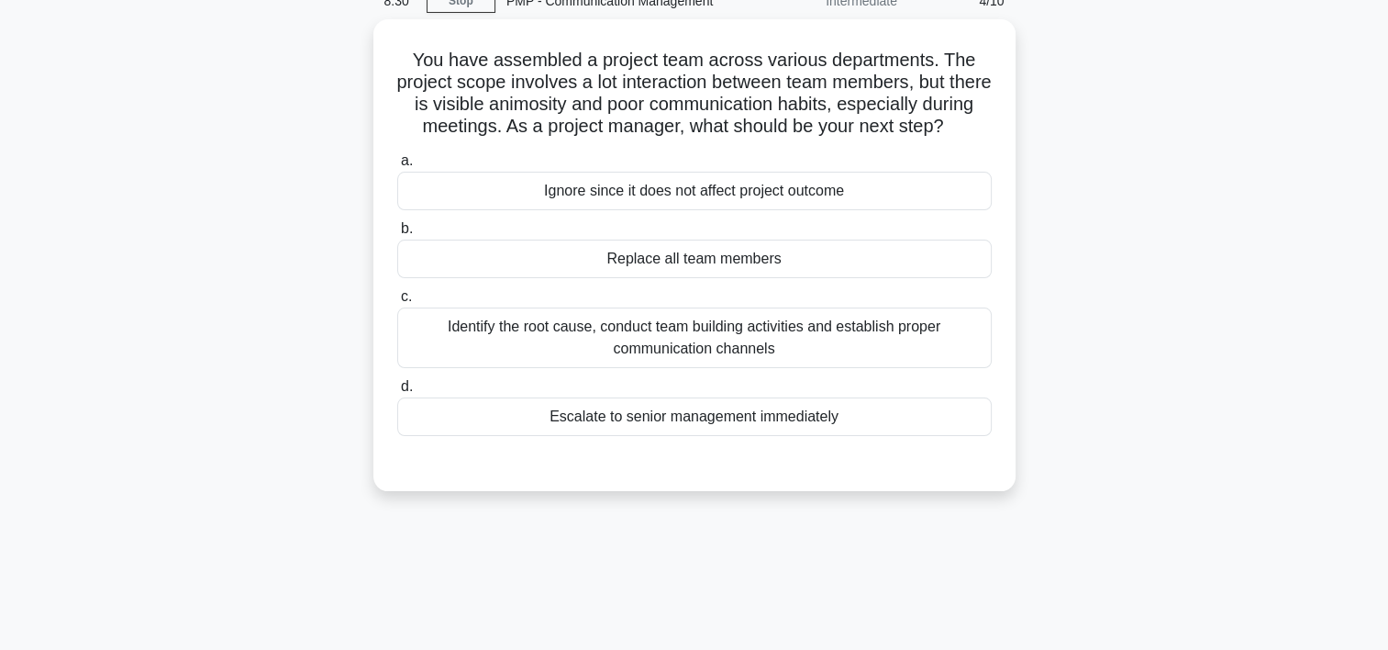
scroll to position [73, 0]
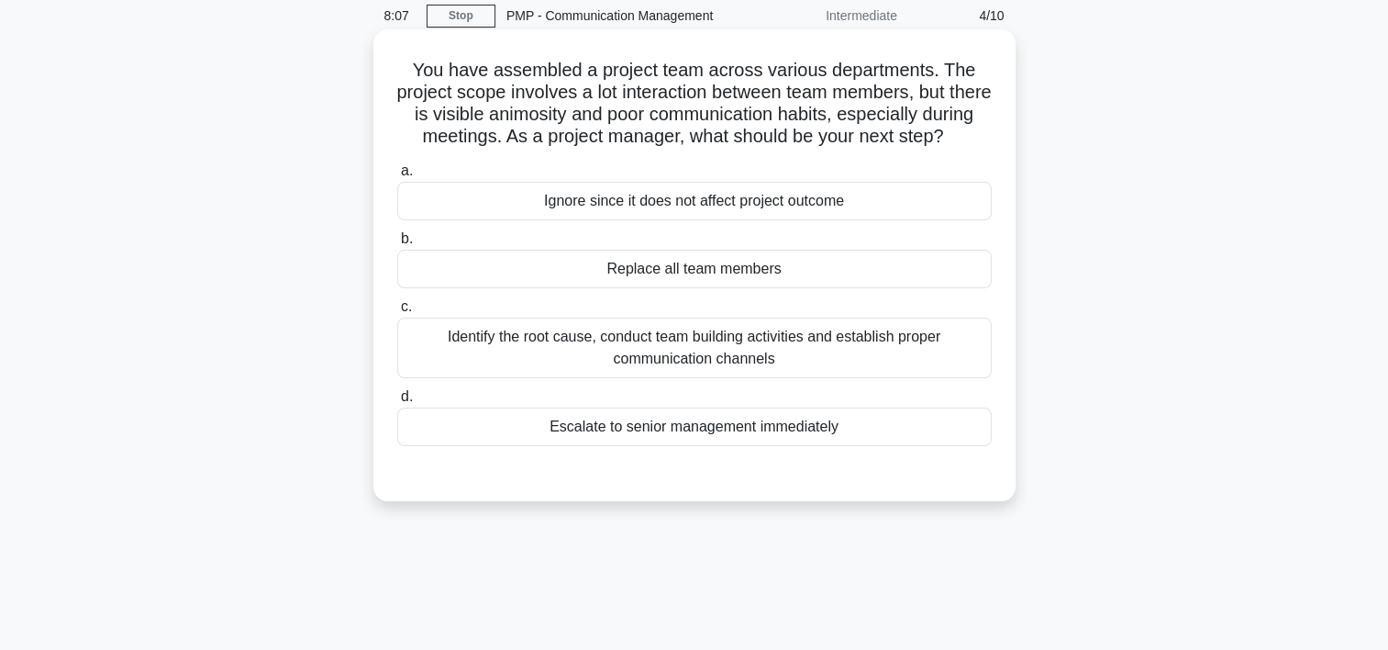
click at [695, 367] on div "Identify the root cause, conduct team building activities and establish proper …" at bounding box center [694, 348] width 595 height 61
click at [397, 313] on input "c. Identify the root cause, conduct team building activities and establish prop…" at bounding box center [397, 307] width 0 height 12
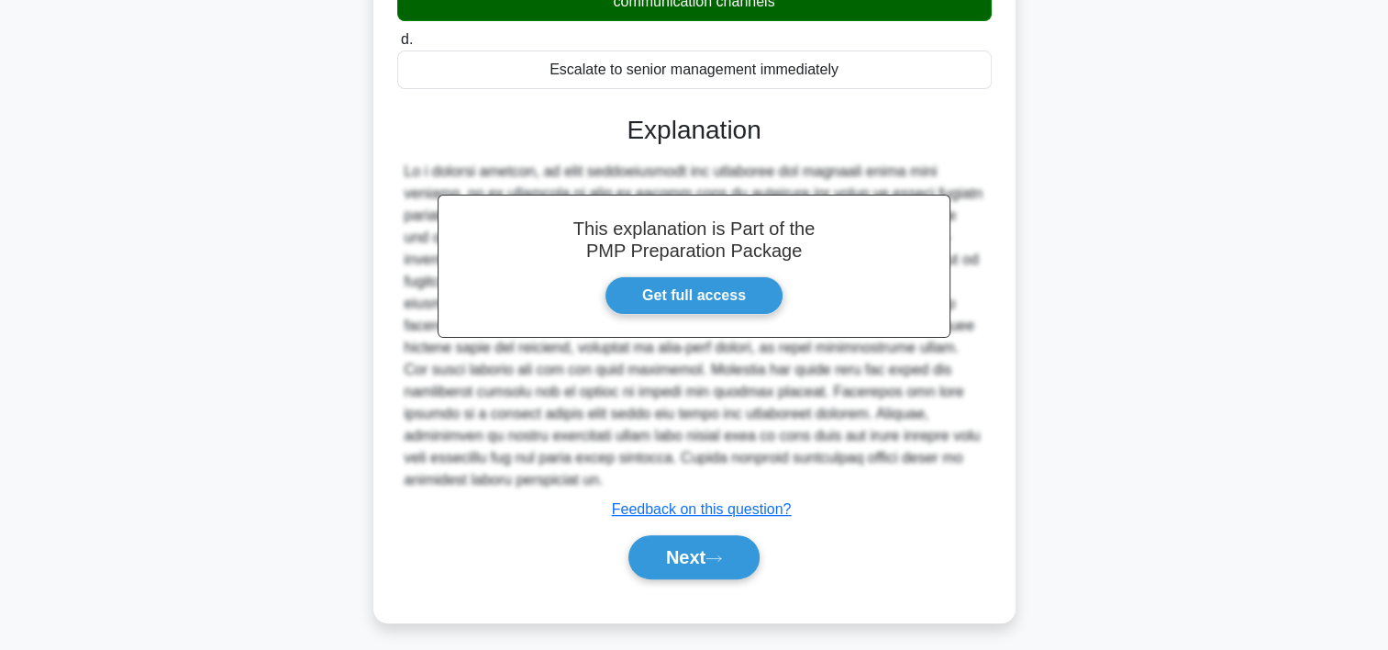
scroll to position [438, 0]
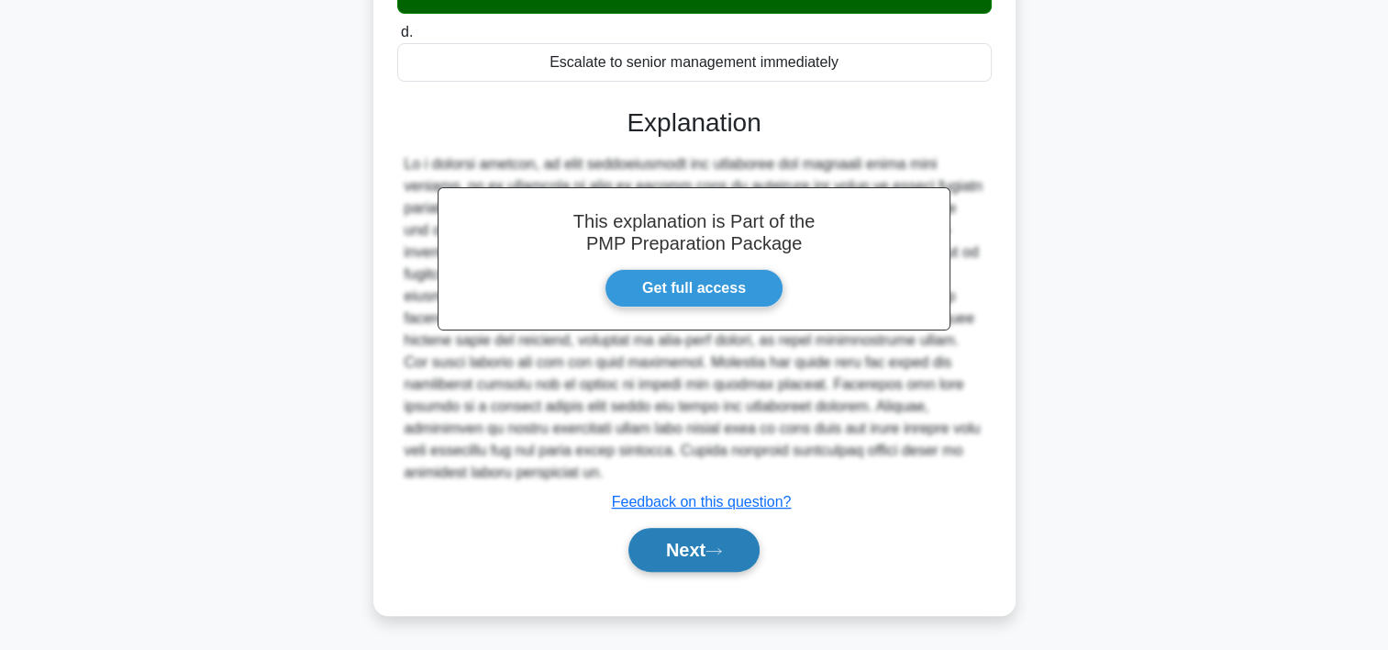
click at [738, 563] on button "Next" at bounding box center [694, 550] width 131 height 44
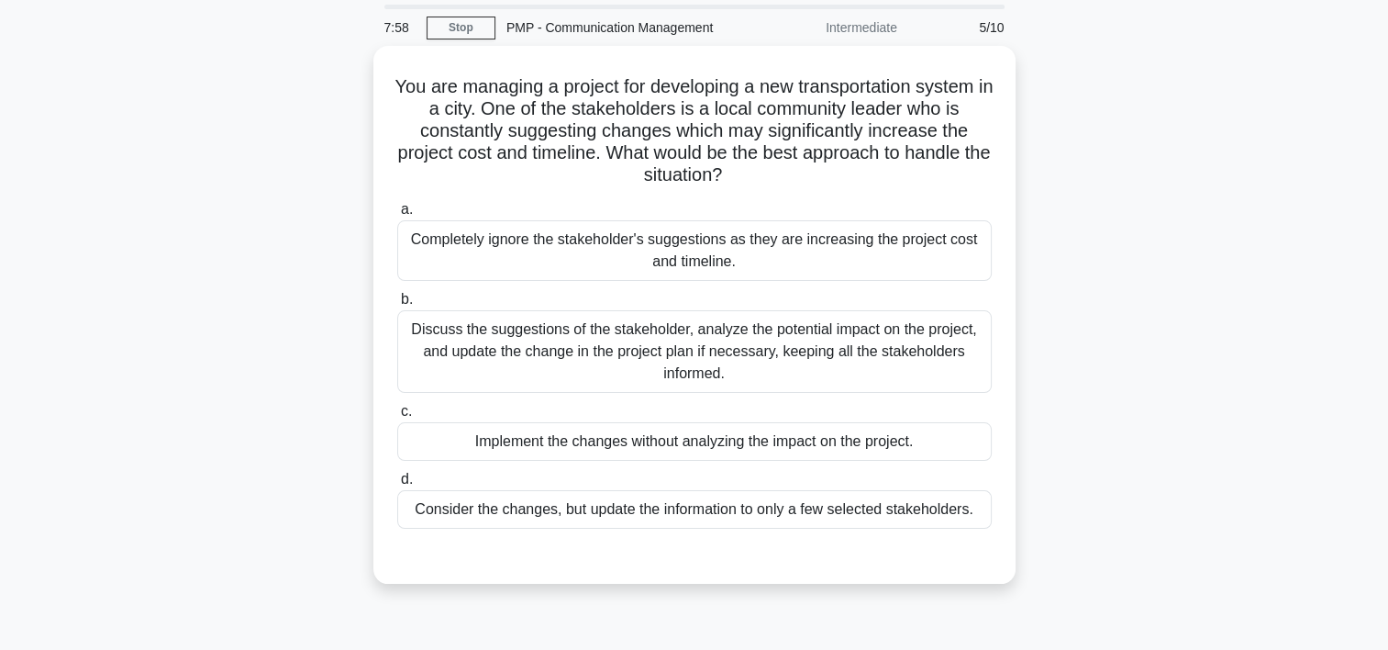
scroll to position [60, 0]
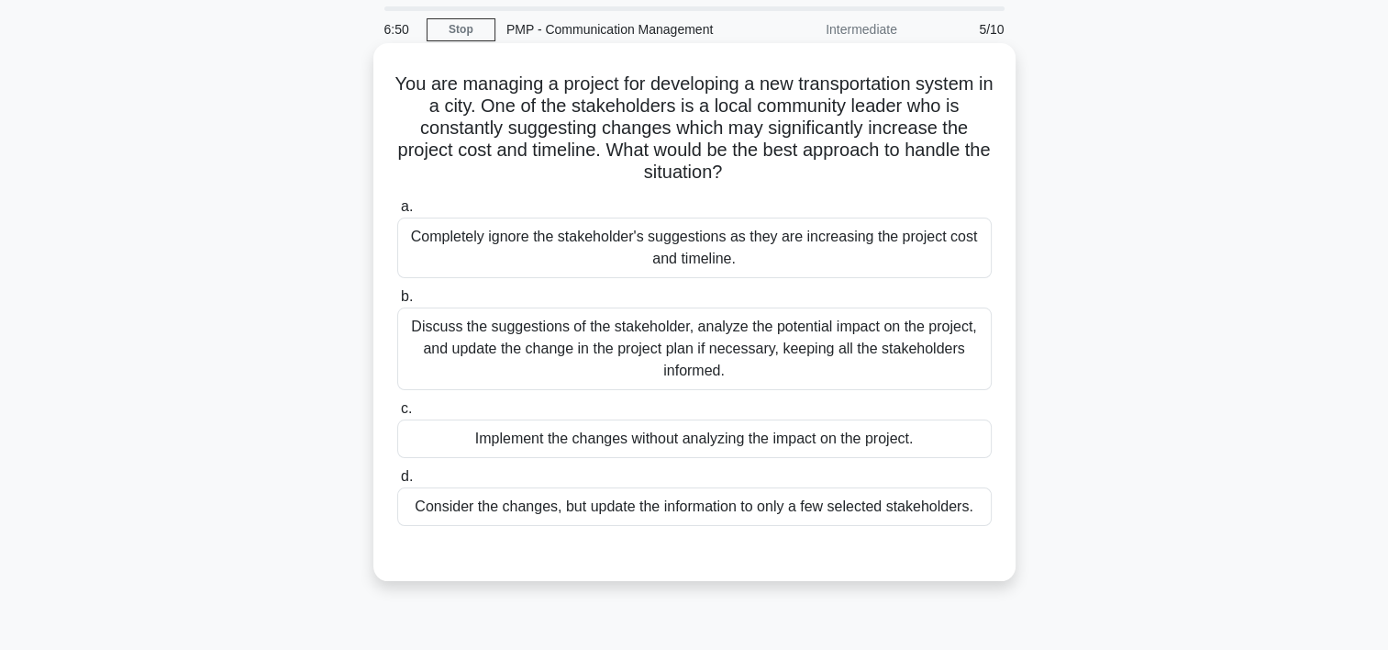
click at [735, 344] on div "Discuss the suggestions of the stakeholder, analyze the potential impact on the…" at bounding box center [694, 348] width 595 height 83
click at [397, 303] on input "b. Discuss the suggestions of the stakeholder, analyze the potential impact on …" at bounding box center [397, 297] width 0 height 12
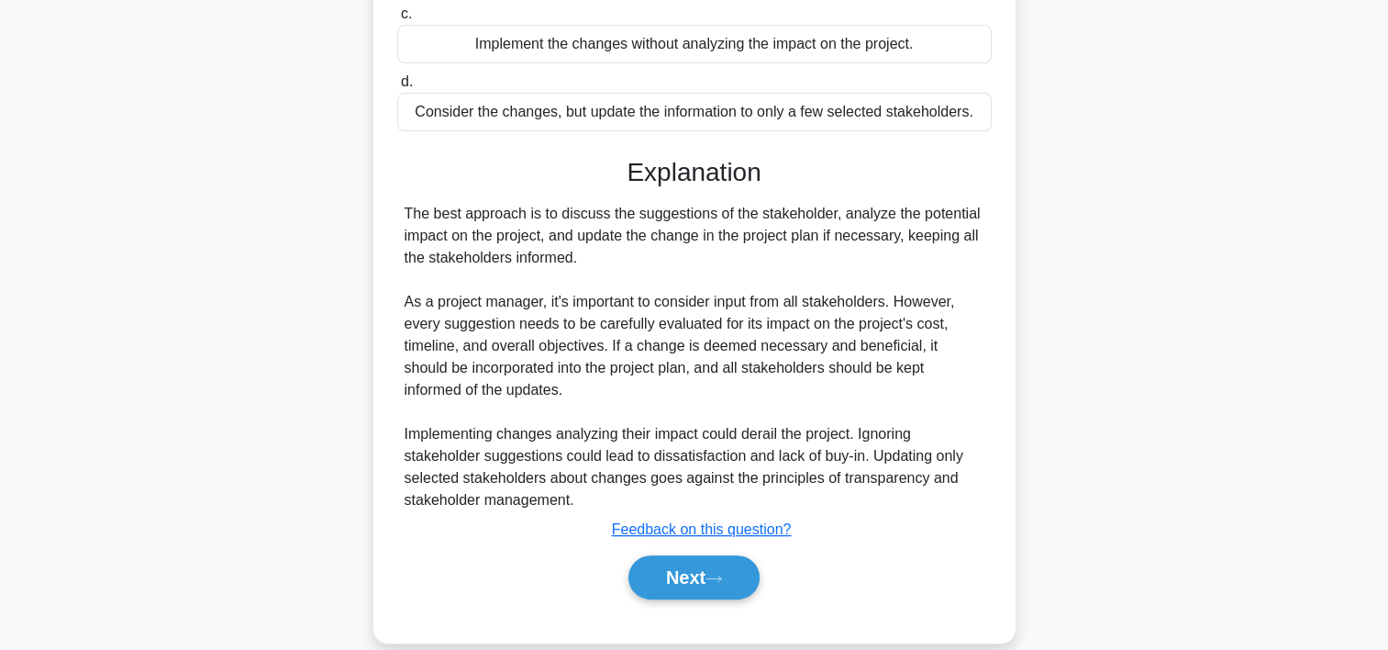
scroll to position [481, 0]
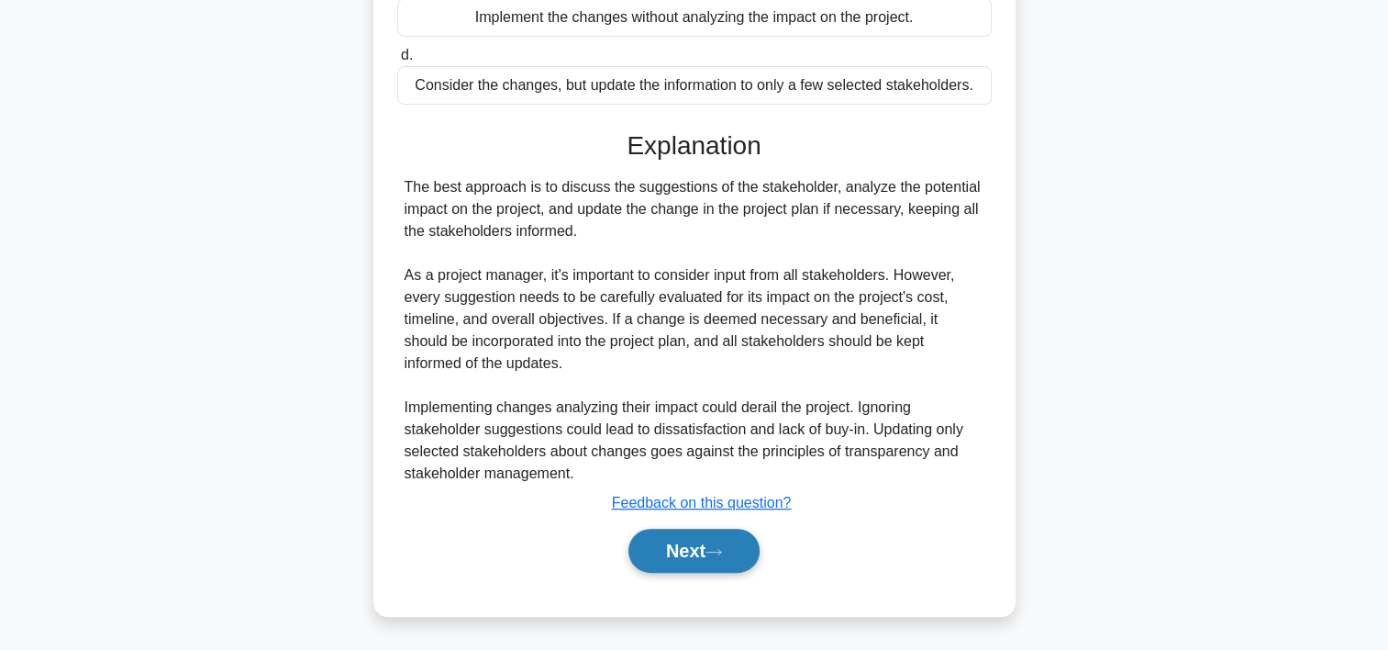
click at [710, 541] on button "Next" at bounding box center [694, 551] width 131 height 44
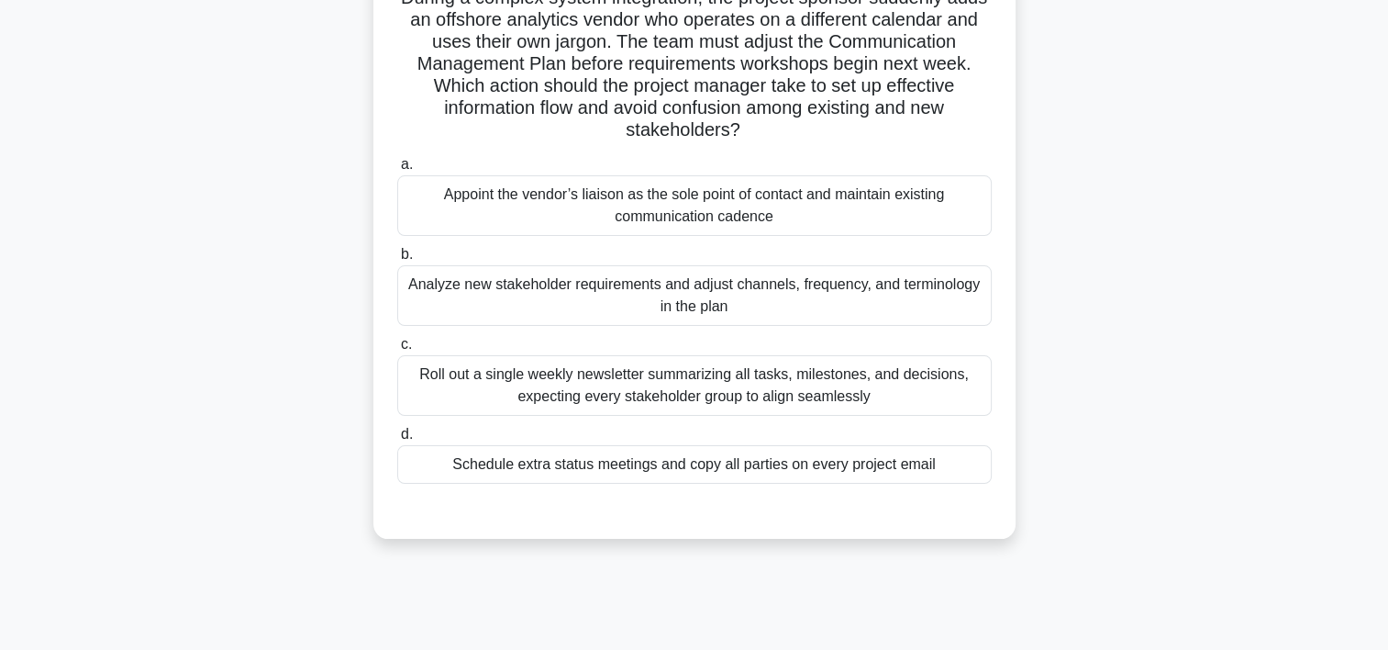
scroll to position [157, 0]
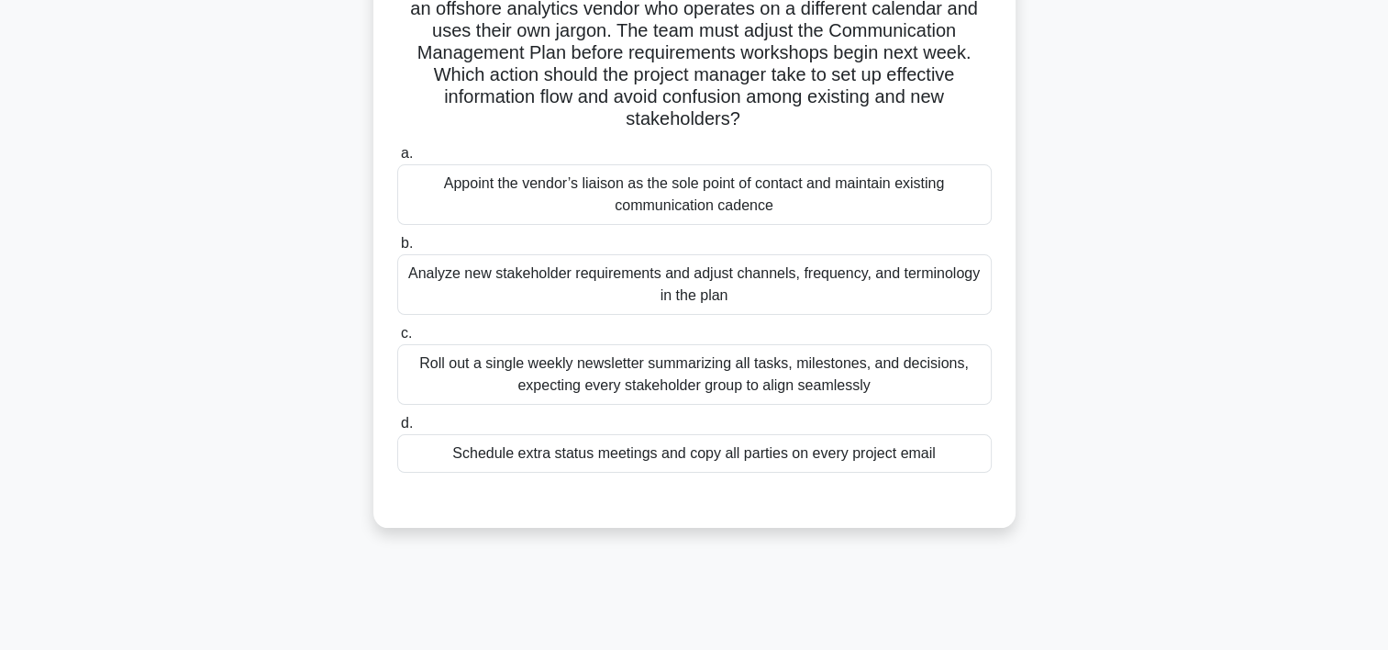
click at [852, 283] on div "Analyze new stakeholder requirements and adjust channels, frequency, and termin…" at bounding box center [694, 284] width 595 height 61
click at [397, 250] on input "b. Analyze new stakeholder requirements and adjust channels, frequency, and ter…" at bounding box center [397, 244] width 0 height 12
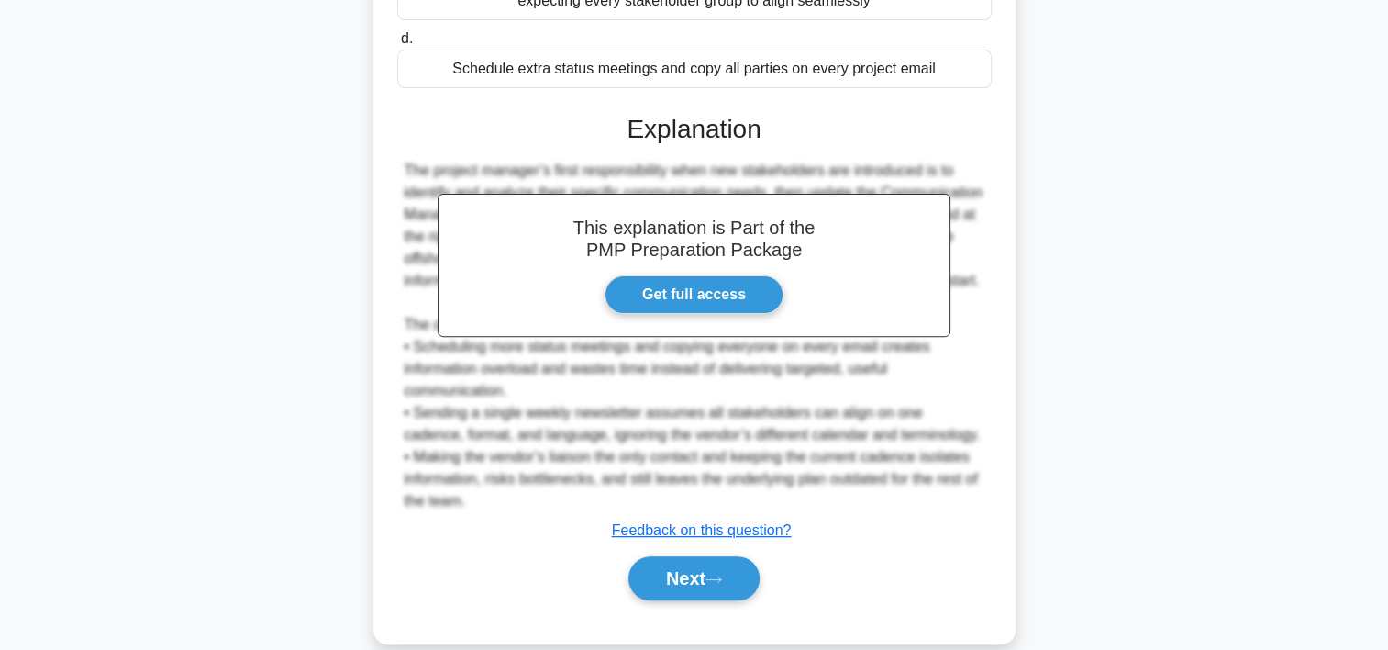
scroll to position [591, 0]
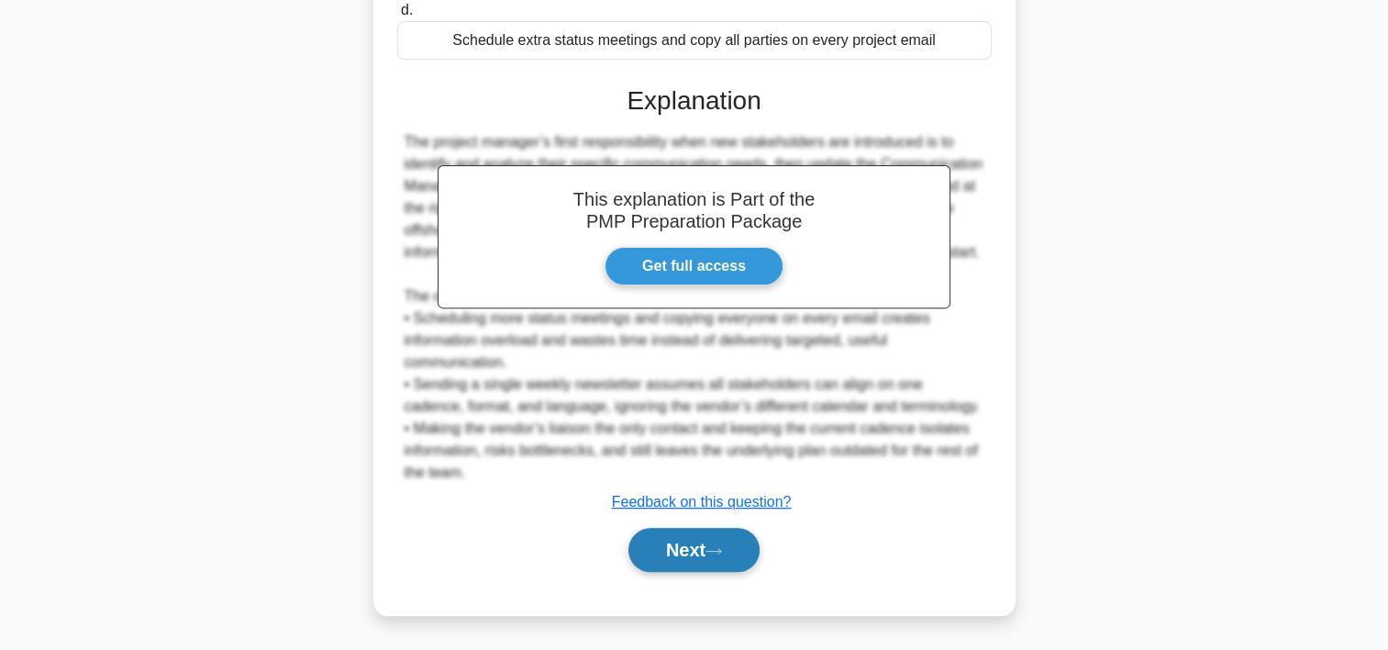
click at [721, 535] on button "Next" at bounding box center [694, 550] width 131 height 44
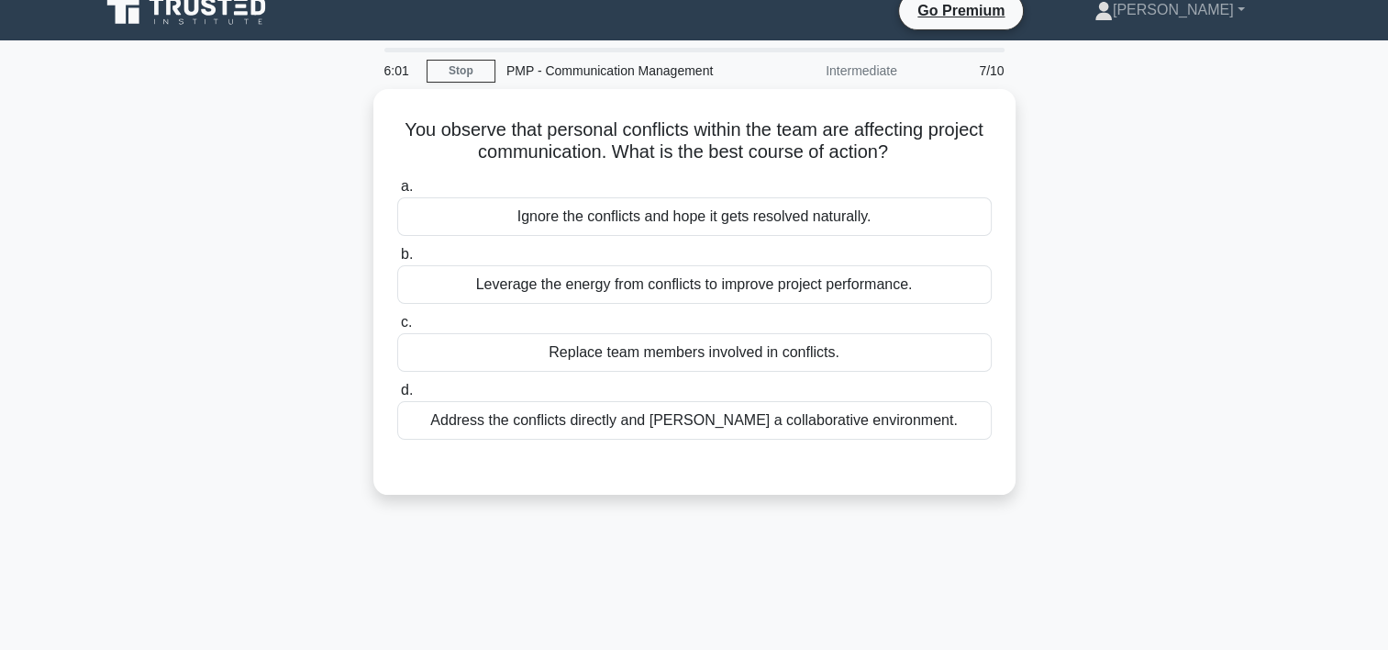
scroll to position [11, 0]
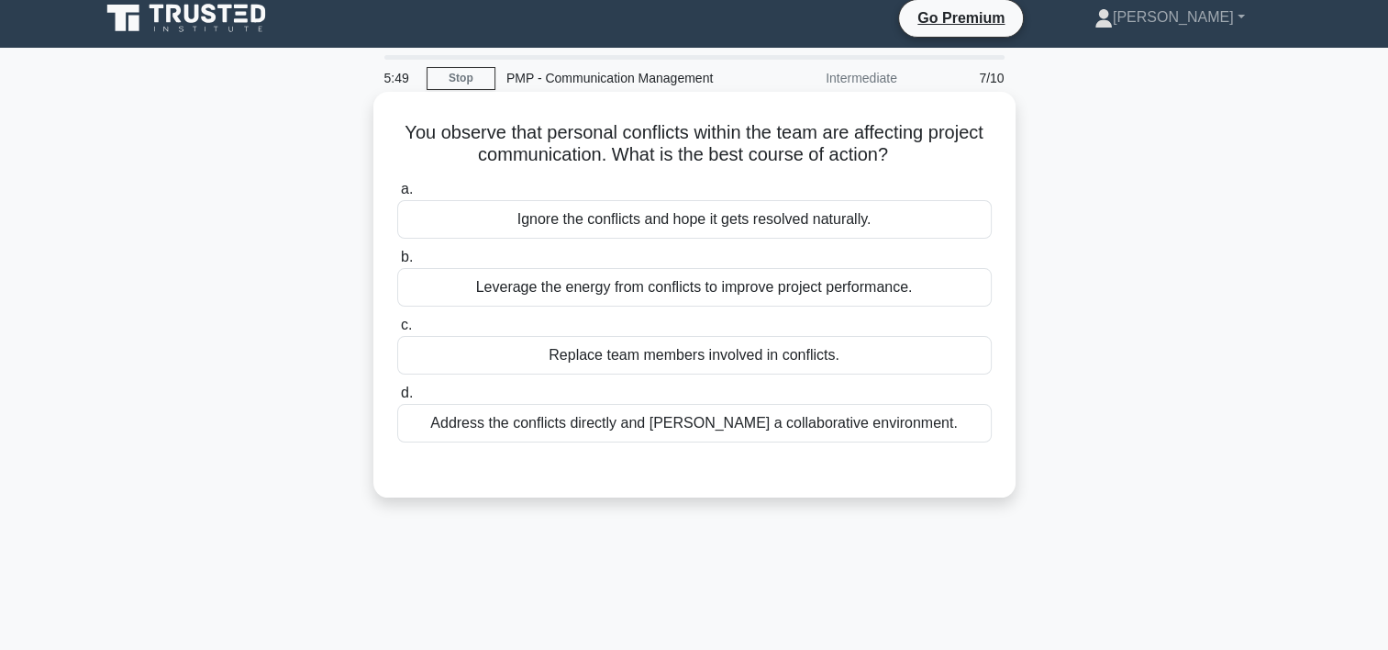
click at [870, 416] on div "Address the conflicts directly and foster a collaborative environment." at bounding box center [694, 423] width 595 height 39
click at [397, 399] on input "d. Address the conflicts directly and foster a collaborative environment." at bounding box center [397, 393] width 0 height 12
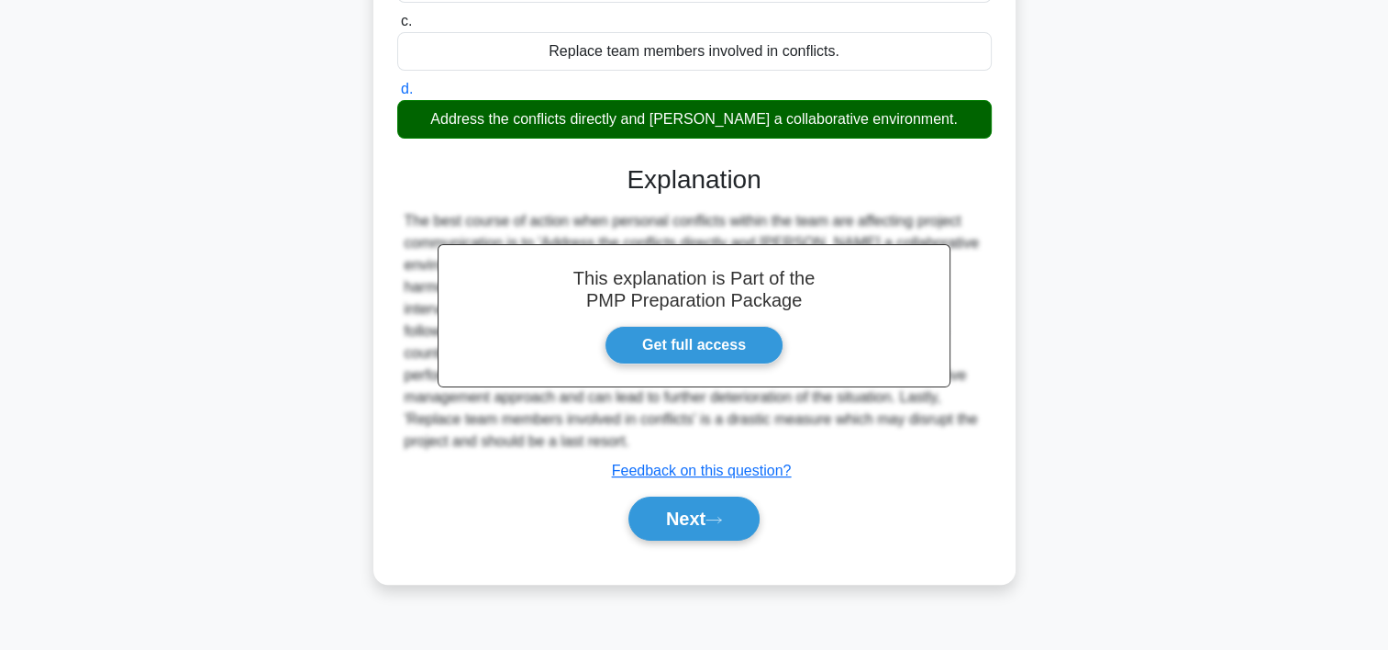
scroll to position [341, 0]
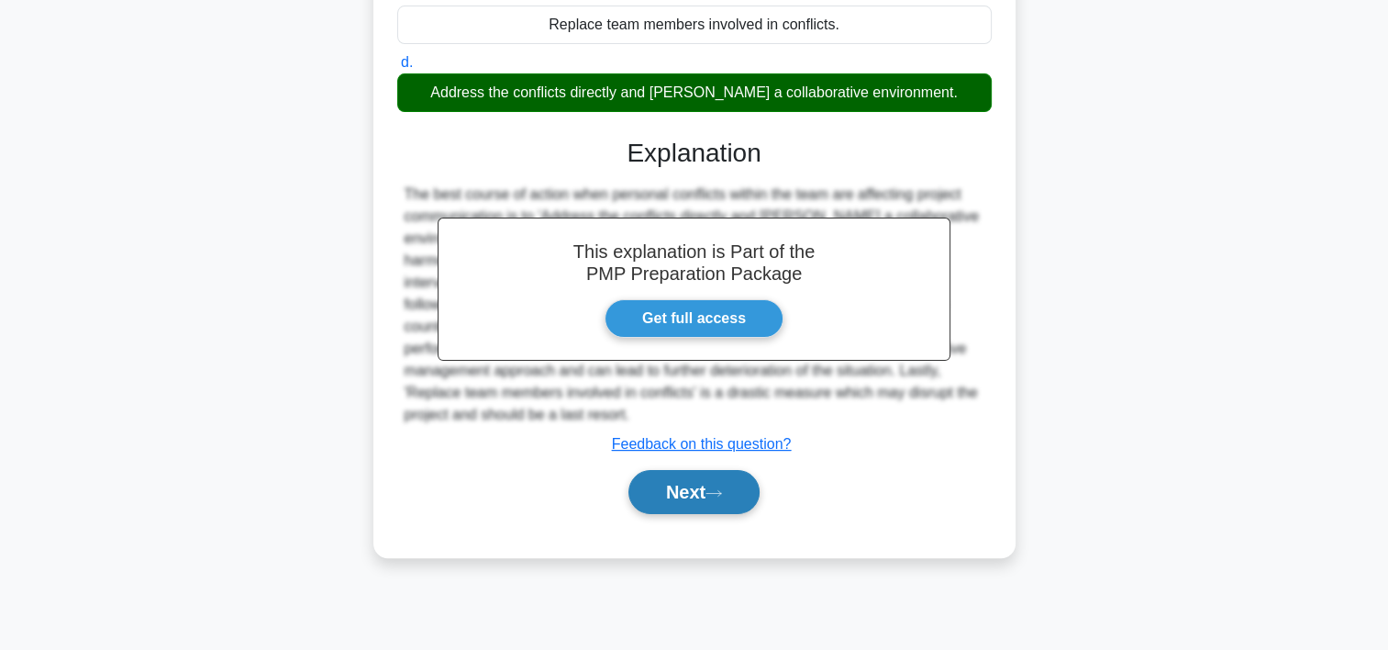
click at [722, 489] on icon at bounding box center [714, 493] width 17 height 10
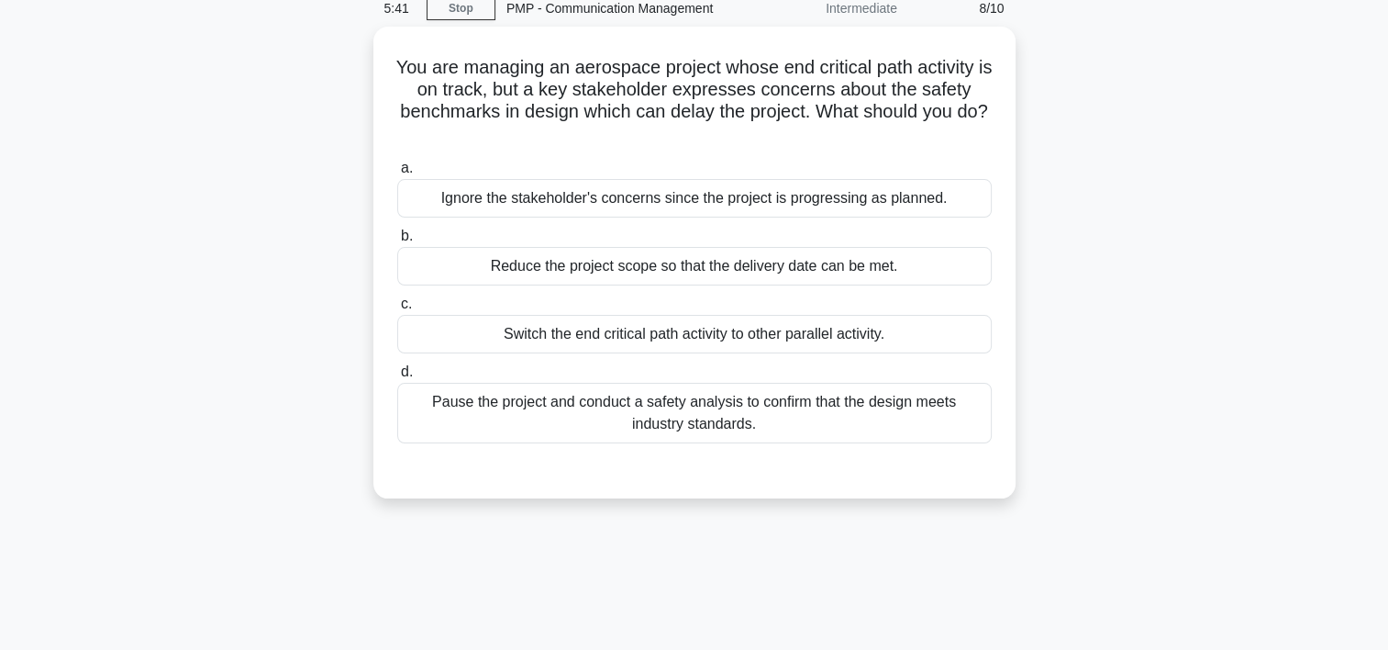
scroll to position [79, 0]
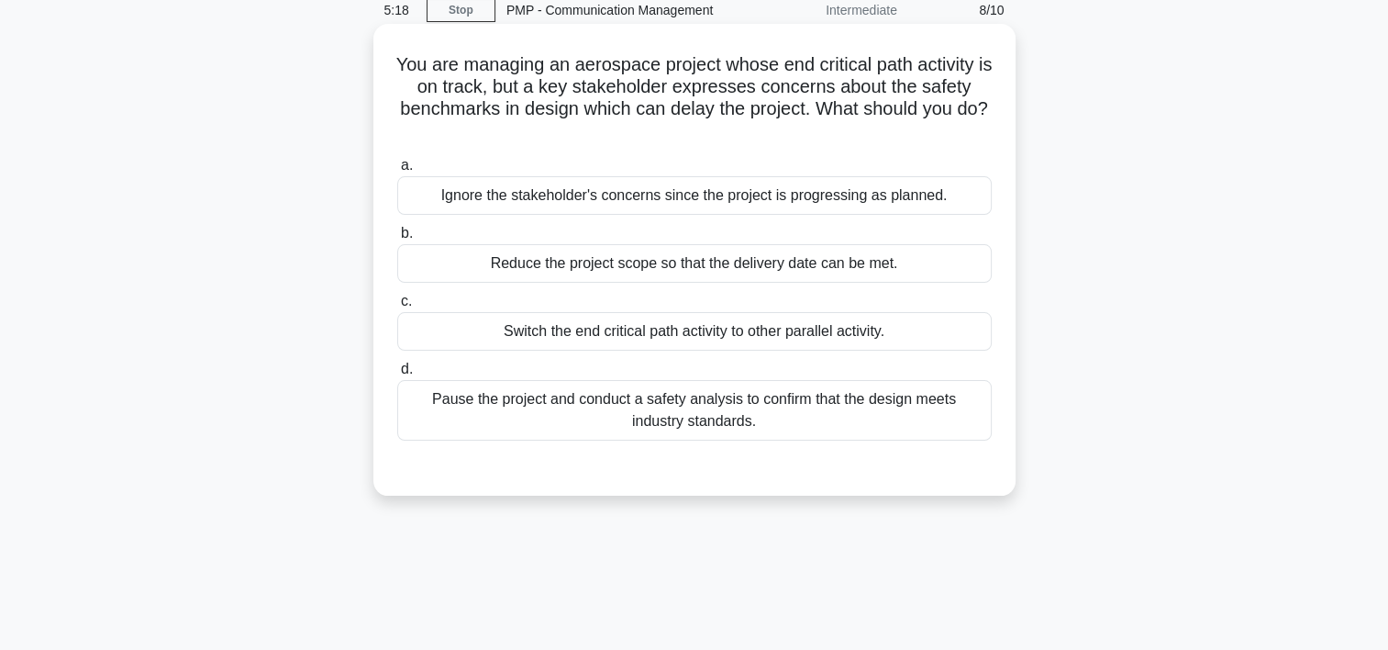
click at [927, 407] on div "Pause the project and conduct a safety analysis to confirm that the design meet…" at bounding box center [694, 410] width 595 height 61
click at [397, 375] on input "d. Pause the project and conduct a safety analysis to confirm that the design m…" at bounding box center [397, 369] width 0 height 12
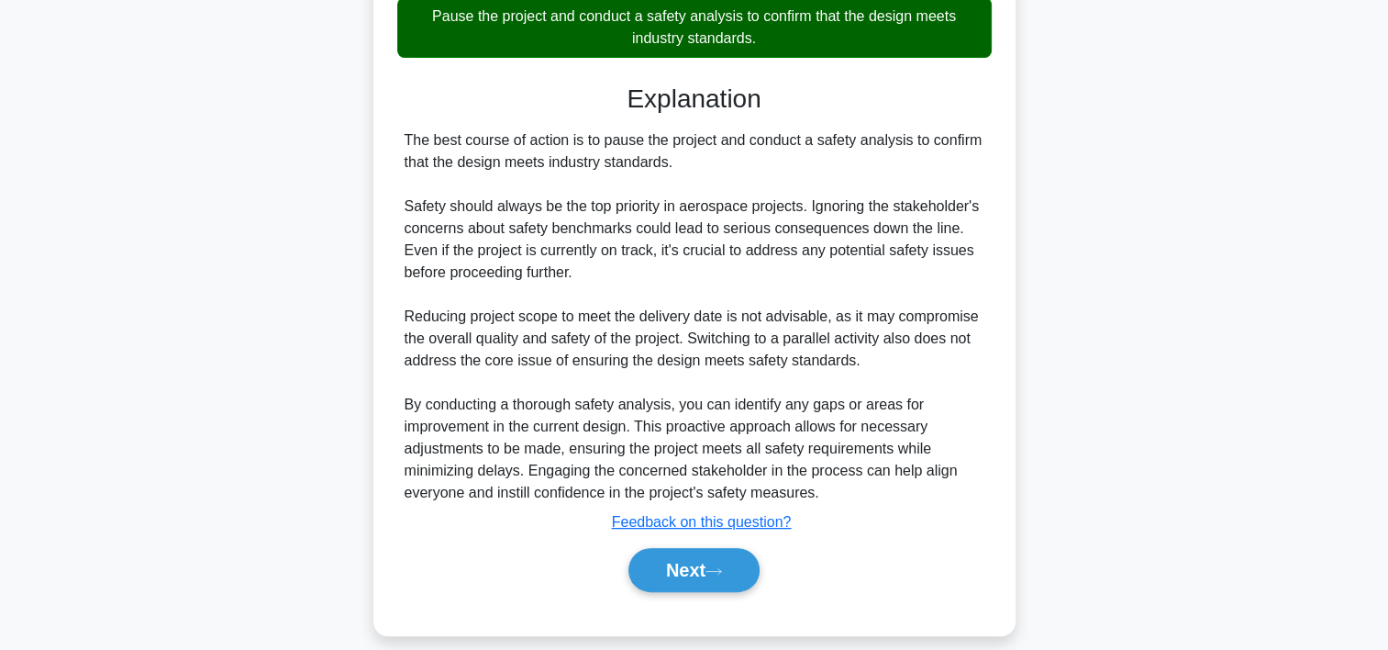
scroll to position [481, 0]
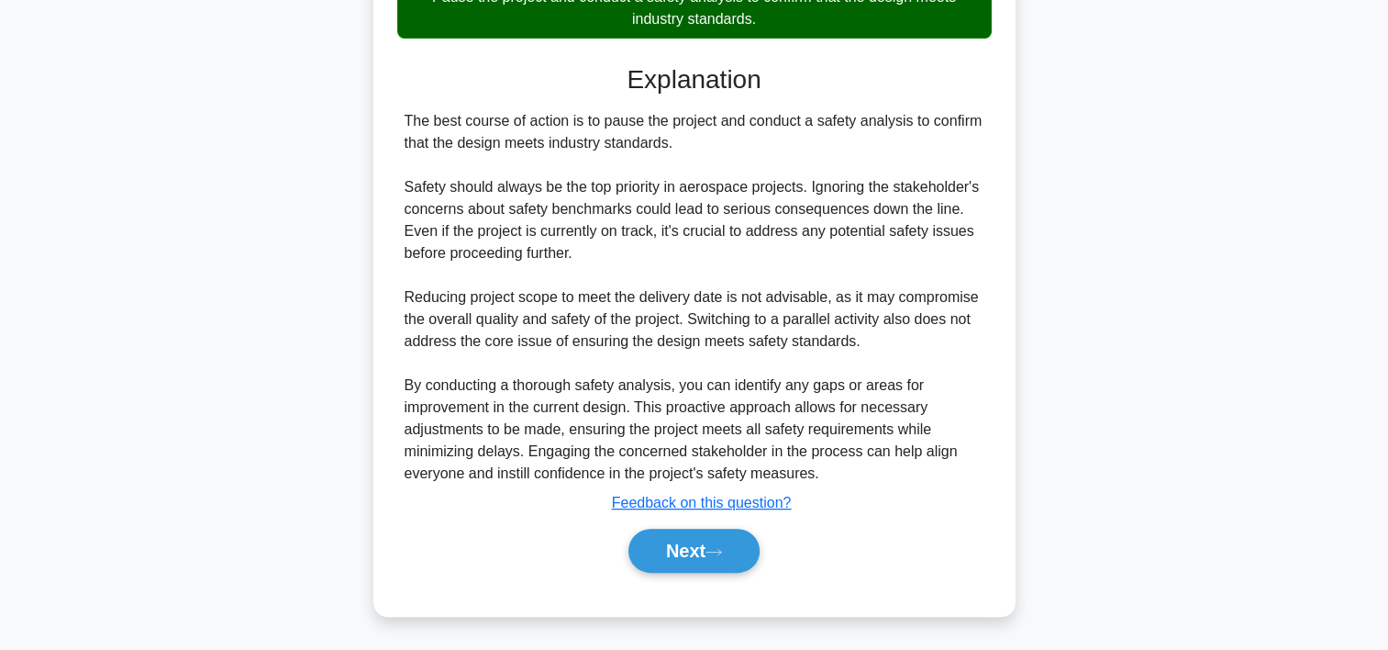
click at [772, 548] on div "Next" at bounding box center [695, 551] width 602 height 44
click at [745, 551] on button "Next" at bounding box center [694, 551] width 131 height 44
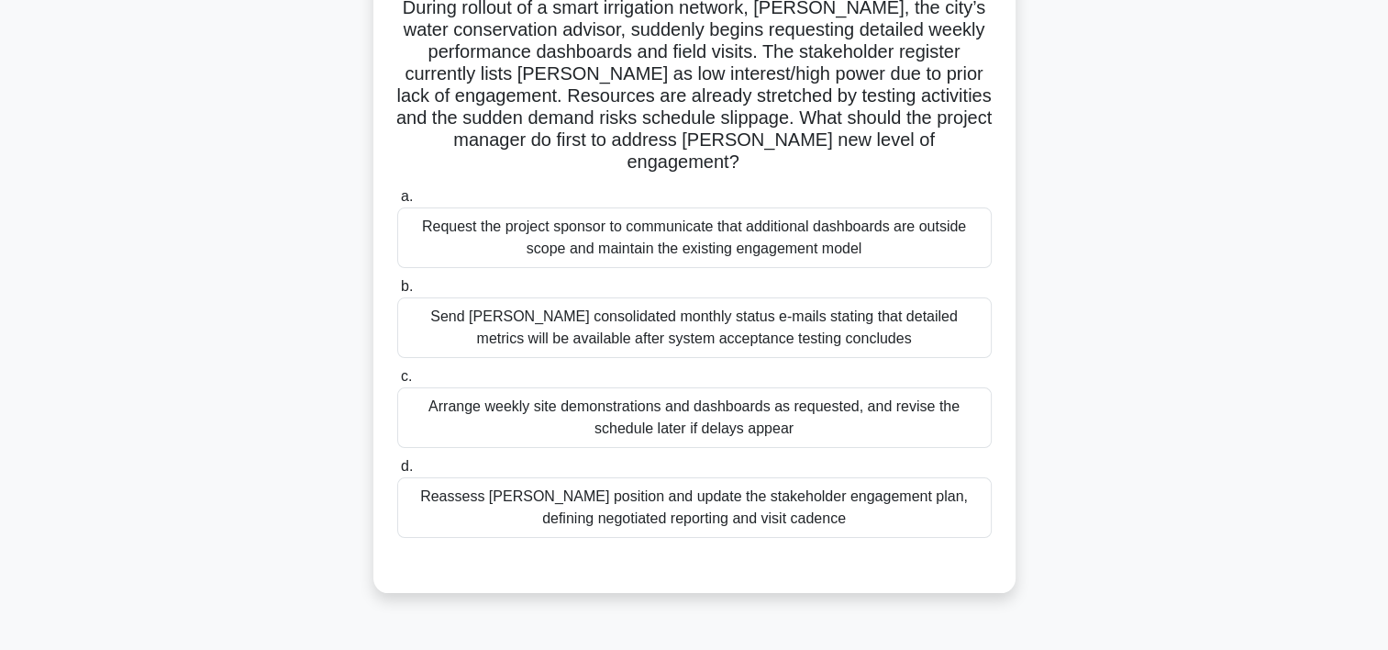
scroll to position [141, 0]
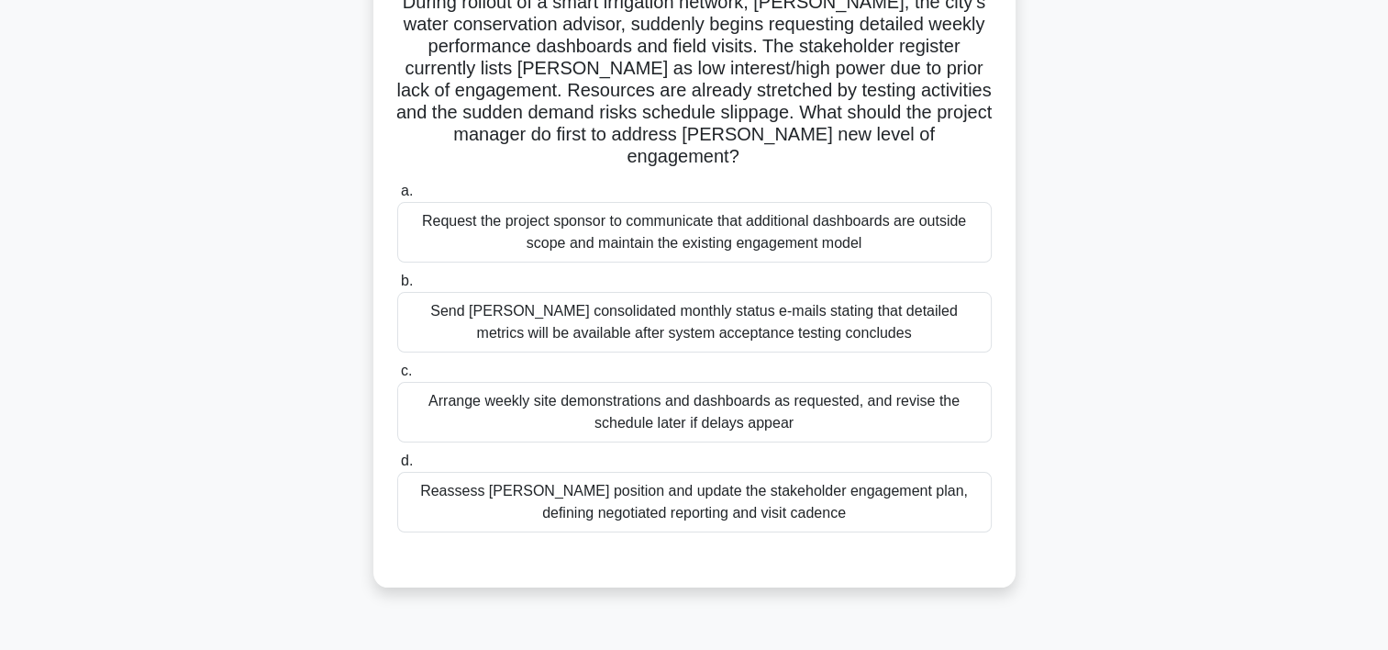
click at [749, 492] on div "Reassess Terry’s position and update the stakeholder engagement plan, defining …" at bounding box center [694, 502] width 595 height 61
click at [397, 467] on input "d. Reassess Terry’s position and update the stakeholder engagement plan, defini…" at bounding box center [397, 461] width 0 height 12
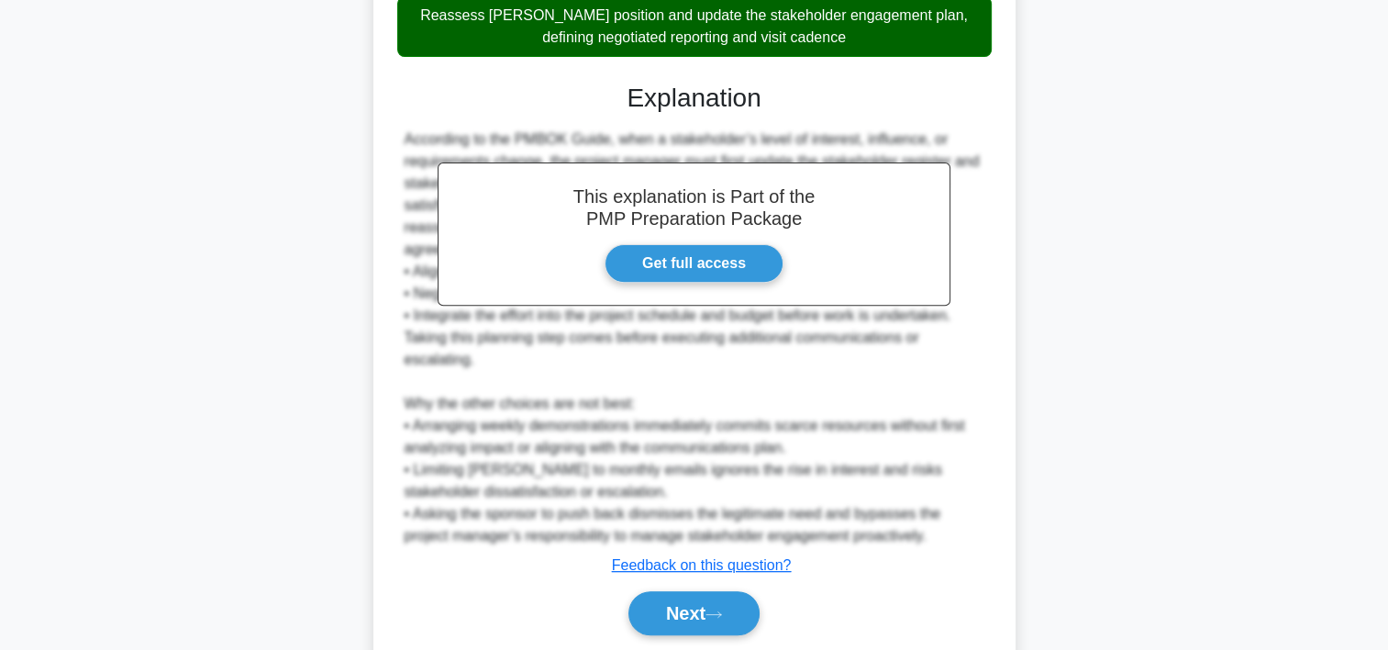
scroll to position [657, 0]
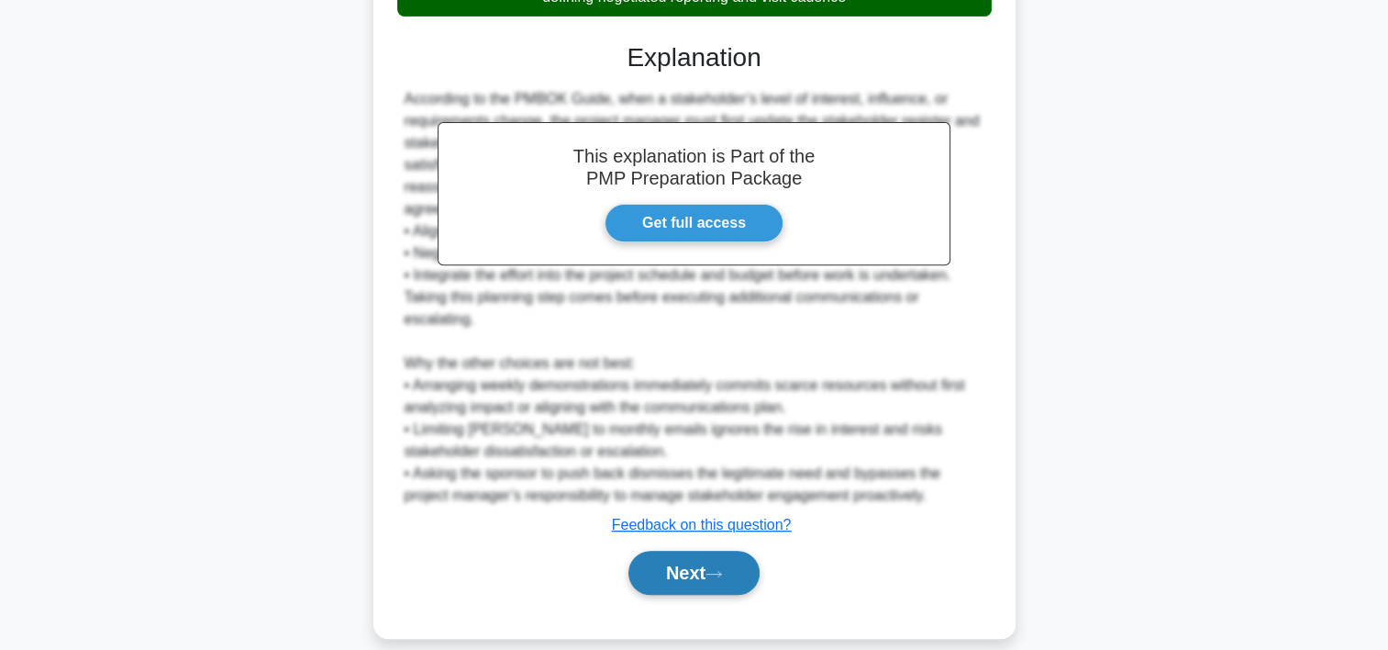
click at [710, 551] on button "Next" at bounding box center [694, 573] width 131 height 44
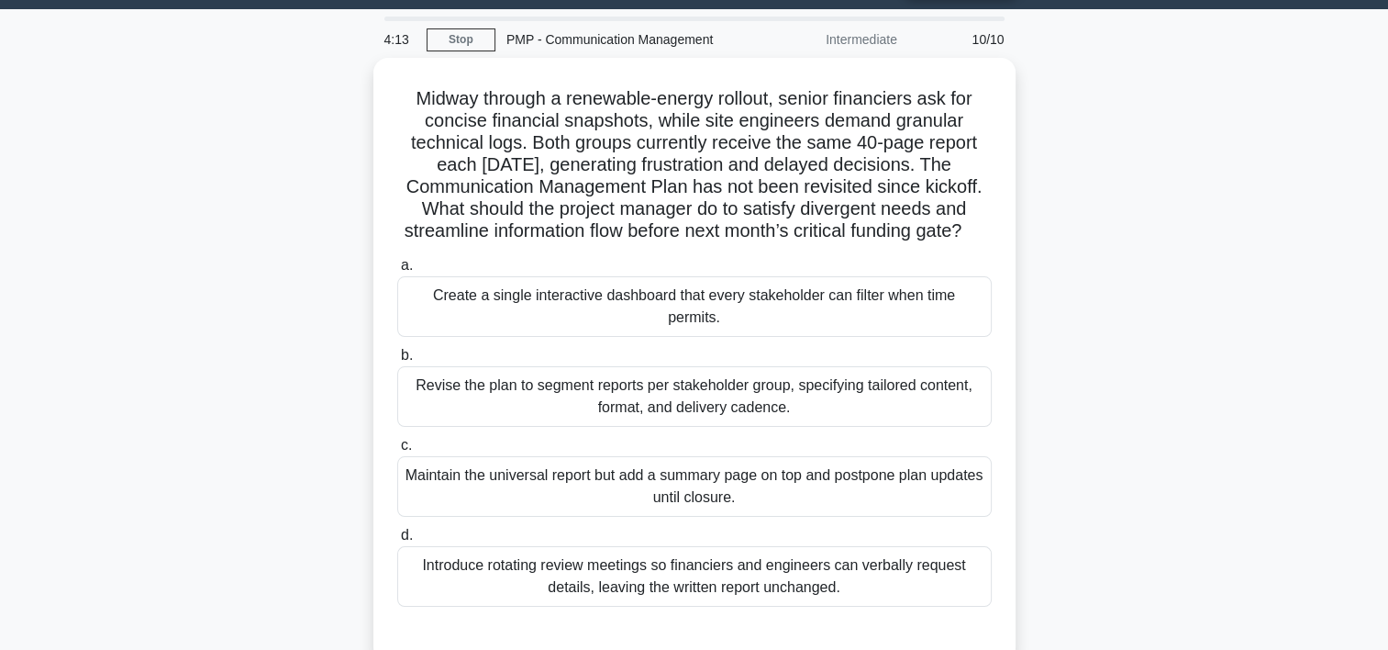
scroll to position [40, 0]
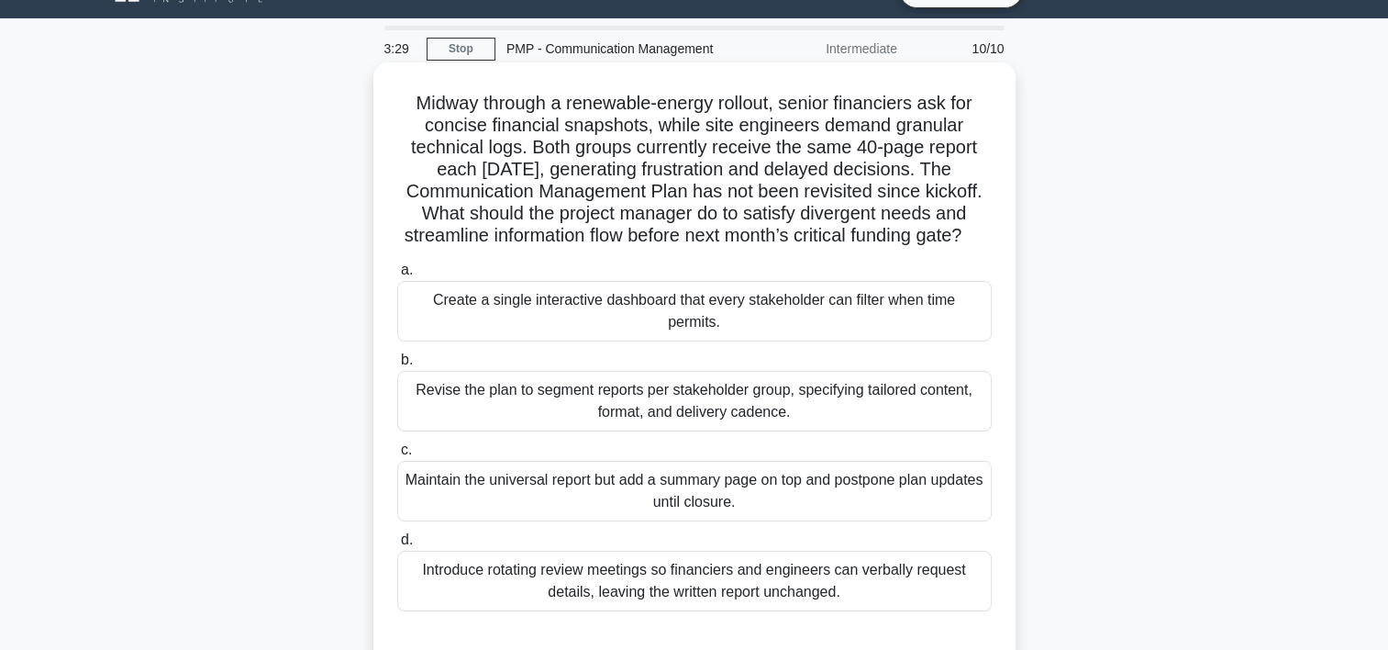
click at [636, 389] on div "Revise the plan to segment reports per stakeholder group, specifying tailored c…" at bounding box center [694, 401] width 595 height 61
click at [397, 366] on input "b. Revise the plan to segment reports per stakeholder group, specifying tailore…" at bounding box center [397, 360] width 0 height 12
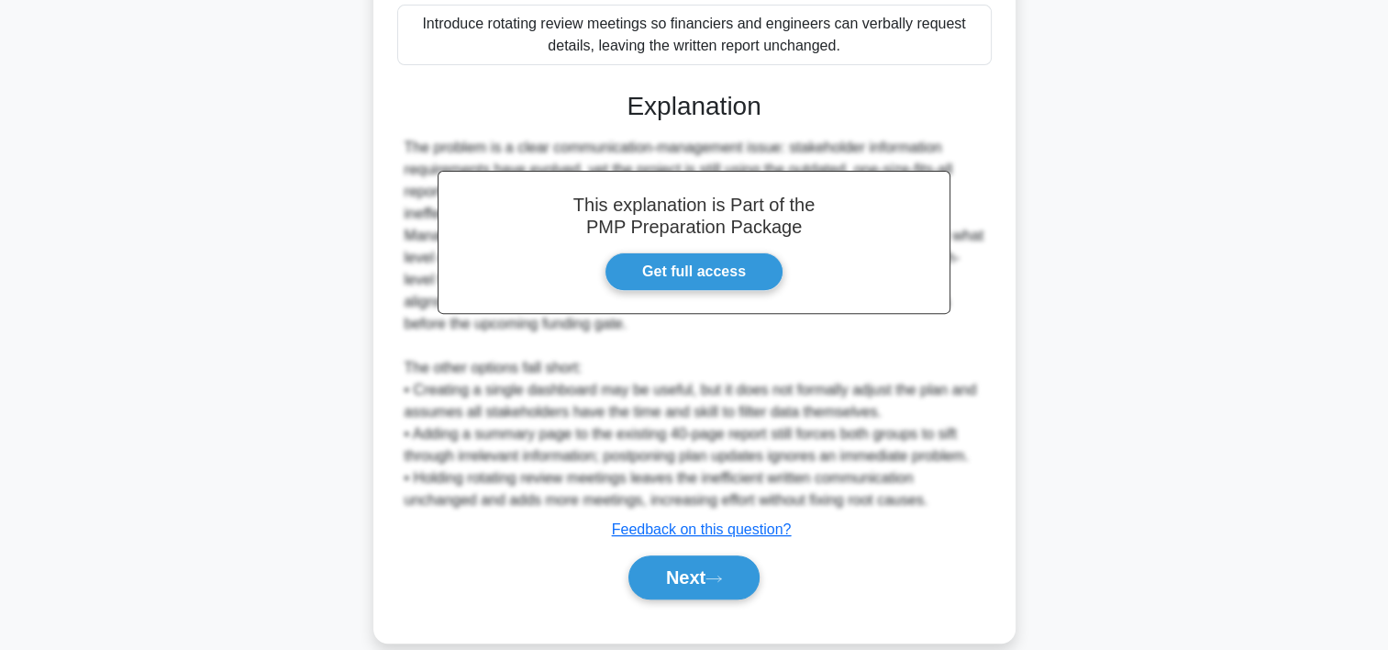
scroll to position [613, 0]
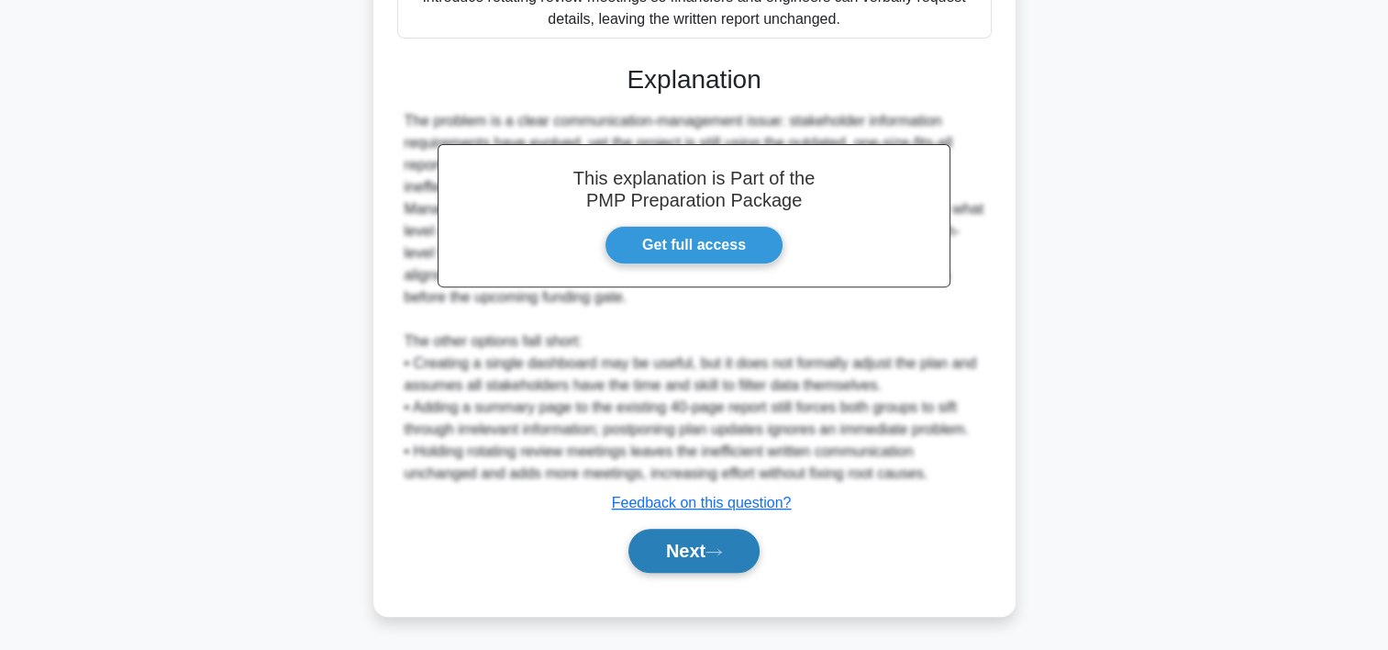
click at [722, 552] on icon at bounding box center [714, 552] width 17 height 10
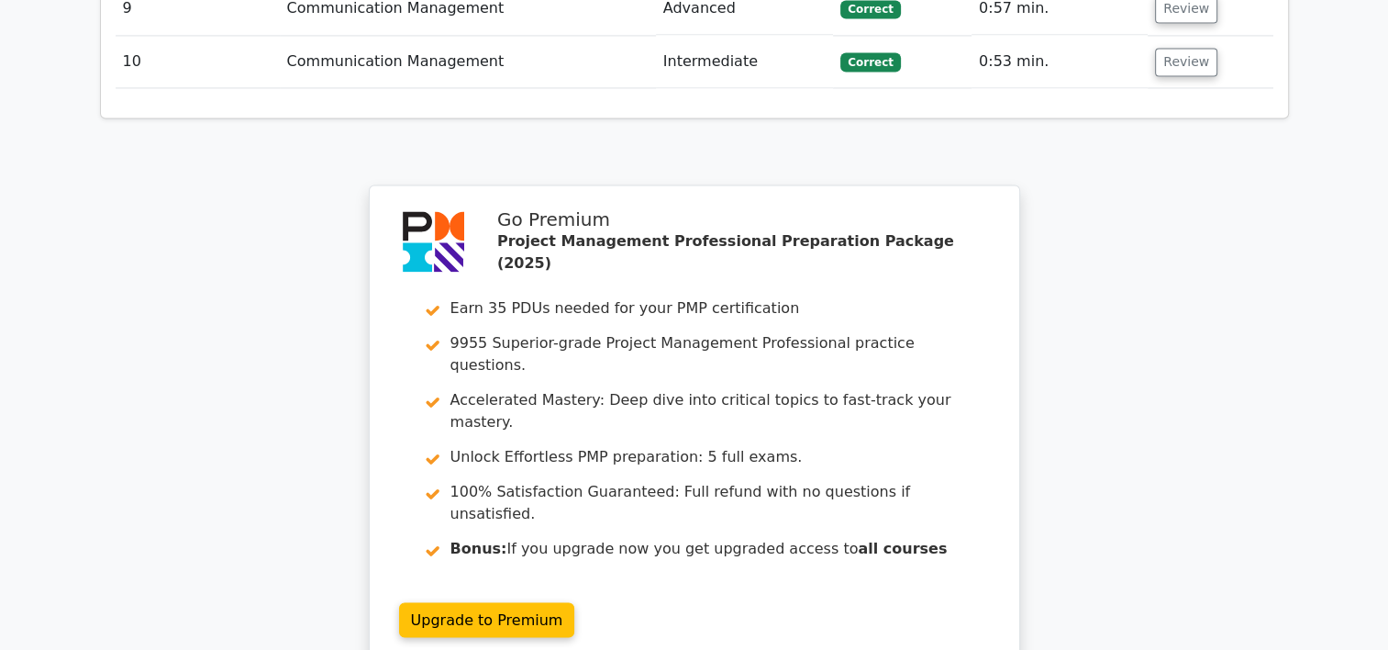
scroll to position [2914, 0]
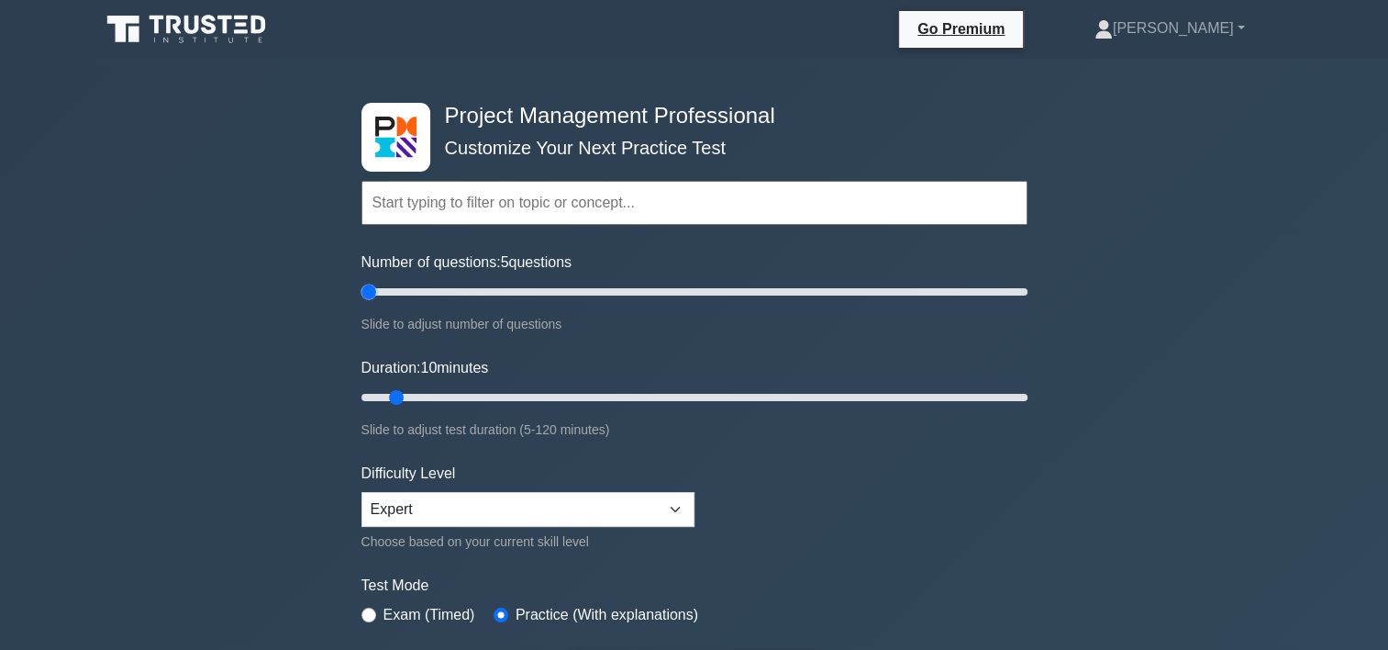
type input "10"
click at [391, 294] on input "Number of questions: 10 questions" at bounding box center [695, 292] width 666 height 22
click at [512, 198] on input "text" at bounding box center [695, 203] width 666 height 44
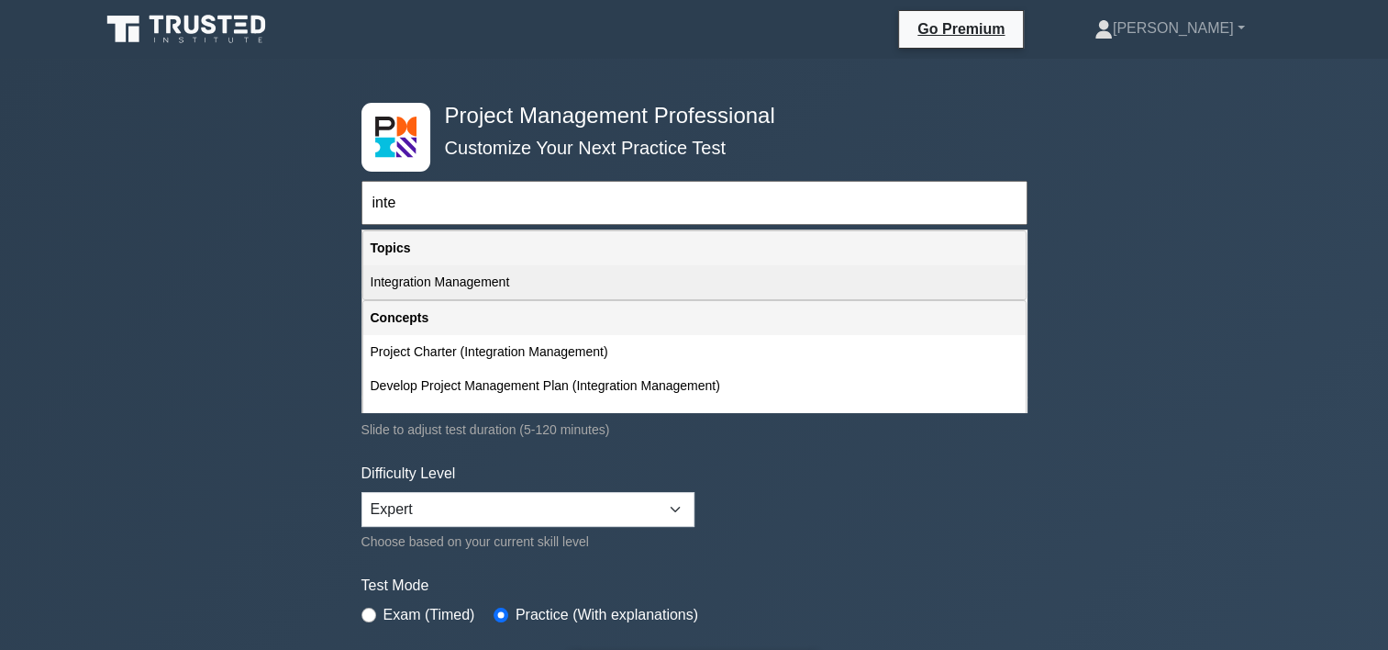
click at [493, 280] on div "Integration Management" at bounding box center [694, 282] width 663 height 34
type input "Integration Management"
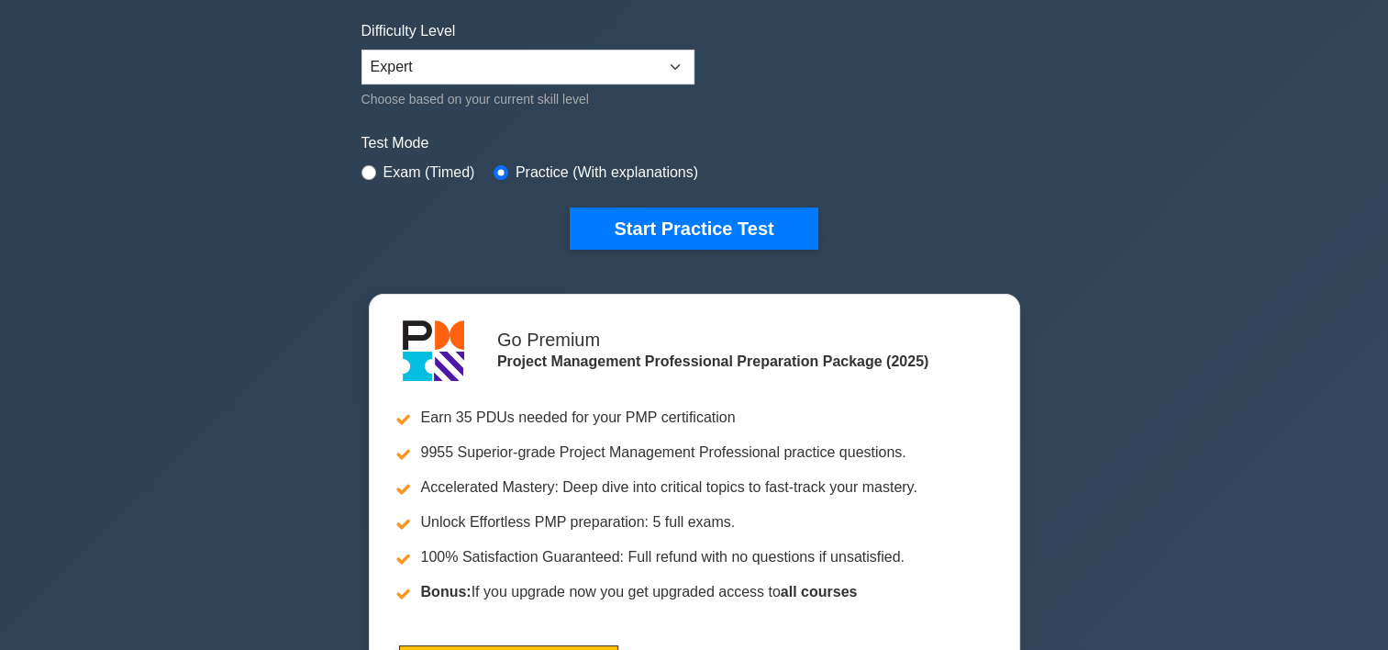
scroll to position [474, 0]
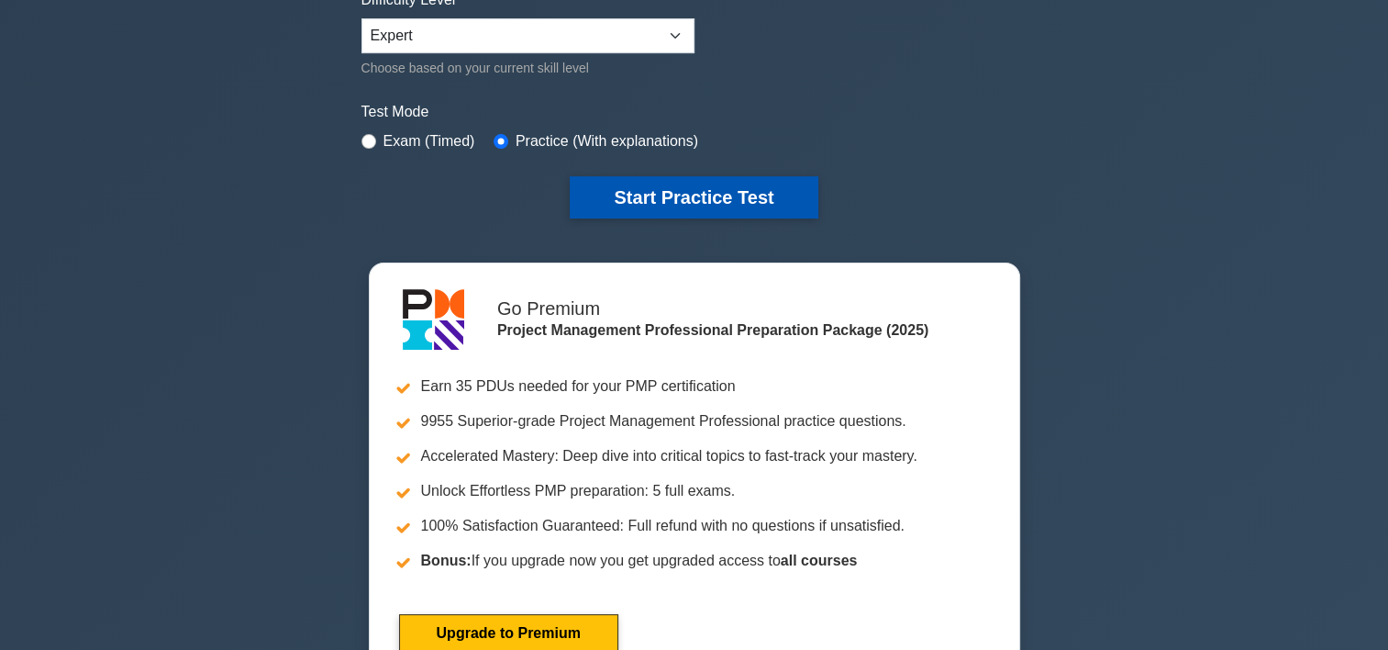
click at [797, 184] on button "Start Practice Test" at bounding box center [694, 197] width 248 height 42
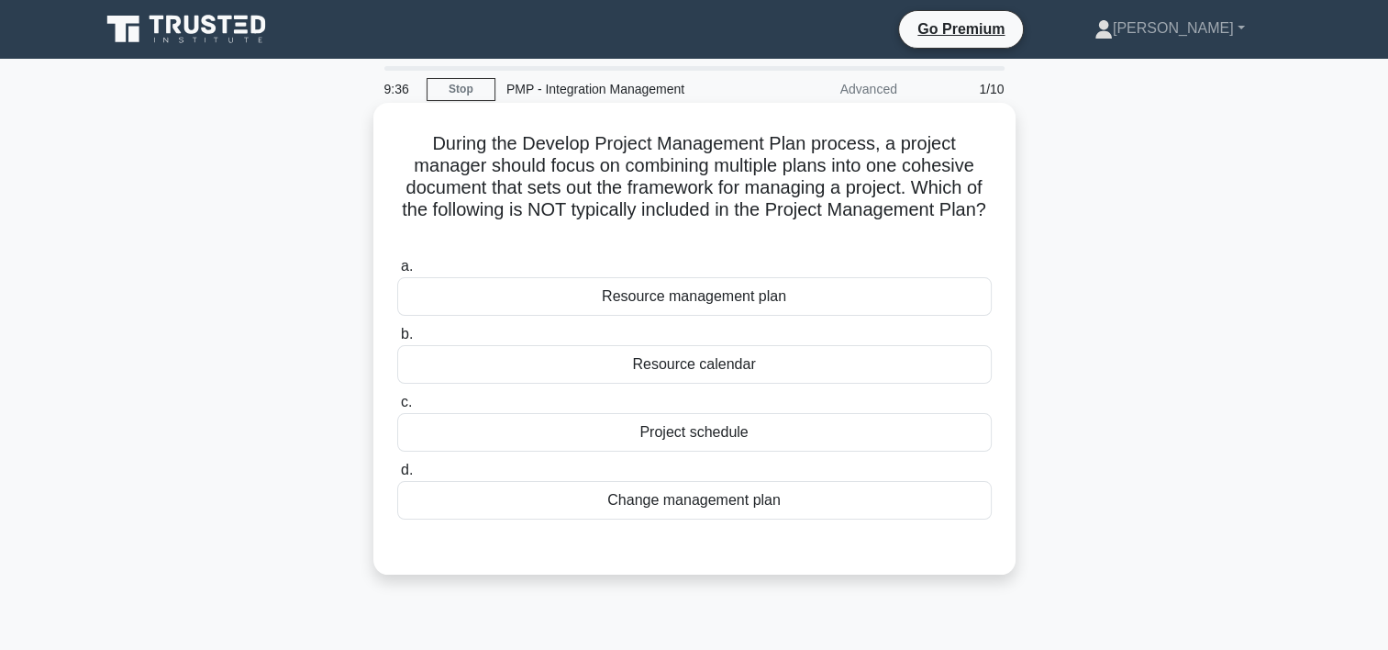
click at [683, 504] on div "Change management plan" at bounding box center [694, 500] width 595 height 39
click at [397, 476] on input "d. Change management plan" at bounding box center [397, 470] width 0 height 12
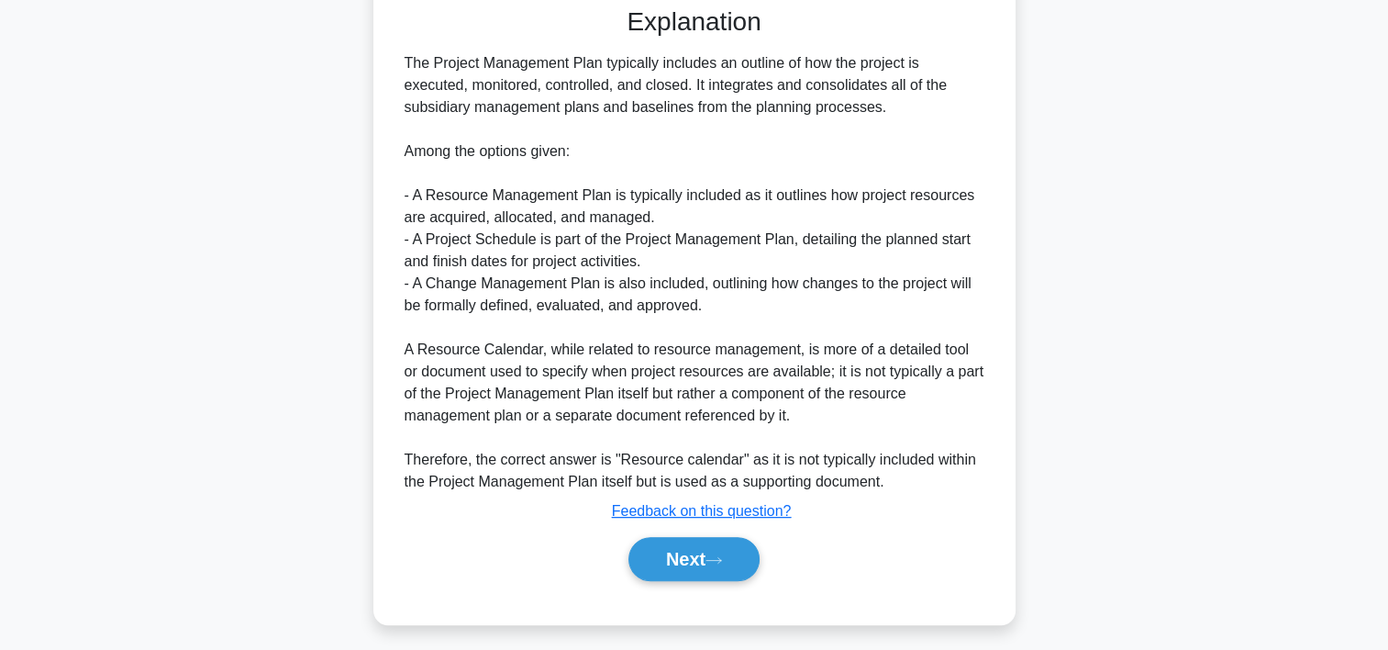
scroll to position [548, 0]
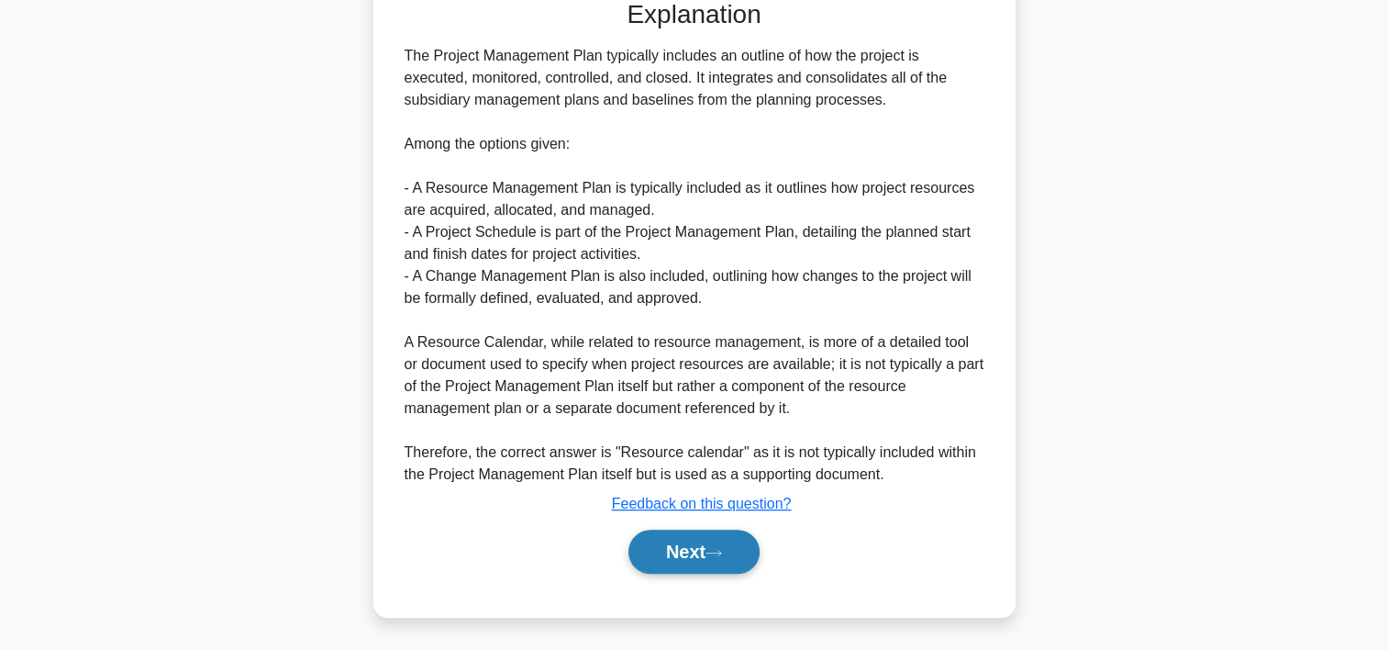
click at [727, 535] on button "Next" at bounding box center [694, 552] width 131 height 44
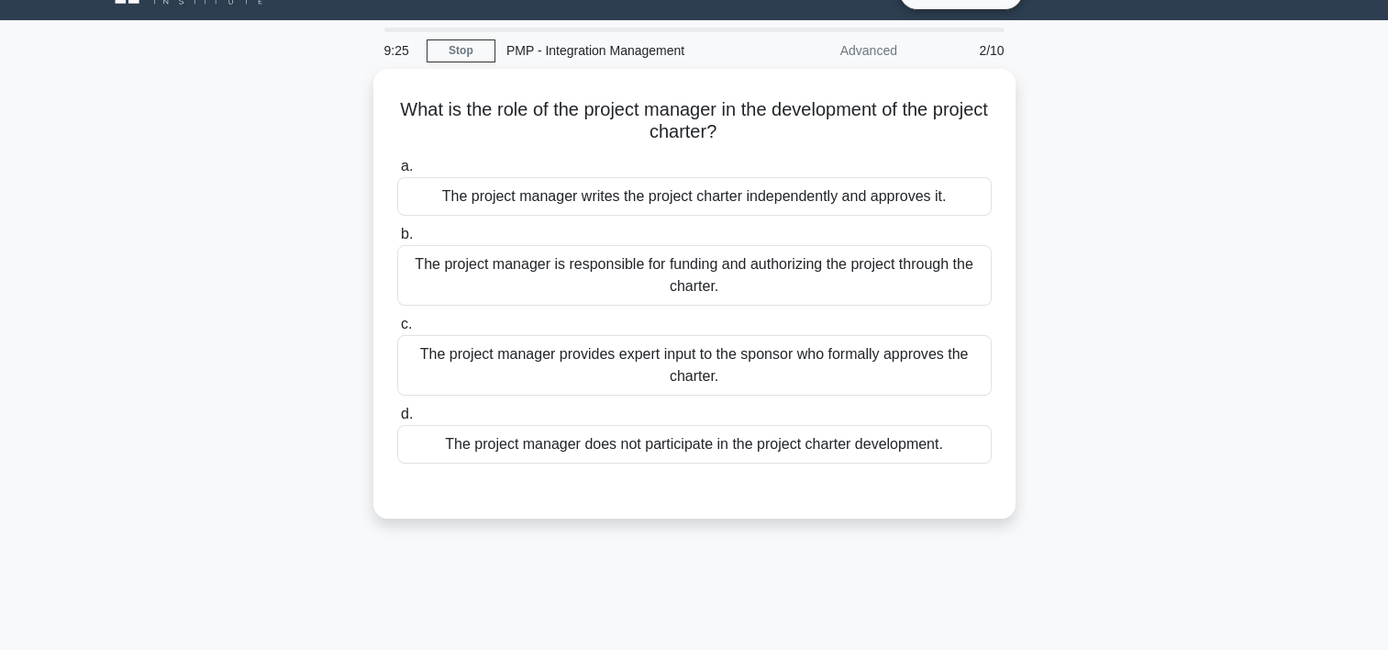
scroll to position [35, 0]
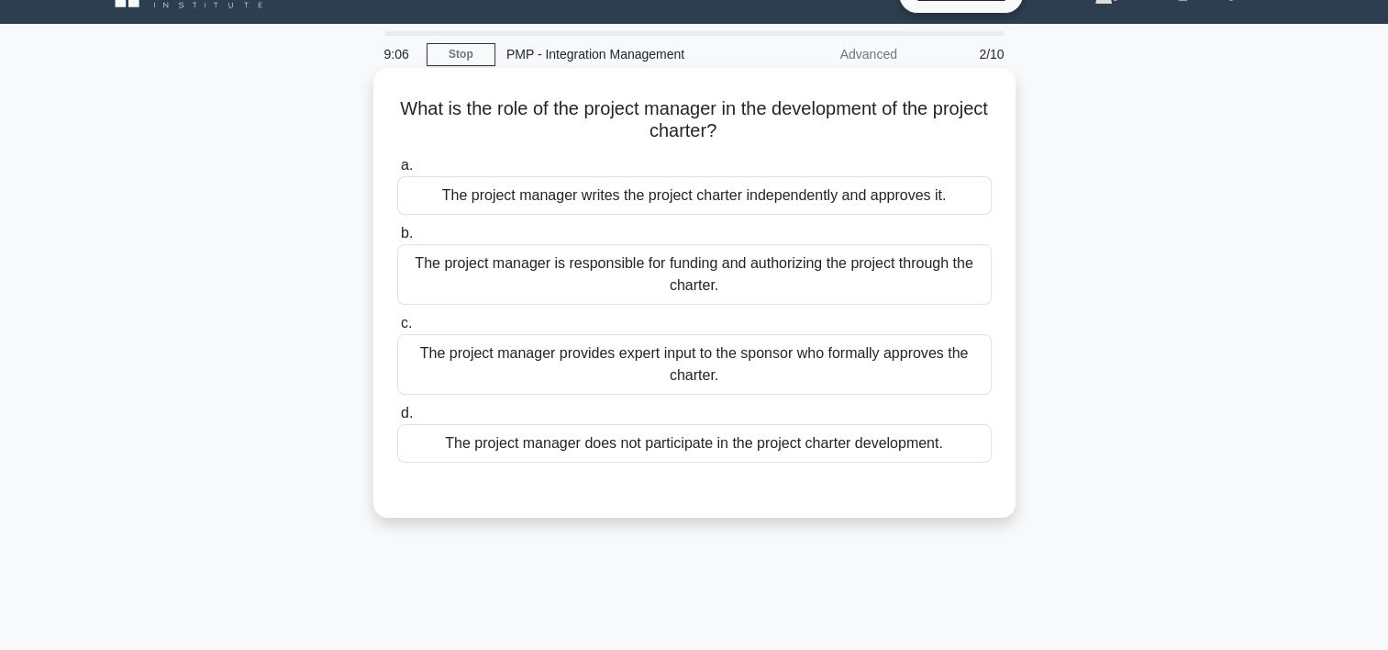
click at [741, 355] on div "The project manager provides expert input to the sponsor who formally approves …" at bounding box center [694, 364] width 595 height 61
click at [397, 329] on input "c. The project manager provides expert input to the sponsor who formally approv…" at bounding box center [397, 324] width 0 height 12
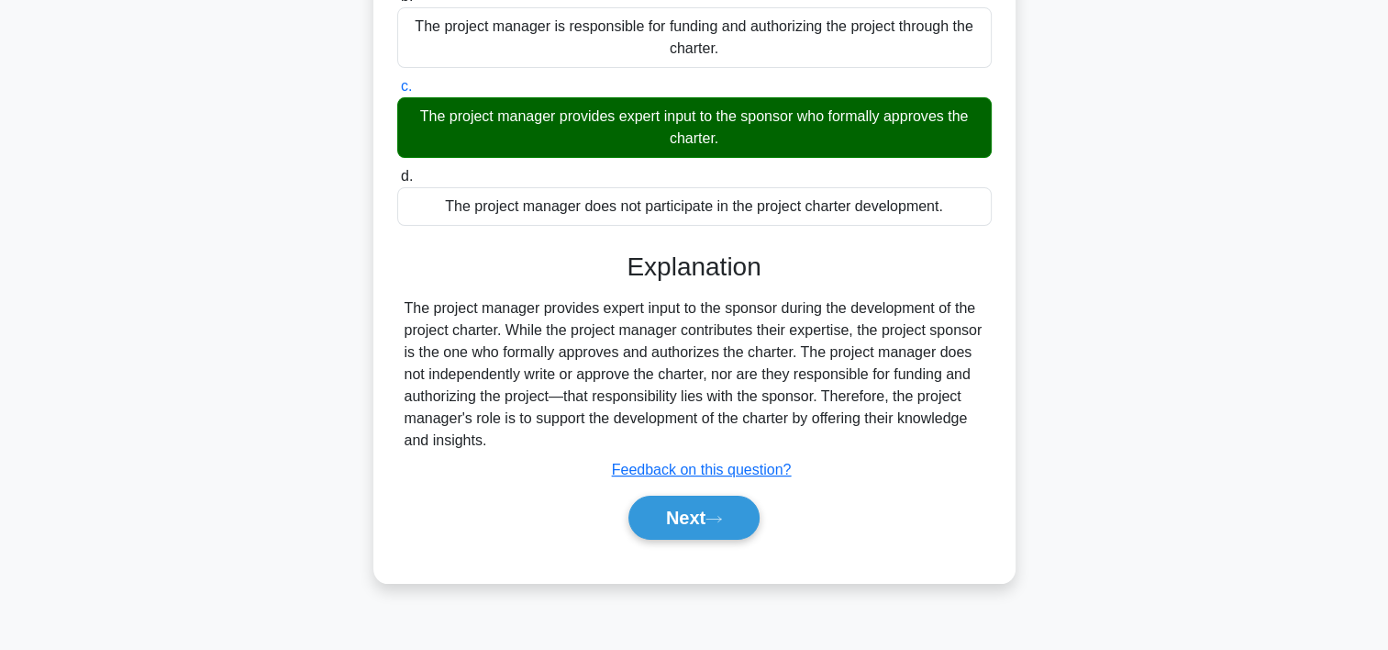
scroll to position [341, 0]
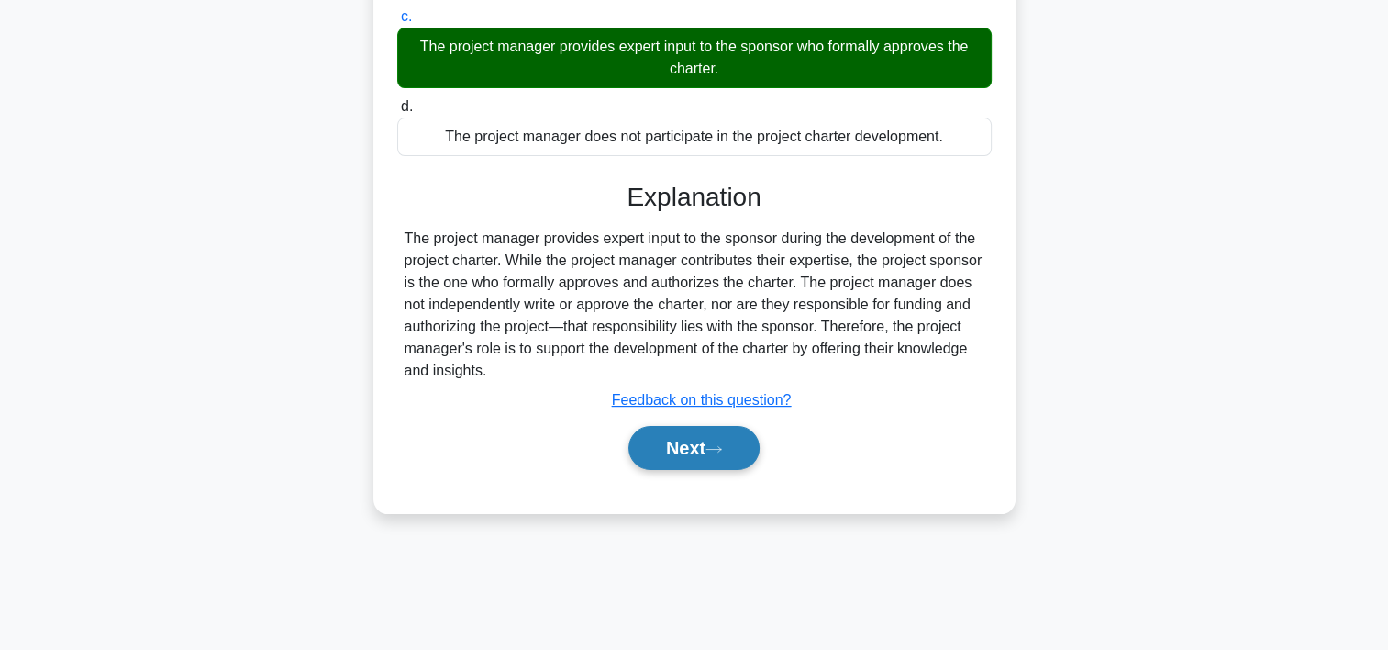
click at [722, 444] on icon at bounding box center [714, 449] width 17 height 10
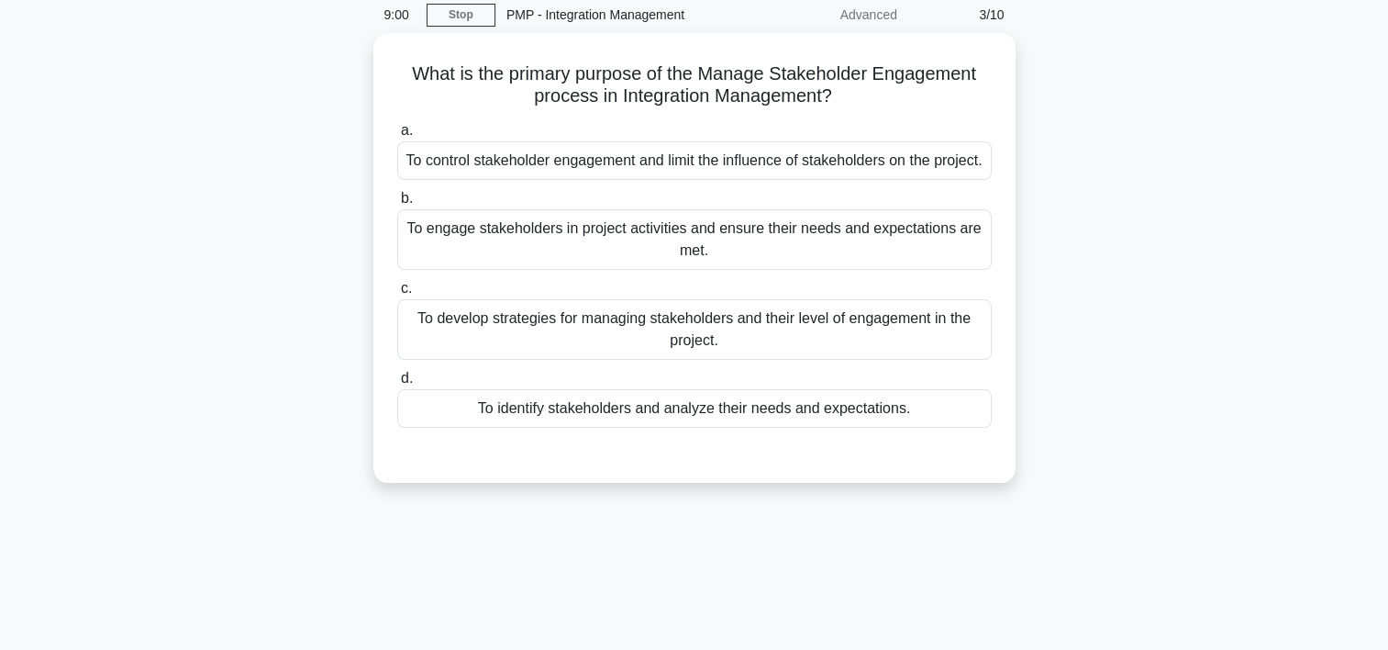
scroll to position [61, 0]
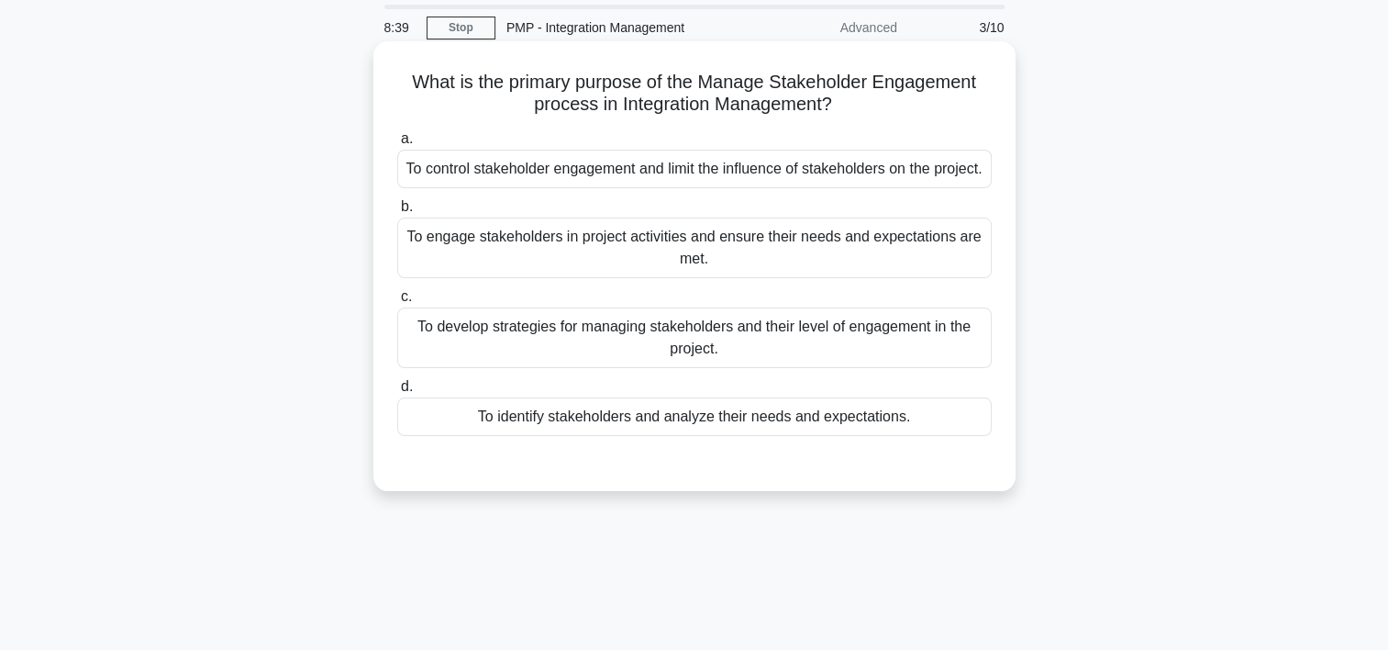
click at [655, 262] on div "To engage stakeholders in project activities and ensure their needs and expecta…" at bounding box center [694, 247] width 595 height 61
click at [397, 213] on input "b. To engage stakeholders in project activities and ensure their needs and expe…" at bounding box center [397, 207] width 0 height 12
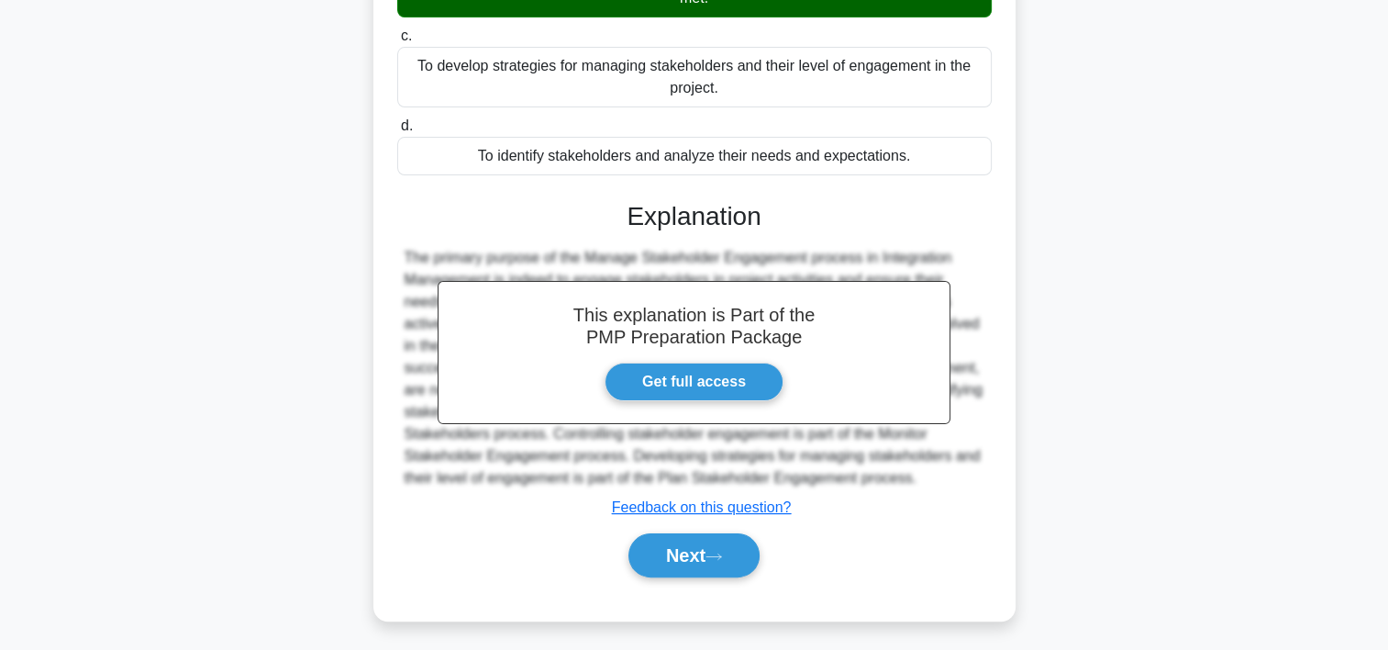
scroll to position [349, 0]
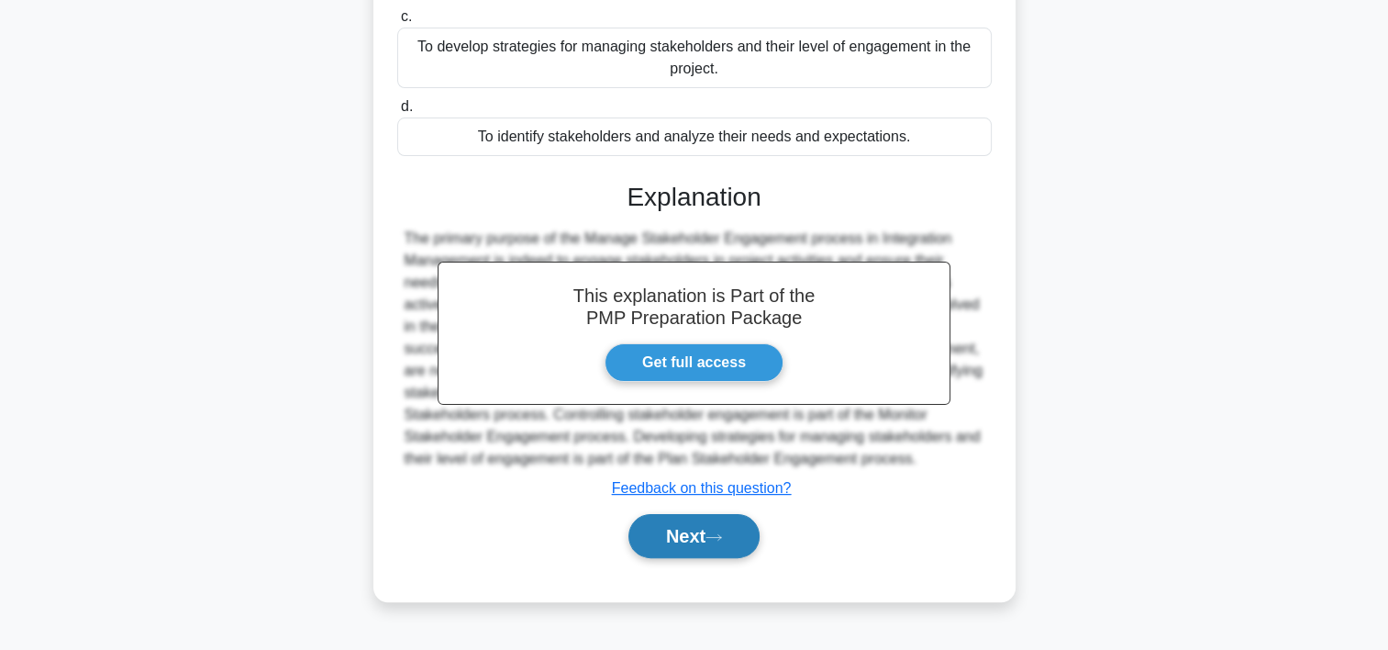
click at [700, 558] on button "Next" at bounding box center [694, 536] width 131 height 44
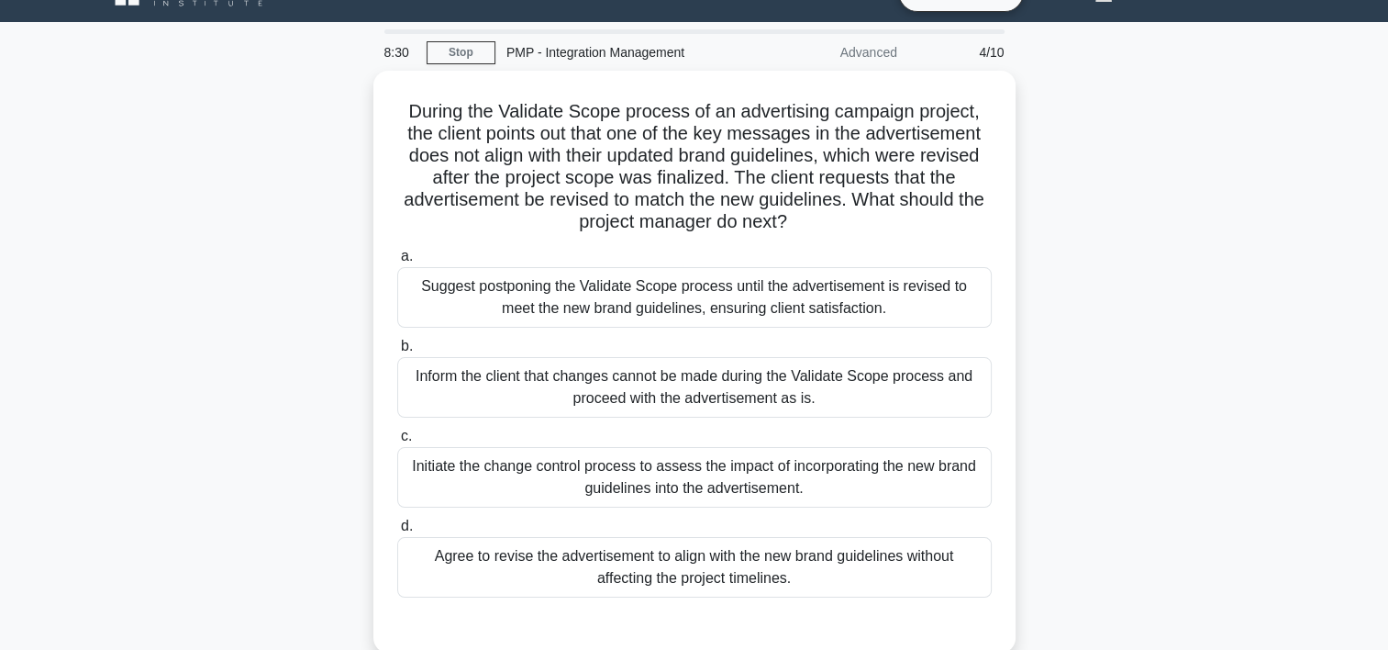
scroll to position [28, 0]
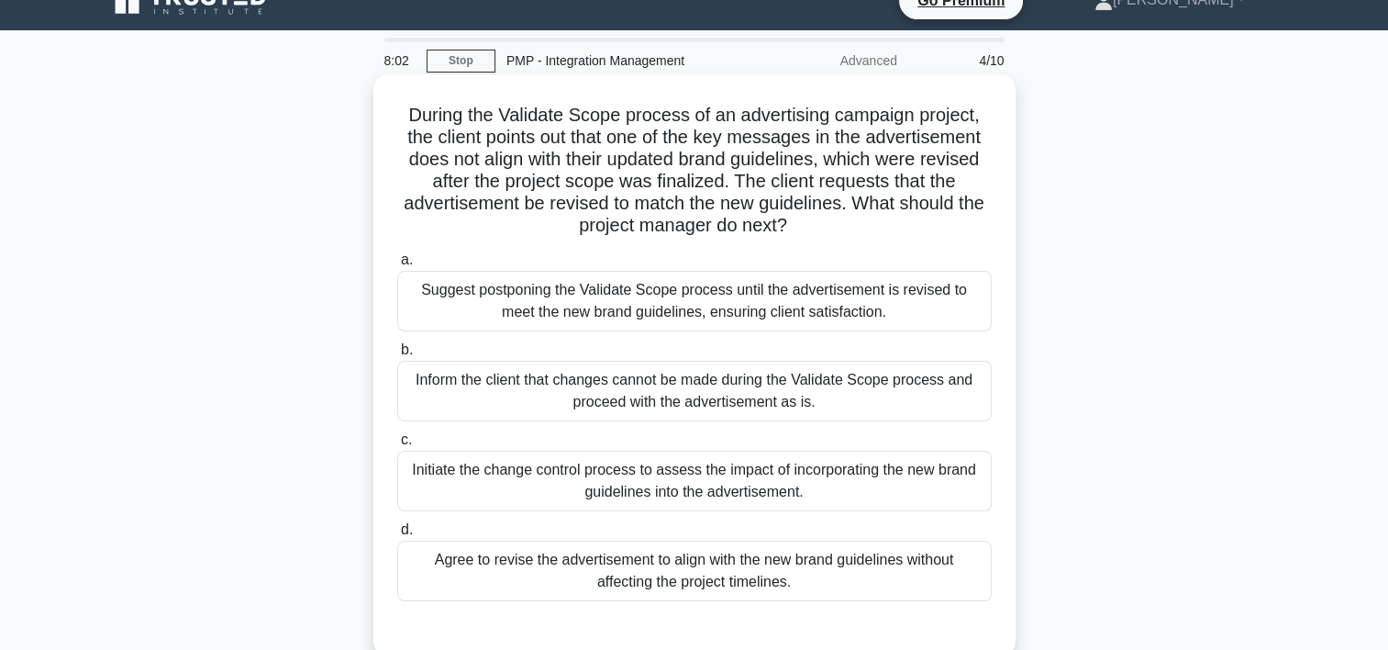
click at [632, 484] on div "Initiate the change control process to assess the impact of incorporating the n…" at bounding box center [694, 481] width 595 height 61
click at [397, 446] on input "c. Initiate the change control process to assess the impact of incorporating th…" at bounding box center [397, 440] width 0 height 12
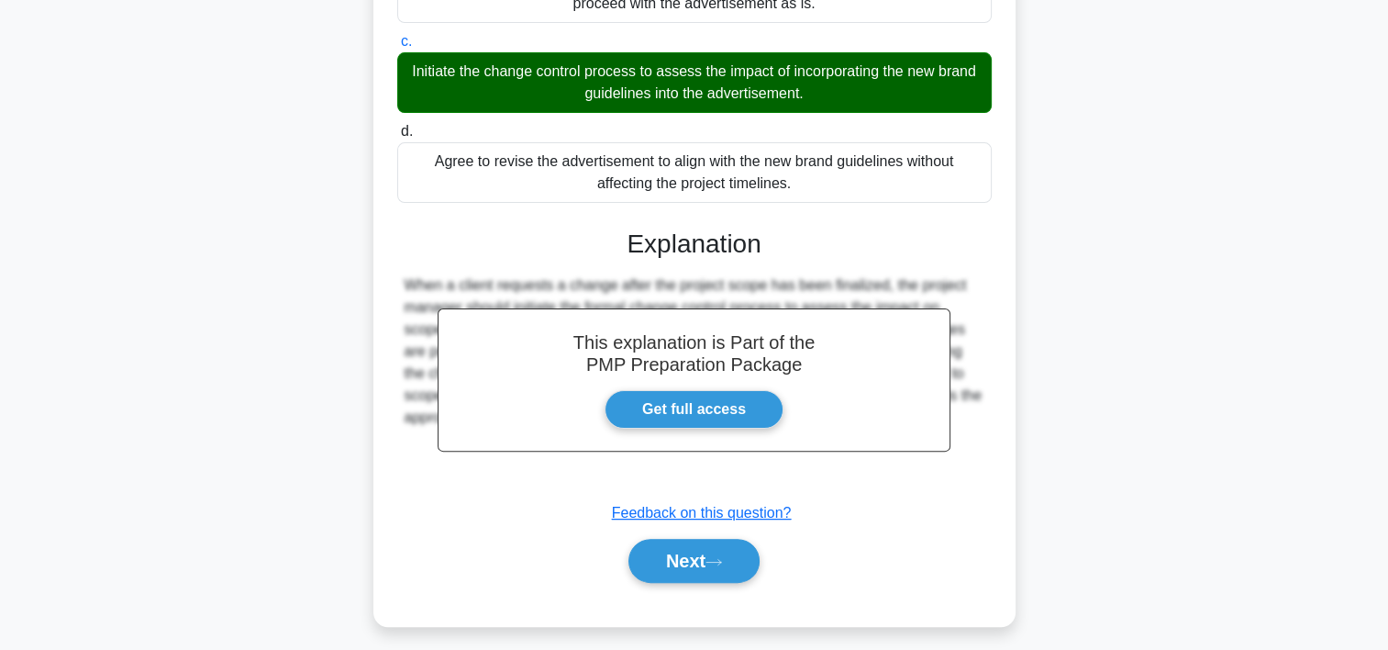
scroll to position [437, 0]
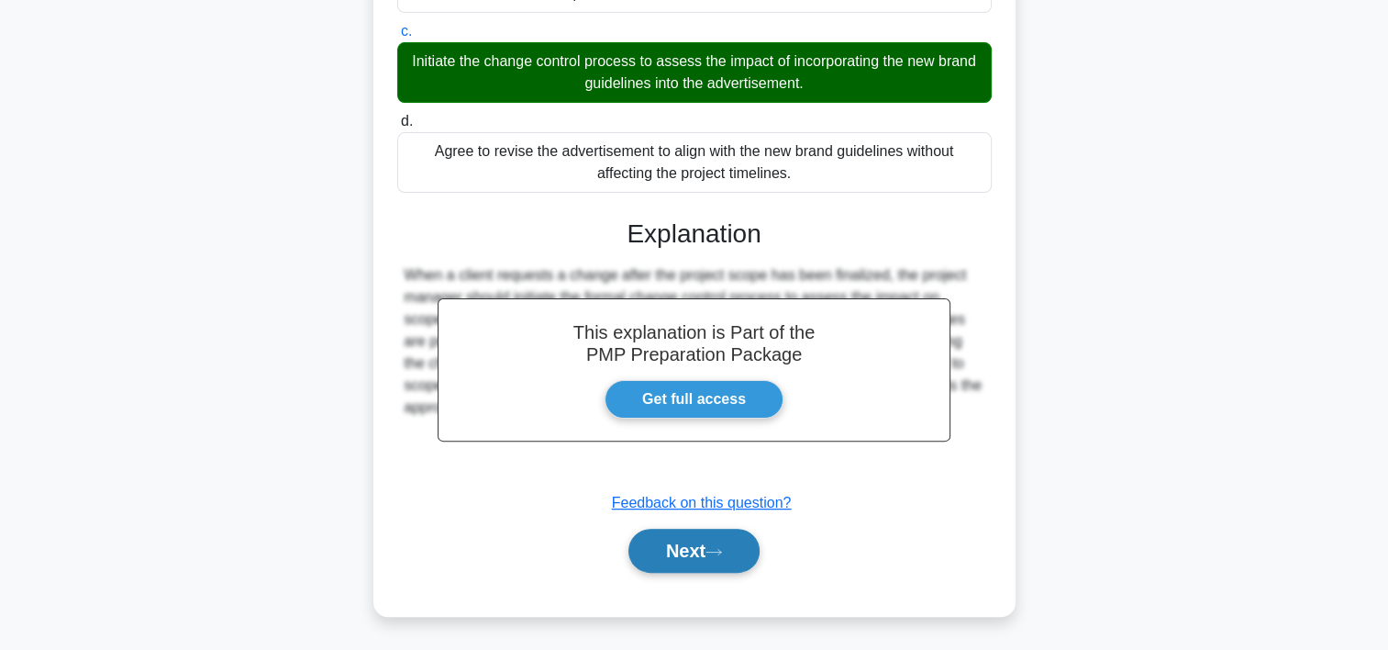
click at [742, 549] on button "Next" at bounding box center [694, 551] width 131 height 44
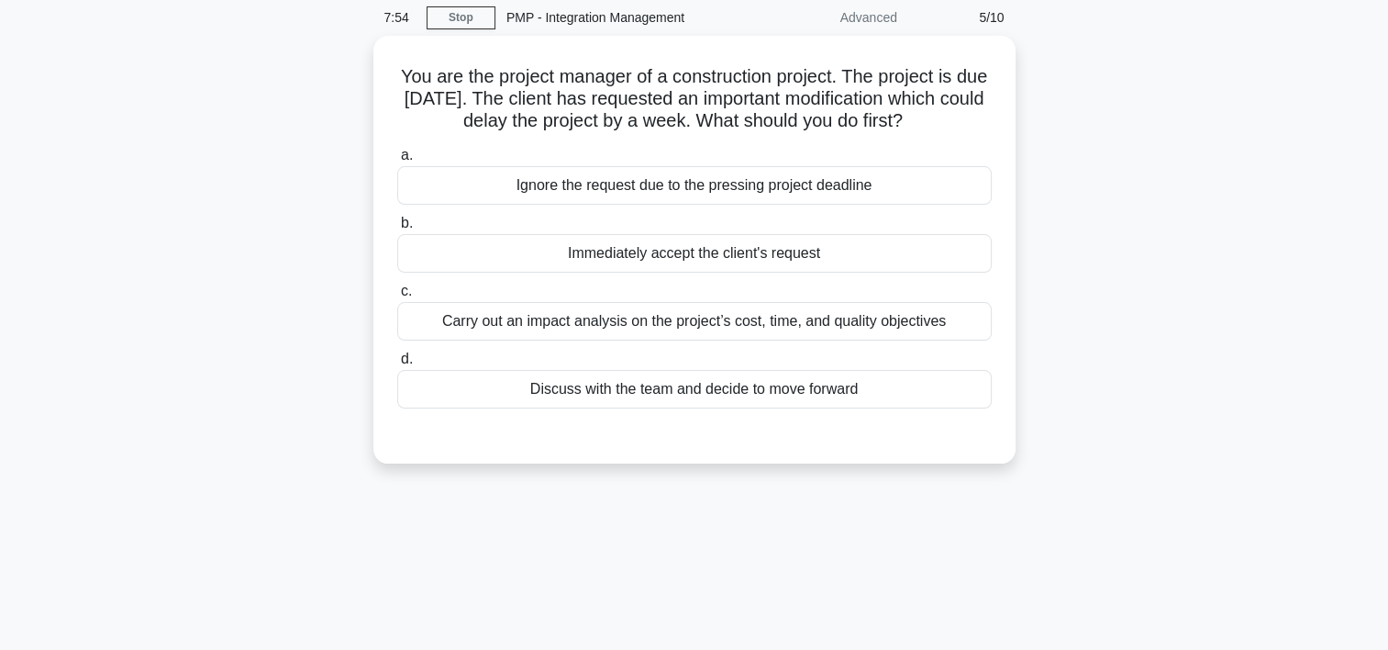
scroll to position [60, 0]
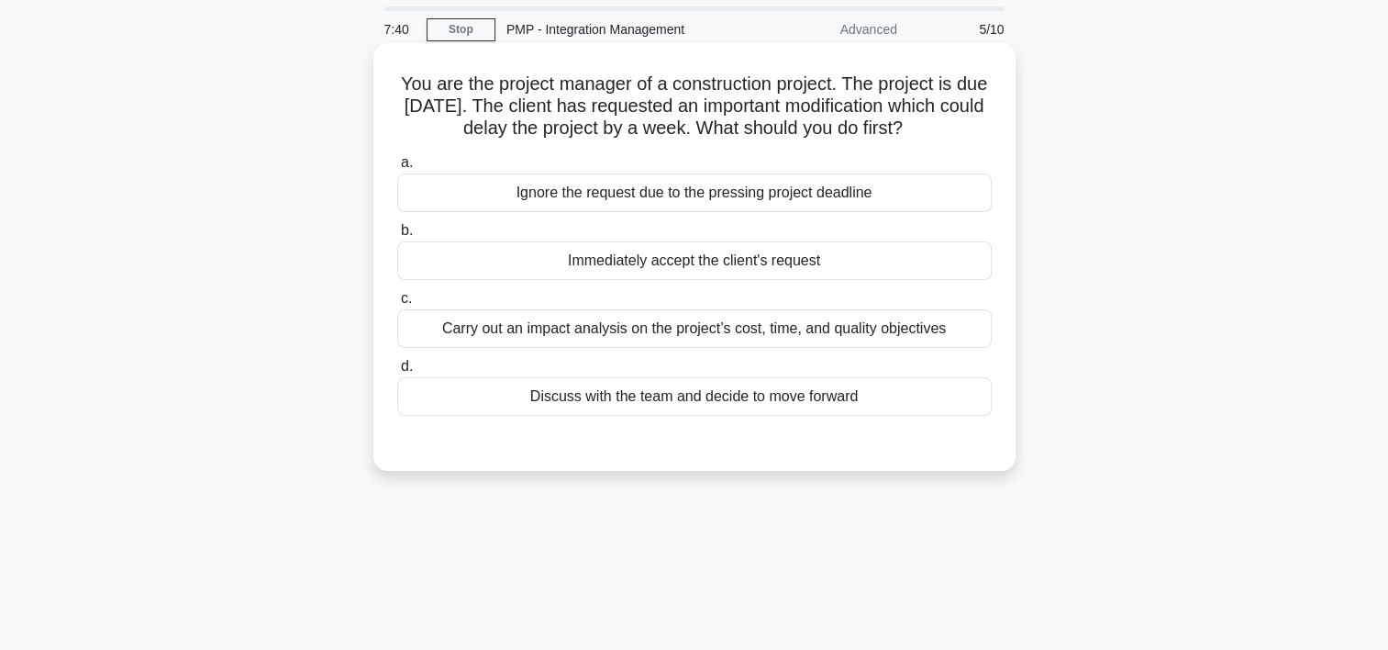
click at [583, 338] on div "Carry out an impact analysis on the project’s cost, time, and quality objectives" at bounding box center [694, 328] width 595 height 39
click at [397, 305] on input "c. Carry out an impact analysis on the project’s cost, time, and quality object…" at bounding box center [397, 299] width 0 height 12
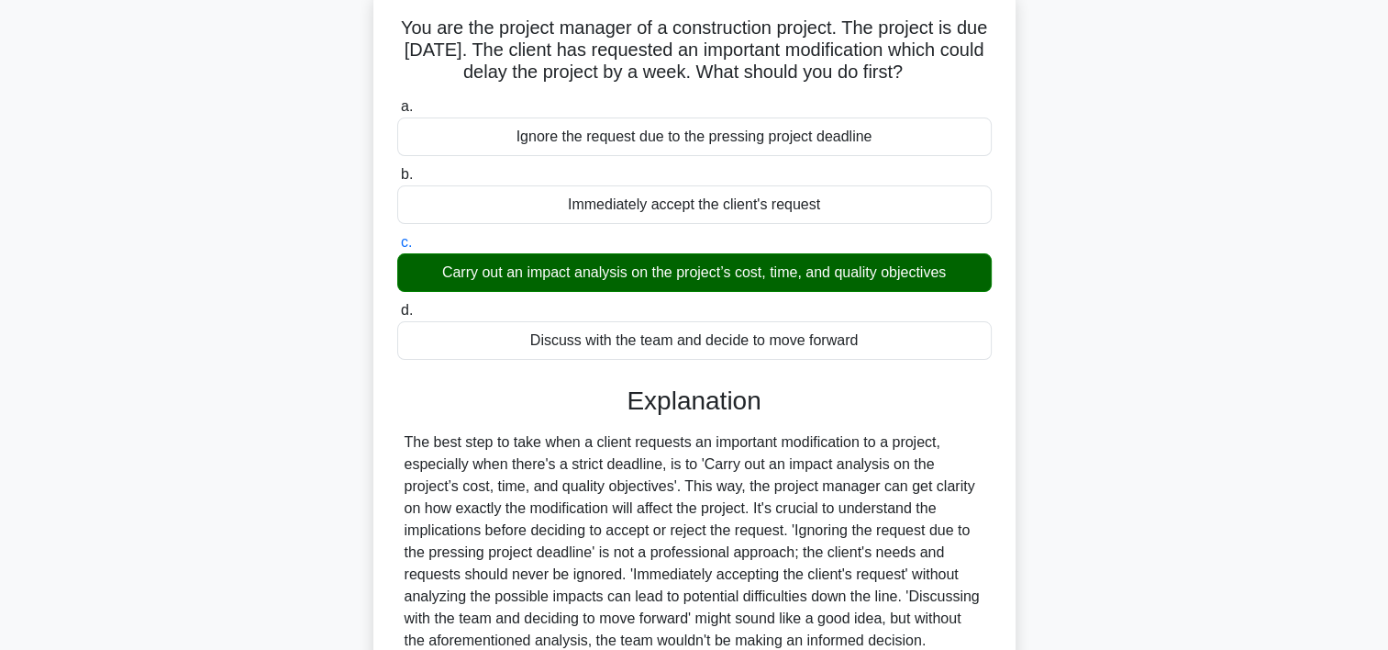
scroll to position [341, 0]
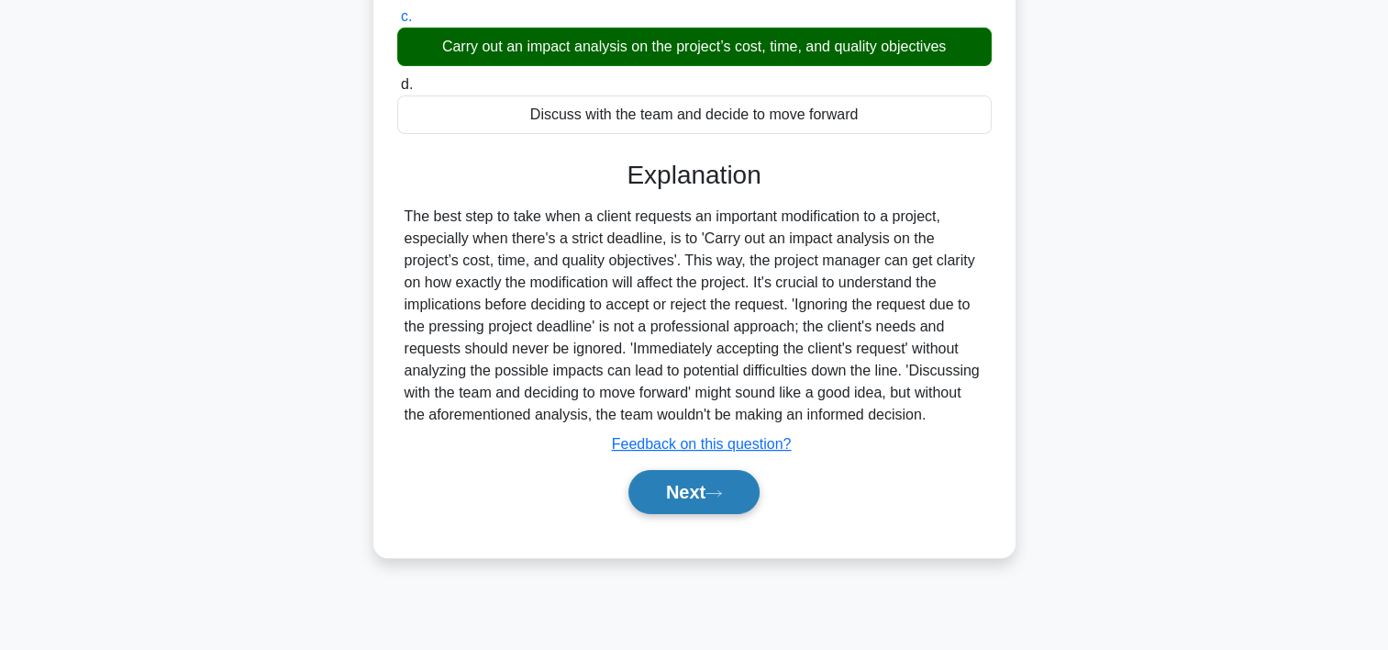
click at [730, 496] on button "Next" at bounding box center [694, 492] width 131 height 44
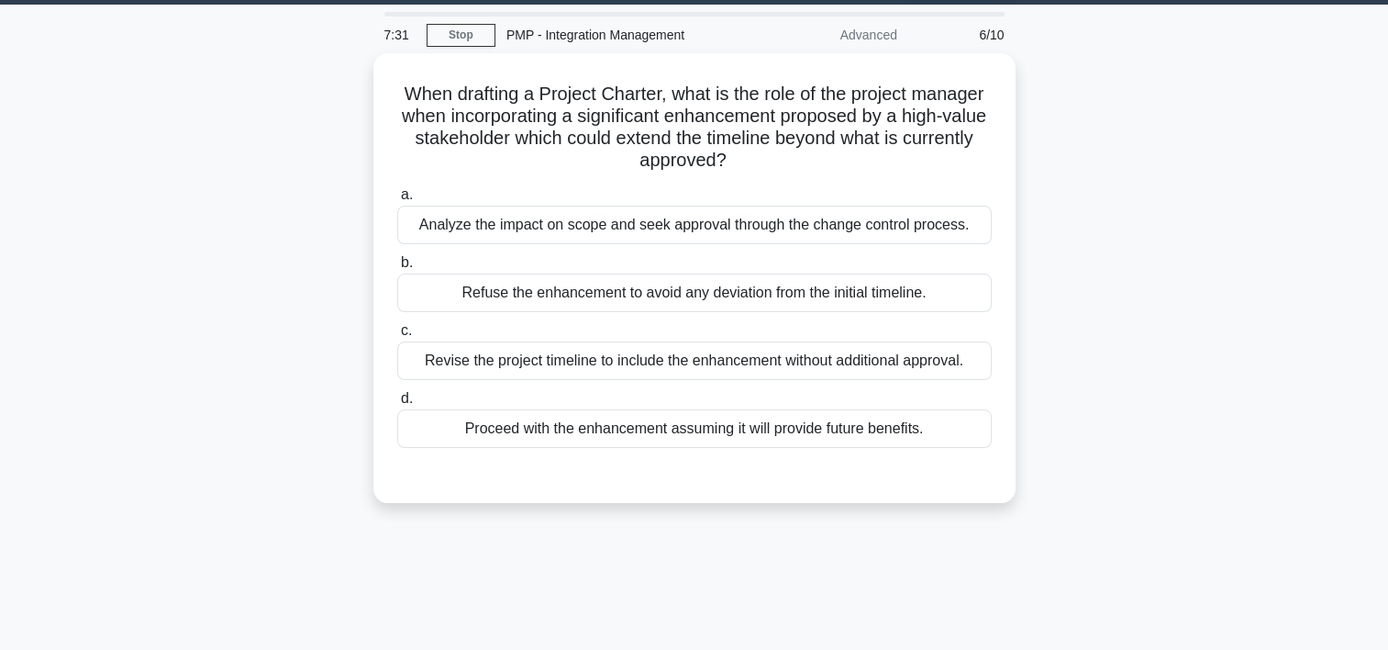
scroll to position [50, 0]
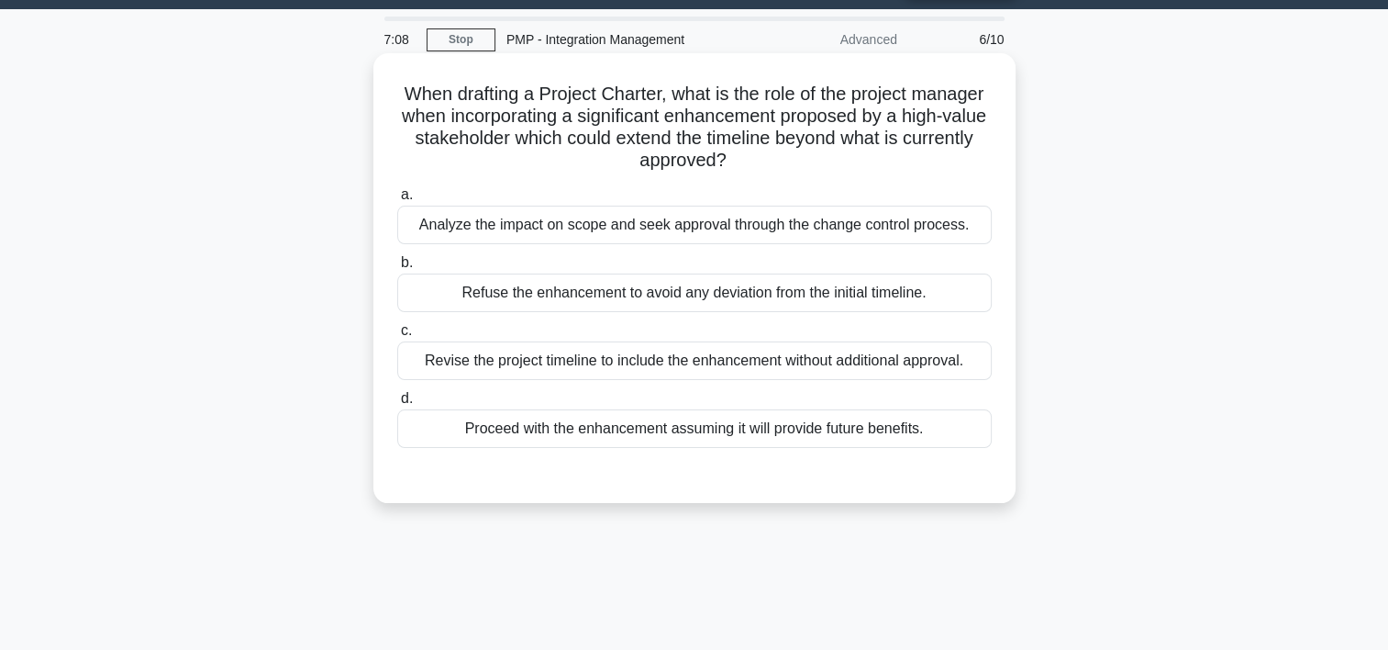
click at [775, 232] on div "Analyze the impact on scope and seek approval through the change control proces…" at bounding box center [694, 225] width 595 height 39
click at [397, 201] on input "a. Analyze the impact on scope and seek approval through the change control pro…" at bounding box center [397, 195] width 0 height 12
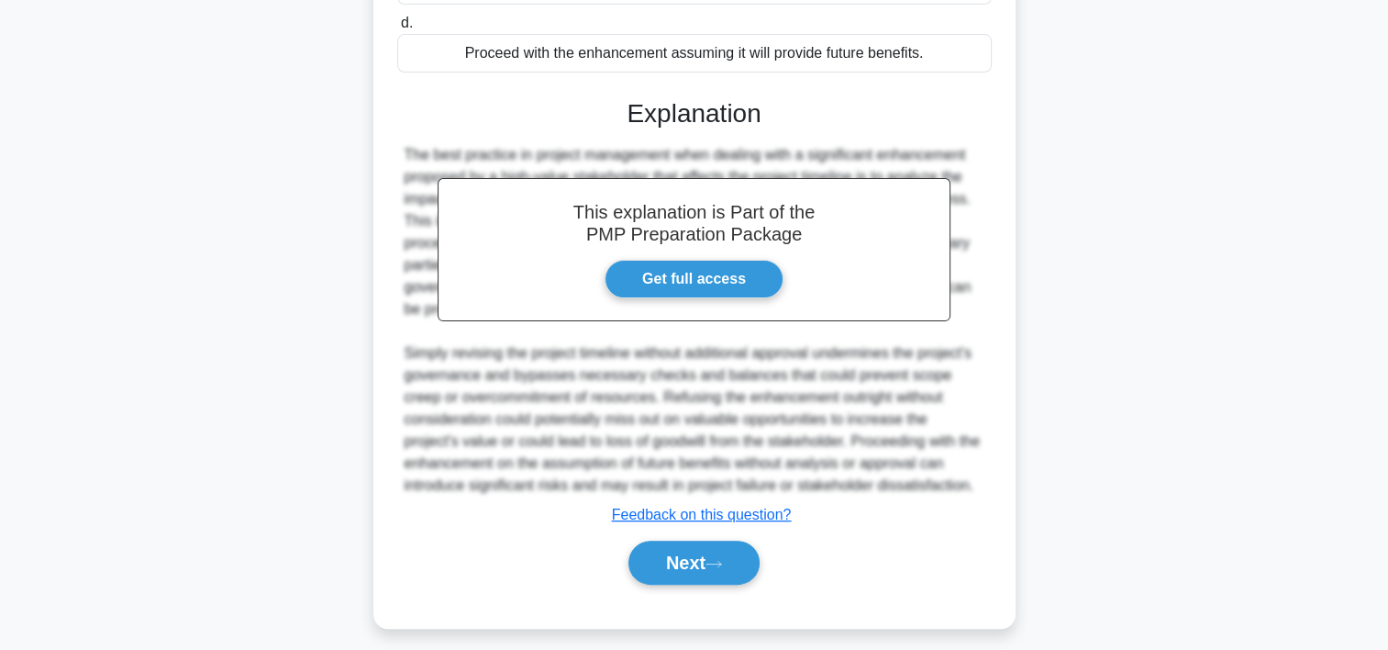
scroll to position [437, 0]
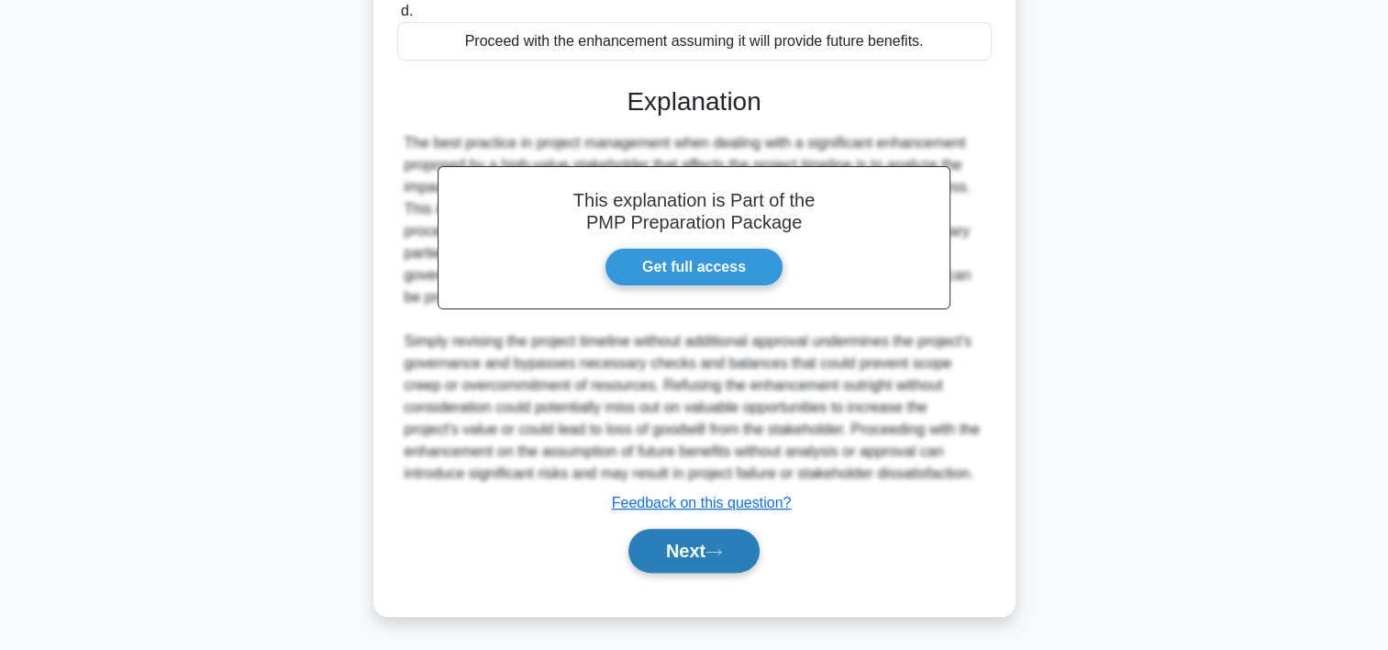
click at [719, 554] on icon at bounding box center [714, 552] width 17 height 10
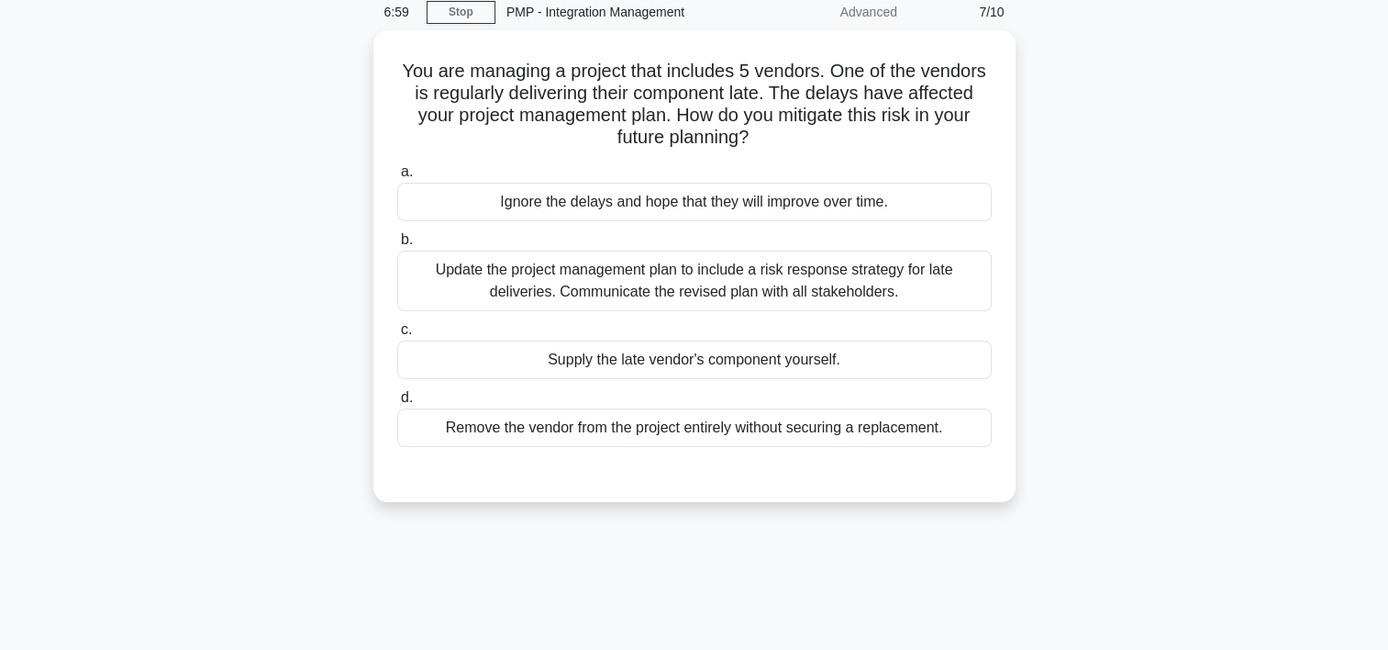
scroll to position [73, 0]
click at [739, 283] on div "Update the project management plan to include a risk response strategy for late…" at bounding box center [694, 280] width 595 height 61
click at [397, 245] on input "b. Update the project management plan to include a risk response strategy for l…" at bounding box center [397, 239] width 0 height 12
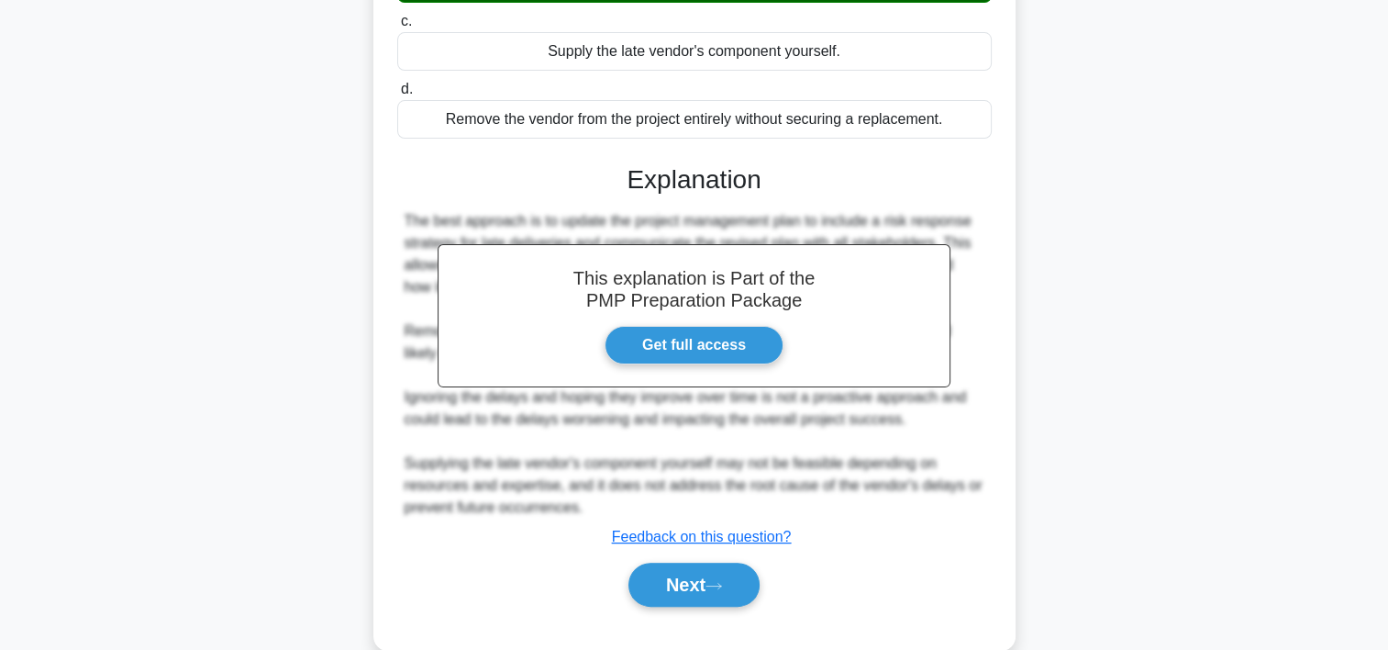
scroll to position [415, 0]
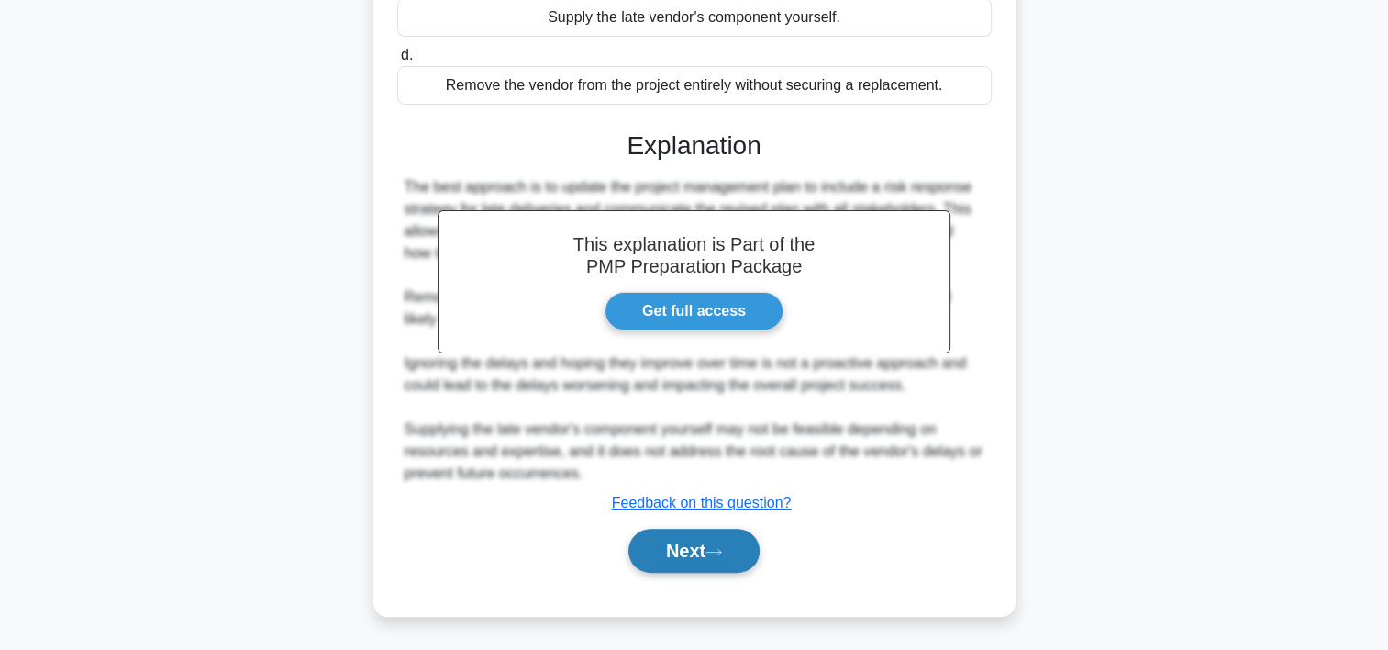
click at [737, 556] on button "Next" at bounding box center [694, 551] width 131 height 44
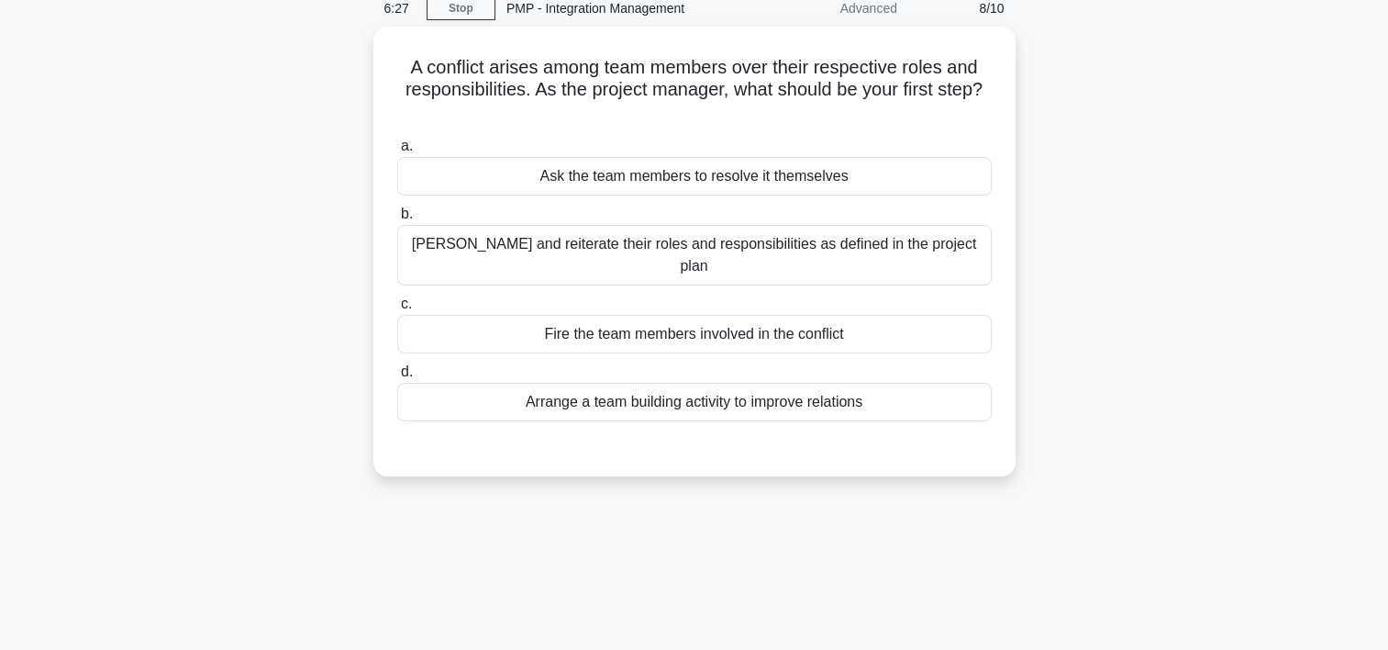
scroll to position [79, 0]
click at [705, 239] on div "Clarify and reiterate their roles and responsibilities as defined in the projec…" at bounding box center [694, 252] width 595 height 61
click at [397, 217] on input "b. Clarify and reiterate their roles and responsibilities as defined in the pro…" at bounding box center [397, 212] width 0 height 12
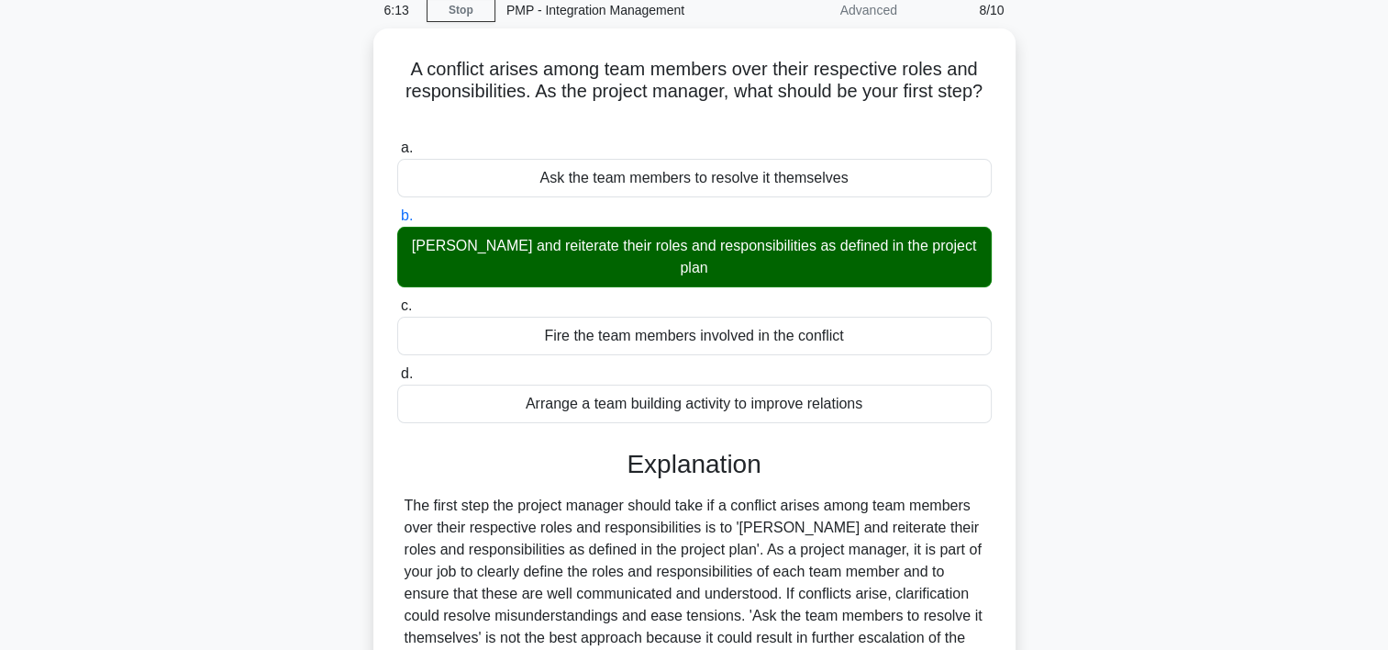
drag, startPoint x: 1388, startPoint y: 173, endPoint x: 1345, endPoint y: 432, distance: 263.1
click at [1345, 432] on main "6:13 Stop PMP - Integration Management Advanced 8/10 A conflict arises among te…" at bounding box center [694, 446] width 1388 height 932
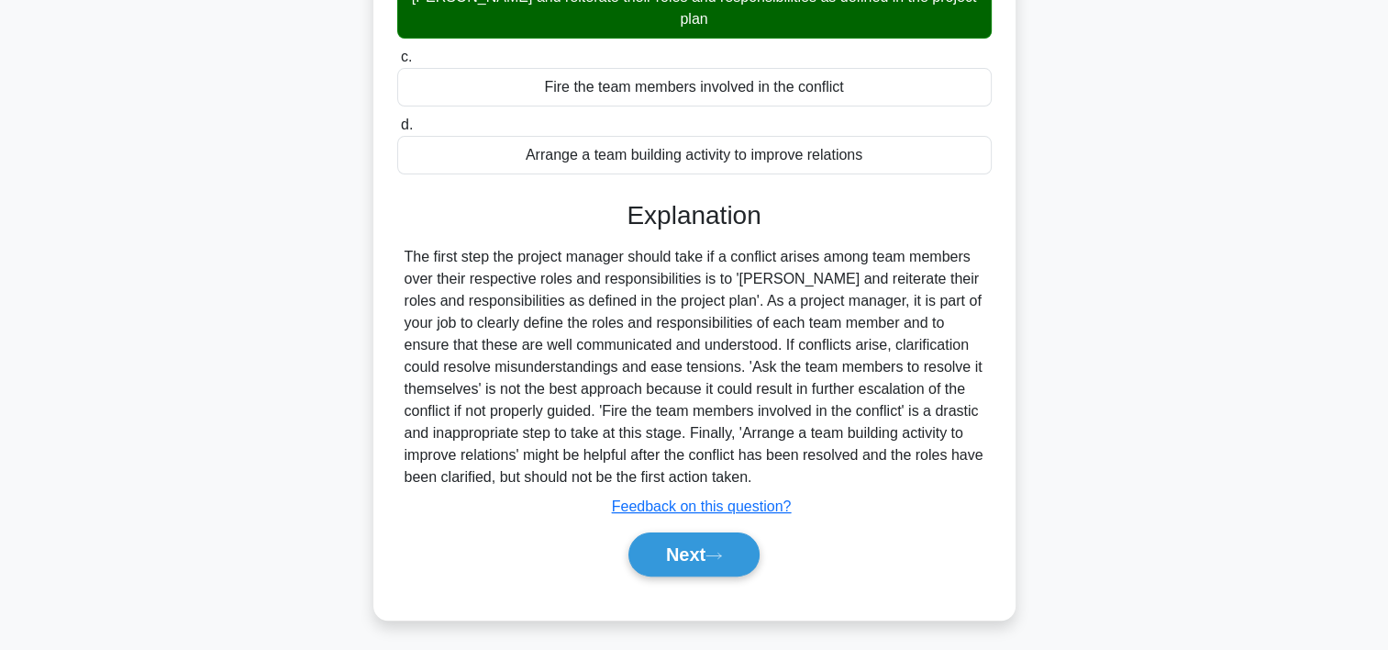
scroll to position [341, 0]
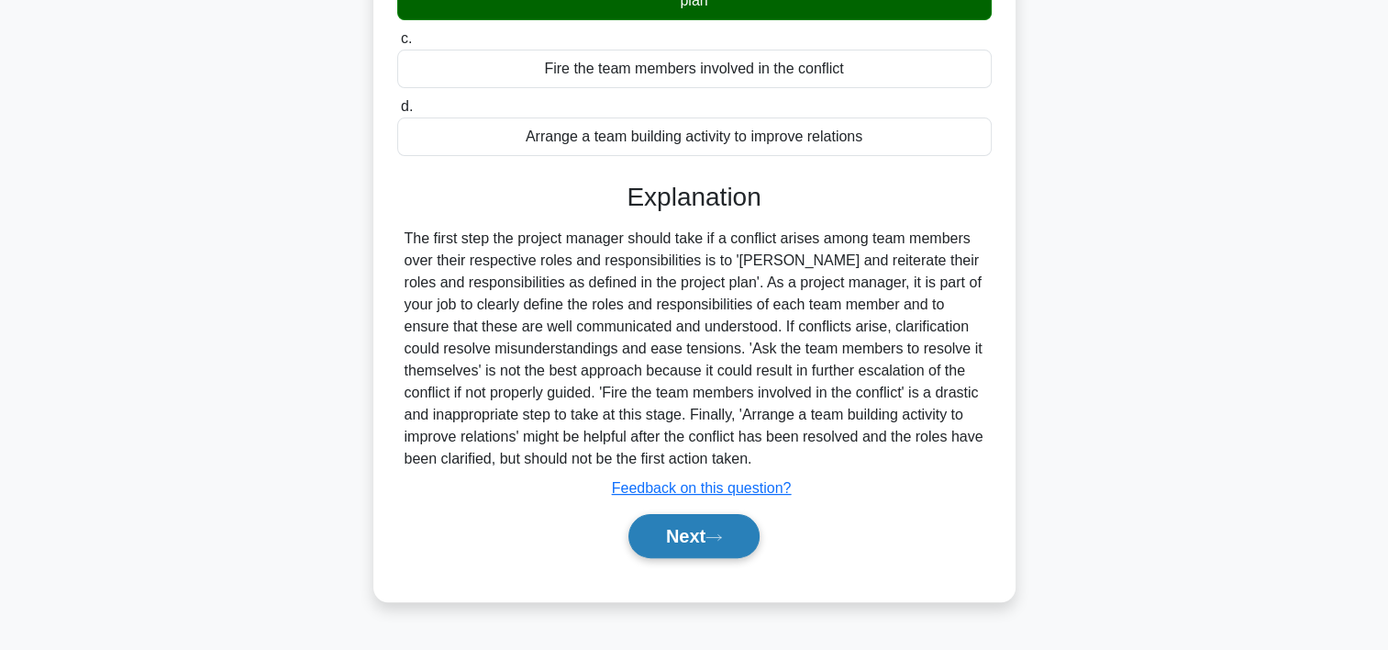
click at [705, 517] on button "Next" at bounding box center [694, 536] width 131 height 44
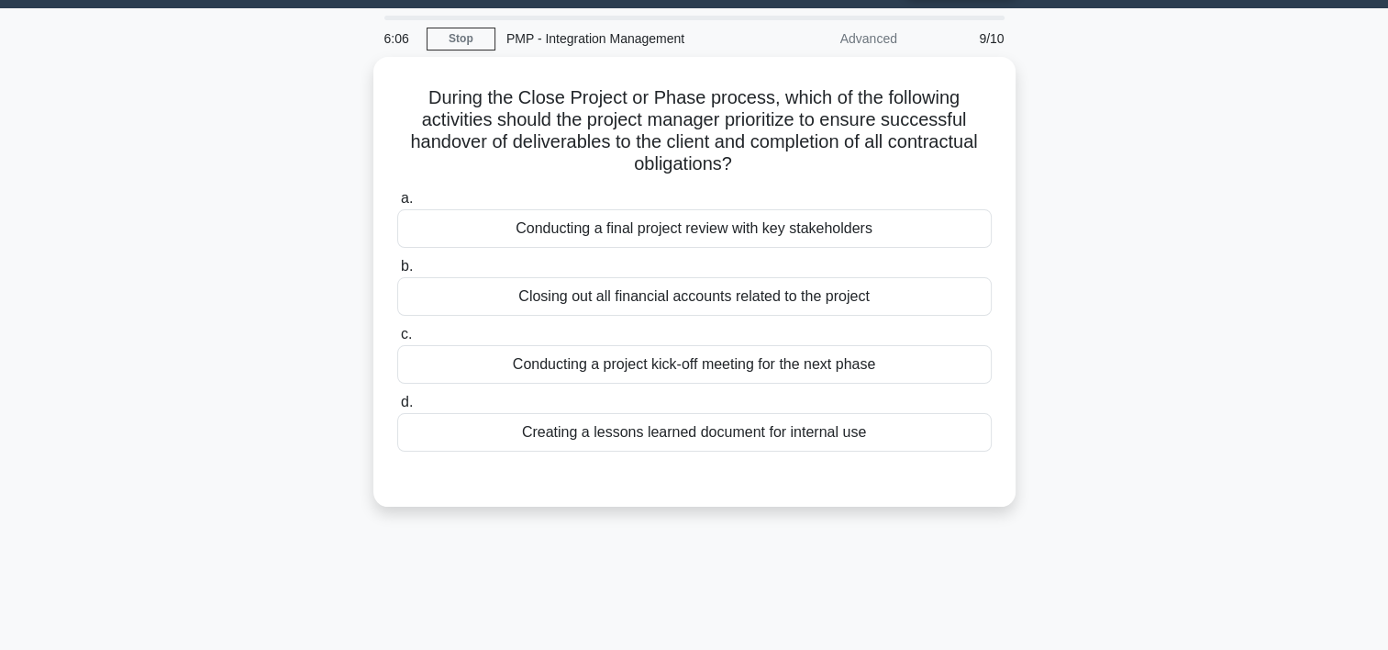
scroll to position [48, 0]
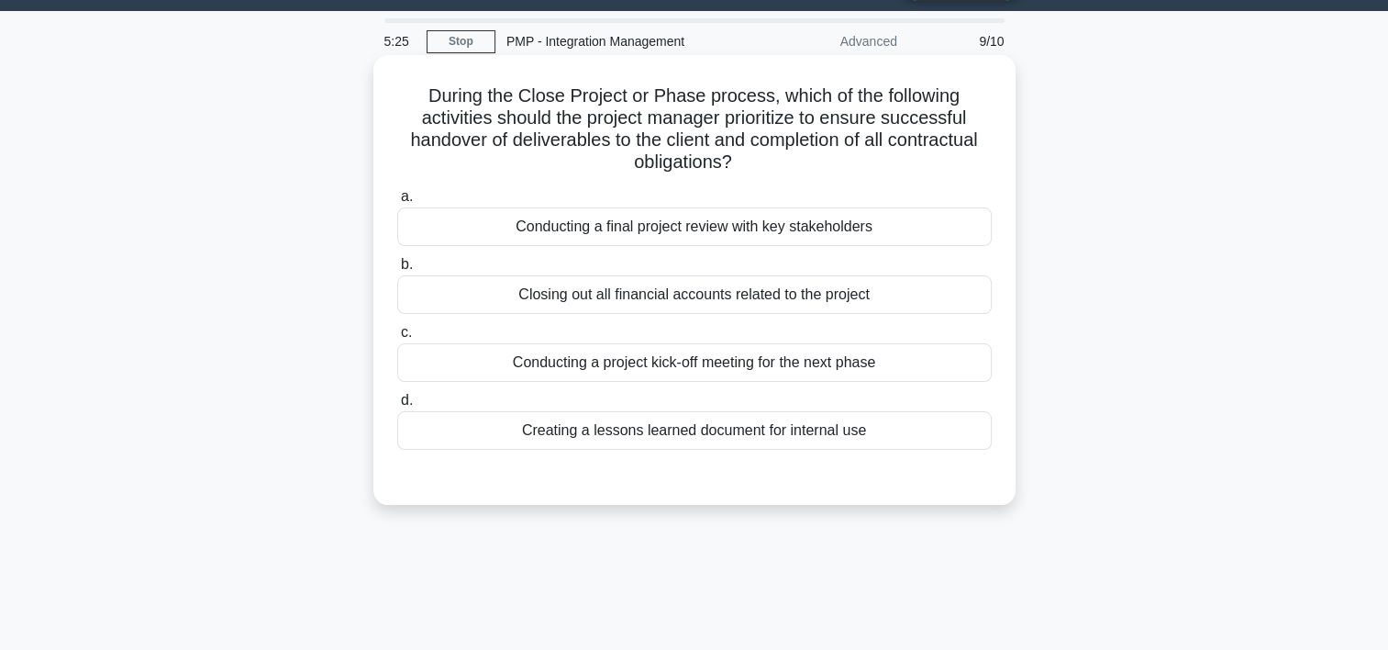
click at [824, 233] on div "Conducting a final project review with key stakeholders" at bounding box center [694, 226] width 595 height 39
click at [397, 203] on input "a. Conducting a final project review with key stakeholders" at bounding box center [397, 197] width 0 height 12
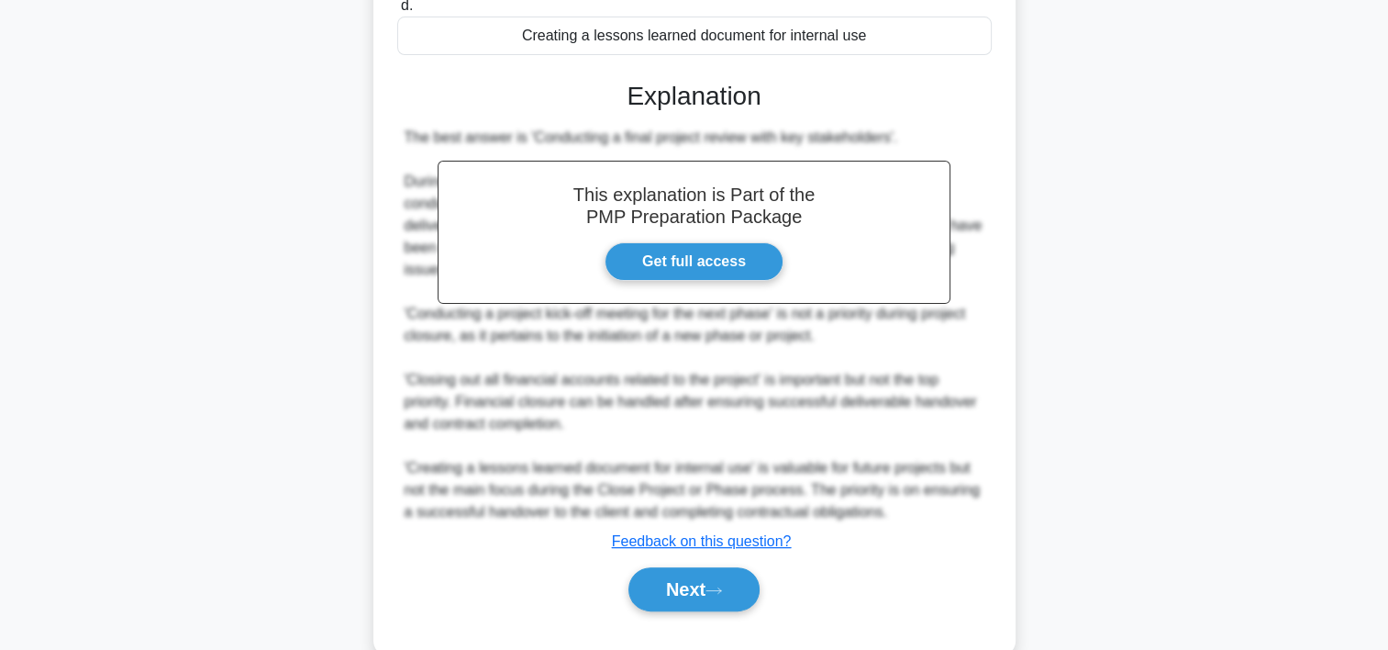
scroll to position [481, 0]
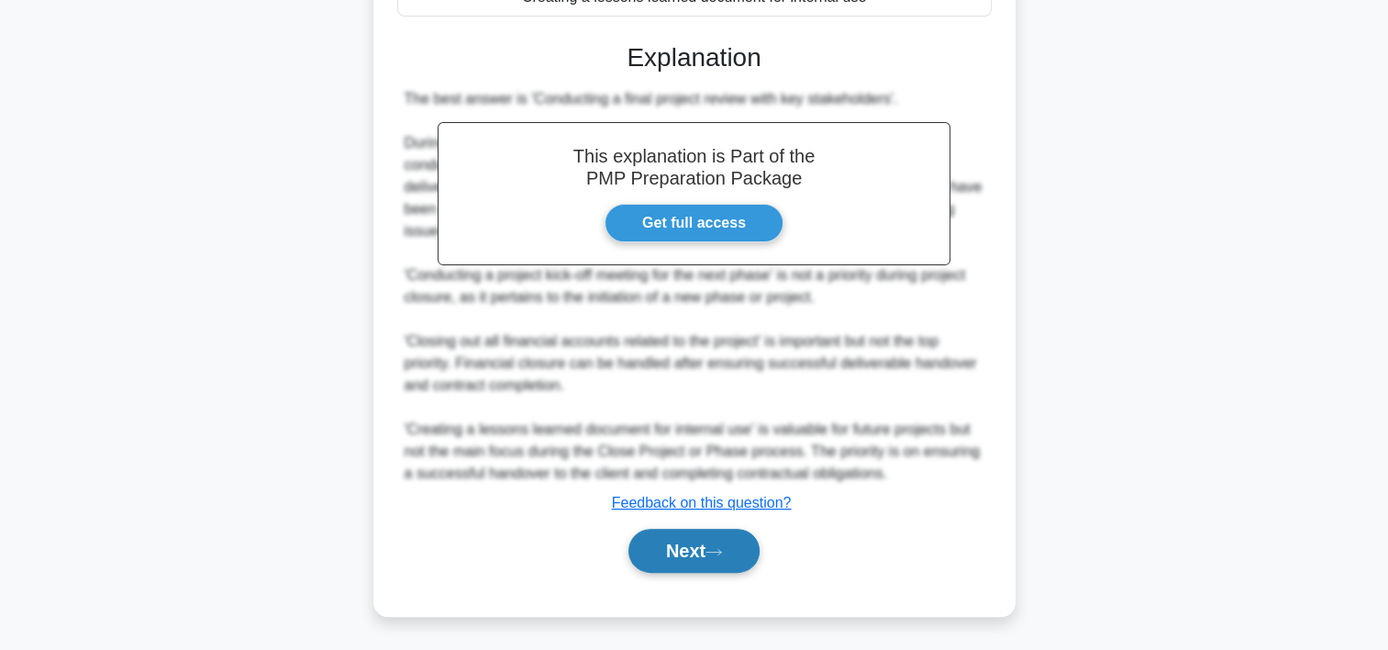
click at [647, 541] on button "Next" at bounding box center [694, 551] width 131 height 44
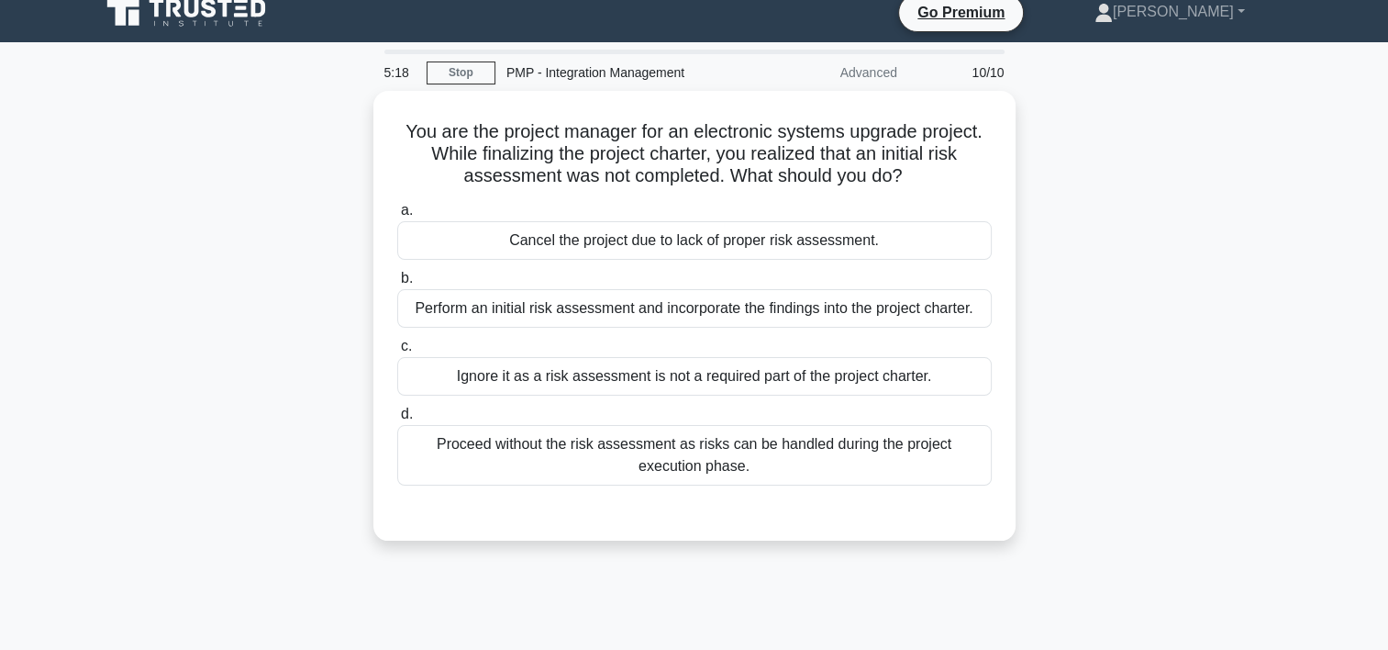
scroll to position [14, 0]
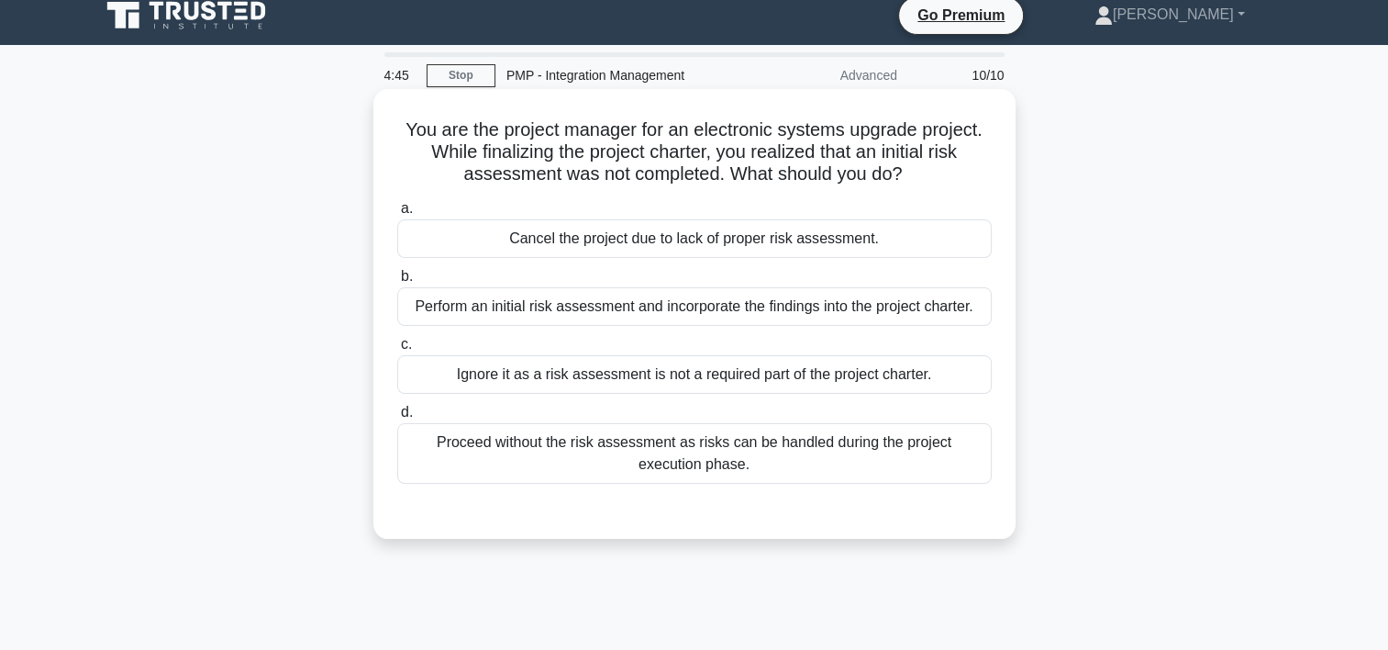
click at [632, 313] on div "Perform an initial risk assessment and incorporate the findings into the projec…" at bounding box center [694, 306] width 595 height 39
click at [397, 283] on input "b. Perform an initial risk assessment and incorporate the findings into the pro…" at bounding box center [397, 277] width 0 height 12
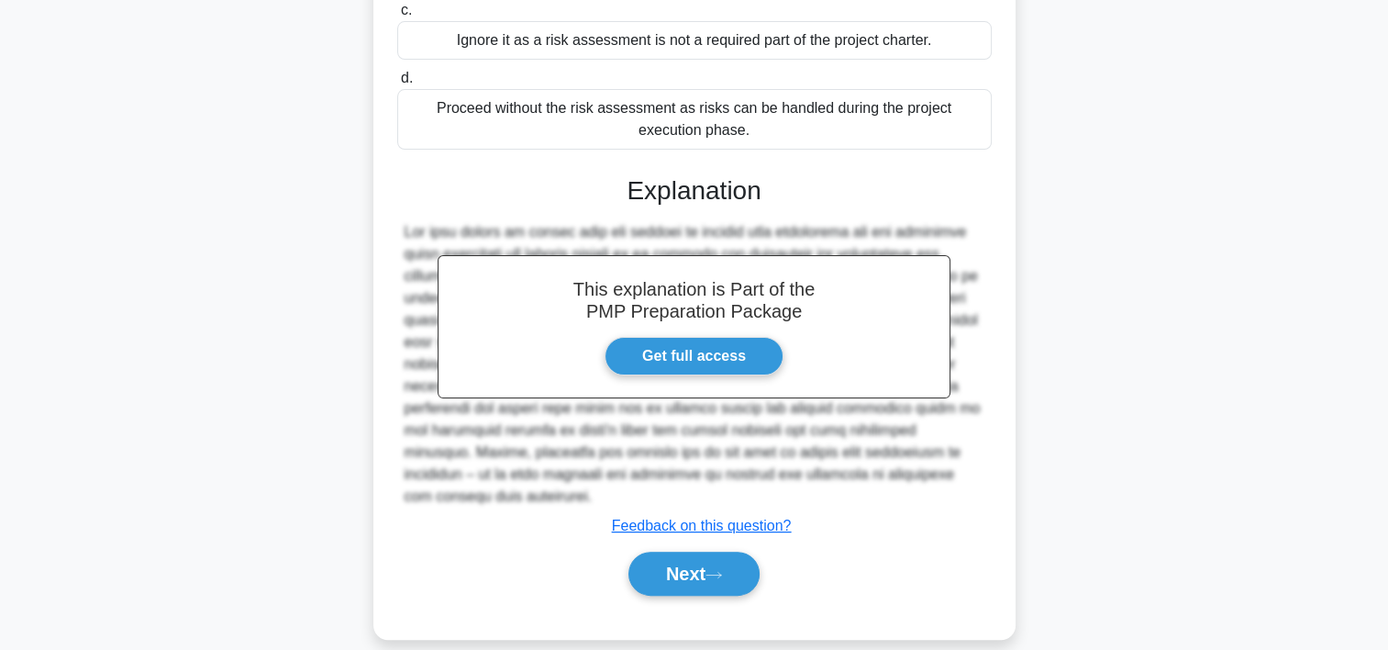
scroll to position [371, 0]
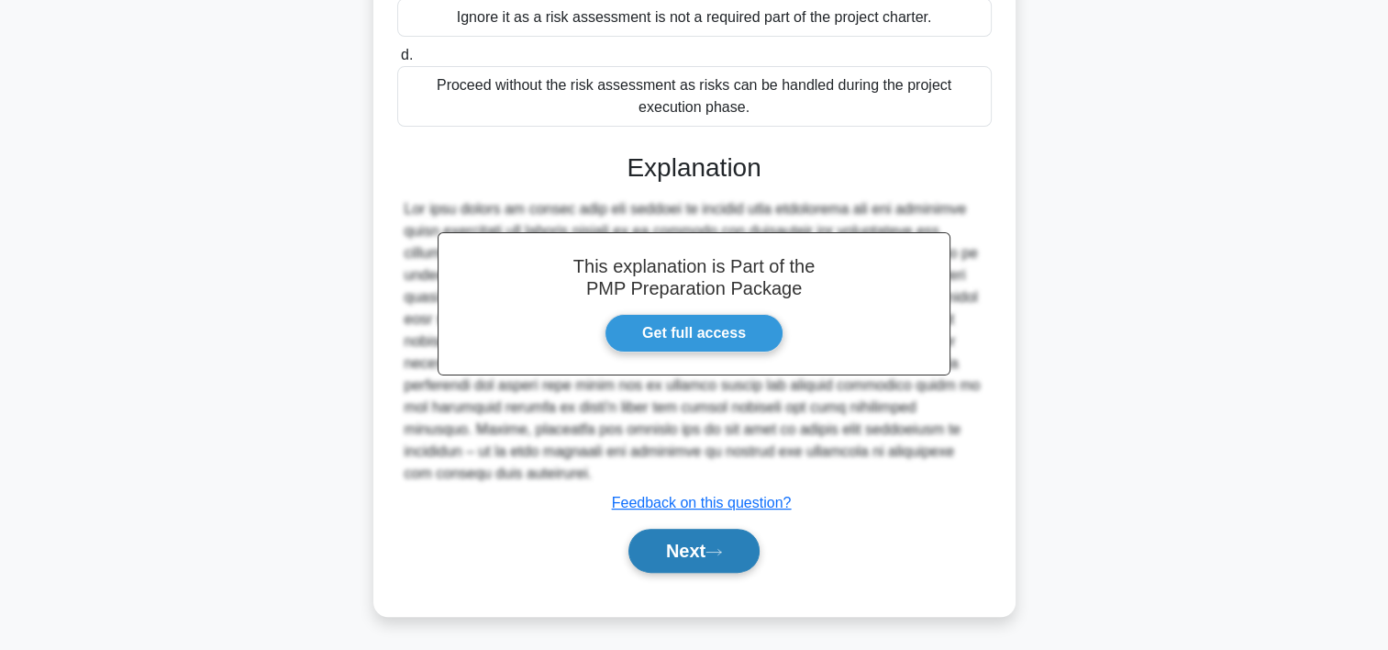
click at [734, 548] on button "Next" at bounding box center [694, 551] width 131 height 44
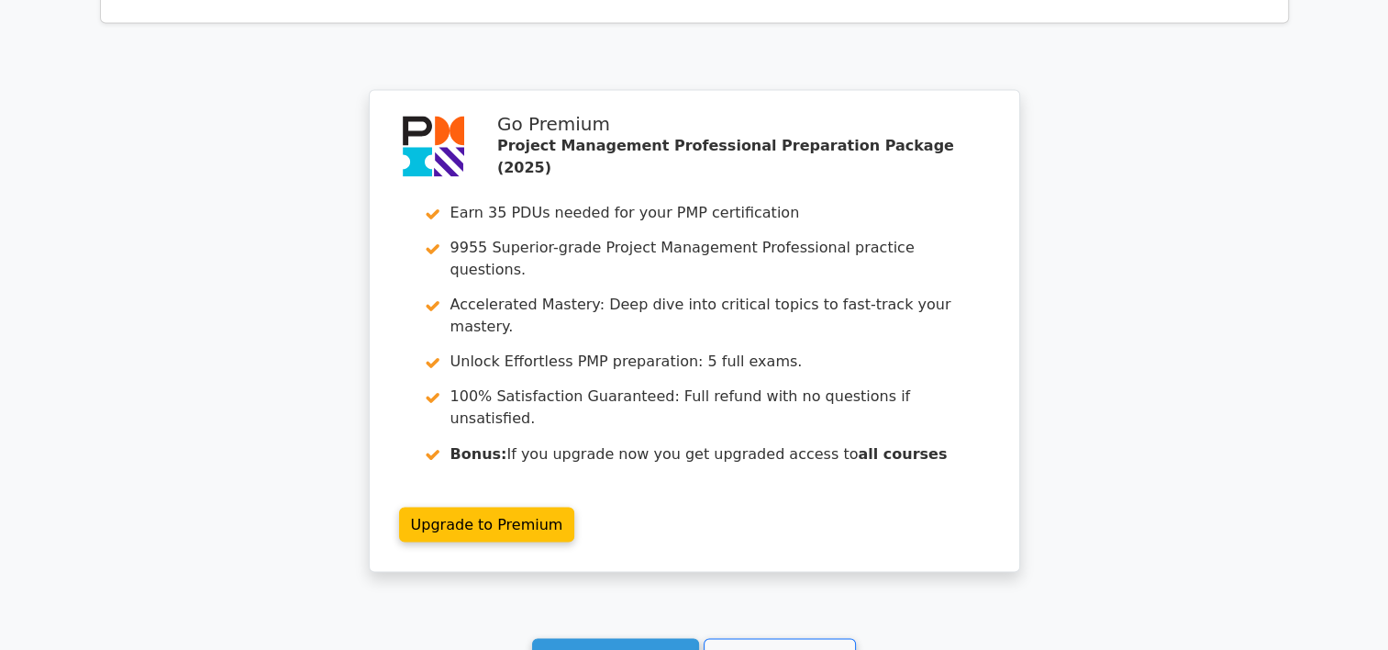
scroll to position [3048, 0]
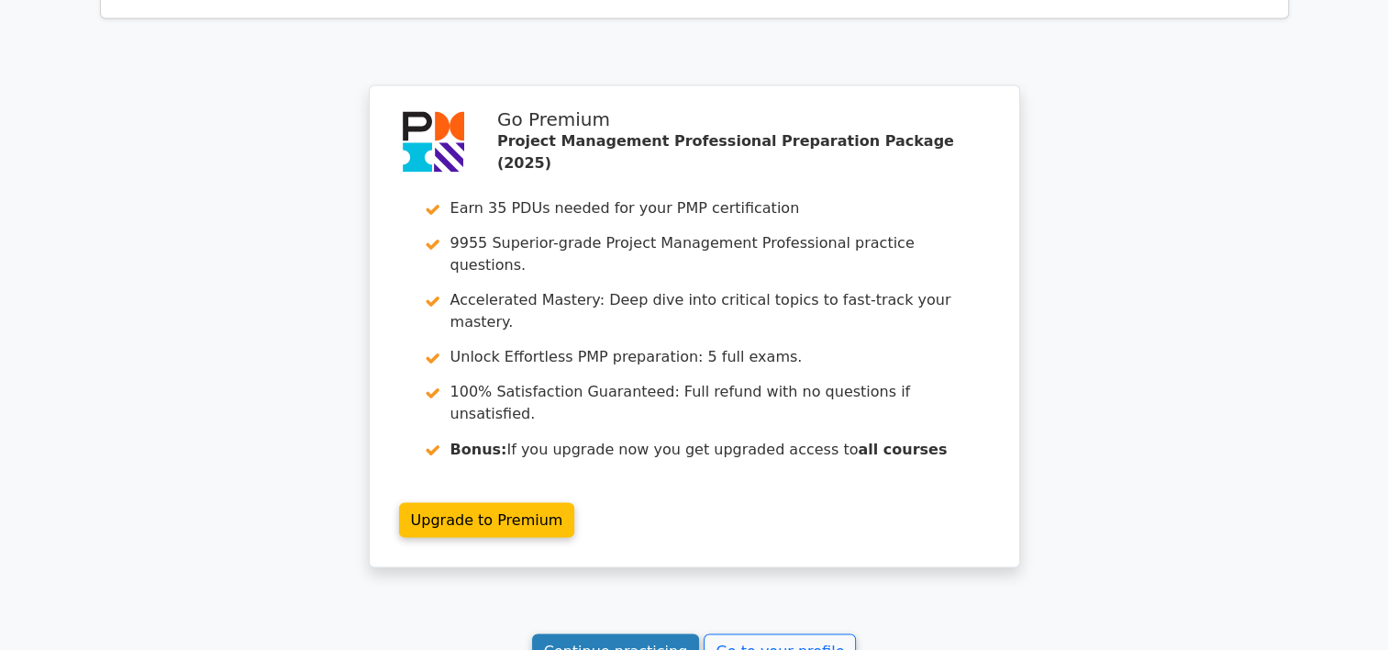
click at [630, 633] on link "Continue practicing" at bounding box center [616, 650] width 168 height 35
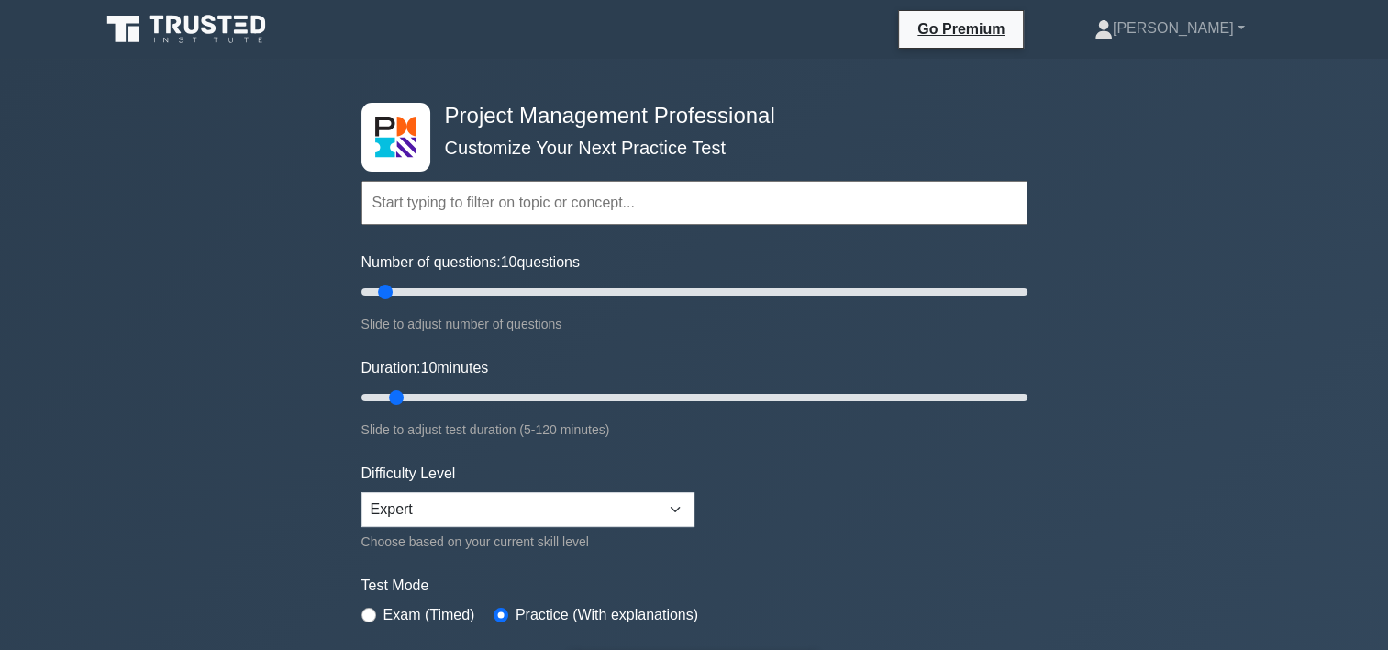
click at [682, 194] on input "text" at bounding box center [695, 203] width 666 height 44
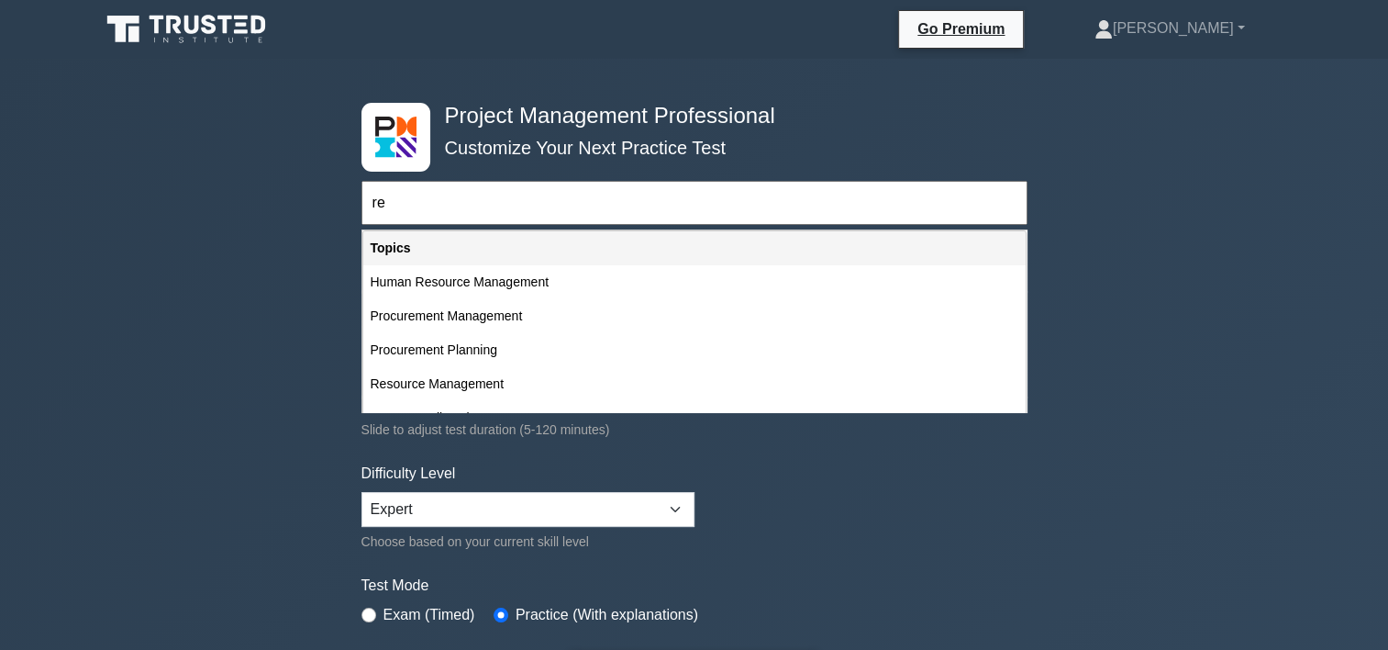
click at [500, 385] on div "Resource Management" at bounding box center [694, 384] width 663 height 34
type input "Resource Management"
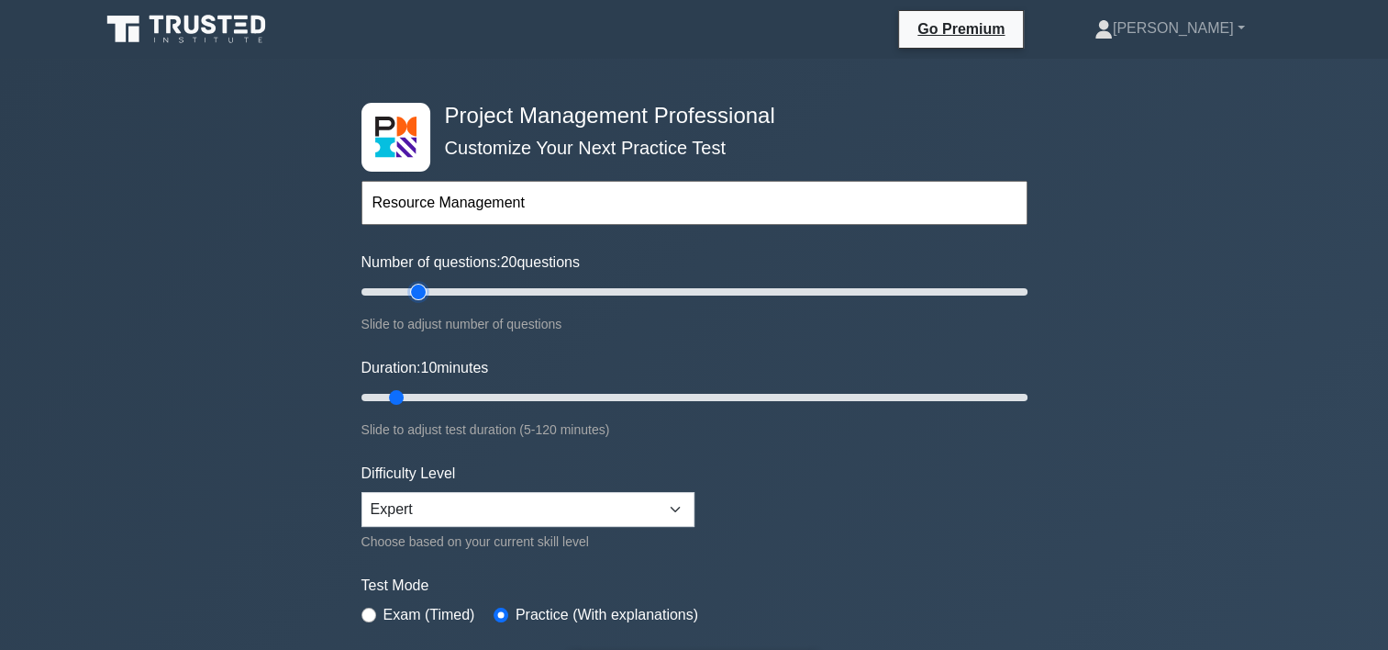
drag, startPoint x: 383, startPoint y: 291, endPoint x: 418, endPoint y: 297, distance: 36.4
type input "20"
click at [418, 297] on input "Number of questions: 20 questions" at bounding box center [695, 292] width 666 height 22
drag, startPoint x: 394, startPoint y: 393, endPoint x: 444, endPoint y: 392, distance: 50.5
type input "20"
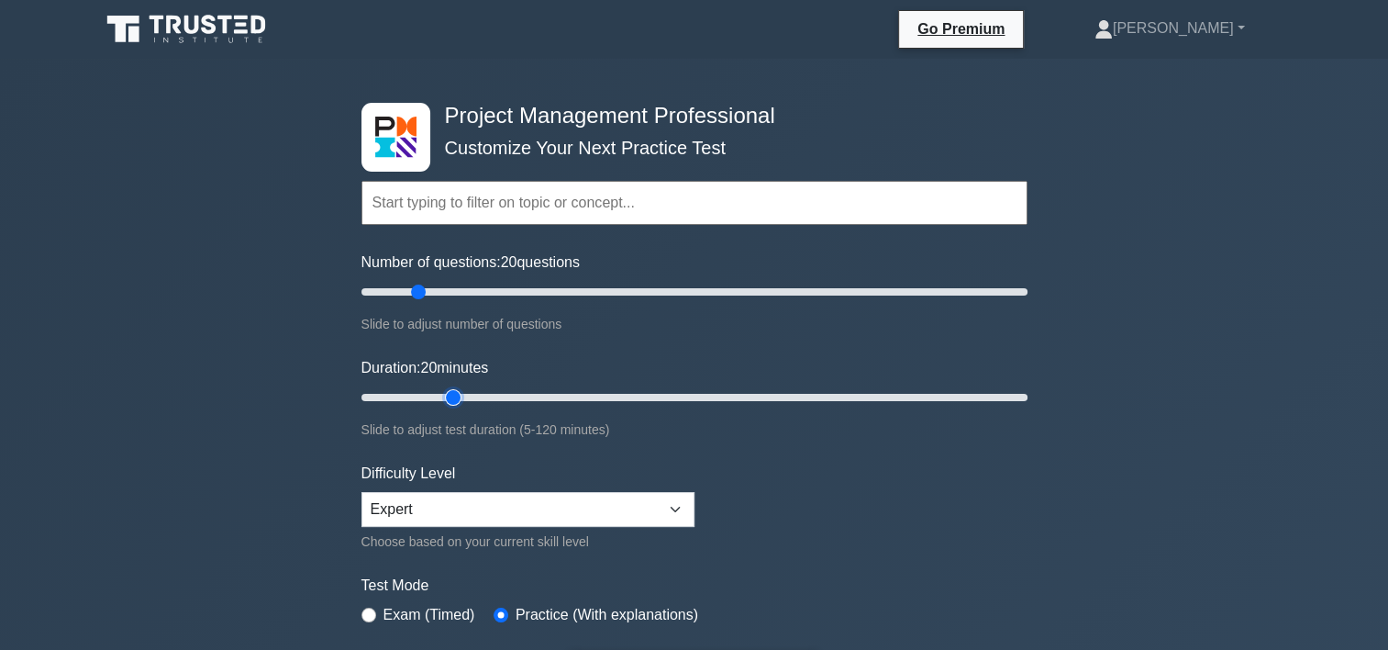
click at [444, 392] on input "Duration: 20 minutes" at bounding box center [695, 397] width 666 height 22
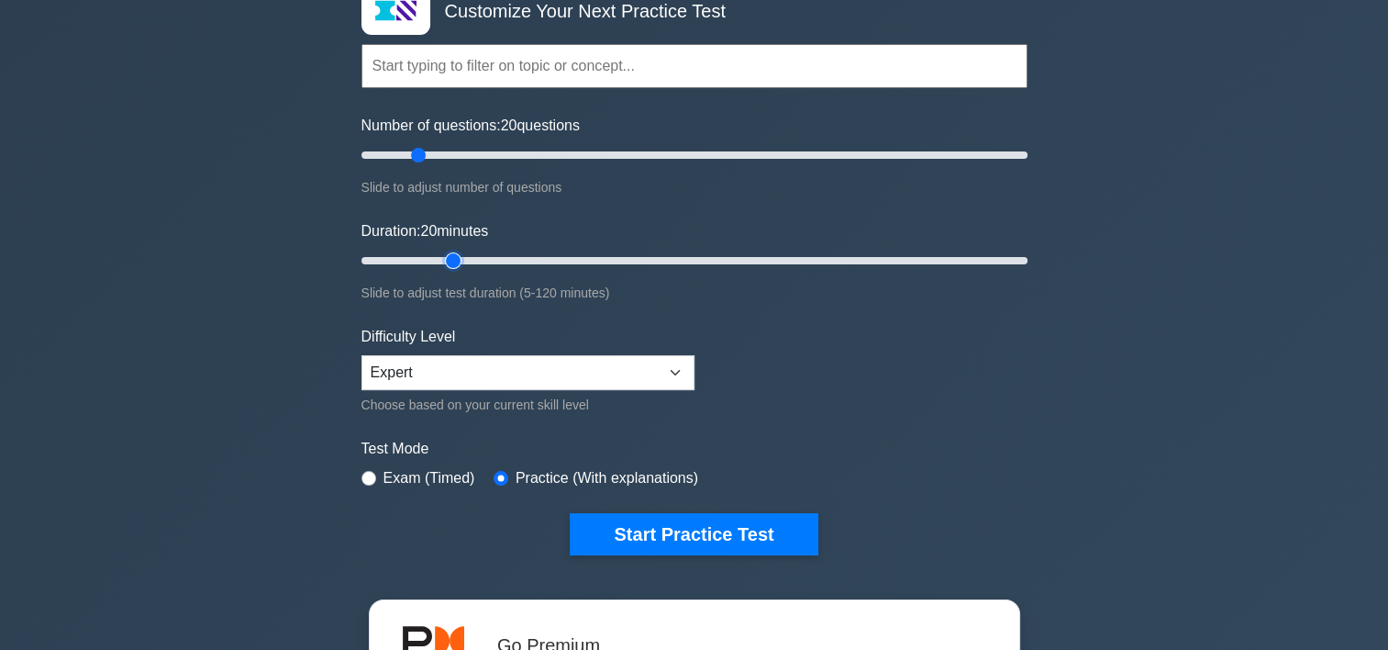
scroll to position [200, 0]
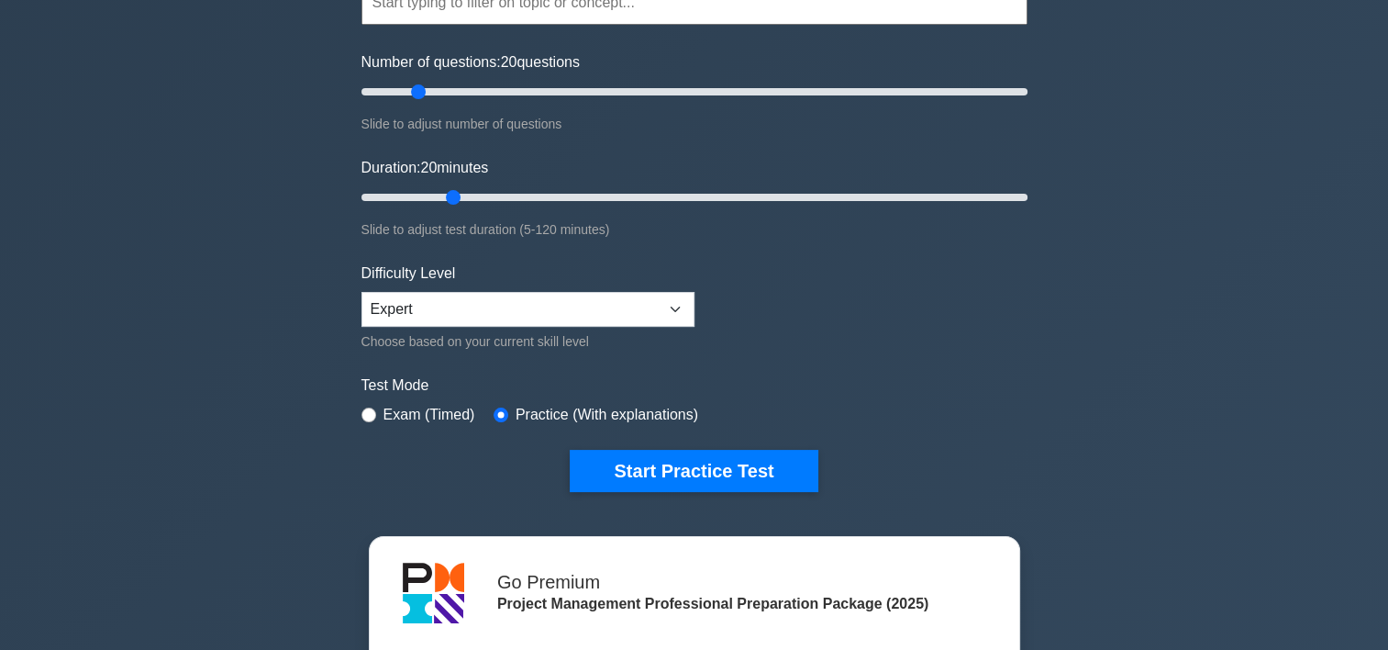
click at [434, 412] on label "Exam (Timed)" at bounding box center [430, 415] width 92 height 22
click at [384, 408] on label "Exam (Timed)" at bounding box center [430, 415] width 92 height 22
click at [367, 410] on input "radio" at bounding box center [369, 414] width 15 height 15
radio input "true"
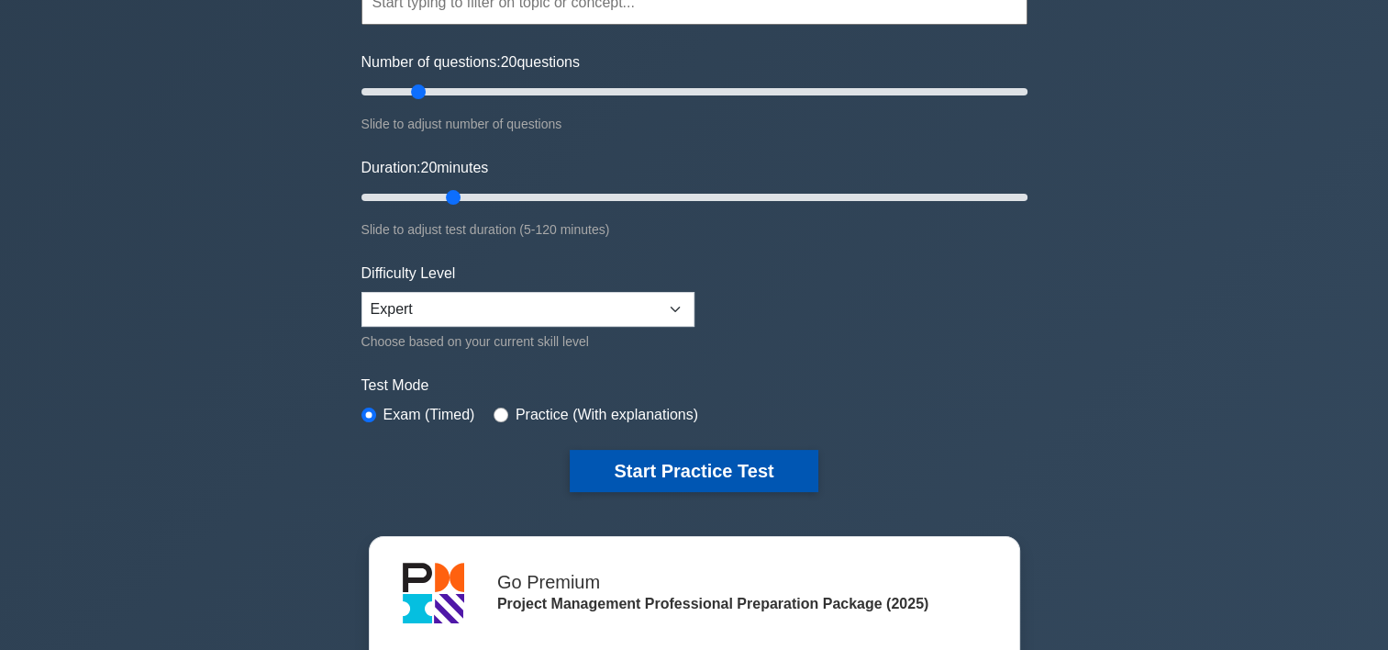
click at [660, 466] on button "Start Practice Test" at bounding box center [694, 471] width 248 height 42
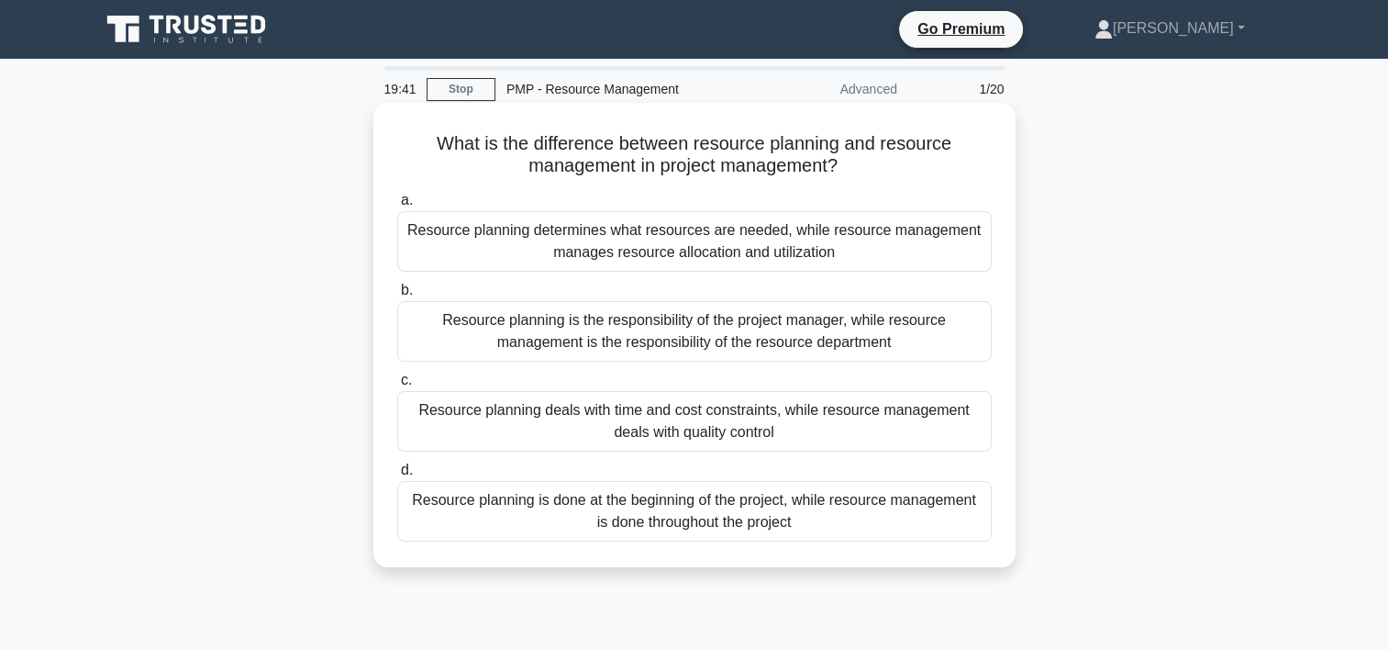
click at [587, 231] on div "Resource planning determines what resources are needed, while resource manageme…" at bounding box center [694, 241] width 595 height 61
click at [397, 206] on input "a. Resource planning determines what resources are needed, while resource manag…" at bounding box center [397, 201] width 0 height 12
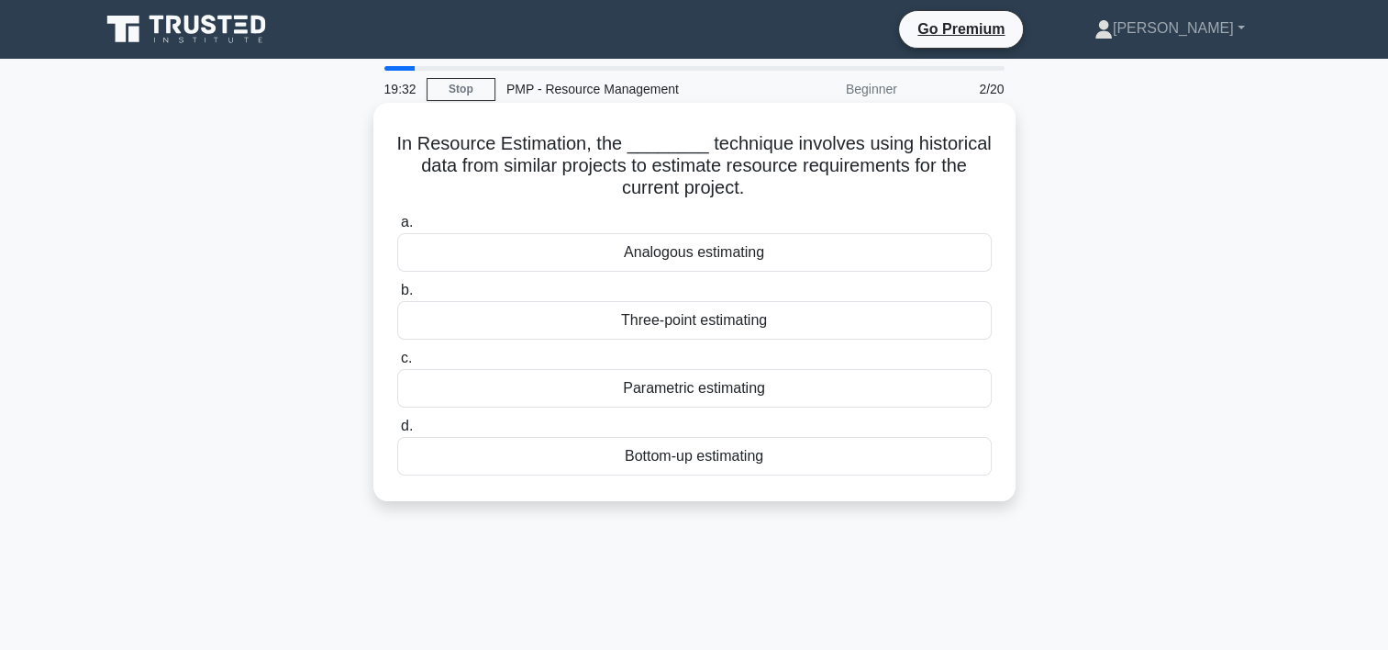
click at [641, 248] on div "Analogous estimating" at bounding box center [694, 252] width 595 height 39
click at [397, 229] on input "a. Analogous estimating" at bounding box center [397, 223] width 0 height 12
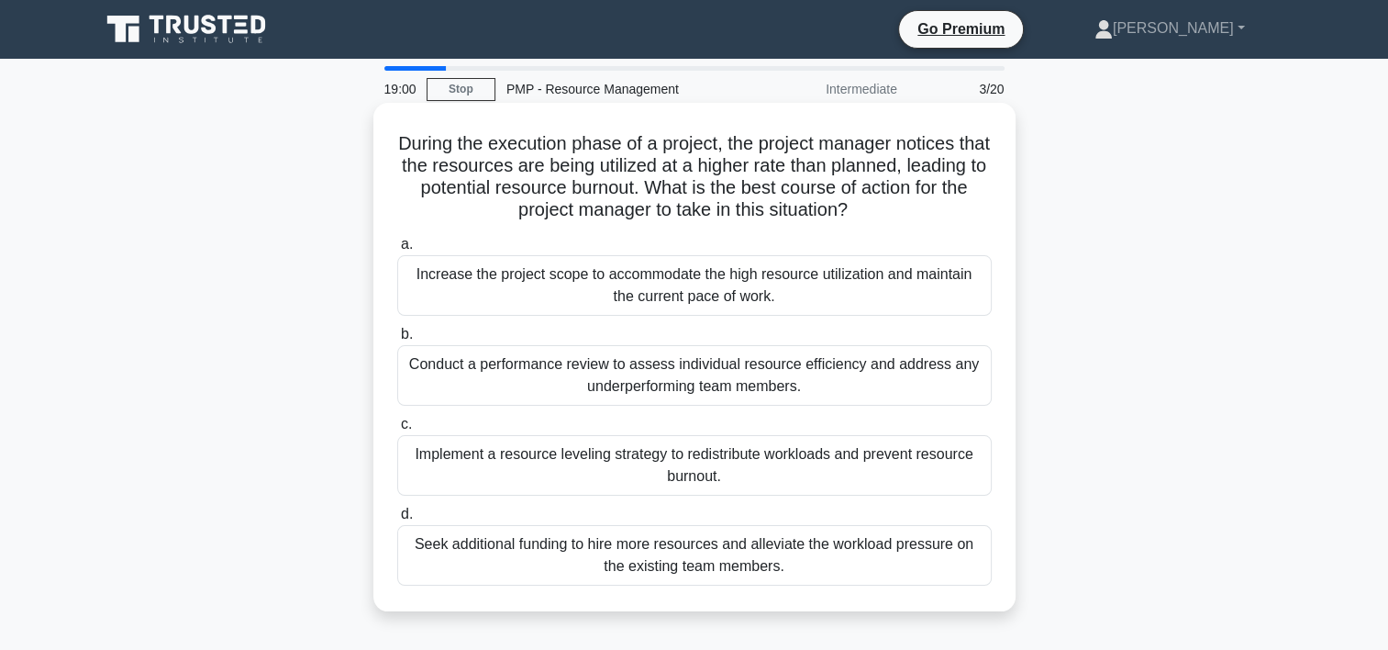
click at [683, 368] on div "Conduct a performance review to assess individual resource efficiency and addre…" at bounding box center [694, 375] width 595 height 61
click at [397, 340] on input "b. Conduct a performance review to assess individual resource efficiency and ad…" at bounding box center [397, 335] width 0 height 12
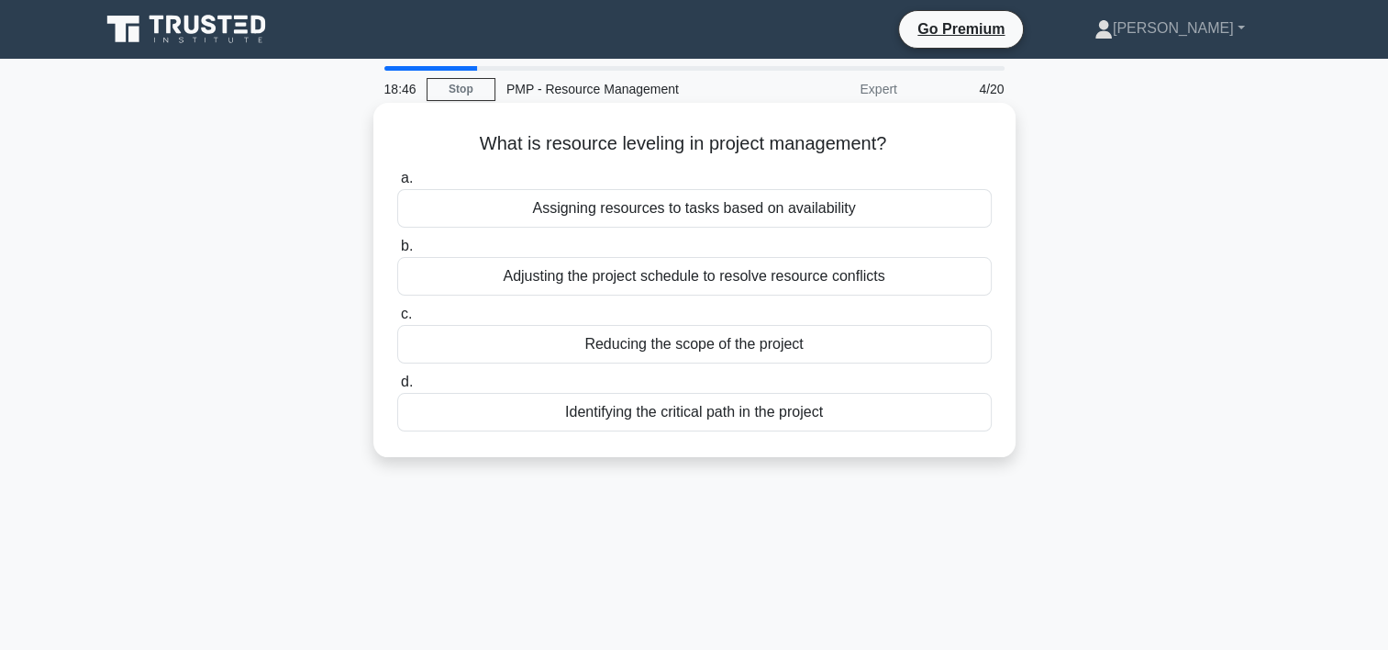
click at [641, 278] on div "Adjusting the project schedule to resolve resource conflicts" at bounding box center [694, 276] width 595 height 39
click at [397, 252] on input "b. Adjusting the project schedule to resolve resource conflicts" at bounding box center [397, 246] width 0 height 12
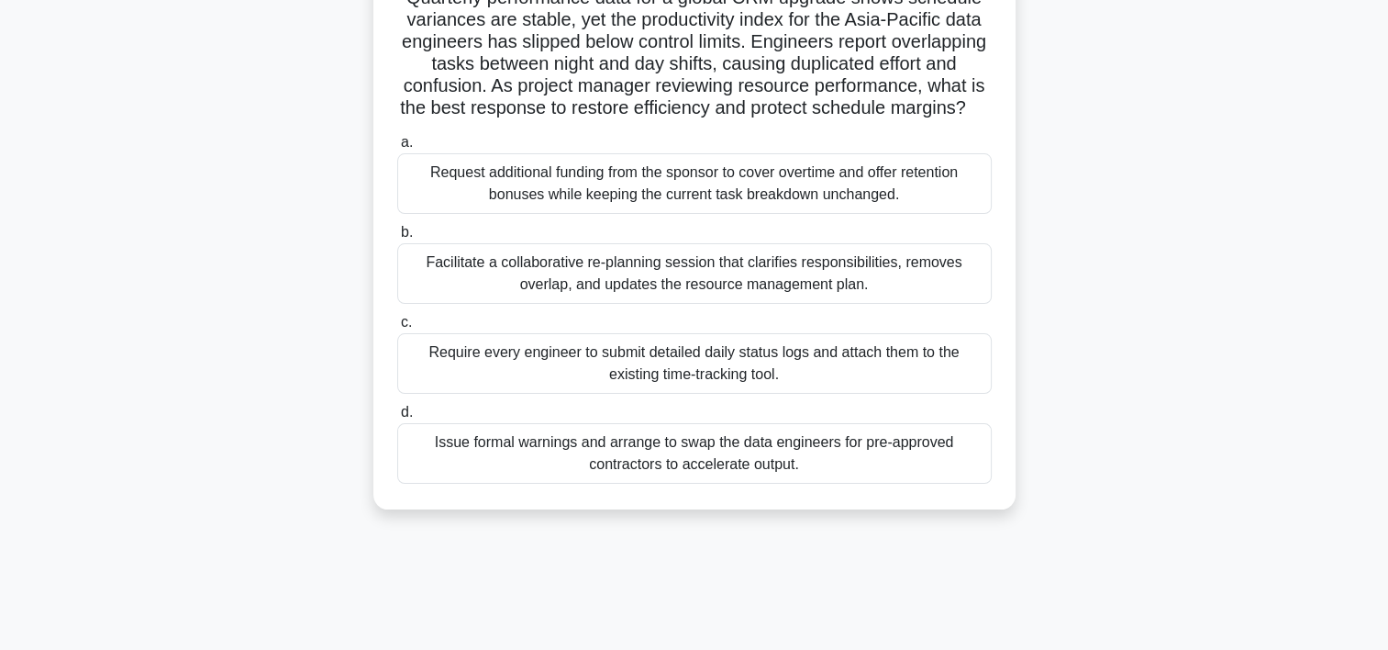
scroll to position [158, 0]
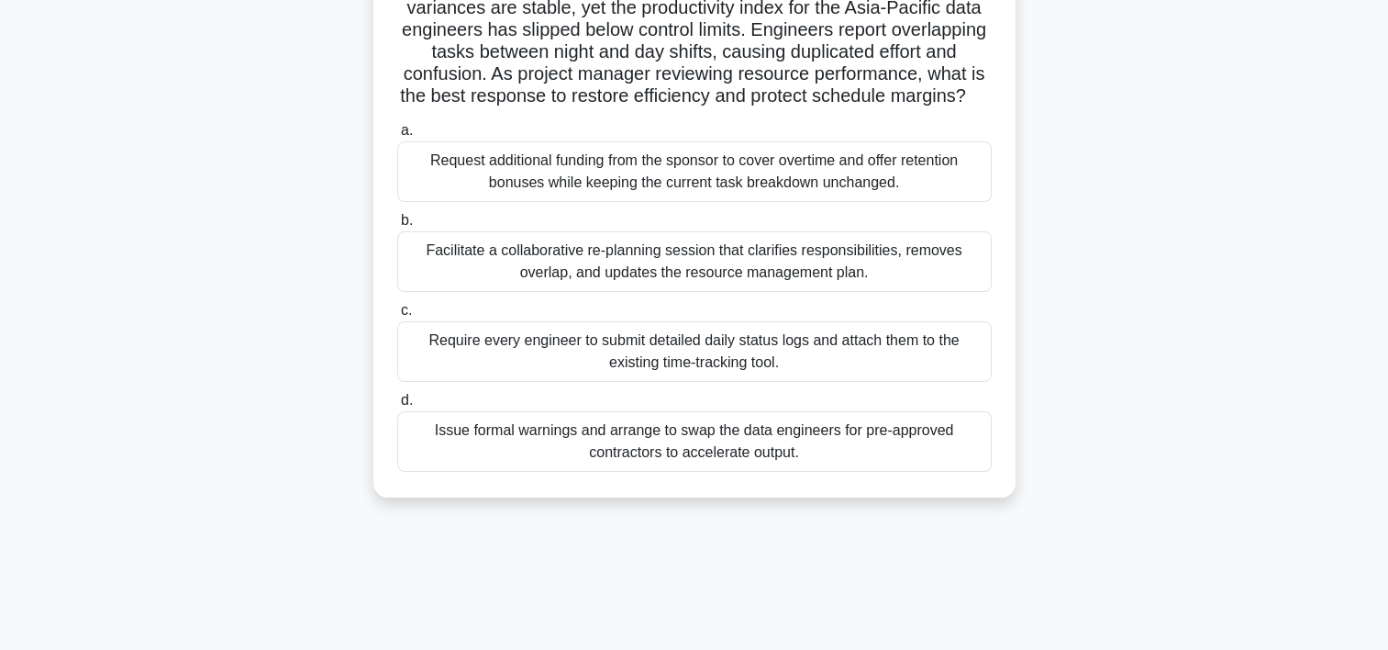
click at [749, 292] on div "Facilitate a collaborative re-planning session that clarifies responsibilities,…" at bounding box center [694, 261] width 595 height 61
click at [397, 227] on input "b. Facilitate a collaborative re-planning session that clarifies responsibiliti…" at bounding box center [397, 221] width 0 height 12
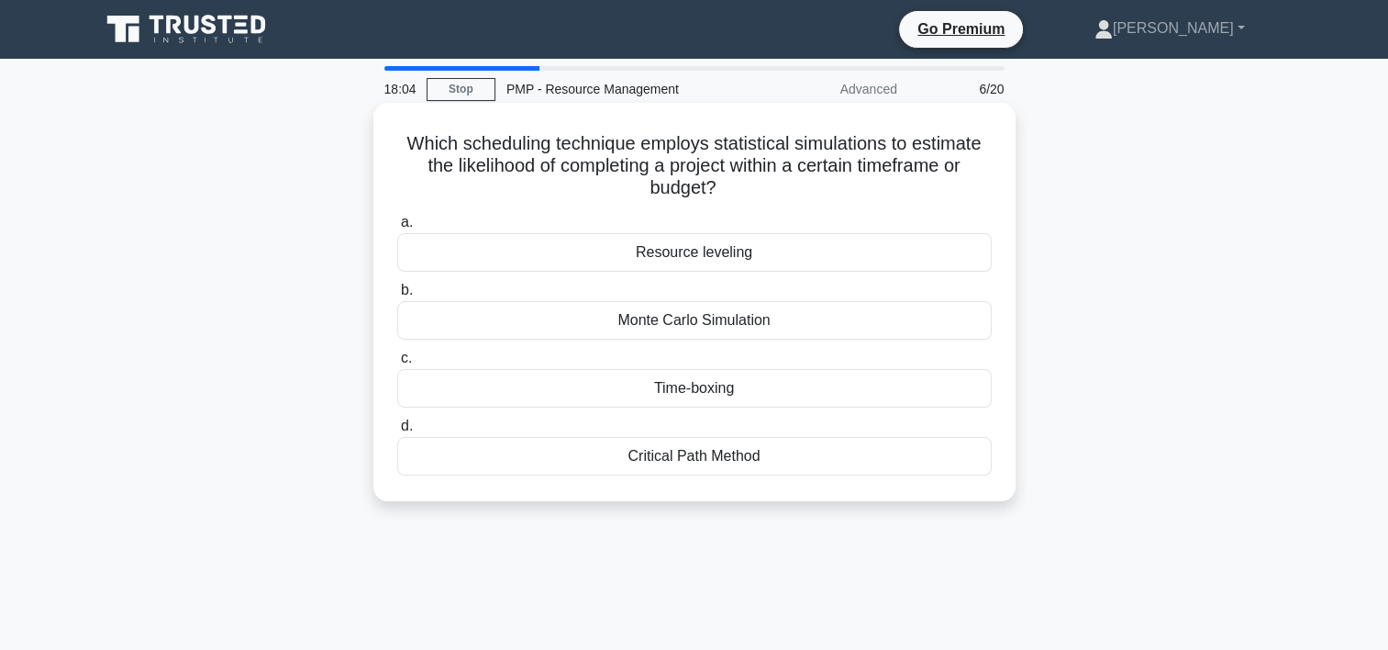
scroll to position [0, 0]
click at [712, 319] on div "Monte Carlo Simulation" at bounding box center [694, 320] width 595 height 39
click at [397, 296] on input "b. Monte Carlo Simulation" at bounding box center [397, 290] width 0 height 12
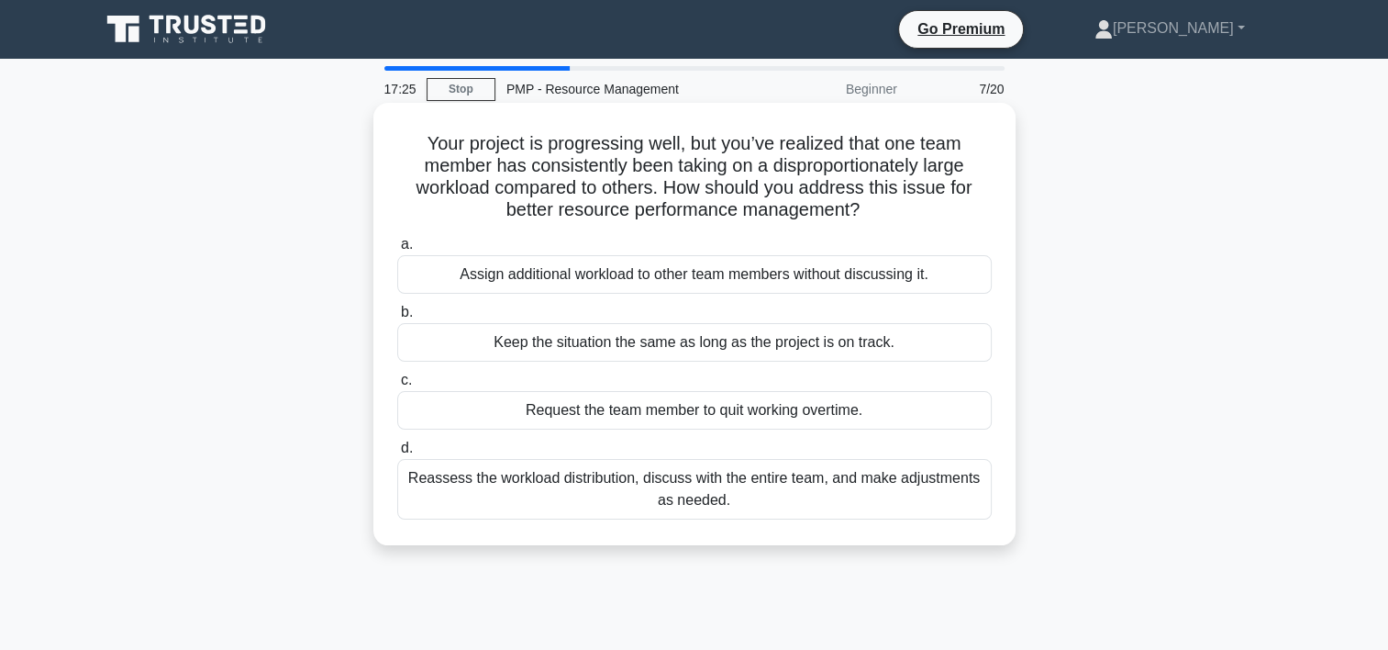
click at [598, 481] on div "Reassess the workload distribution, discuss with the entire team, and make adju…" at bounding box center [694, 489] width 595 height 61
click at [397, 454] on input "d. Reassess the workload distribution, discuss with the entire team, and make a…" at bounding box center [397, 448] width 0 height 12
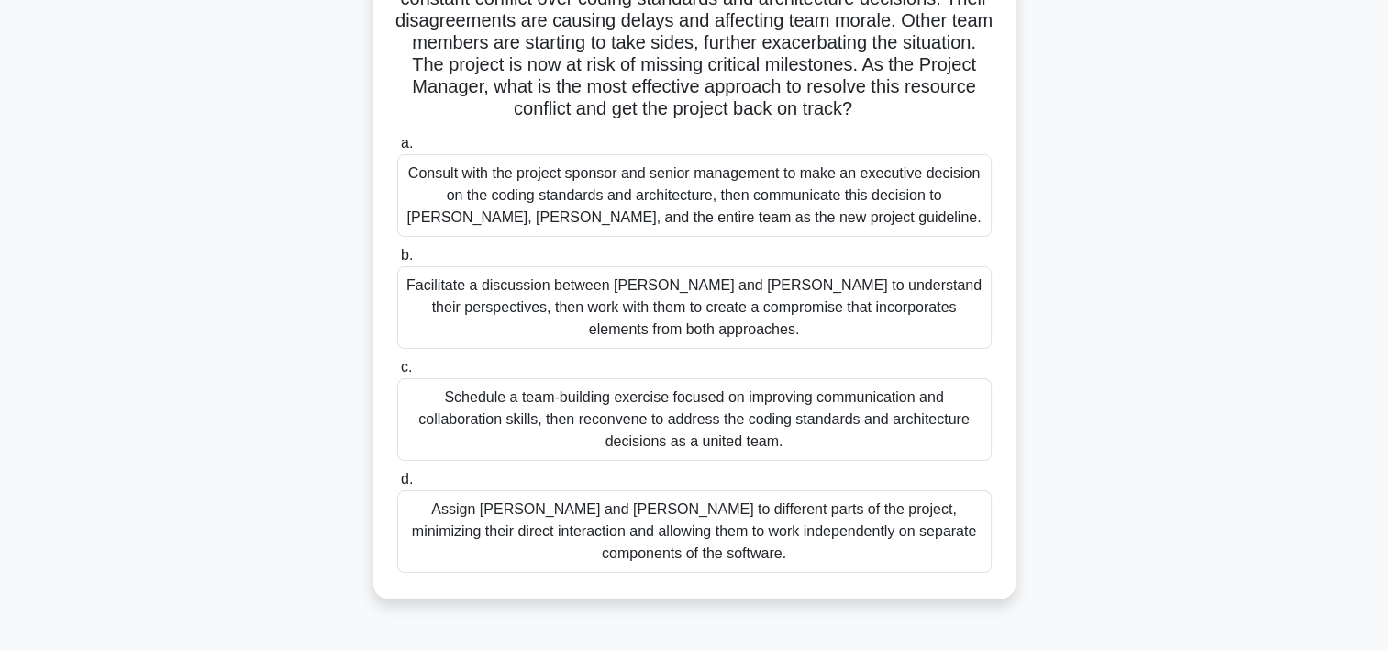
scroll to position [195, 0]
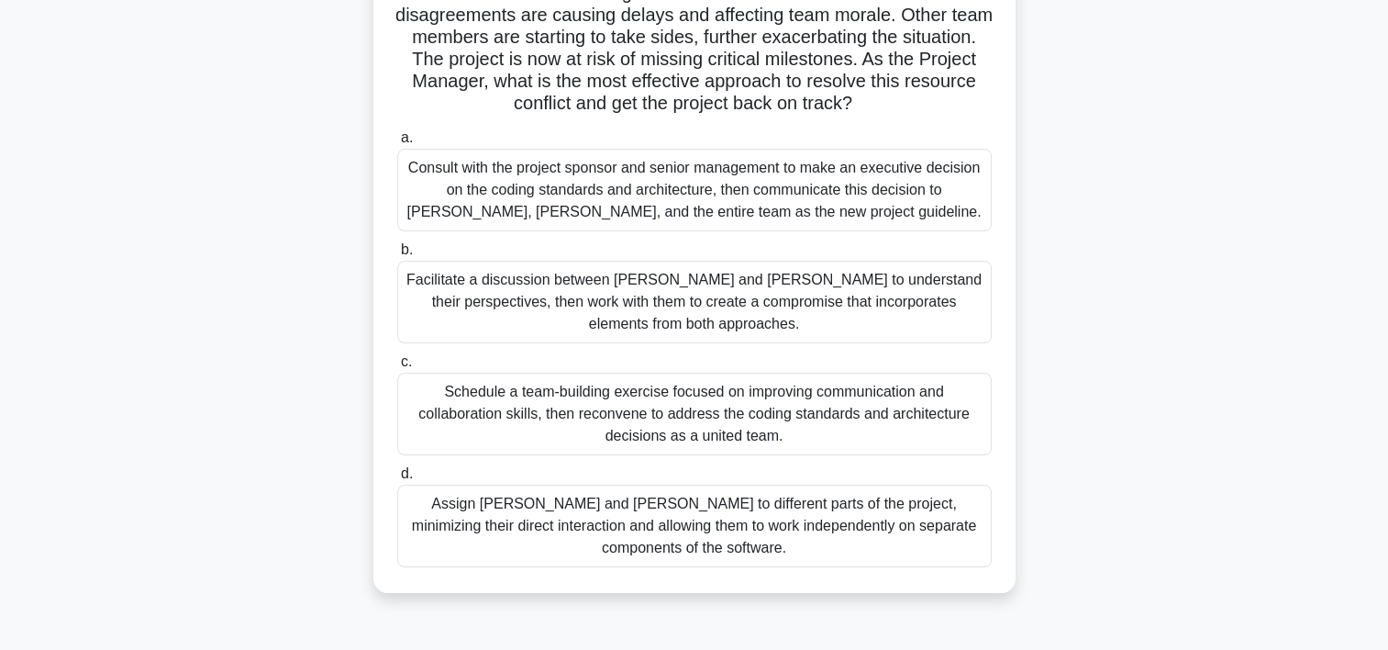
click at [853, 299] on div "Facilitate a discussion between [PERSON_NAME] and [PERSON_NAME] to understand t…" at bounding box center [694, 302] width 595 height 83
click at [397, 256] on input "b. Facilitate a discussion between [PERSON_NAME] and [PERSON_NAME] to understan…" at bounding box center [397, 250] width 0 height 12
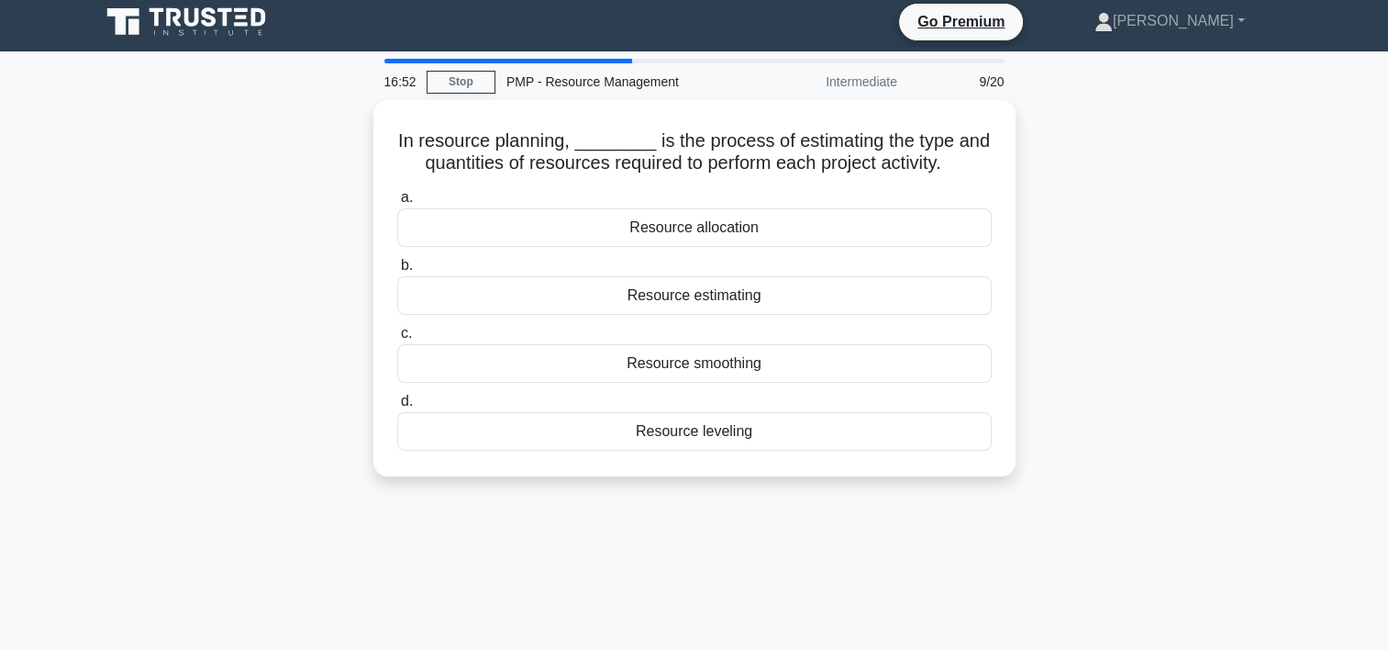
scroll to position [0, 0]
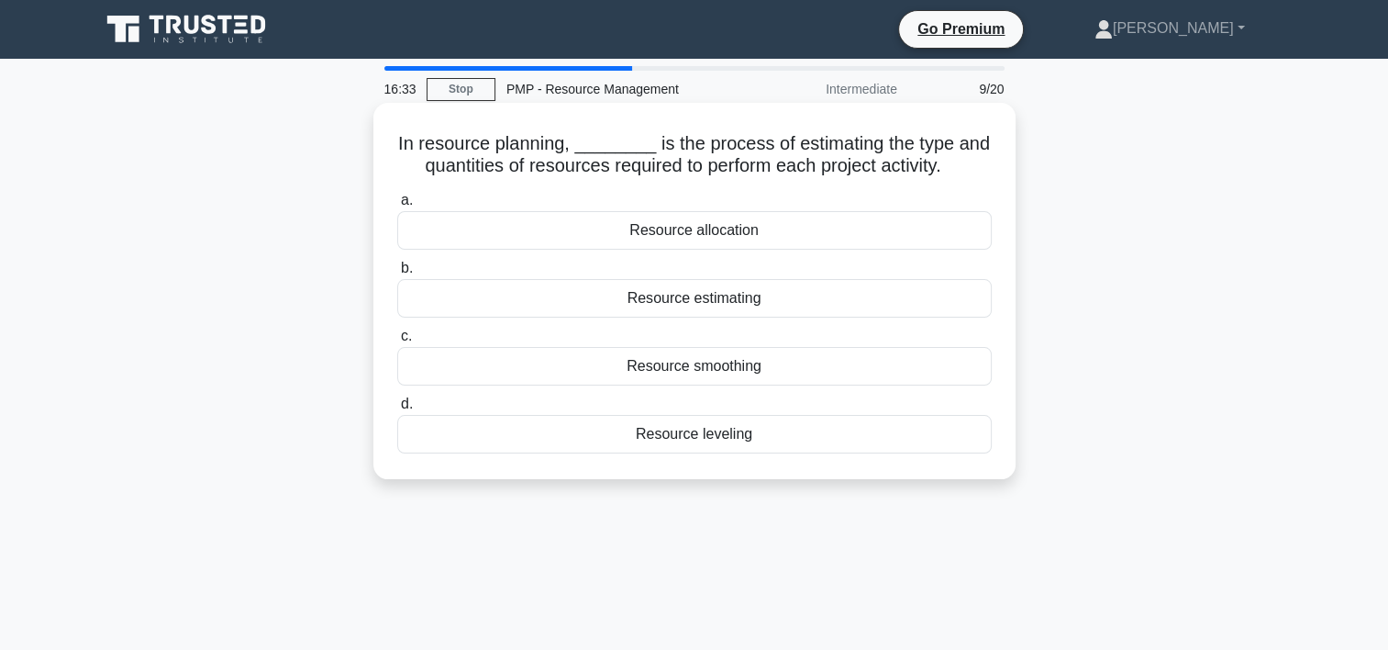
click at [702, 301] on div "Resource estimating" at bounding box center [694, 298] width 595 height 39
click at [397, 274] on input "b. Resource estimating" at bounding box center [397, 268] width 0 height 12
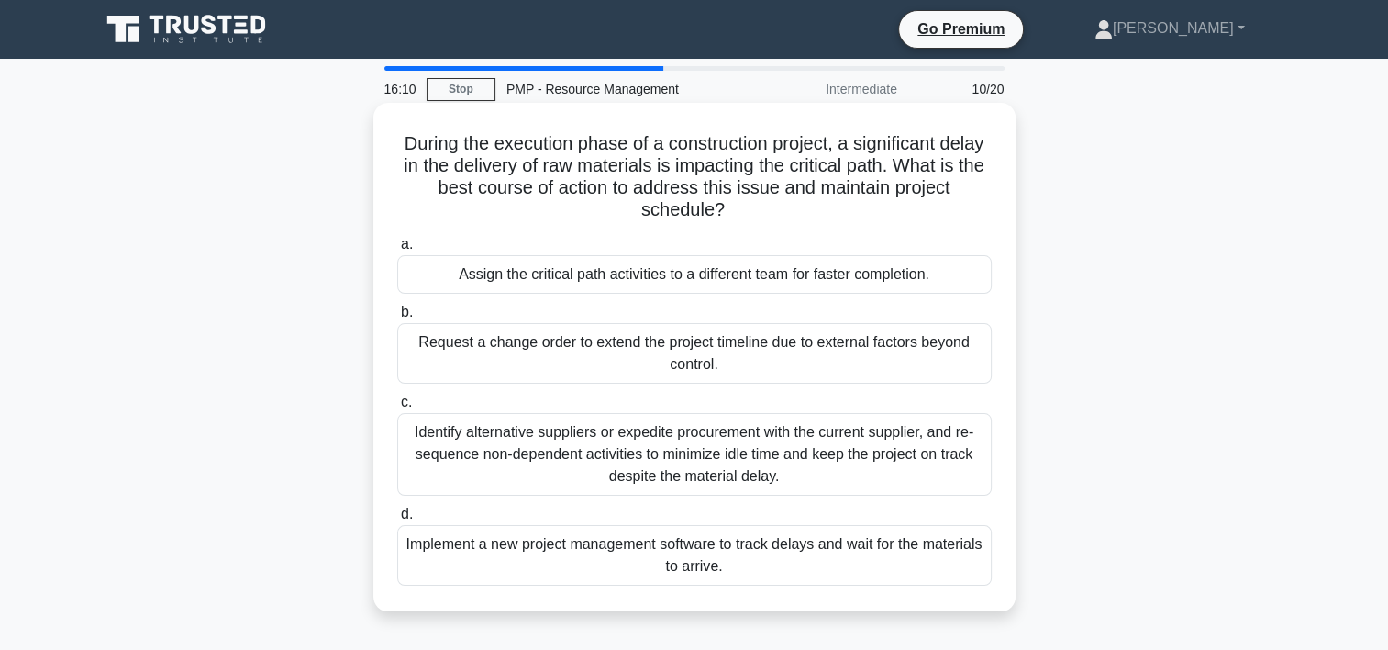
click at [703, 463] on div "Identify alternative suppliers or expedite procurement with the current supplie…" at bounding box center [694, 454] width 595 height 83
click at [397, 408] on input "c. Identify alternative suppliers or expedite procurement with the current supp…" at bounding box center [397, 402] width 0 height 12
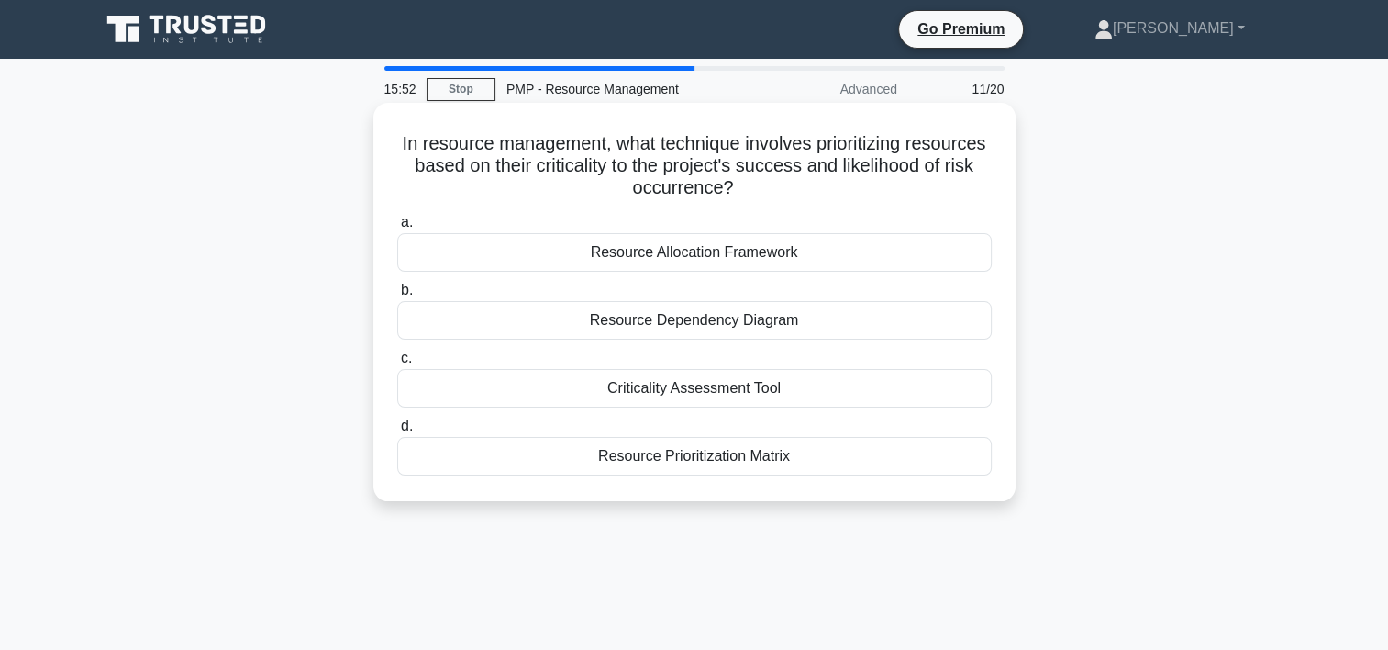
click at [719, 450] on div "Resource Prioritization Matrix" at bounding box center [694, 456] width 595 height 39
click at [397, 432] on input "d. Resource Prioritization Matrix" at bounding box center [397, 426] width 0 height 12
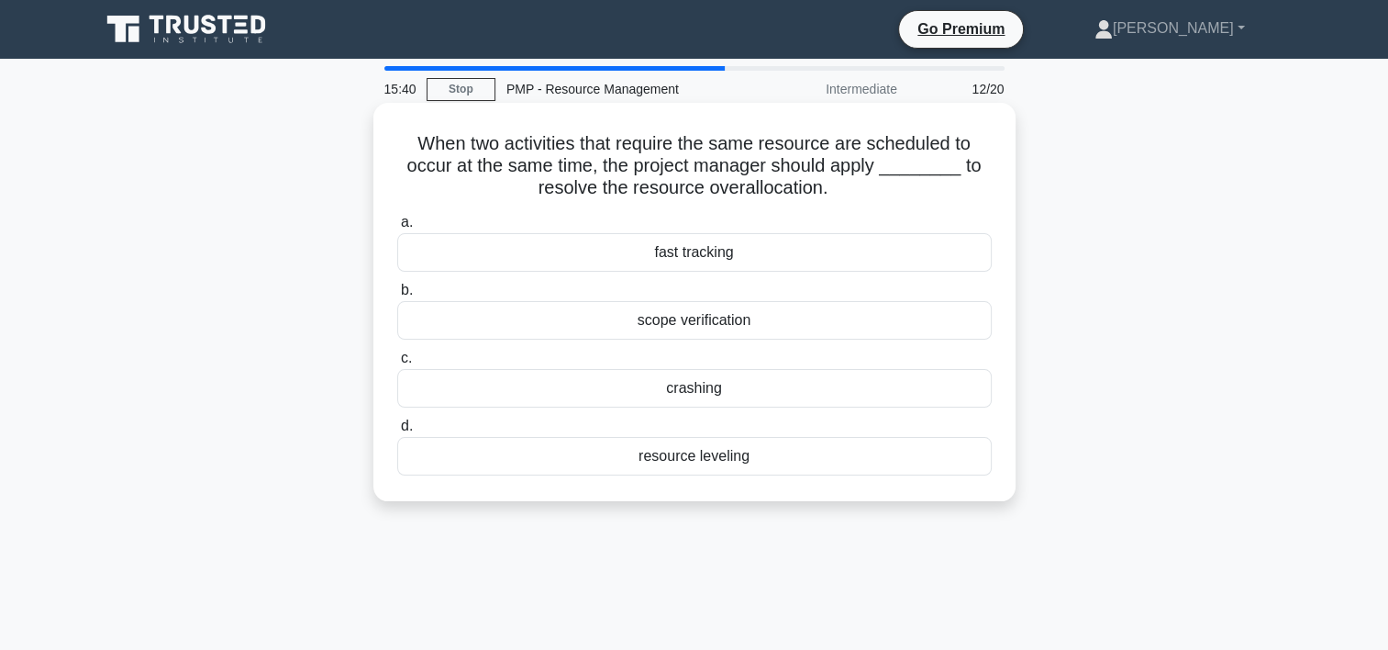
click at [690, 462] on div "resource leveling" at bounding box center [694, 456] width 595 height 39
click at [397, 432] on input "d. resource leveling" at bounding box center [397, 426] width 0 height 12
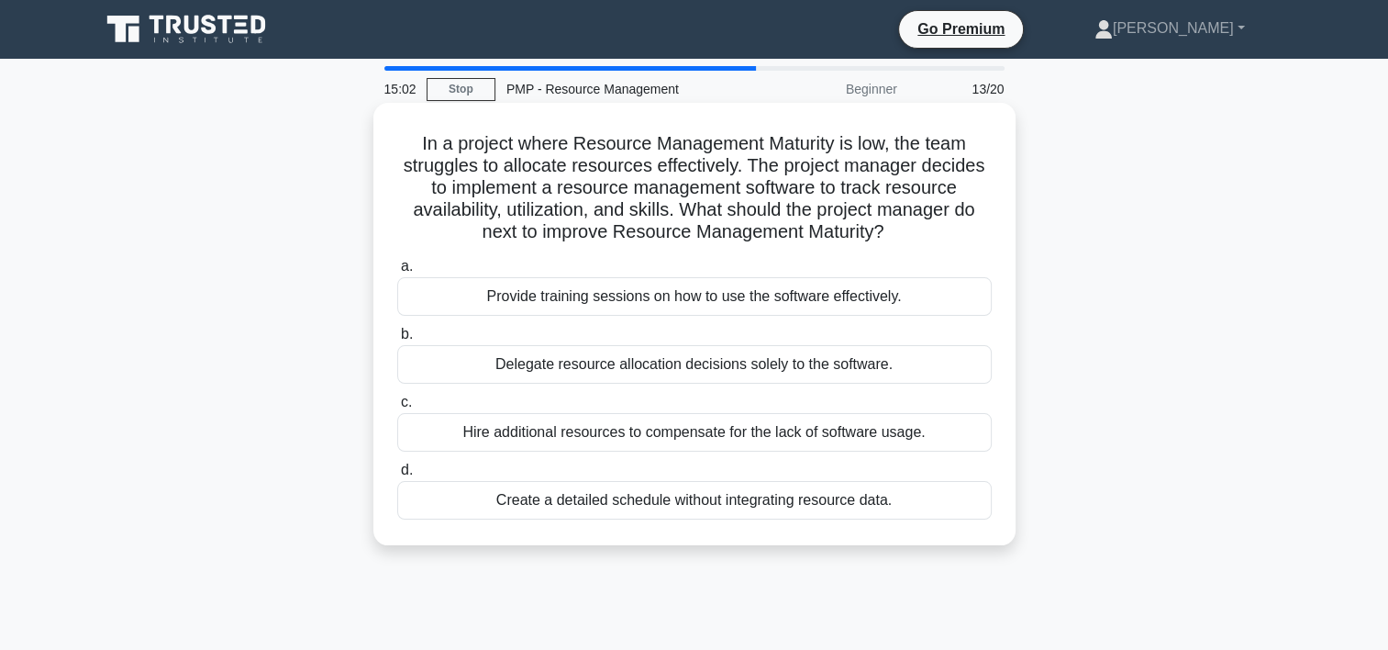
click at [695, 295] on div "Provide training sessions on how to use the software effectively." at bounding box center [694, 296] width 595 height 39
click at [397, 273] on input "a. Provide training sessions on how to use the software effectively." at bounding box center [397, 267] width 0 height 12
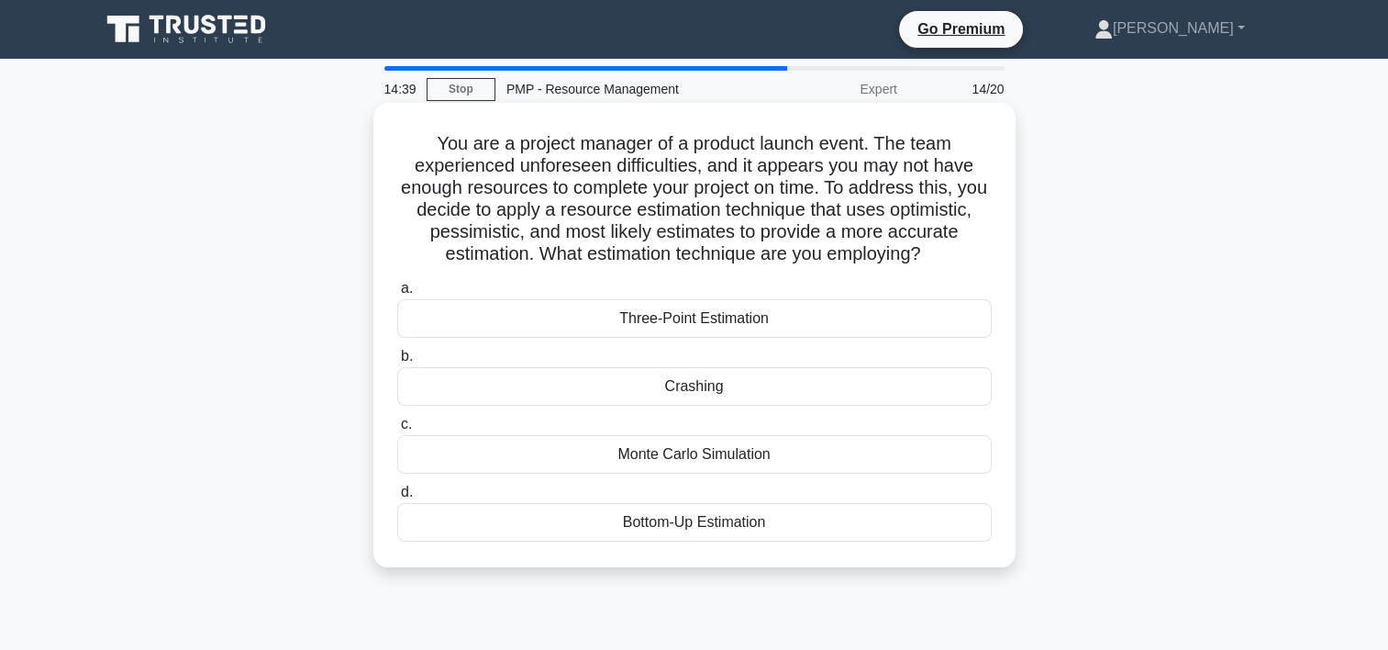
click at [728, 320] on div "Three-Point Estimation" at bounding box center [694, 318] width 595 height 39
click at [397, 295] on input "a. Three-Point Estimation" at bounding box center [397, 289] width 0 height 12
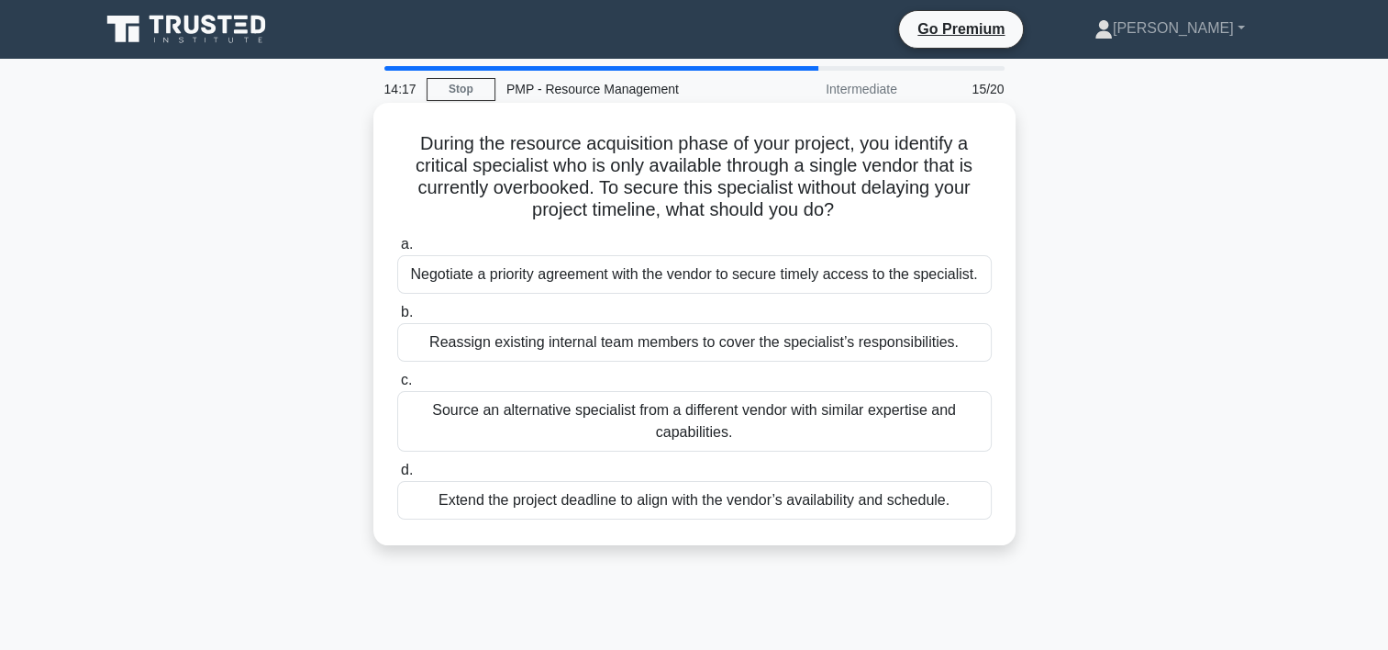
click at [781, 286] on div "Negotiate a priority agreement with the vendor to secure timely access to the s…" at bounding box center [694, 274] width 595 height 39
click at [397, 251] on input "a. Negotiate a priority agreement with the vendor to secure timely access to th…" at bounding box center [397, 245] width 0 height 12
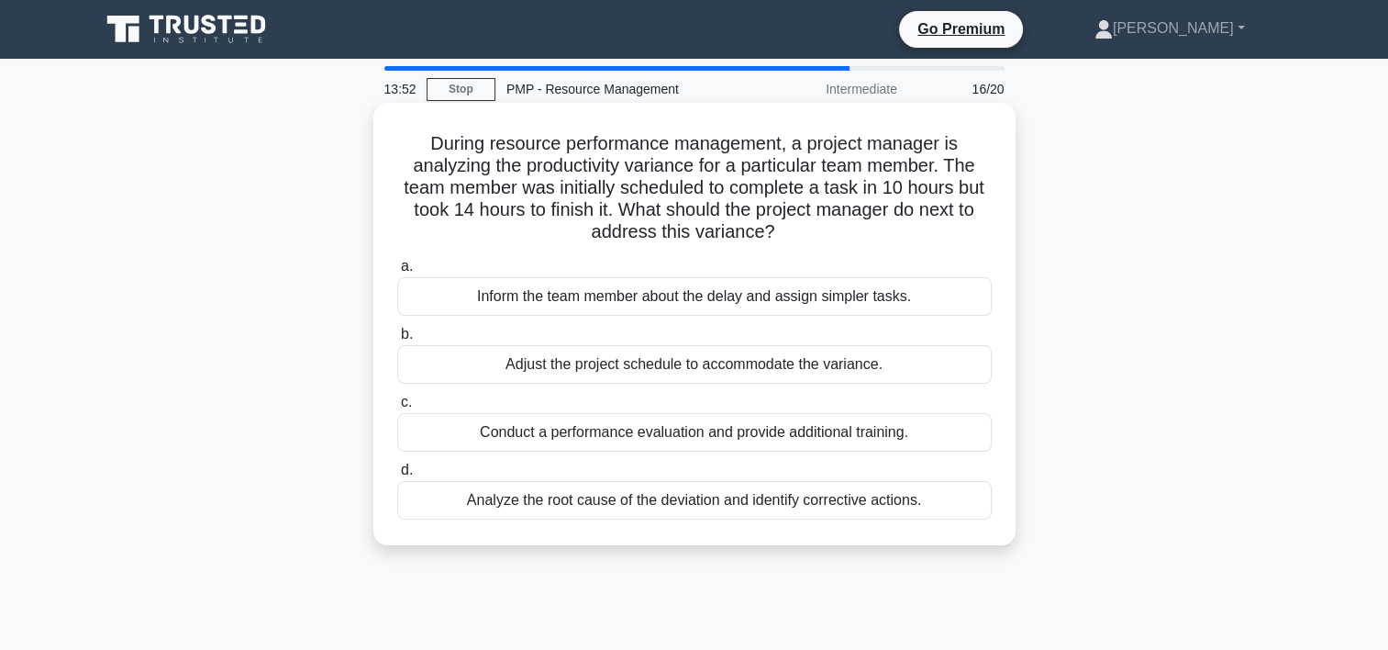
click at [610, 430] on div "Conduct a performance evaluation and provide additional training." at bounding box center [694, 432] width 595 height 39
click at [397, 408] on input "c. Conduct a performance evaluation and provide additional training." at bounding box center [397, 402] width 0 height 12
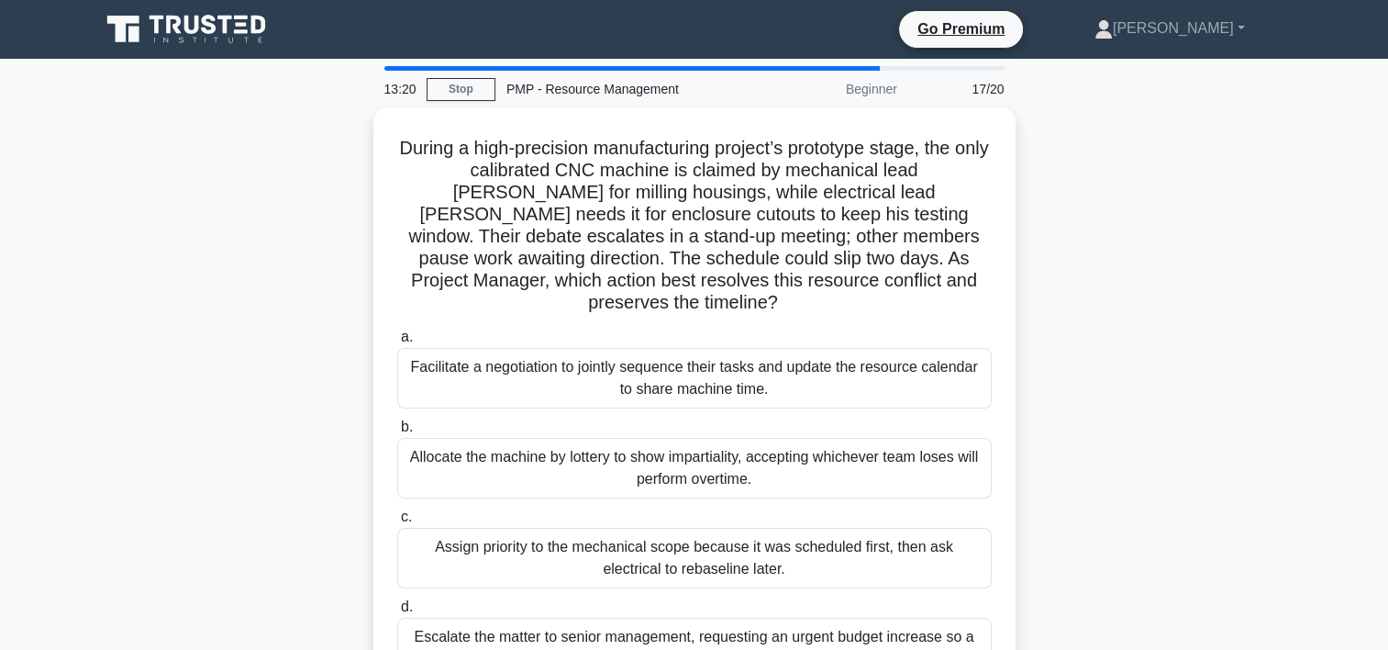
click at [1061, 184] on div "During a high-precision manufacturing project’s prototype stage, the only calib…" at bounding box center [694, 416] width 1211 height 619
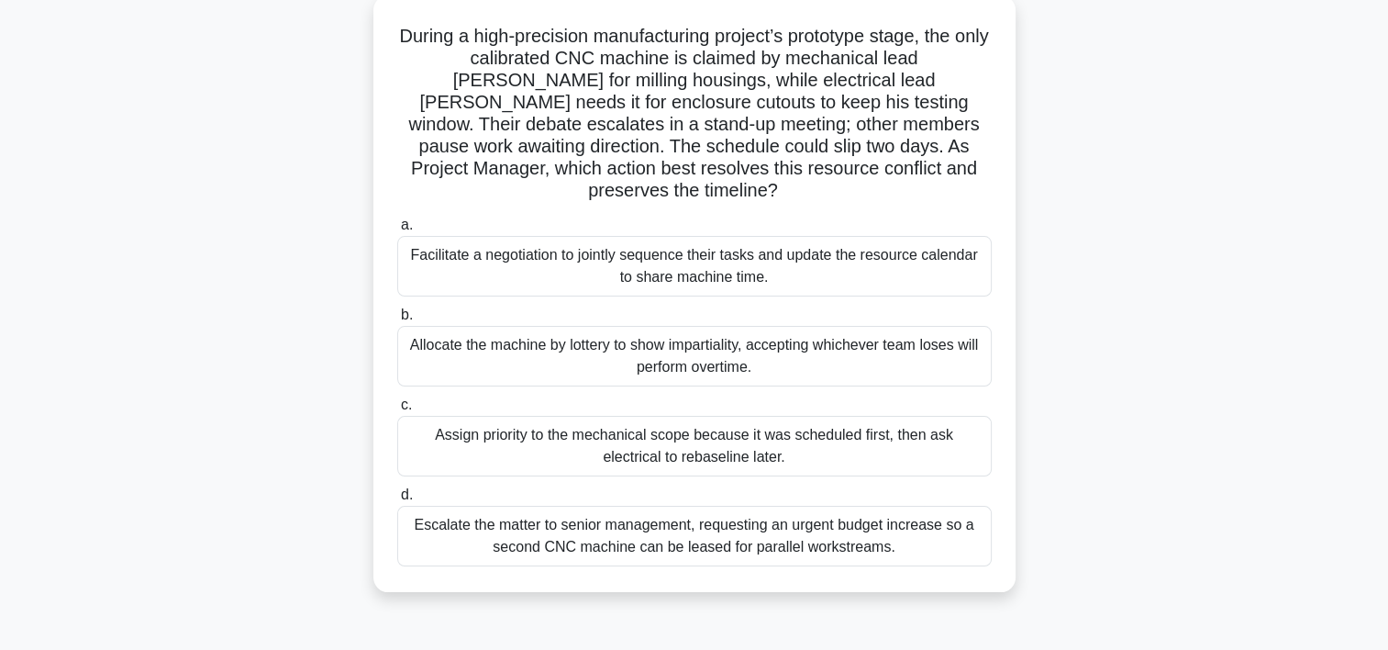
scroll to position [114, 0]
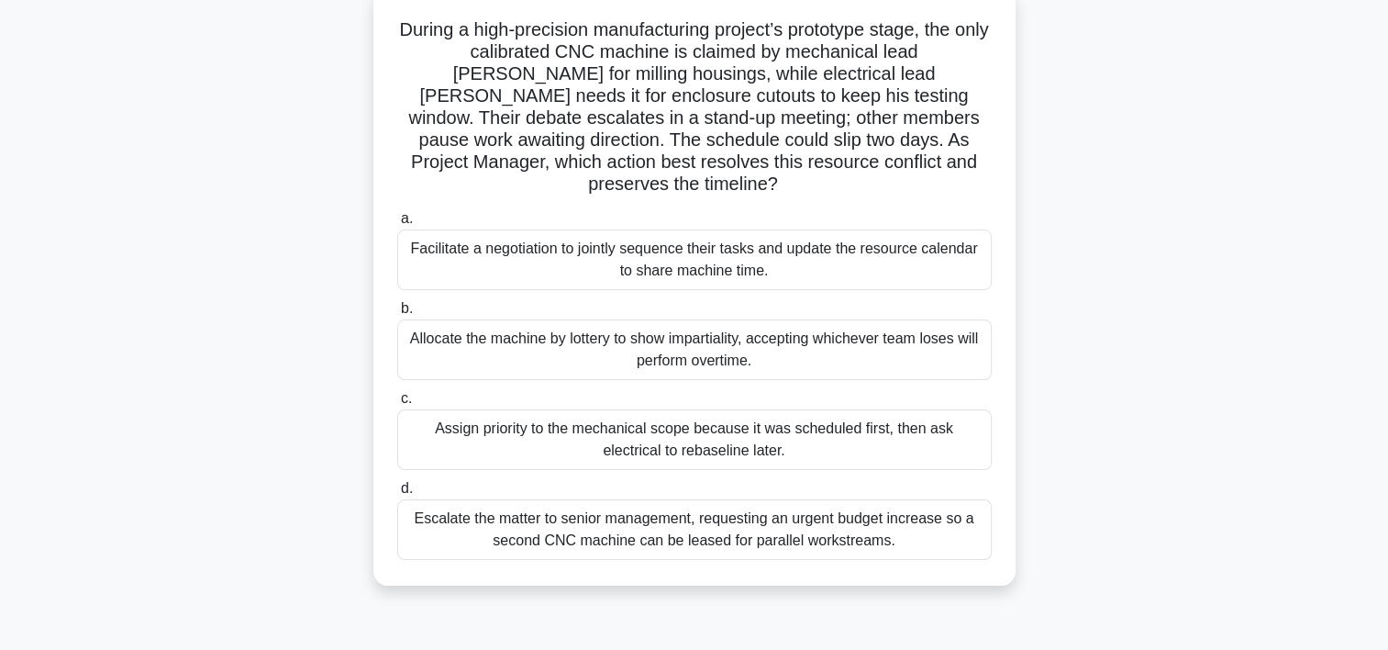
click at [719, 246] on div "Facilitate a negotiation to jointly sequence their tasks and update the resourc…" at bounding box center [694, 259] width 595 height 61
click at [397, 225] on input "a. Facilitate a negotiation to jointly sequence their tasks and update the reso…" at bounding box center [397, 219] width 0 height 12
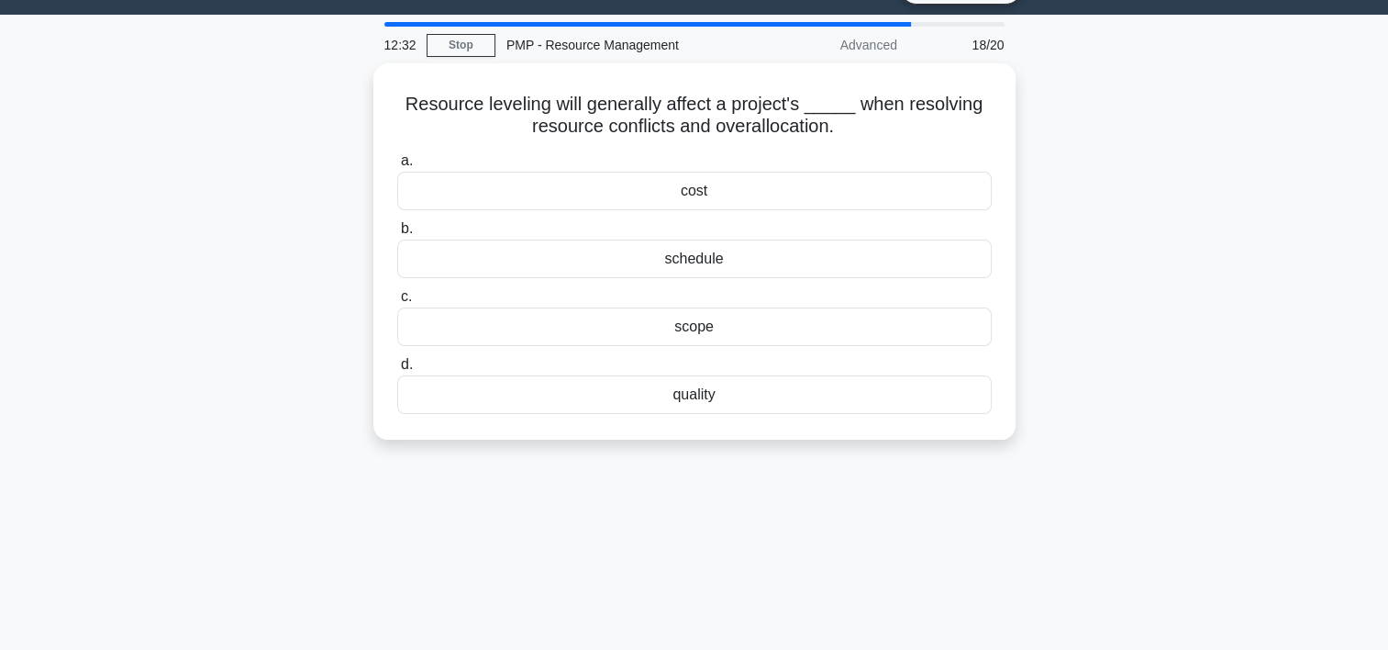
scroll to position [0, 0]
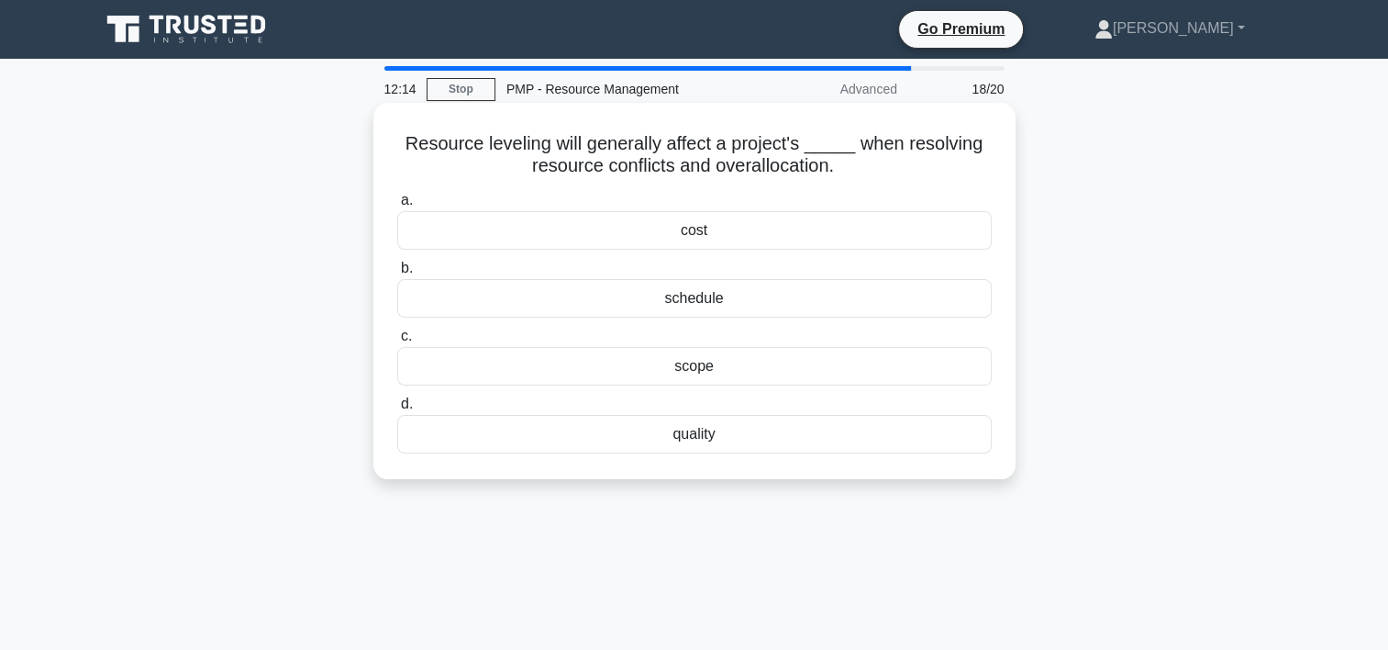
click at [723, 301] on div "schedule" at bounding box center [694, 298] width 595 height 39
click at [397, 274] on input "b. schedule" at bounding box center [397, 268] width 0 height 12
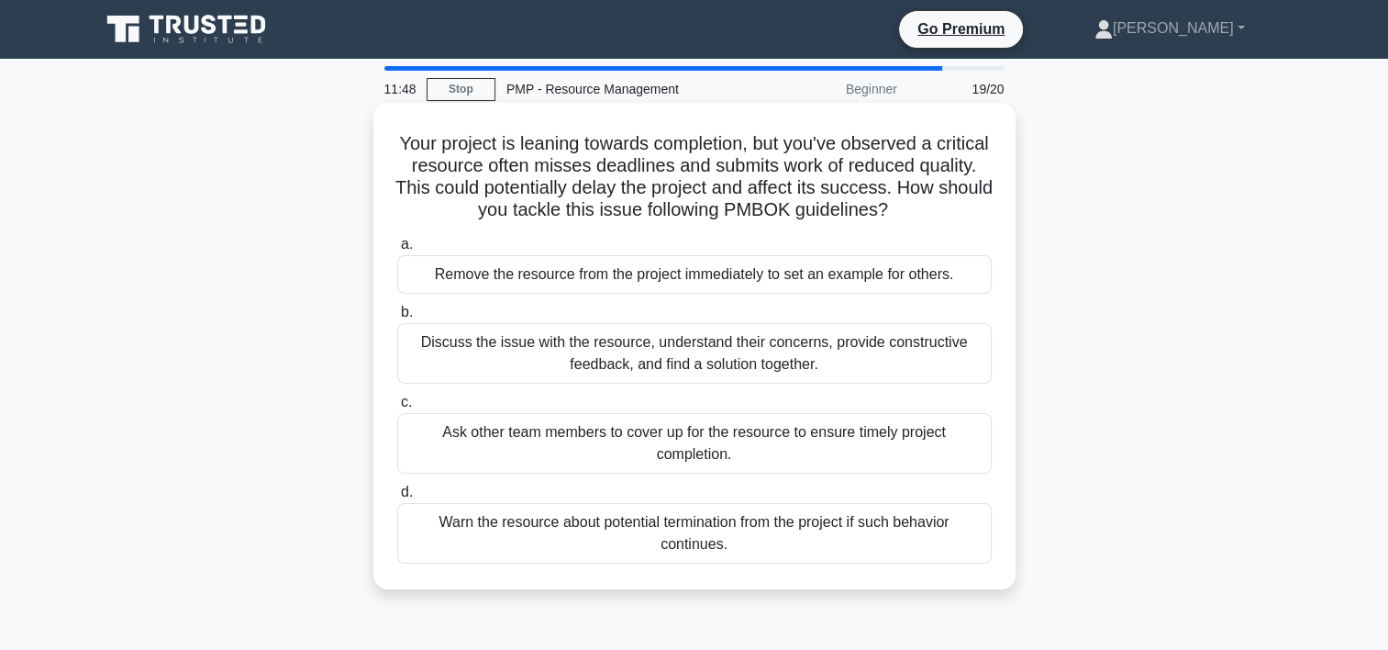
click at [694, 356] on div "Discuss the issue with the resource, understand their concerns, provide constru…" at bounding box center [694, 353] width 595 height 61
click at [397, 318] on input "b. Discuss the issue with the resource, understand their concerns, provide cons…" at bounding box center [397, 313] width 0 height 12
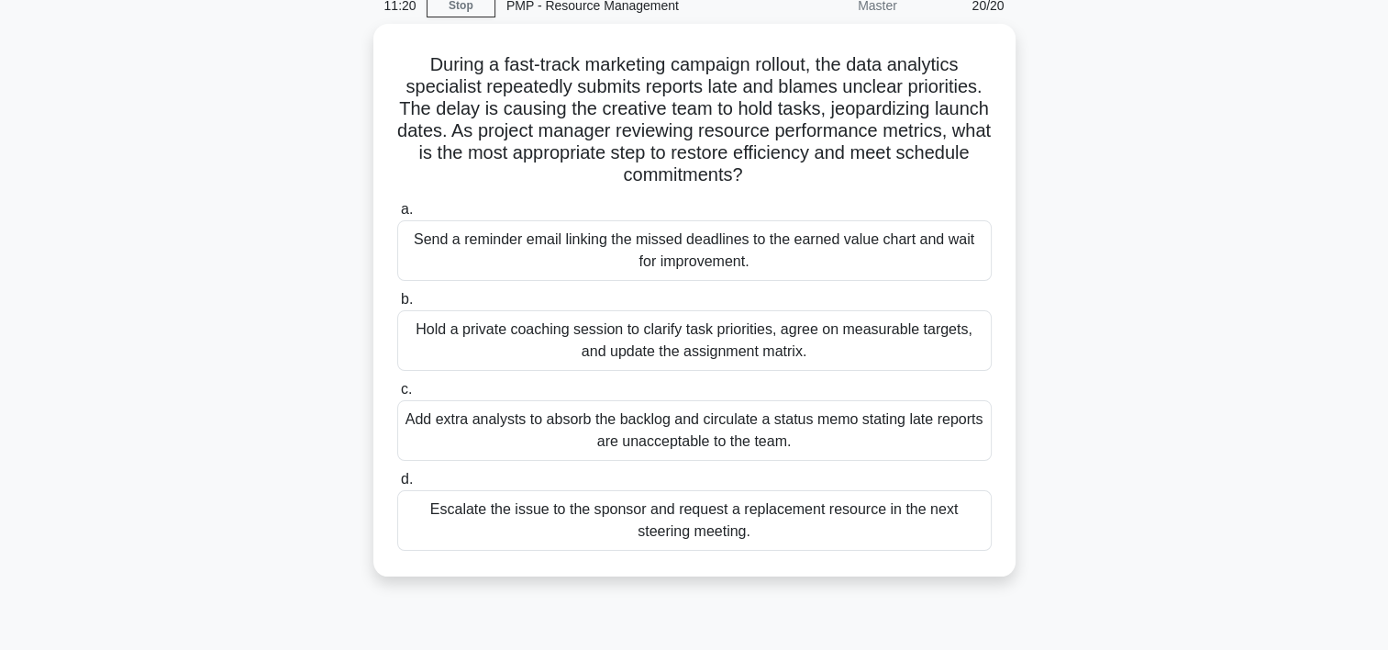
scroll to position [84, 0]
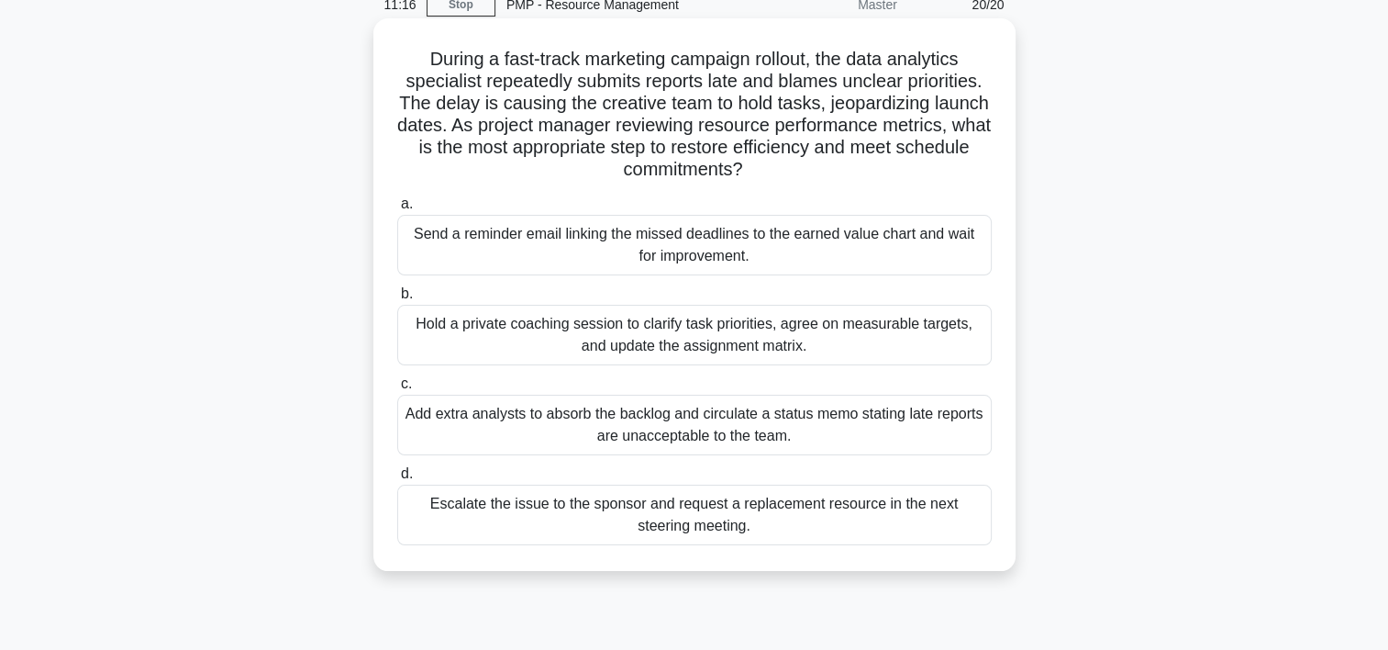
click at [791, 324] on div "Hold a private coaching session to clarify task priorities, agree on measurable…" at bounding box center [694, 335] width 595 height 61
click at [397, 300] on input "b. Hold a private coaching session to clarify task priorities, agree on measura…" at bounding box center [397, 294] width 0 height 12
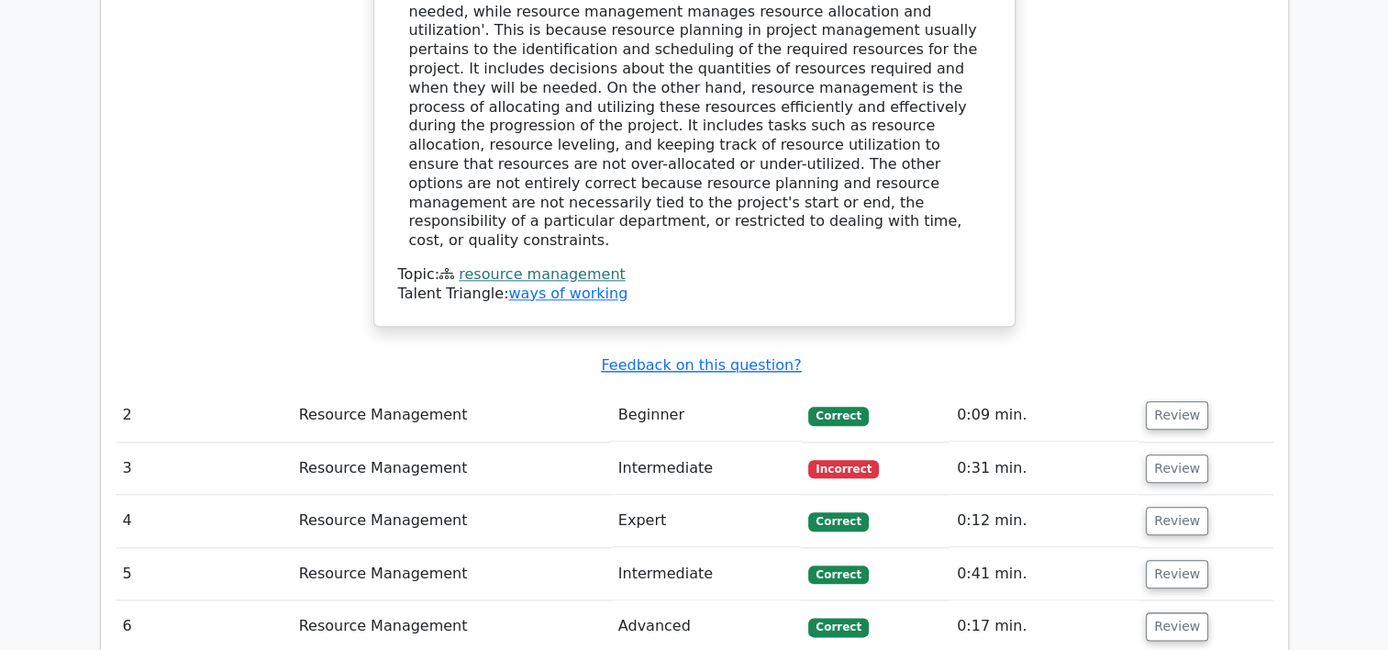
scroll to position [1960, 0]
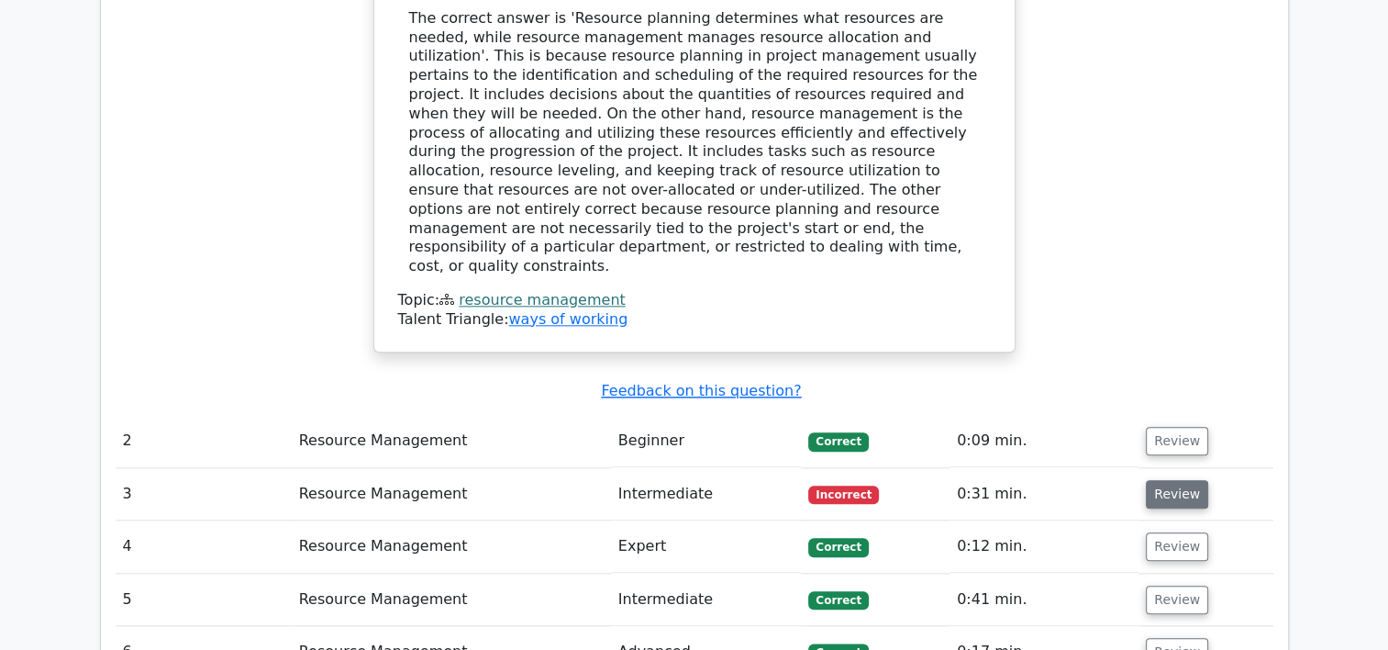
click at [1162, 480] on button "Review" at bounding box center [1177, 494] width 62 height 28
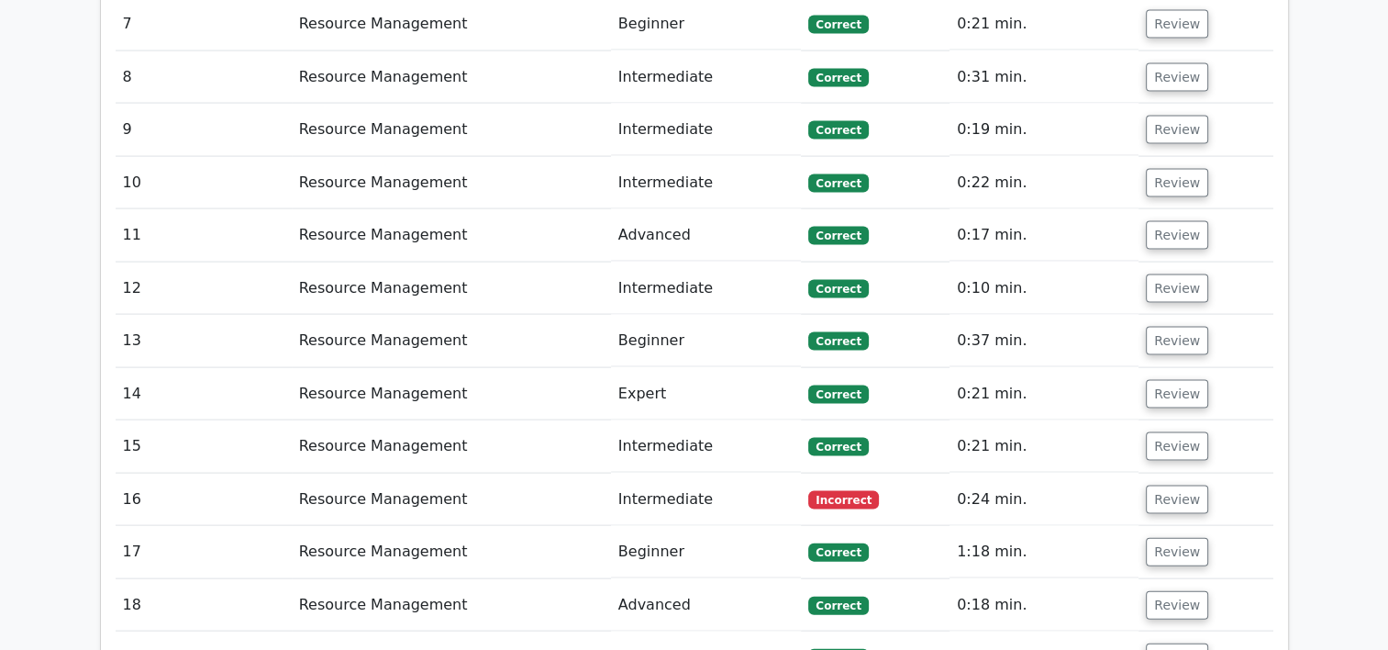
scroll to position [3876, 0]
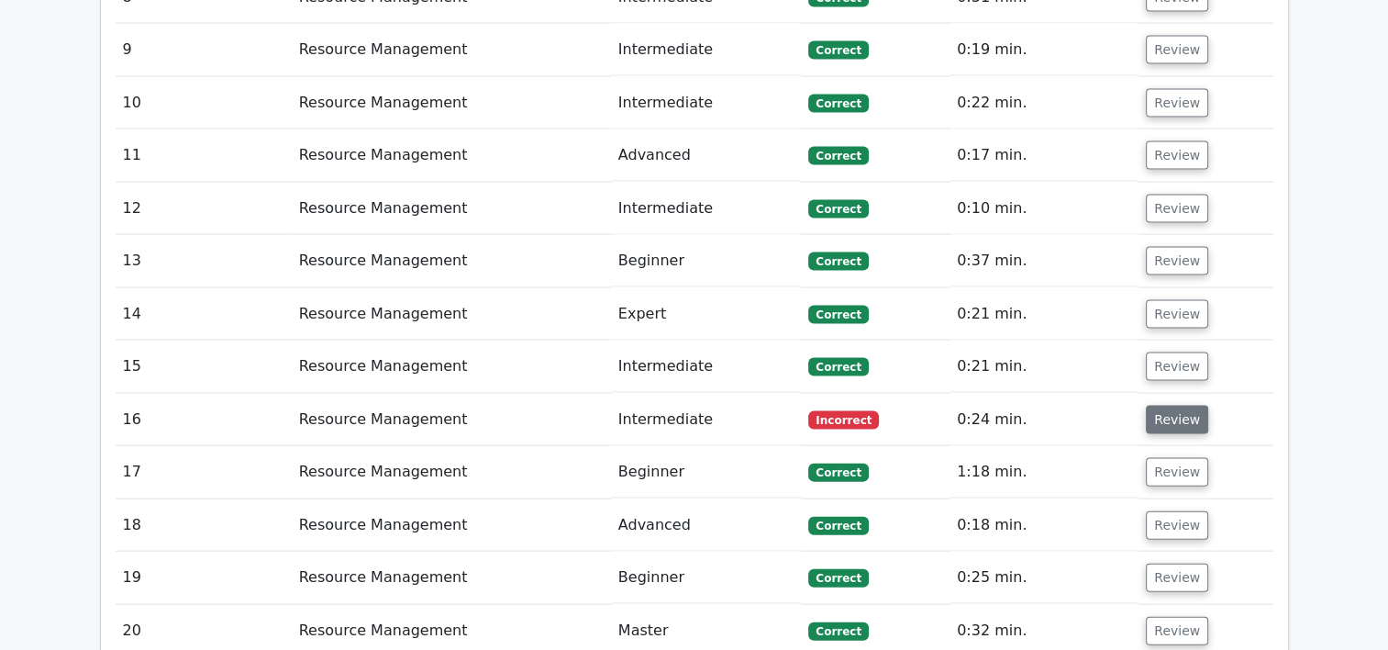
click at [1164, 406] on button "Review" at bounding box center [1177, 420] width 62 height 28
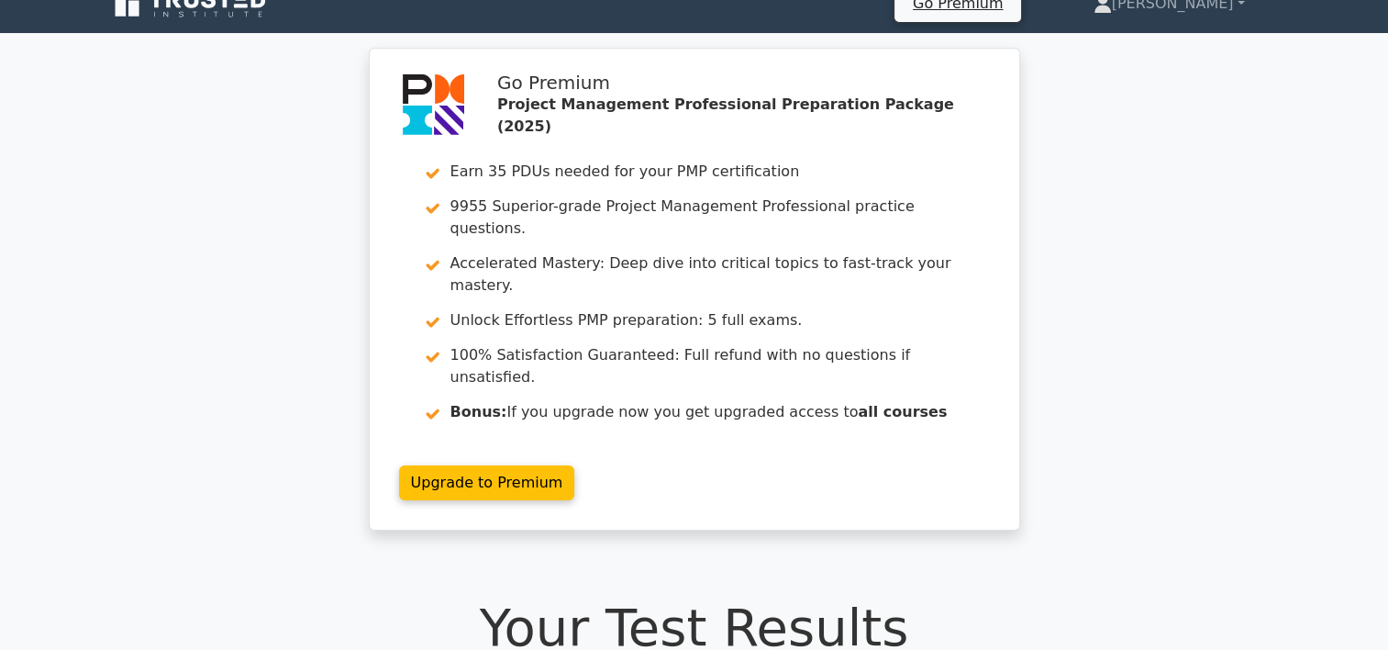
scroll to position [0, 0]
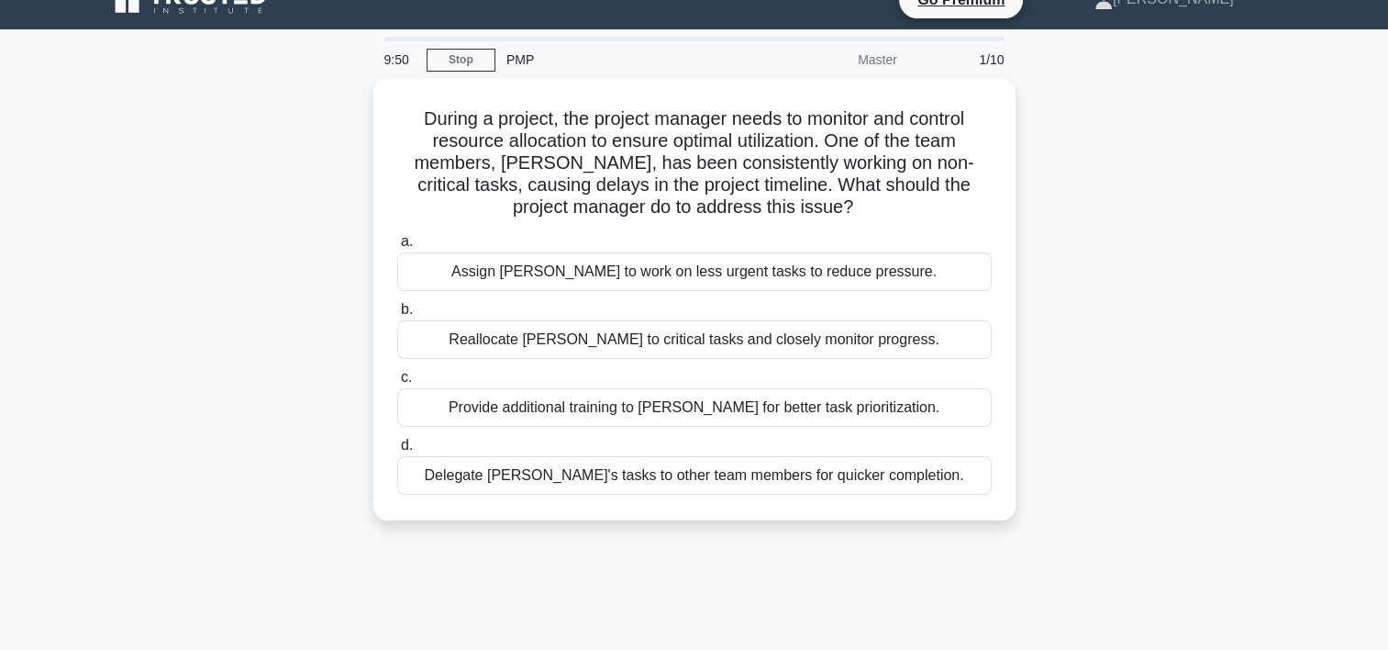
scroll to position [25, 0]
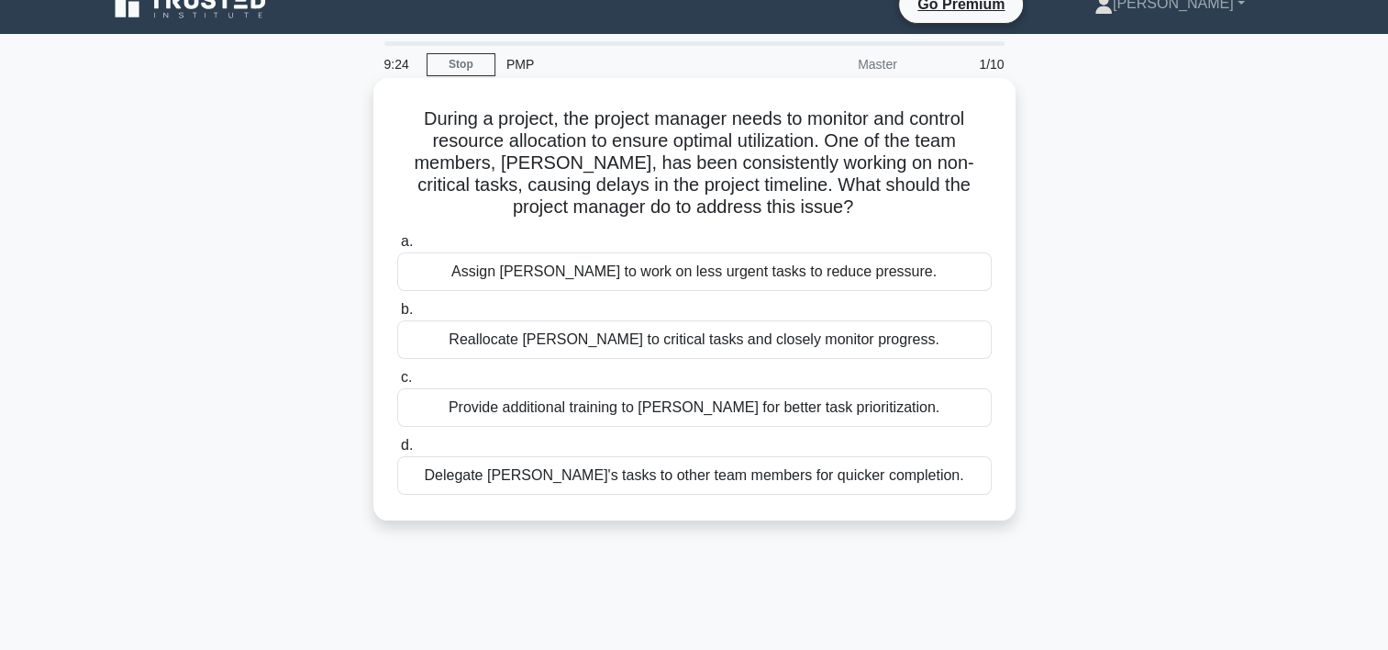
click at [679, 346] on div "Reallocate [PERSON_NAME] to critical tasks and closely monitor progress." at bounding box center [694, 339] width 595 height 39
click at [397, 316] on input "b. Reallocate [PERSON_NAME] to critical tasks and closely monitor progress." at bounding box center [397, 310] width 0 height 12
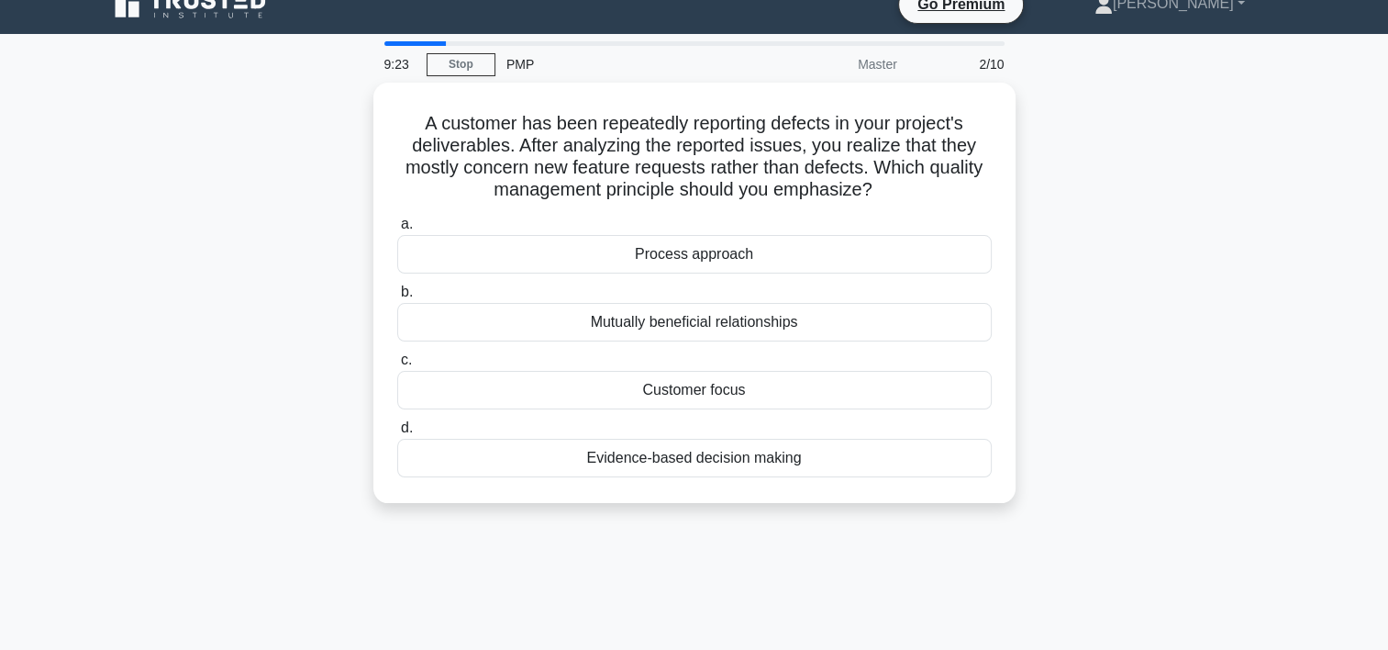
scroll to position [0, 0]
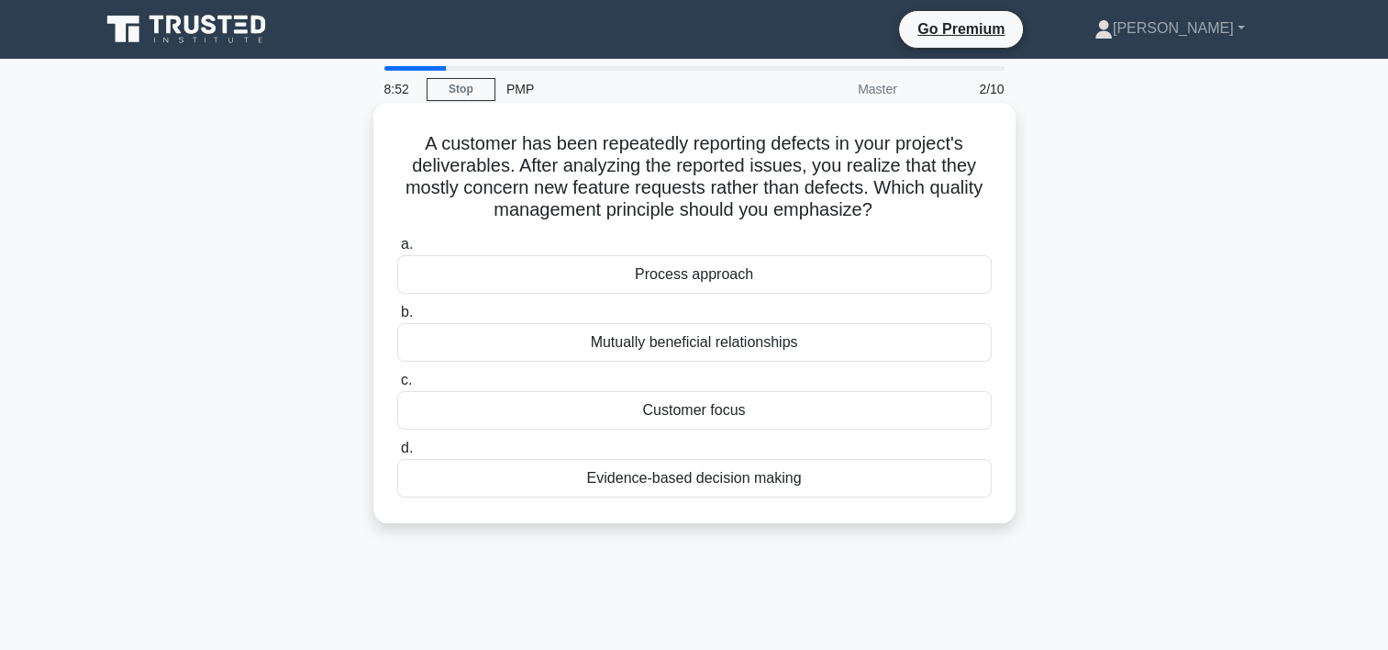
click at [620, 340] on div "Mutually beneficial relationships" at bounding box center [694, 342] width 595 height 39
click at [397, 318] on input "b. Mutually beneficial relationships" at bounding box center [397, 313] width 0 height 12
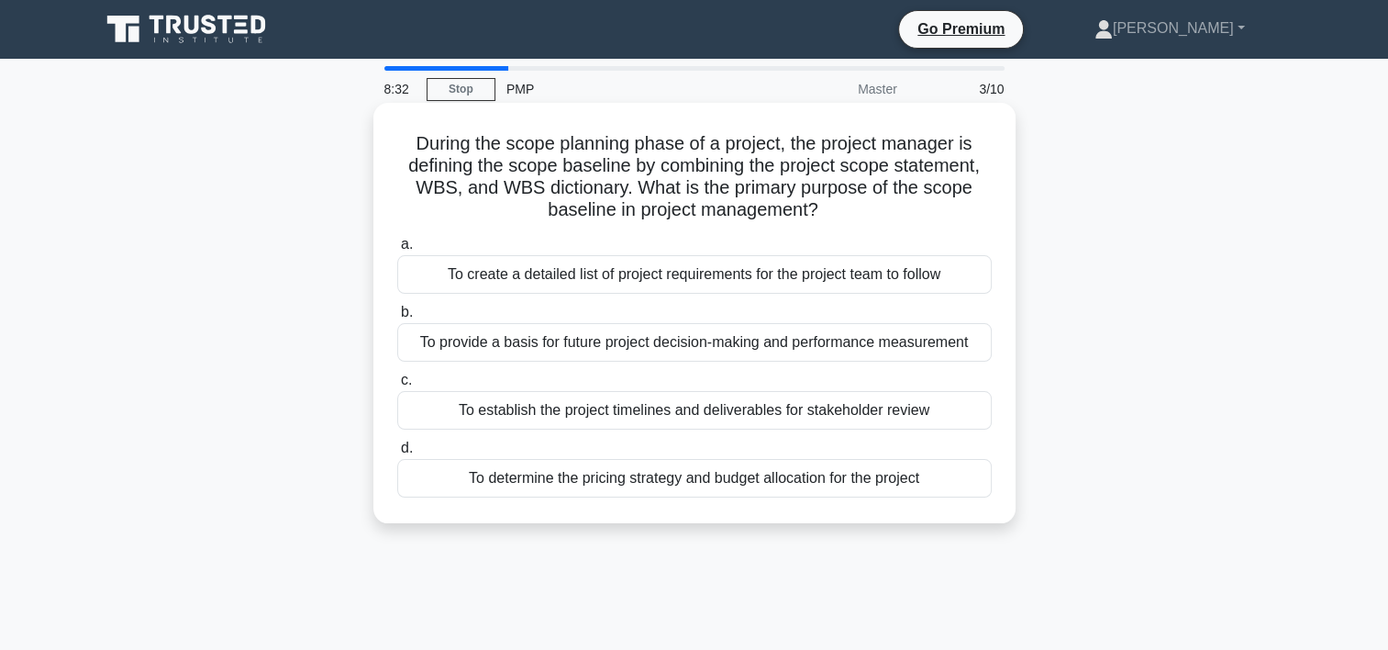
click at [610, 341] on div "To provide a basis for future project decision-making and performance measureme…" at bounding box center [694, 342] width 595 height 39
click at [397, 318] on input "b. To provide a basis for future project decision-making and performance measur…" at bounding box center [397, 313] width 0 height 12
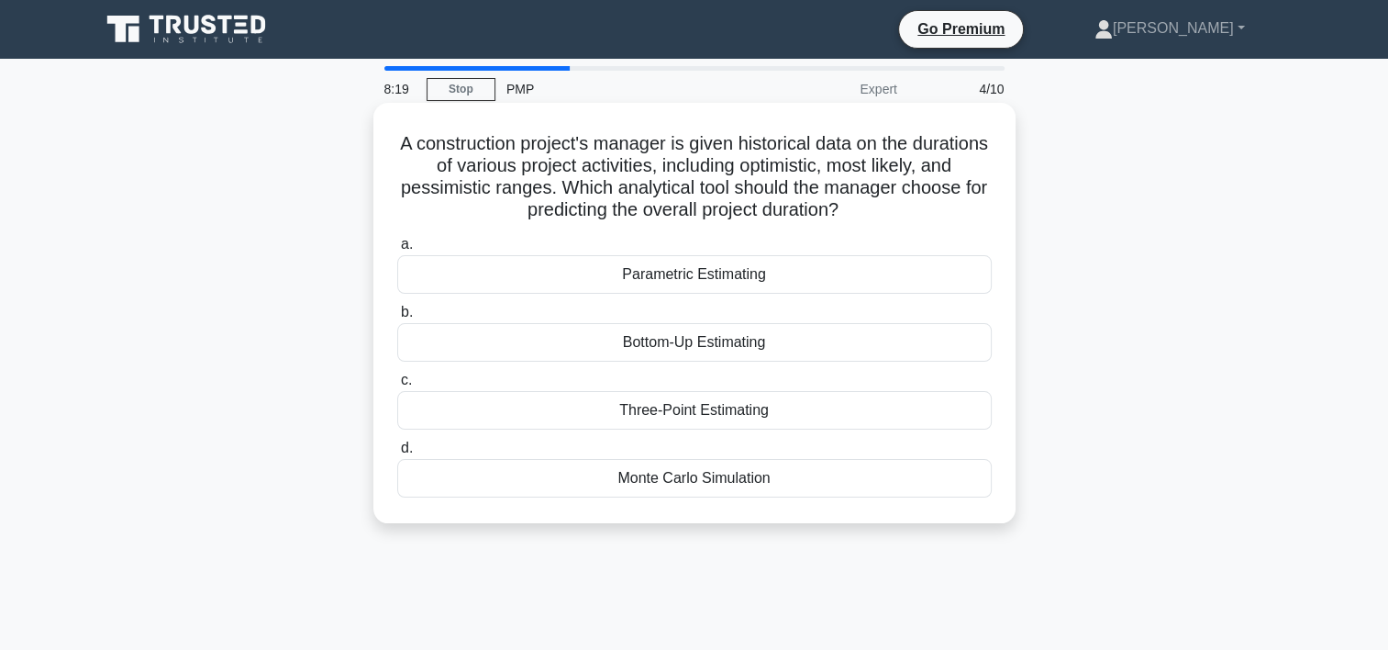
click at [650, 418] on div "Three-Point Estimating" at bounding box center [694, 410] width 595 height 39
click at [397, 386] on input "c. Three-Point Estimating" at bounding box center [397, 380] width 0 height 12
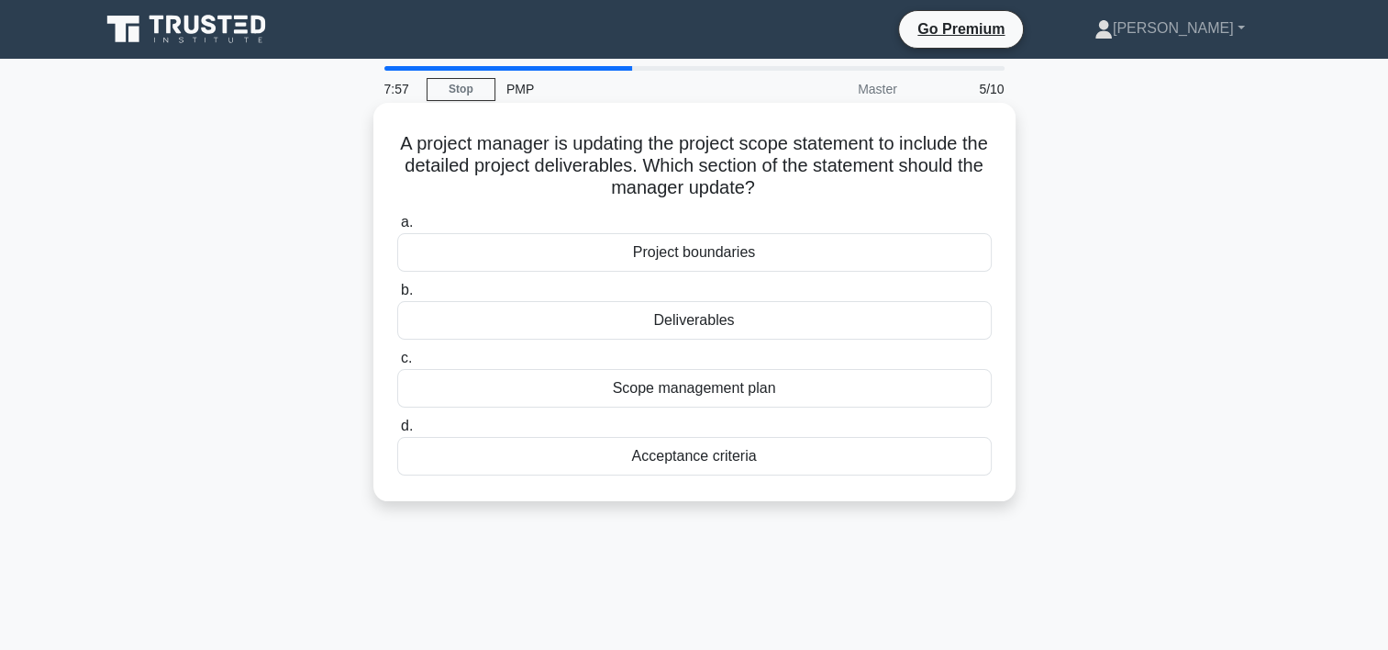
click at [727, 390] on div "Scope management plan" at bounding box center [694, 388] width 595 height 39
click at [397, 364] on input "c. Scope management plan" at bounding box center [397, 358] width 0 height 12
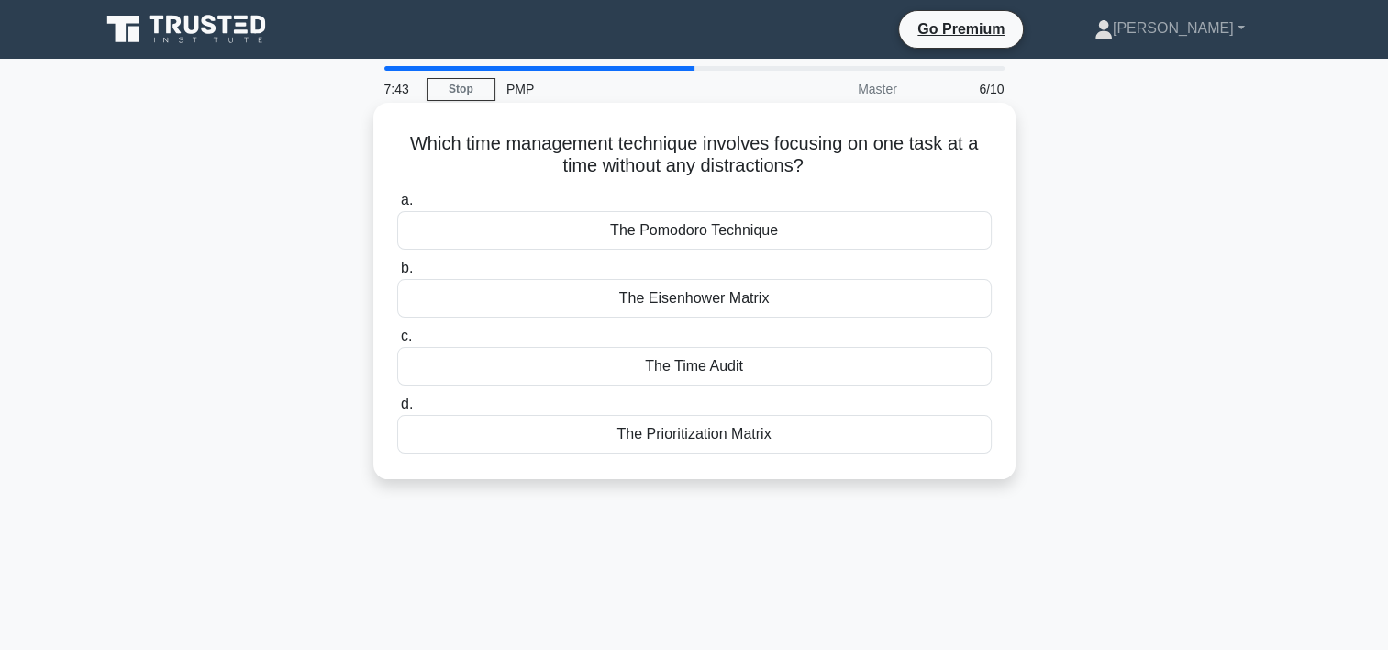
click at [710, 231] on div "The Pomodoro Technique" at bounding box center [694, 230] width 595 height 39
click at [397, 206] on input "a. The Pomodoro Technique" at bounding box center [397, 201] width 0 height 12
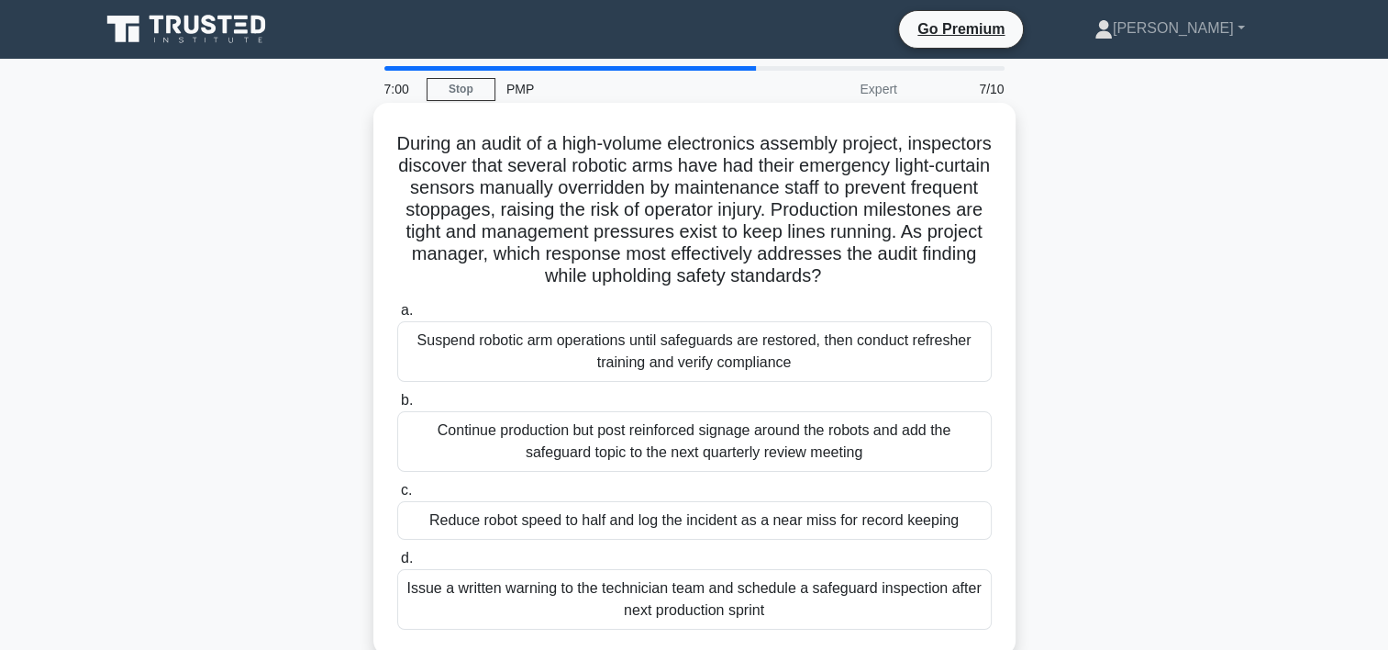
click at [719, 463] on div "Continue production but post reinforced signage around the robots and add the s…" at bounding box center [694, 441] width 595 height 61
click at [397, 407] on input "b. Continue production but post reinforced signage around the robots and add th…" at bounding box center [397, 401] width 0 height 12
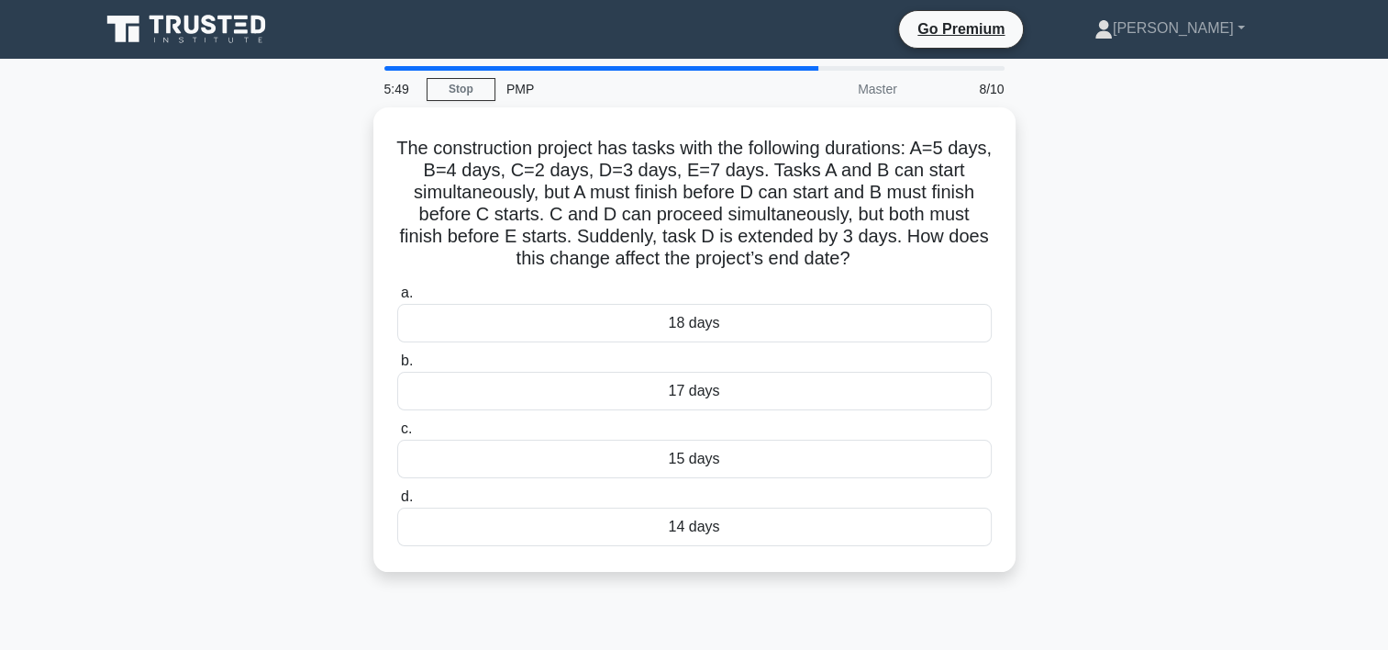
drag, startPoint x: 1388, startPoint y: 363, endPoint x: 1386, endPoint y: 394, distance: 30.3
click at [1386, 394] on main "5:49 Stop PMP Master 8/10 The construction project has tasks with the following…" at bounding box center [694, 525] width 1388 height 932
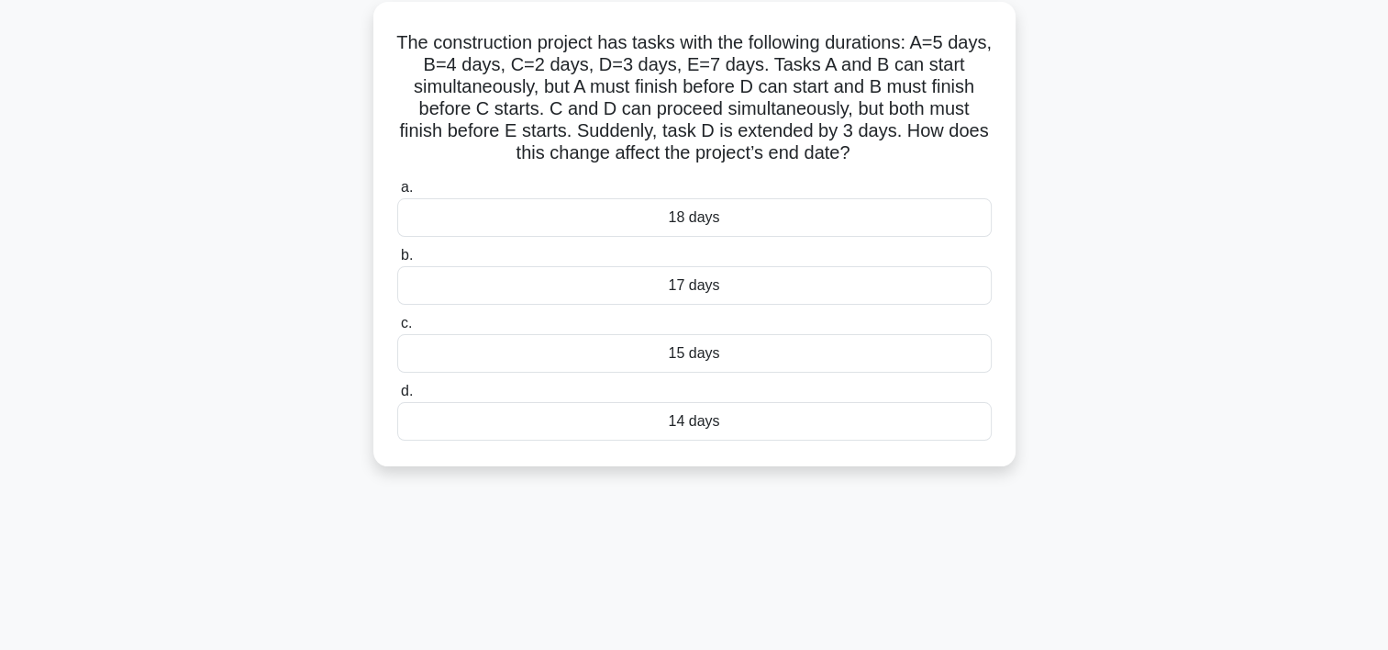
scroll to position [99, 0]
click at [723, 219] on div "18 days" at bounding box center [694, 219] width 595 height 39
click at [397, 195] on input "a. 18 days" at bounding box center [397, 190] width 0 height 12
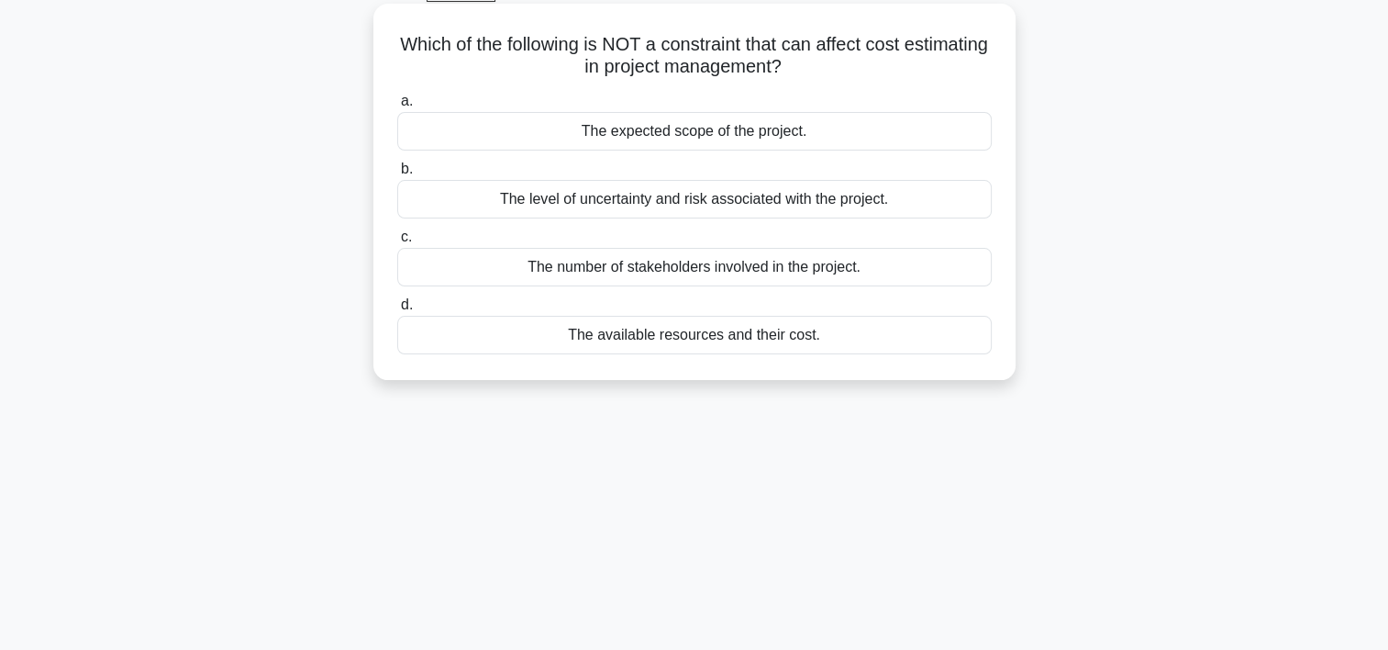
scroll to position [0, 0]
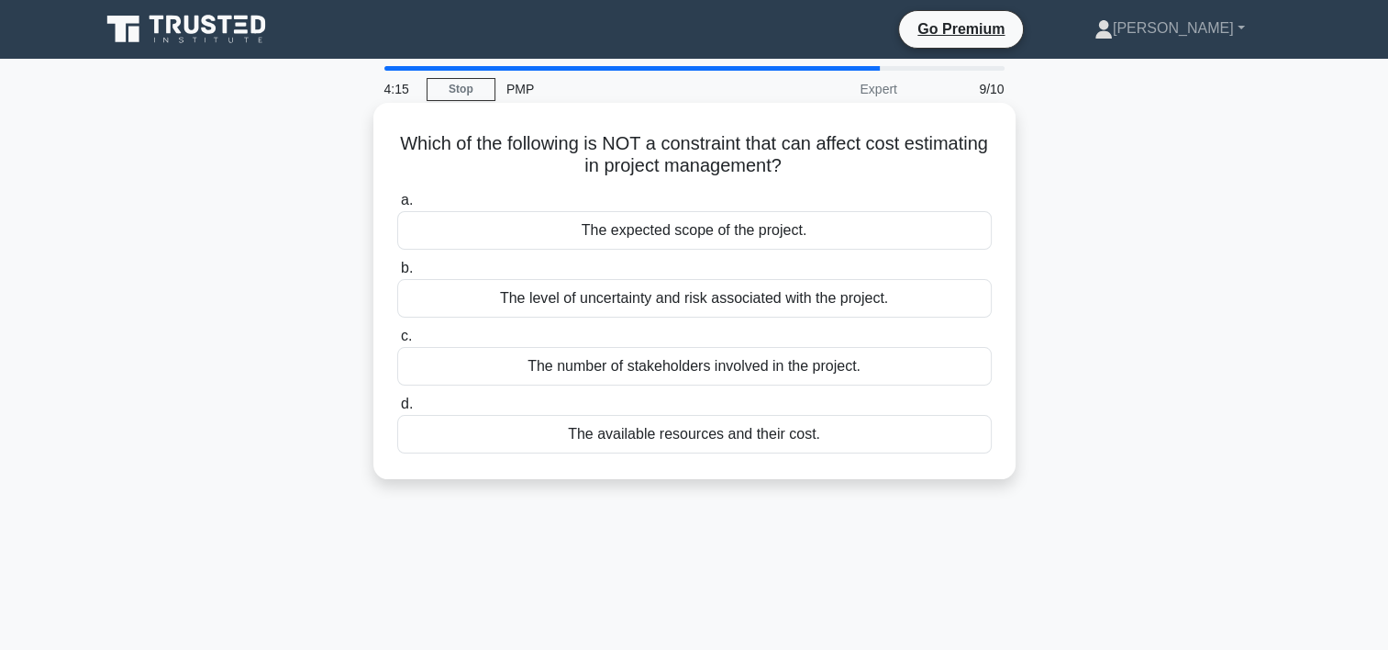
click at [842, 365] on div "The number of stakeholders involved in the project." at bounding box center [694, 366] width 595 height 39
click at [397, 342] on input "c. The number of stakeholders involved in the project." at bounding box center [397, 336] width 0 height 12
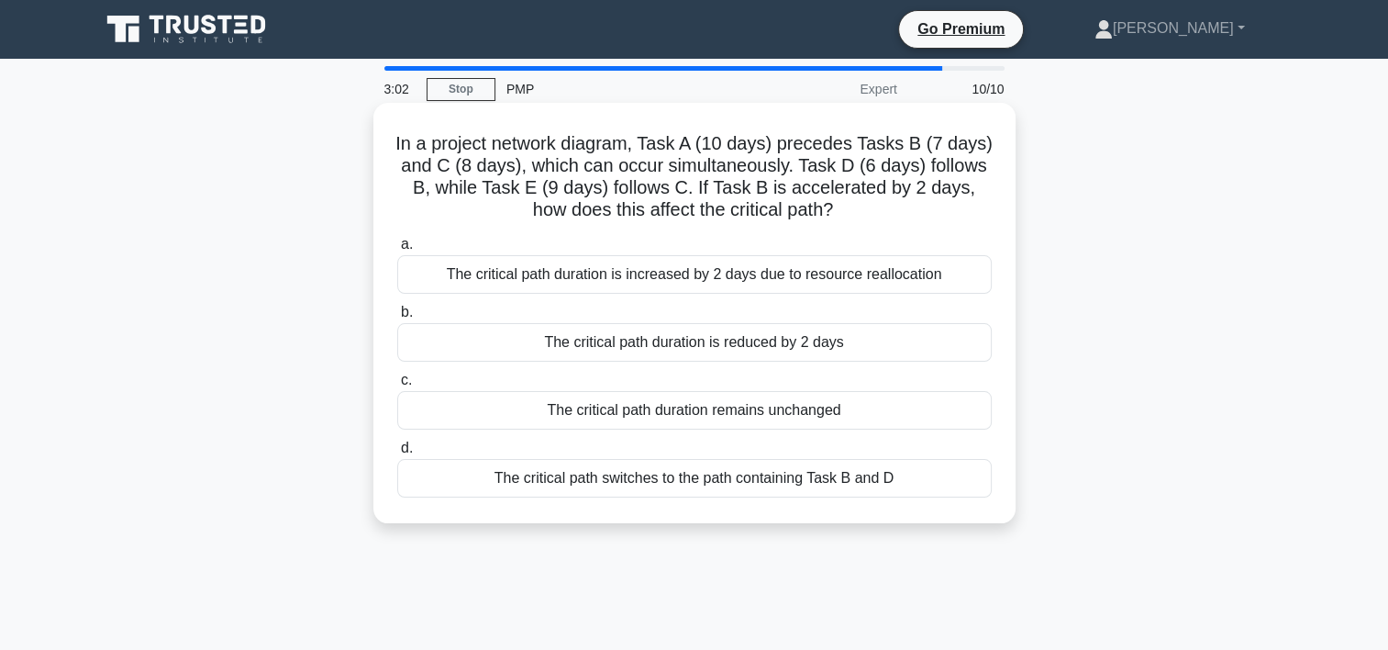
click at [809, 339] on div "The critical path duration is reduced by 2 days" at bounding box center [694, 342] width 595 height 39
click at [397, 318] on input "b. The critical path duration is reduced by 2 days" at bounding box center [397, 313] width 0 height 12
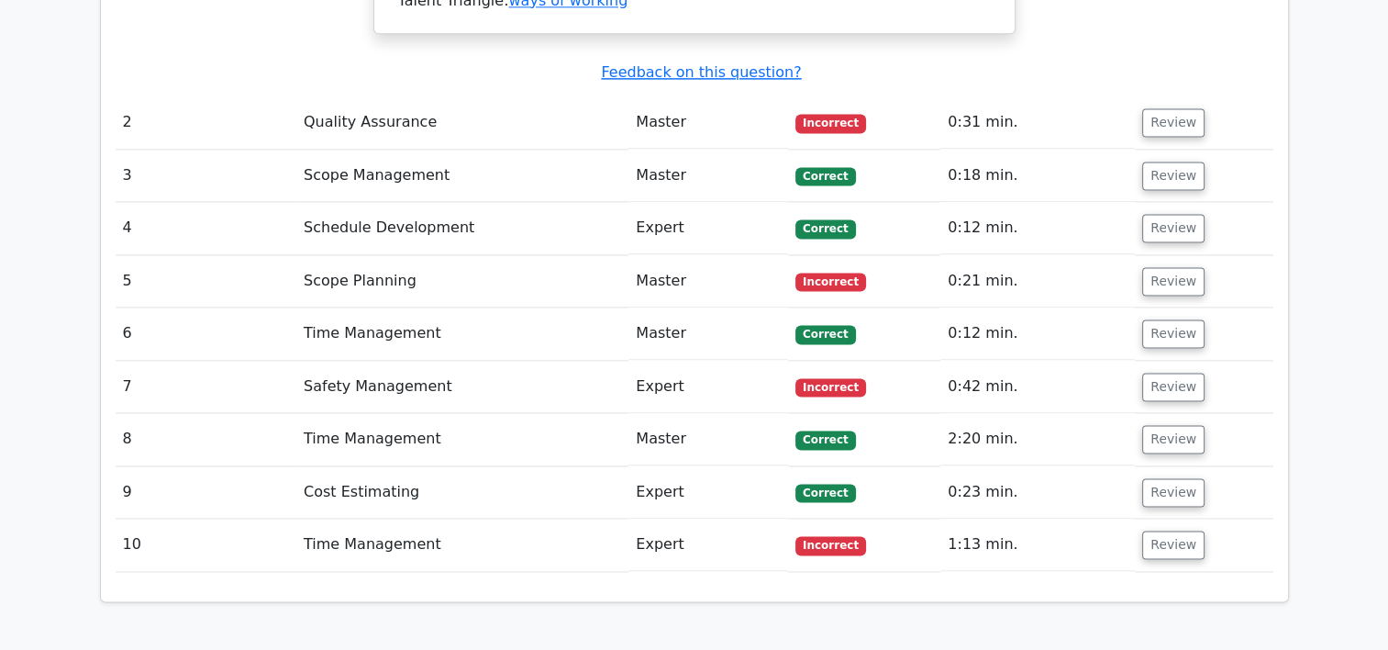
scroll to position [2439, 0]
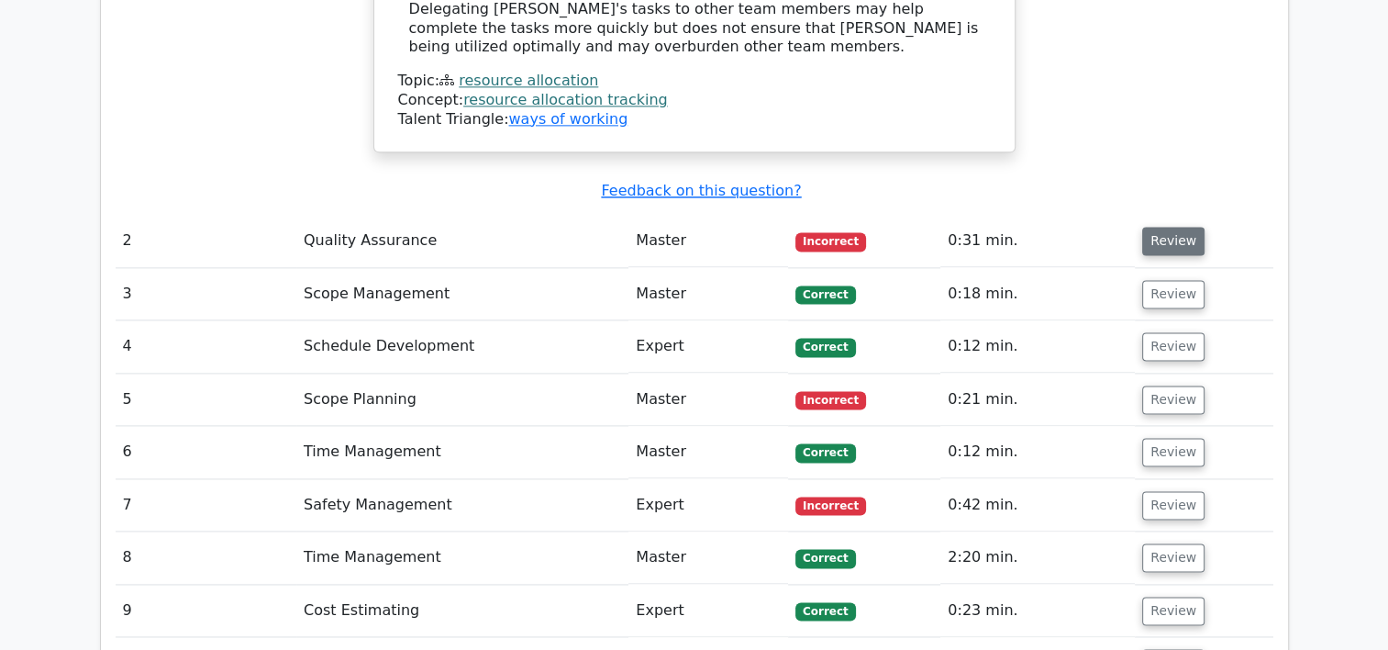
click at [1175, 227] on button "Review" at bounding box center [1174, 241] width 62 height 28
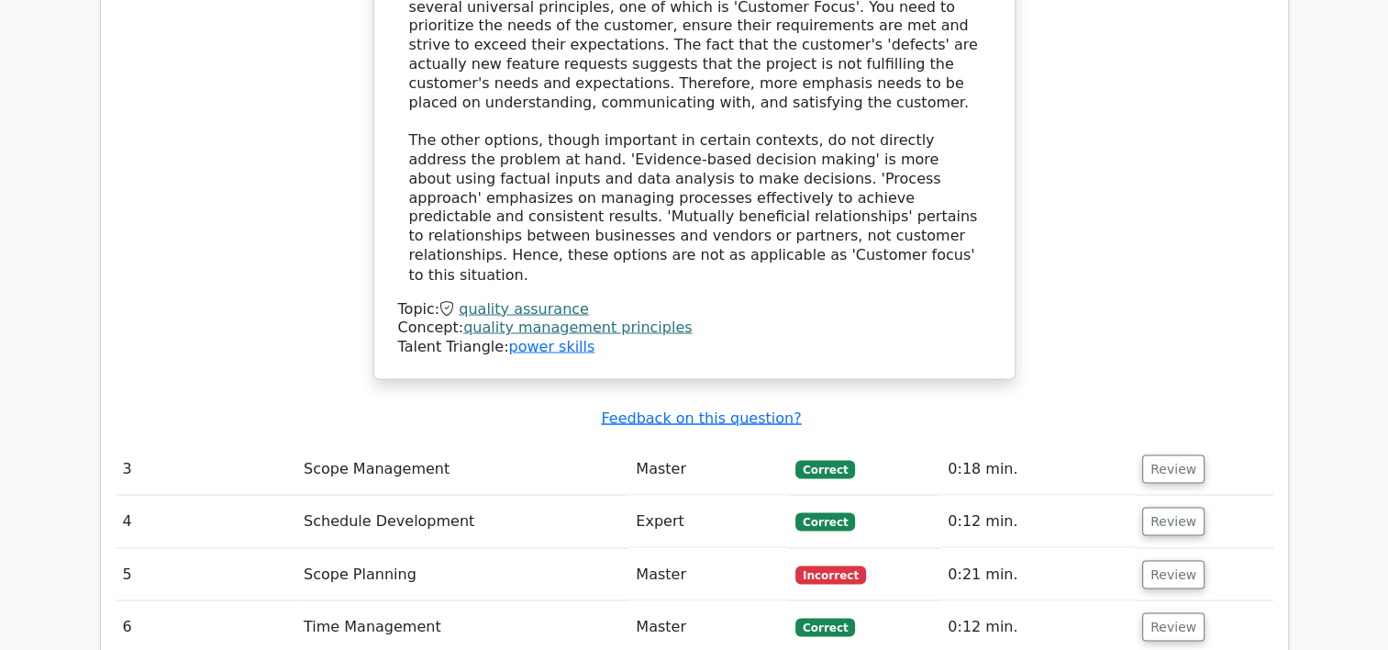
scroll to position [3306, 0]
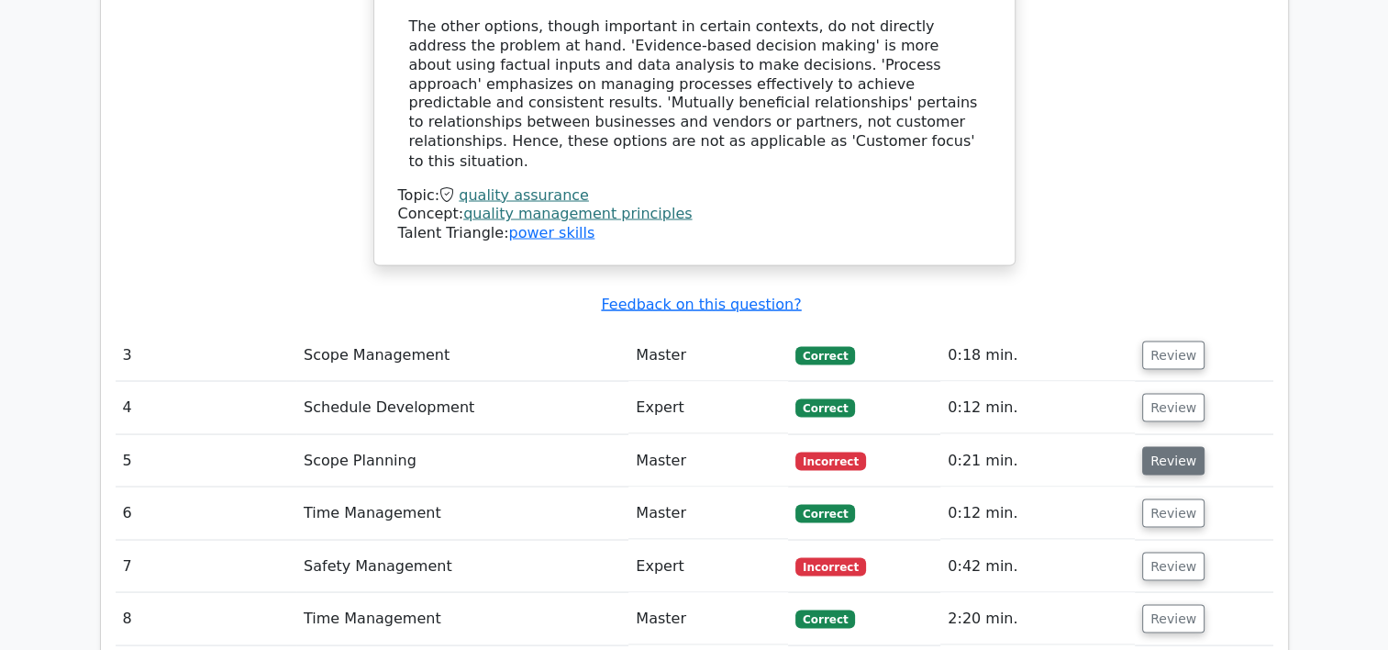
click at [1171, 446] on button "Review" at bounding box center [1174, 460] width 62 height 28
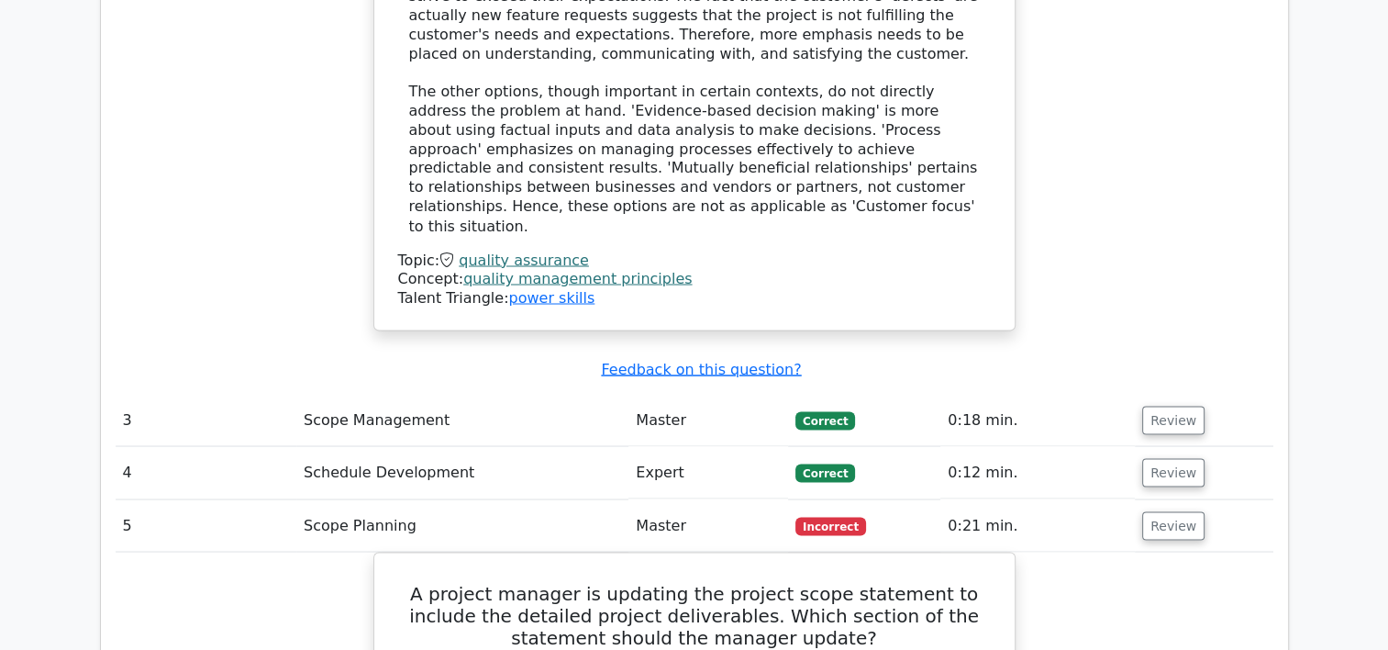
scroll to position [3199, 0]
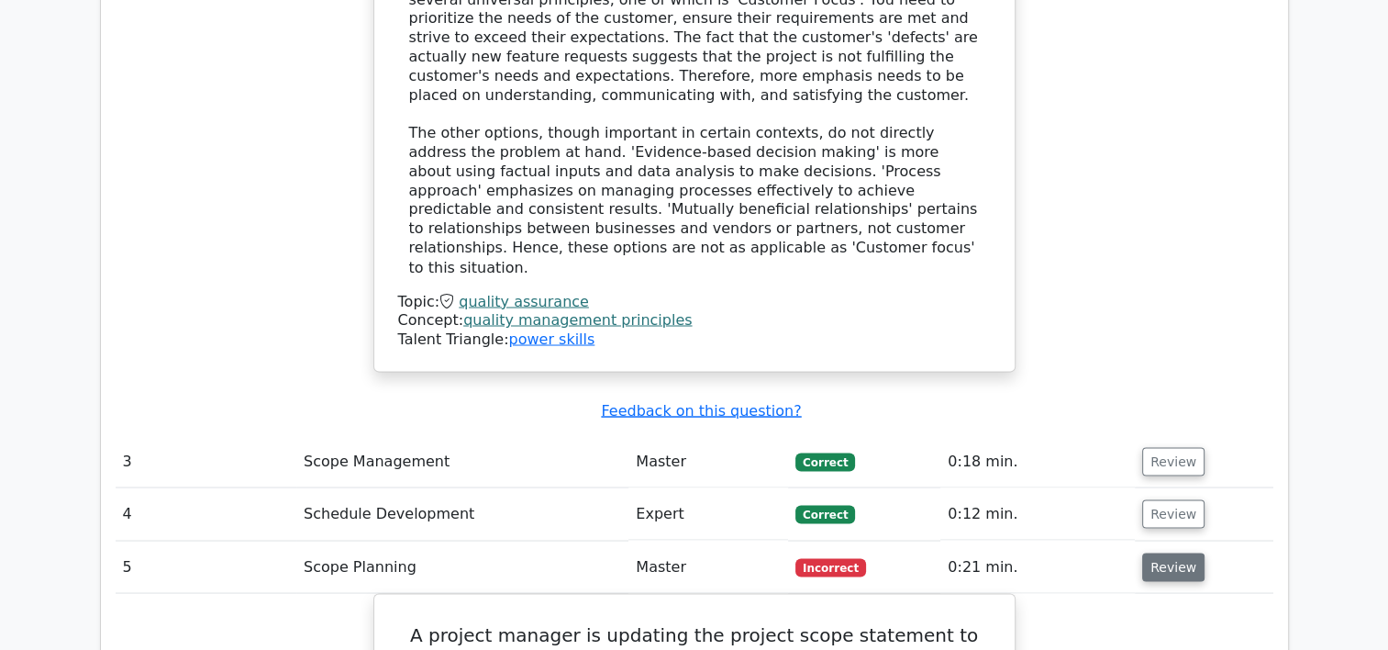
click at [1172, 552] on button "Review" at bounding box center [1174, 566] width 62 height 28
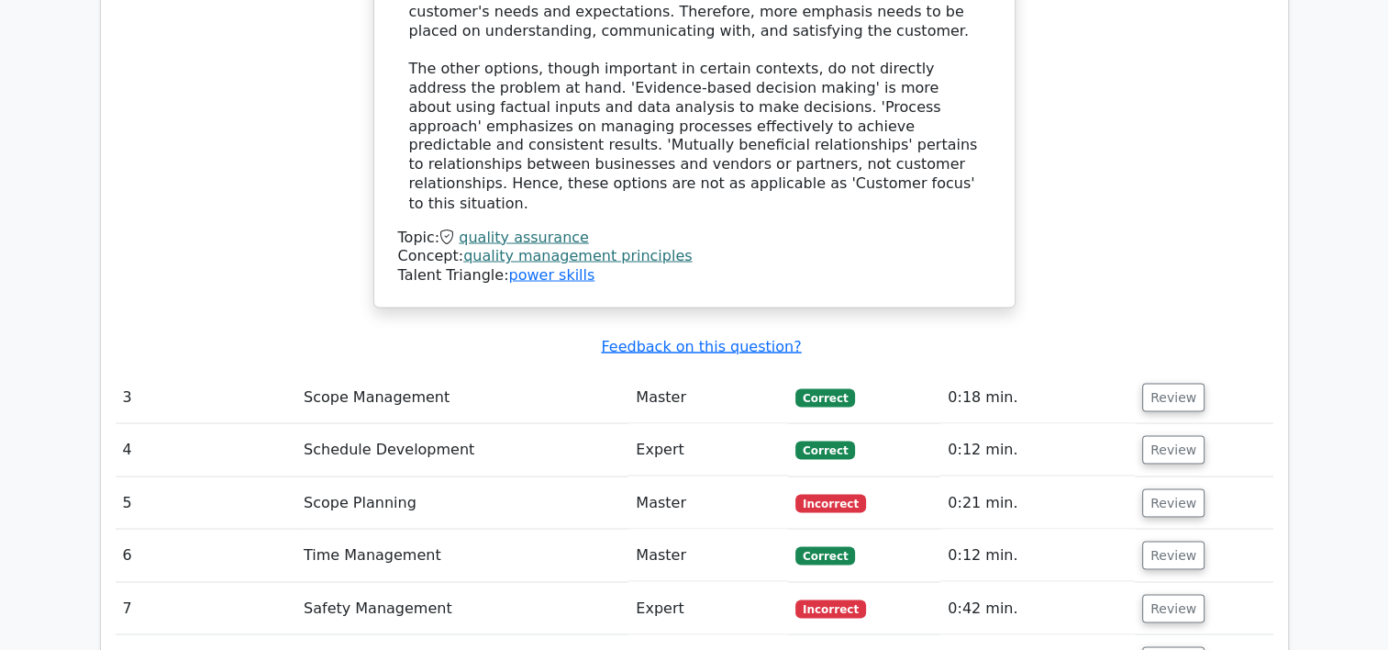
scroll to position [3303, 0]
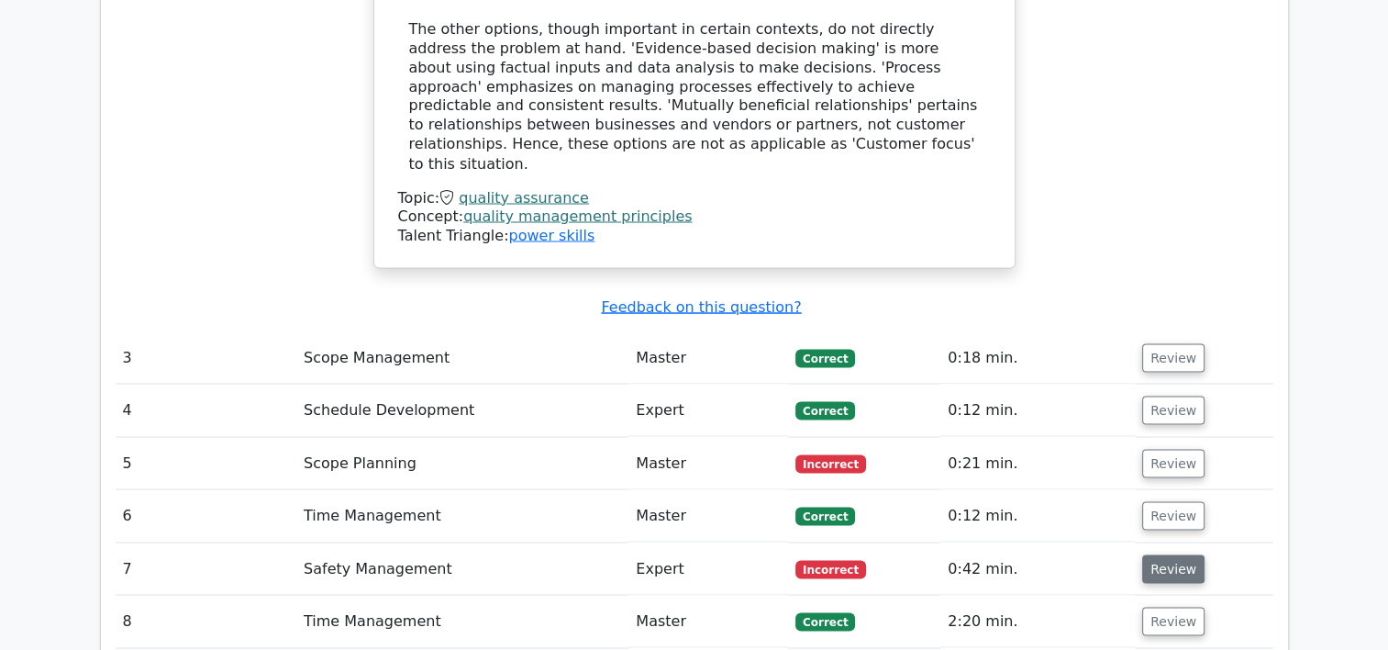
click at [1173, 554] on button "Review" at bounding box center [1174, 568] width 62 height 28
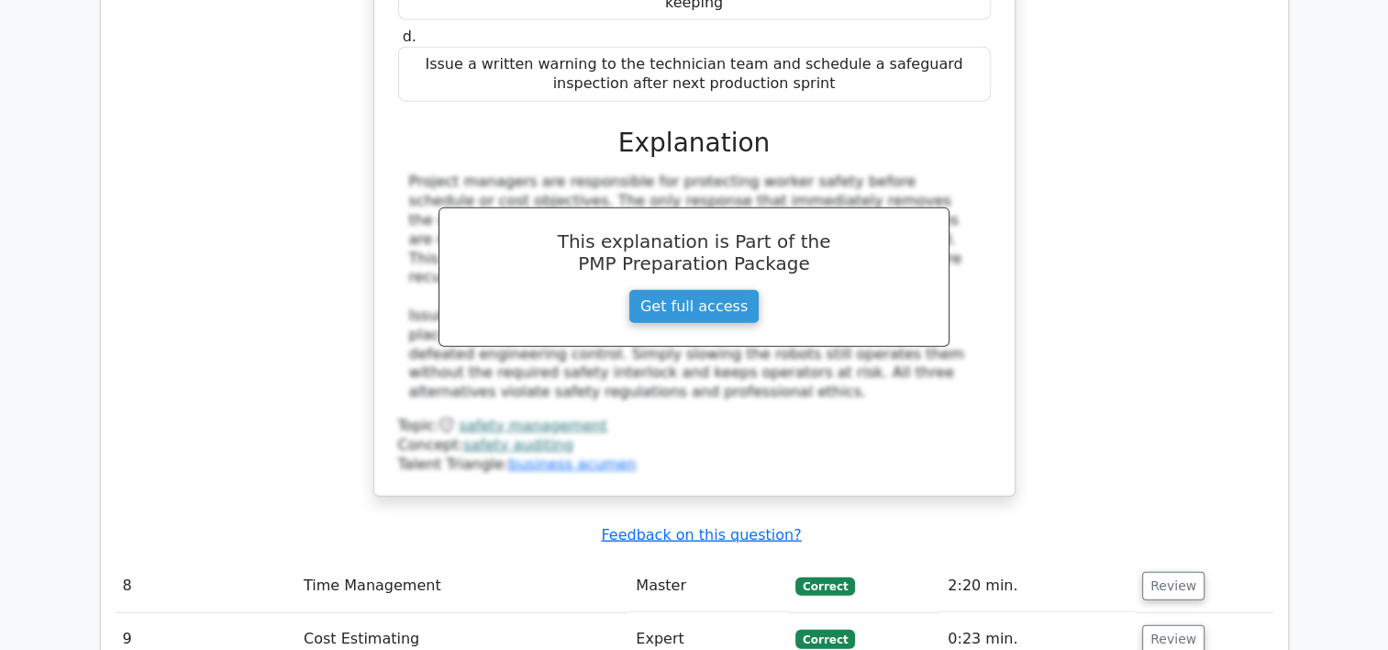
scroll to position [4363, 0]
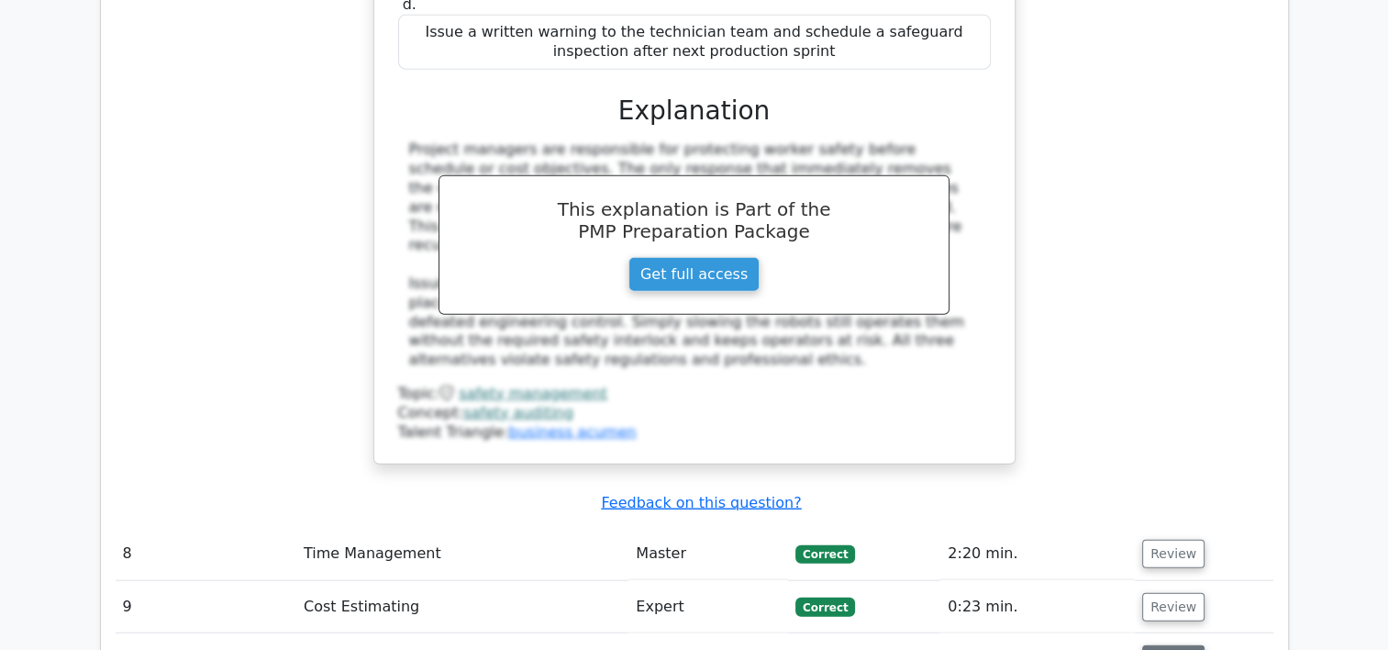
click at [1178, 645] on button "Review" at bounding box center [1174, 659] width 62 height 28
drag, startPoint x: 398, startPoint y: 499, endPoint x: 840, endPoint y: 573, distance: 447.5
drag, startPoint x: 840, startPoint y: 573, endPoint x: 766, endPoint y: 544, distance: 78.7
copy h5 "In a project network diagram, Task A (10 days) precedes Tasks B (7 days) and C …"
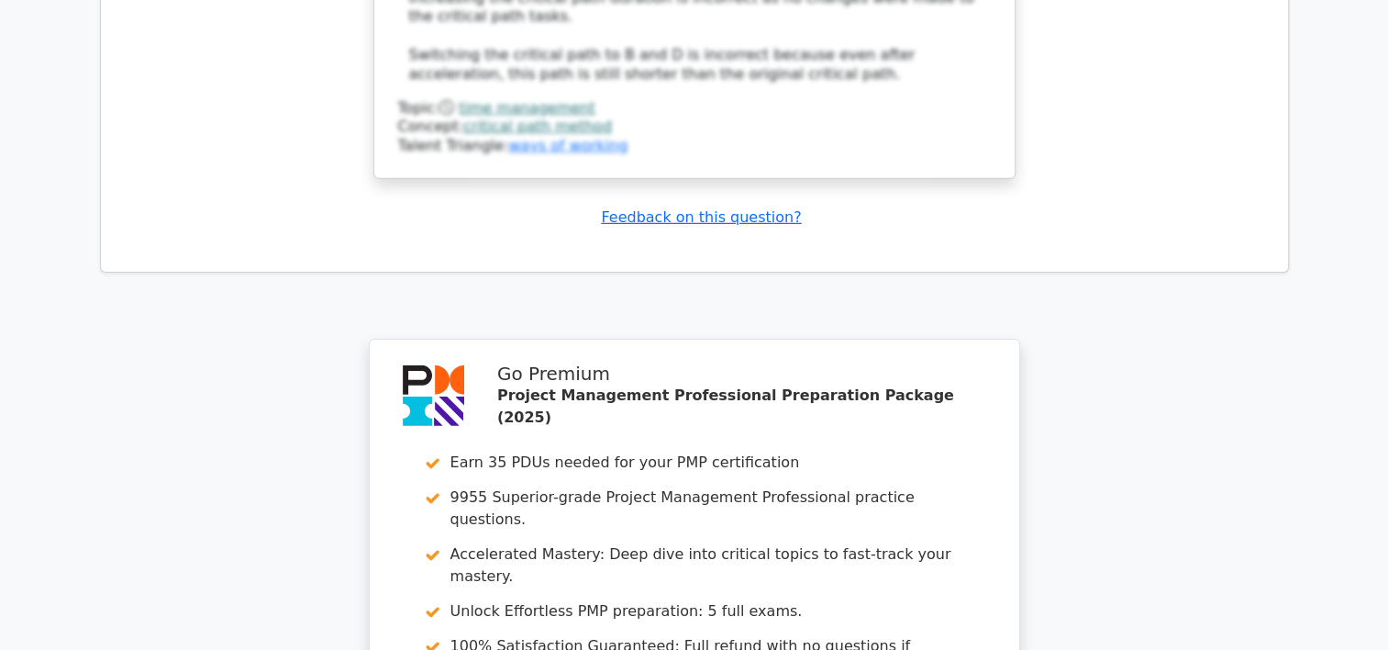
scroll to position [5870, 0]
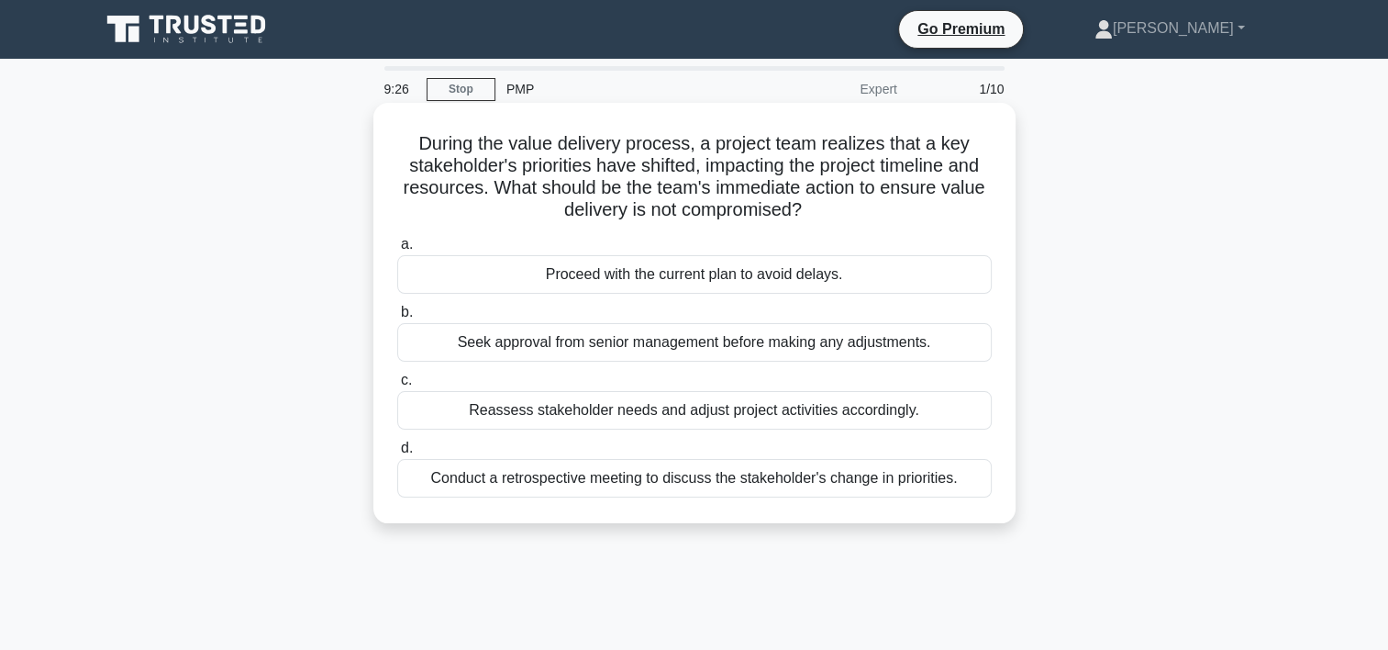
click at [841, 485] on div "Conduct a retrospective meeting to discuss the stakeholder's change in prioriti…" at bounding box center [694, 478] width 595 height 39
click at [397, 454] on input "d. Conduct a retrospective meeting to discuss the stakeholder's change in prior…" at bounding box center [397, 448] width 0 height 12
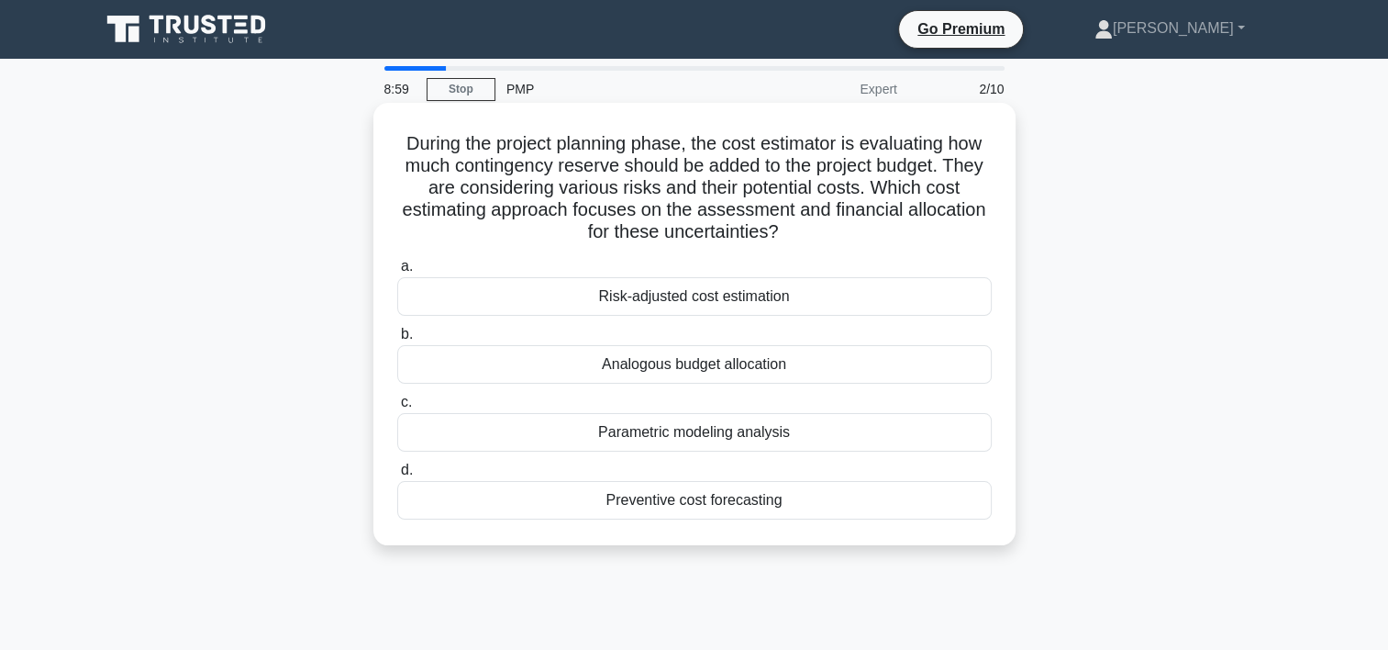
click at [753, 439] on div "Parametric modeling analysis" at bounding box center [694, 432] width 595 height 39
click at [397, 408] on input "c. Parametric modeling analysis" at bounding box center [397, 402] width 0 height 12
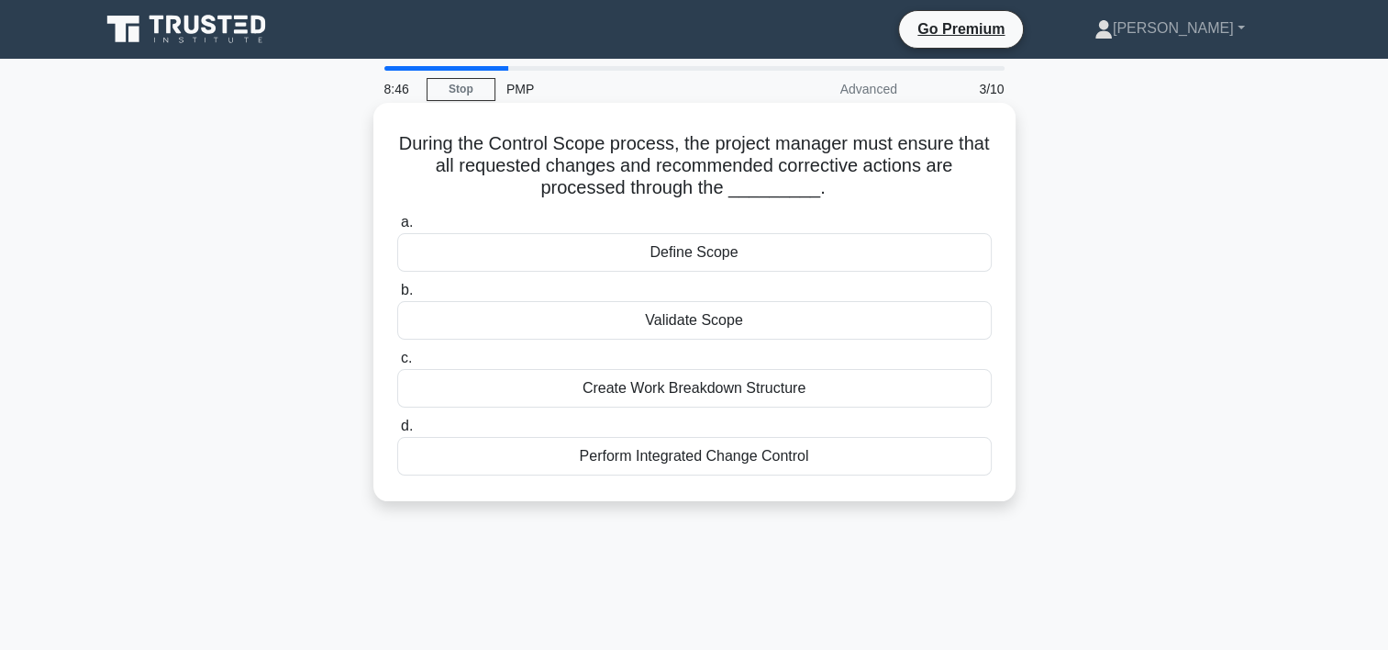
click at [719, 455] on div "Perform Integrated Change Control" at bounding box center [694, 456] width 595 height 39
click at [397, 432] on input "d. Perform Integrated Change Control" at bounding box center [397, 426] width 0 height 12
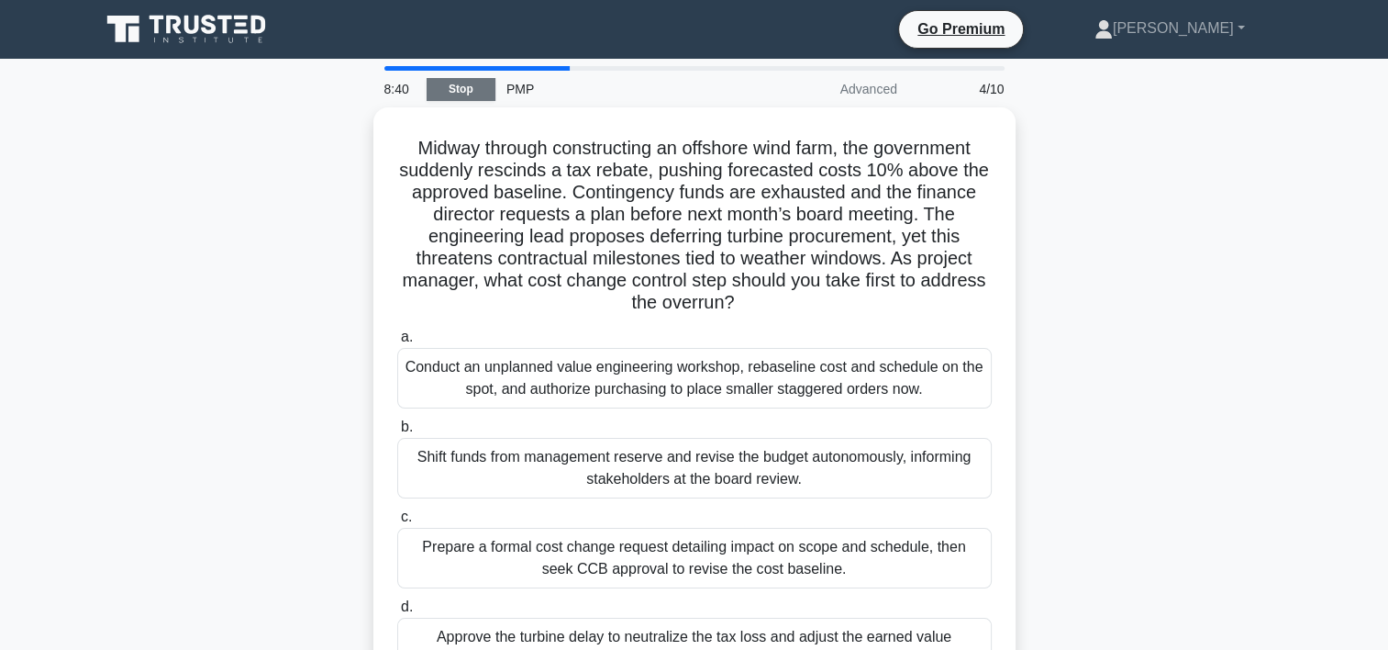
click at [467, 95] on link "Stop" at bounding box center [461, 89] width 69 height 23
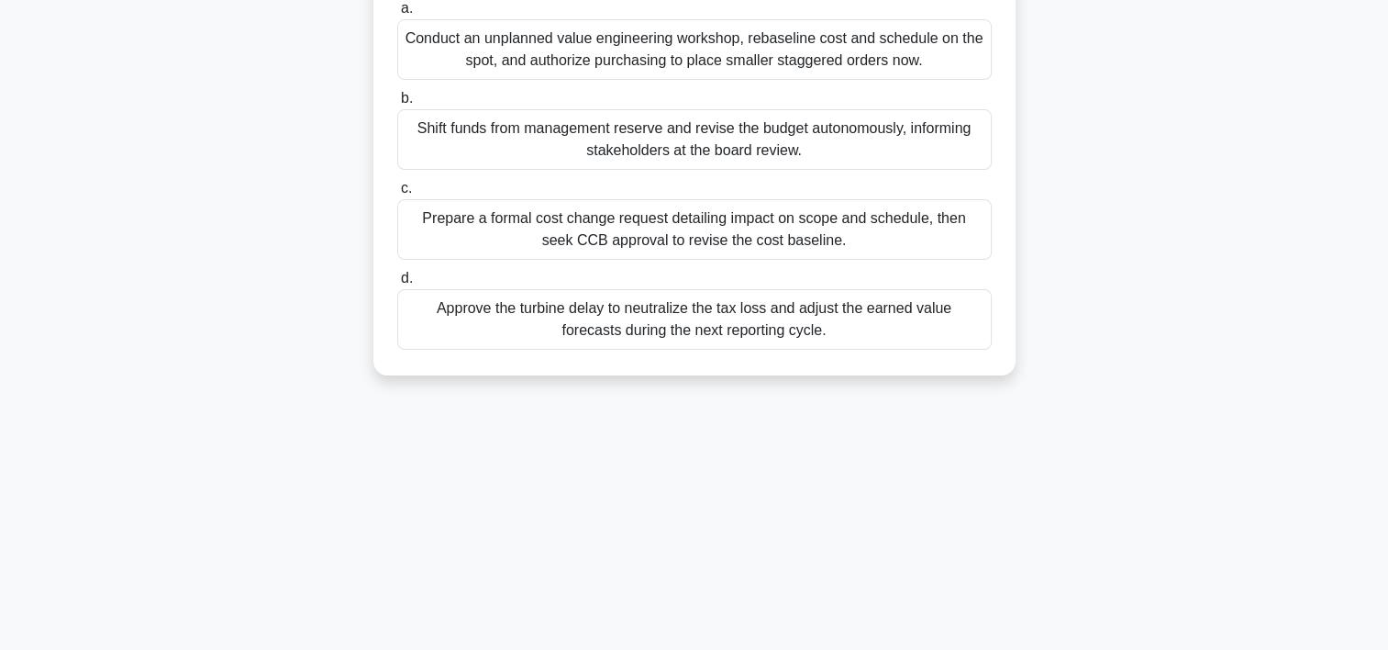
scroll to position [341, 0]
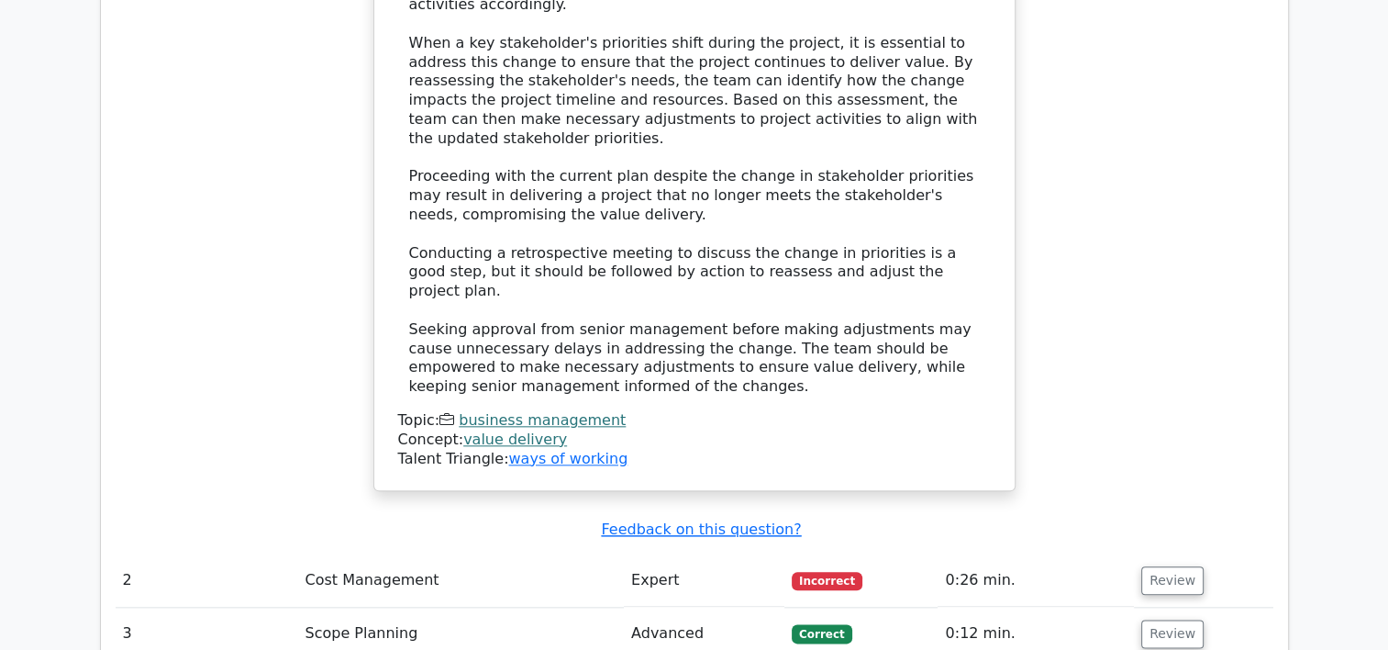
scroll to position [2046, 0]
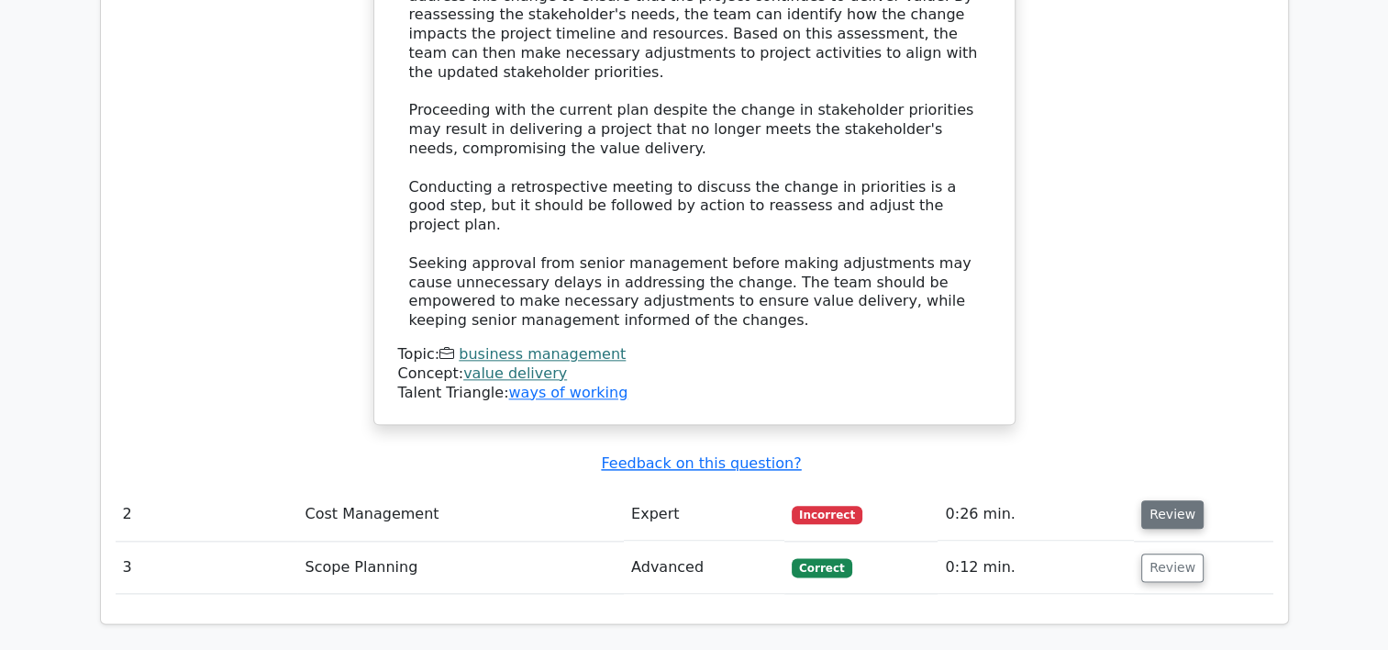
click at [1164, 500] on button "Review" at bounding box center [1173, 514] width 62 height 28
